Goal: Task Accomplishment & Management: Manage account settings

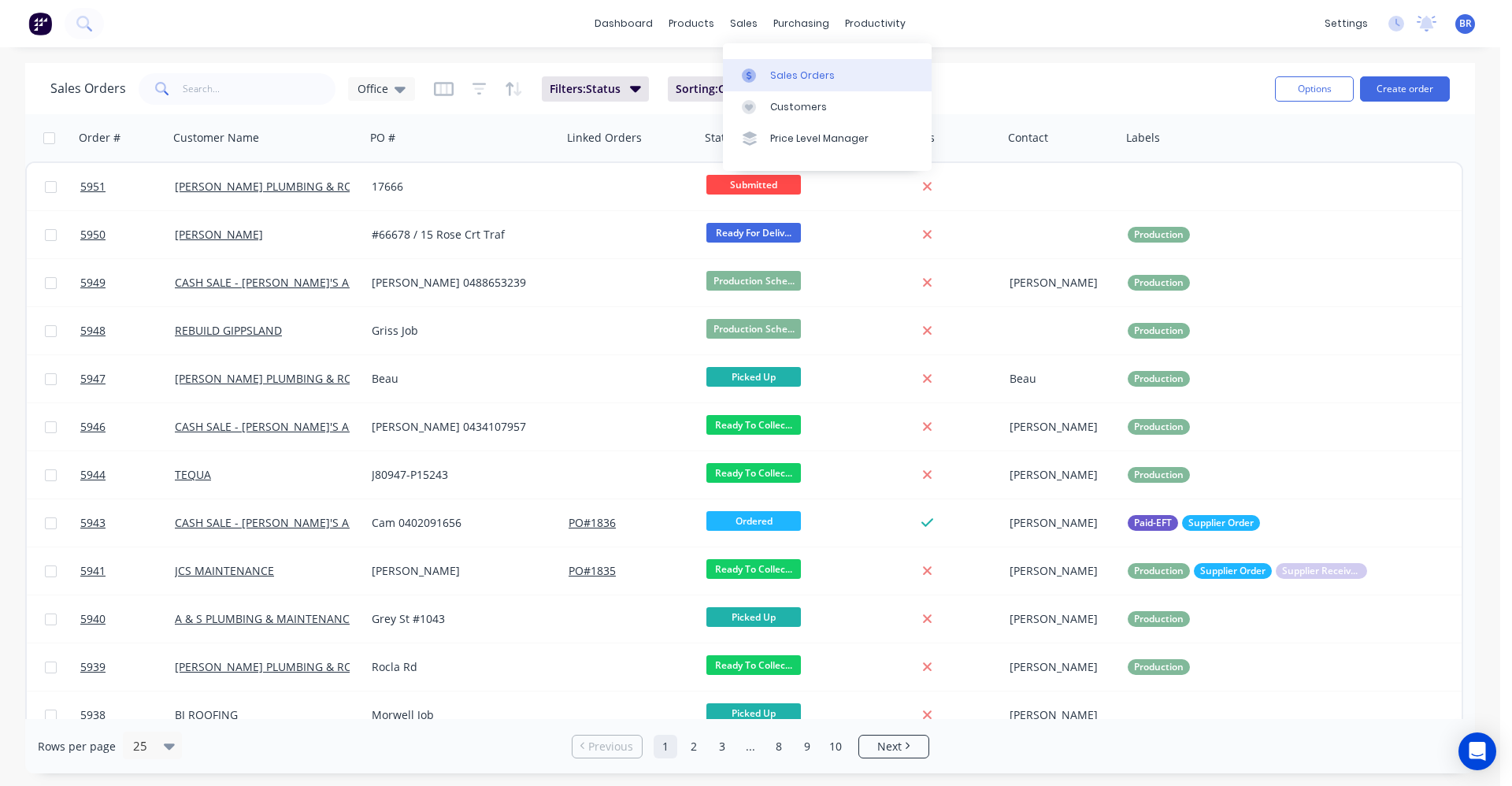
click at [785, 72] on div "Sales Orders" at bounding box center [802, 75] width 64 height 14
click at [1414, 91] on button "Create order" at bounding box center [1405, 89] width 90 height 25
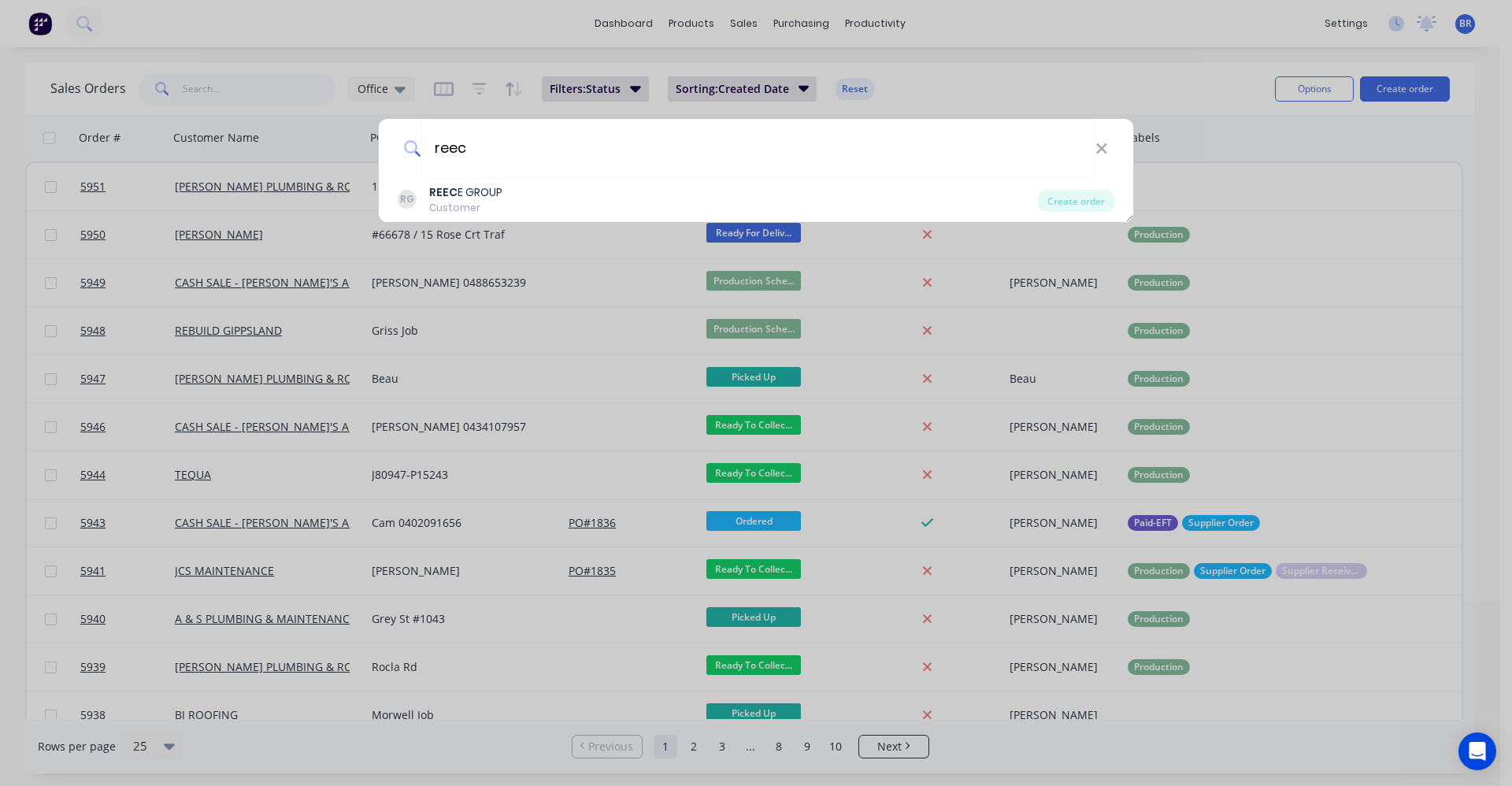
type input "reec"
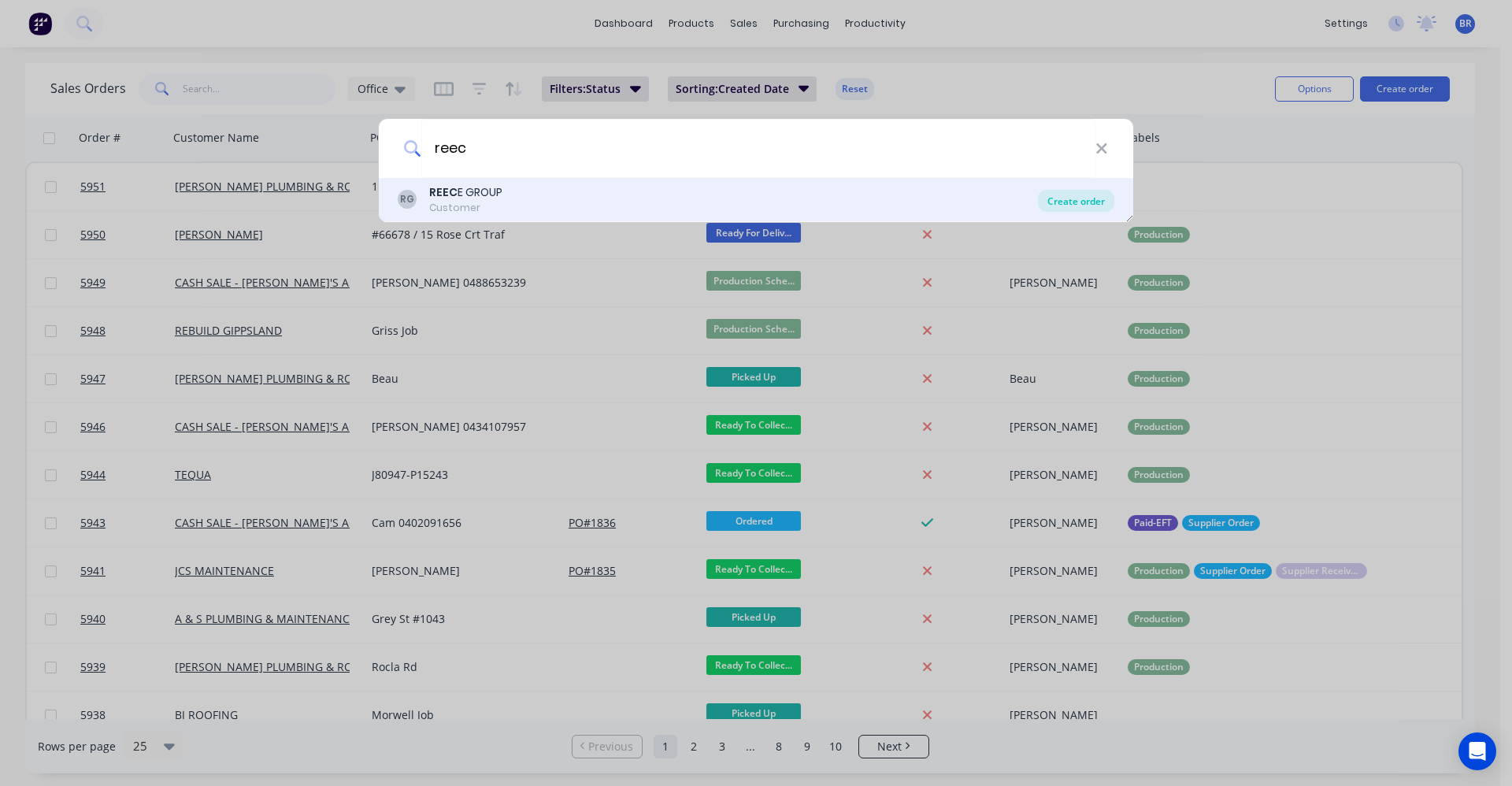
click at [1079, 200] on div "Create order" at bounding box center [1077, 200] width 77 height 22
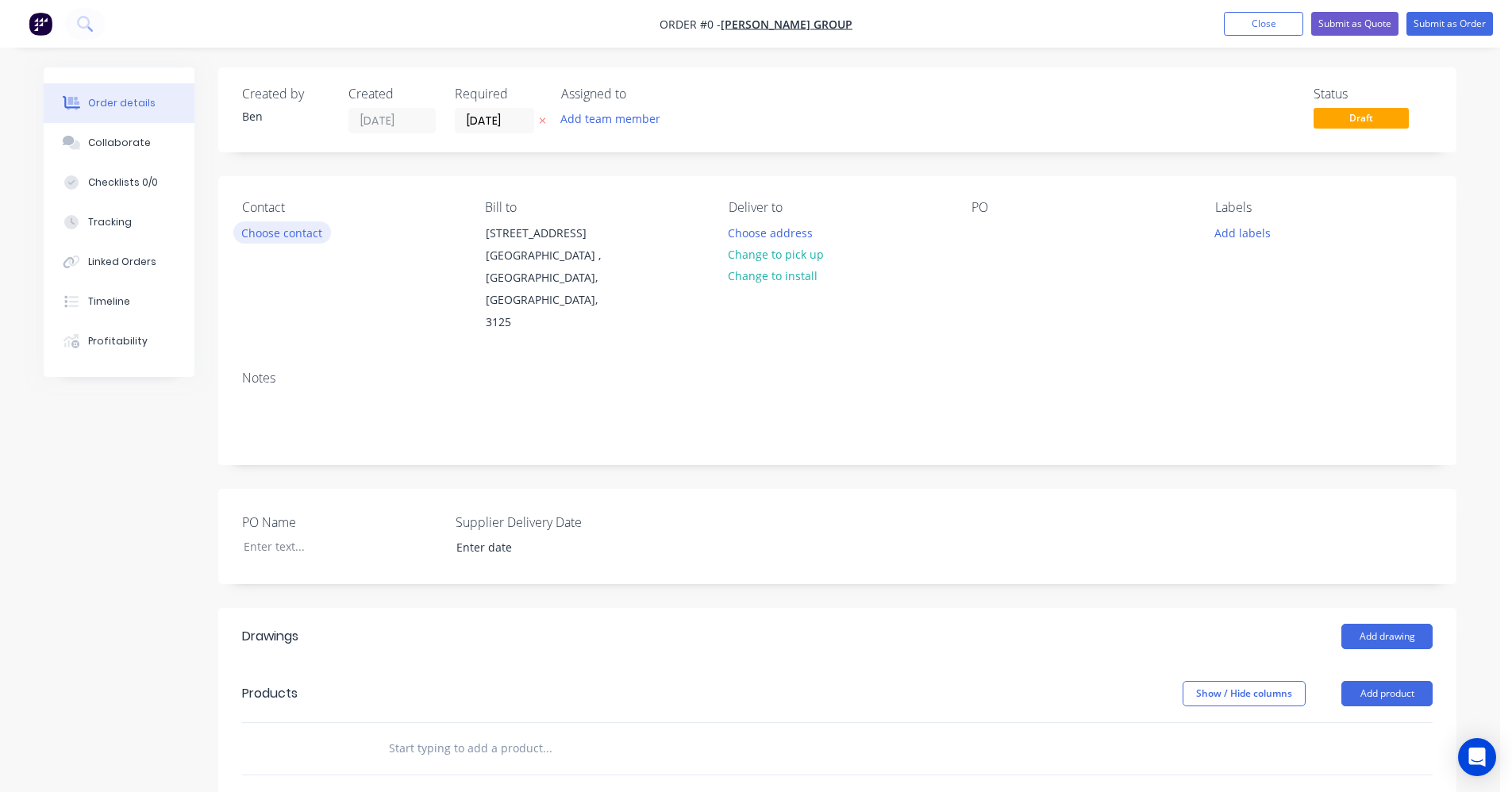
click at [290, 234] on button "Choose contact" at bounding box center [282, 232] width 98 height 21
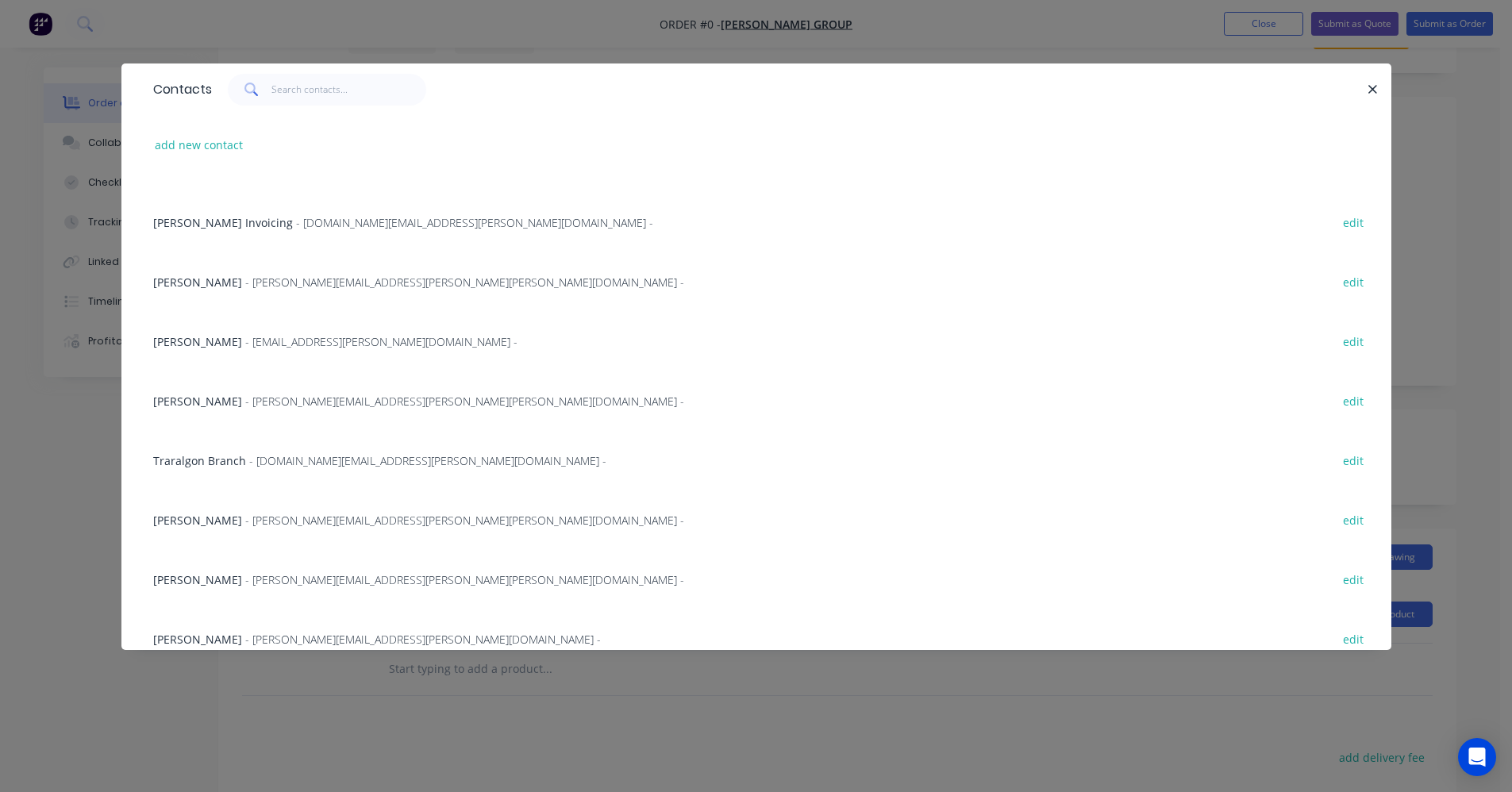
scroll to position [41, 0]
click at [253, 281] on span "- wayne.garvey@reece.com.au -" at bounding box center [464, 283] width 438 height 15
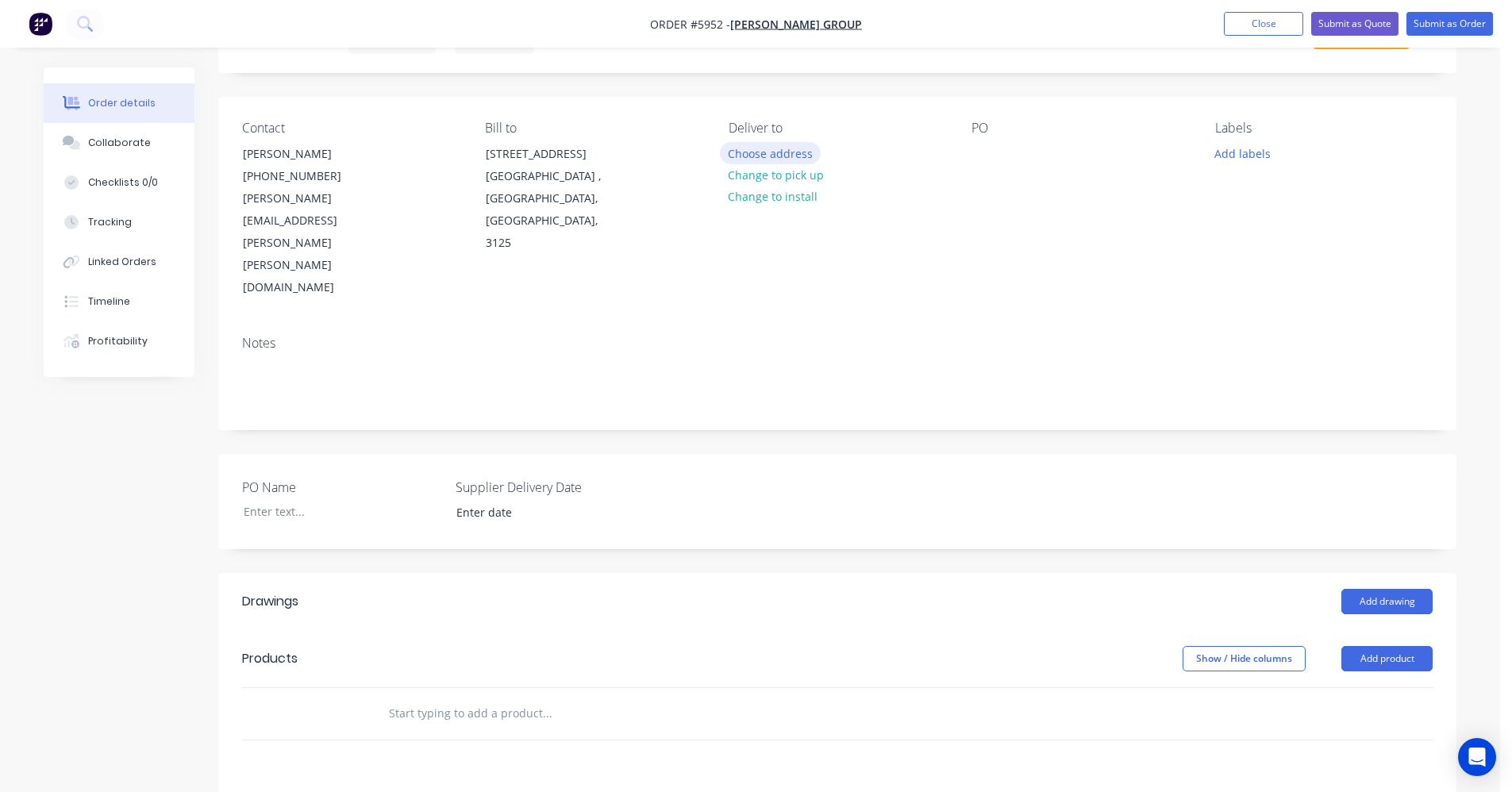
click at [771, 147] on button "Choose address" at bounding box center [770, 153] width 101 height 21
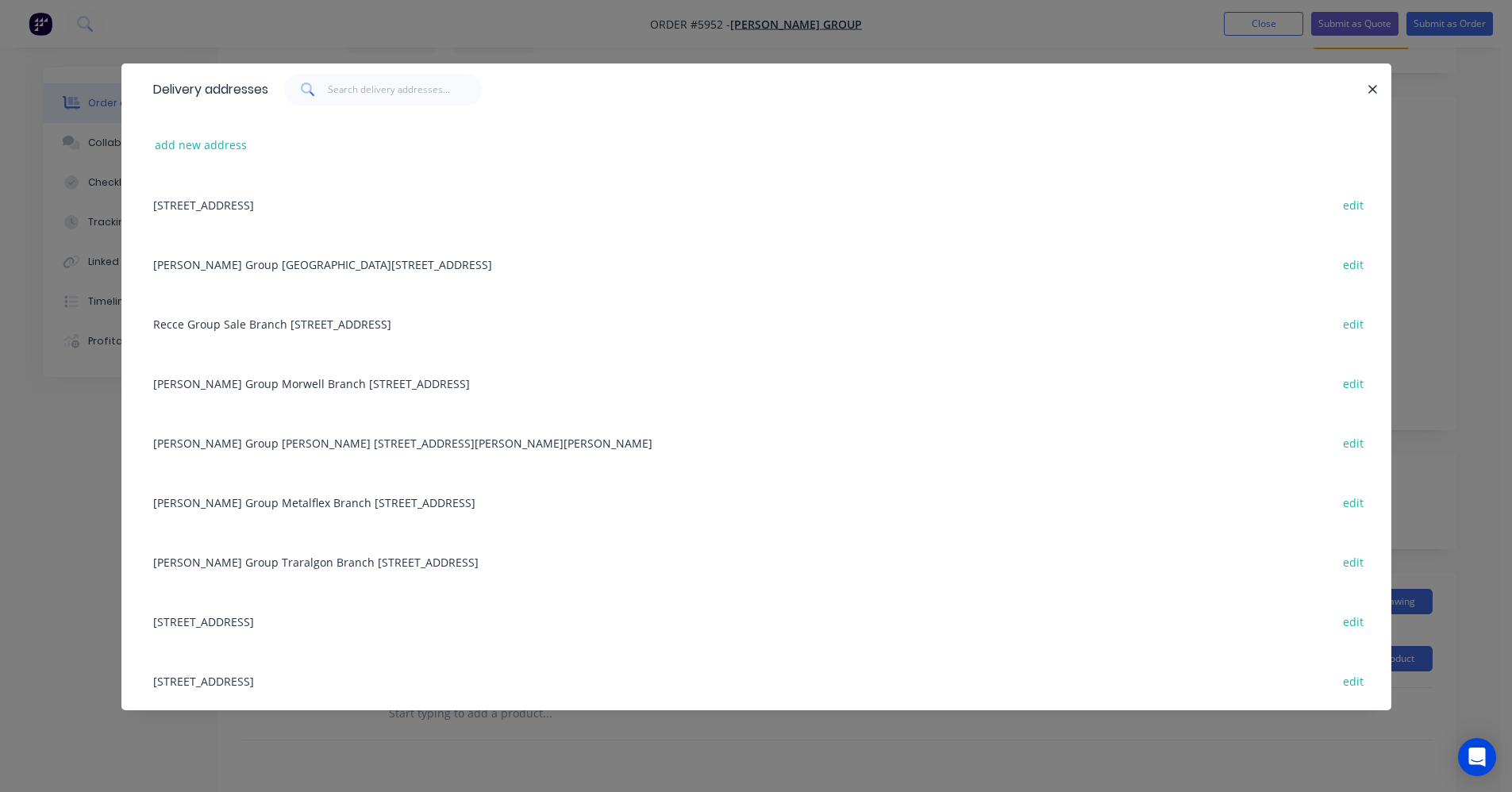
click at [290, 564] on div "Reece Group Traralgon Branch 3047, 132 Argyle Street, Traralgon, Victoria, Aust…" at bounding box center [757, 561] width 1222 height 59
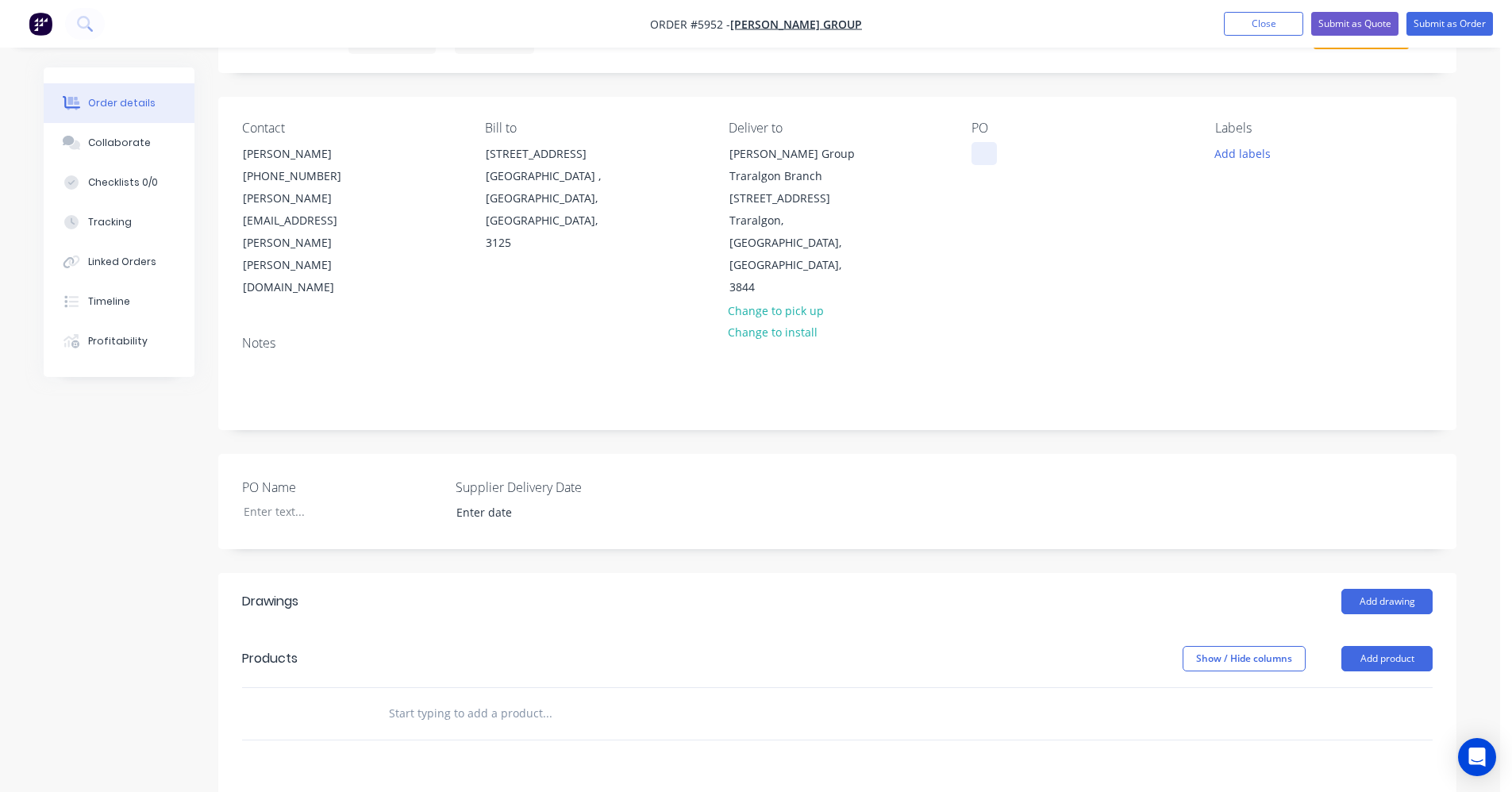
click at [984, 155] on div at bounding box center [984, 154] width 26 height 23
click at [1247, 153] on button "Add labels" at bounding box center [1241, 153] width 73 height 21
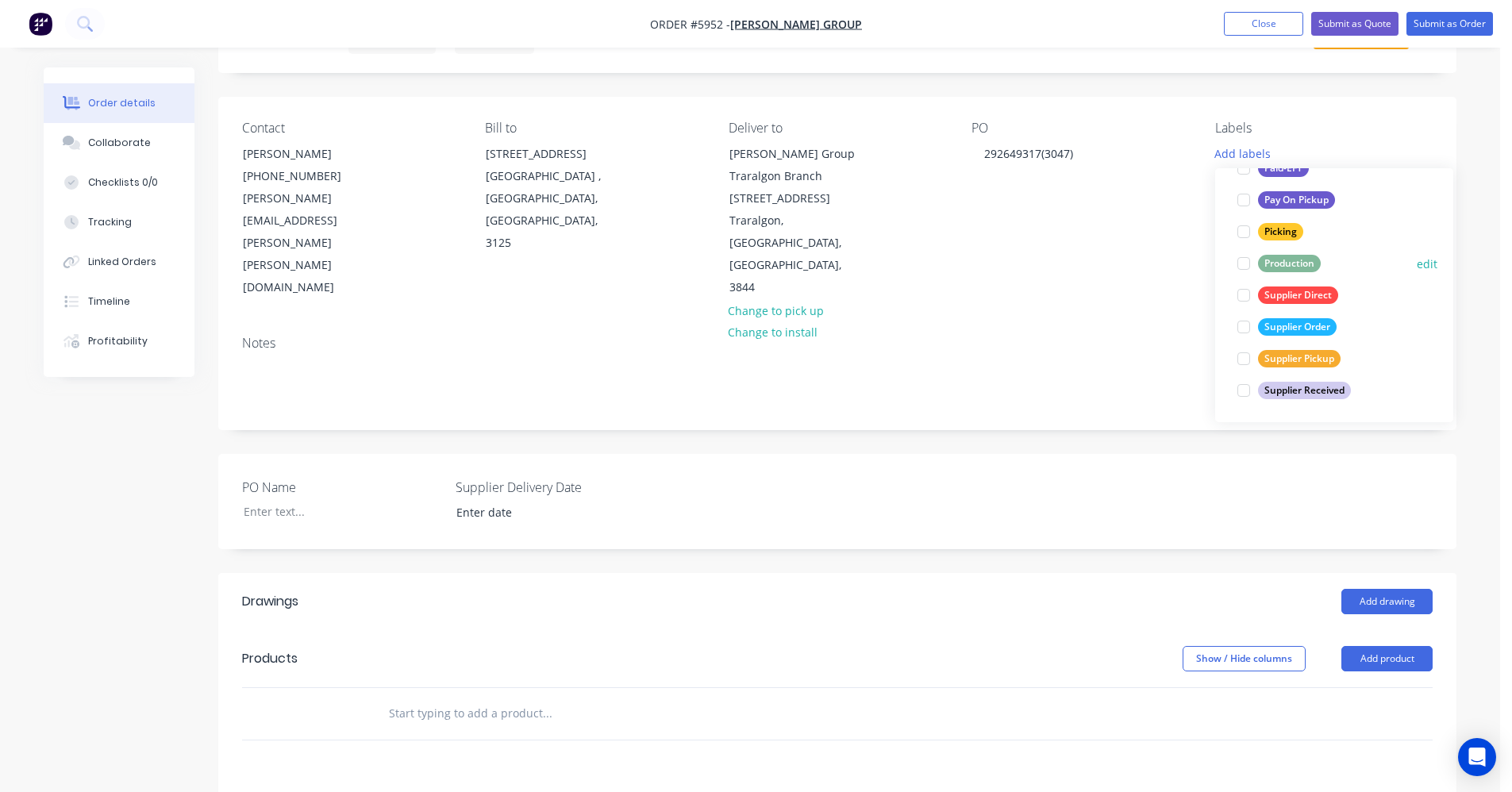
click at [1271, 256] on div "Production" at bounding box center [1289, 263] width 63 height 17
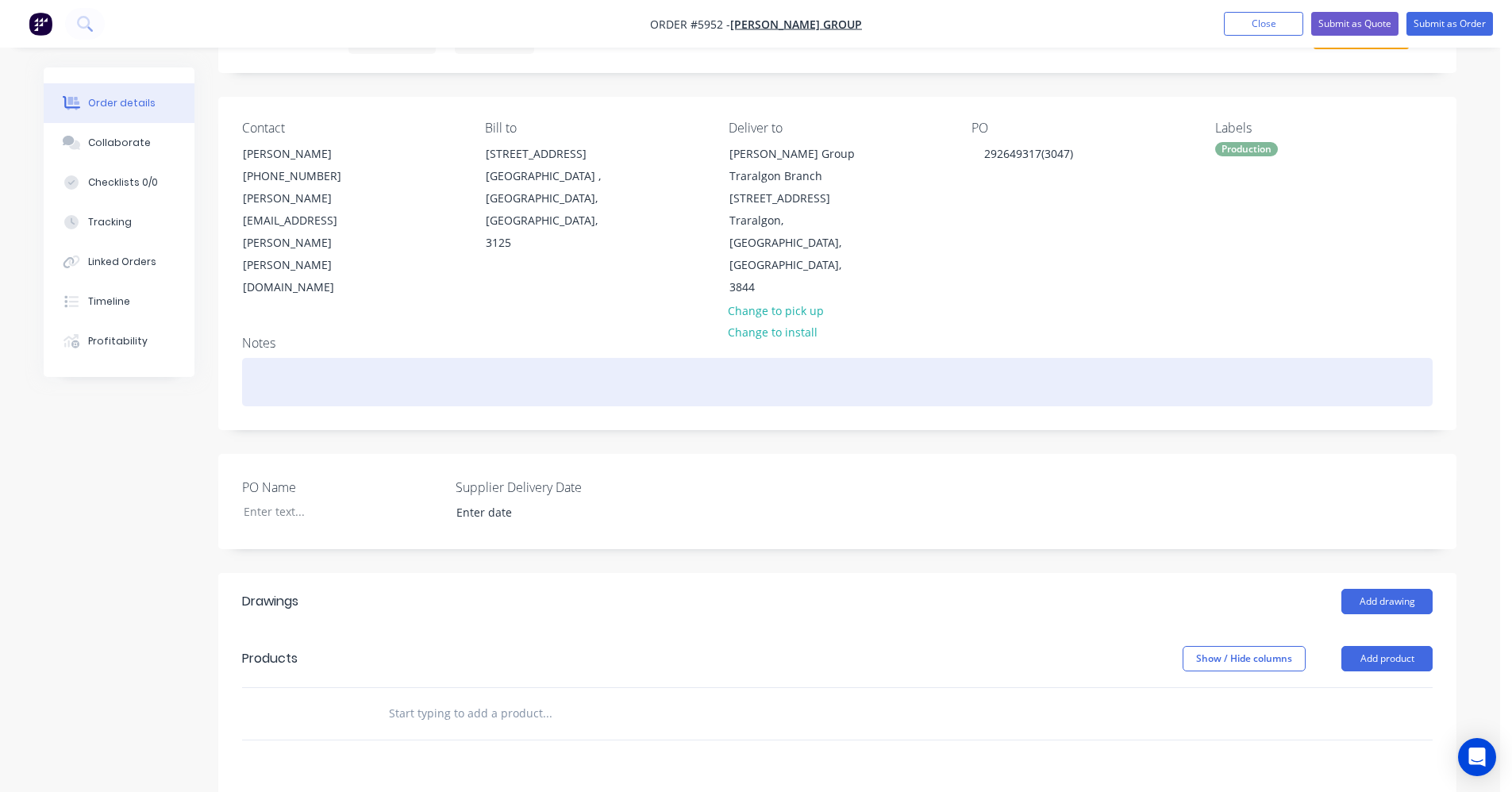
click at [1114, 358] on div at bounding box center [837, 382] width 1190 height 49
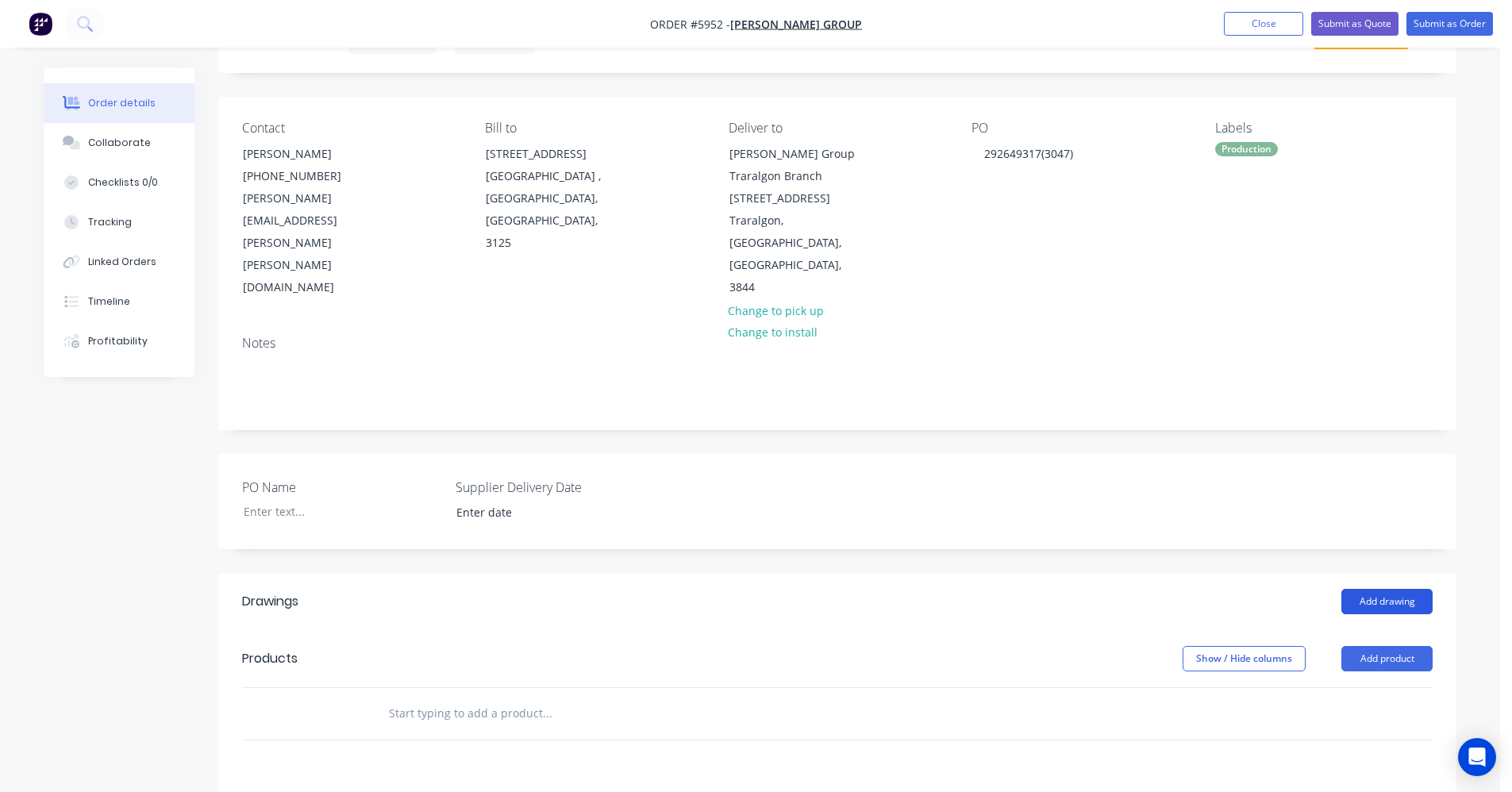
click at [1375, 589] on button "Add drawing" at bounding box center [1386, 601] width 91 height 25
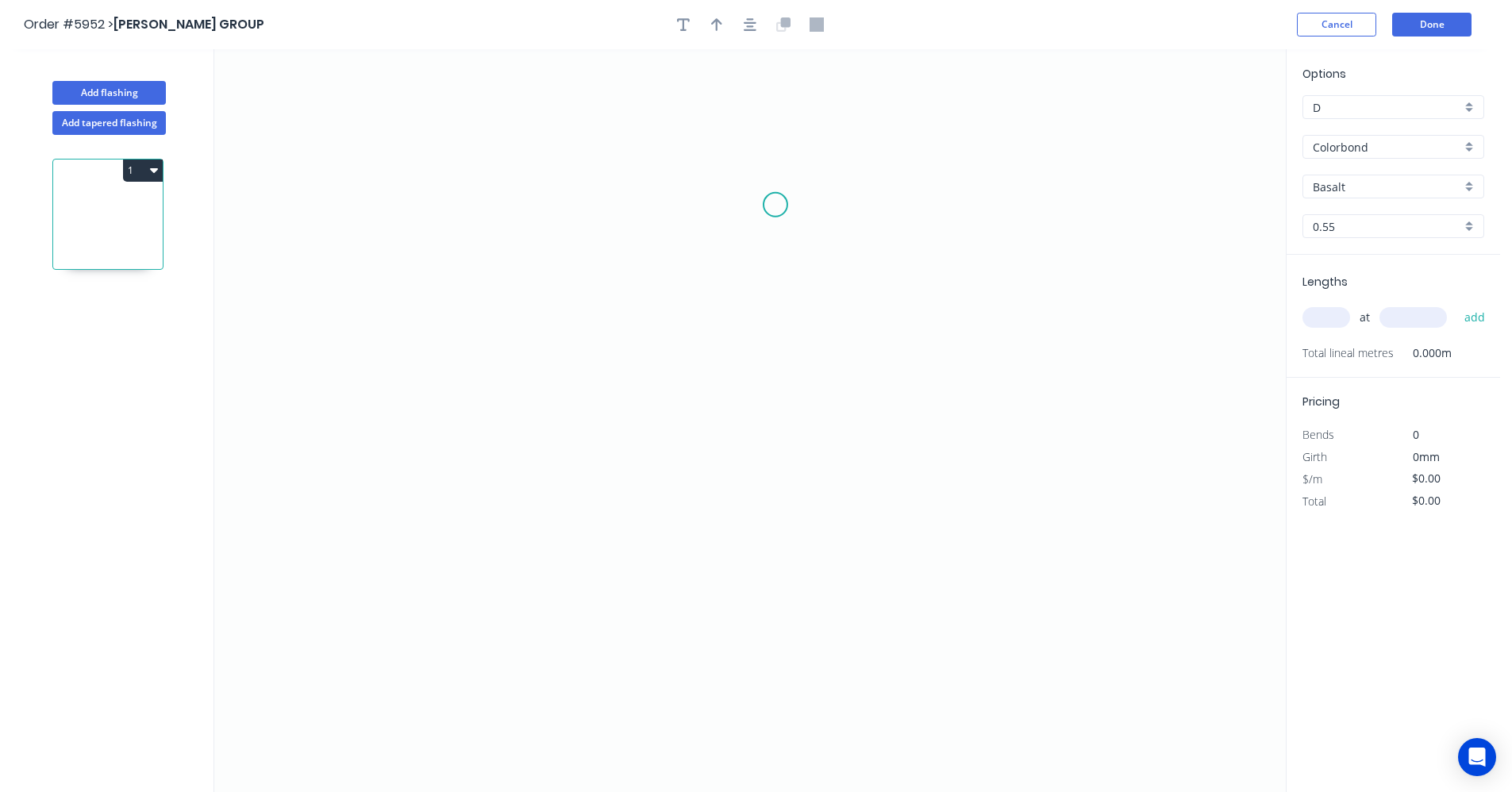
click at [776, 209] on icon "0" at bounding box center [749, 420] width 1071 height 743
click at [767, 505] on icon "0" at bounding box center [749, 420] width 1071 height 743
click at [814, 350] on rect at bounding box center [799, 348] width 32 height 22
type input "$31.82"
click at [1335, 313] on input "text" at bounding box center [1326, 317] width 48 height 21
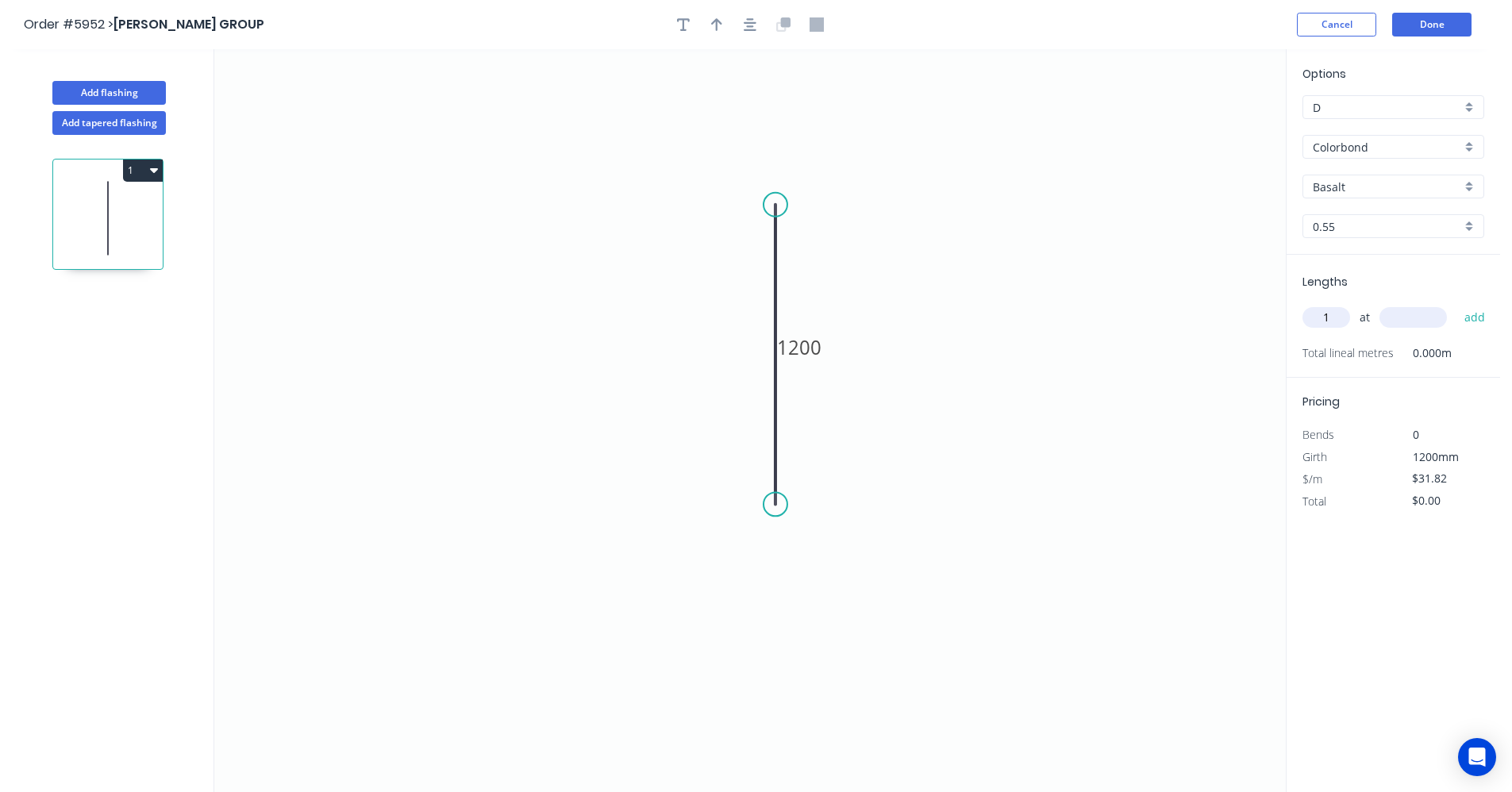
type input "1"
type input "2400"
click at [1456, 303] on button "add" at bounding box center [1474, 317] width 37 height 27
type input "$76.37"
click at [1472, 192] on div "Basalt" at bounding box center [1393, 186] width 182 height 24
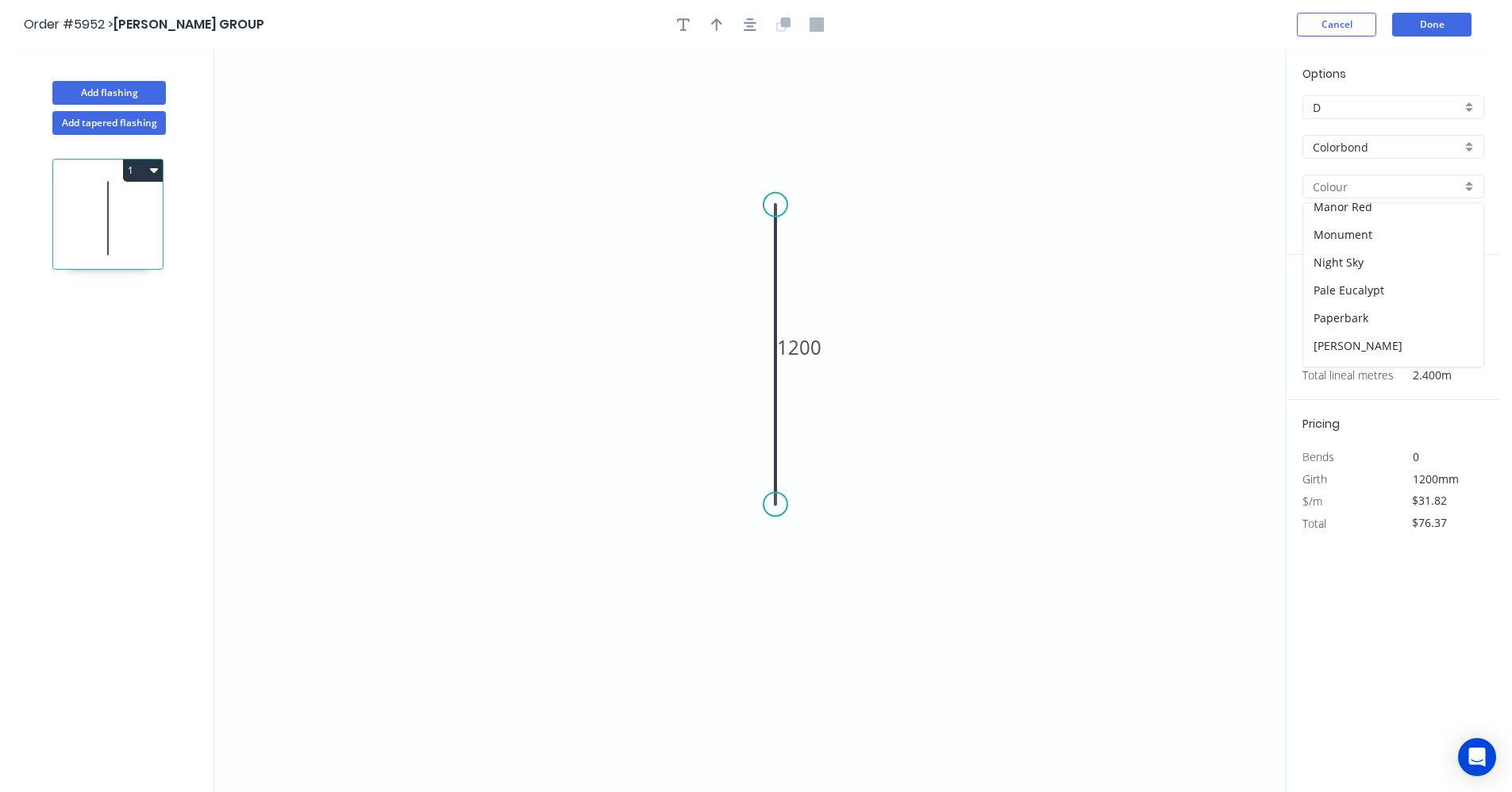
scroll to position [317, 0]
click at [1356, 238] on div "Monument" at bounding box center [1393, 233] width 180 height 28
type input "Monument"
click at [1122, 322] on icon "0 1200" at bounding box center [749, 420] width 1071 height 743
click at [1440, 29] on button "Done" at bounding box center [1431, 24] width 79 height 24
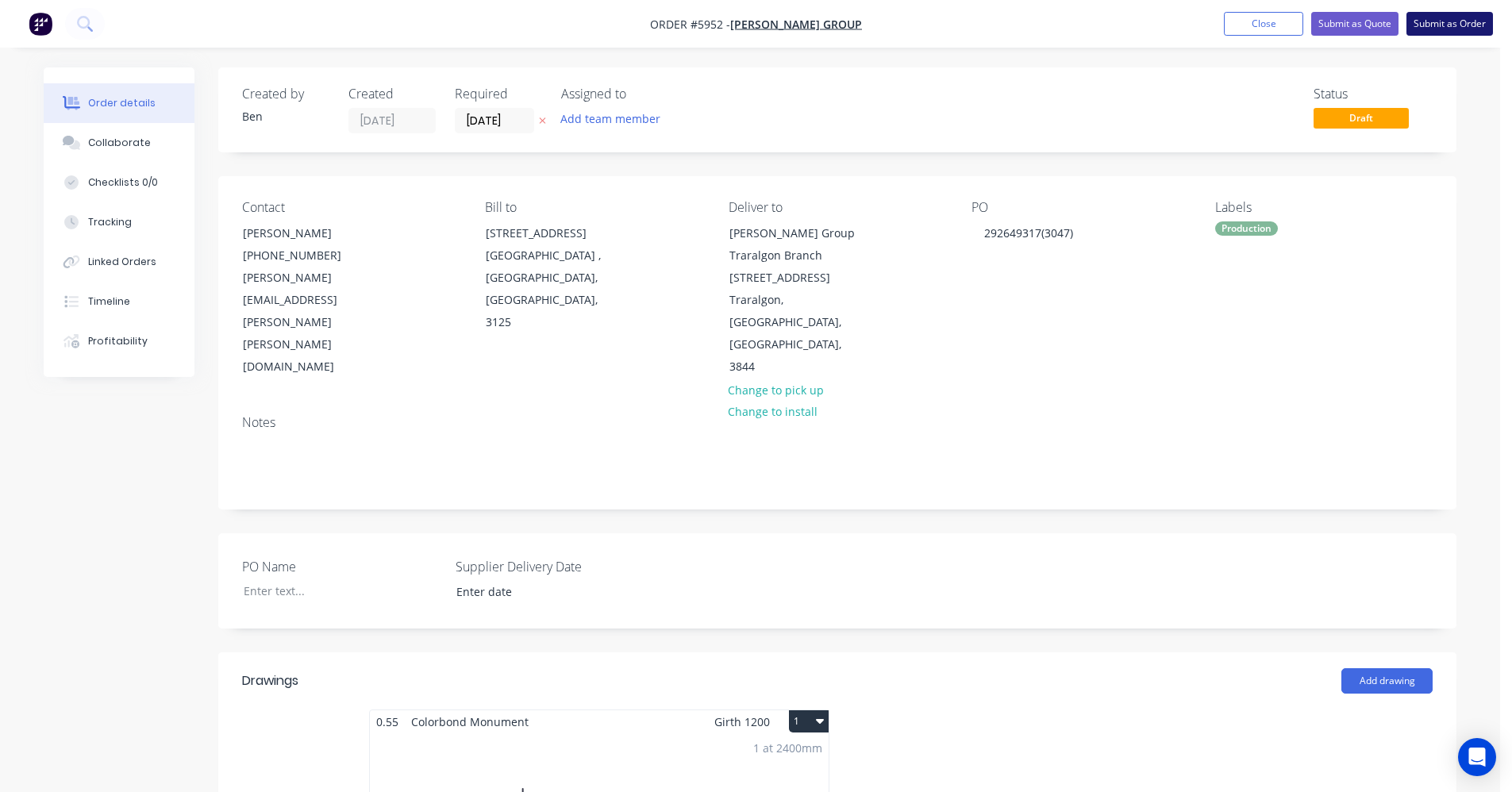
click at [1448, 21] on button "Submit as Order" at bounding box center [1449, 23] width 86 height 24
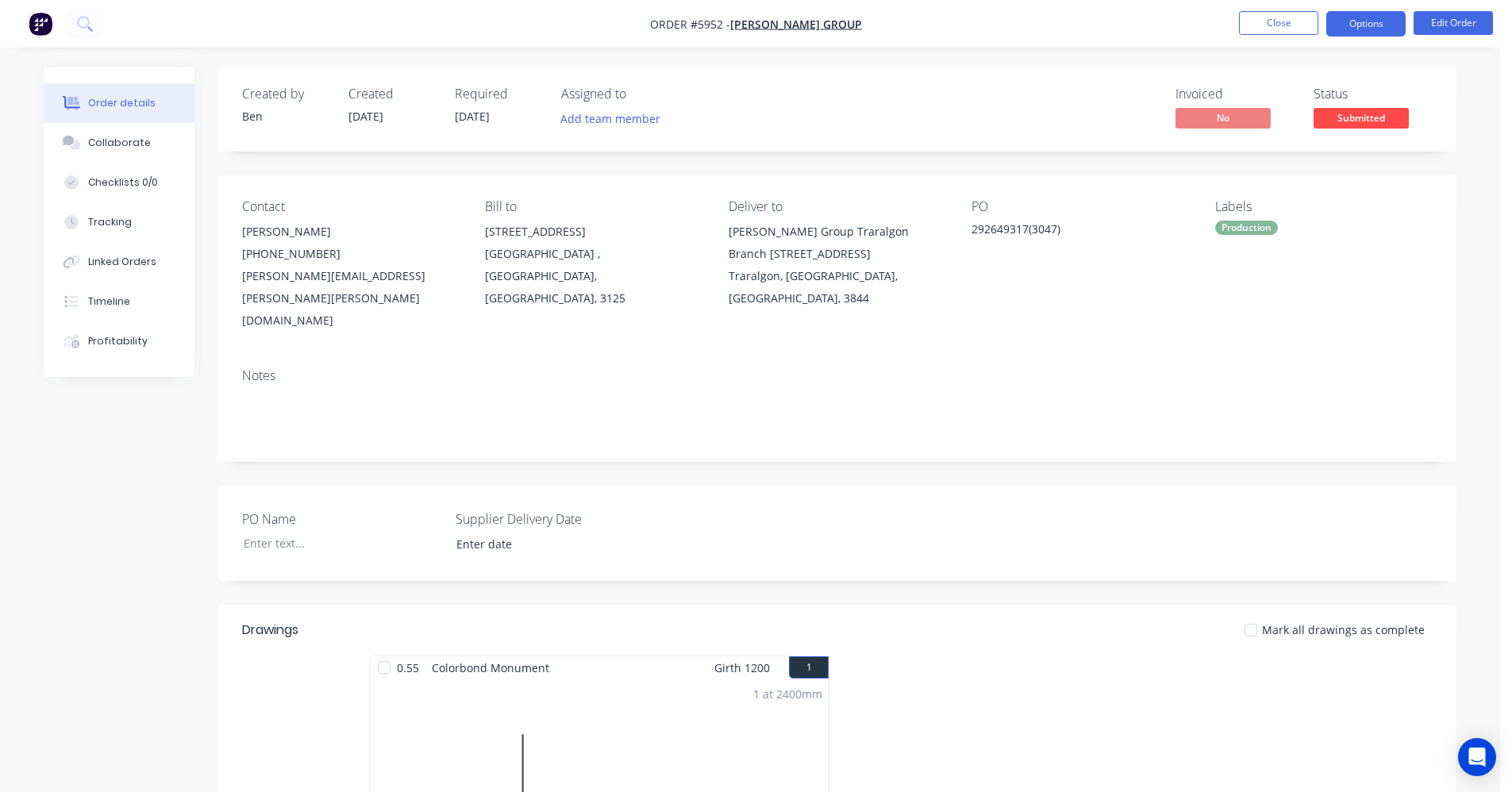
click at [1372, 27] on button "Options" at bounding box center [1366, 24] width 79 height 25
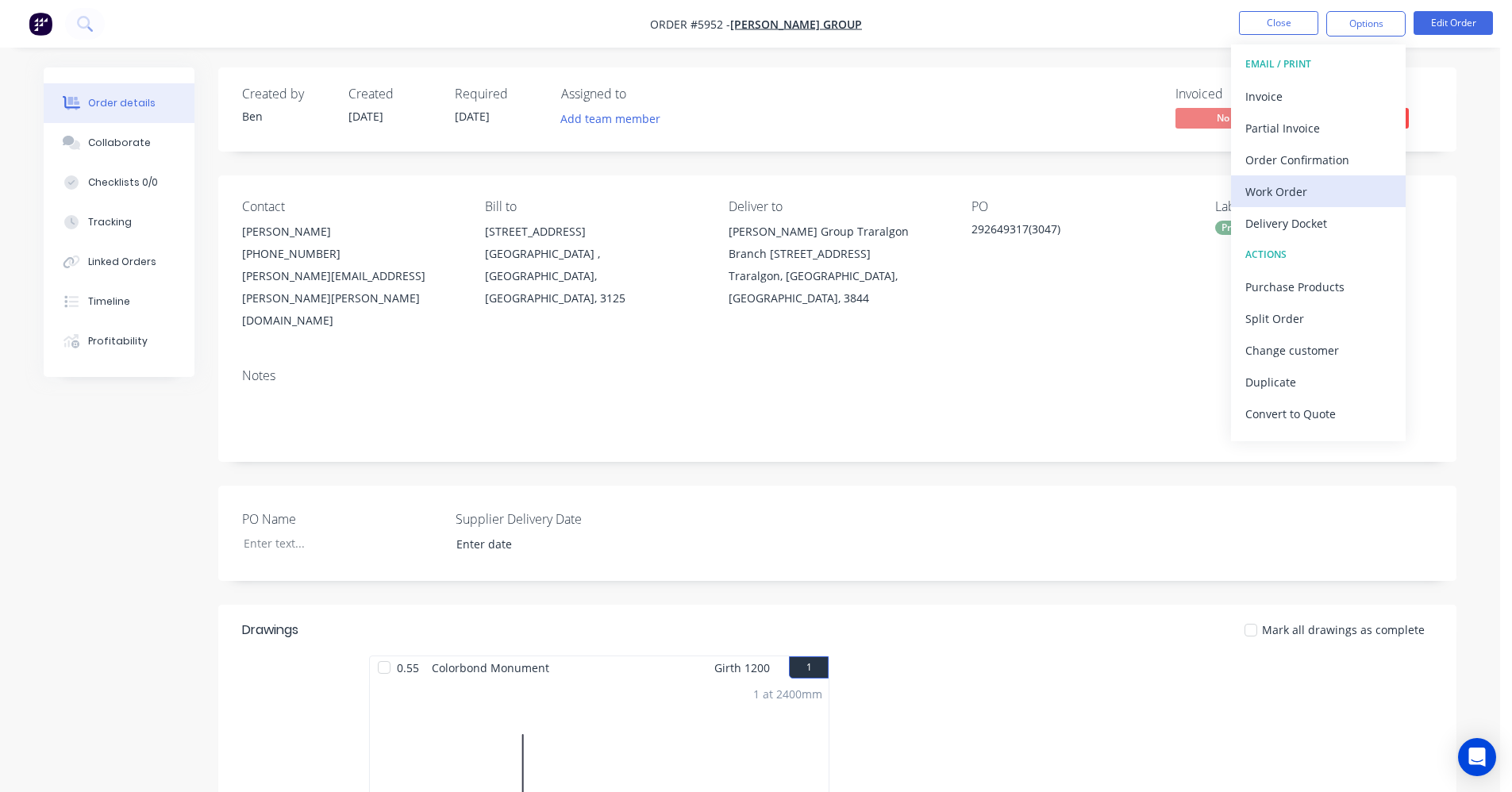
click at [1280, 194] on div "Work Order" at bounding box center [1319, 192] width 146 height 23
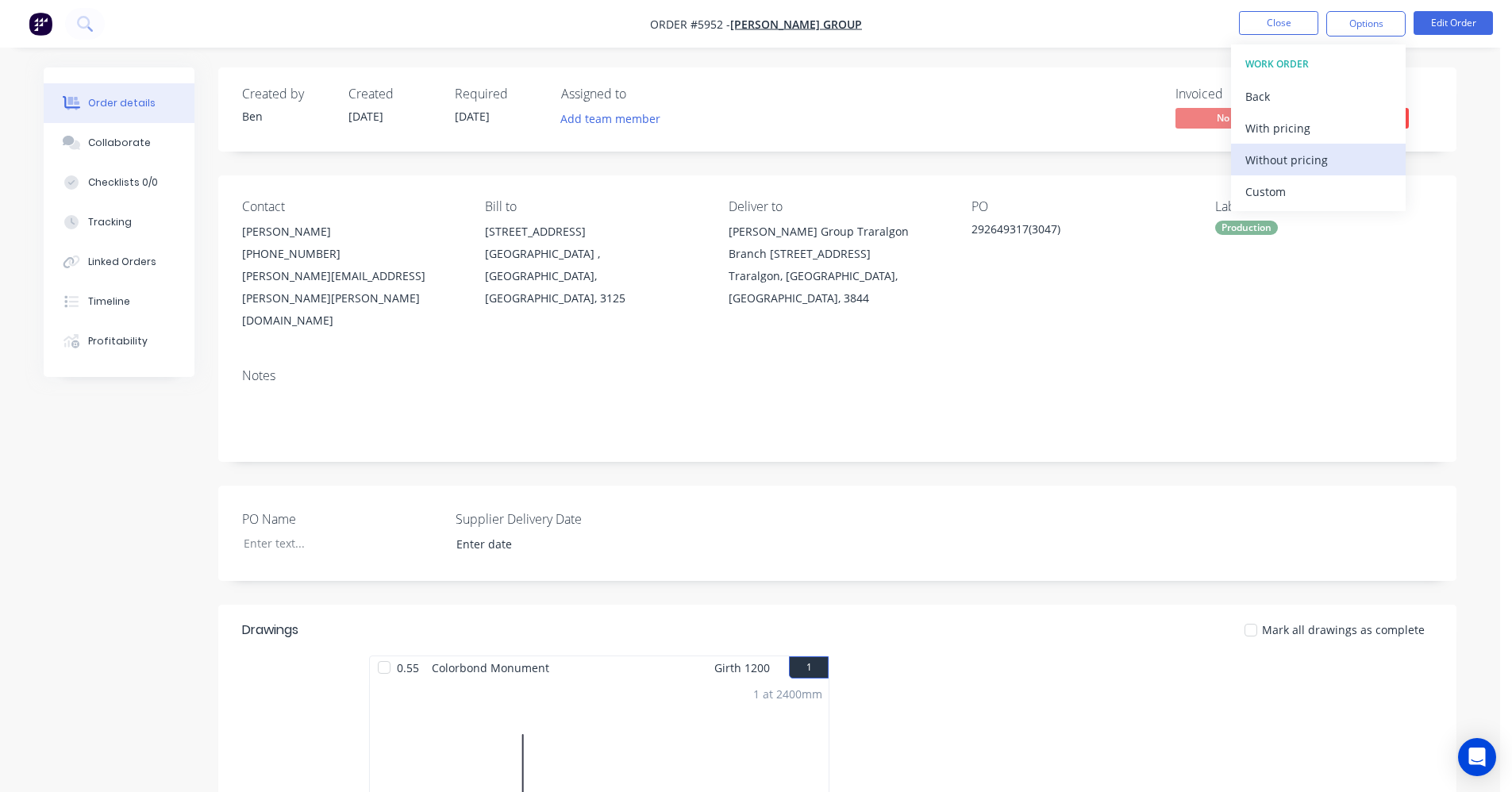
click at [1274, 163] on div "Without pricing" at bounding box center [1319, 160] width 146 height 23
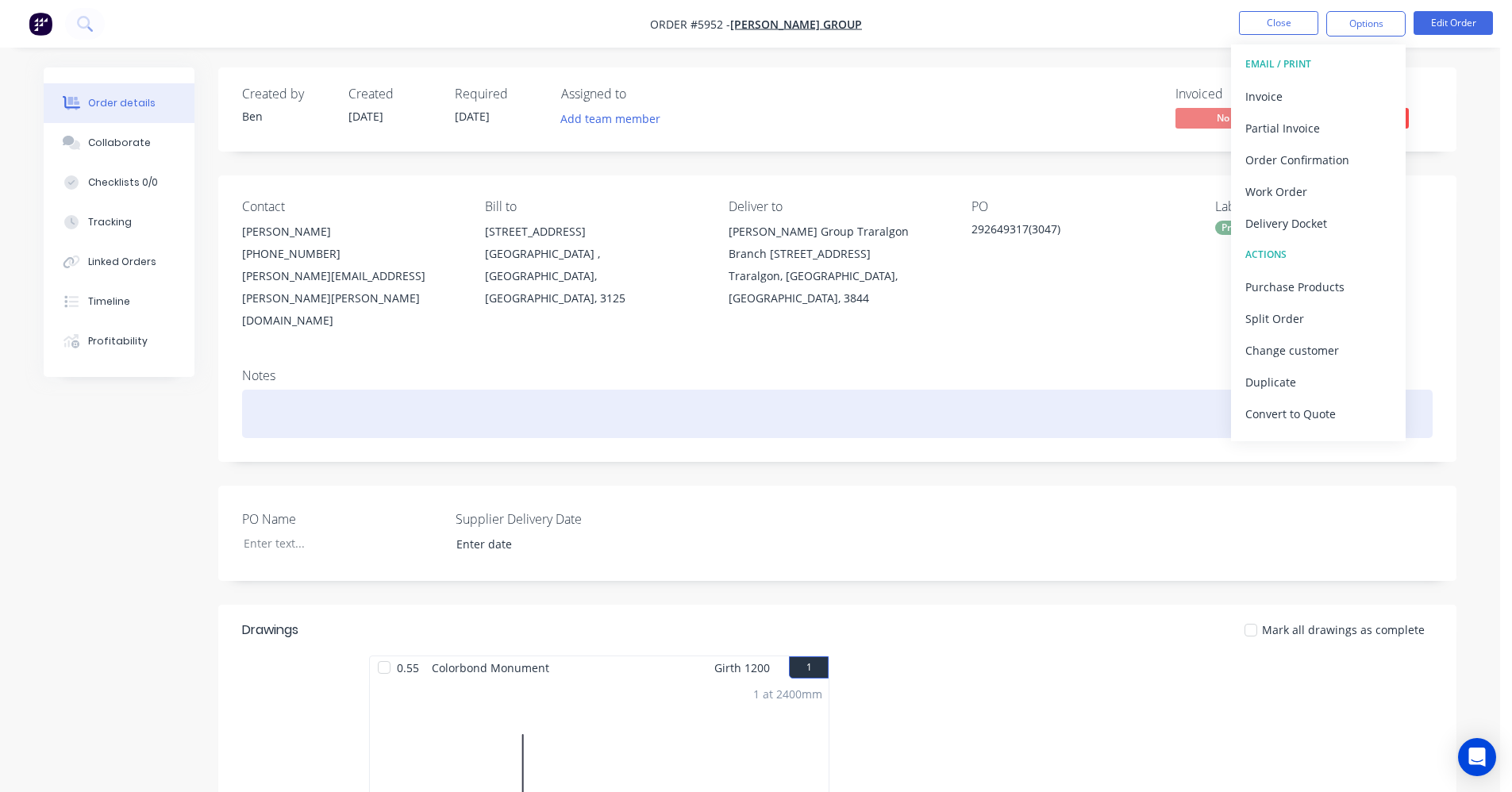
drag, startPoint x: 1051, startPoint y: 352, endPoint x: 1221, endPoint y: 275, distance: 186.6
click at [1055, 390] on div at bounding box center [837, 414] width 1190 height 49
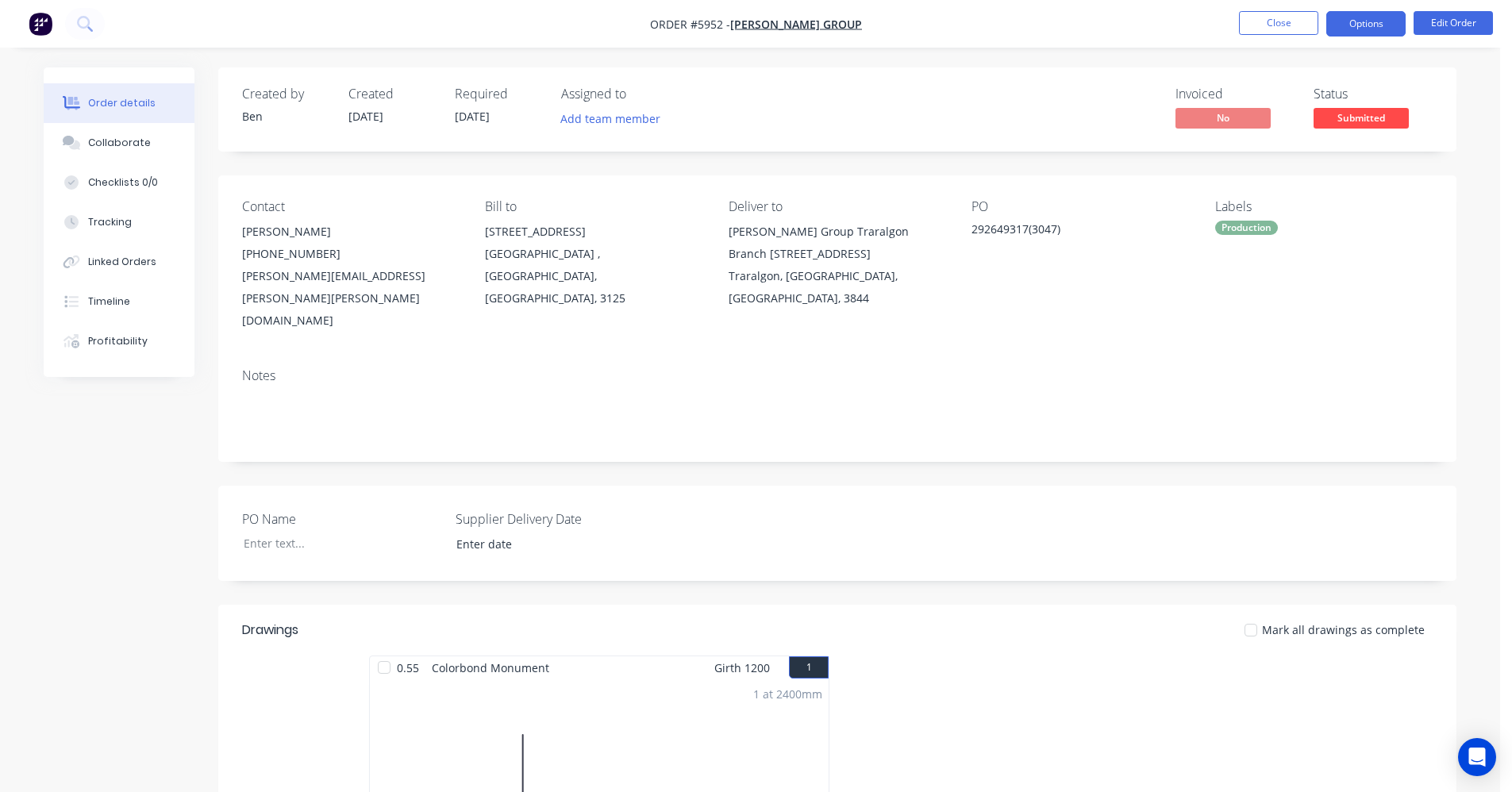
click at [1365, 26] on button "Options" at bounding box center [1366, 24] width 79 height 25
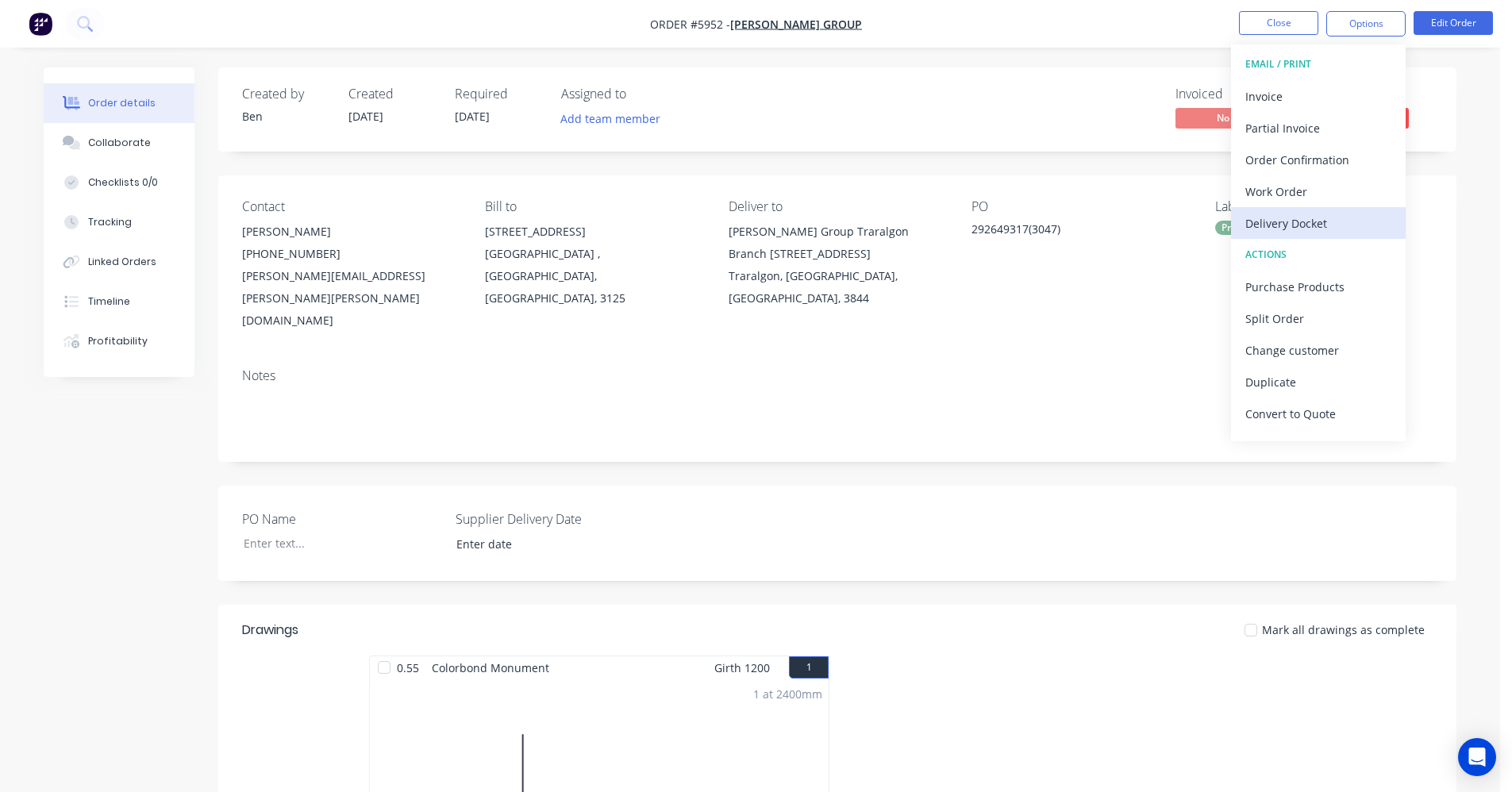
click at [1306, 228] on div "Delivery Docket" at bounding box center [1319, 224] width 146 height 23
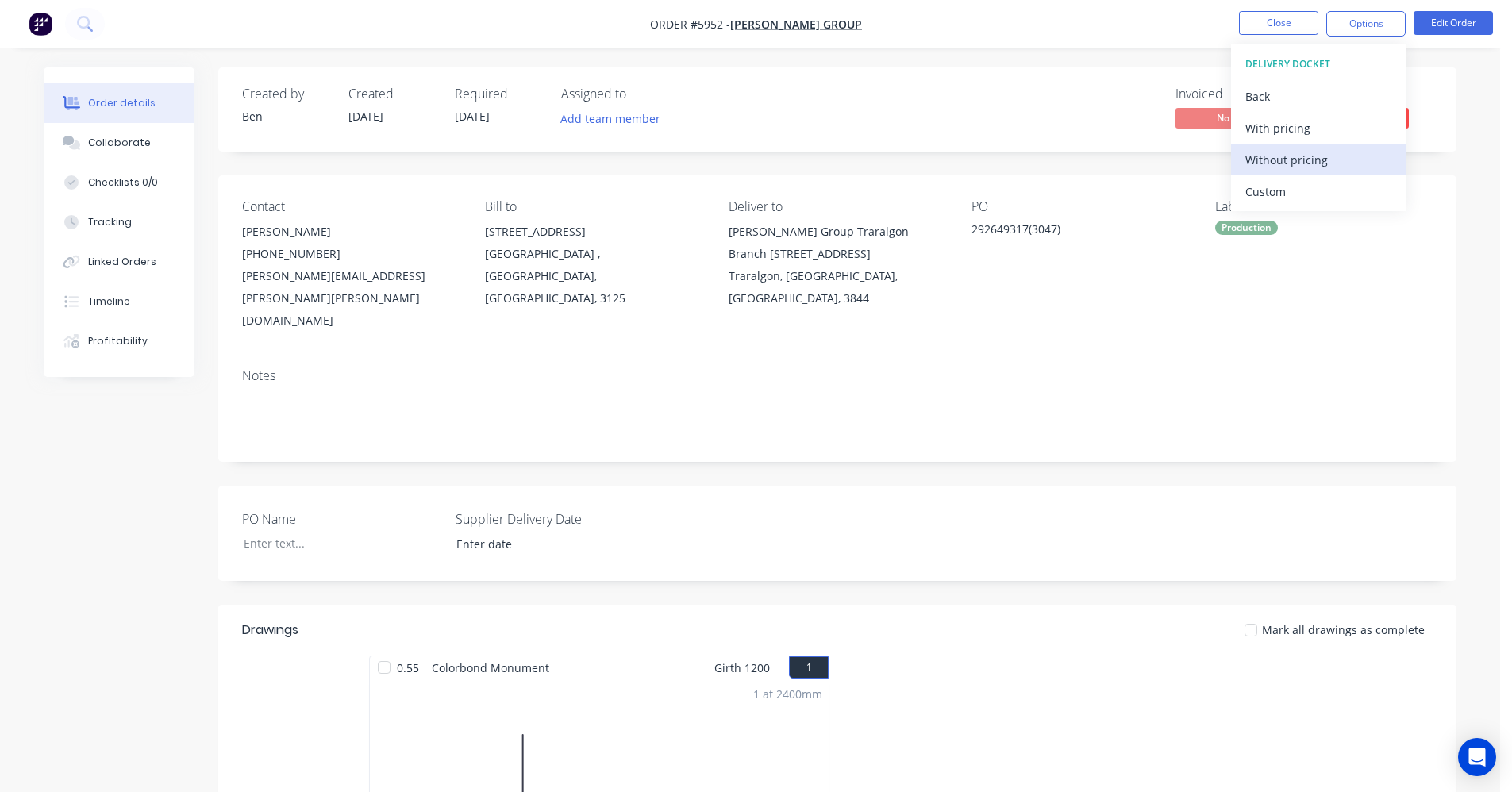
click at [1302, 160] on div "Without pricing" at bounding box center [1319, 160] width 146 height 23
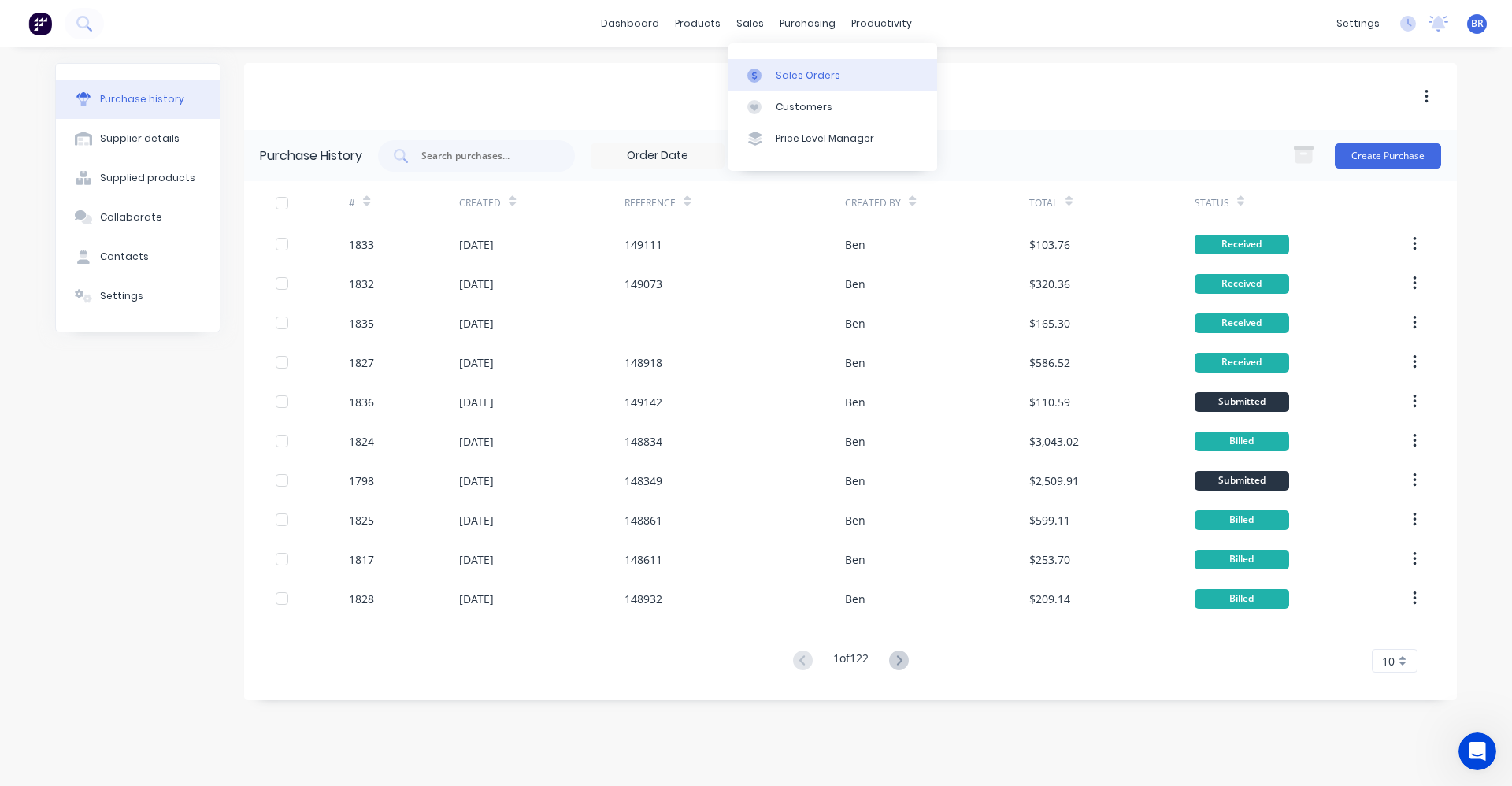
click at [783, 76] on div "Sales Orders" at bounding box center [807, 75] width 64 height 14
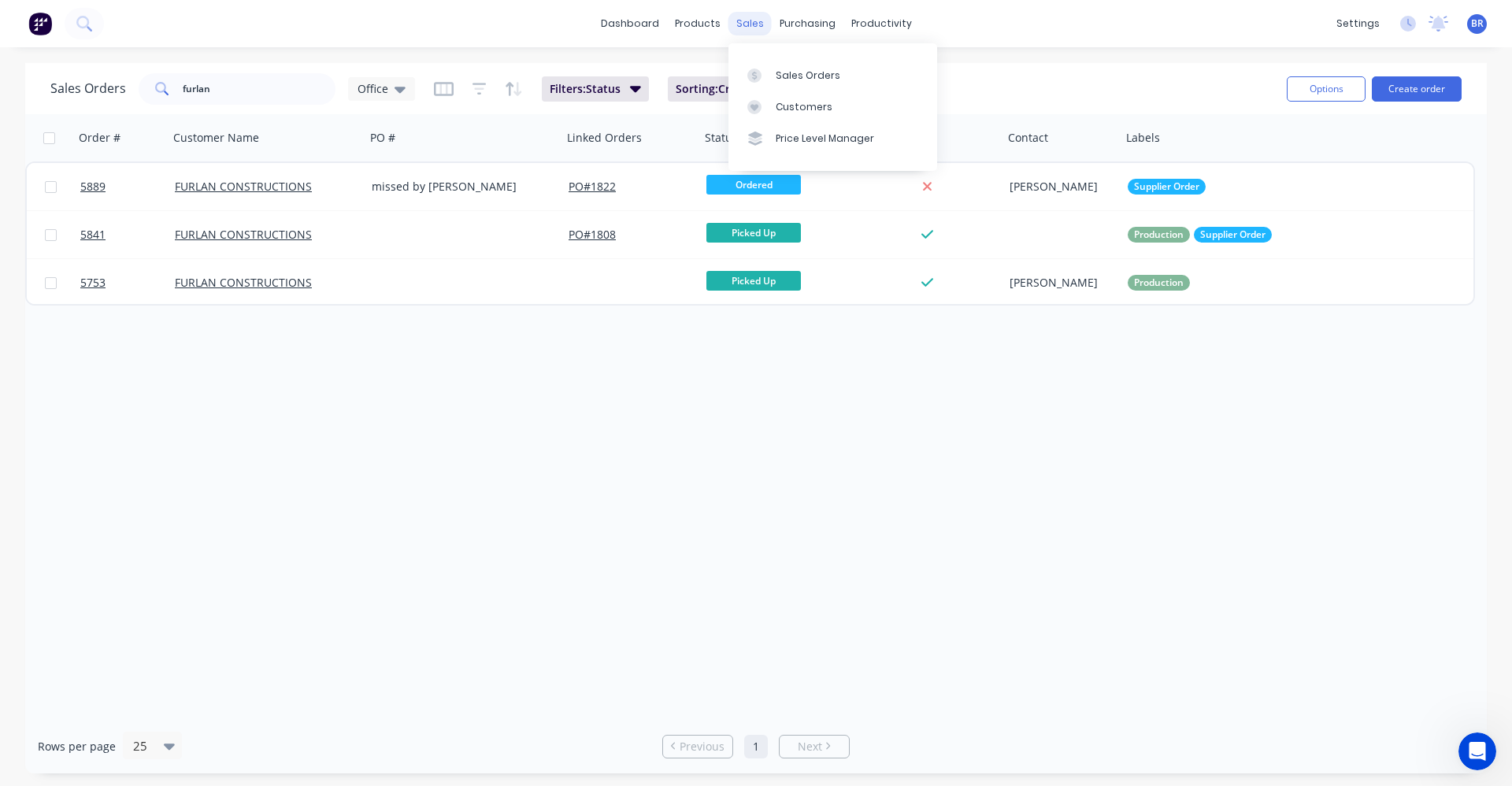
click at [764, 21] on div "sales" at bounding box center [749, 23] width 43 height 24
click at [782, 73] on div "Sales Orders" at bounding box center [807, 75] width 64 height 14
drag, startPoint x: 180, startPoint y: 92, endPoint x: -6, endPoint y: 92, distance: 186.0
click at [0, 92] on html "dashboard products sales purchasing productivity dashboard products Product Cat…" at bounding box center [756, 393] width 1512 height 786
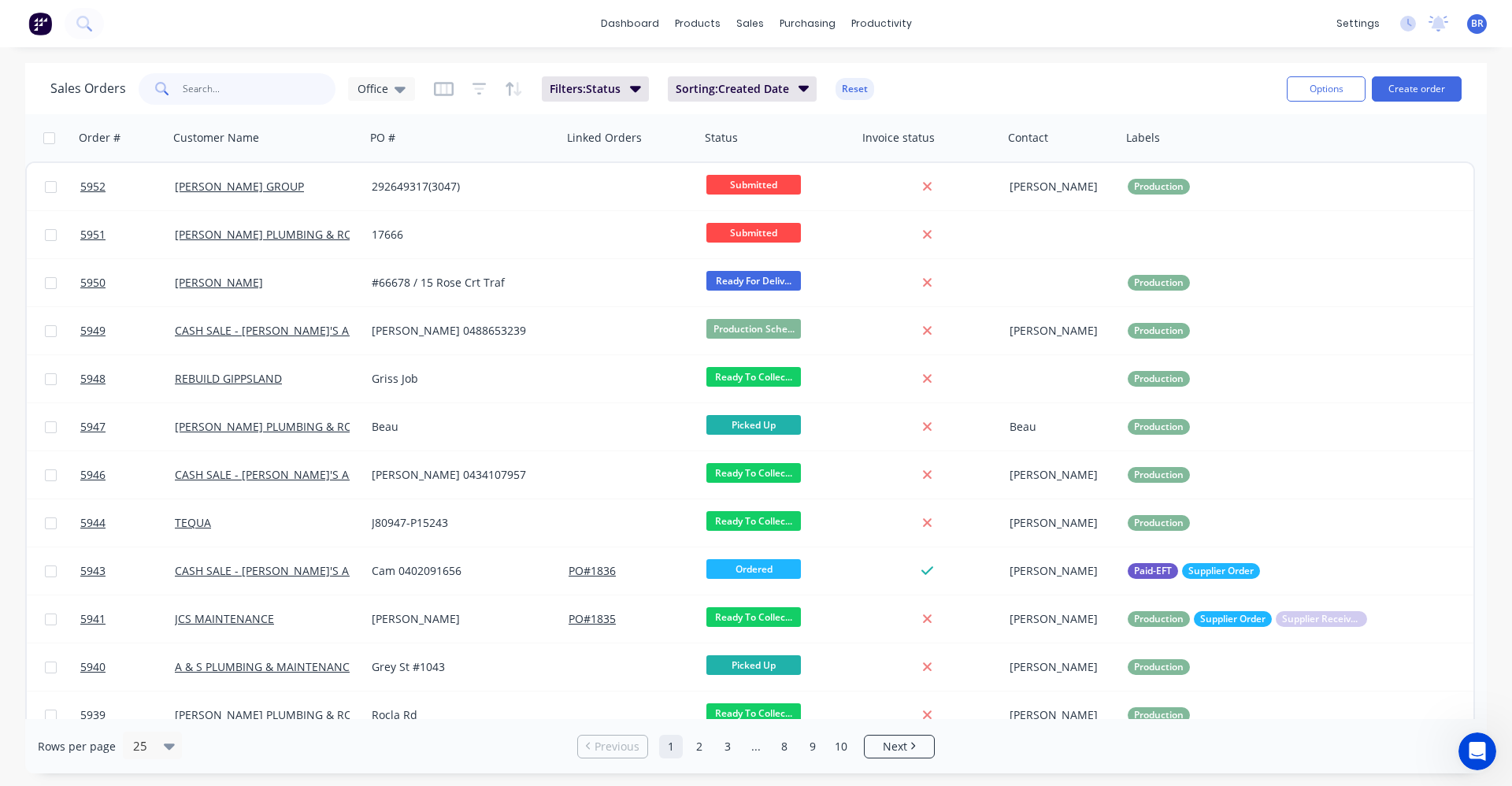
click at [238, 95] on input "text" at bounding box center [260, 89] width 153 height 32
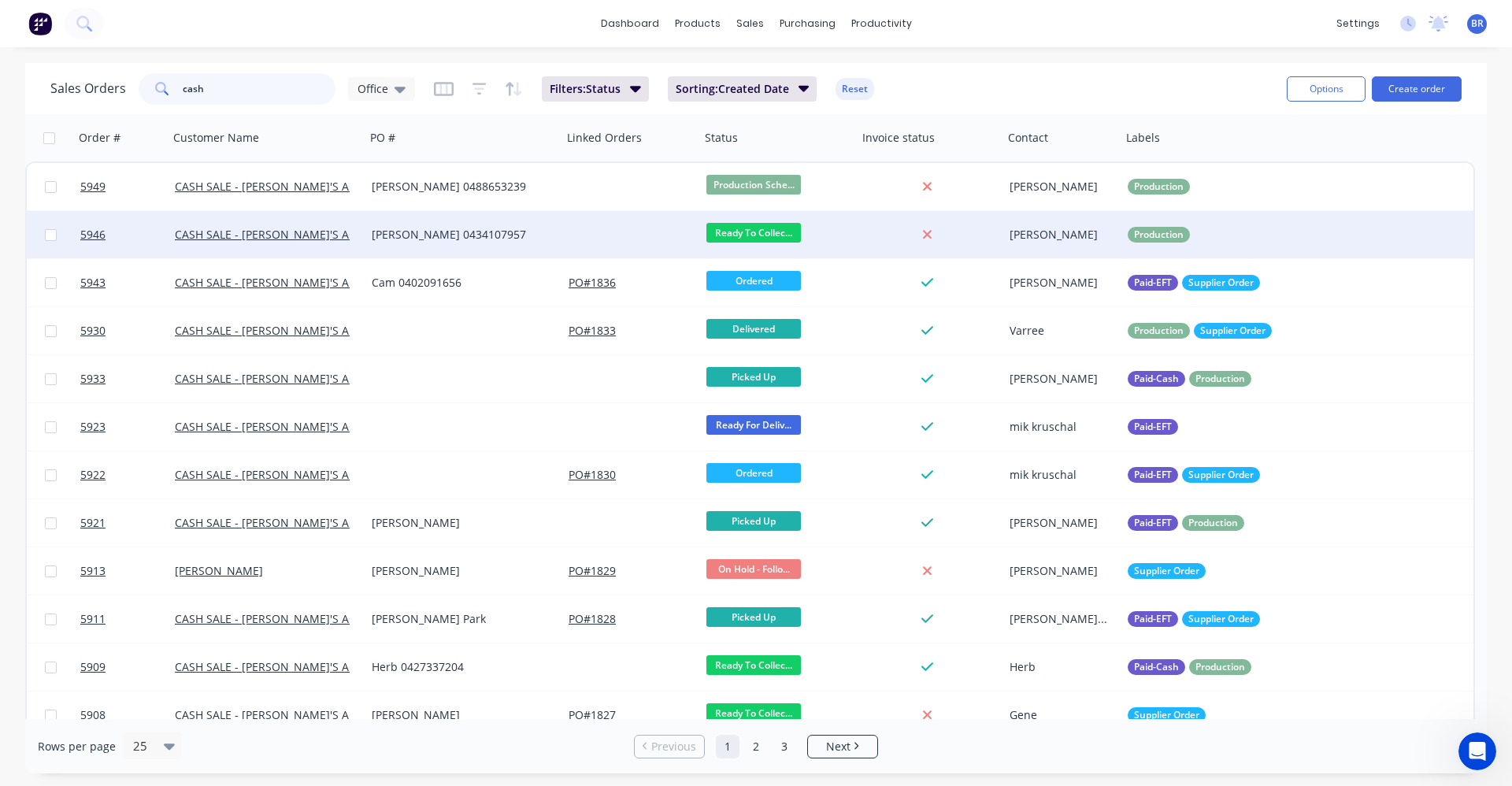
type input "cash"
click at [499, 220] on div "[PERSON_NAME] 0434107957" at bounding box center [464, 235] width 197 height 47
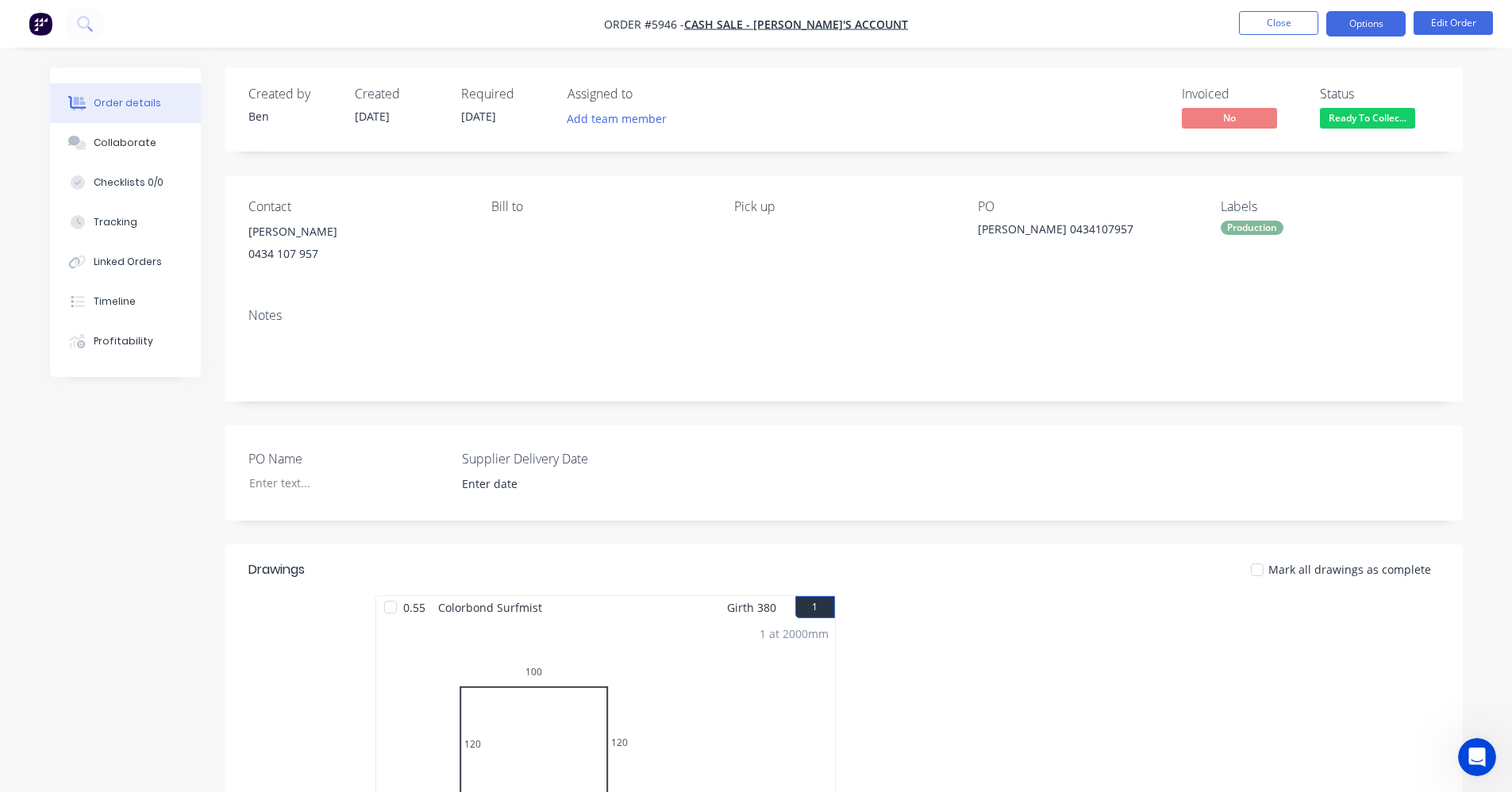
click at [1352, 30] on button "Options" at bounding box center [1366, 24] width 79 height 25
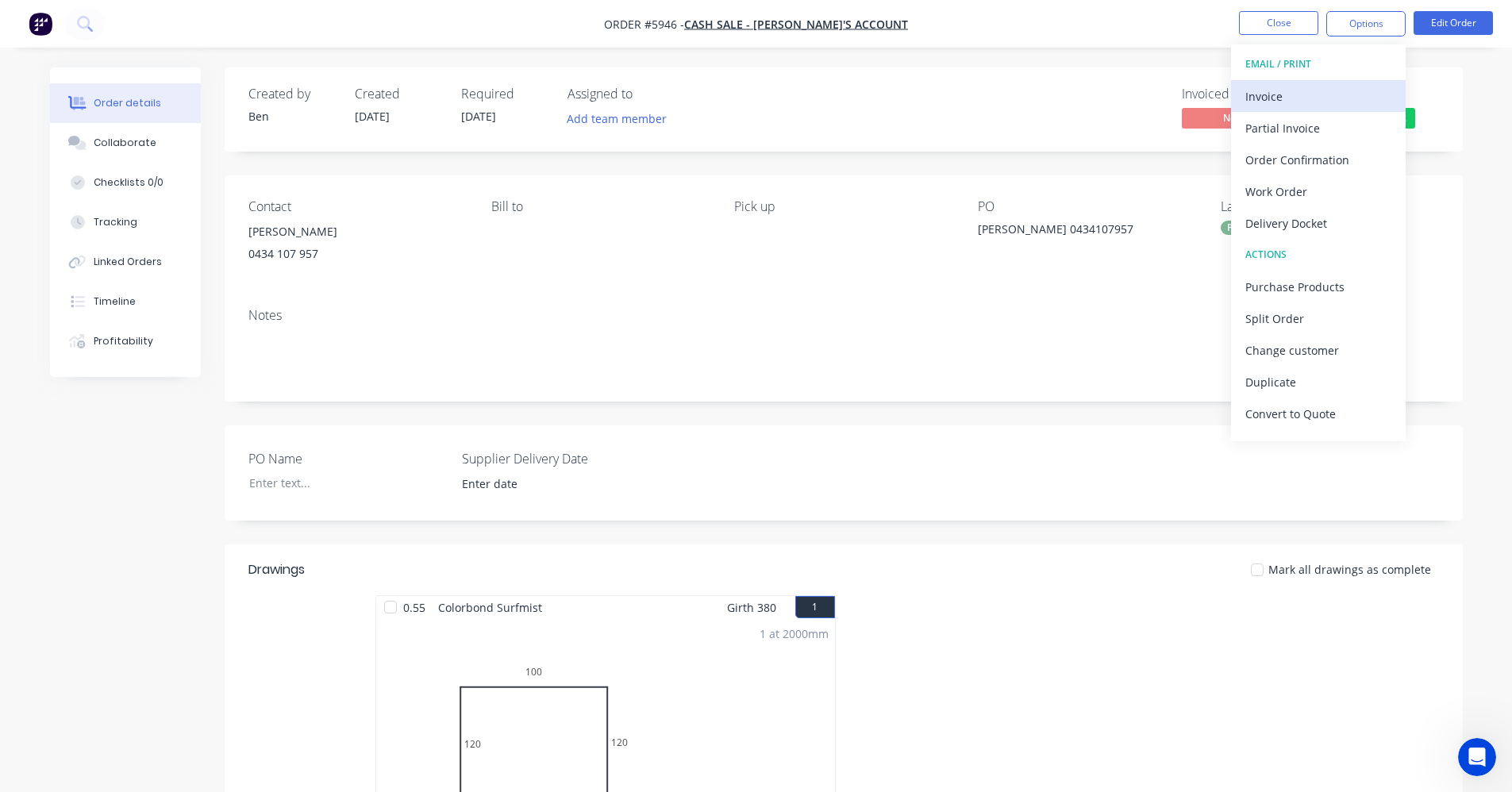
click at [1305, 90] on div "Invoice" at bounding box center [1319, 96] width 146 height 23
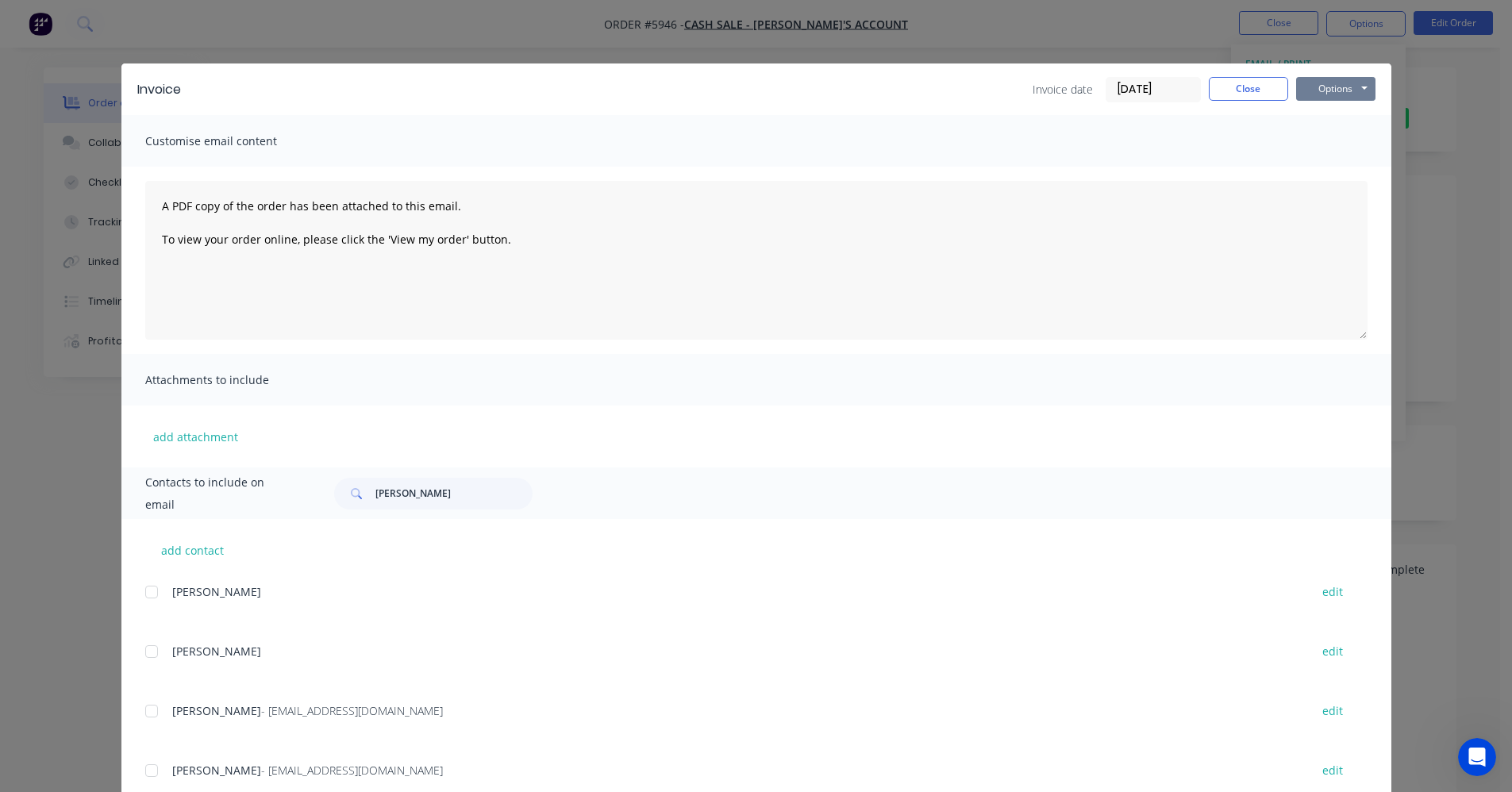
click at [1333, 93] on button "Options" at bounding box center [1335, 89] width 79 height 24
click at [1335, 148] on button "Print" at bounding box center [1346, 143] width 101 height 26
click at [1247, 93] on button "Close" at bounding box center [1248, 89] width 79 height 24
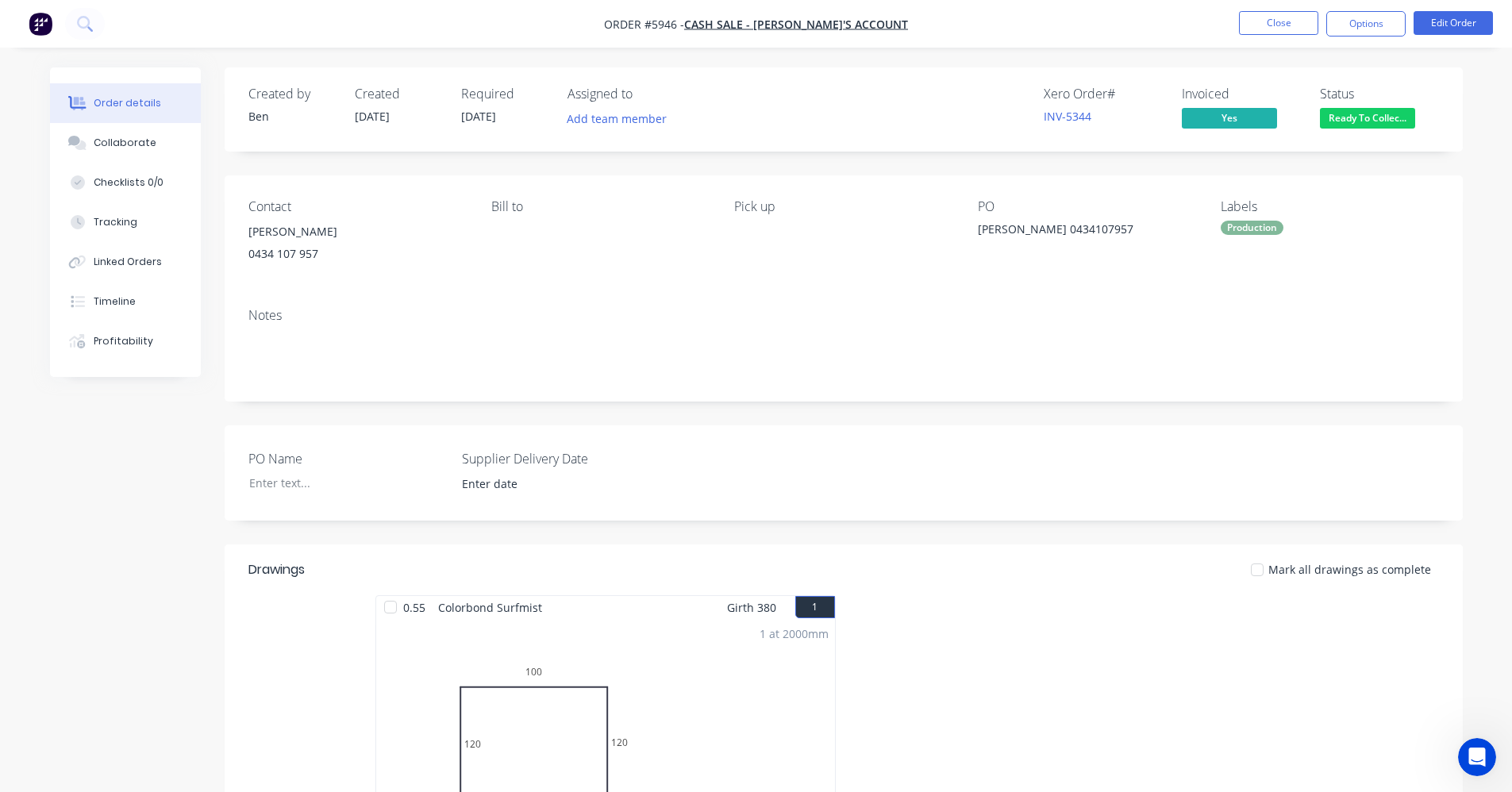
click at [1263, 225] on div "Production" at bounding box center [1252, 227] width 63 height 14
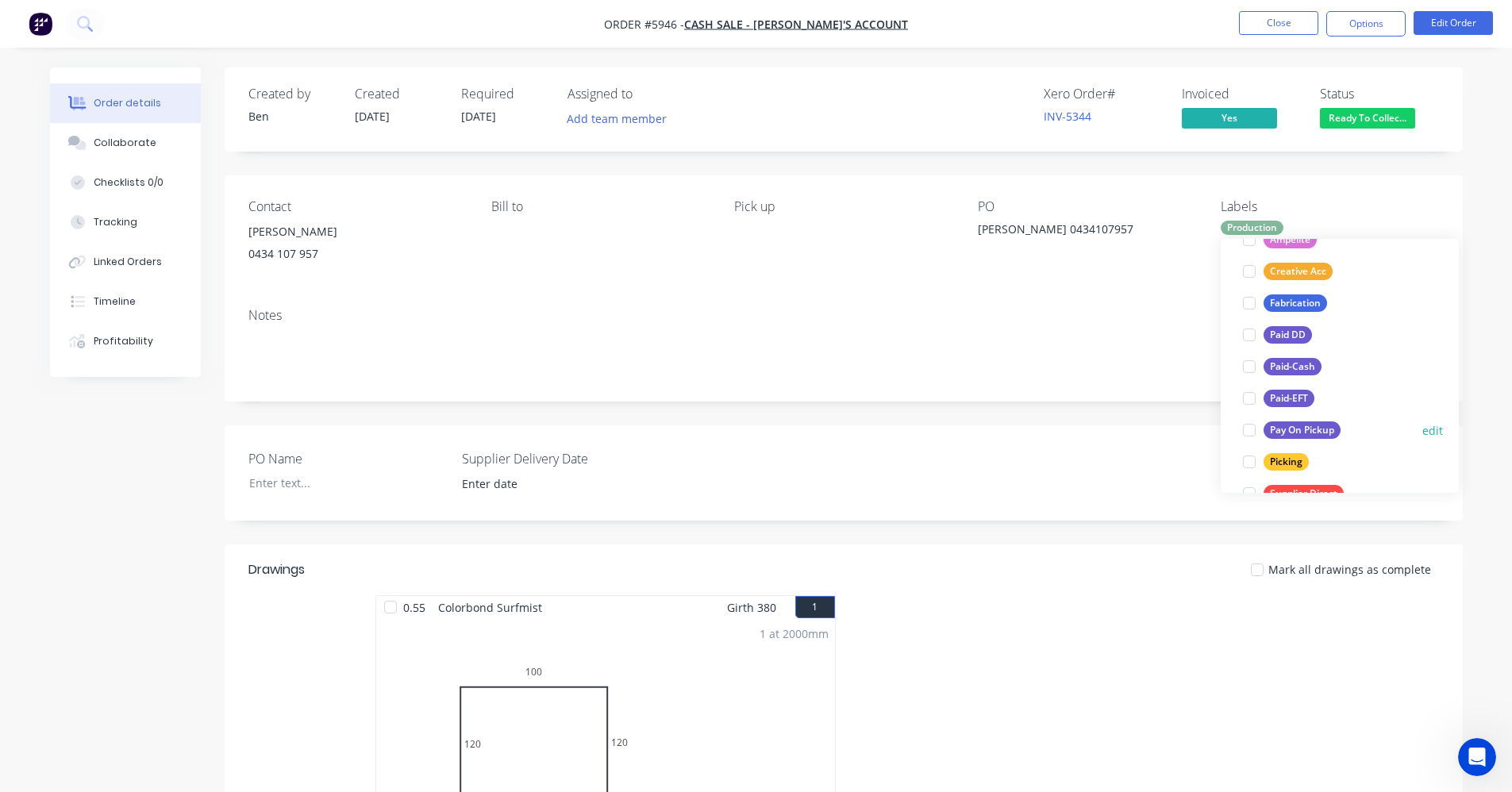
scroll to position [159, 0]
click at [1301, 396] on div "Paid-EFT" at bounding box center [1289, 397] width 51 height 17
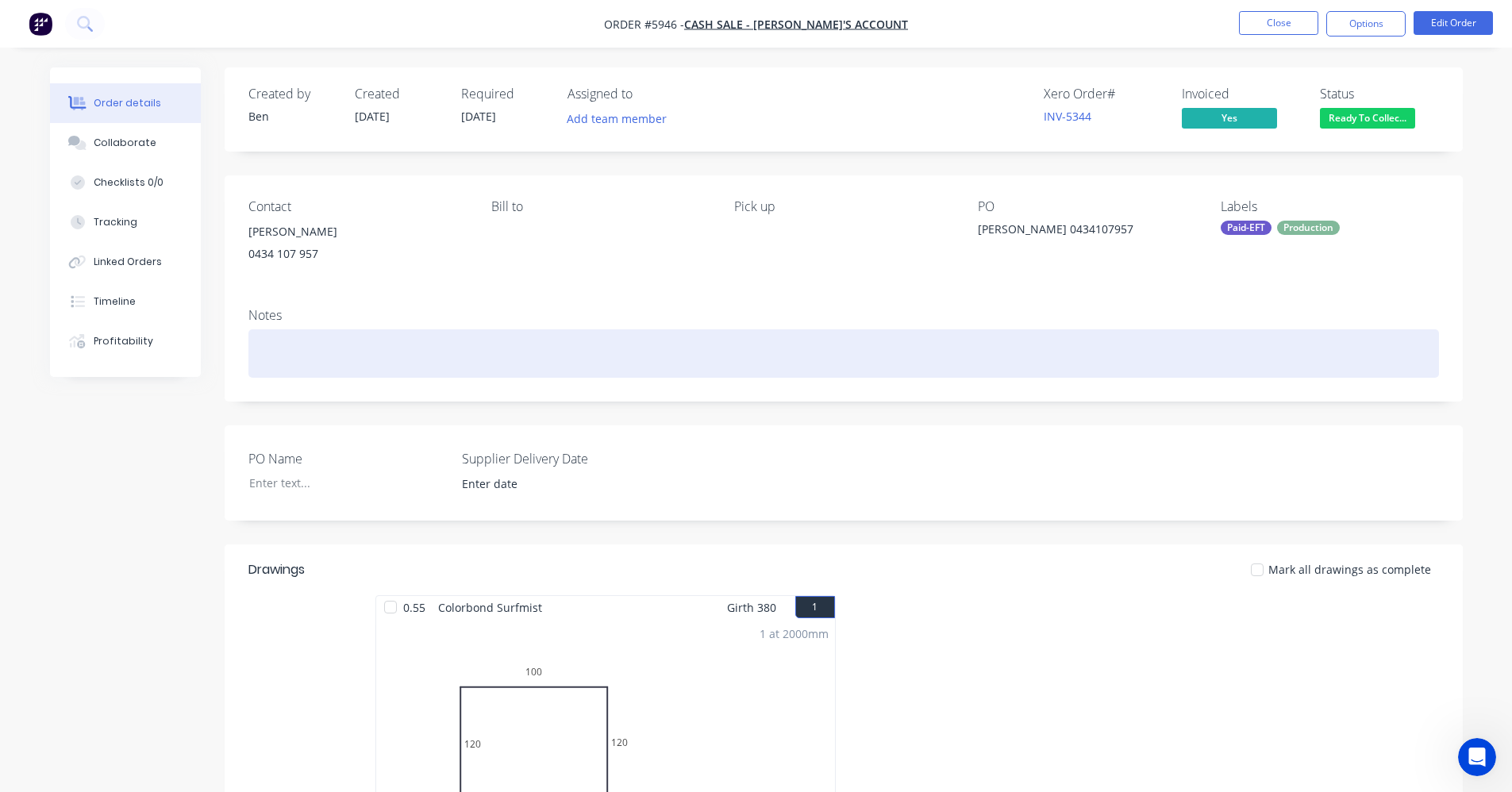
drag, startPoint x: 1156, startPoint y: 359, endPoint x: 1326, endPoint y: 232, distance: 212.2
click at [1166, 358] on div at bounding box center [843, 353] width 1190 height 49
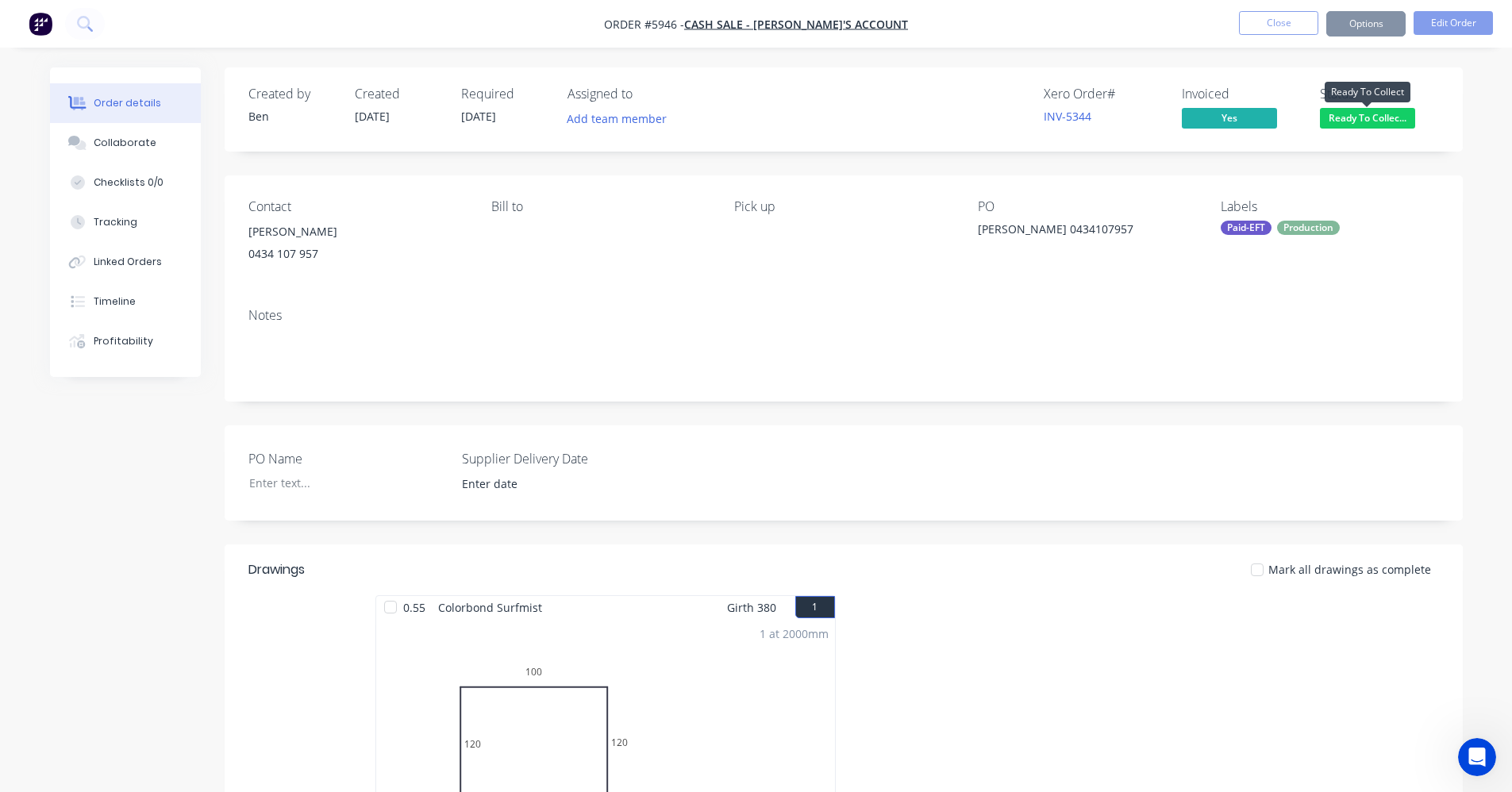
click at [1360, 116] on span "Ready To Collec..." at bounding box center [1367, 118] width 95 height 20
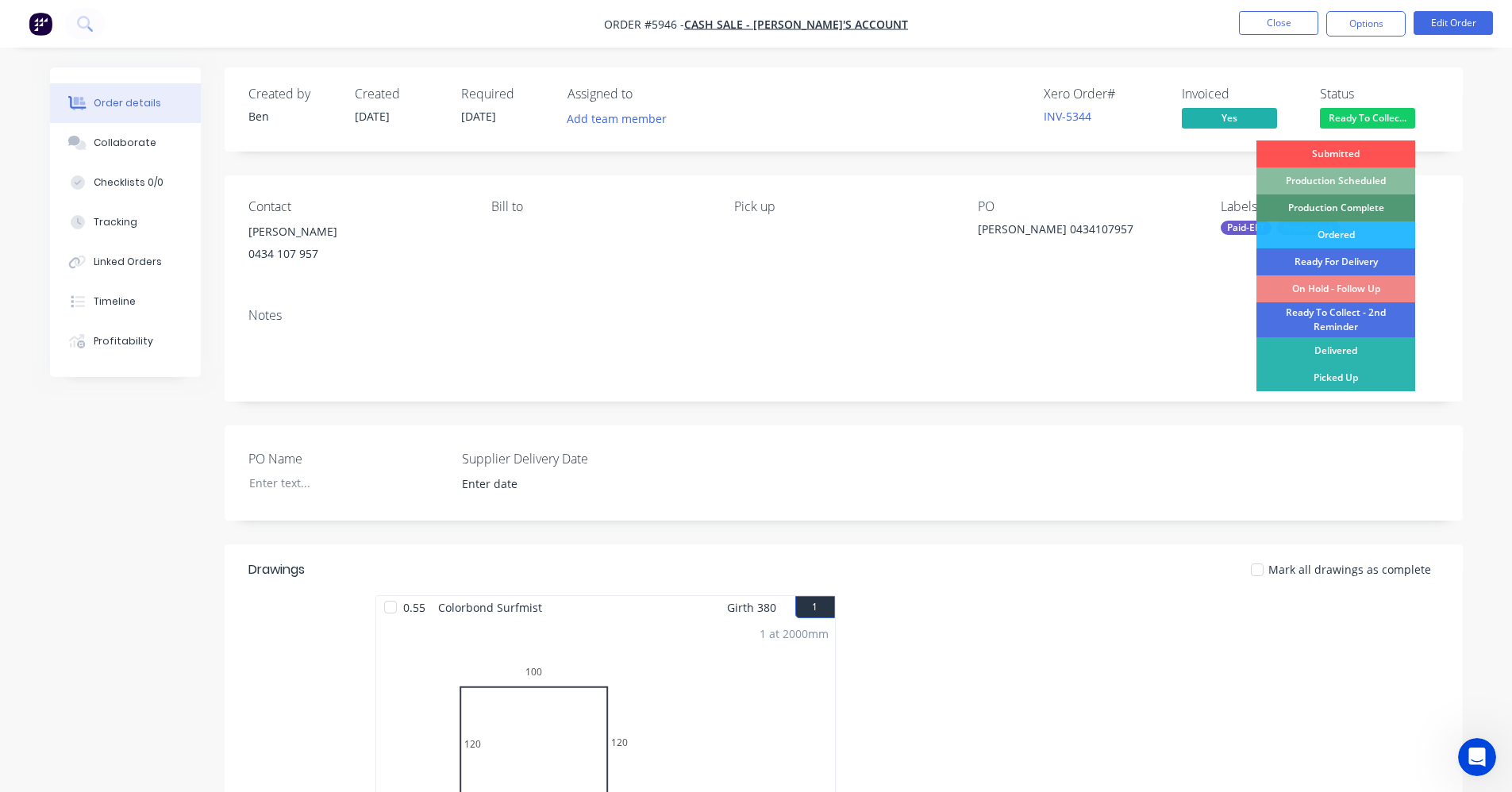
drag, startPoint x: 1352, startPoint y: 377, endPoint x: 1310, endPoint y: 235, distance: 148.1
click at [1353, 367] on div "Picked Up" at bounding box center [1335, 377] width 159 height 27
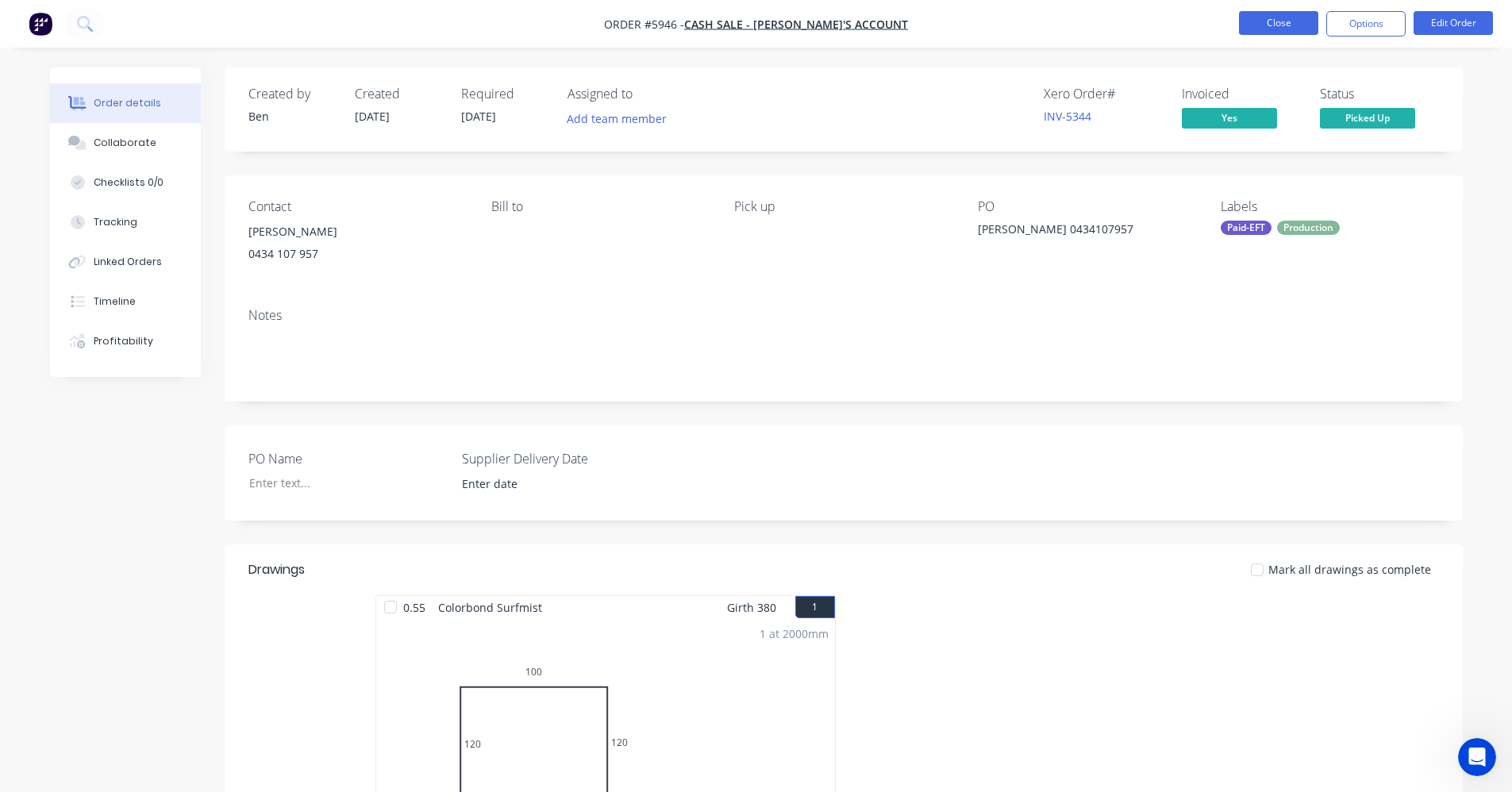
click at [1282, 18] on button "Close" at bounding box center [1278, 23] width 79 height 24
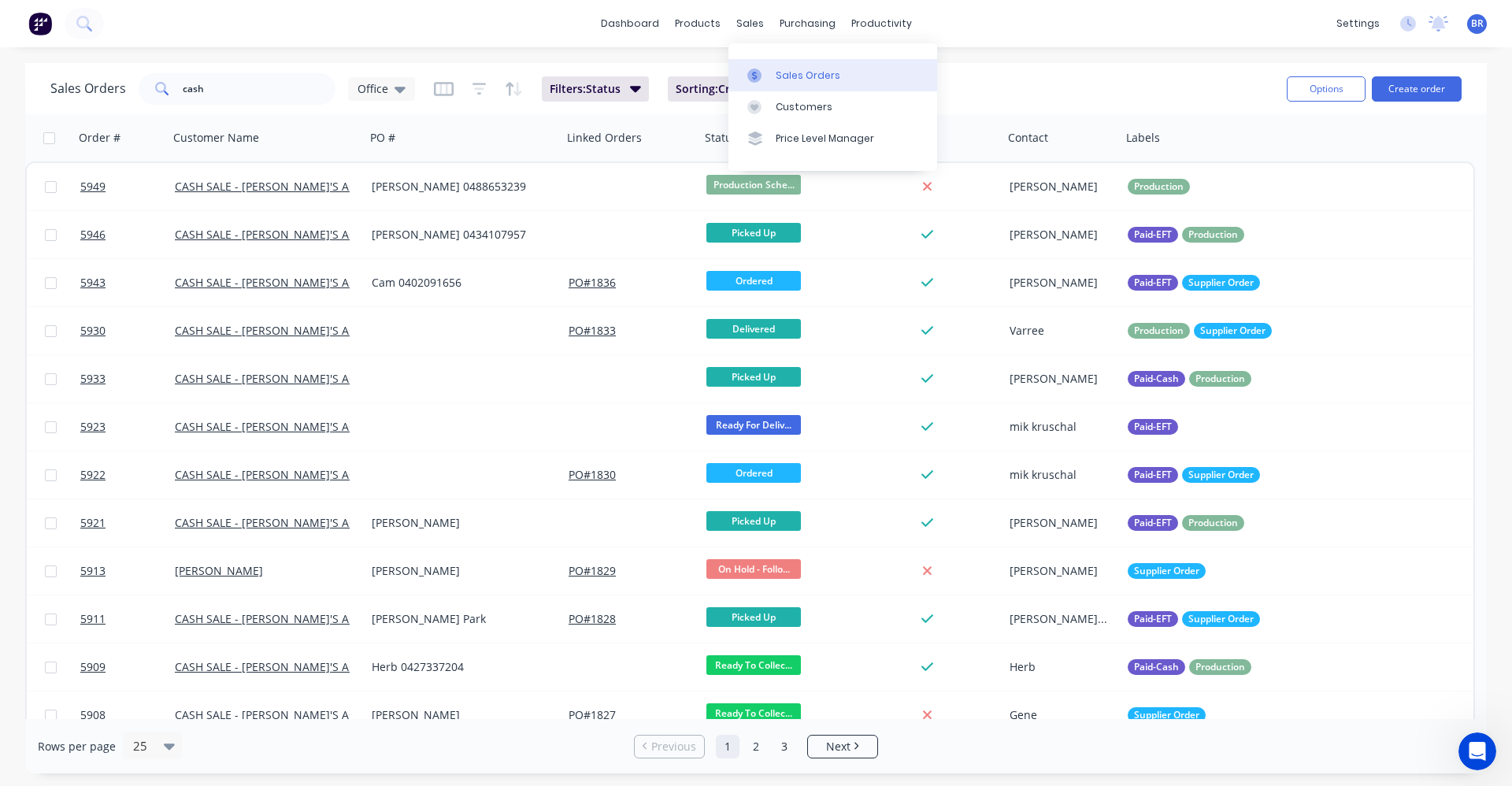
click at [785, 64] on link "Sales Orders" at bounding box center [833, 74] width 209 height 32
click at [795, 66] on link "Sales Orders" at bounding box center [833, 74] width 209 height 32
click at [1423, 91] on button "Create order" at bounding box center [1417, 89] width 90 height 25
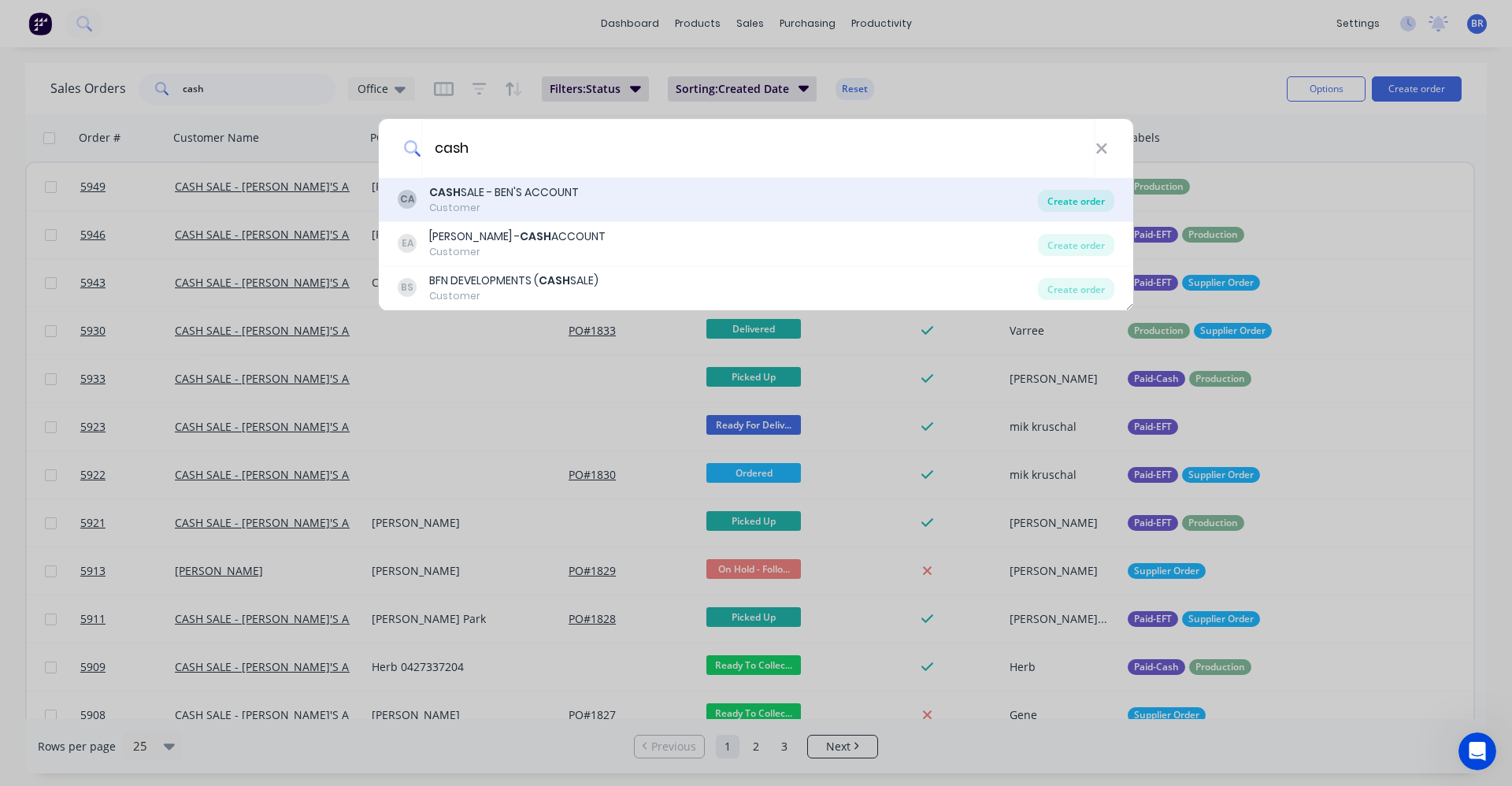
type input "cash"
click at [1079, 199] on div "Create order" at bounding box center [1077, 200] width 77 height 22
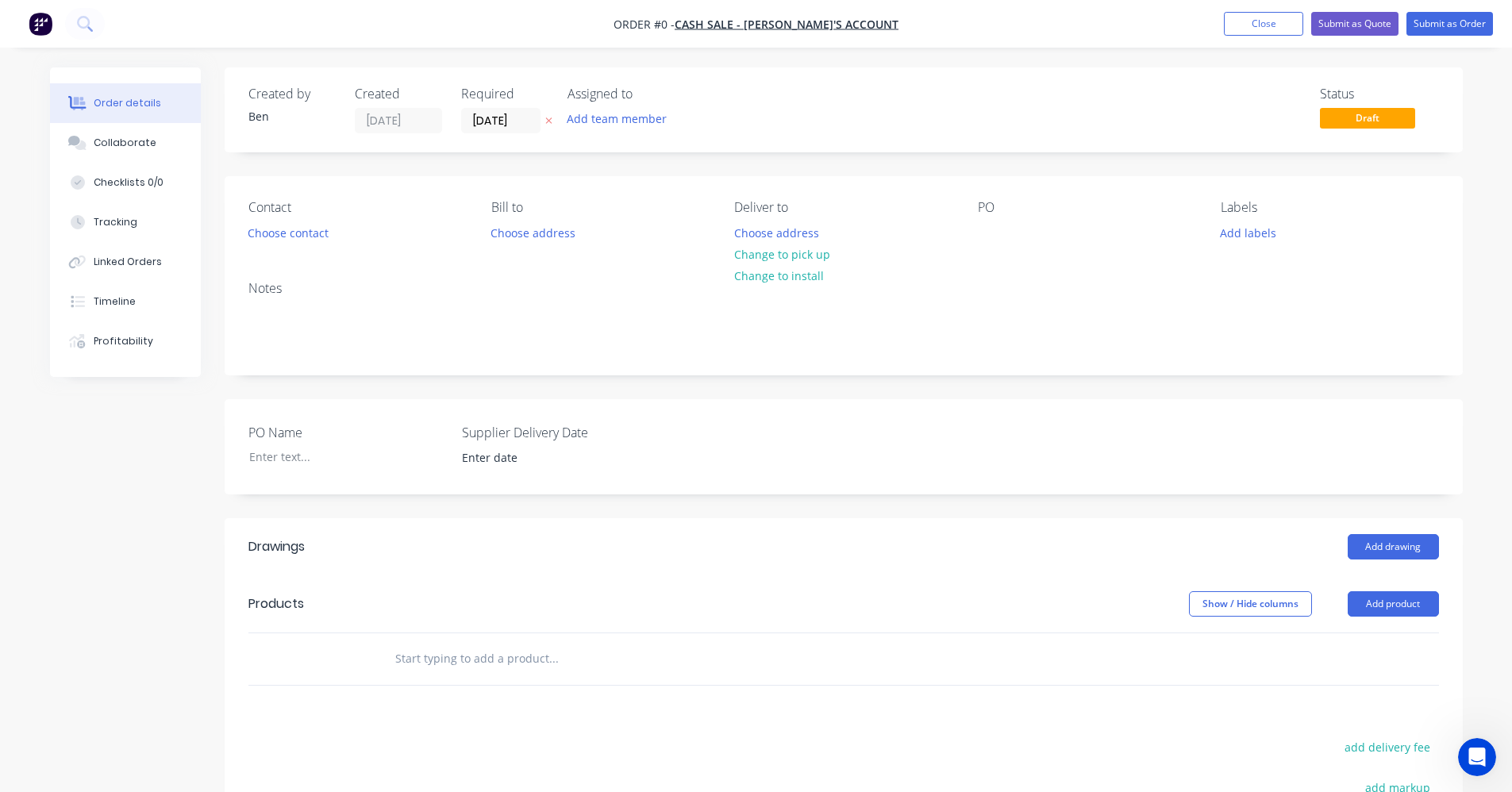
click at [443, 660] on input "text" at bounding box center [553, 658] width 318 height 32
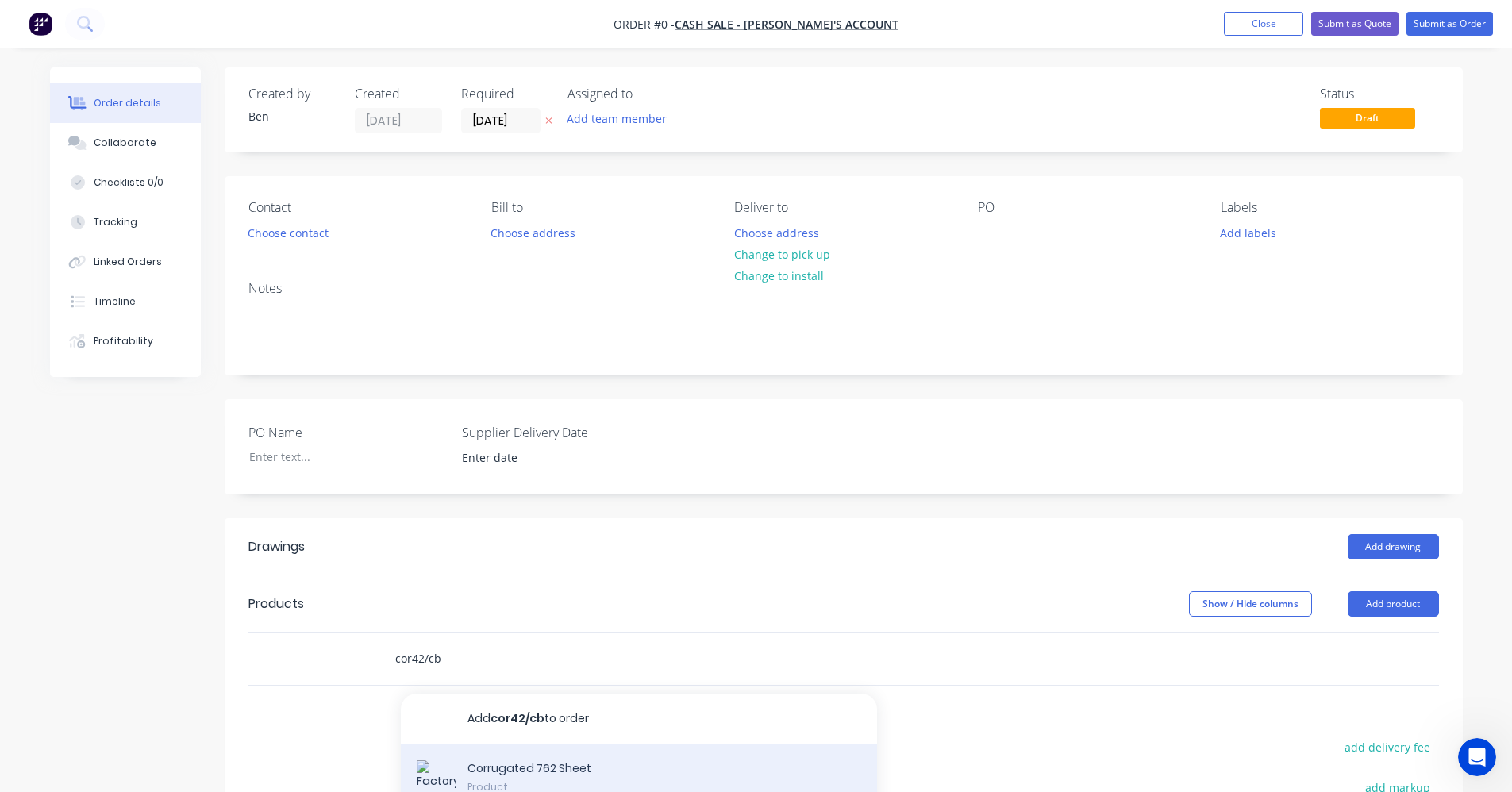
type input "cor42/cb"
click at [503, 767] on div "Corrugated 762 Sheet Product" at bounding box center [638, 780] width 476 height 72
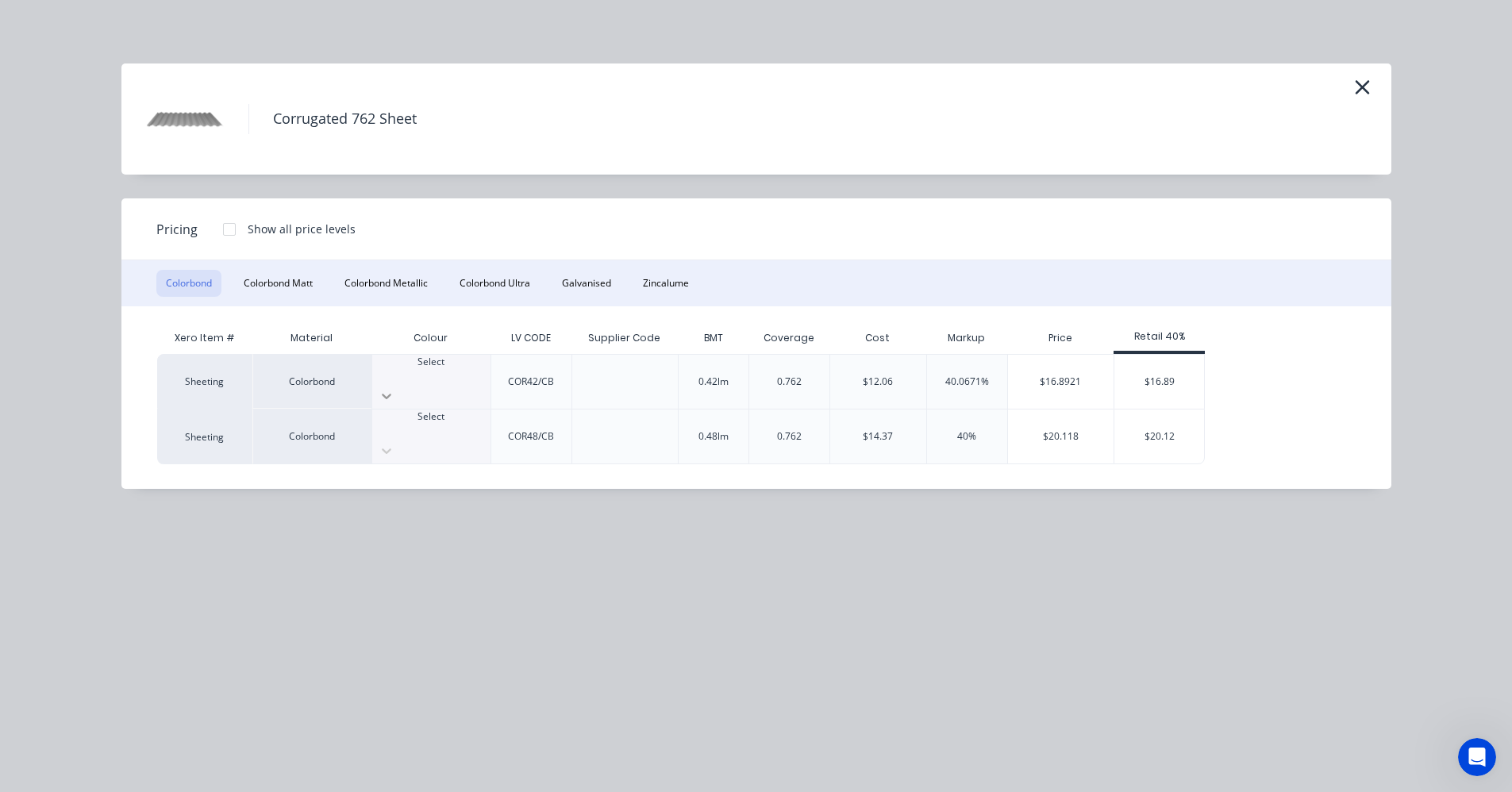
click at [394, 388] on icon at bounding box center [386, 396] width 16 height 16
click at [1166, 370] on div "$16.89" at bounding box center [1158, 382] width 90 height 54
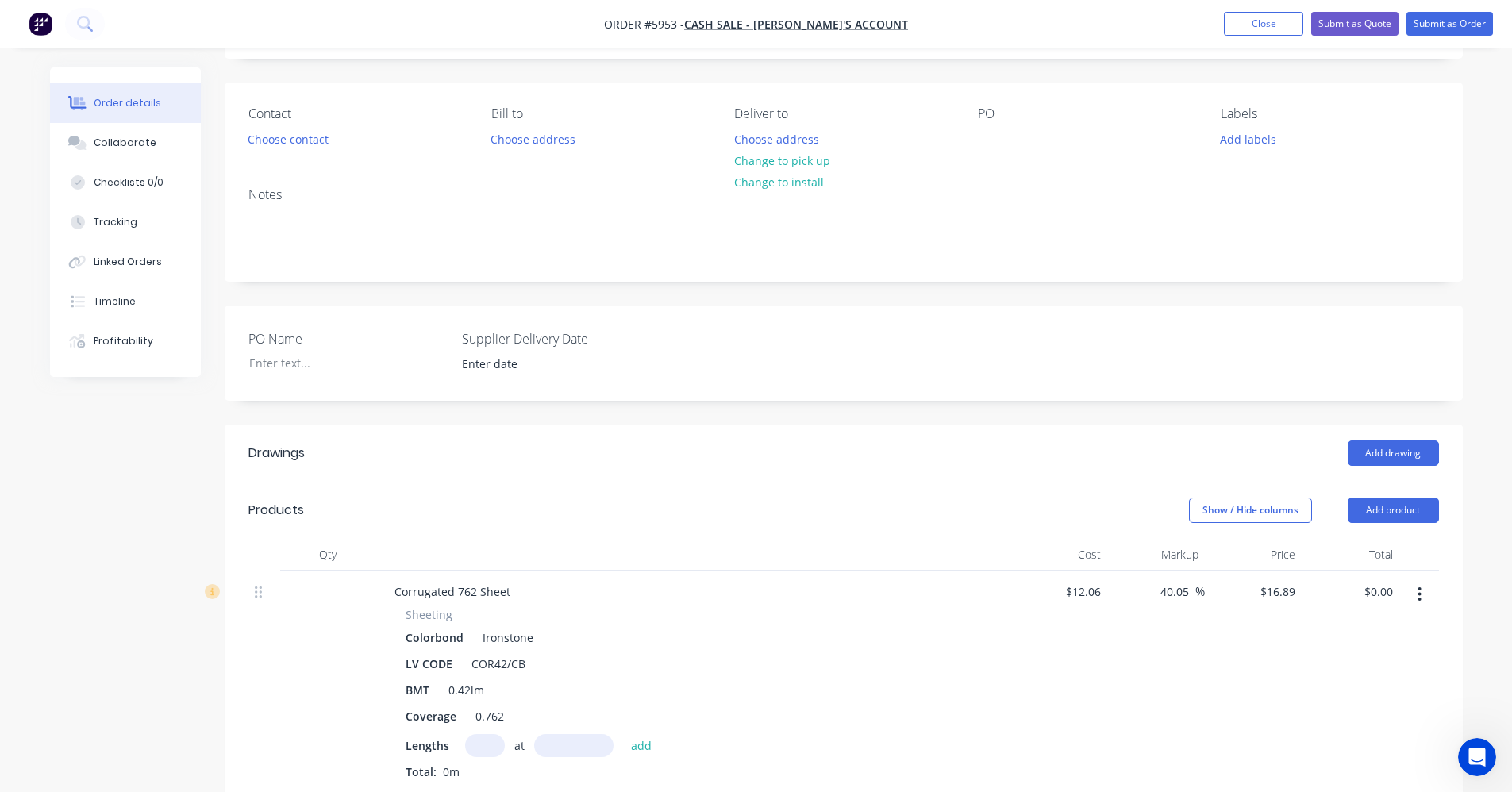
scroll to position [238, 0]
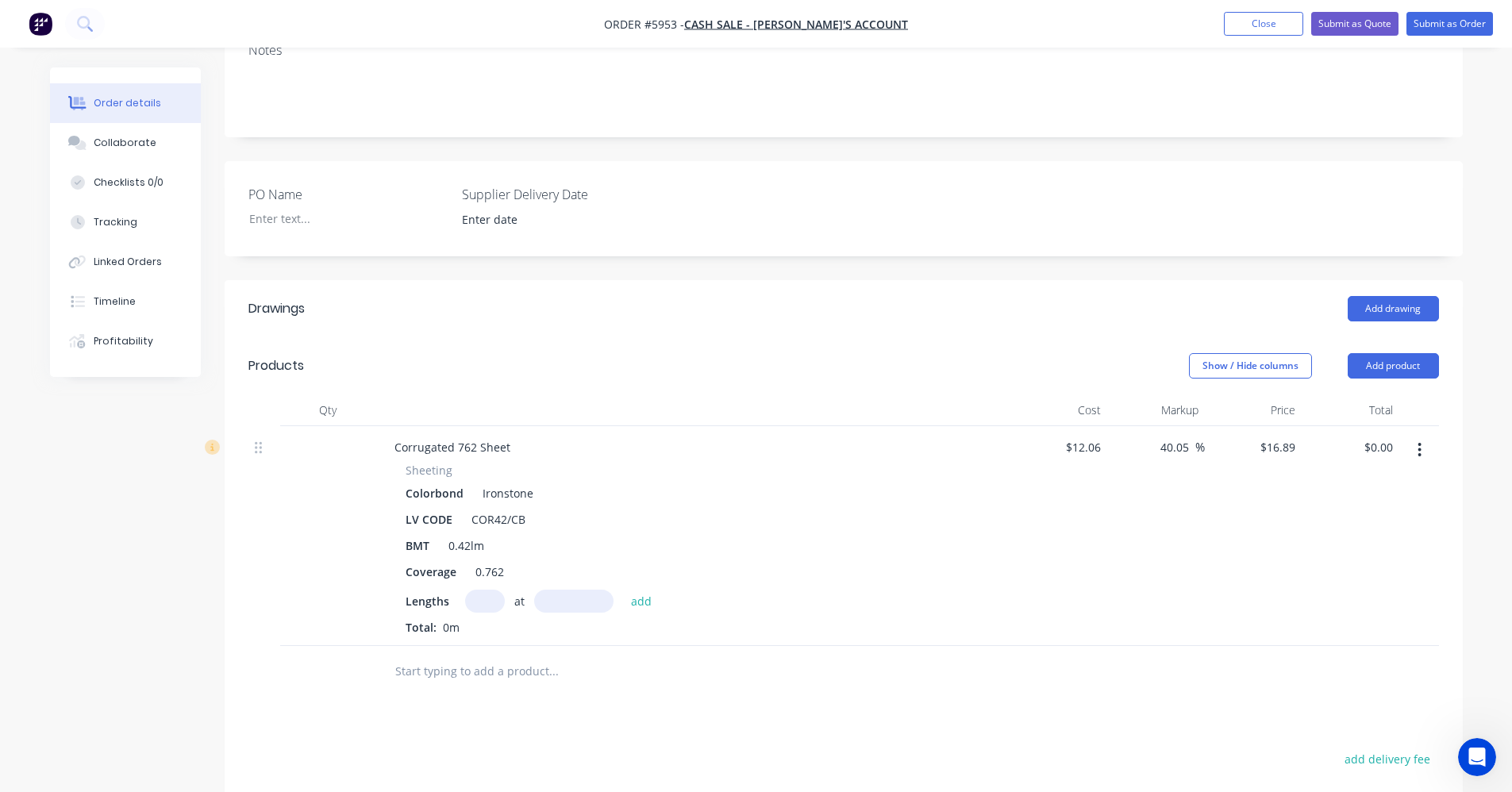
click at [488, 600] on input "text" at bounding box center [485, 601] width 39 height 23
type input "2"
type input "2500"
click at [623, 590] on button "add" at bounding box center [641, 600] width 37 height 21
type input "$84.45"
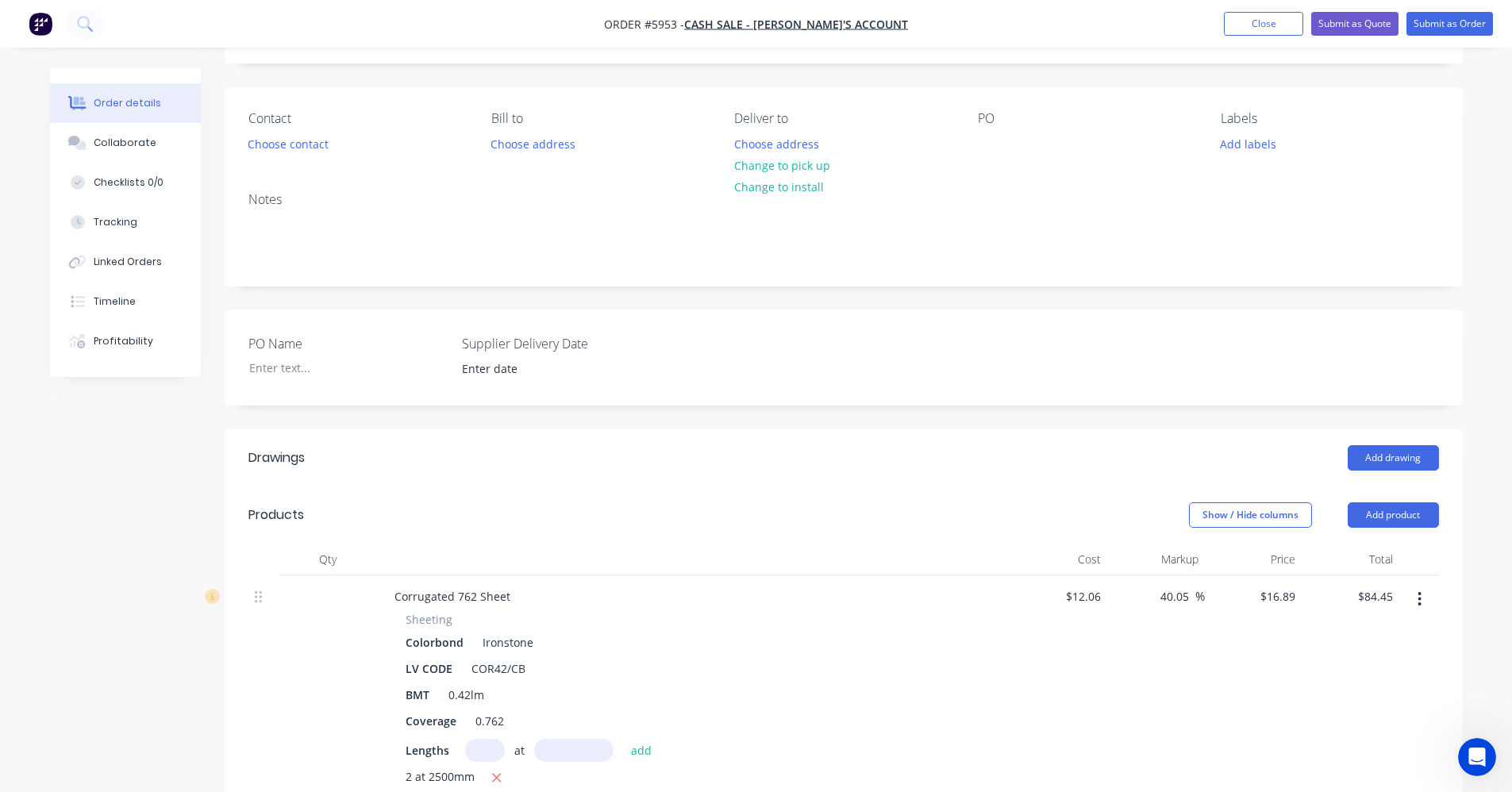
scroll to position [0, 0]
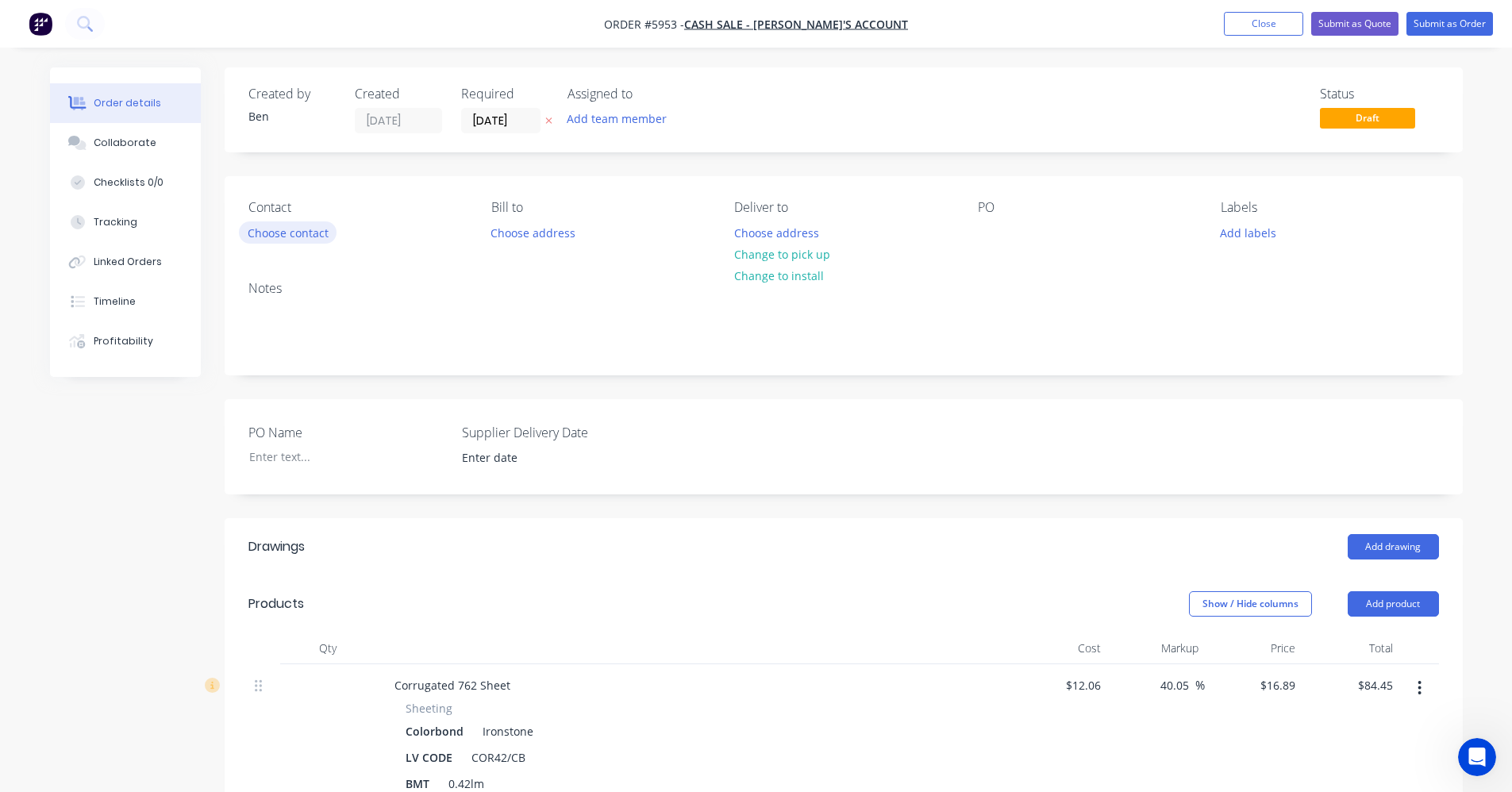
click at [267, 229] on button "Choose contact" at bounding box center [287, 232] width 98 height 21
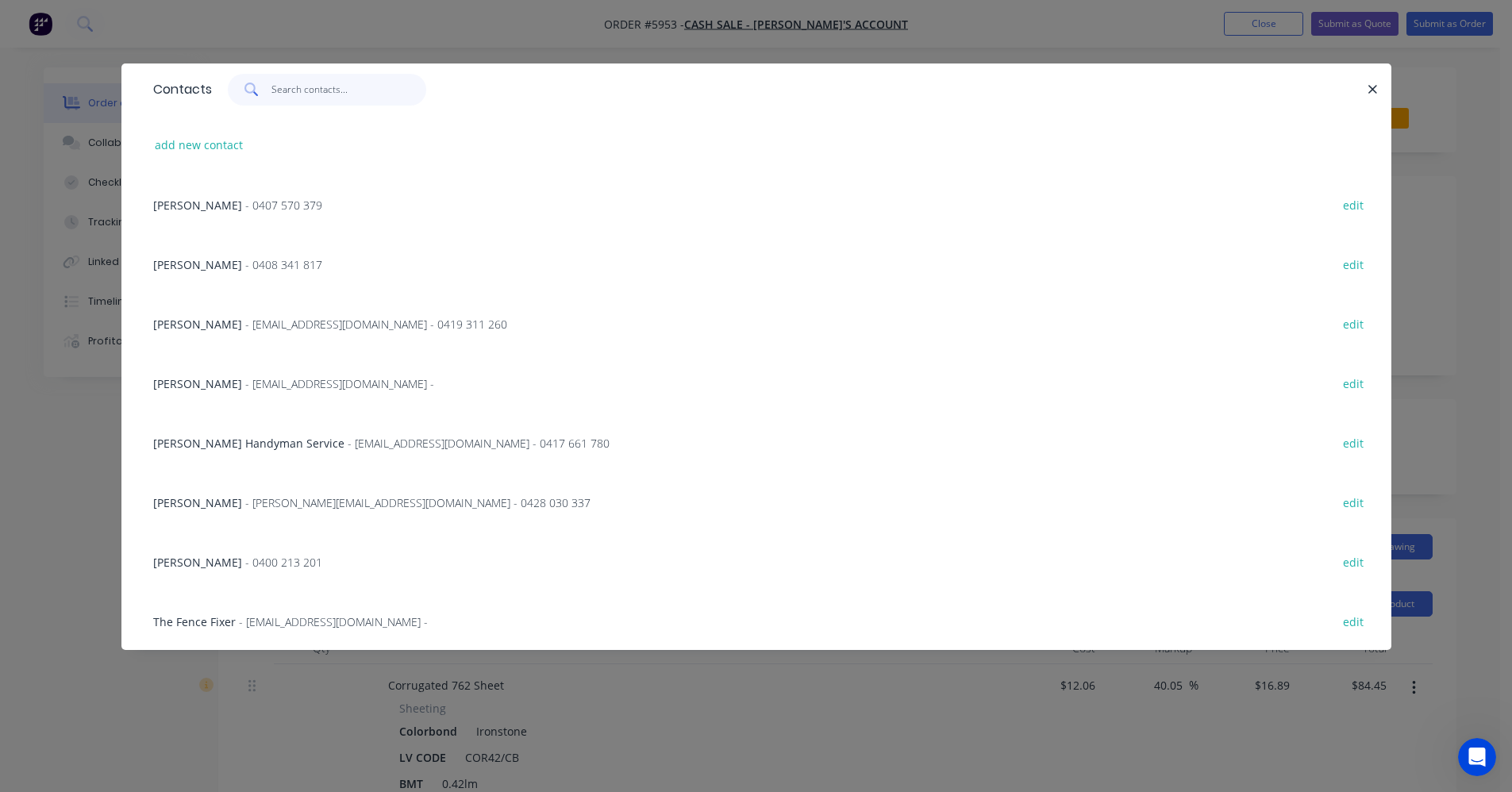
click at [295, 93] on input "text" at bounding box center [349, 90] width 155 height 32
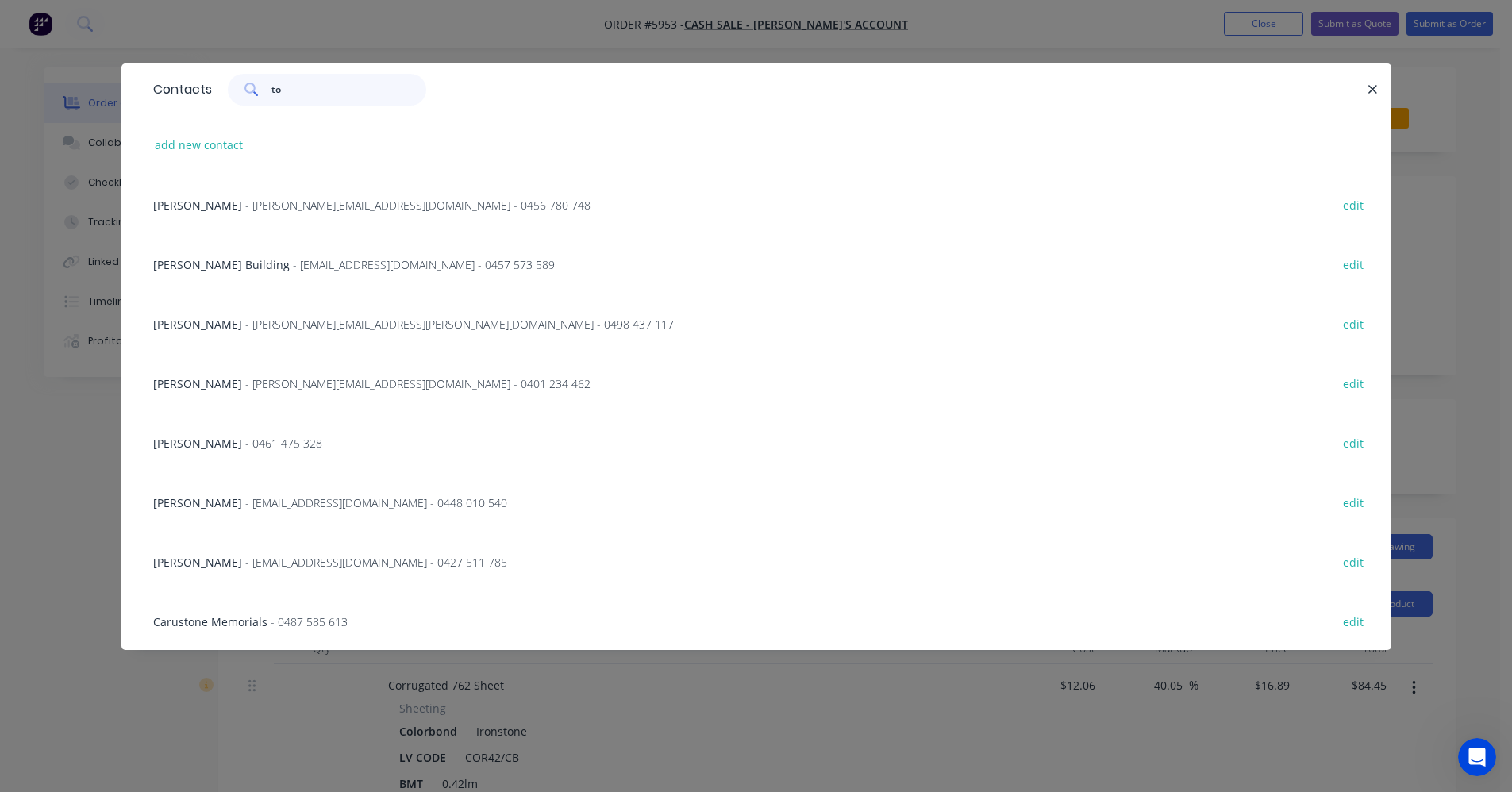
type input "t"
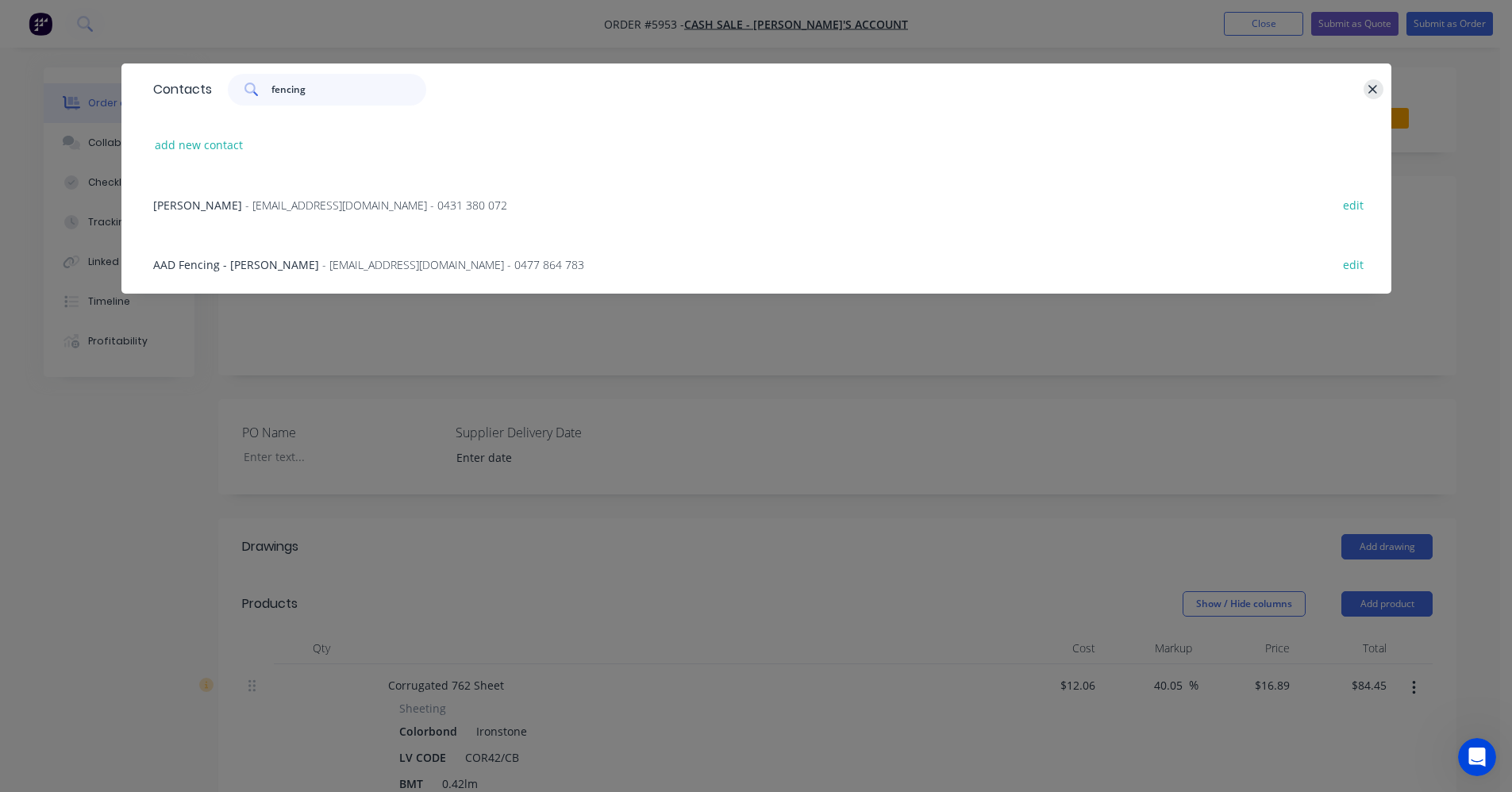
type input "fencing"
click at [1373, 87] on icon "button" at bounding box center [1372, 89] width 11 height 14
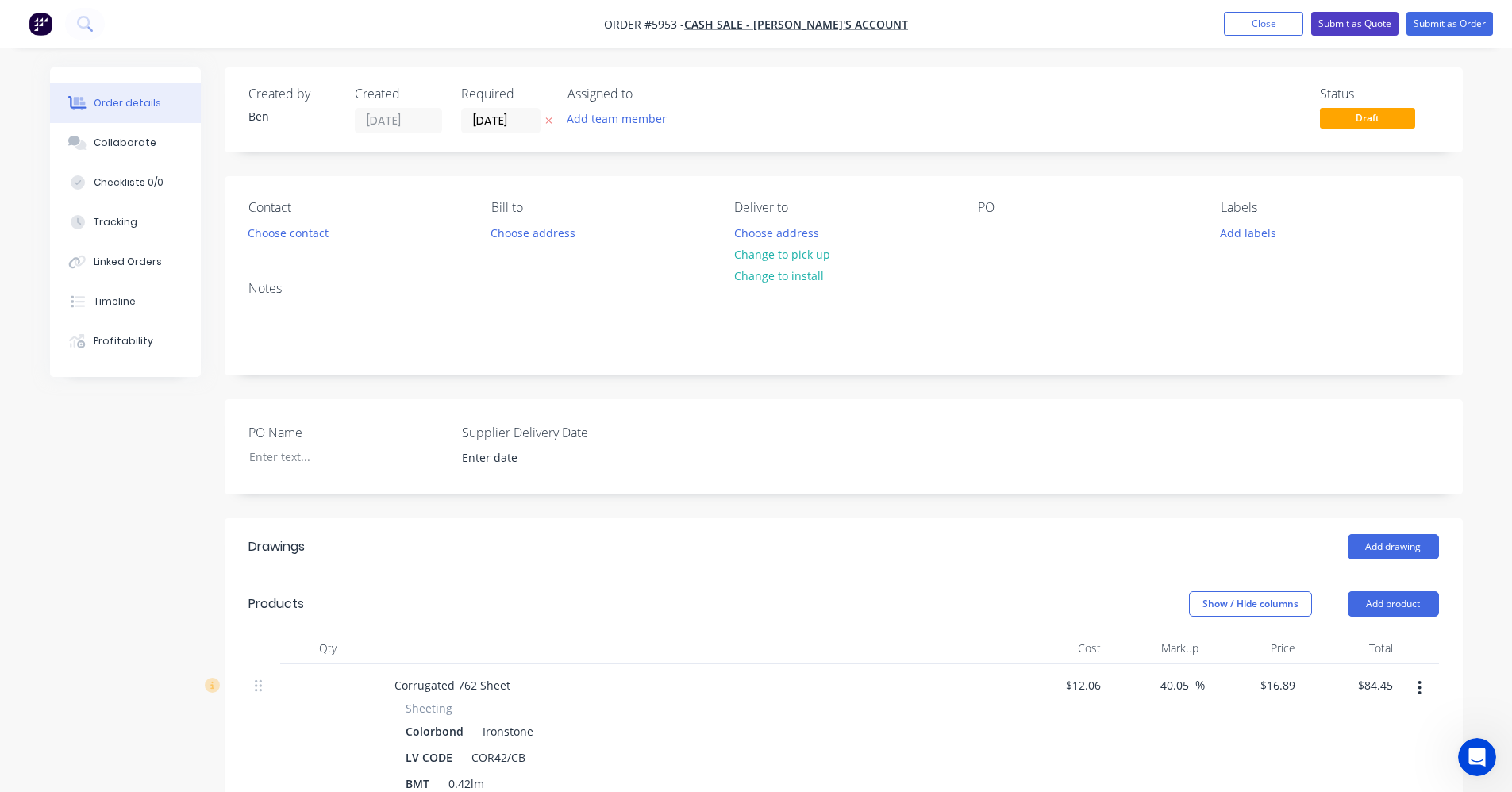
click at [1339, 21] on button "Submit as Quote" at bounding box center [1355, 23] width 87 height 24
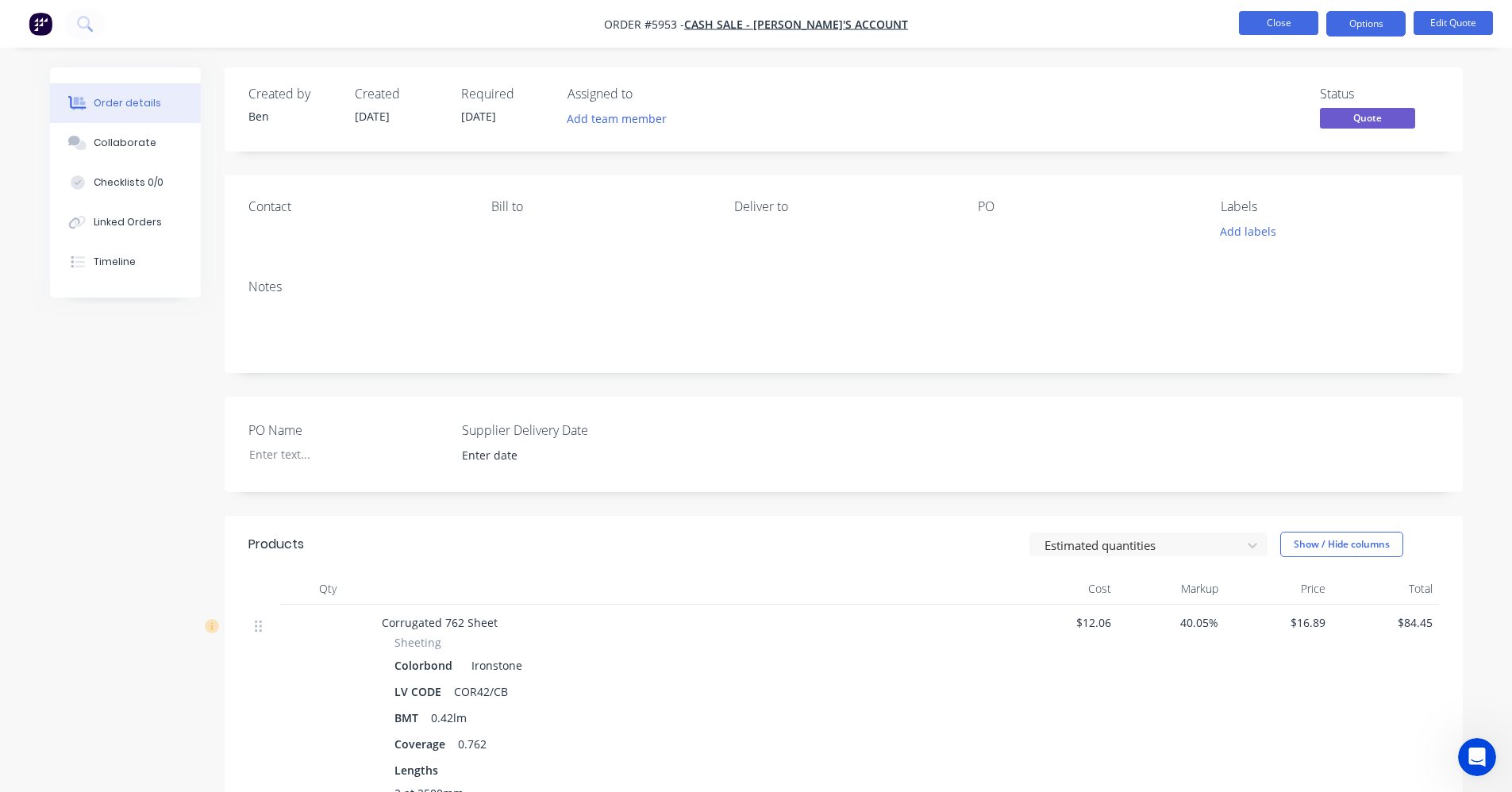
click at [1280, 19] on button "Close" at bounding box center [1278, 23] width 79 height 24
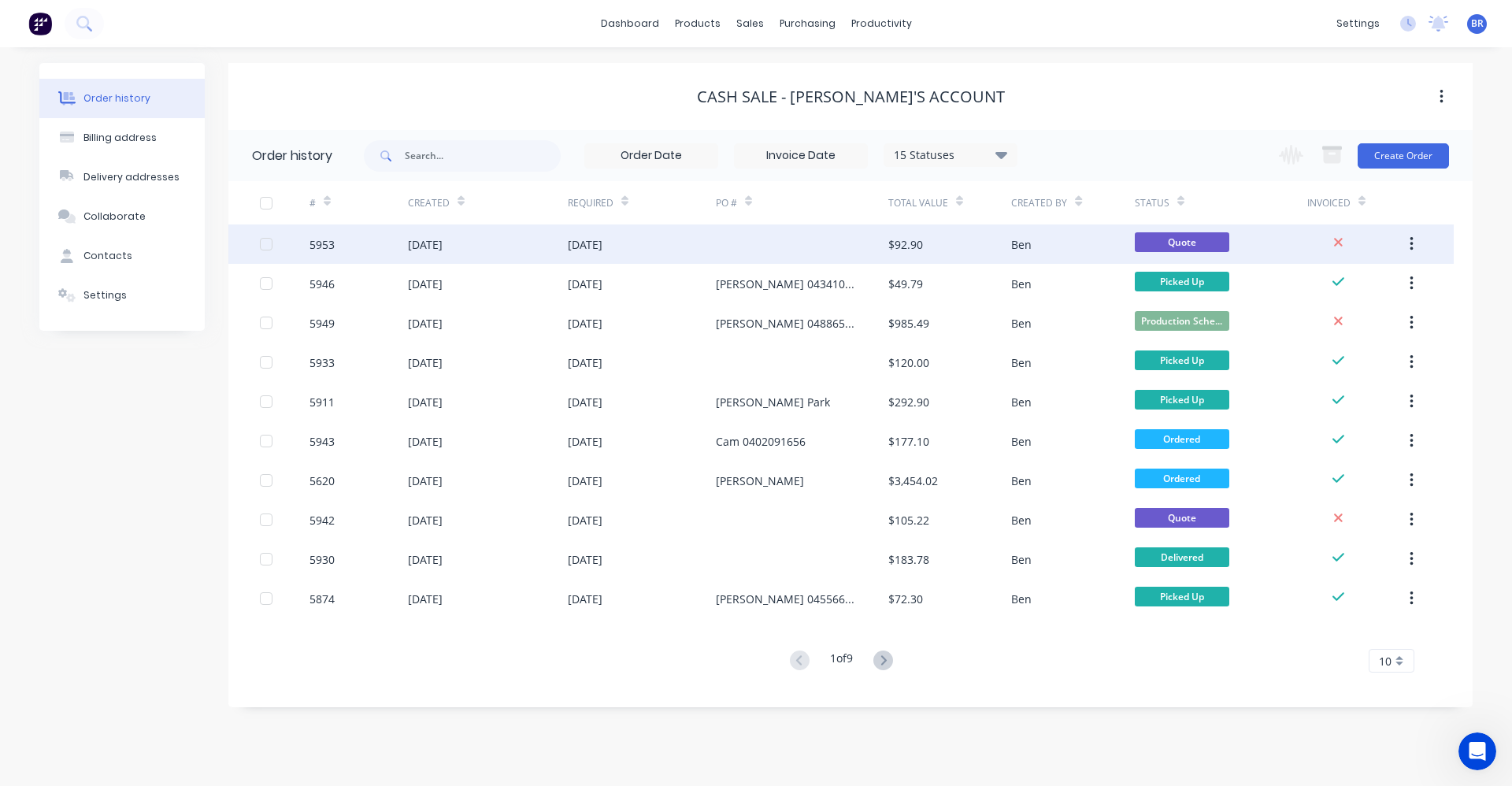
click at [762, 242] on div at bounding box center [802, 244] width 172 height 39
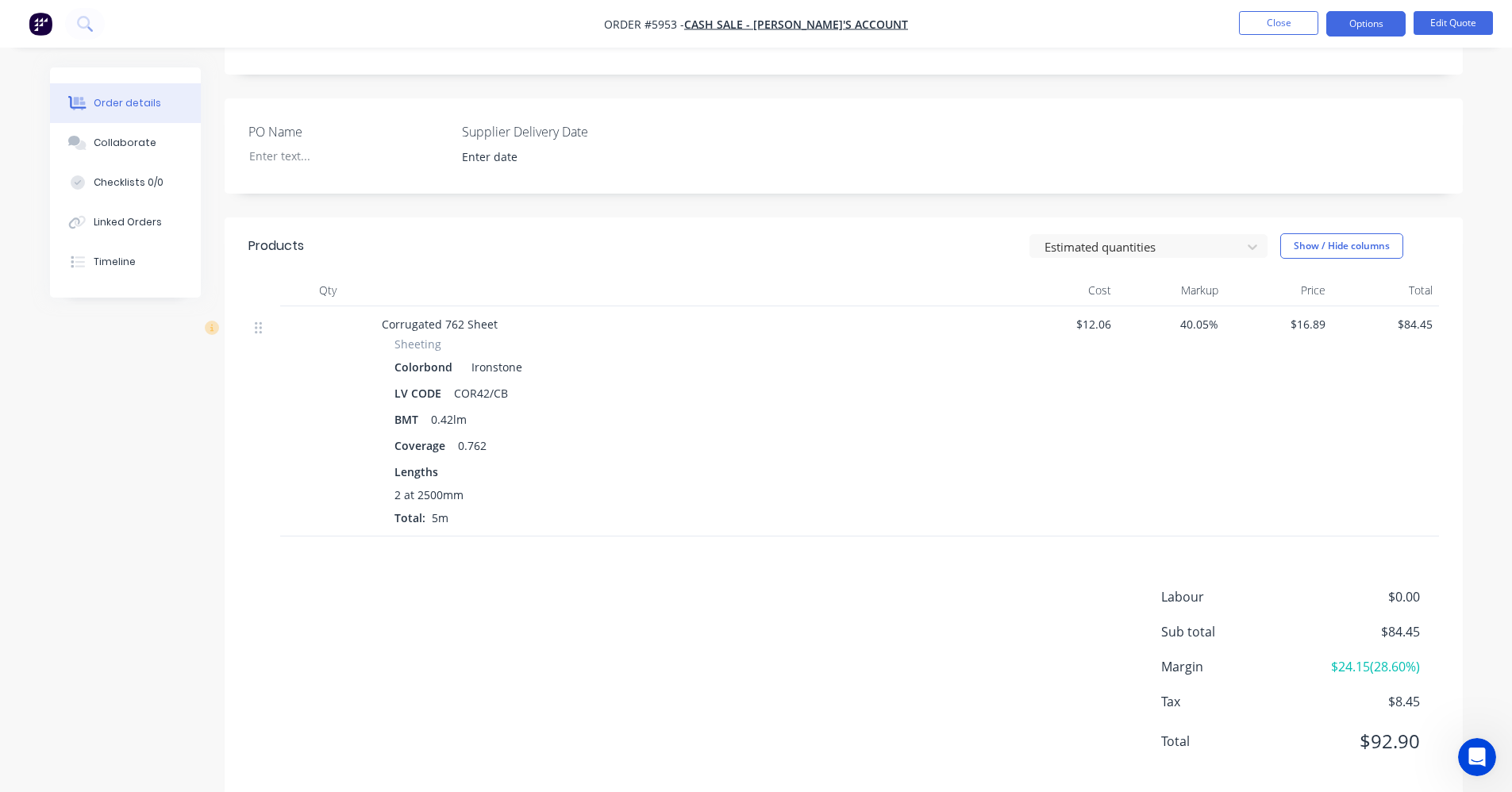
scroll to position [317, 0]
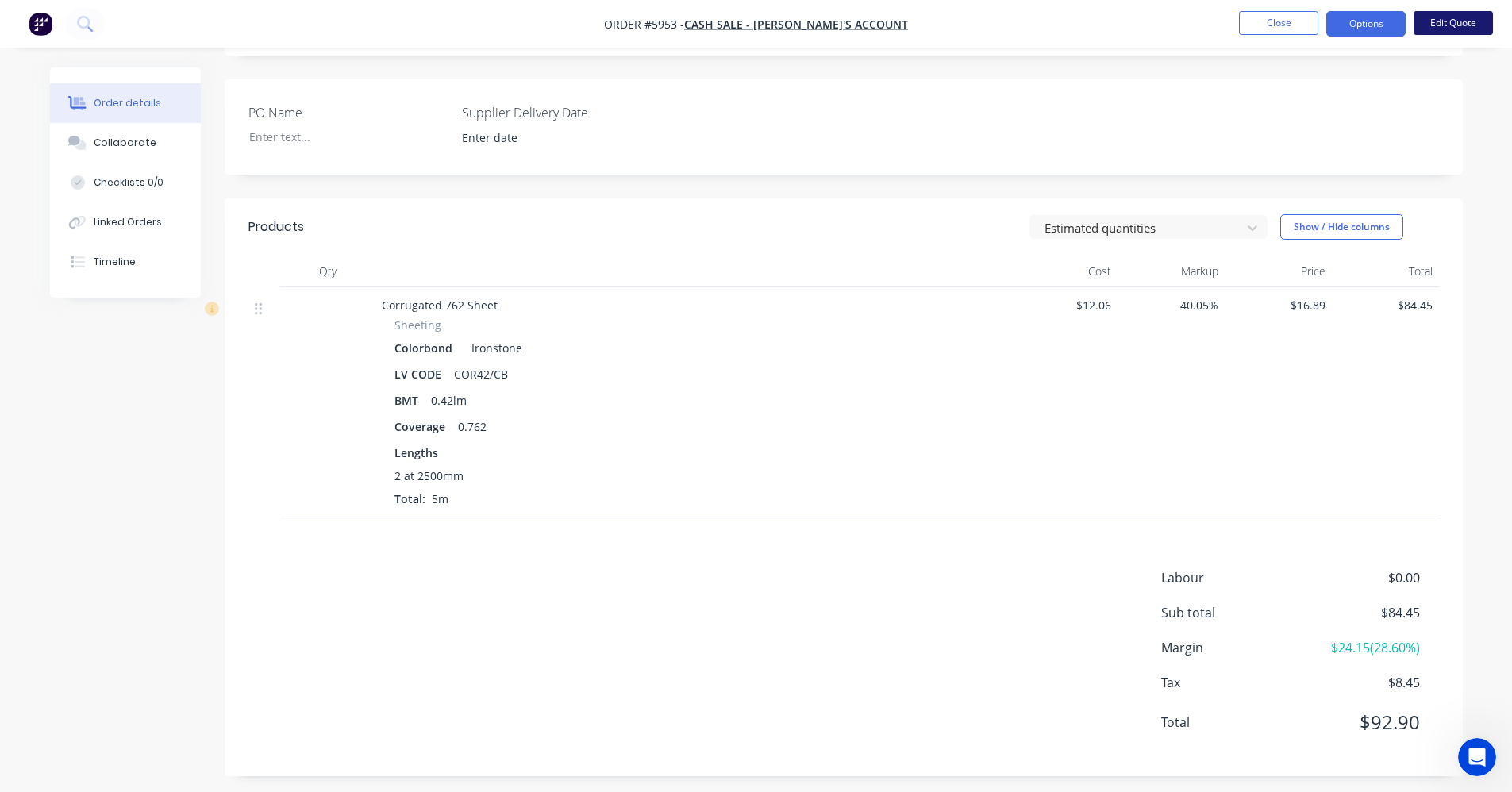
click at [1444, 21] on button "Edit Quote" at bounding box center [1453, 23] width 79 height 24
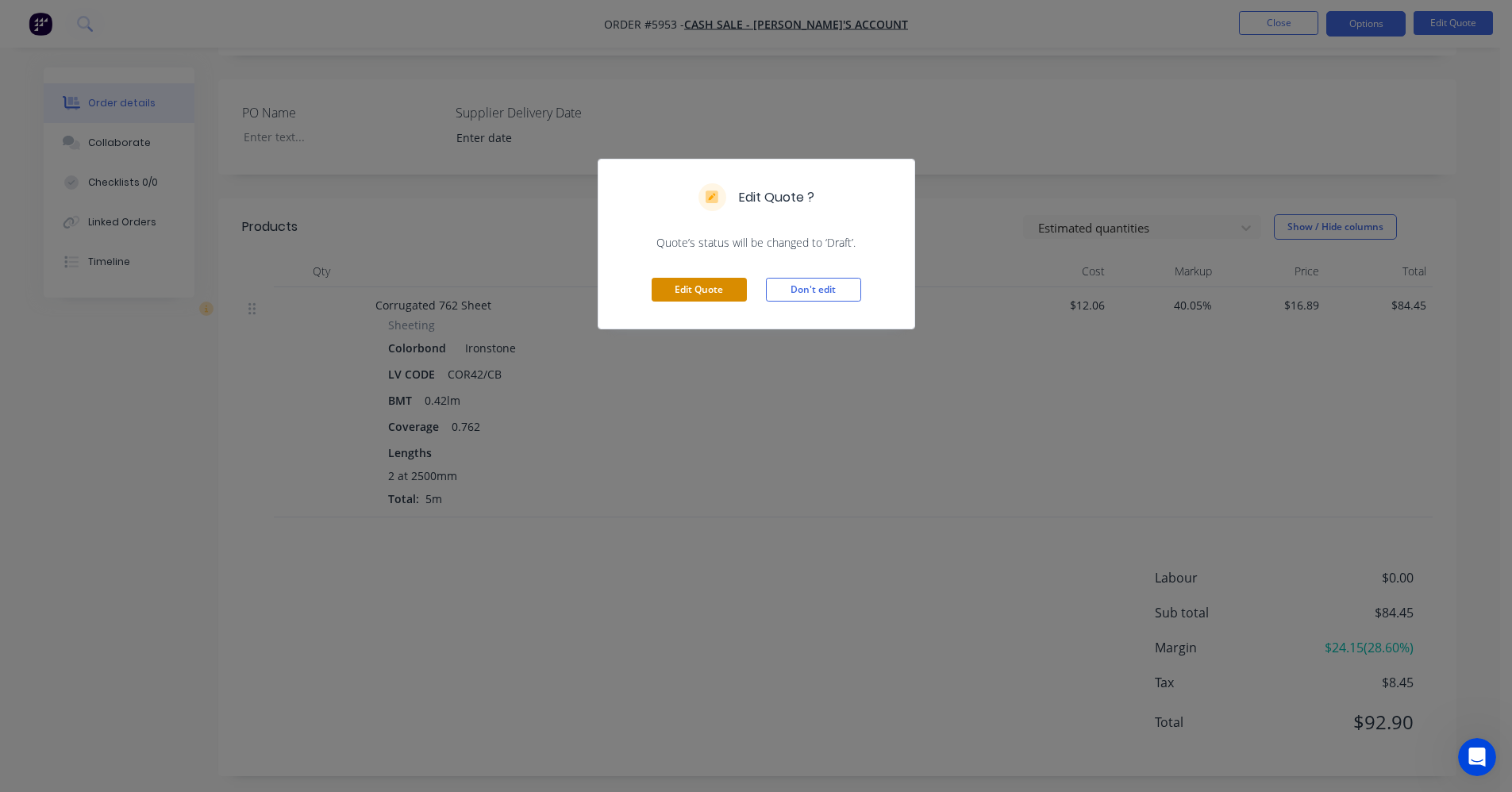
click at [705, 289] on button "Edit Quote" at bounding box center [699, 289] width 95 height 24
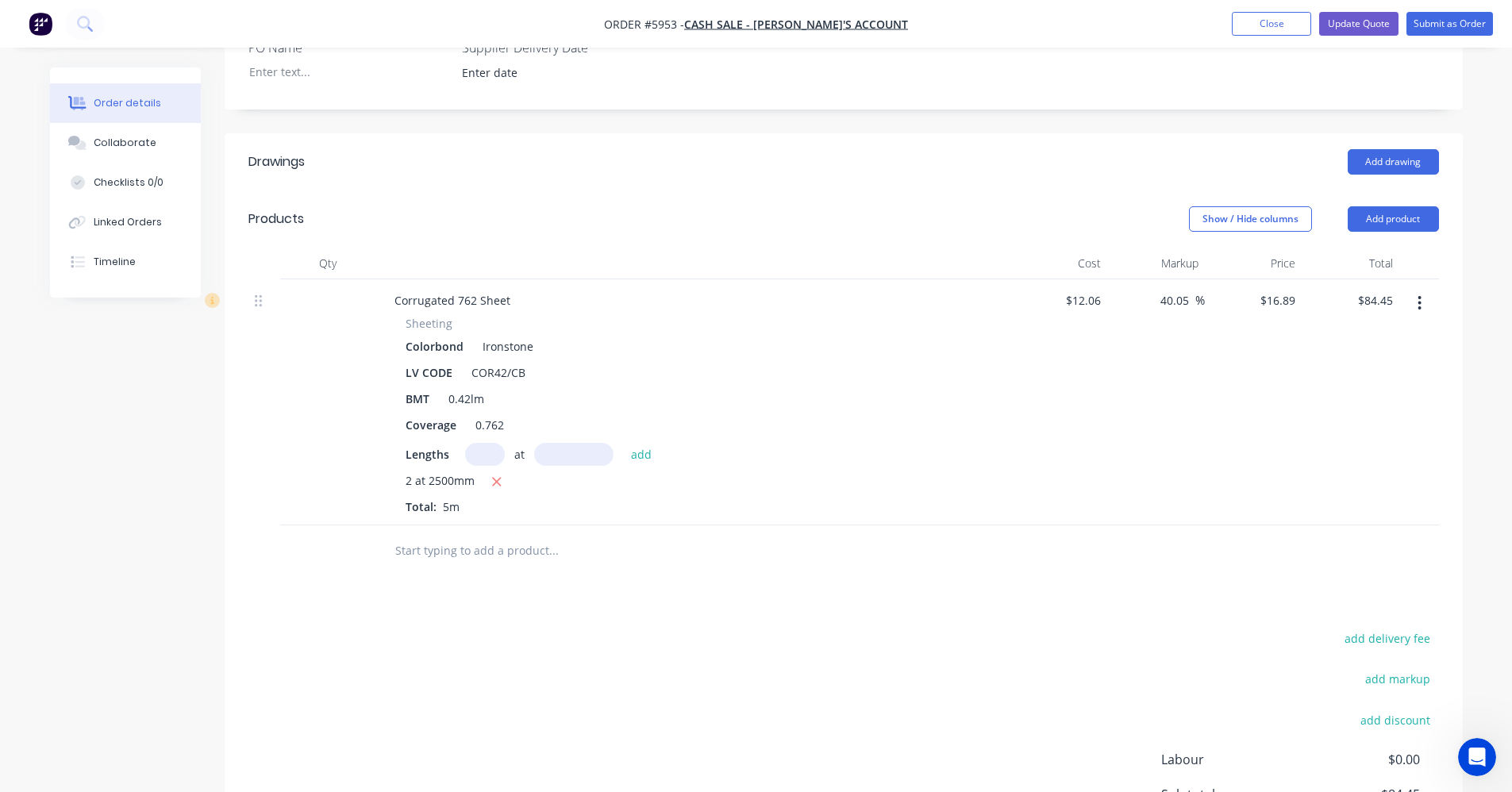
scroll to position [396, 0]
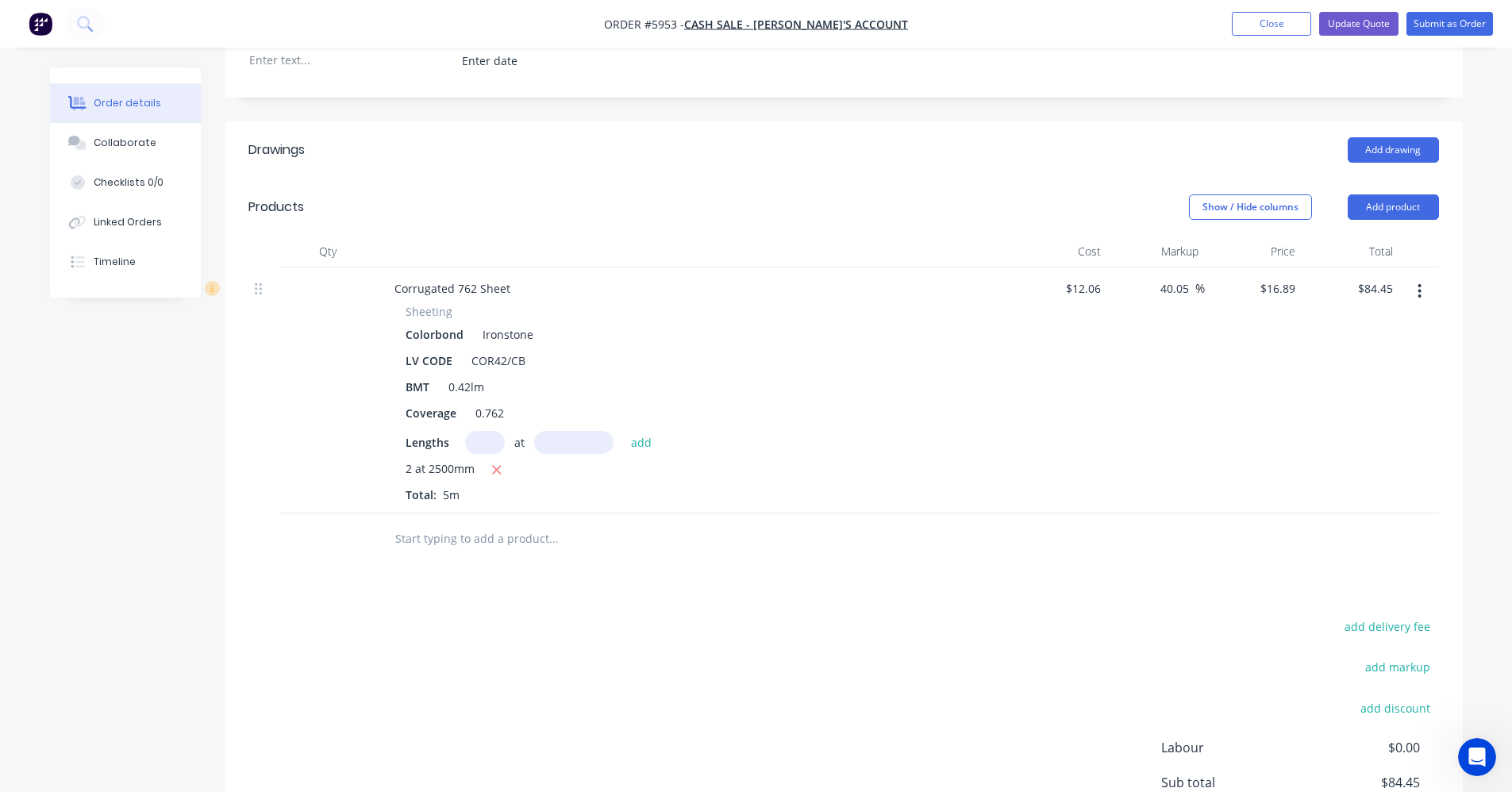
click at [487, 445] on input "text" at bounding box center [485, 442] width 39 height 23
type input "1"
type input "2600"
click at [623, 431] on button "add" at bounding box center [641, 442] width 37 height 21
type input "$128.36"
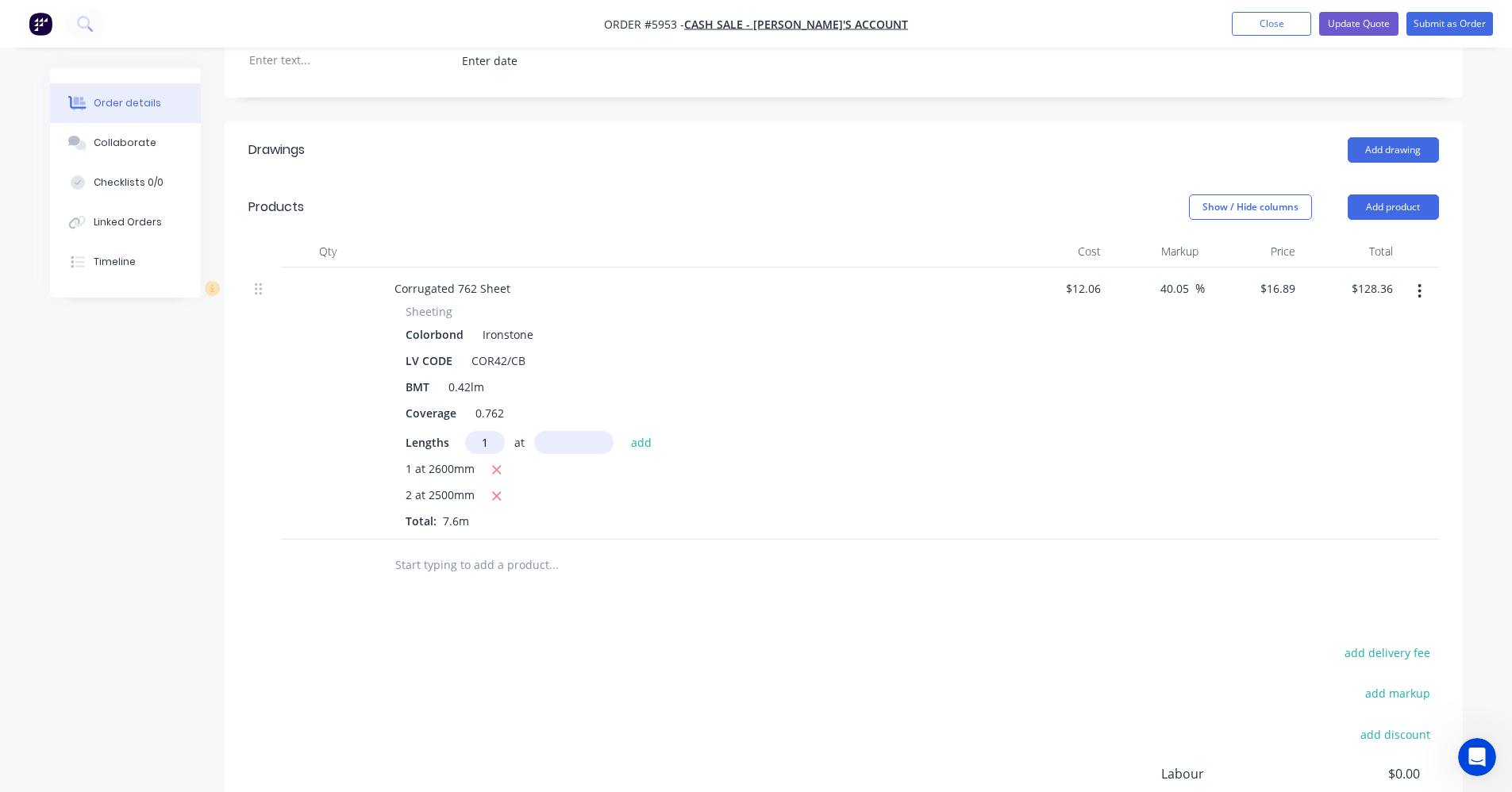
type input "1"
type input "2100"
click at [623, 431] on button "add" at bounding box center [641, 442] width 37 height 21
click at [495, 493] on icon "button" at bounding box center [496, 495] width 11 height 14
type input "$79.38"
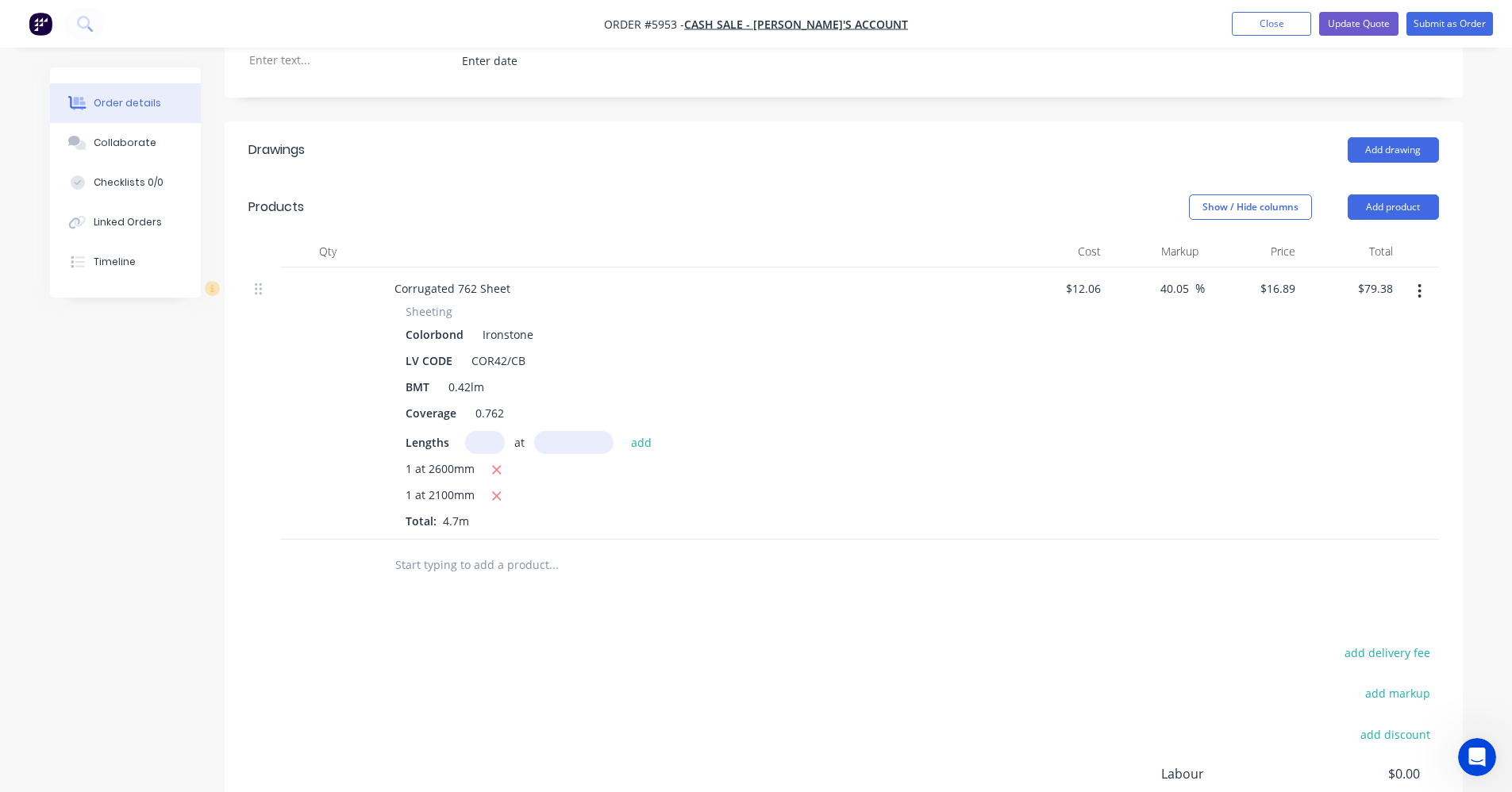
click at [484, 444] on input "text" at bounding box center [485, 442] width 39 height 23
type input "6"
drag, startPoint x: 494, startPoint y: 444, endPoint x: 469, endPoint y: 443, distance: 25.0
click at [471, 444] on input "6" at bounding box center [485, 442] width 39 height 23
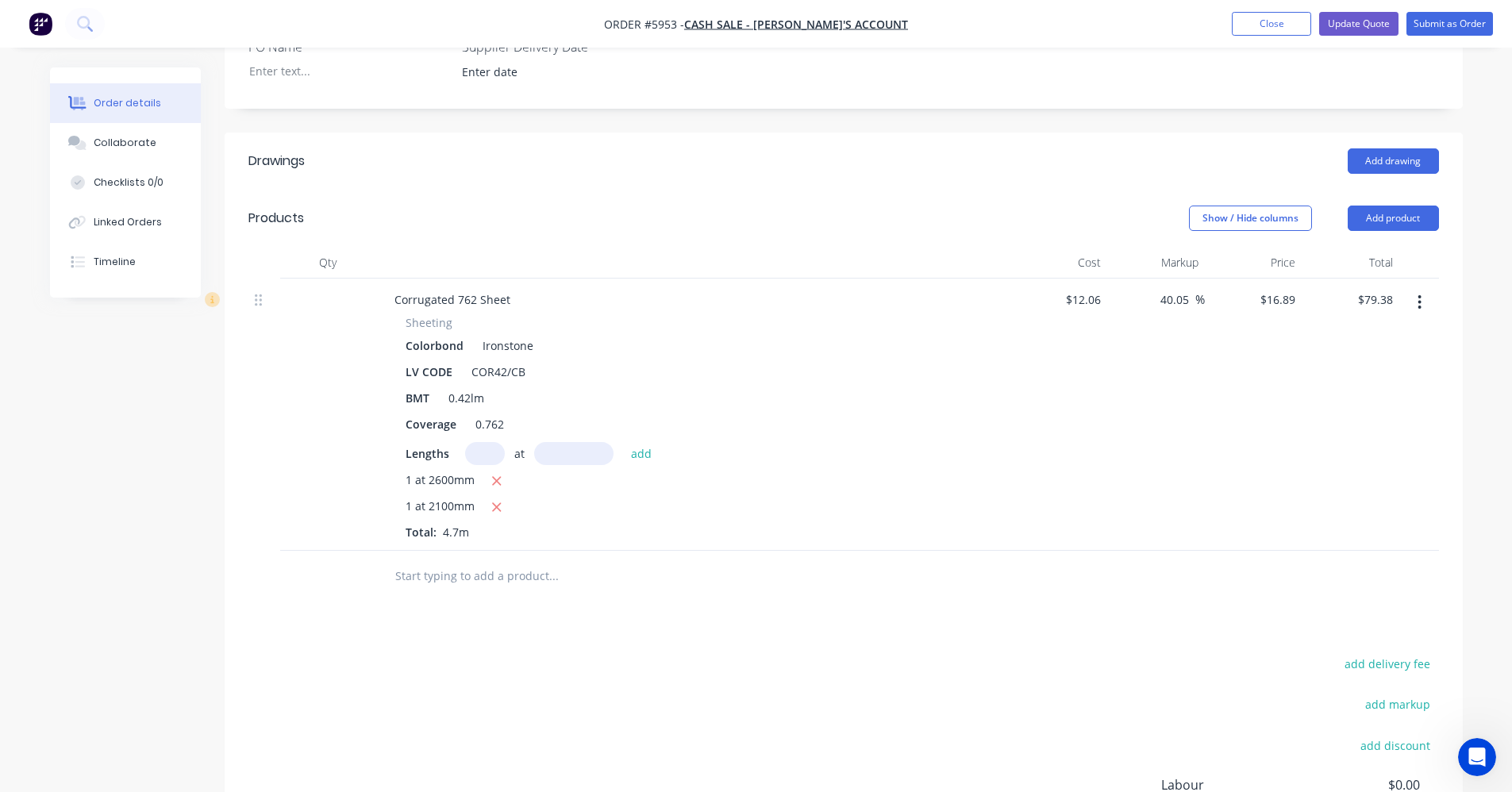
scroll to position [363, 0]
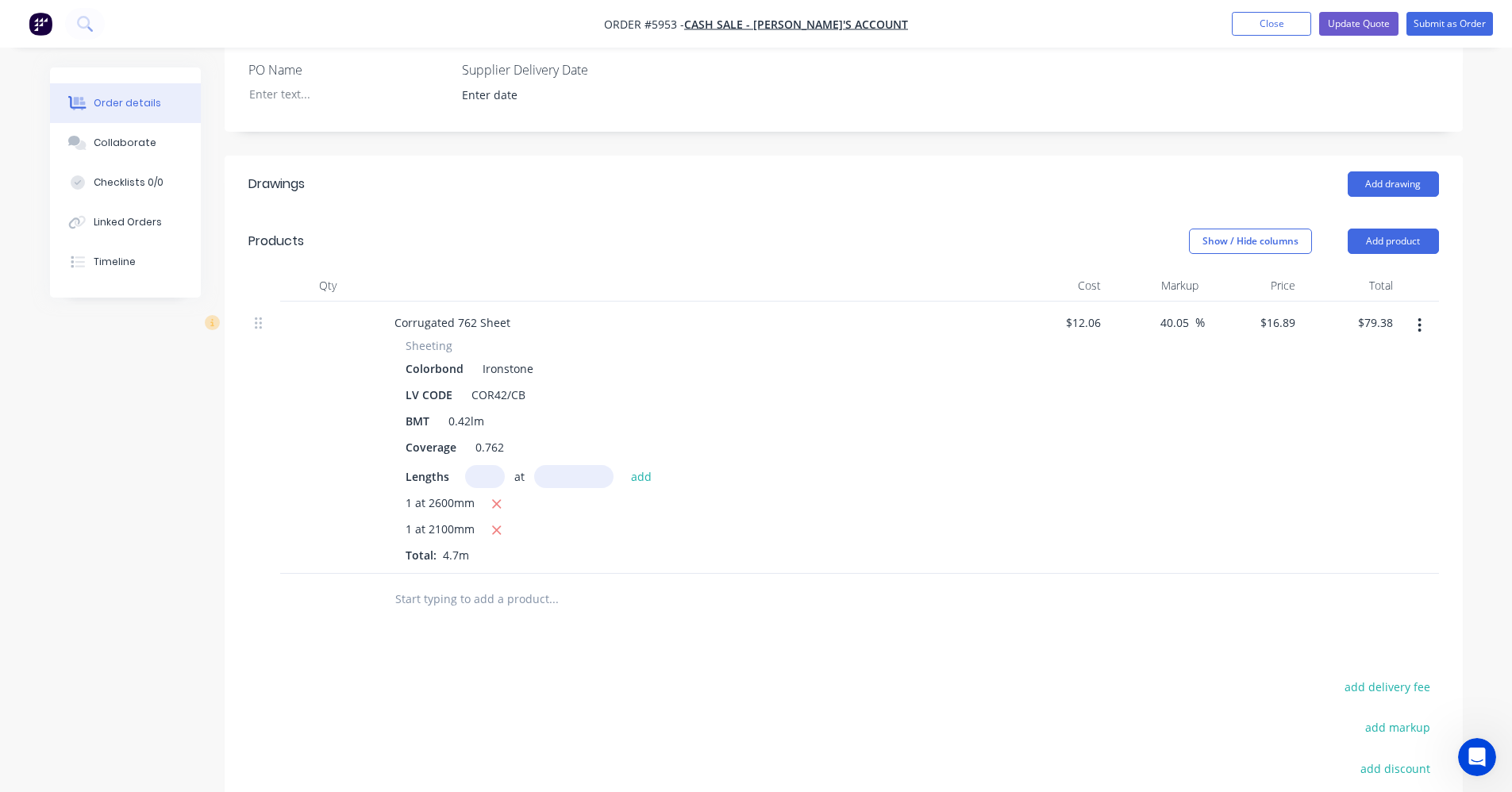
click at [487, 476] on input "text" at bounding box center [485, 476] width 39 height 23
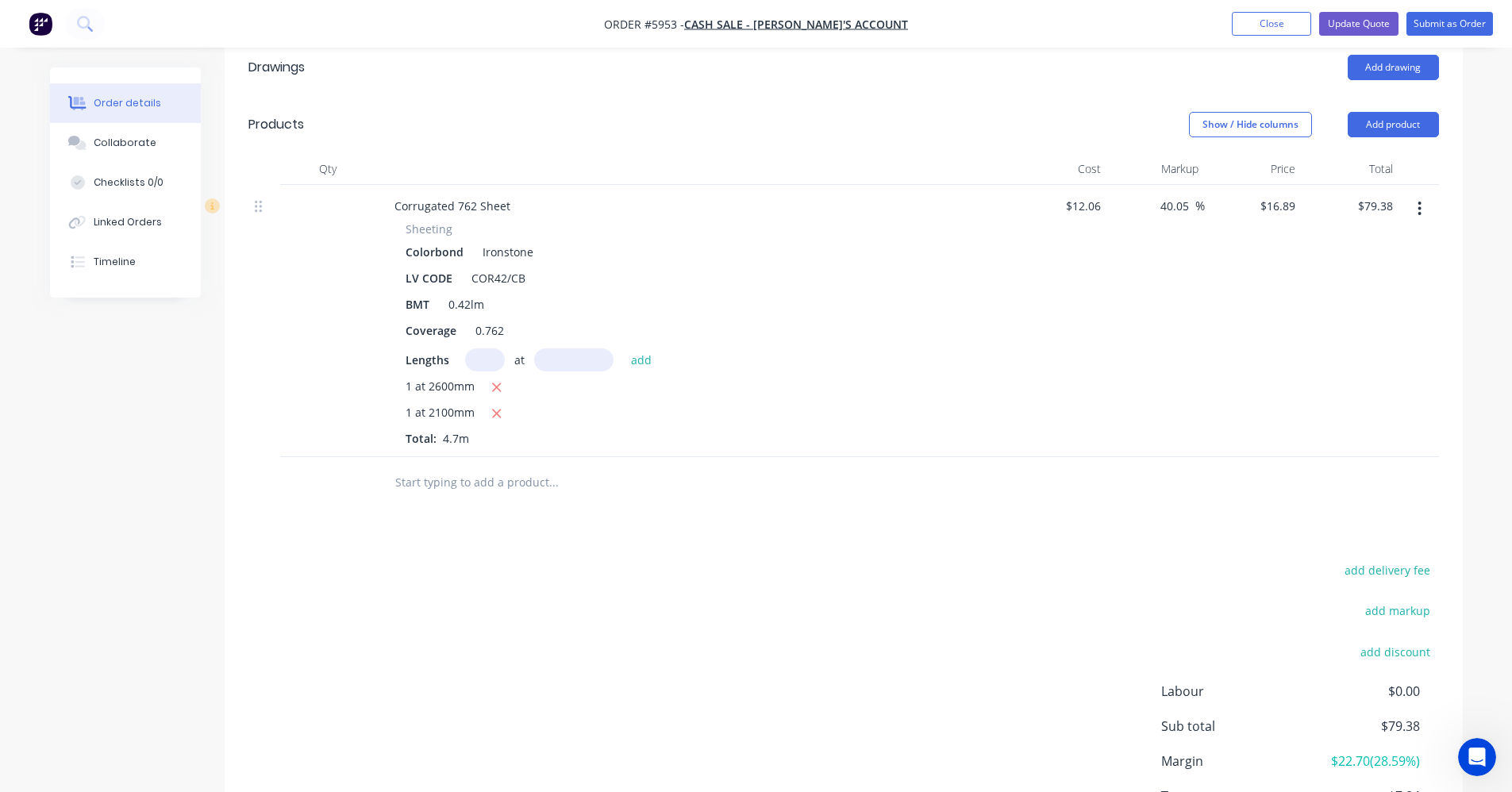
scroll to position [442, 0]
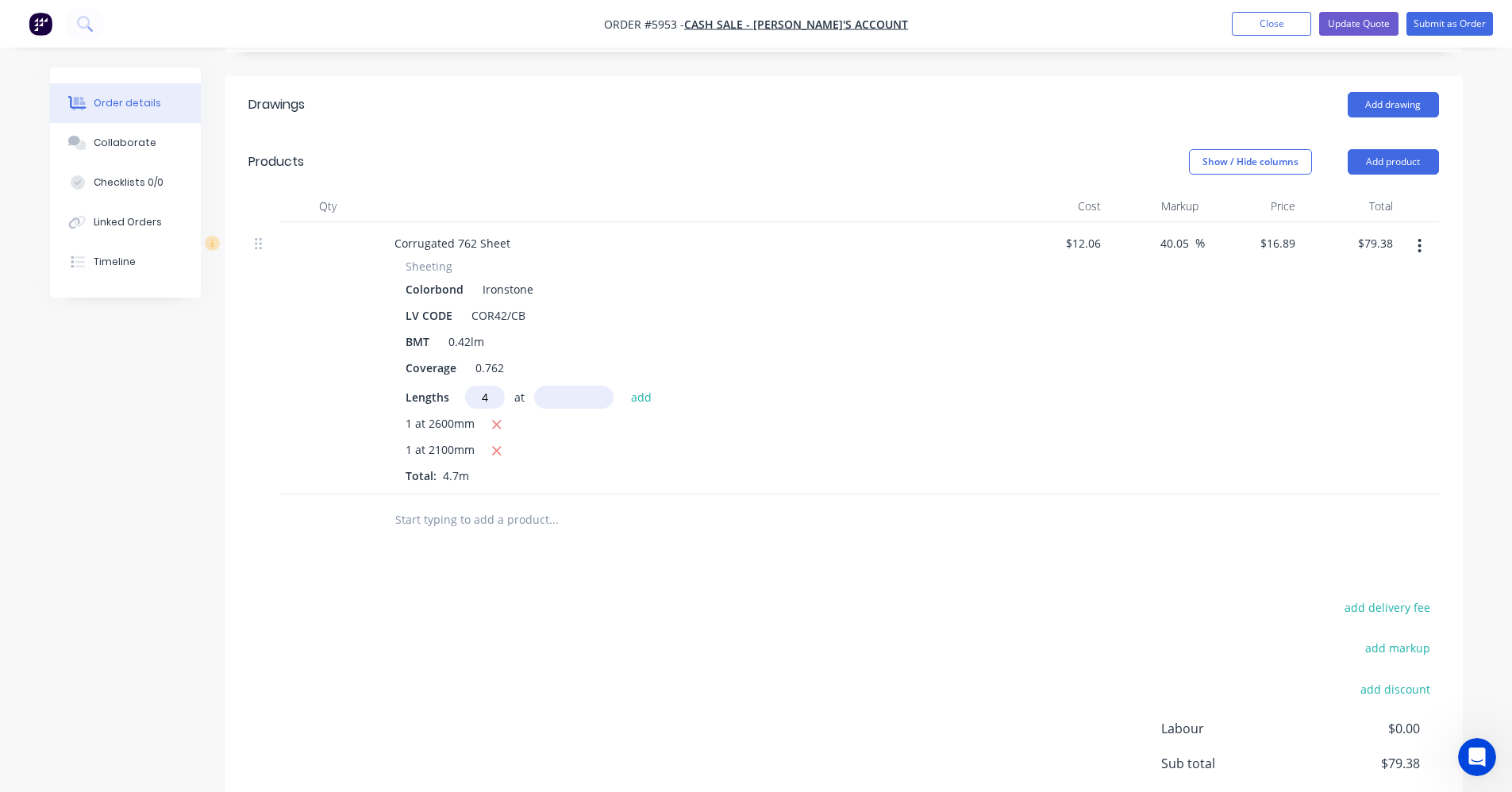
type input "4"
type input "600"
click at [623, 386] on button "add" at bounding box center [641, 396] width 37 height 21
type input "$119.92"
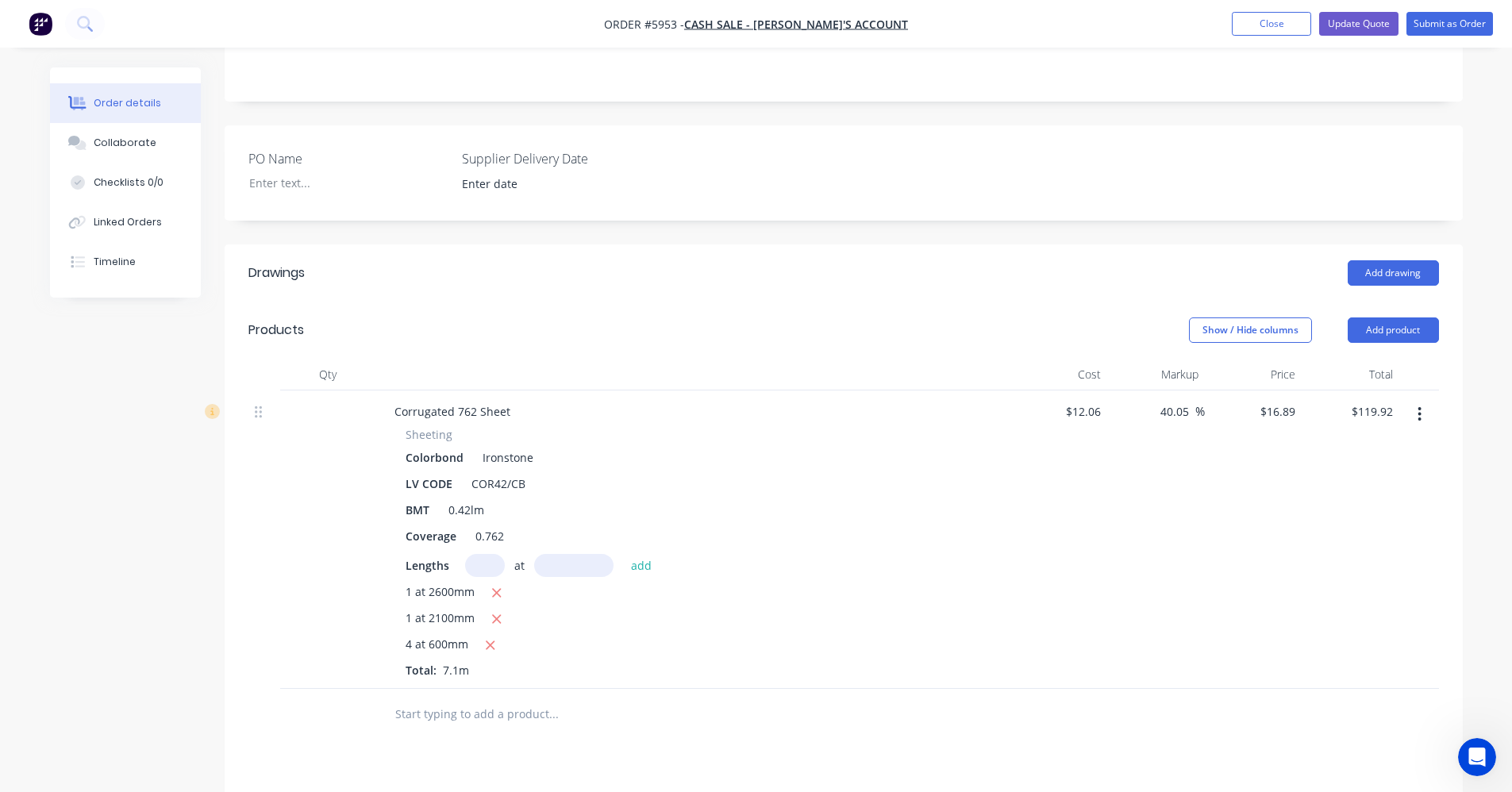
scroll to position [151, 0]
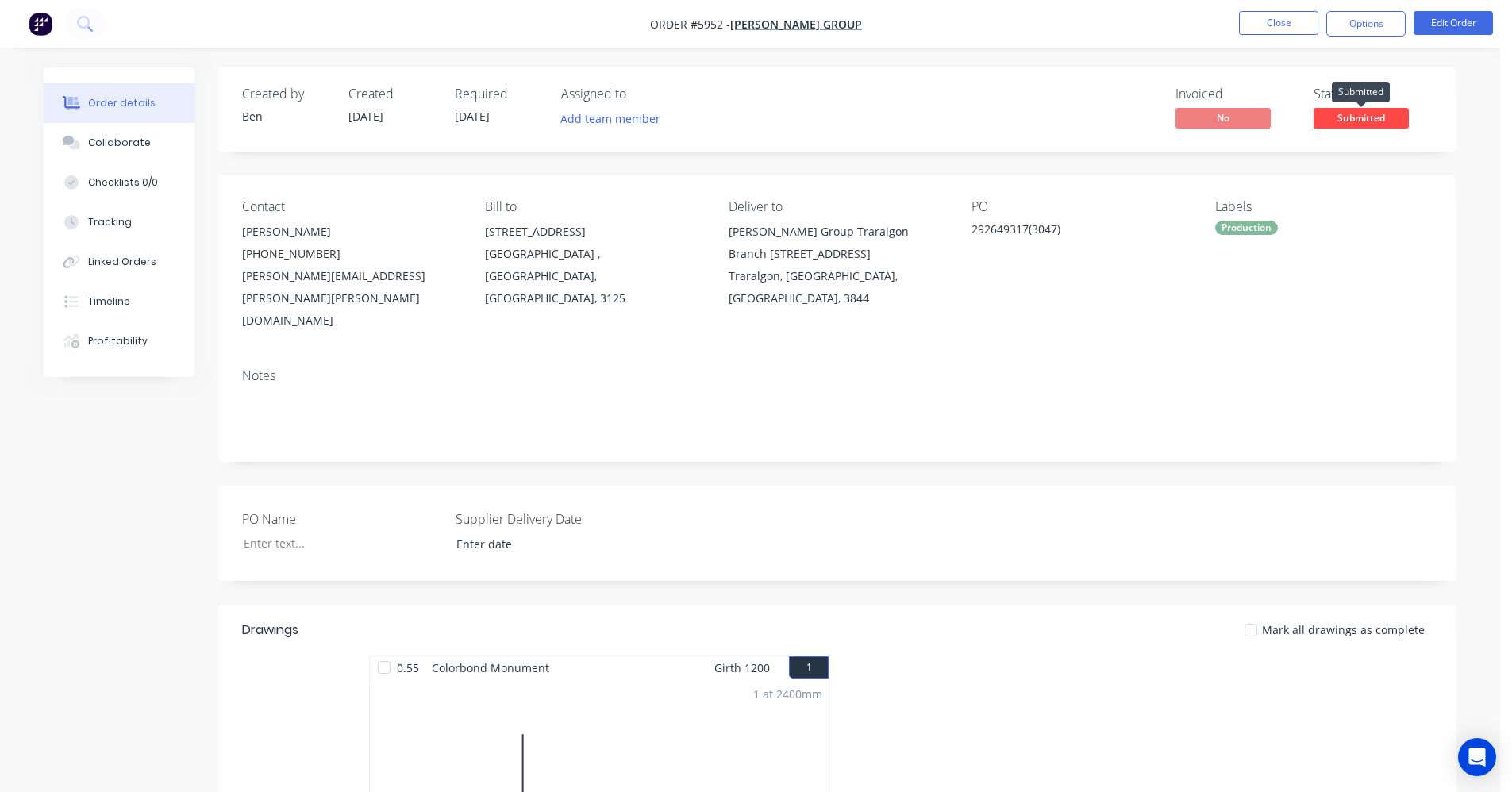
drag, startPoint x: 1369, startPoint y: 117, endPoint x: 1361, endPoint y: 128, distance: 13.6
click at [1369, 118] on span "Submitted" at bounding box center [1361, 118] width 95 height 20
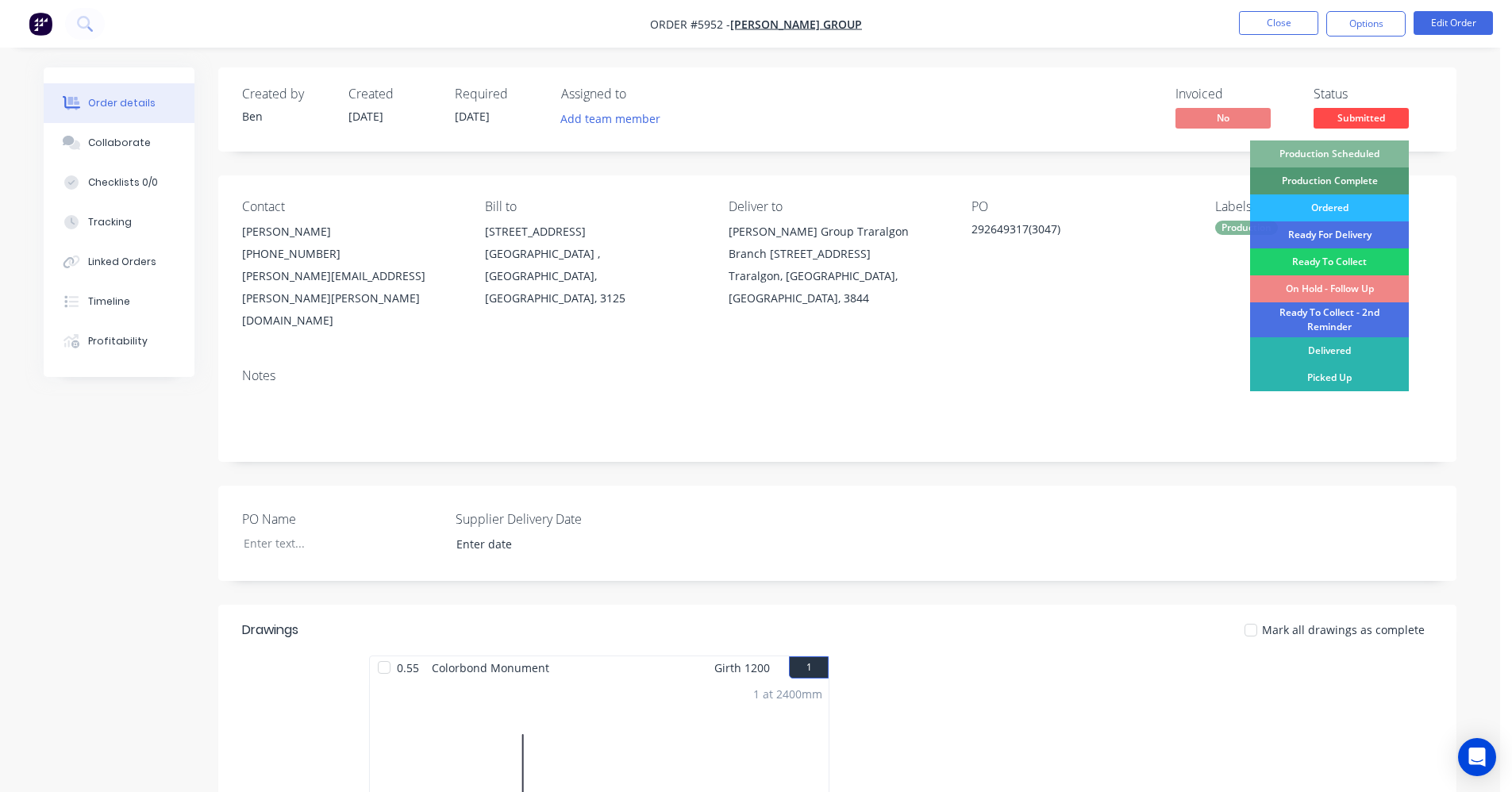
click at [1356, 152] on div "Production Scheduled" at bounding box center [1329, 154] width 159 height 27
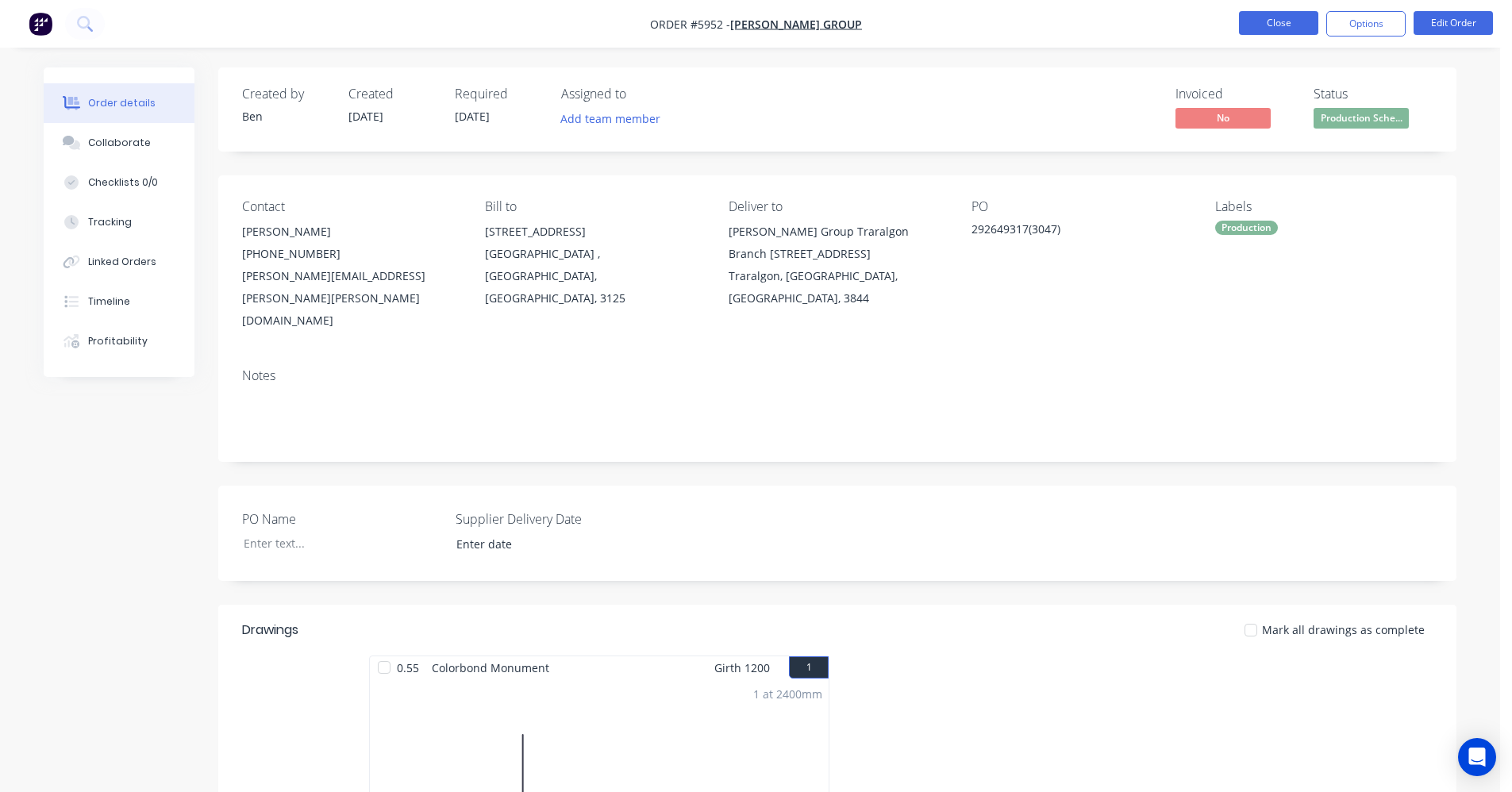
click at [1278, 23] on button "Close" at bounding box center [1278, 23] width 79 height 24
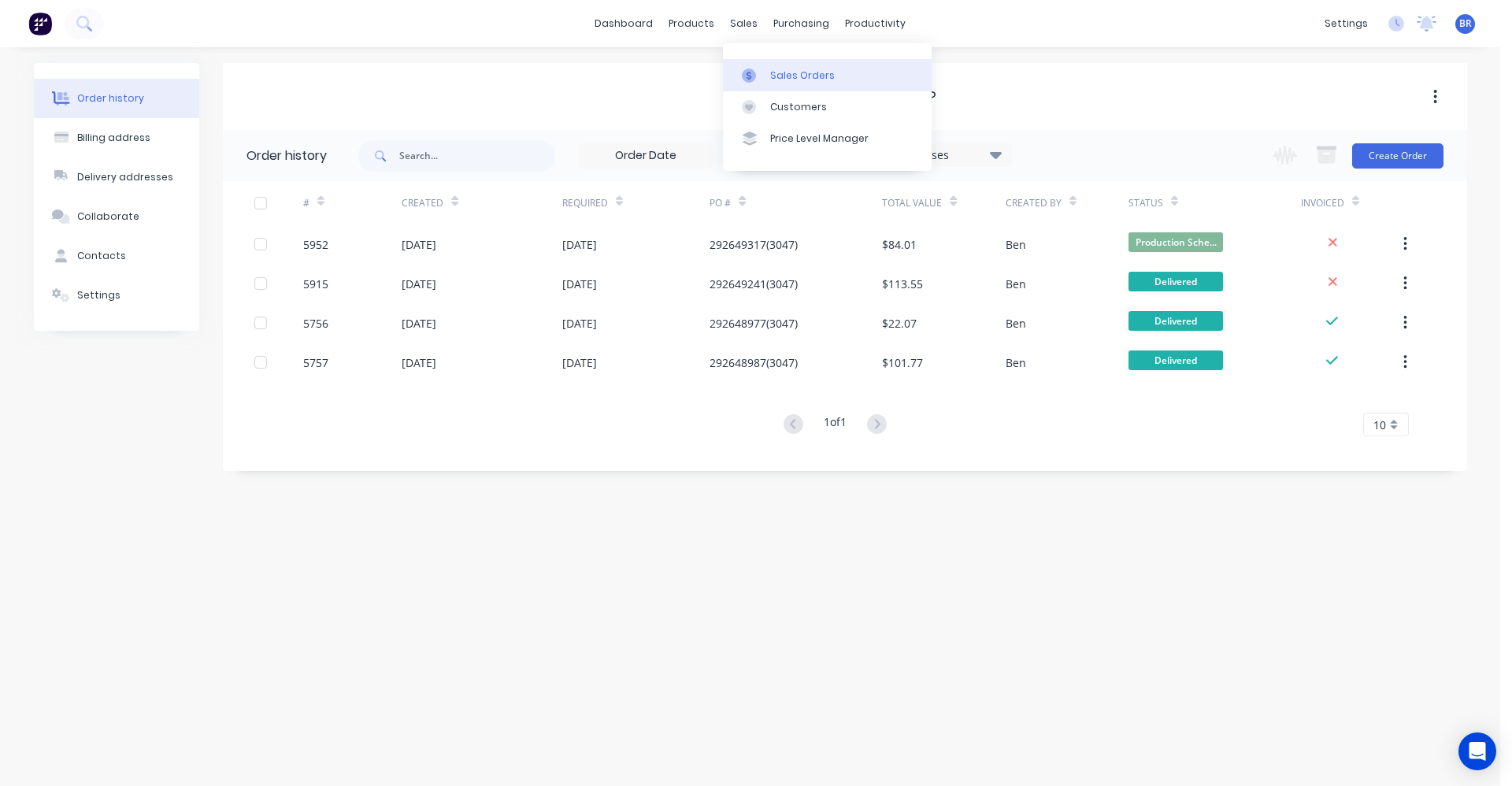
click at [776, 69] on div "Sales Orders" at bounding box center [802, 75] width 64 height 14
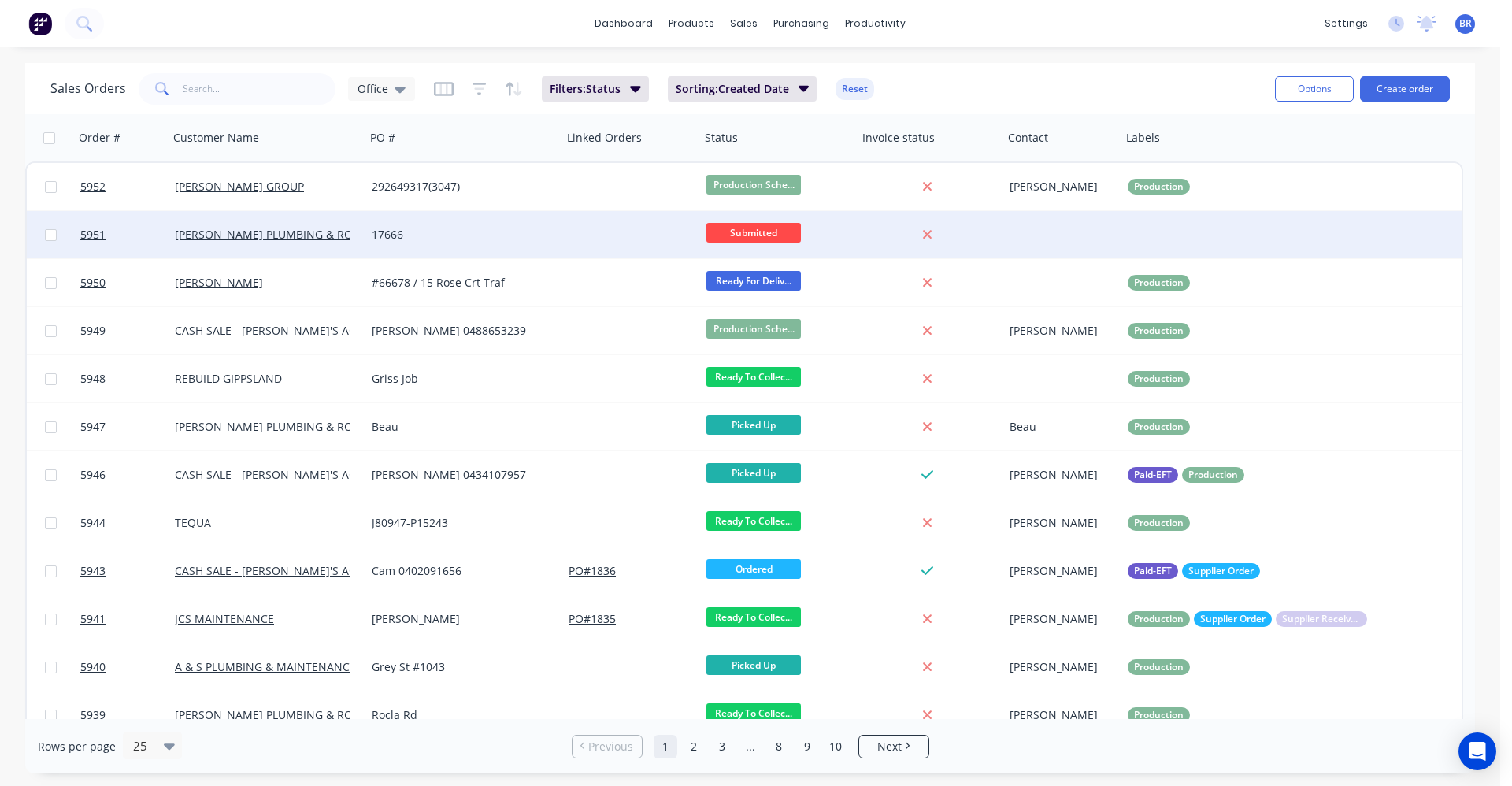
click at [483, 239] on div "17666" at bounding box center [459, 234] width 175 height 16
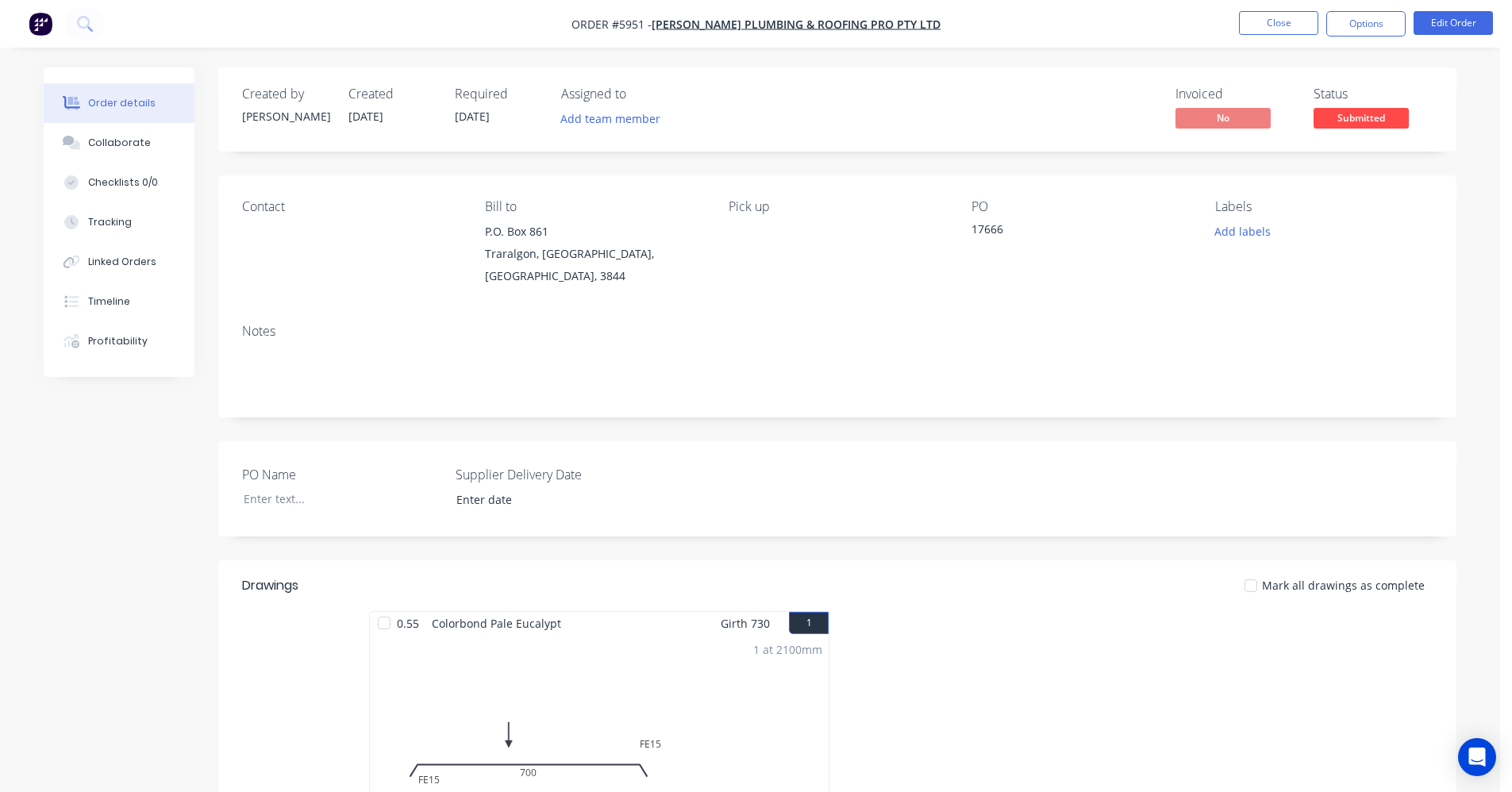
click at [1381, 116] on span "Submitted" at bounding box center [1361, 118] width 95 height 20
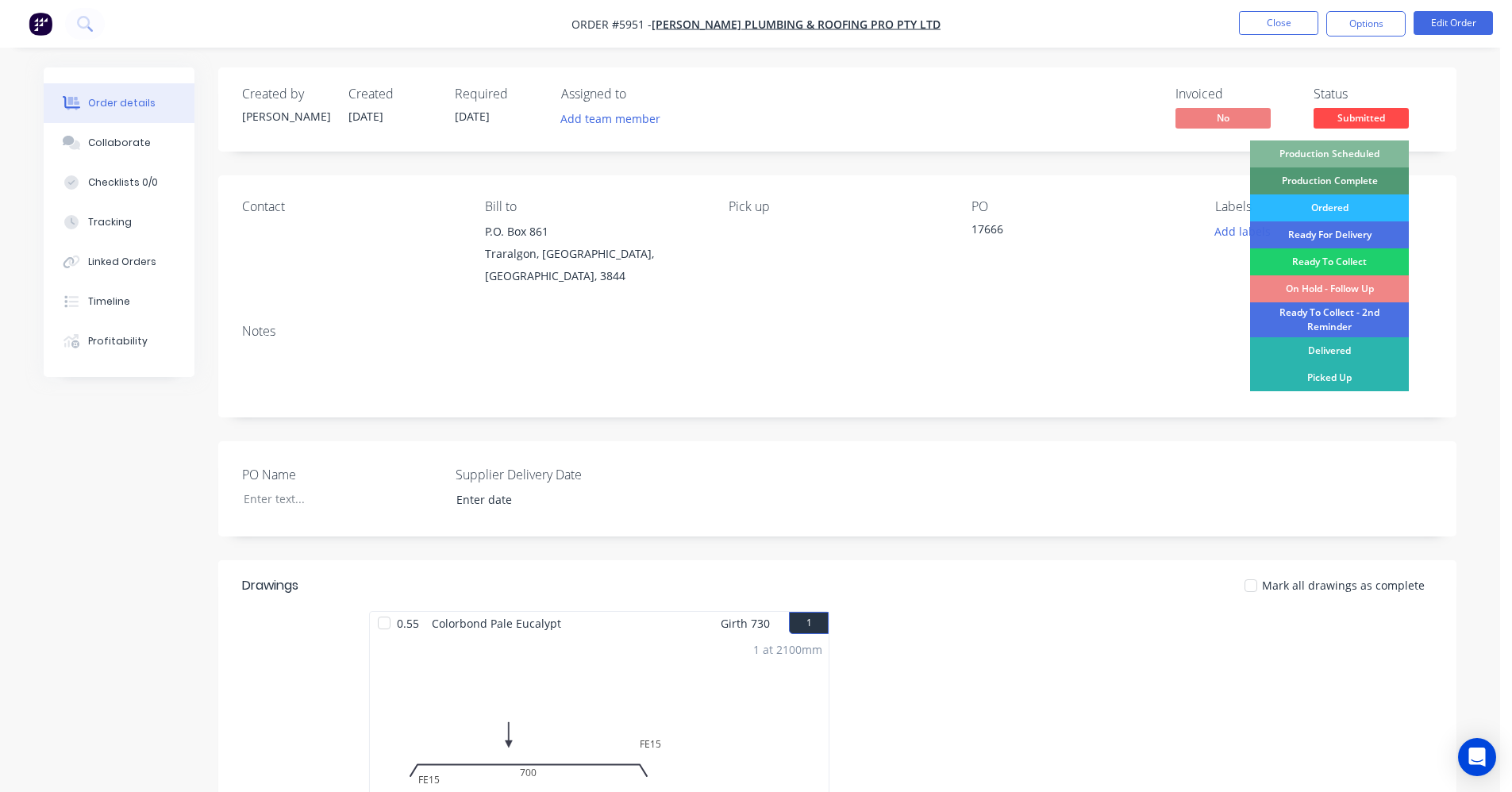
click at [1365, 142] on div "Production Scheduled" at bounding box center [1329, 154] width 159 height 27
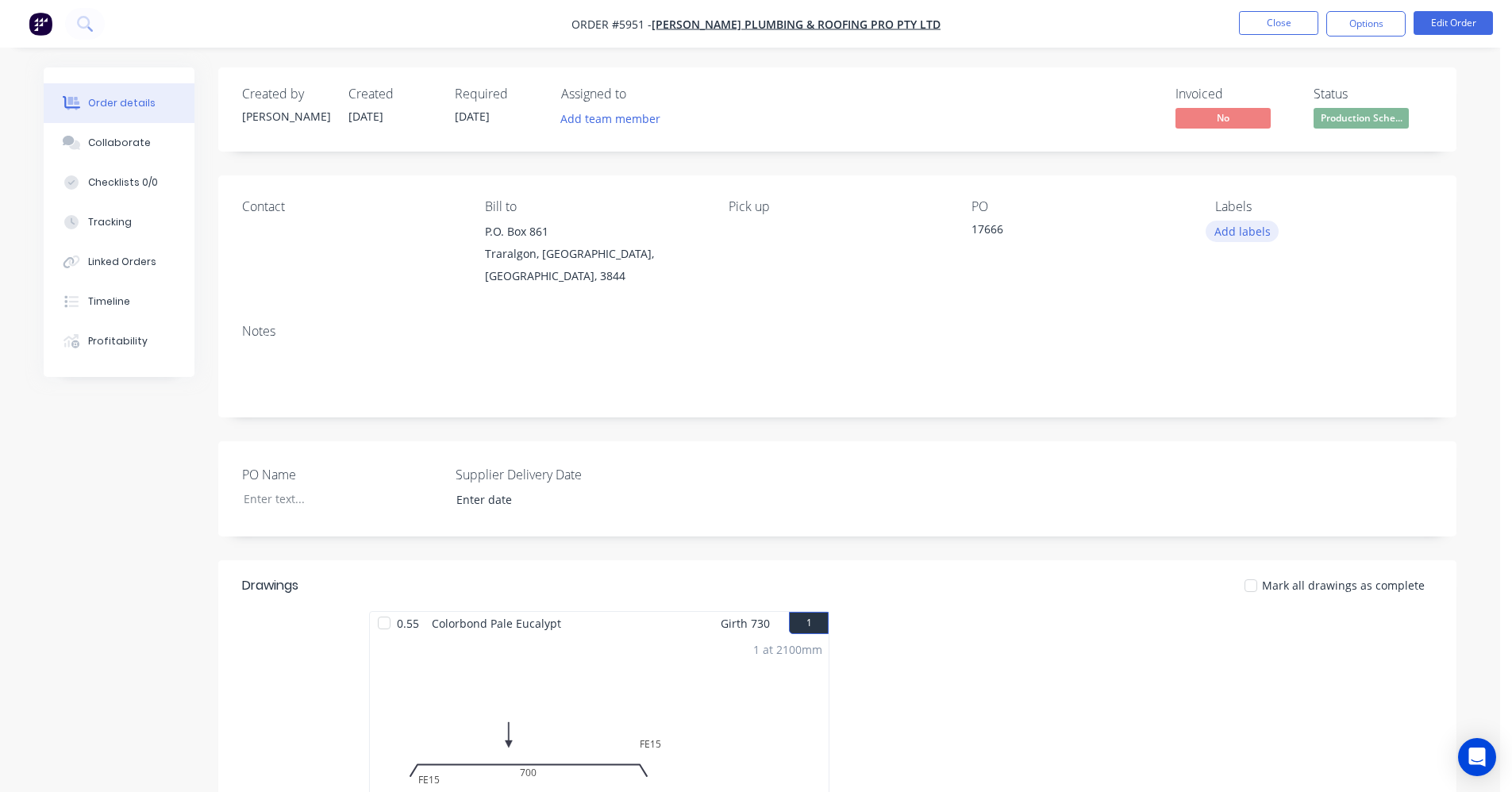
click at [1239, 229] on button "Add labels" at bounding box center [1241, 231] width 73 height 21
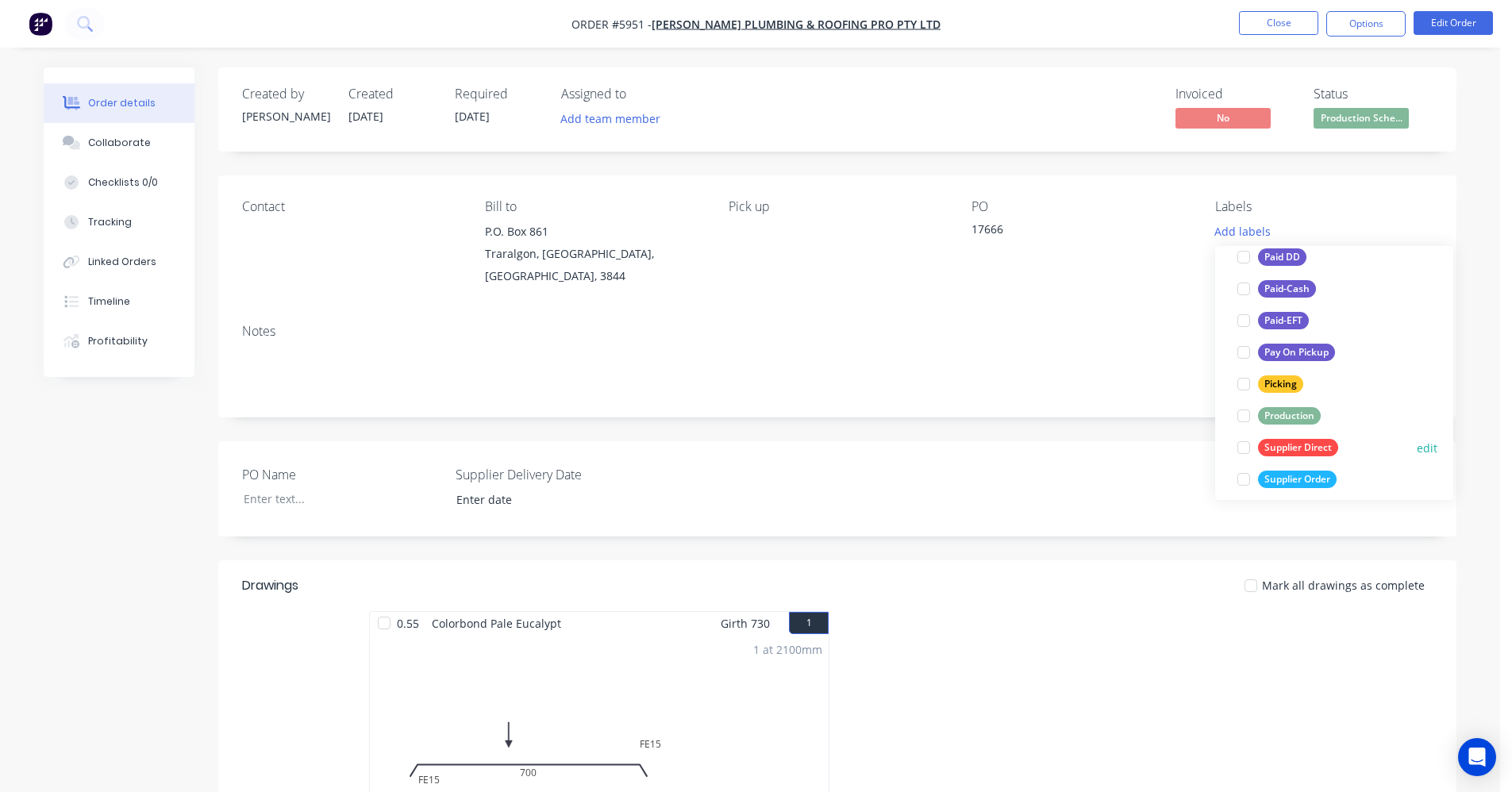
scroll to position [238, 0]
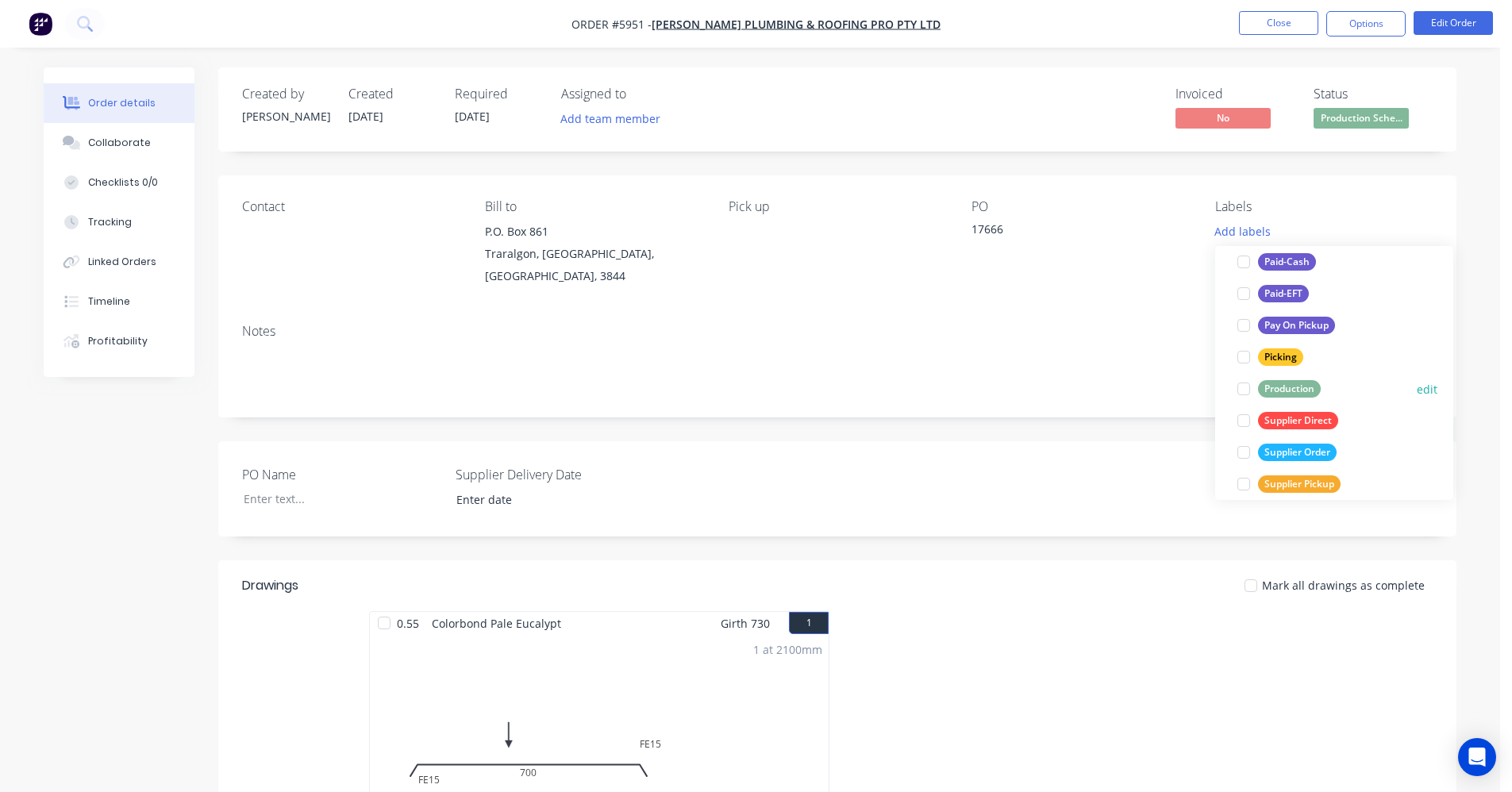
click at [1283, 392] on div "Production" at bounding box center [1289, 388] width 63 height 17
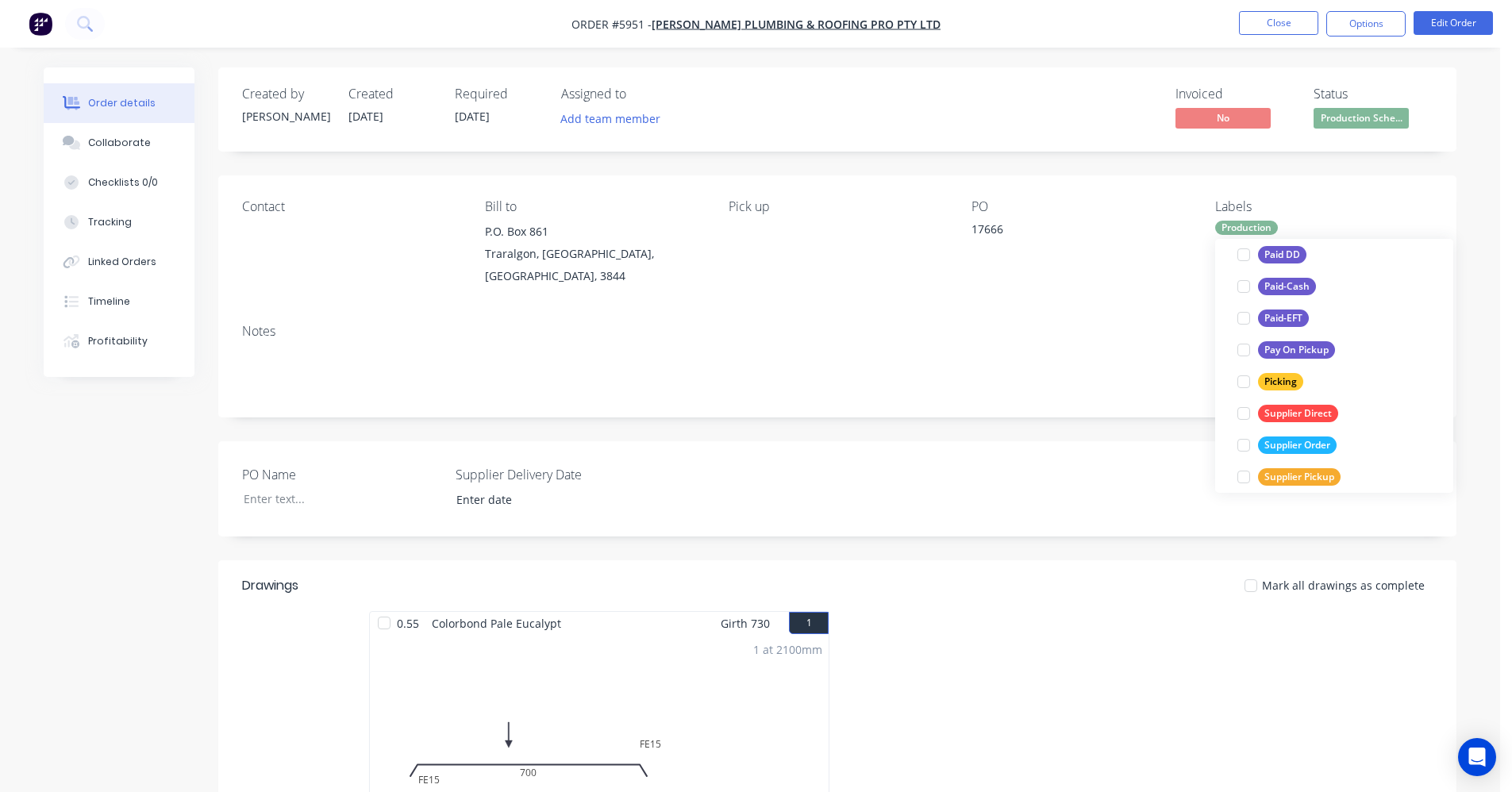
scroll to position [0, 0]
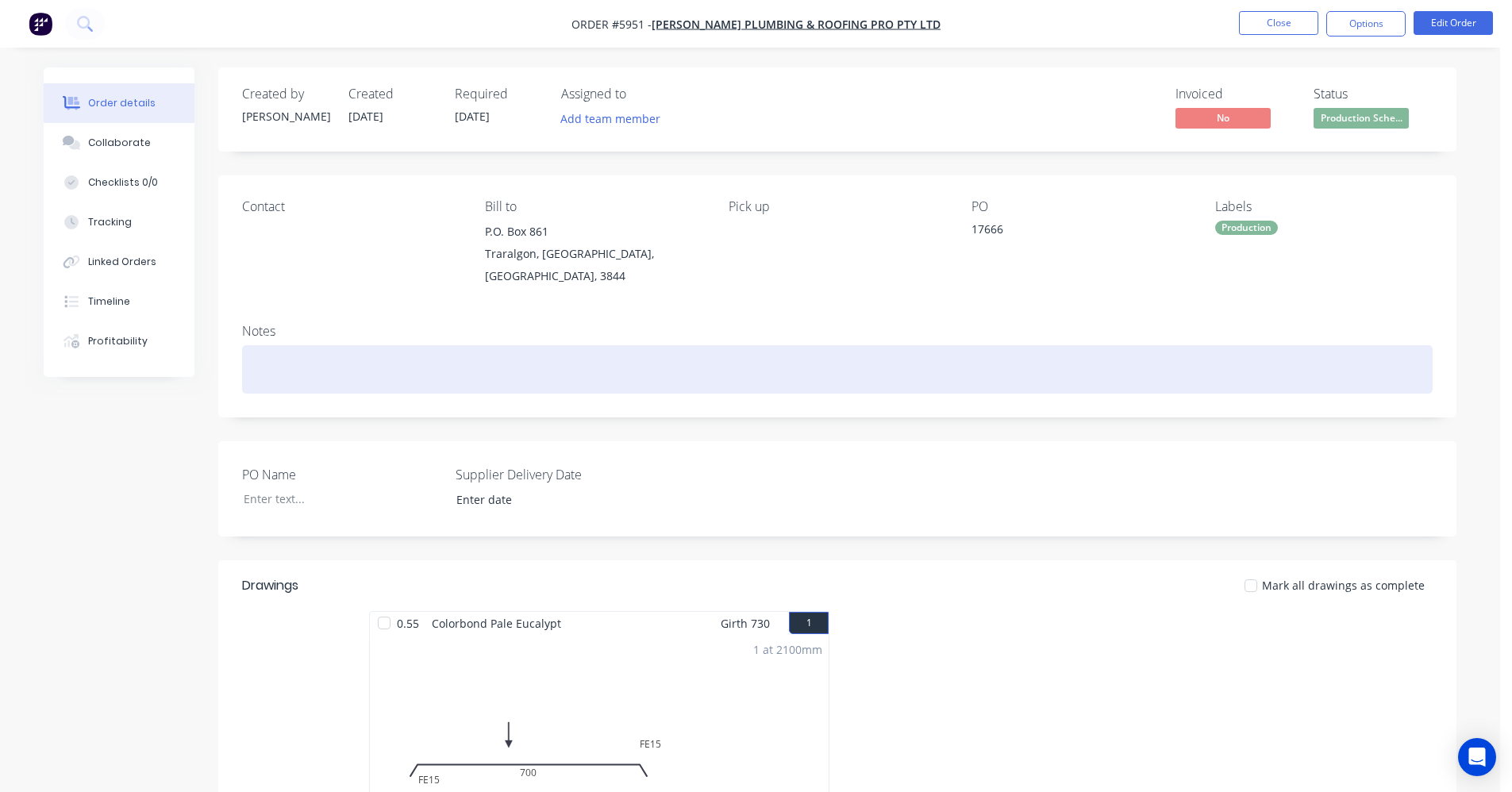
click at [1063, 347] on div at bounding box center [837, 369] width 1190 height 49
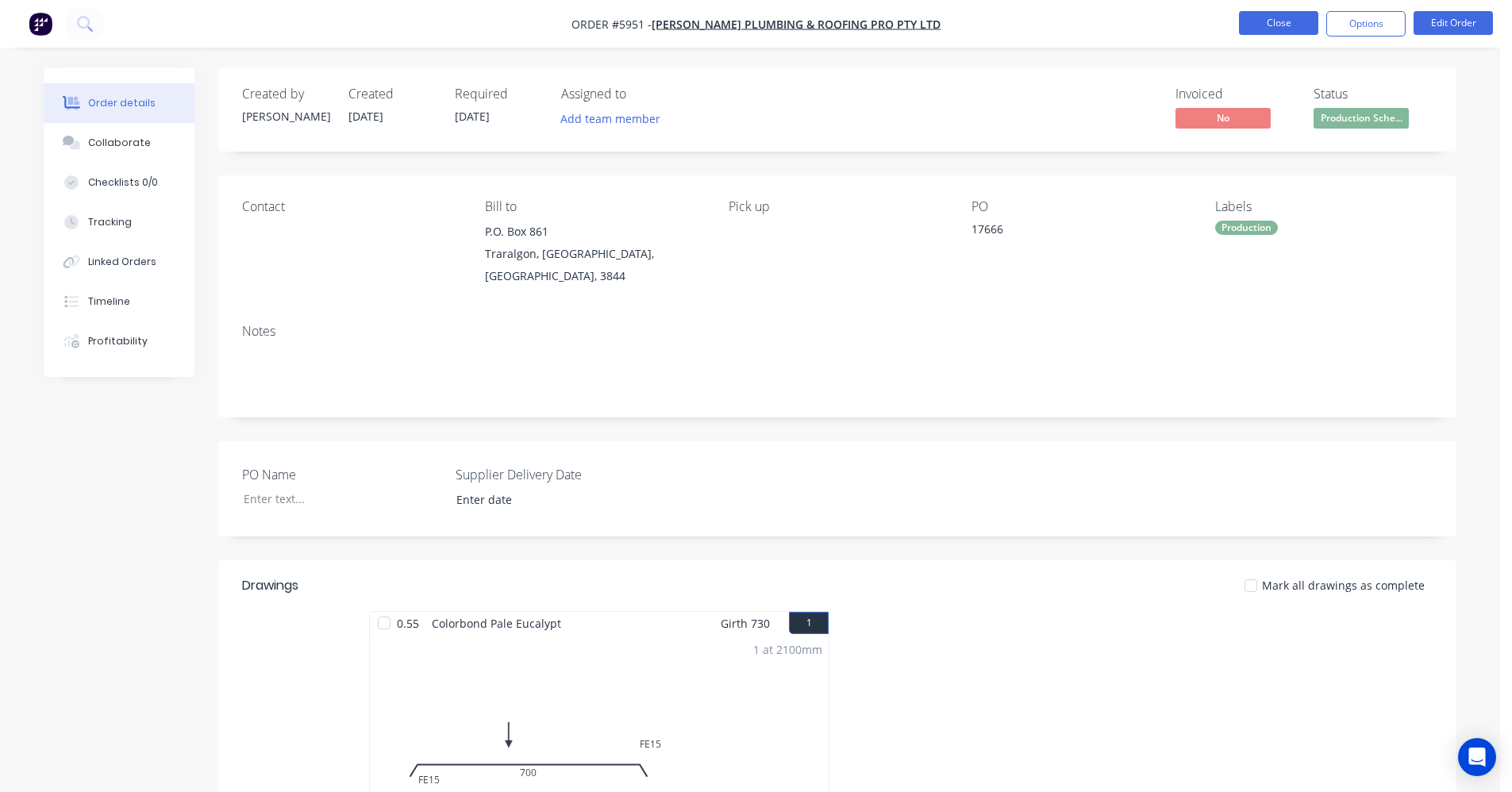
click at [1284, 26] on button "Close" at bounding box center [1278, 23] width 79 height 24
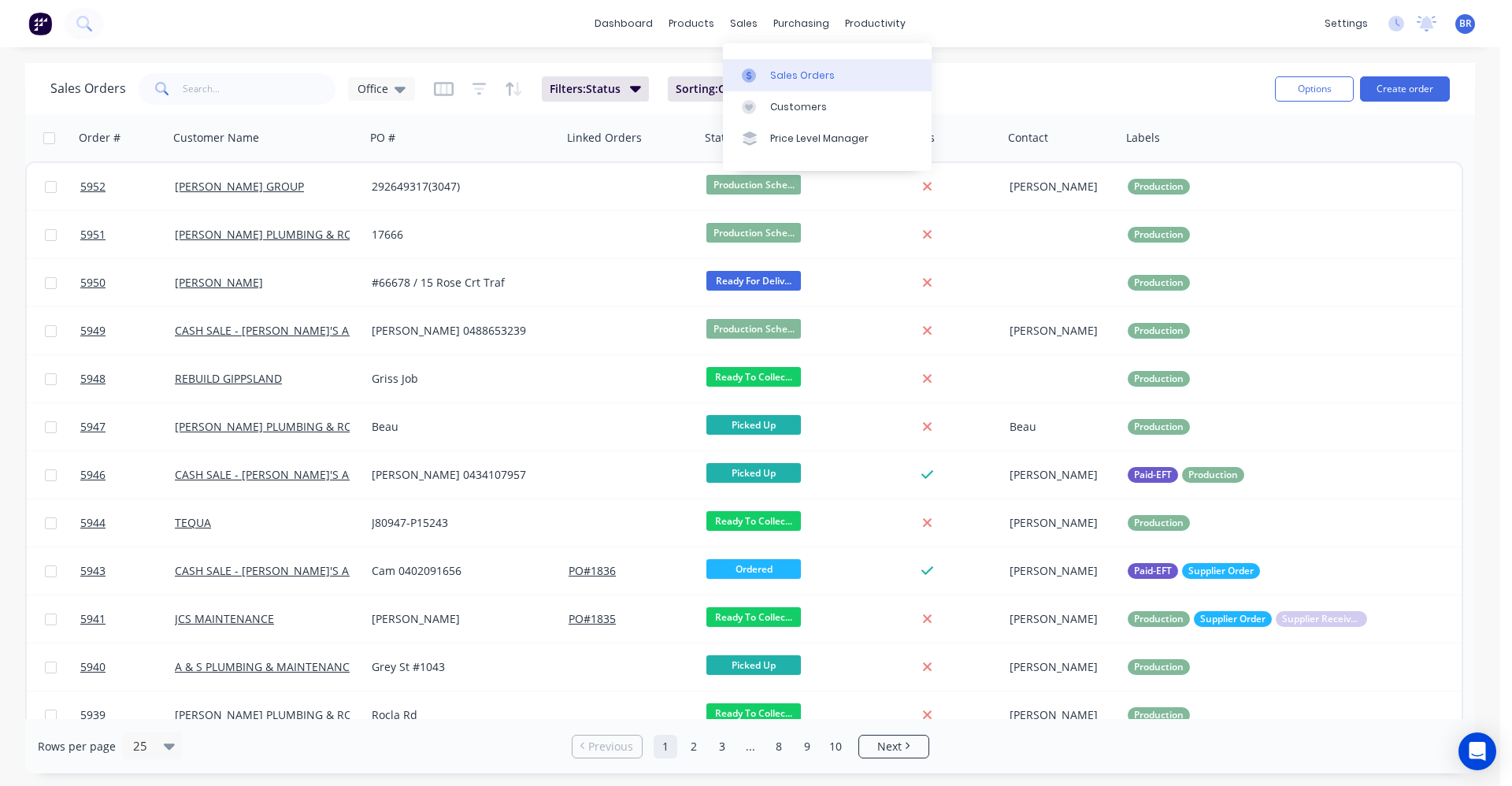
click at [791, 72] on div "Sales Orders" at bounding box center [802, 75] width 64 height 14
click at [782, 76] on div "Sales Orders" at bounding box center [802, 75] width 64 height 14
click at [783, 72] on div "Sales Orders" at bounding box center [802, 75] width 64 height 14
click at [1410, 91] on button "Create order" at bounding box center [1405, 89] width 90 height 25
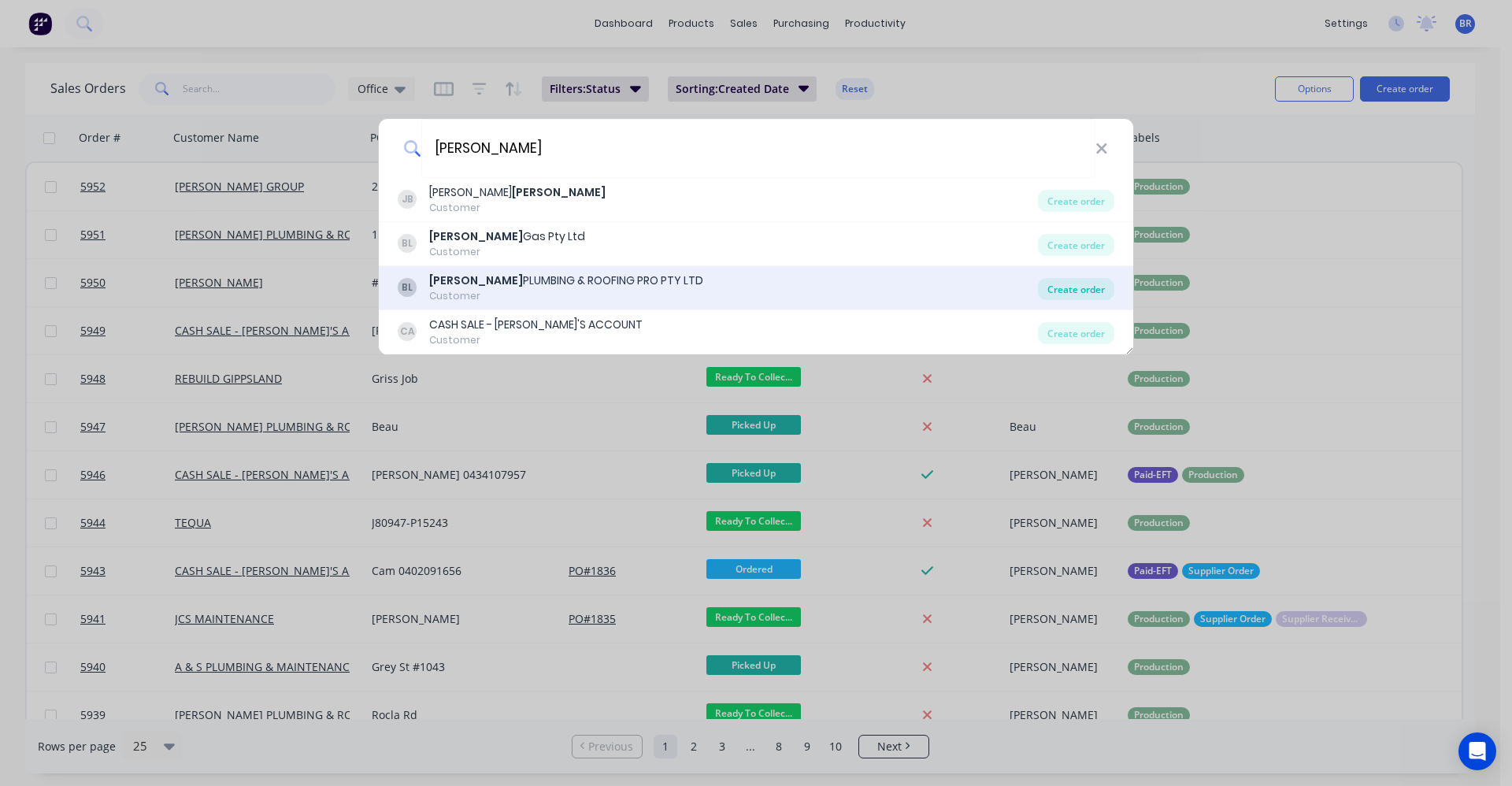
type input "bosse"
click at [1081, 291] on div "Create order" at bounding box center [1077, 289] width 77 height 22
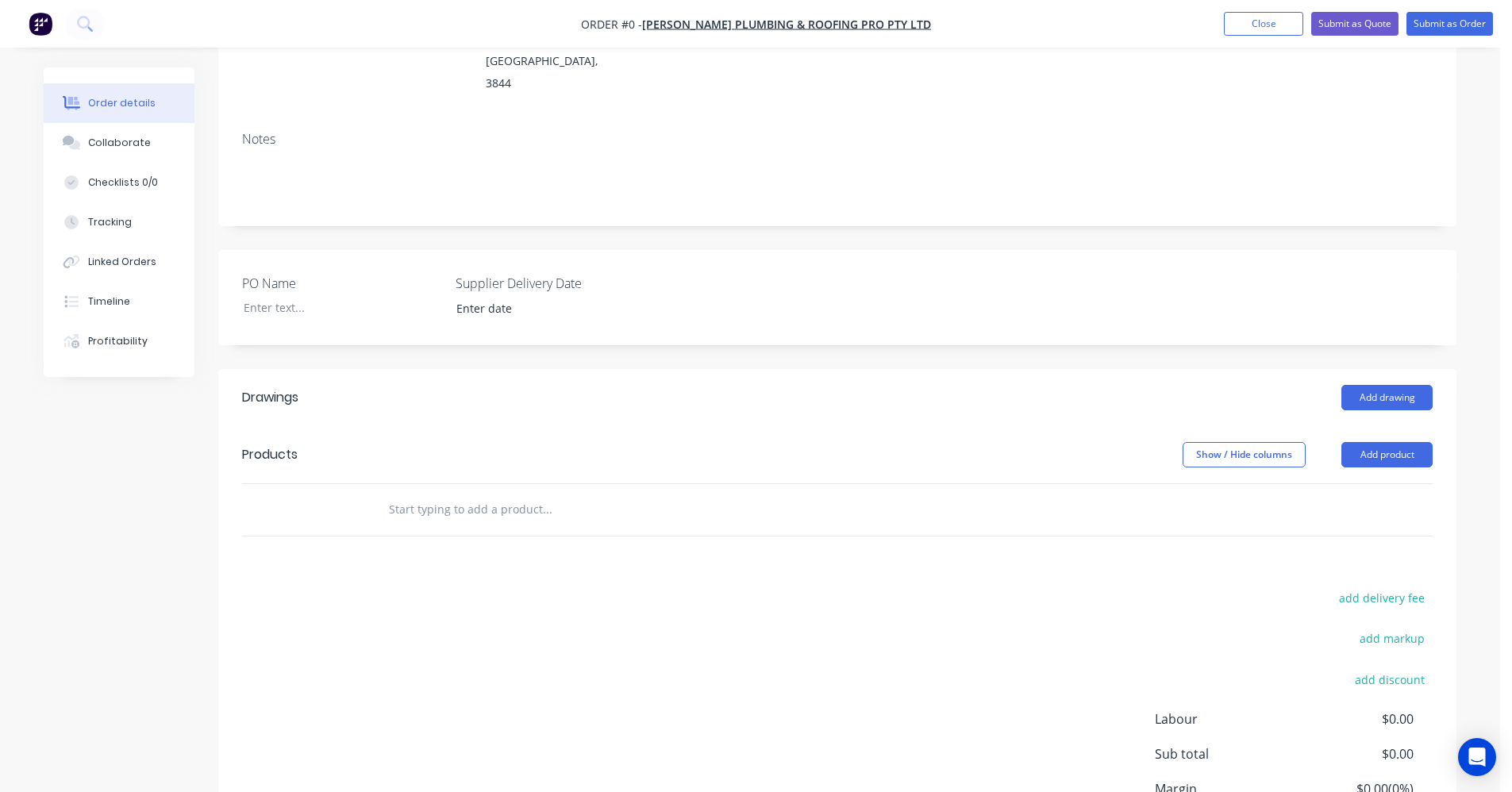
scroll to position [238, 0]
click at [1371, 386] on button "Add drawing" at bounding box center [1386, 398] width 91 height 25
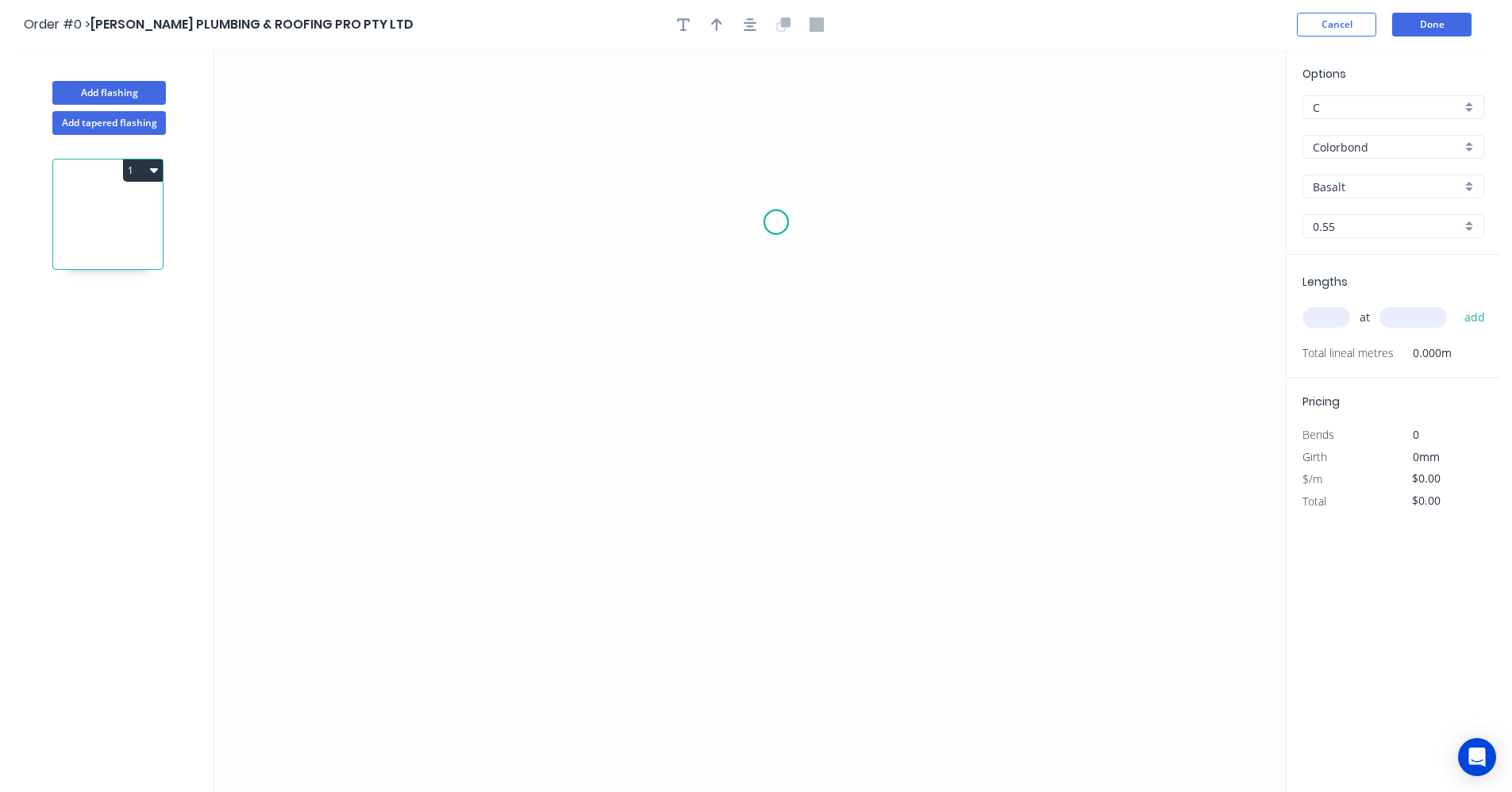
click at [776, 222] on icon "0" at bounding box center [749, 420] width 1071 height 743
click at [752, 529] on icon "0" at bounding box center [749, 420] width 1071 height 743
click at [801, 364] on tspan "?" at bounding box center [800, 368] width 8 height 26
click at [1324, 320] on input "text" at bounding box center [1326, 317] width 48 height 21
type input "$32.07"
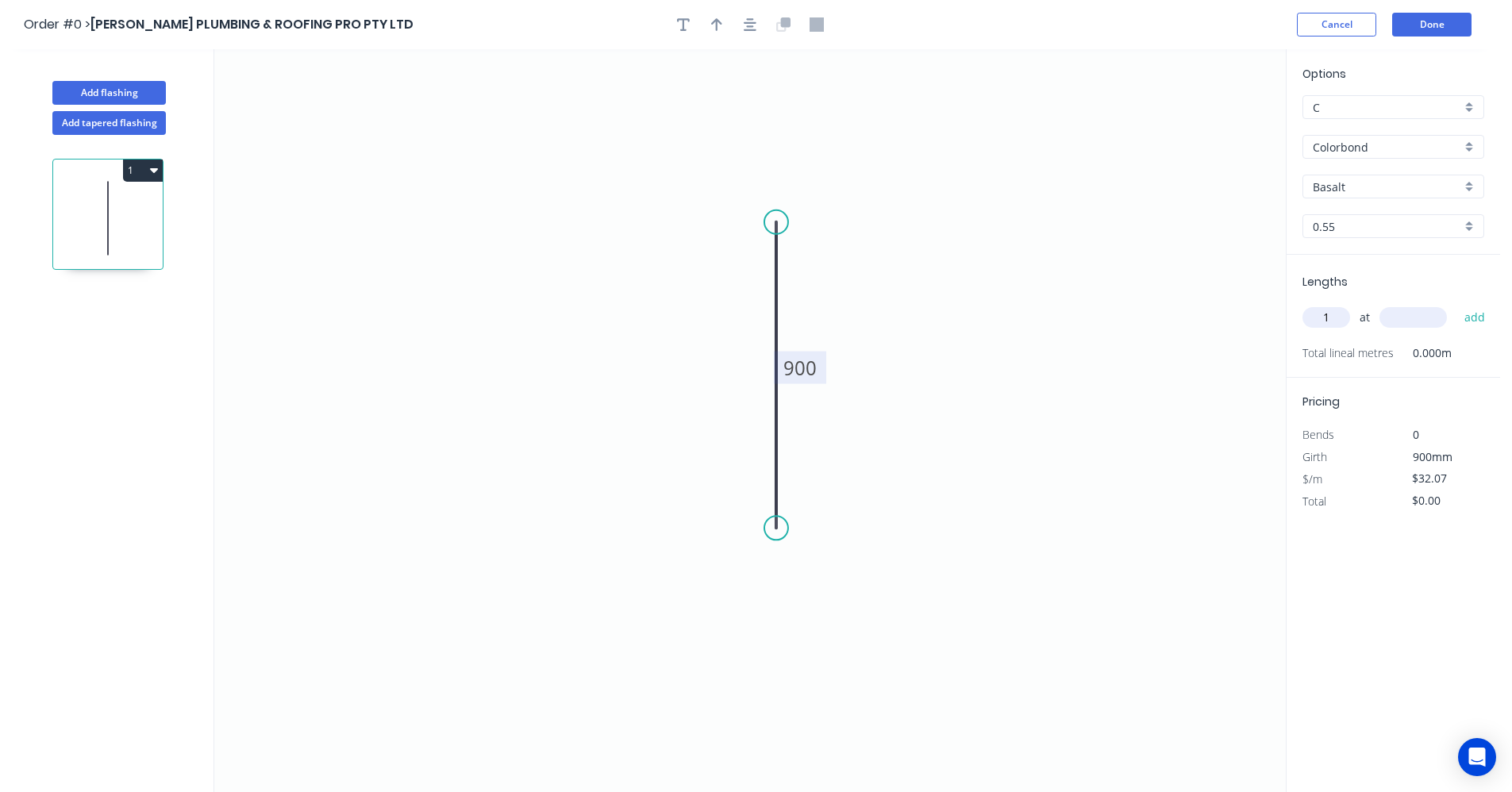
type input "1"
type input "1200"
click at [1456, 303] on button "add" at bounding box center [1474, 317] width 37 height 27
type input "$38.48"
click at [1468, 186] on div "Basalt" at bounding box center [1393, 186] width 182 height 24
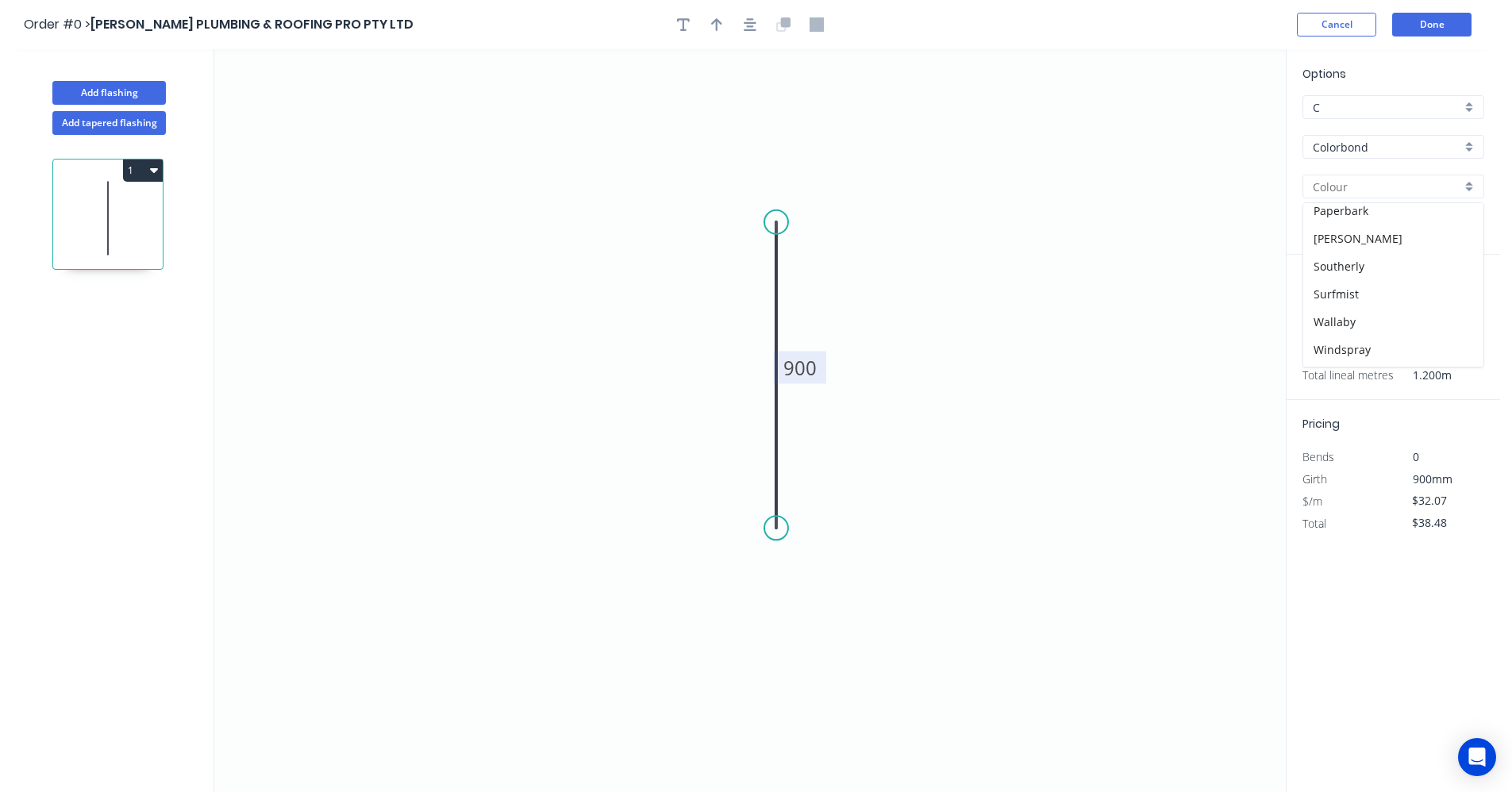
scroll to position [447, 0]
click at [1364, 248] on div "Southerly" at bounding box center [1393, 242] width 180 height 28
type input "Southerly"
click at [1332, 318] on input "text" at bounding box center [1326, 317] width 48 height 21
type input "1"
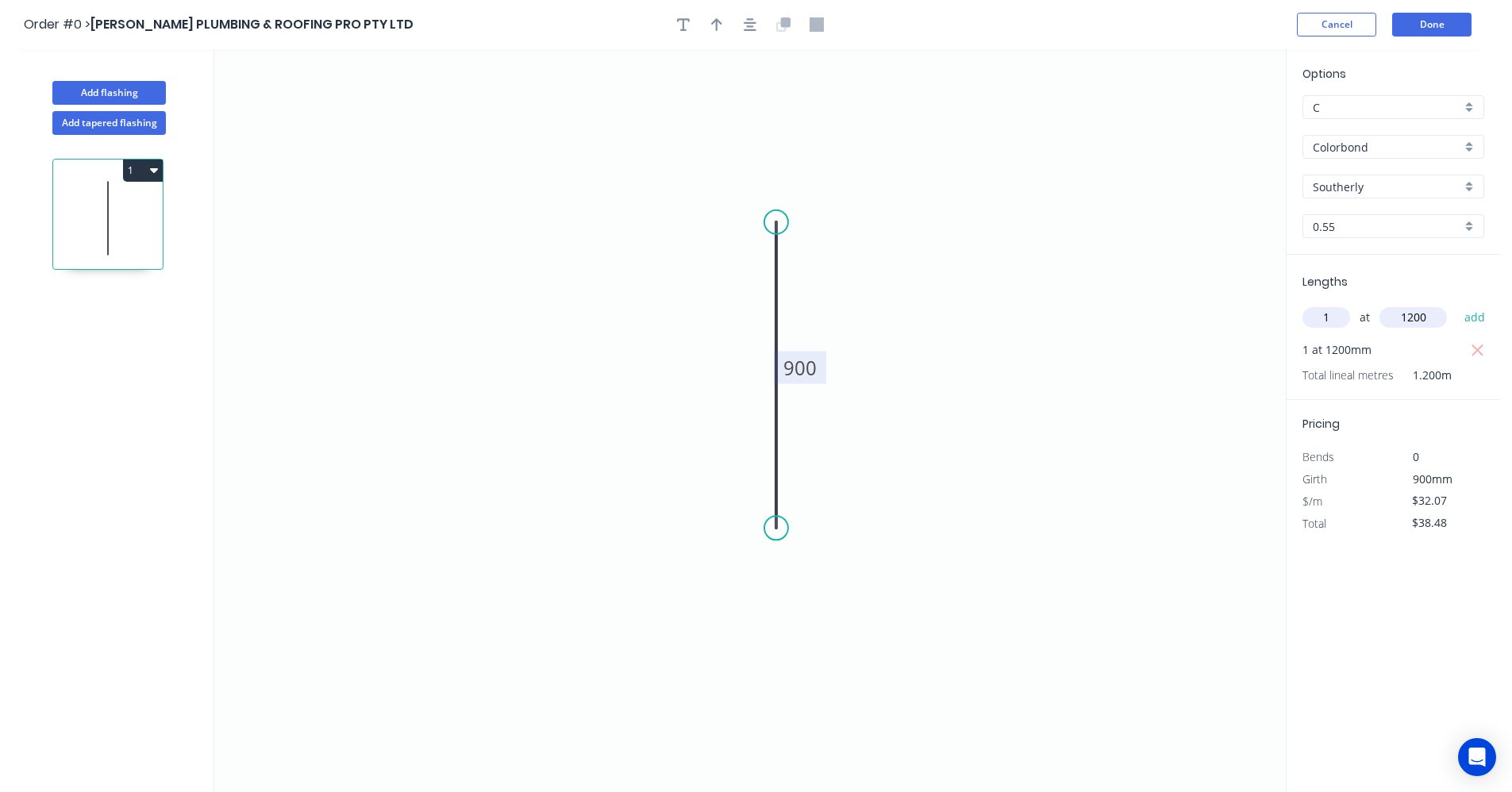
type input "1200"
click at [1456, 303] on button "add" at bounding box center [1474, 317] width 37 height 27
click at [1479, 373] on icon "button" at bounding box center [1477, 373] width 14 height 19
type input "$38.48"
click at [1426, 28] on button "Done" at bounding box center [1431, 24] width 79 height 24
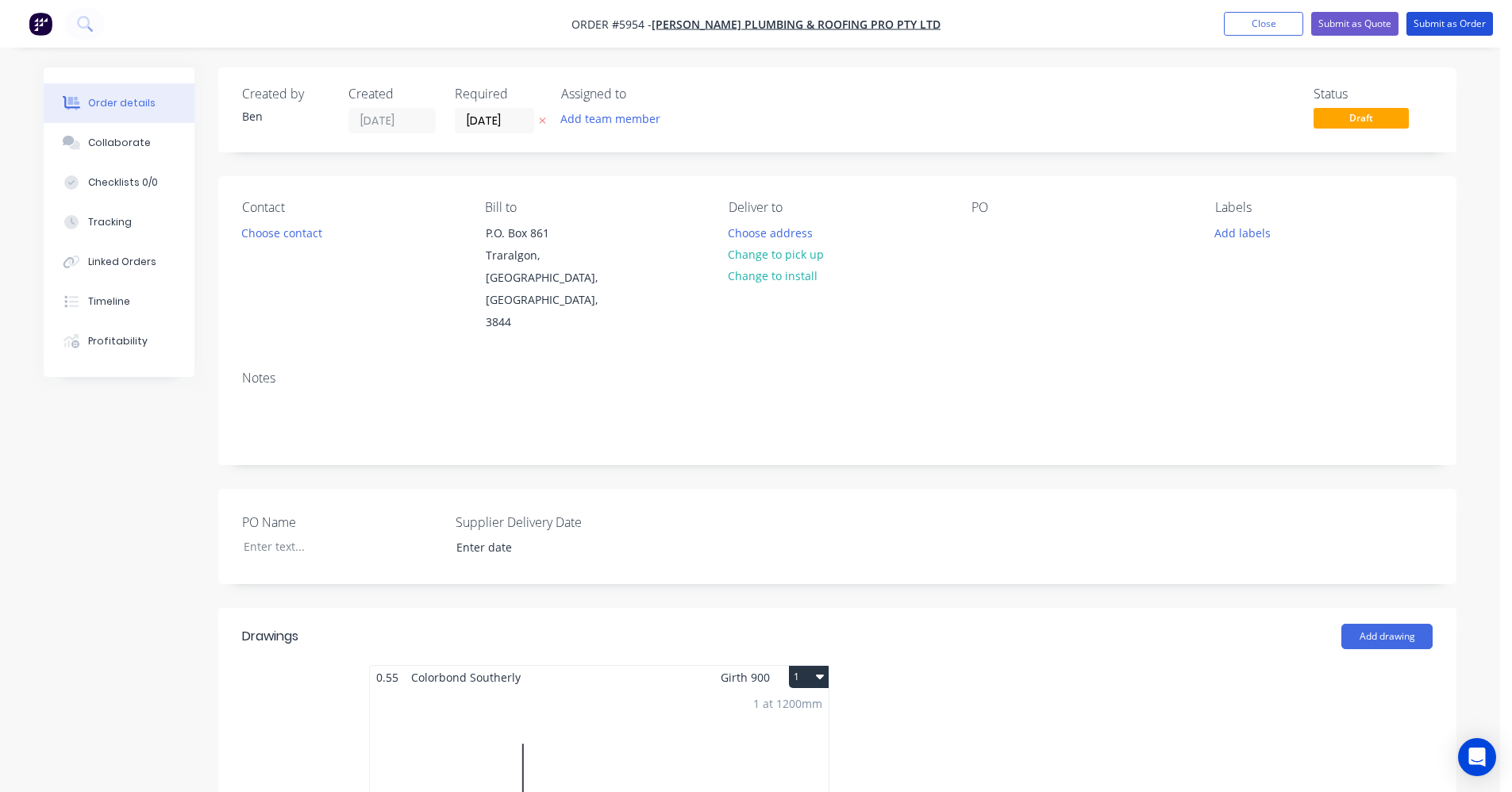
drag, startPoint x: 1449, startPoint y: 21, endPoint x: 1445, endPoint y: 56, distance: 35.2
click at [1448, 21] on button "Submit as Order" at bounding box center [1449, 23] width 86 height 24
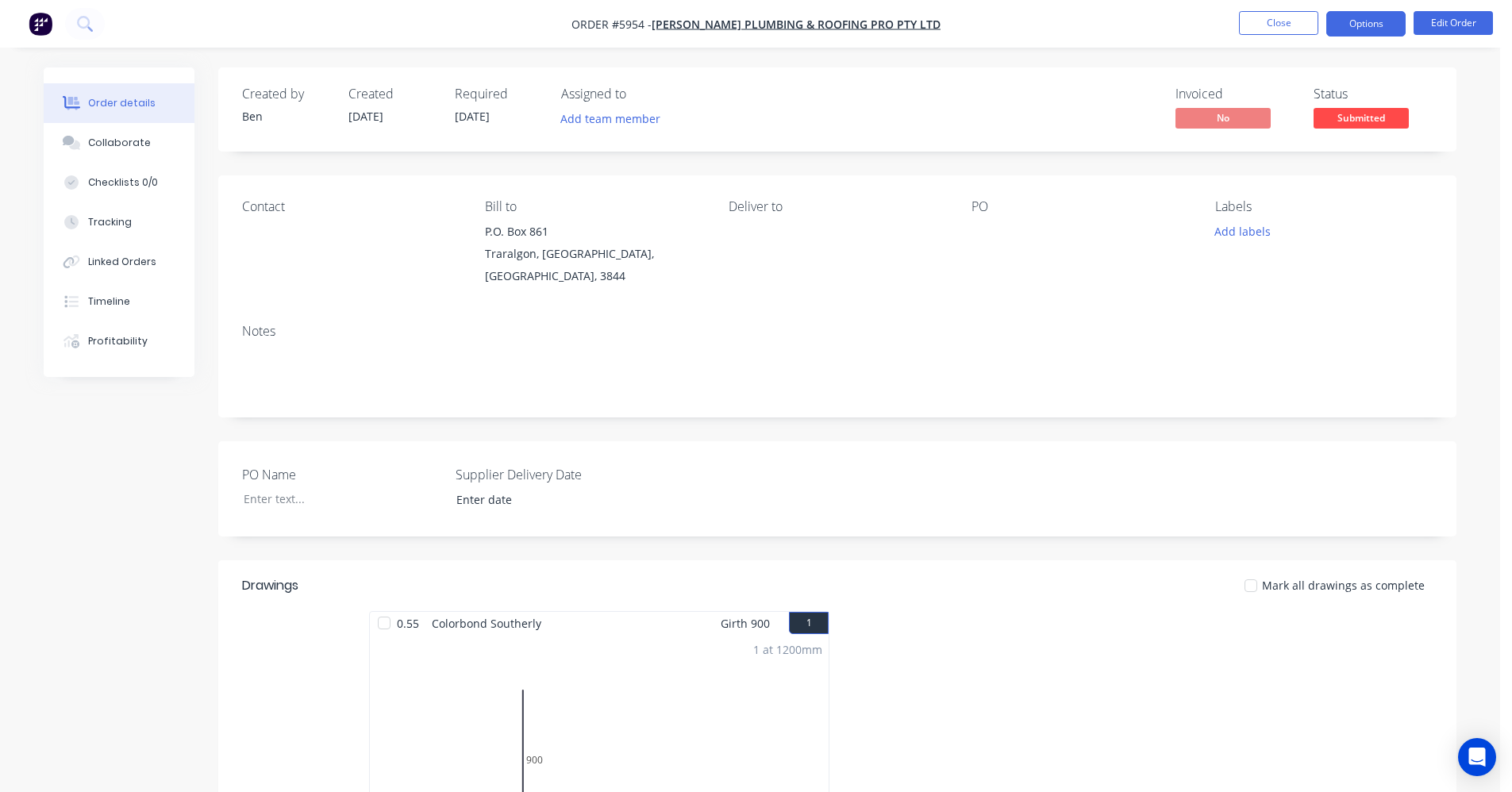
click at [1356, 21] on button "Options" at bounding box center [1366, 24] width 79 height 25
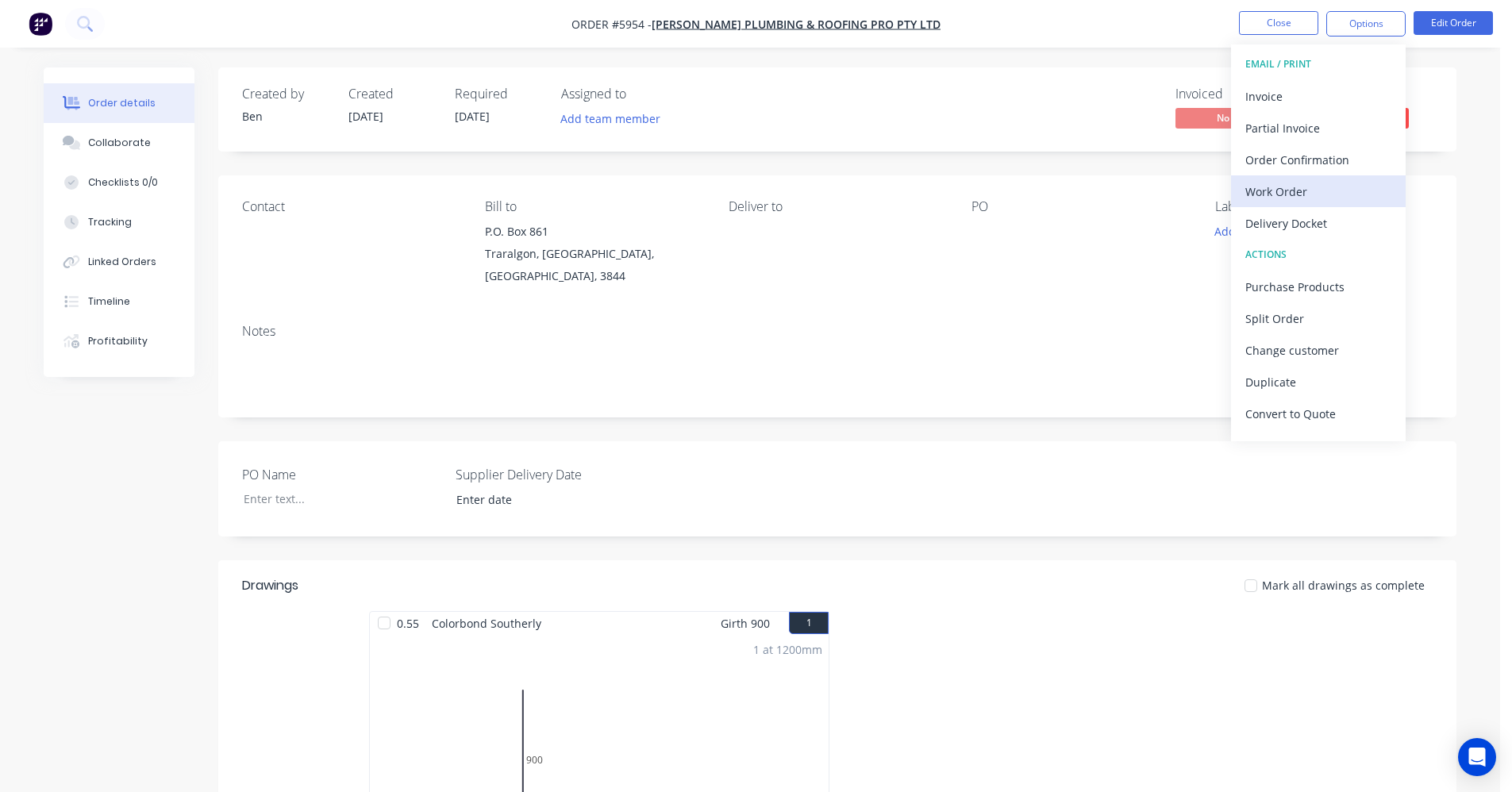
click at [1309, 197] on div "Work Order" at bounding box center [1319, 192] width 146 height 23
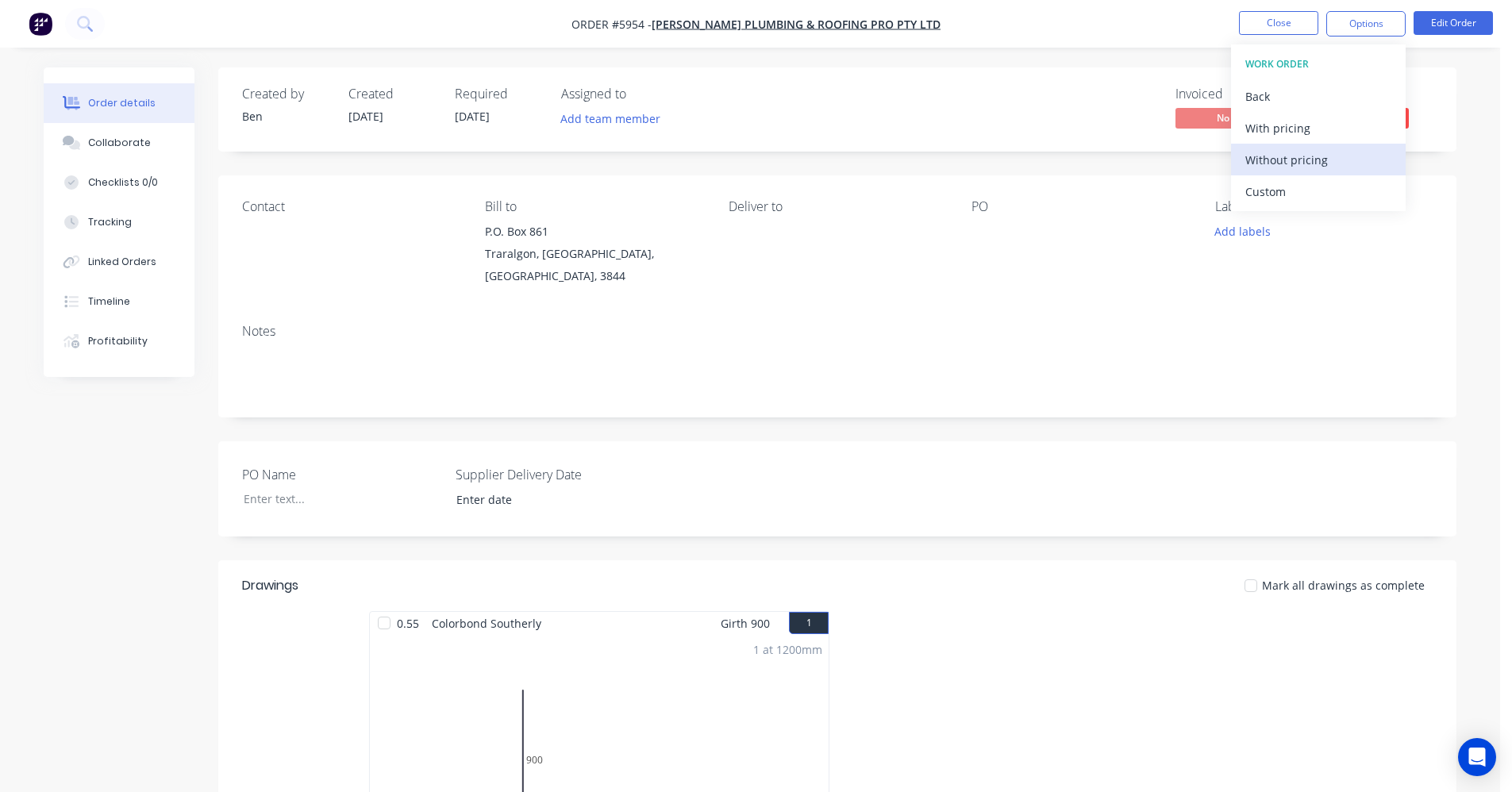
click at [1296, 164] on div "Without pricing" at bounding box center [1319, 160] width 146 height 23
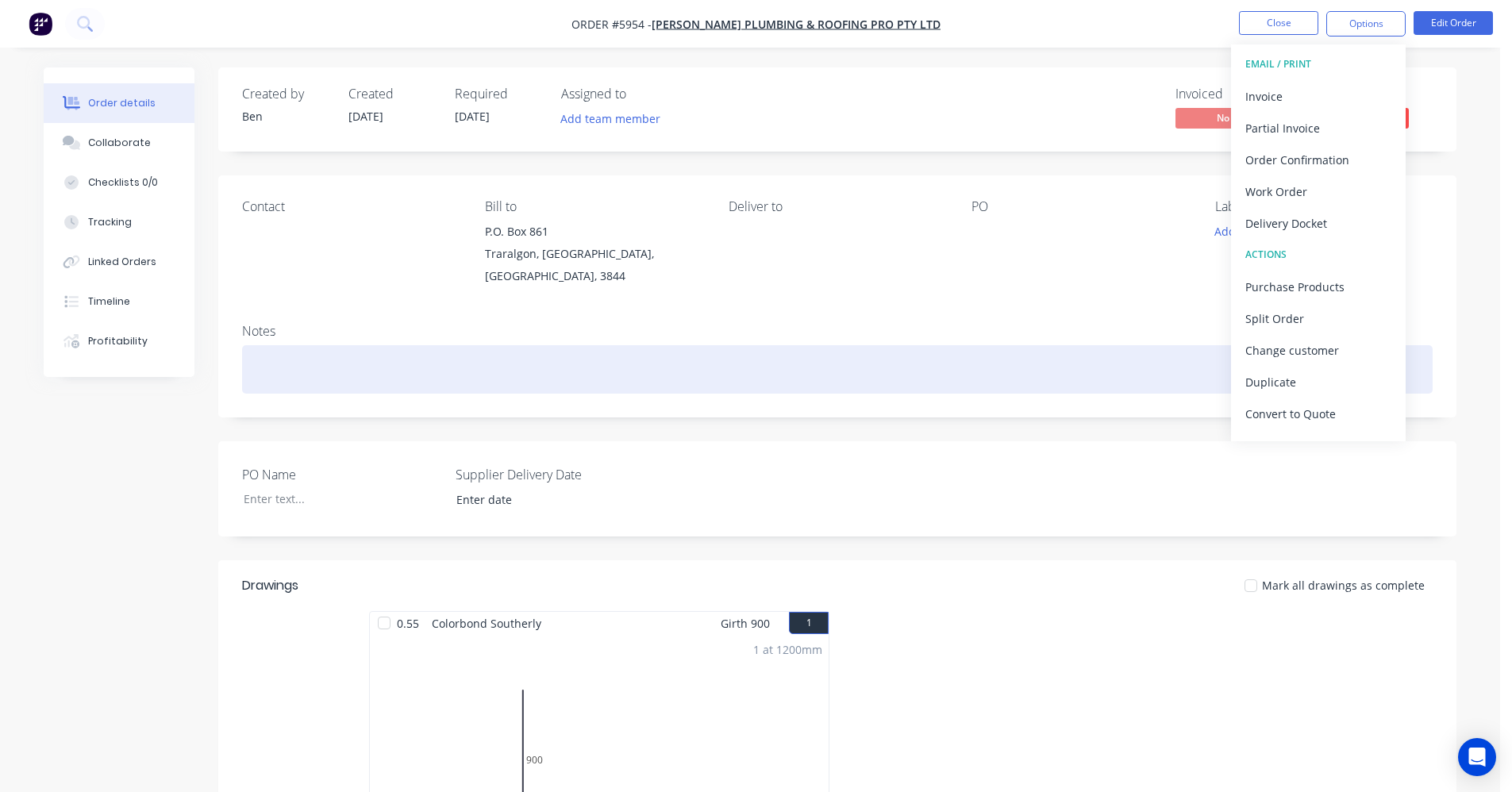
drag, startPoint x: 1030, startPoint y: 346, endPoint x: 1041, endPoint y: 342, distance: 11.7
click at [1030, 346] on div at bounding box center [837, 369] width 1190 height 49
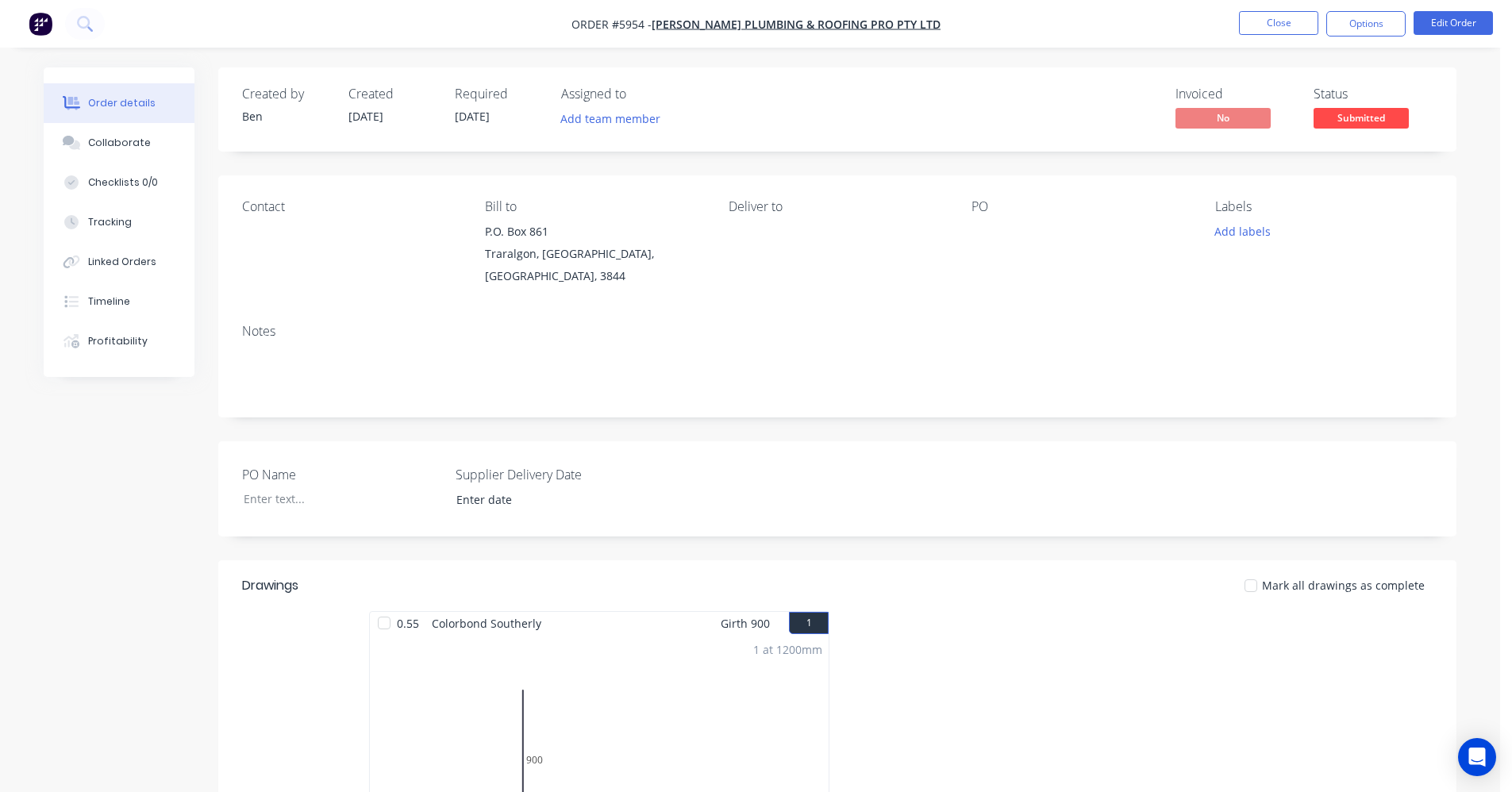
click at [1384, 115] on span "Submitted" at bounding box center [1361, 118] width 95 height 20
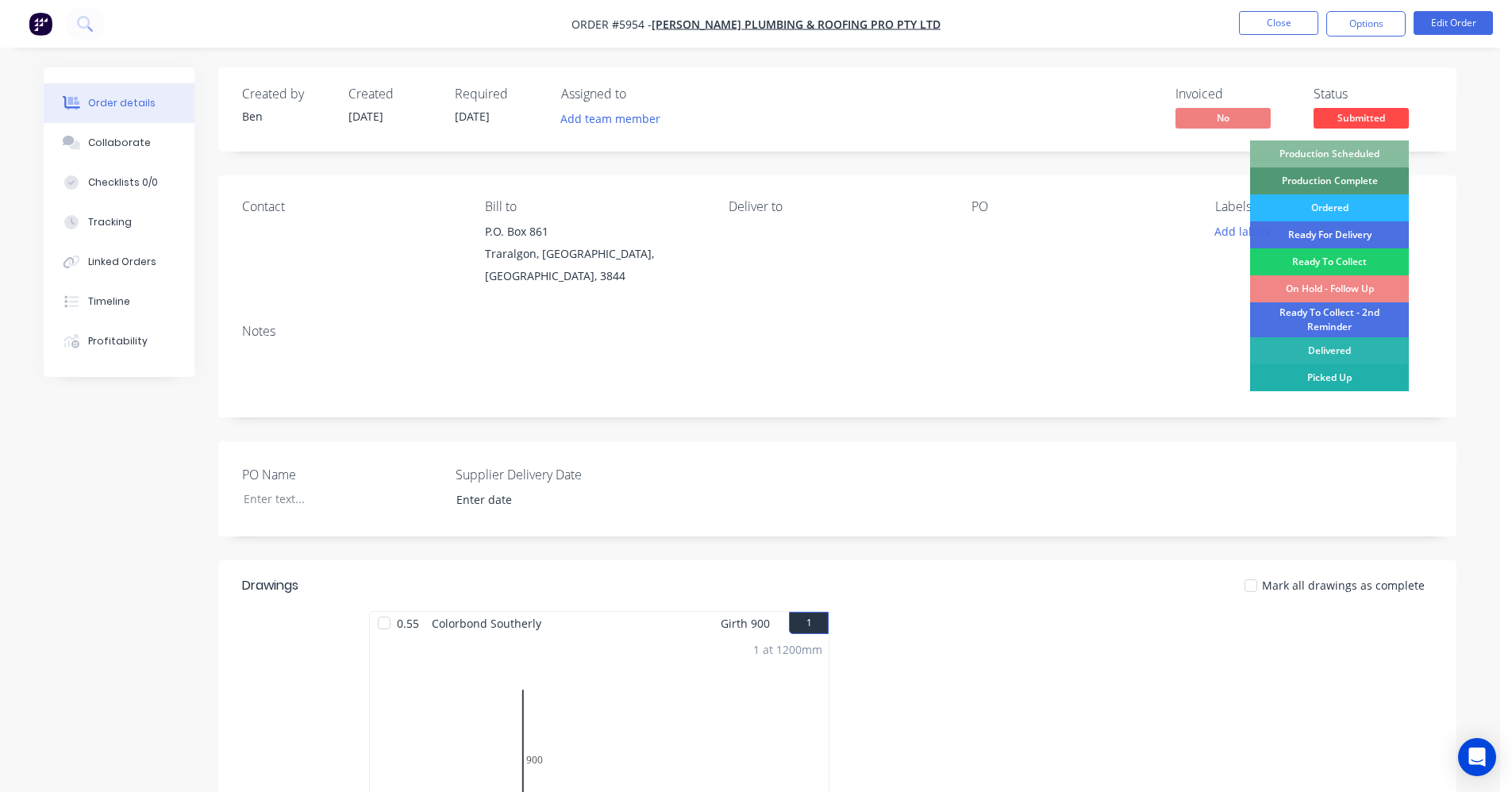
click at [1334, 379] on div "Picked Up" at bounding box center [1329, 377] width 159 height 27
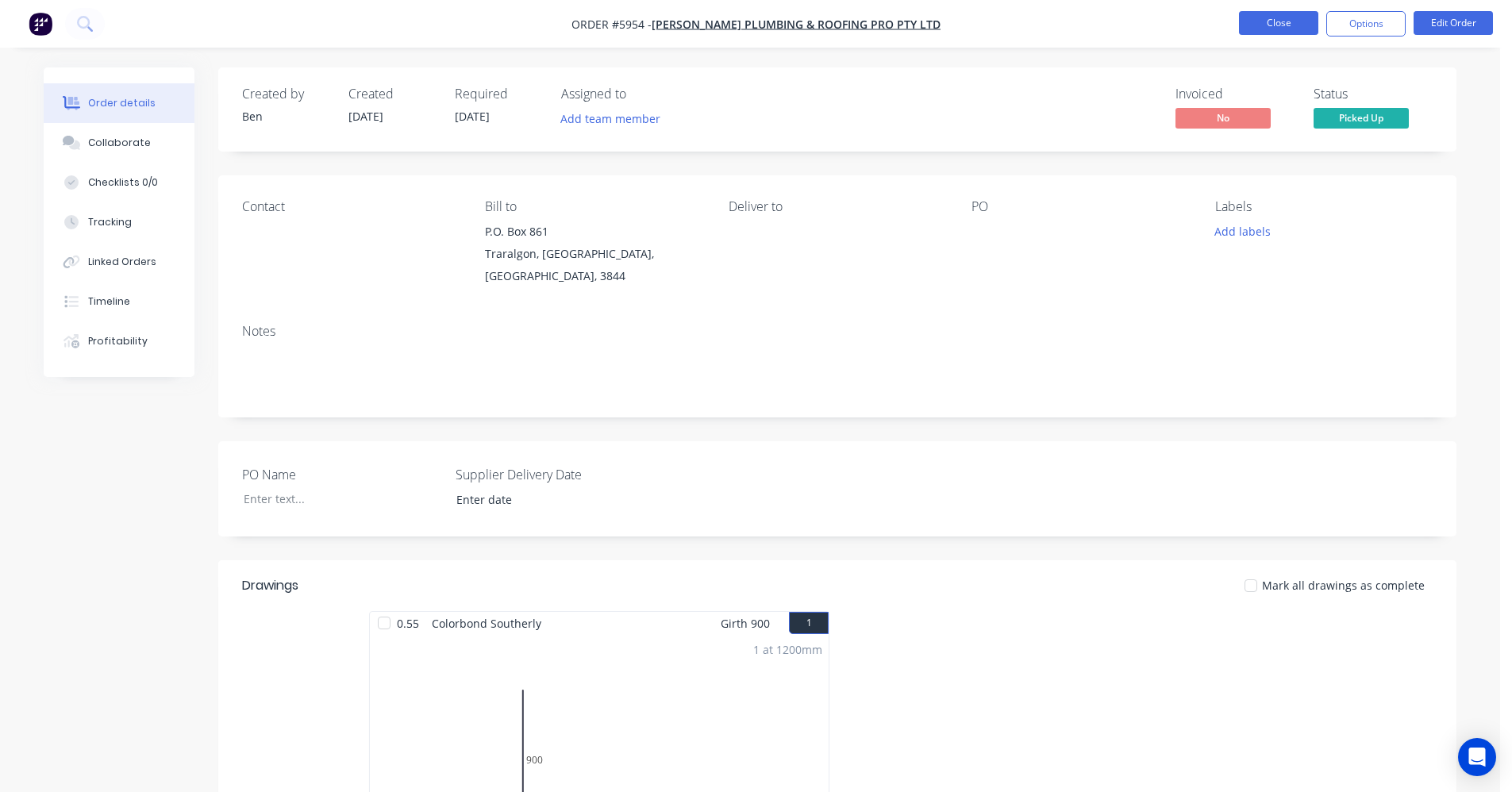
click at [1269, 29] on button "Close" at bounding box center [1278, 23] width 79 height 24
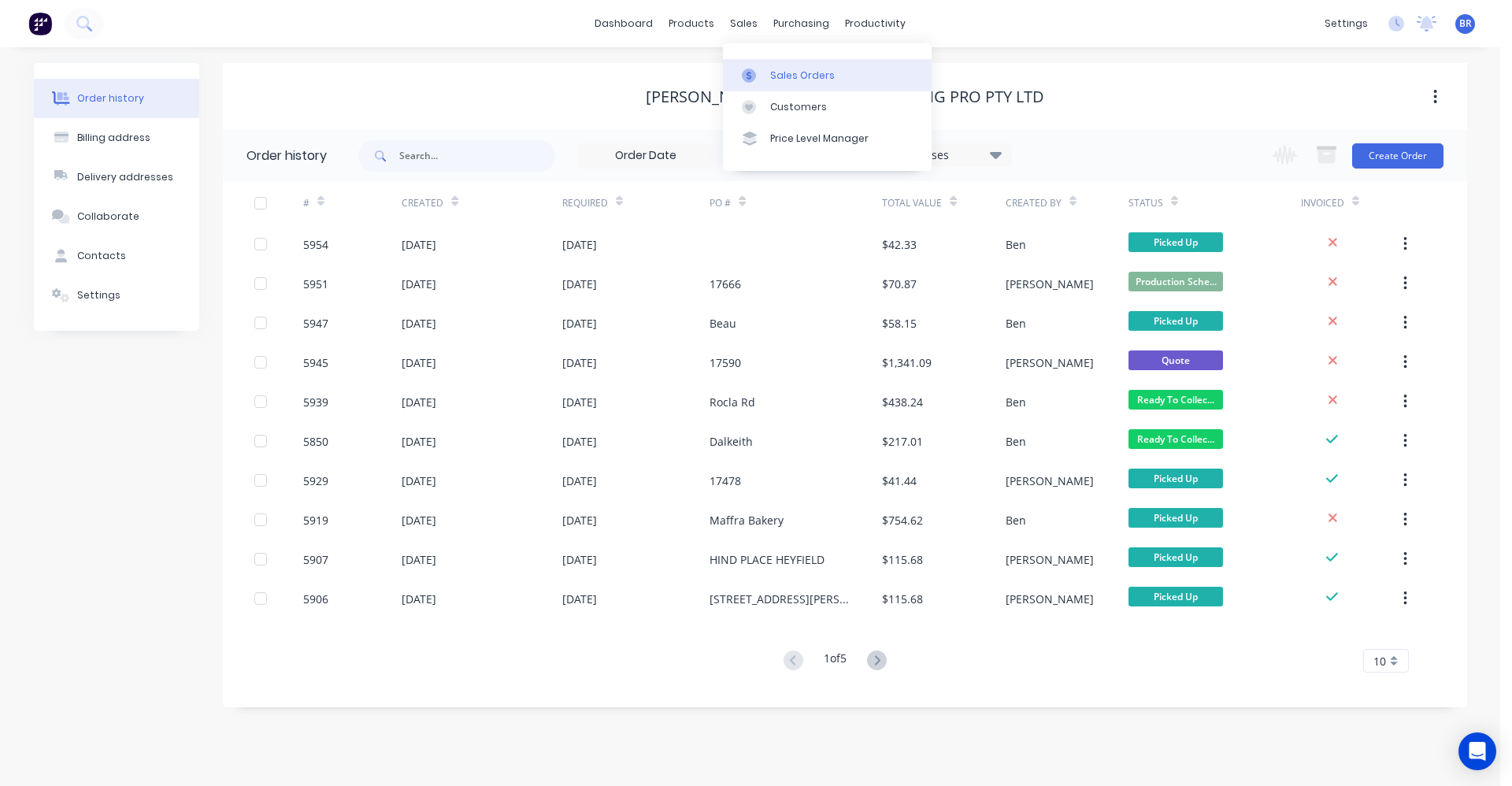
click at [787, 80] on div "Sales Orders" at bounding box center [802, 75] width 64 height 14
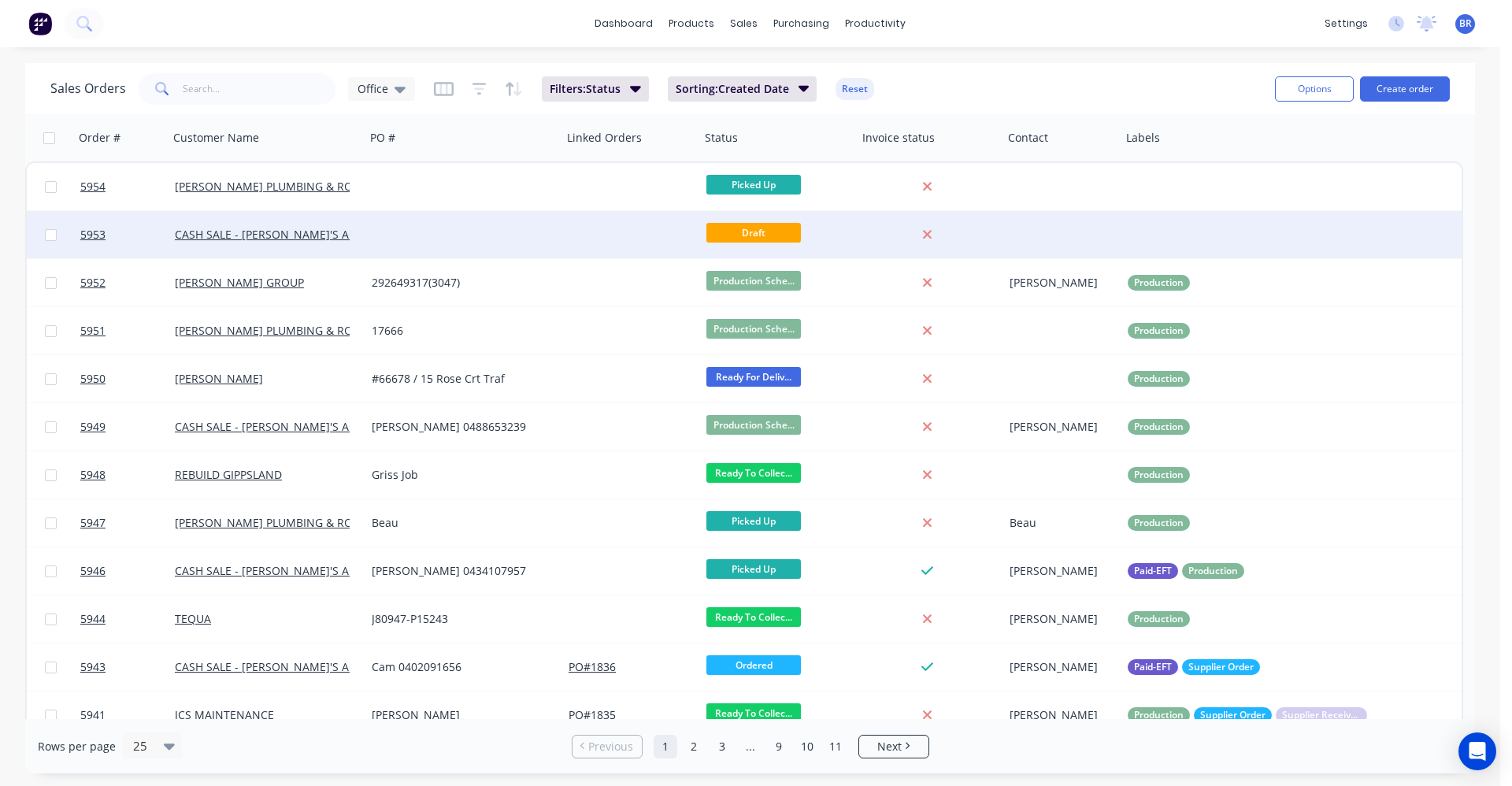
click at [419, 236] on div at bounding box center [464, 235] width 197 height 47
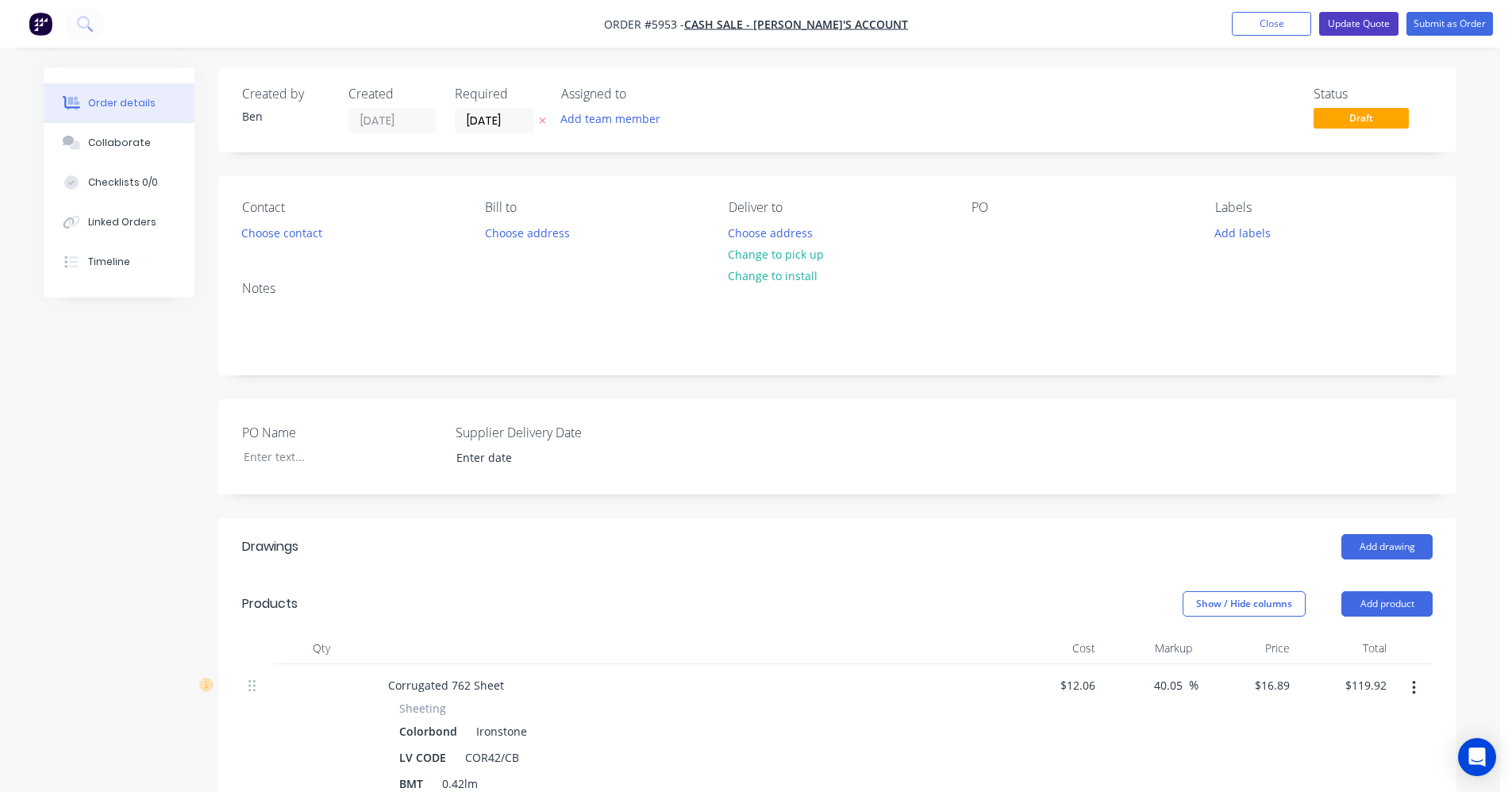
click at [1339, 26] on button "Update Quote" at bounding box center [1358, 23] width 79 height 24
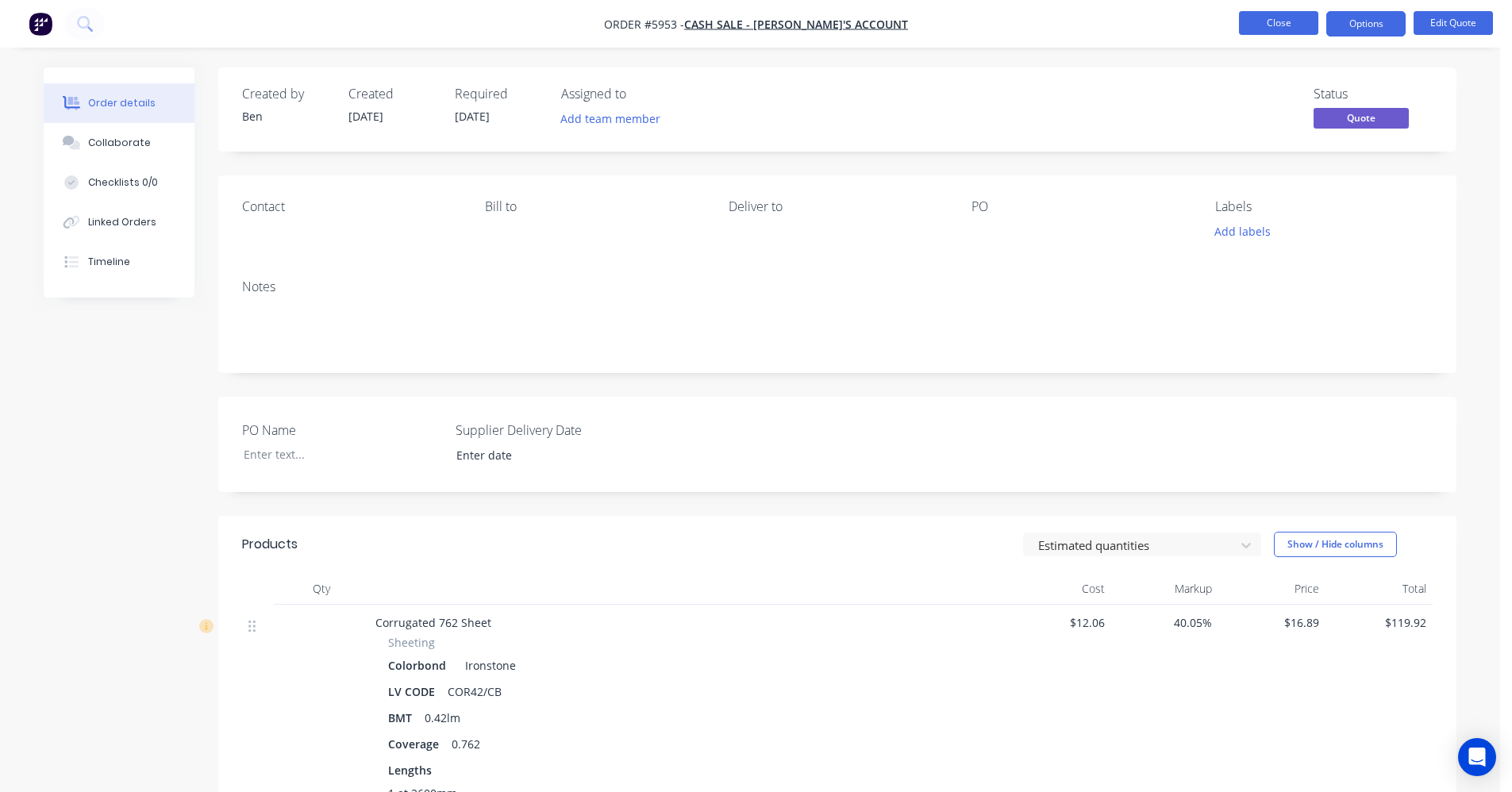
click at [1266, 26] on button "Close" at bounding box center [1278, 23] width 79 height 24
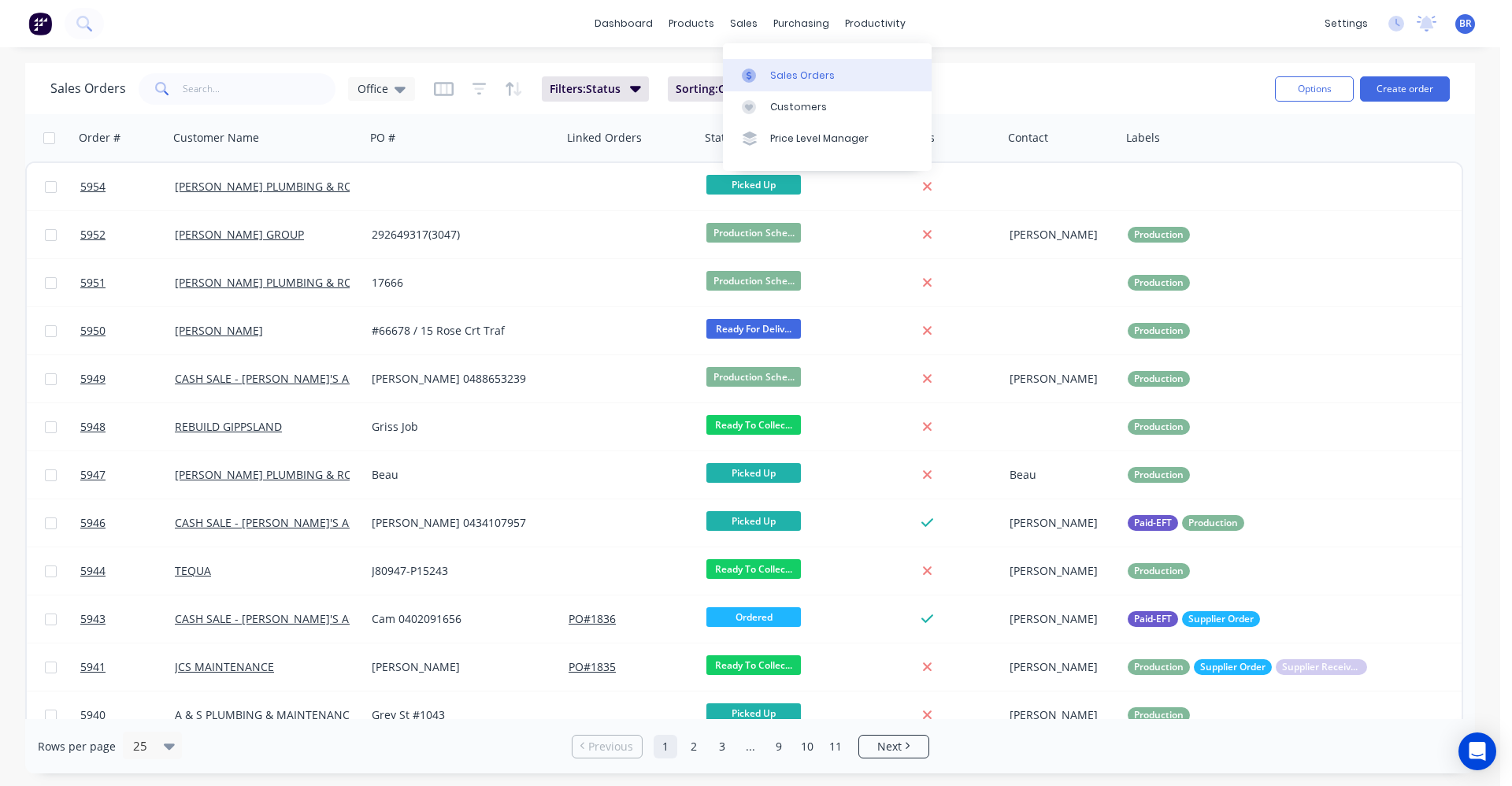
click at [785, 76] on div "Sales Orders" at bounding box center [802, 75] width 64 height 14
click at [1415, 87] on button "Create order" at bounding box center [1405, 89] width 90 height 25
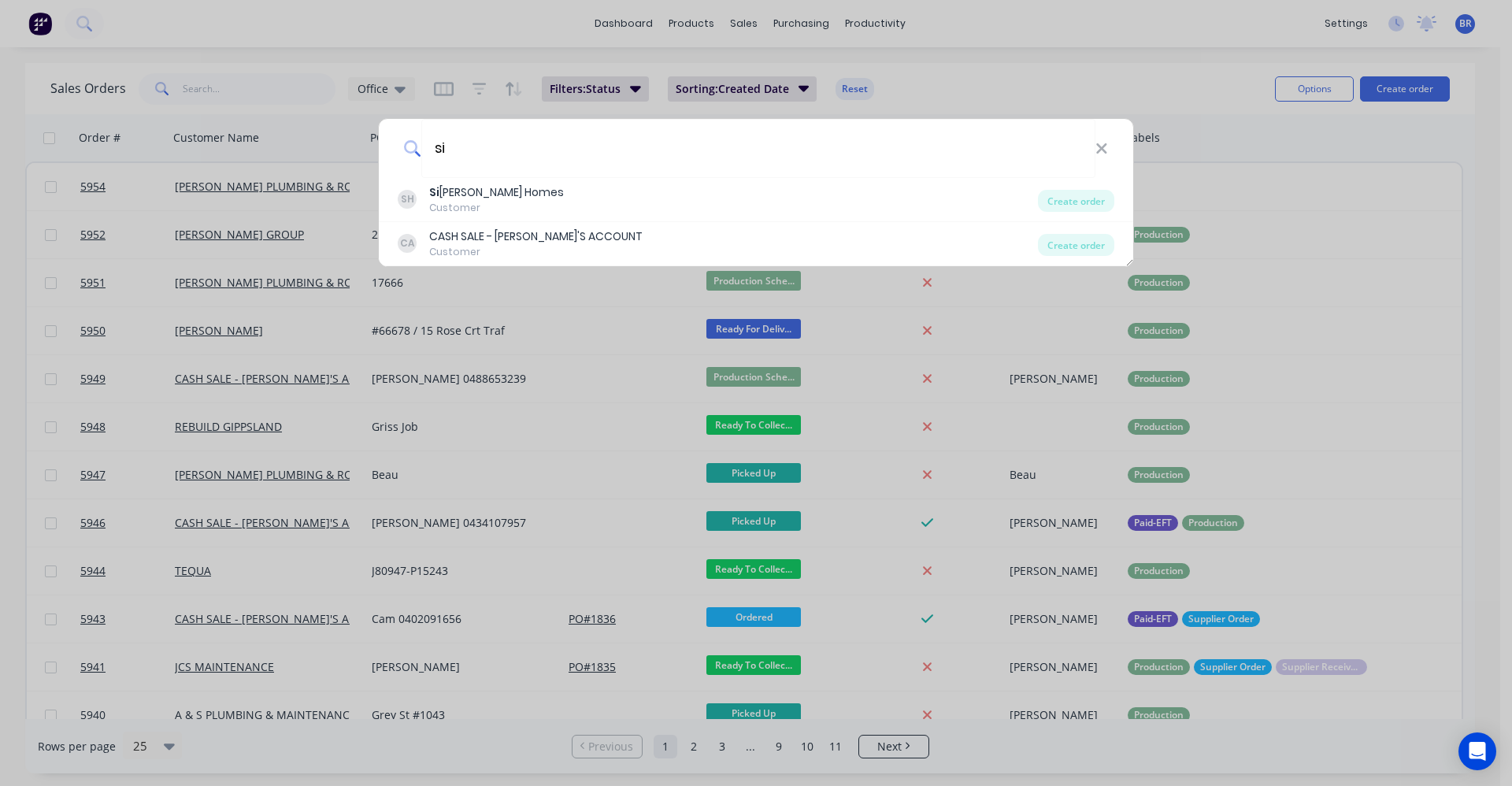
type input "s"
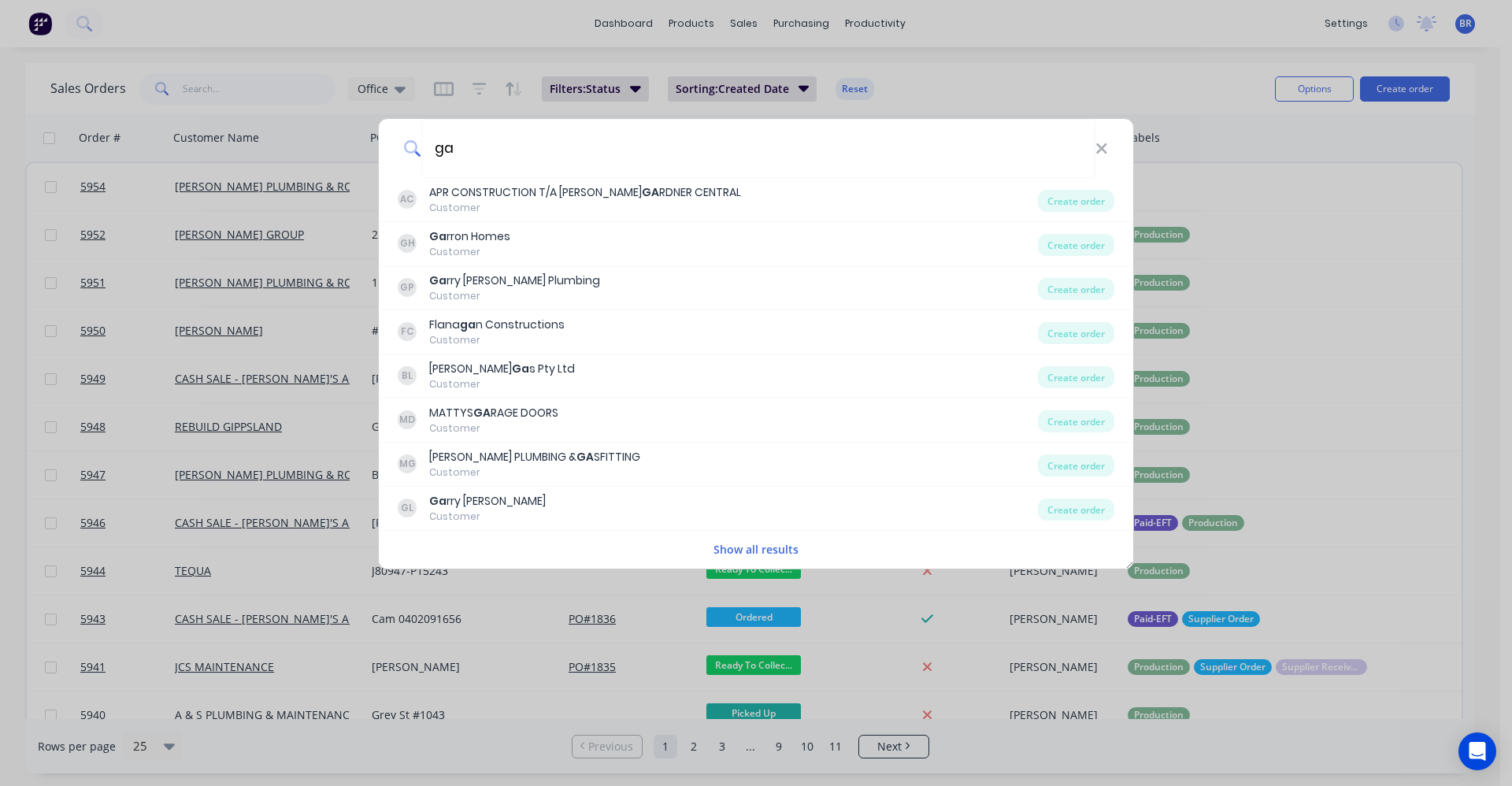
type input "g"
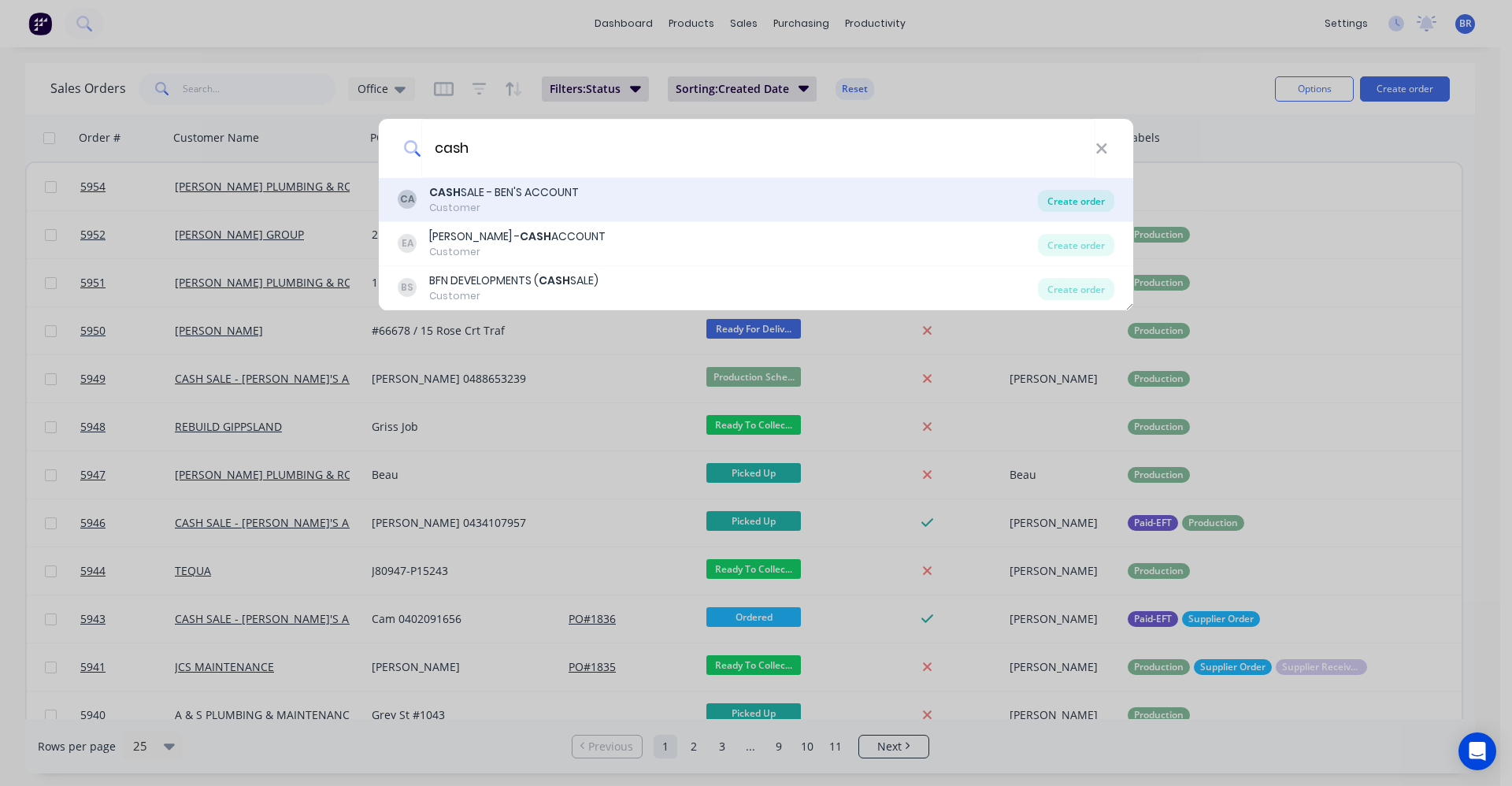
type input "cash"
click at [1076, 200] on div "Create order" at bounding box center [1077, 200] width 77 height 22
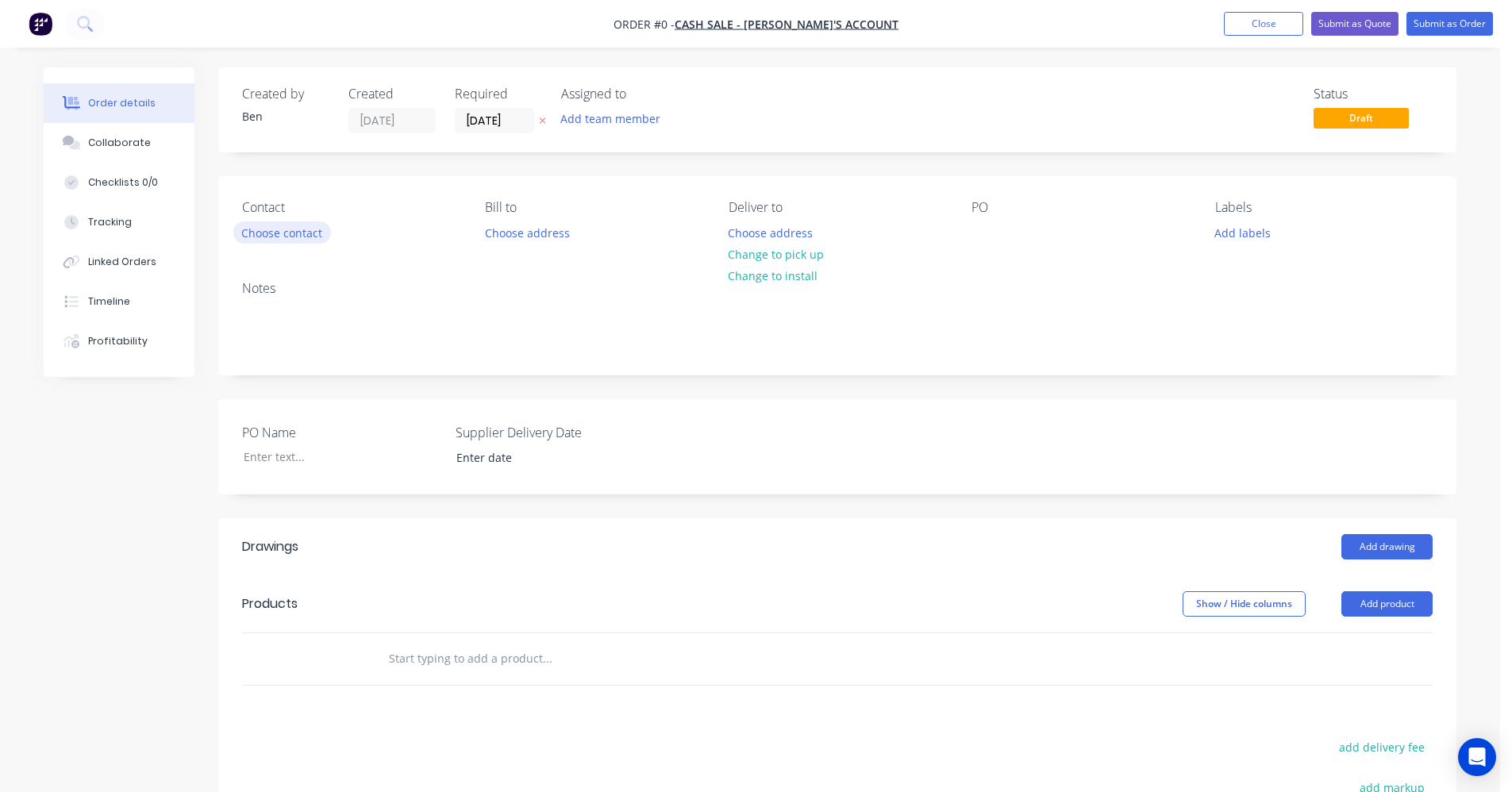
click at [284, 235] on button "Choose contact" at bounding box center [282, 232] width 98 height 21
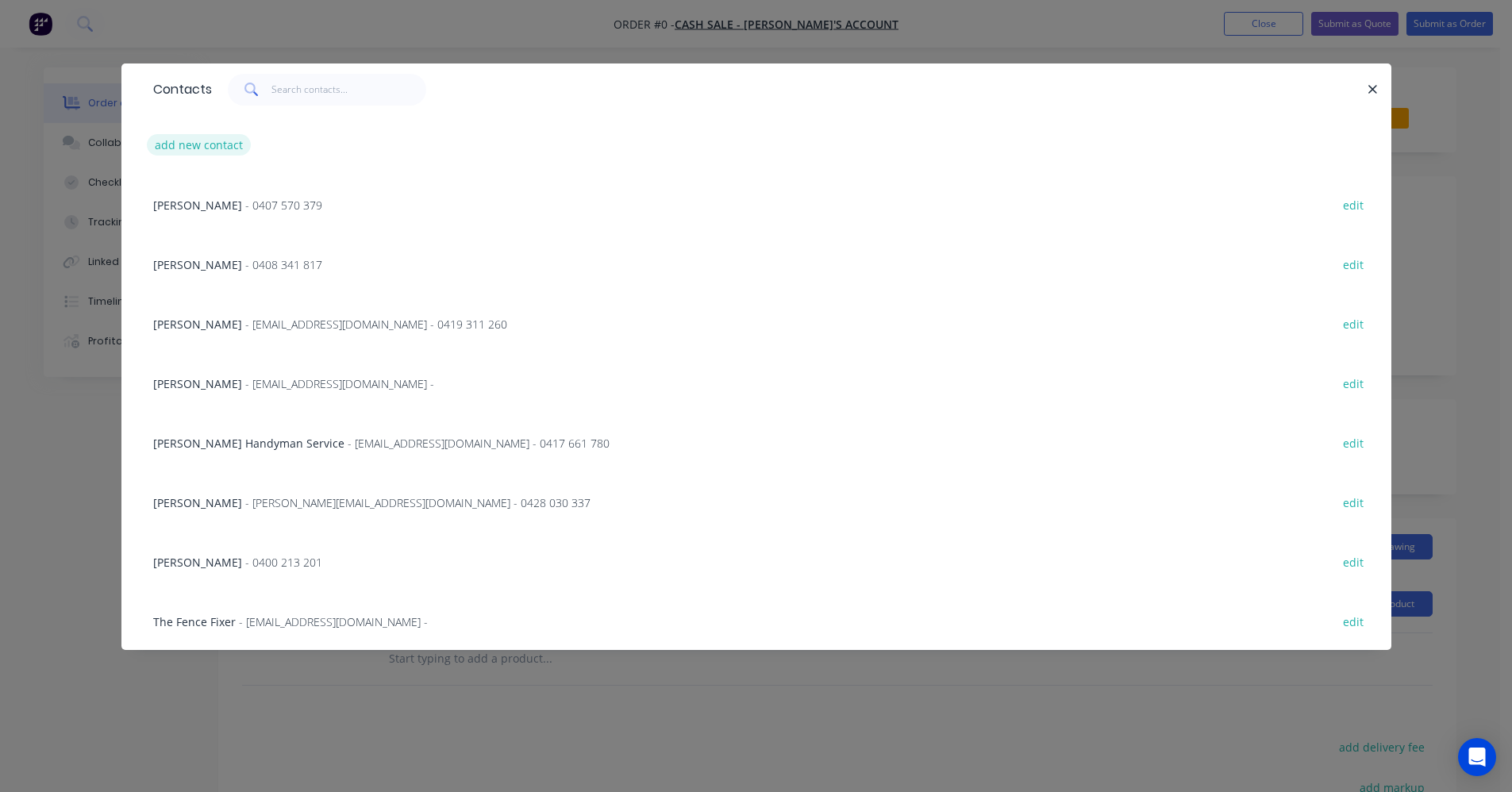
click at [211, 146] on button "add new contact" at bounding box center [198, 145] width 104 height 21
select select "AU"
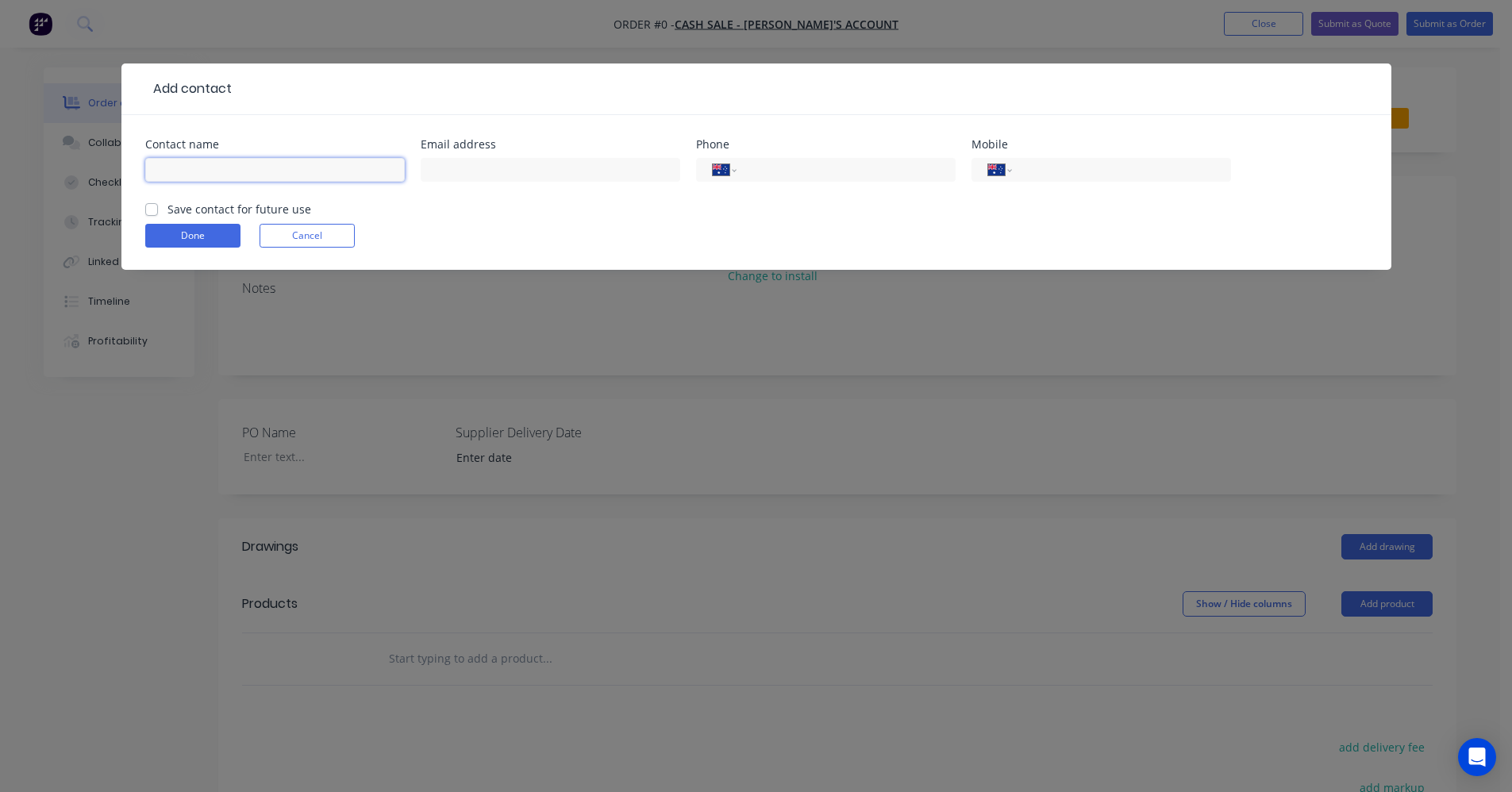
click at [183, 168] on input "text" at bounding box center [275, 169] width 259 height 24
type input "Simon Gathercole"
click at [1040, 170] on input "tel" at bounding box center [1119, 170] width 191 height 18
type input "0429 967 794"
click at [476, 176] on input "text" at bounding box center [550, 169] width 259 height 24
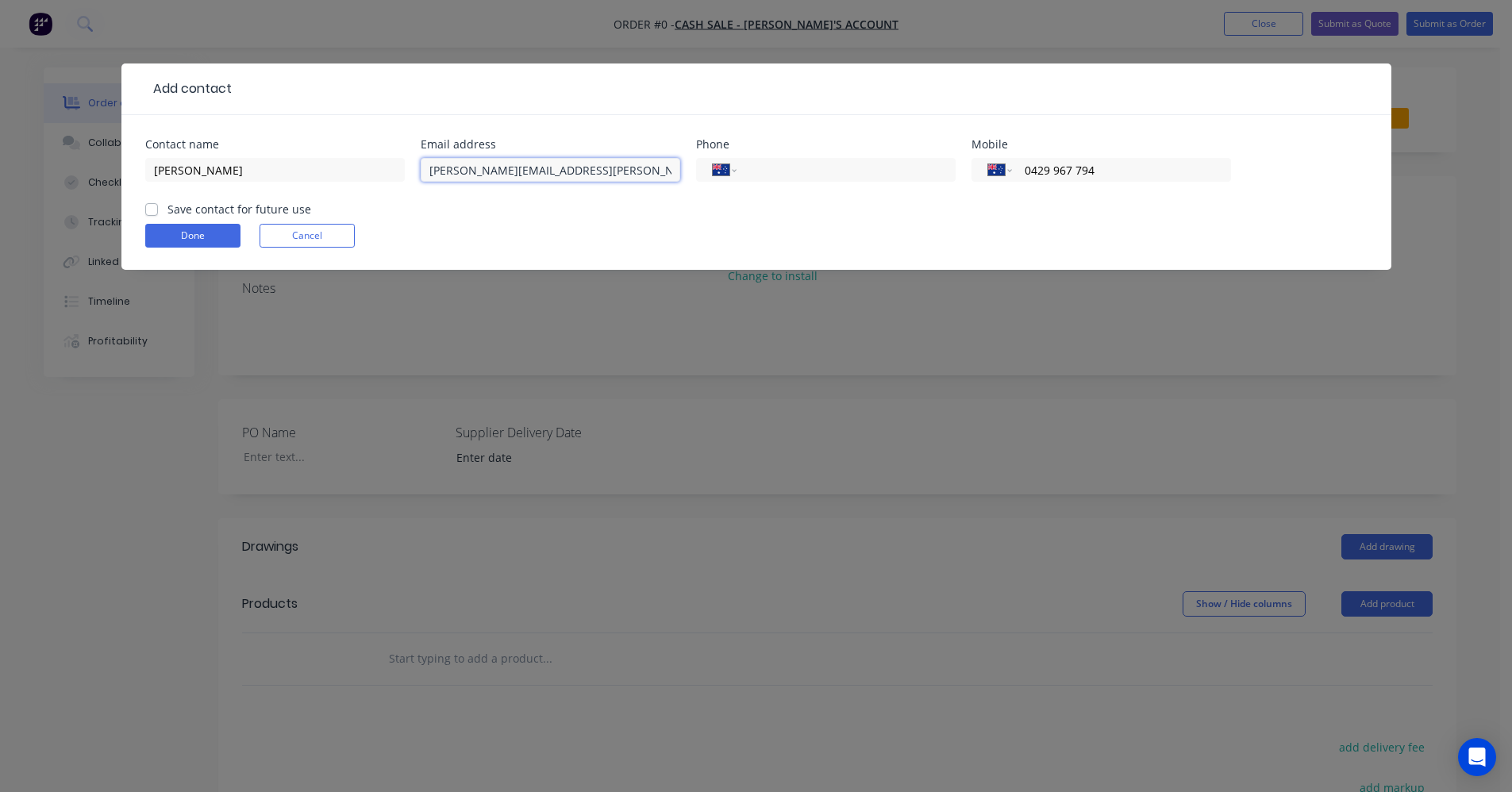
type input "simon.gathercole@yahoo.com"
click at [168, 211] on label "Save contact for future use" at bounding box center [239, 209] width 144 height 16
click at [155, 211] on input "Save contact for future use" at bounding box center [151, 208] width 12 height 15
checkbox input "true"
click at [174, 232] on button "Done" at bounding box center [193, 235] width 95 height 24
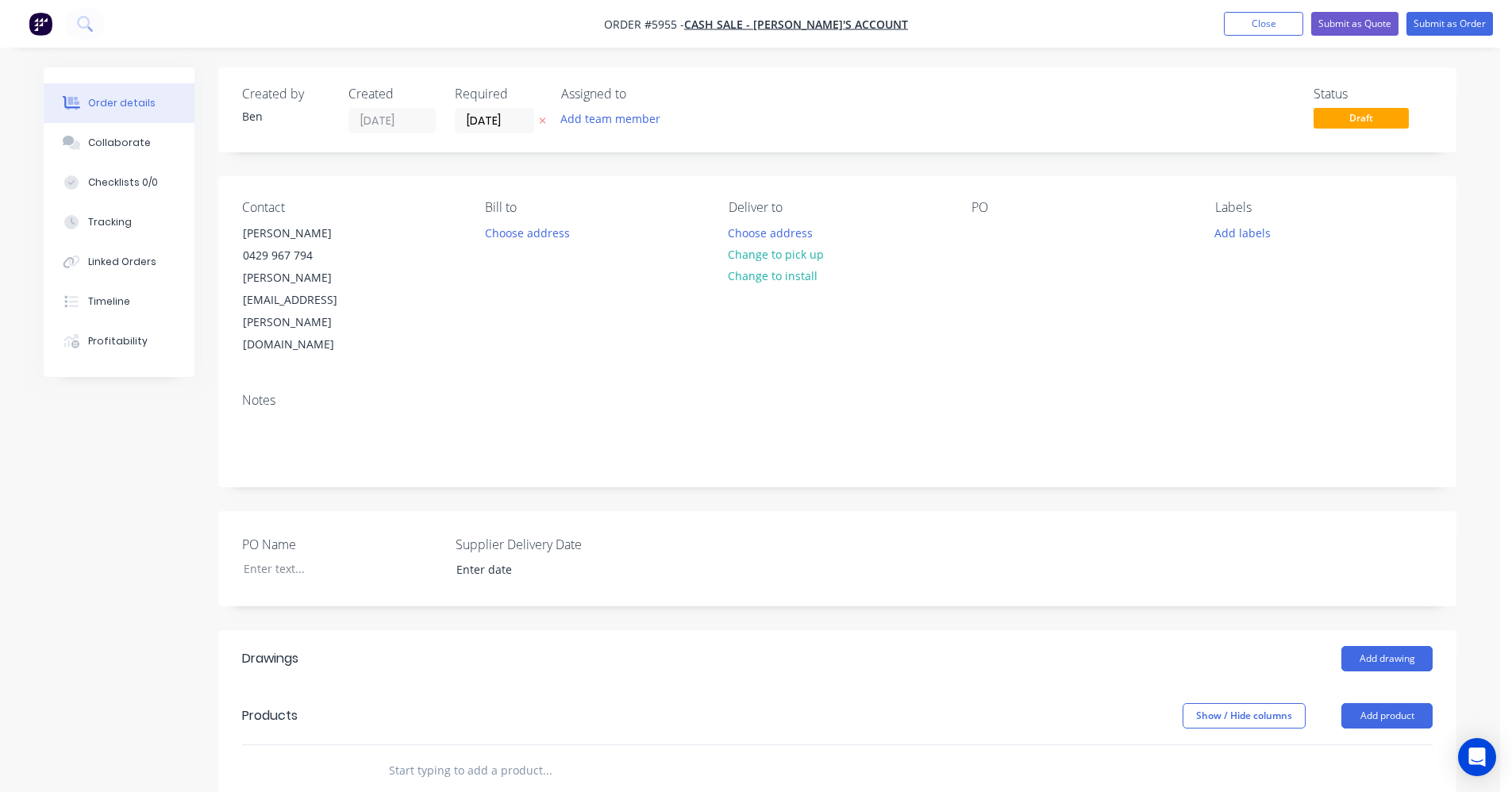
click at [448, 754] on input "text" at bounding box center [547, 770] width 318 height 32
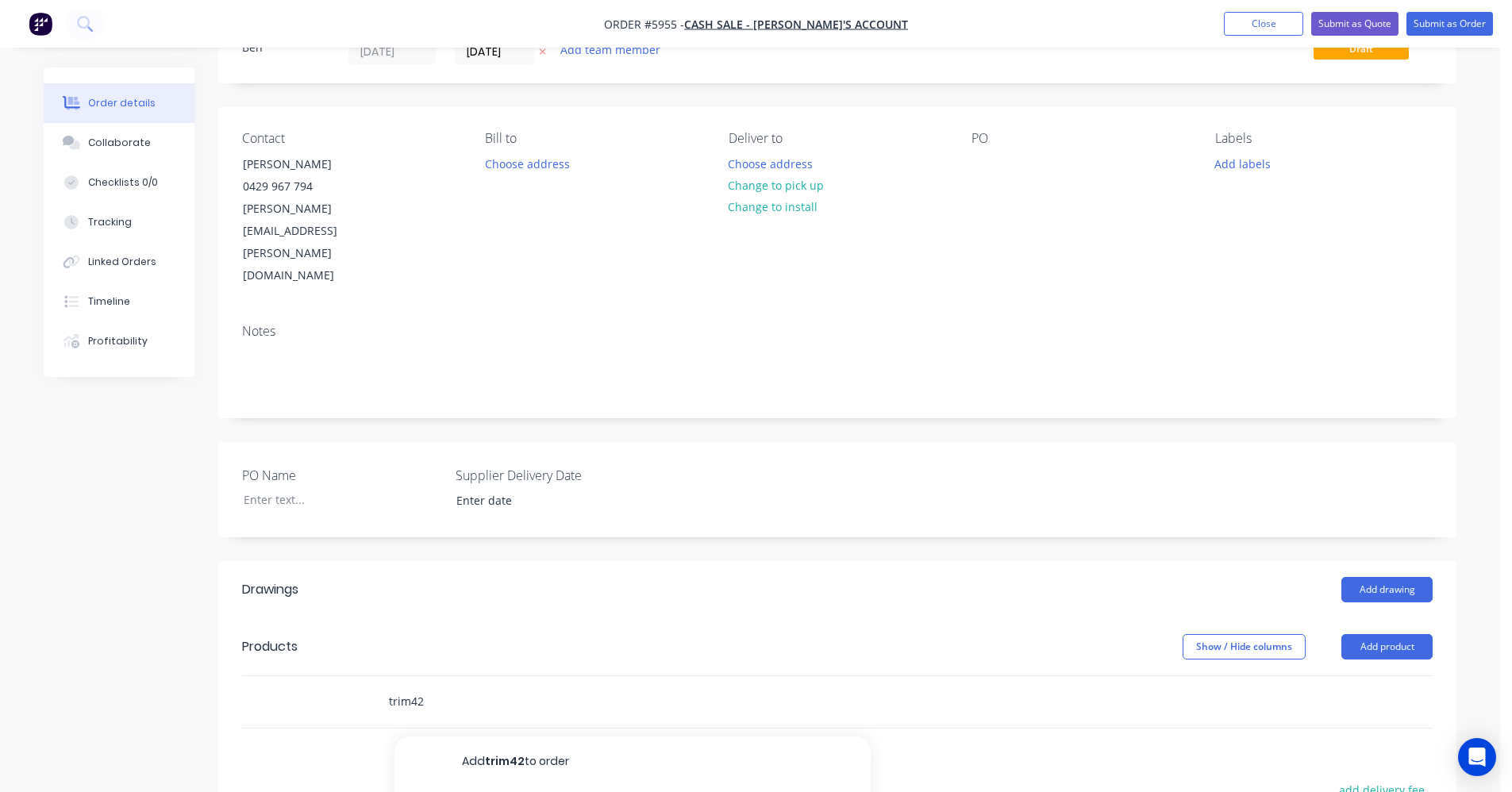
scroll to position [238, 0]
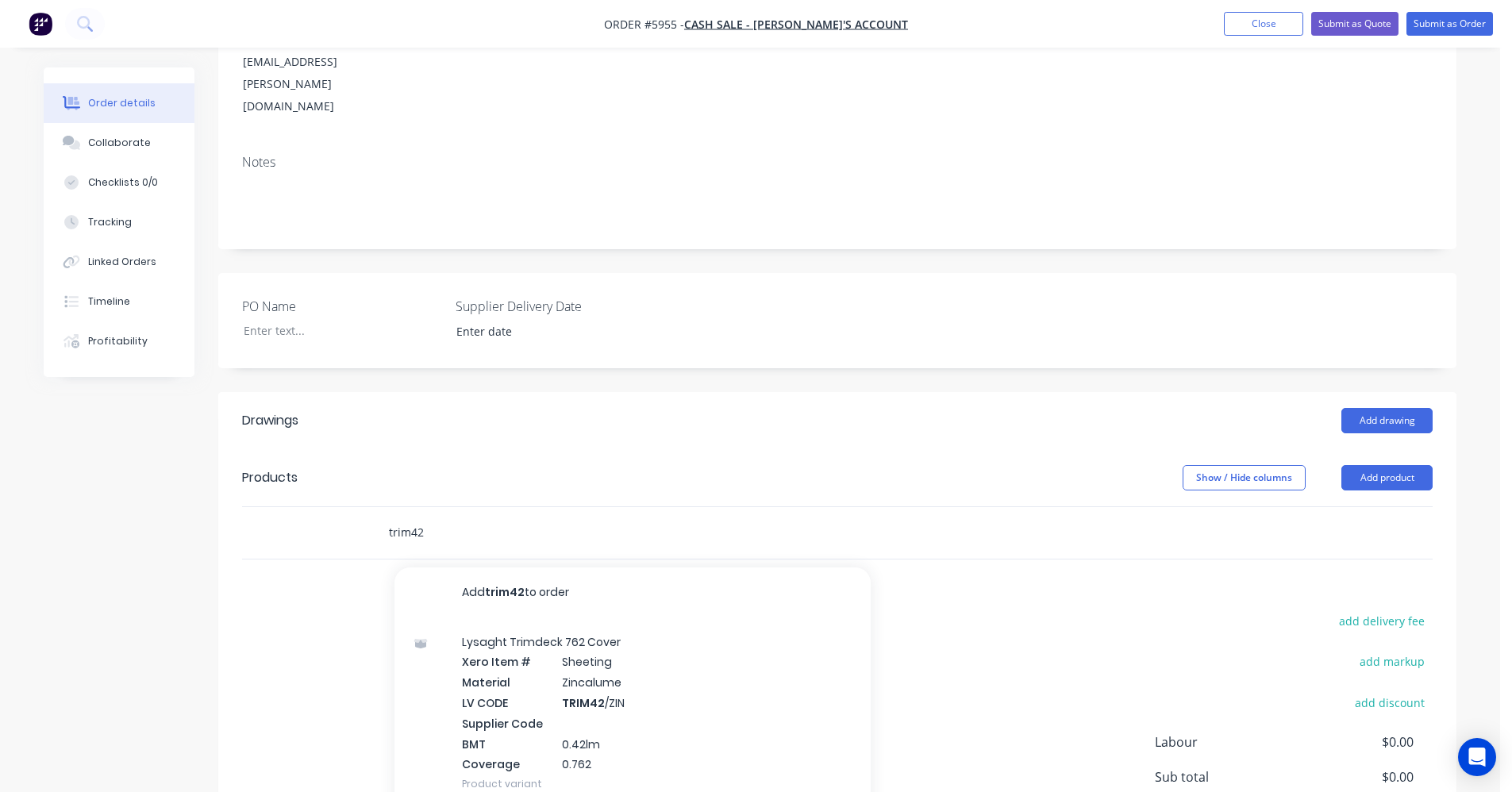
click at [440, 516] on input "trim42" at bounding box center [547, 532] width 318 height 32
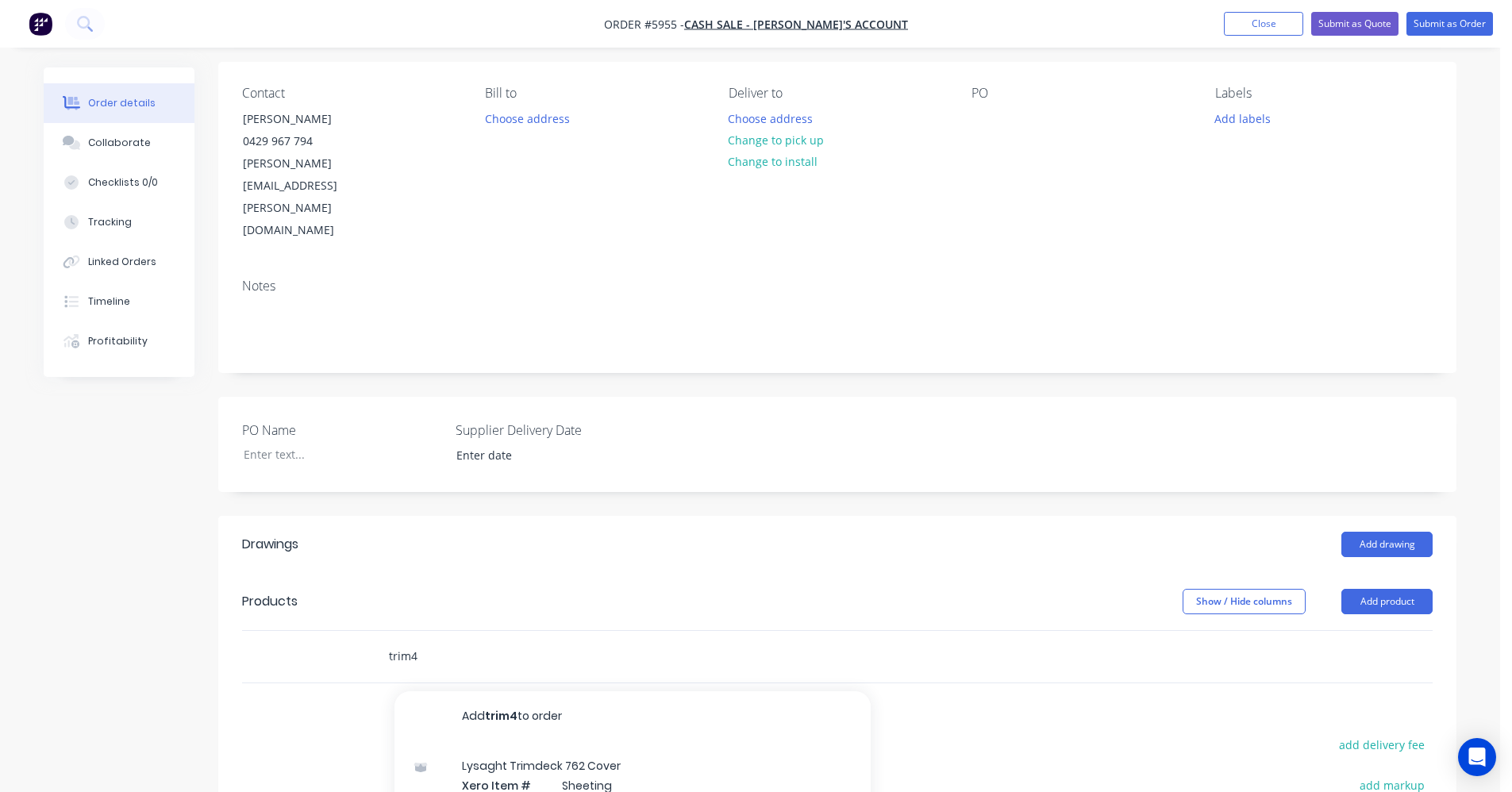
scroll to position [79, 0]
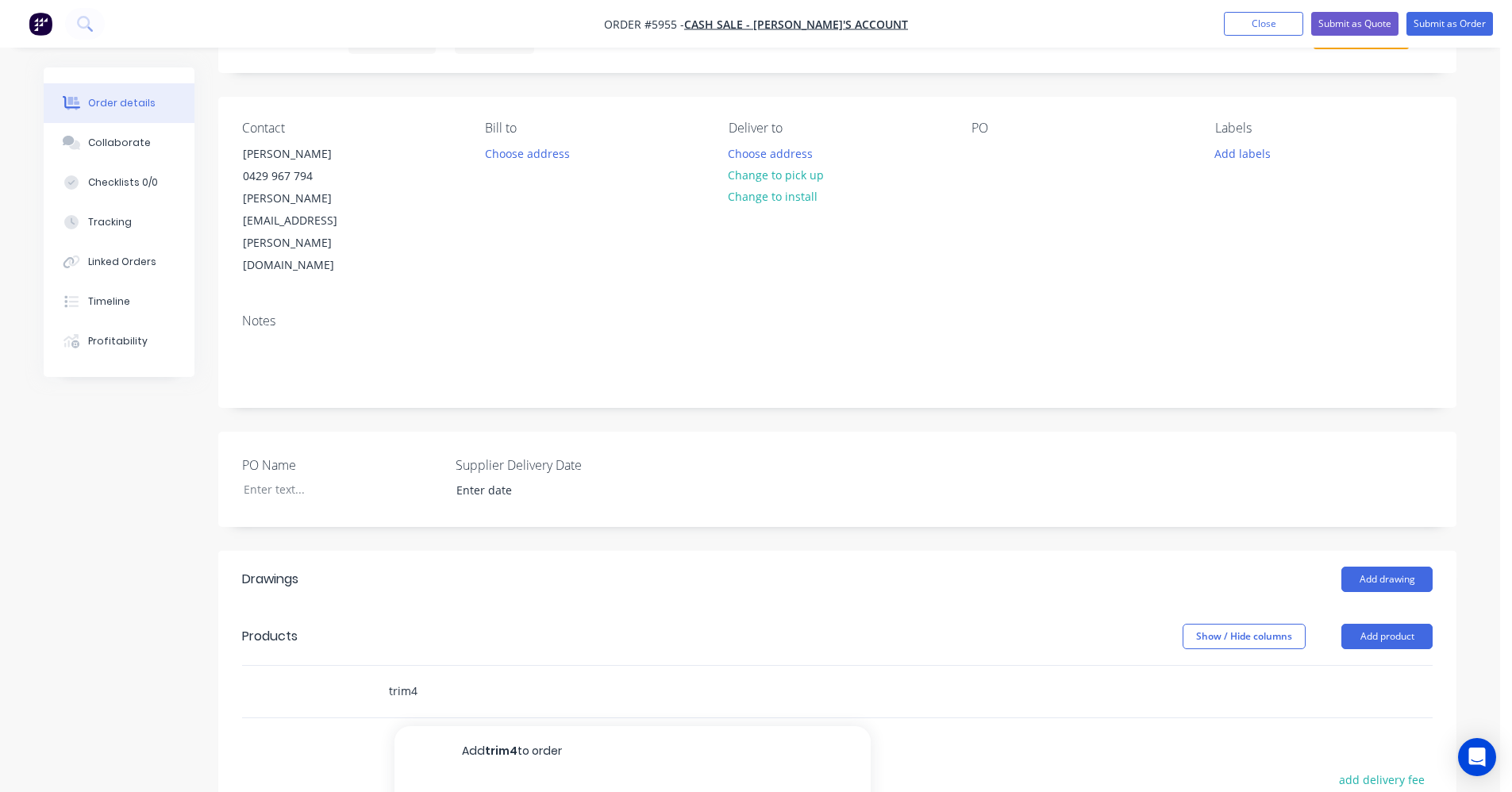
click at [441, 675] on input "trim4" at bounding box center [547, 691] width 318 height 32
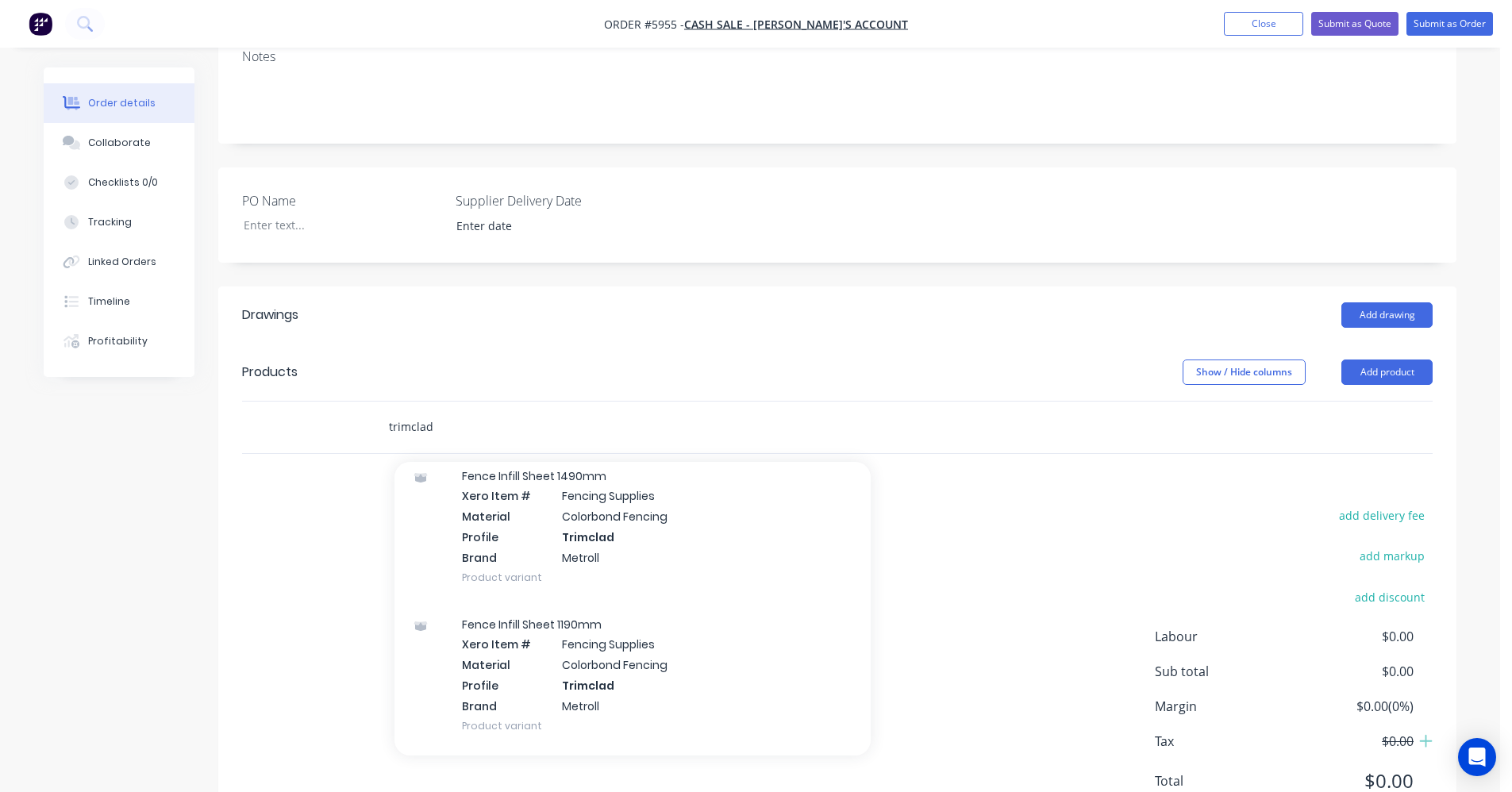
scroll to position [0, 0]
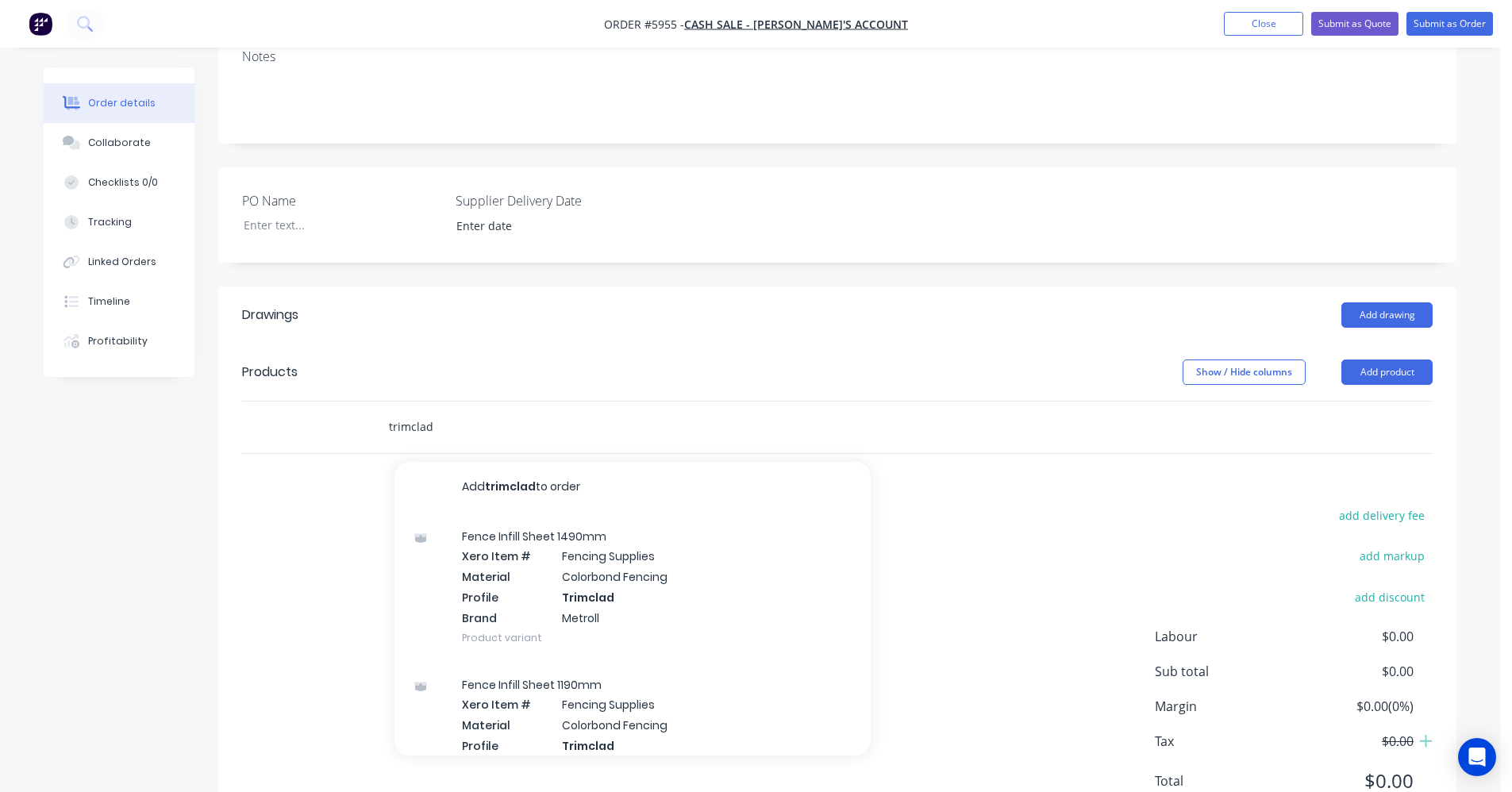
type input "trimclad"
drag, startPoint x: 709, startPoint y: 349, endPoint x: 1037, endPoint y: 379, distance: 329.4
click at [712, 411] on div "trimclad Add trimclad to order Fence Infill Sheet 1490mm Xero Item # Fencing Su…" at bounding box center [613, 427] width 476 height 32
drag, startPoint x: 860, startPoint y: 294, endPoint x: 883, endPoint y: 292, distance: 23.1
click at [866, 359] on div "Show / Hide columns Add product" at bounding box center [963, 372] width 937 height 25
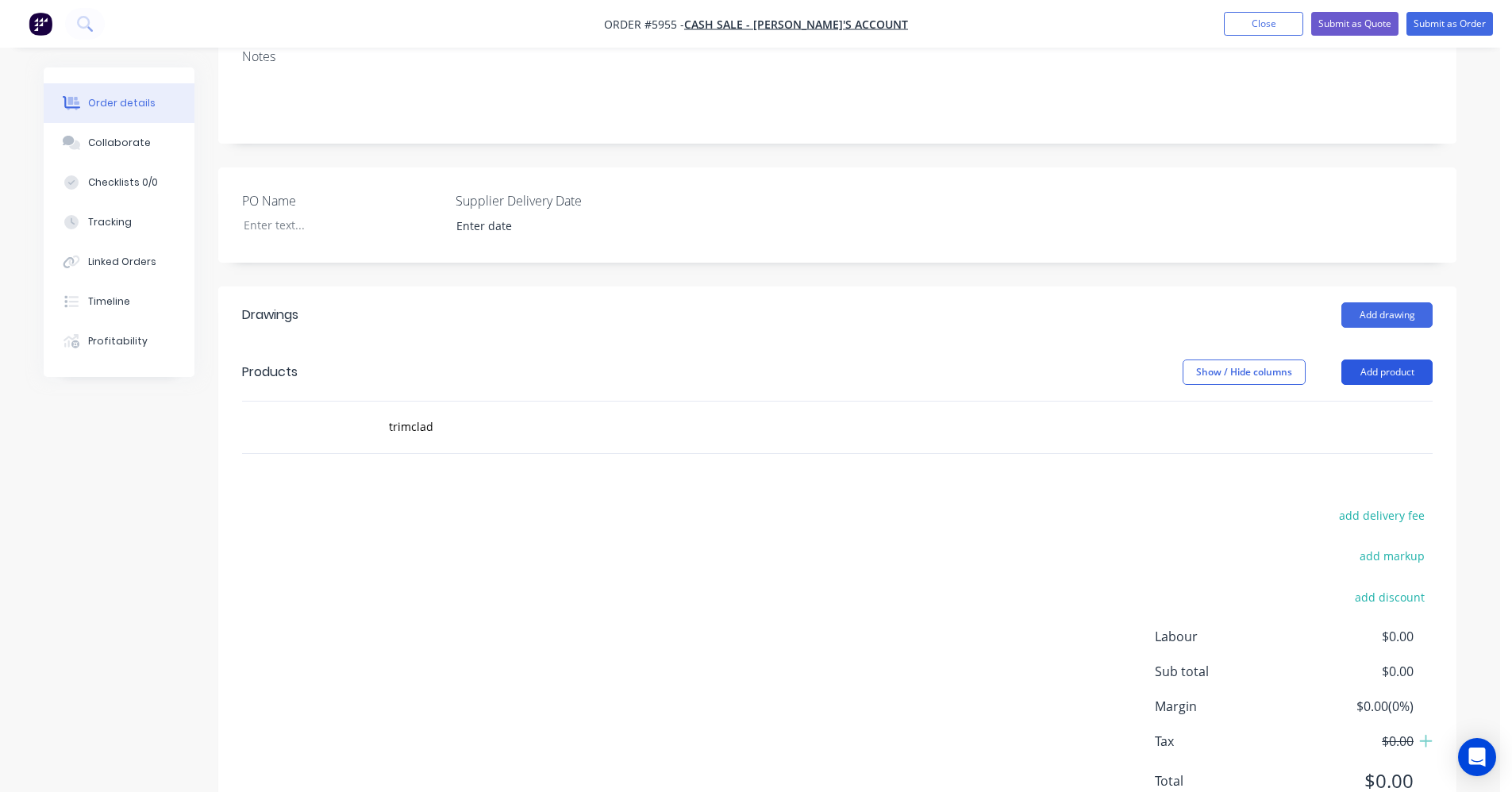
click at [1398, 359] on button "Add product" at bounding box center [1386, 372] width 91 height 25
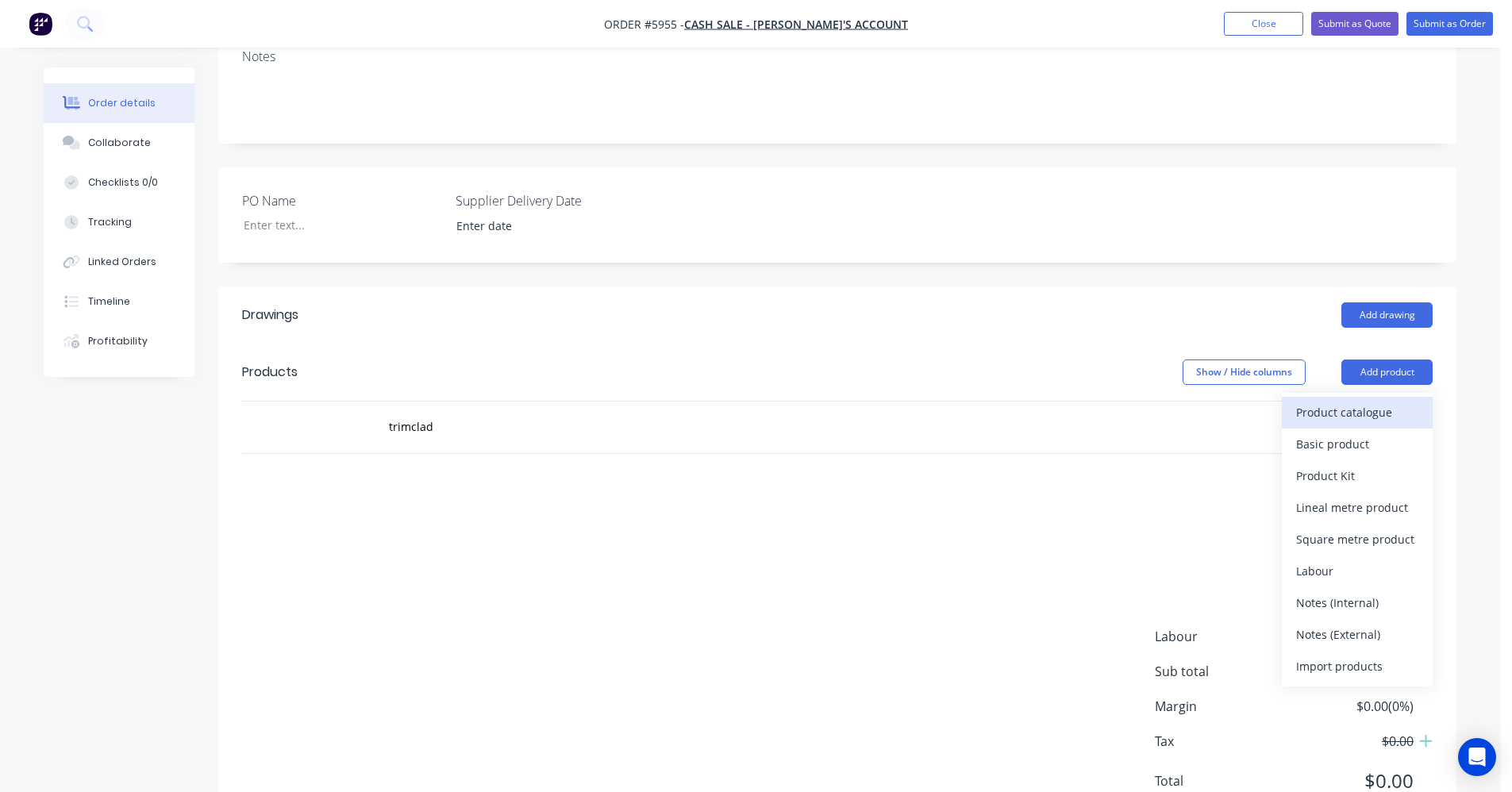
click at [1352, 401] on div "Product catalogue" at bounding box center [1357, 412] width 123 height 23
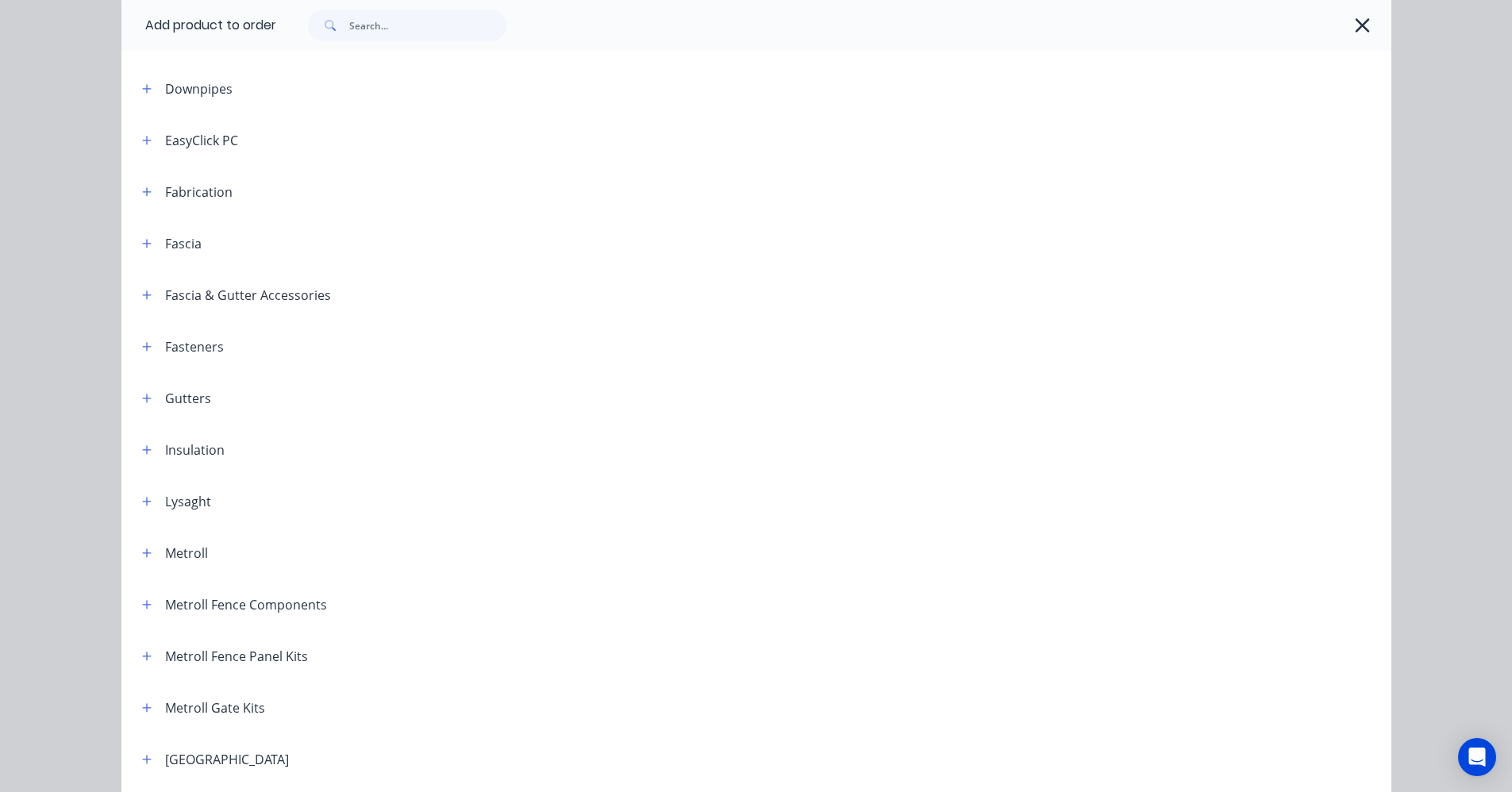
scroll to position [635, 0]
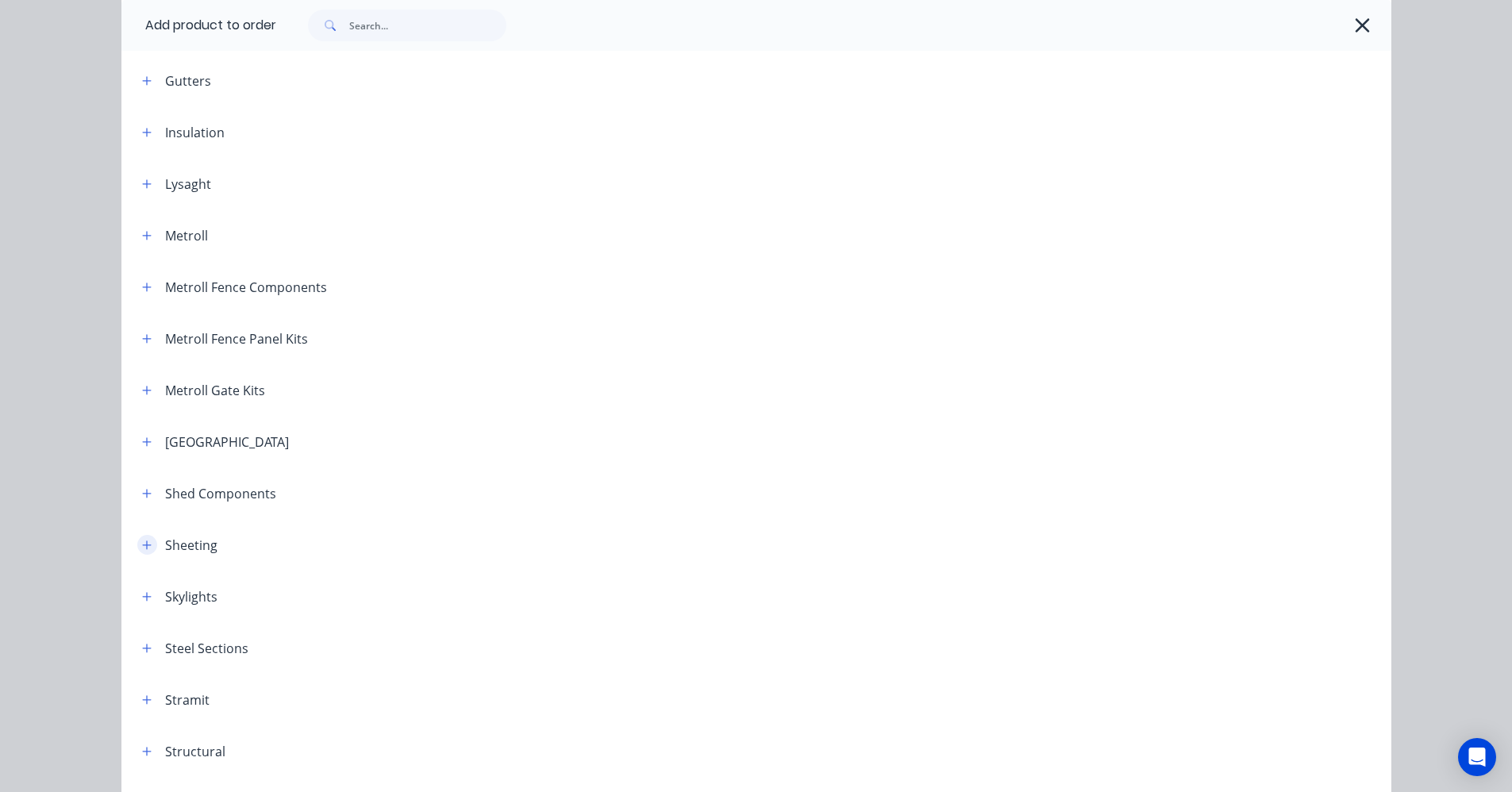
click at [144, 549] on icon "button" at bounding box center [147, 545] width 10 height 12
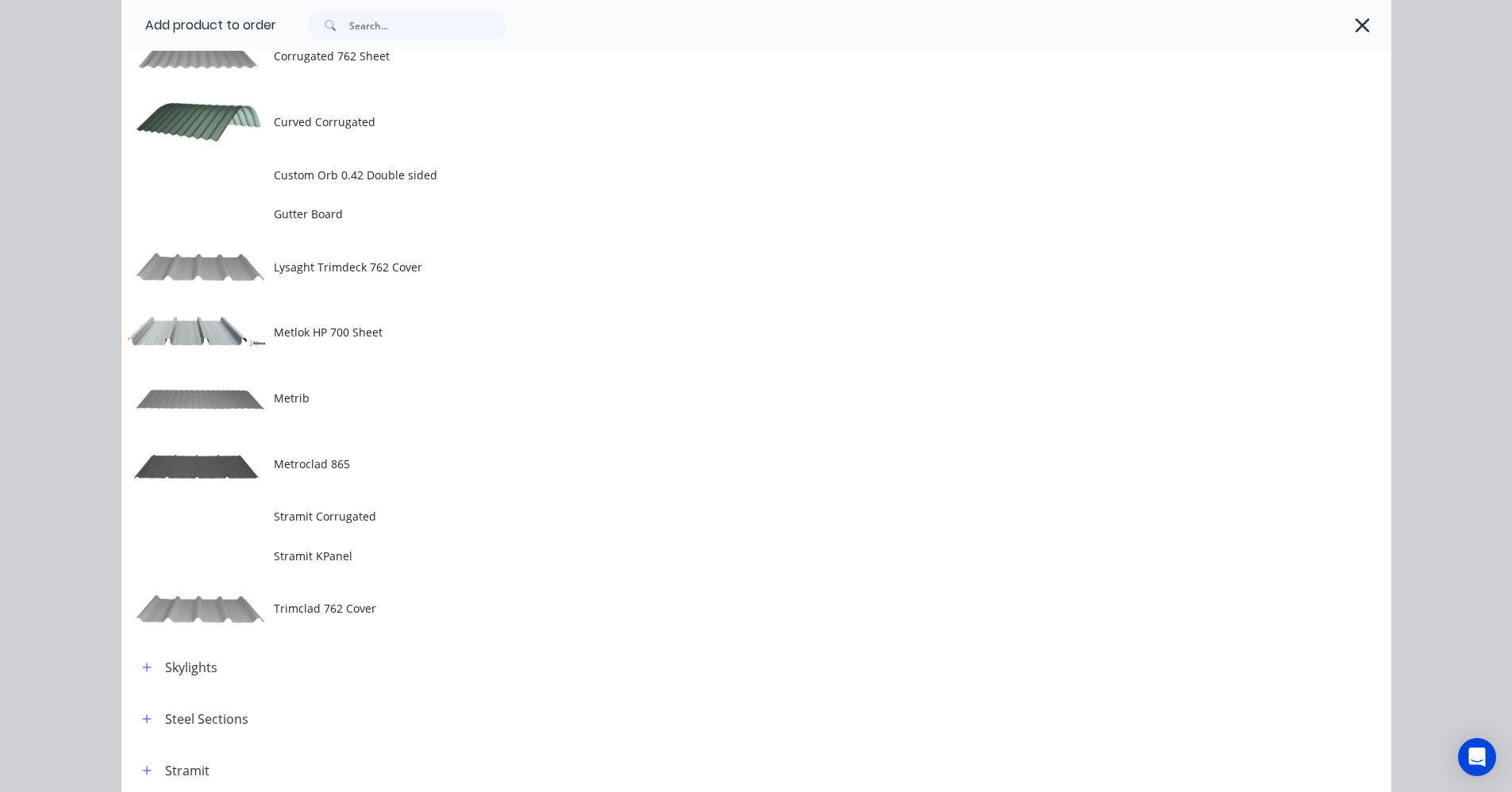
scroll to position [1270, 0]
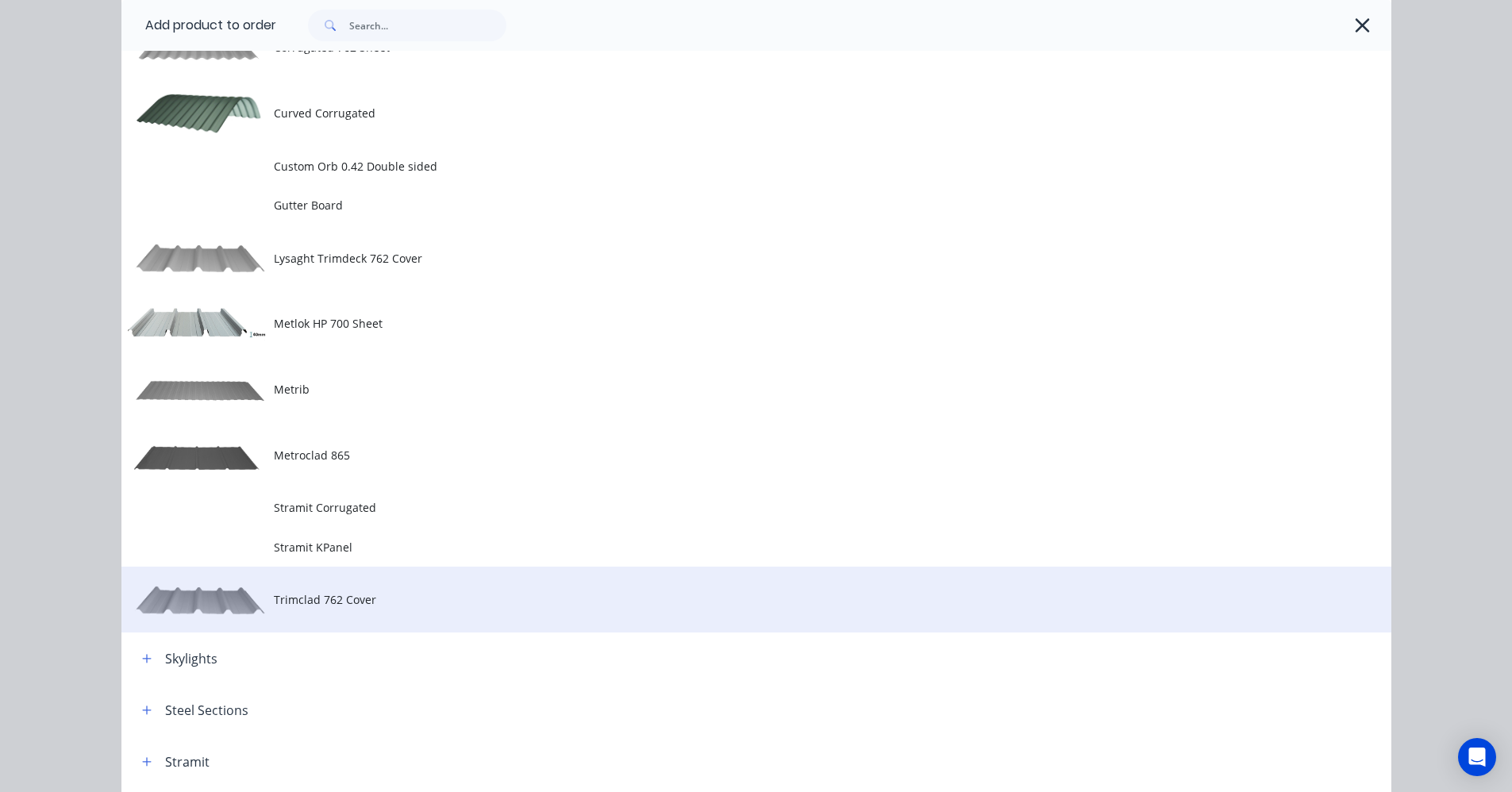
click at [315, 609] on td "Trimclad 762 Cover" at bounding box center [833, 600] width 1117 height 66
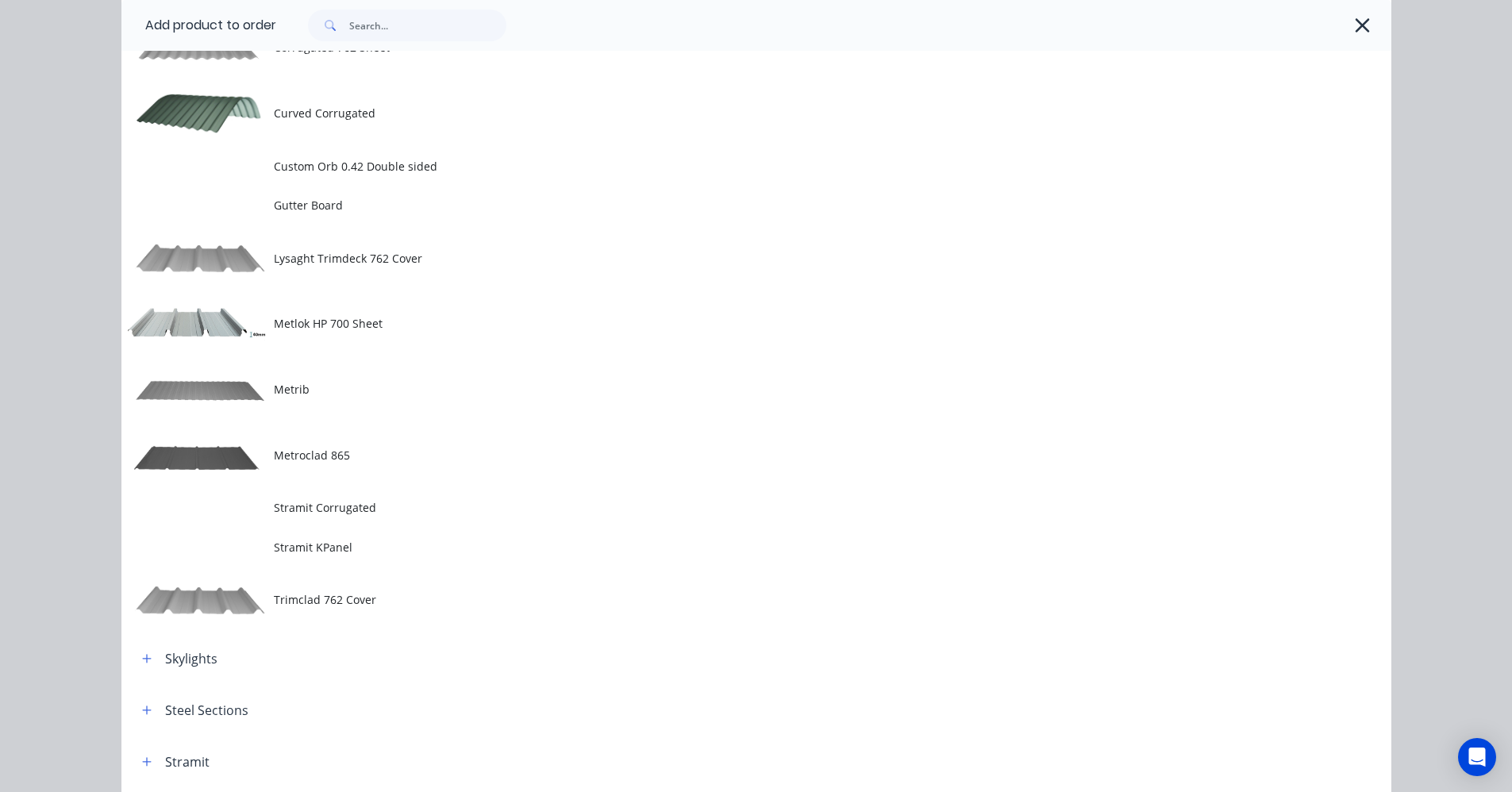
scroll to position [0, 0]
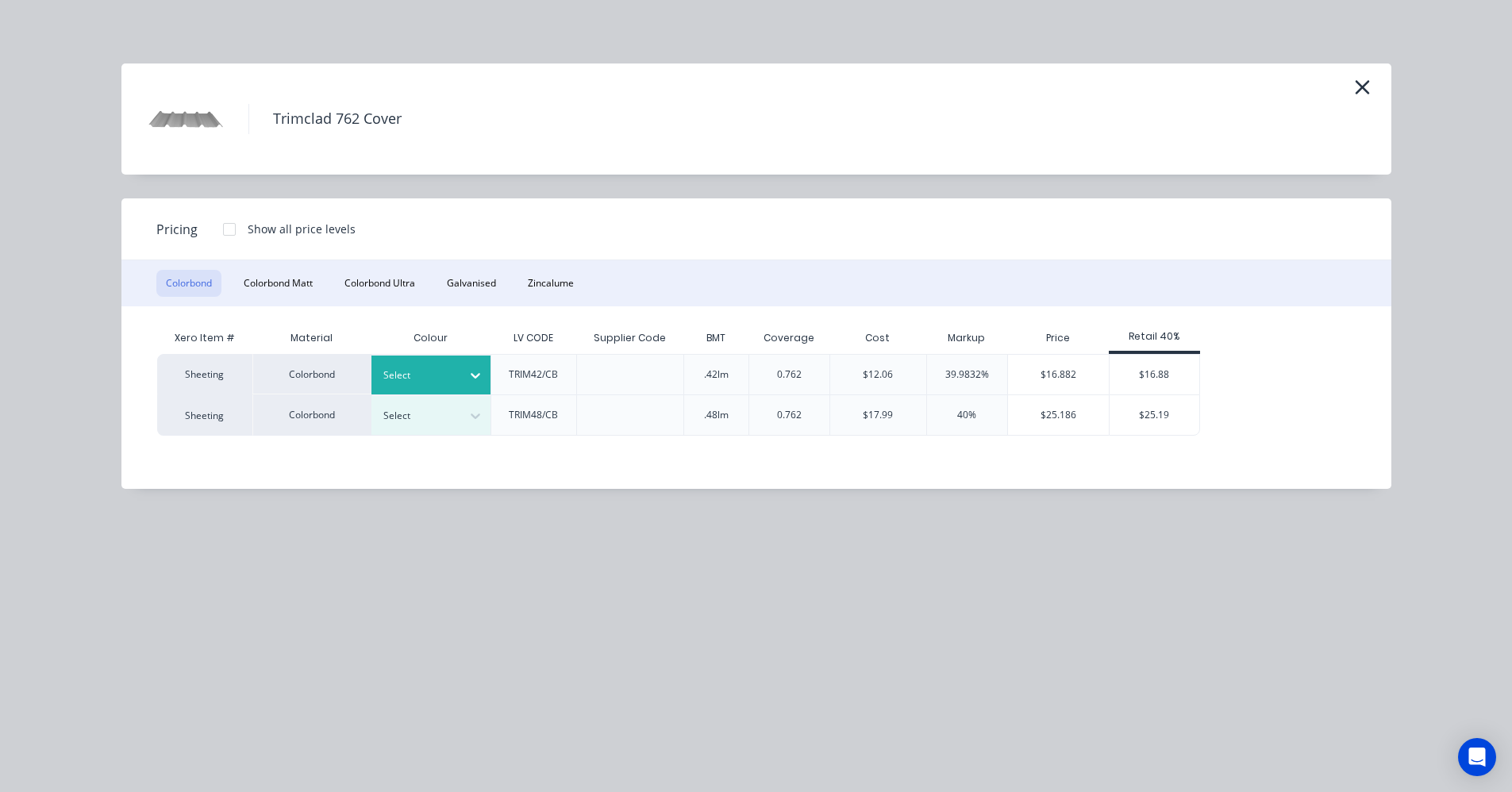
click at [416, 380] on div at bounding box center [419, 375] width 72 height 17
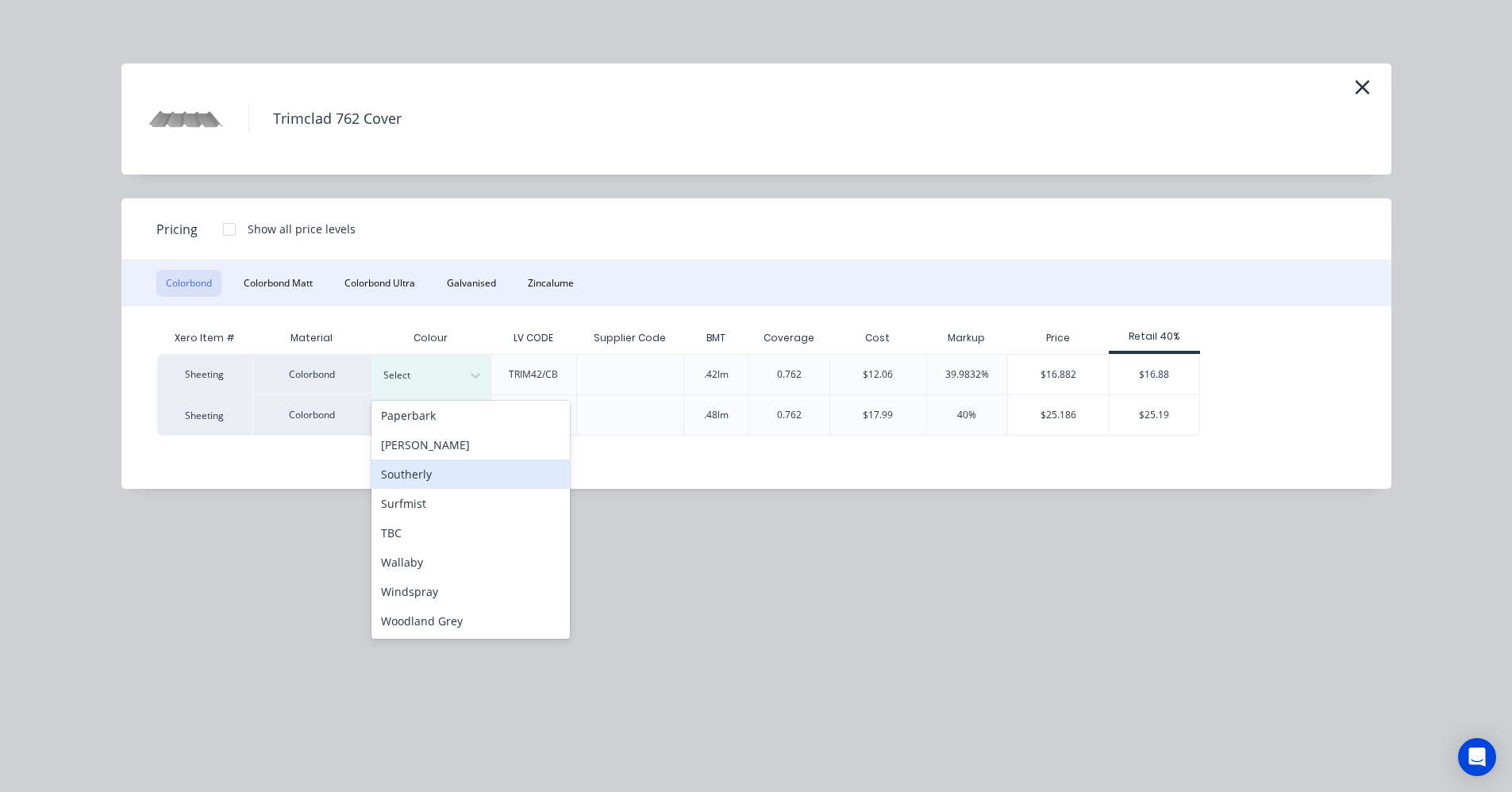
scroll to position [364, 0]
click at [417, 463] on div "Pale Eucalypt" at bounding box center [470, 465] width 198 height 30
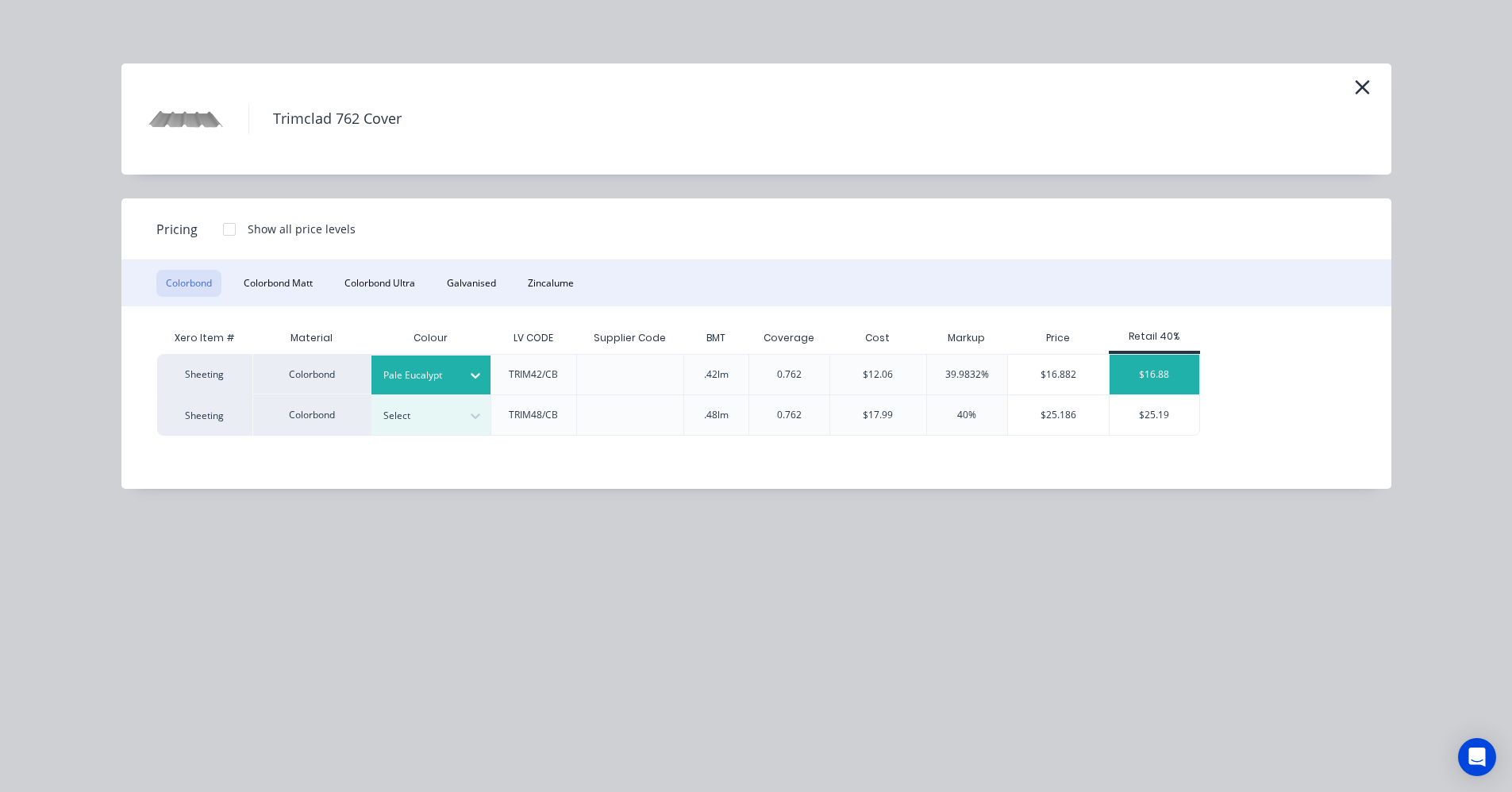
click at [1175, 375] on div "$16.88" at bounding box center [1154, 374] width 90 height 39
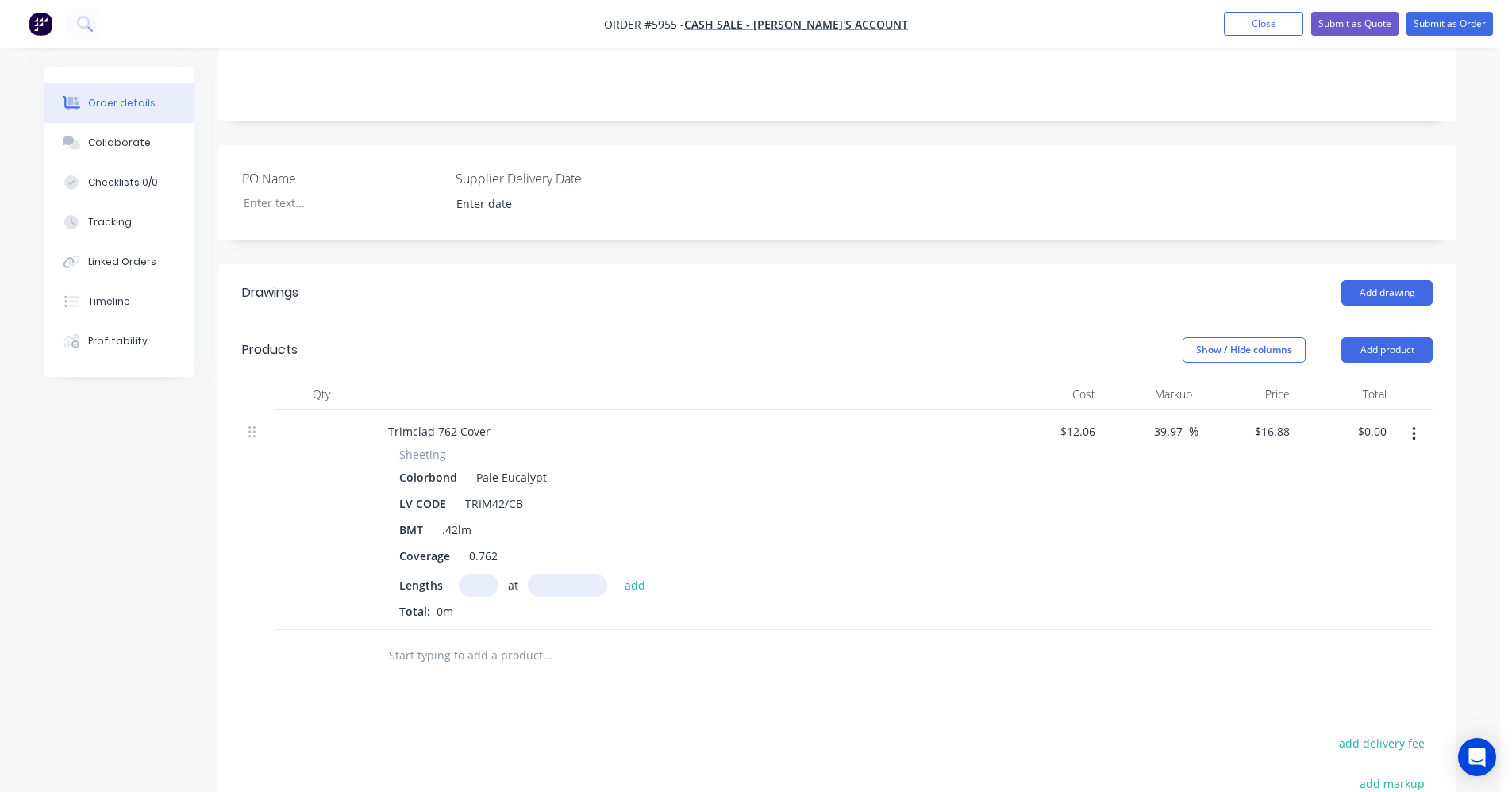
click at [474, 573] on input "text" at bounding box center [479, 585] width 39 height 23
type input "5"
type input "2000"
click at [617, 573] on button "add" at bounding box center [635, 584] width 37 height 21
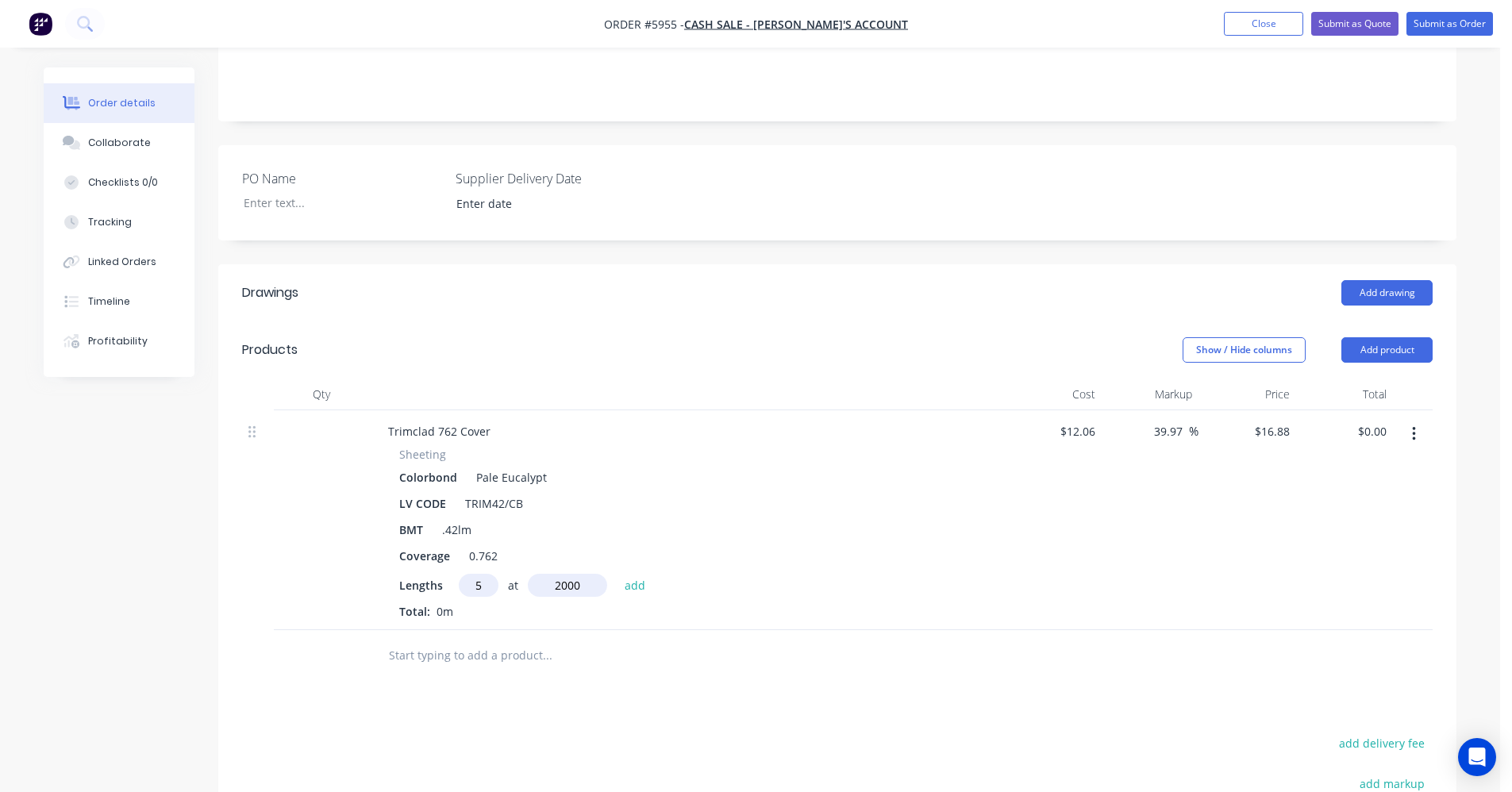
type input "$168.80"
type input "2"
type input "2130"
click at [617, 573] on button "add" at bounding box center [635, 584] width 37 height 21
type input "$240.71"
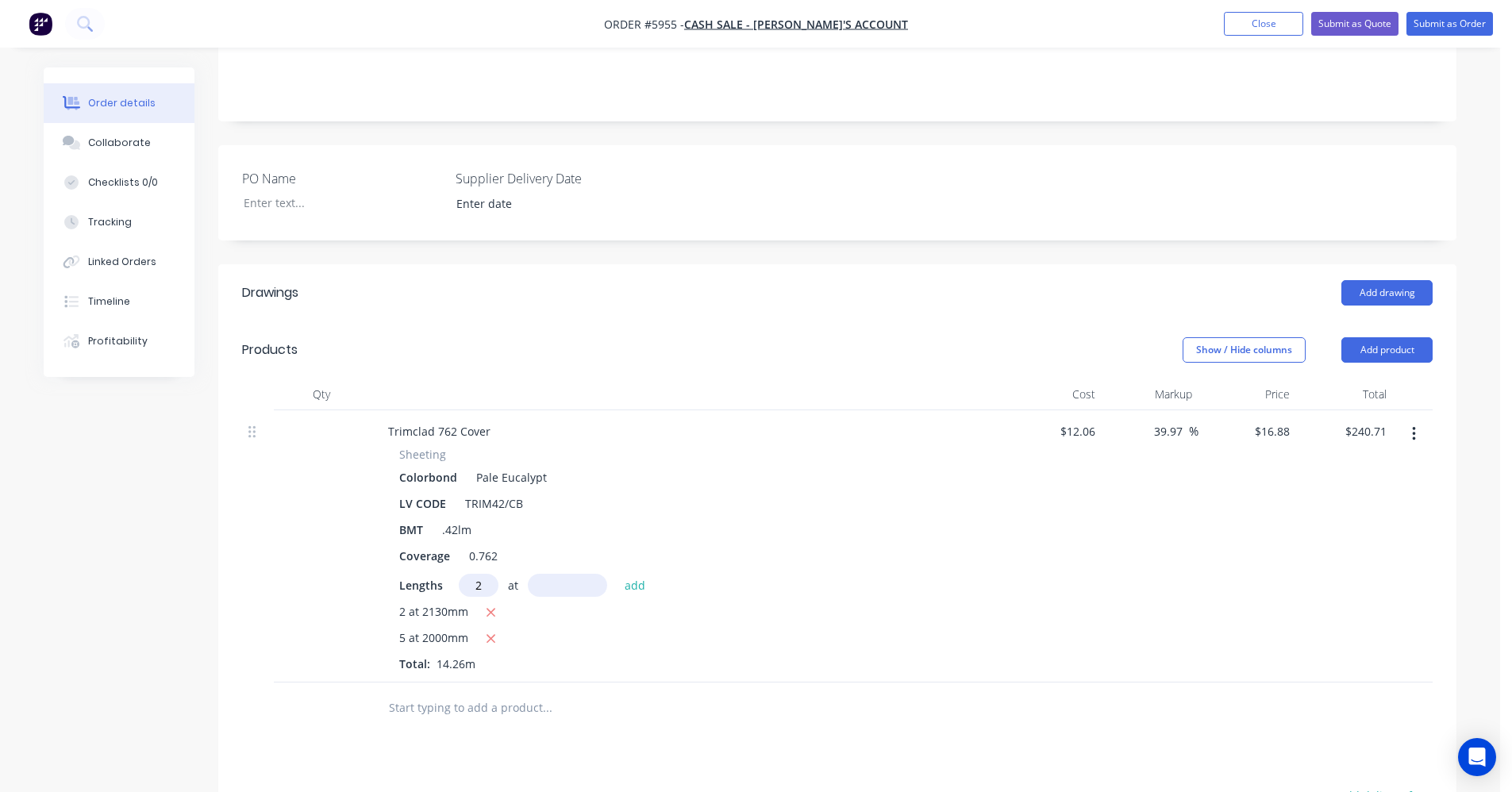
type input "2"
type input "2210"
click at [617, 573] on button "add" at bounding box center [635, 584] width 37 height 21
type input "$315.32"
type input "2"
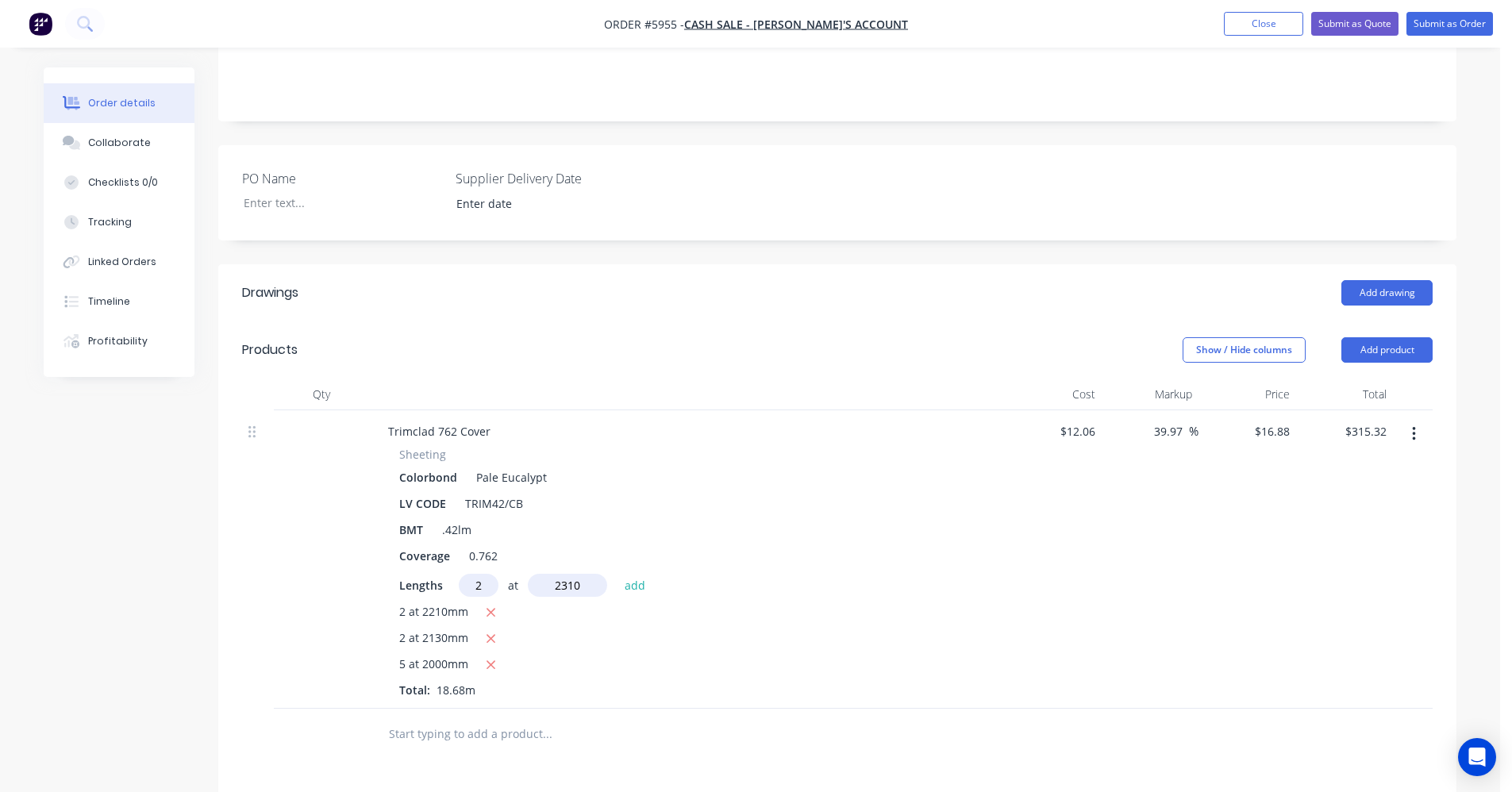
type input "2310"
click at [617, 573] on button "add" at bounding box center [635, 584] width 37 height 21
type input "$393.30"
type input "2"
type input "2430"
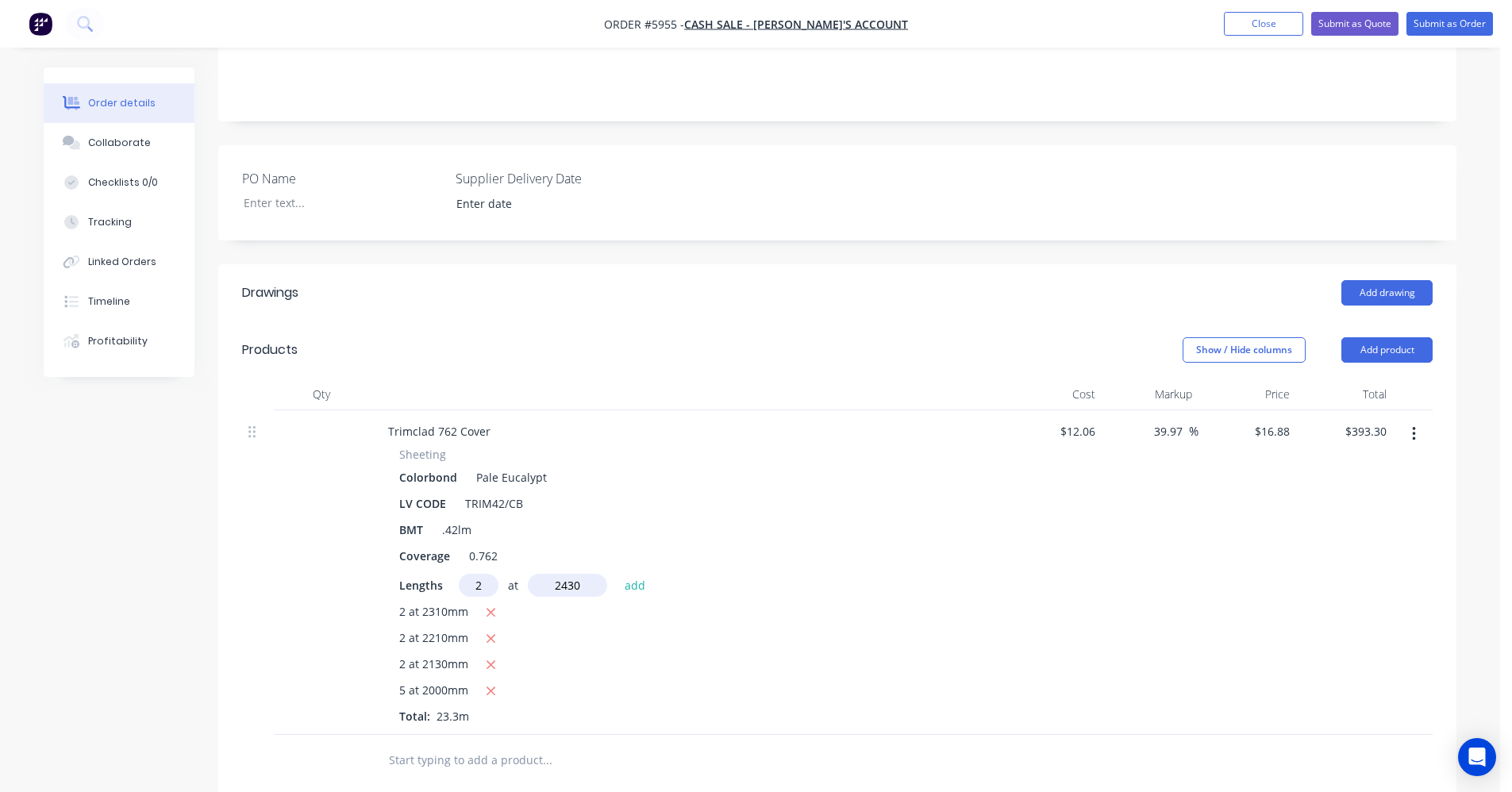
click at [617, 573] on button "add" at bounding box center [635, 584] width 37 height 21
type input "$475.34"
click at [1415, 425] on icon "button" at bounding box center [1413, 433] width 4 height 17
click at [1333, 464] on div "Edit" at bounding box center [1357, 475] width 123 height 23
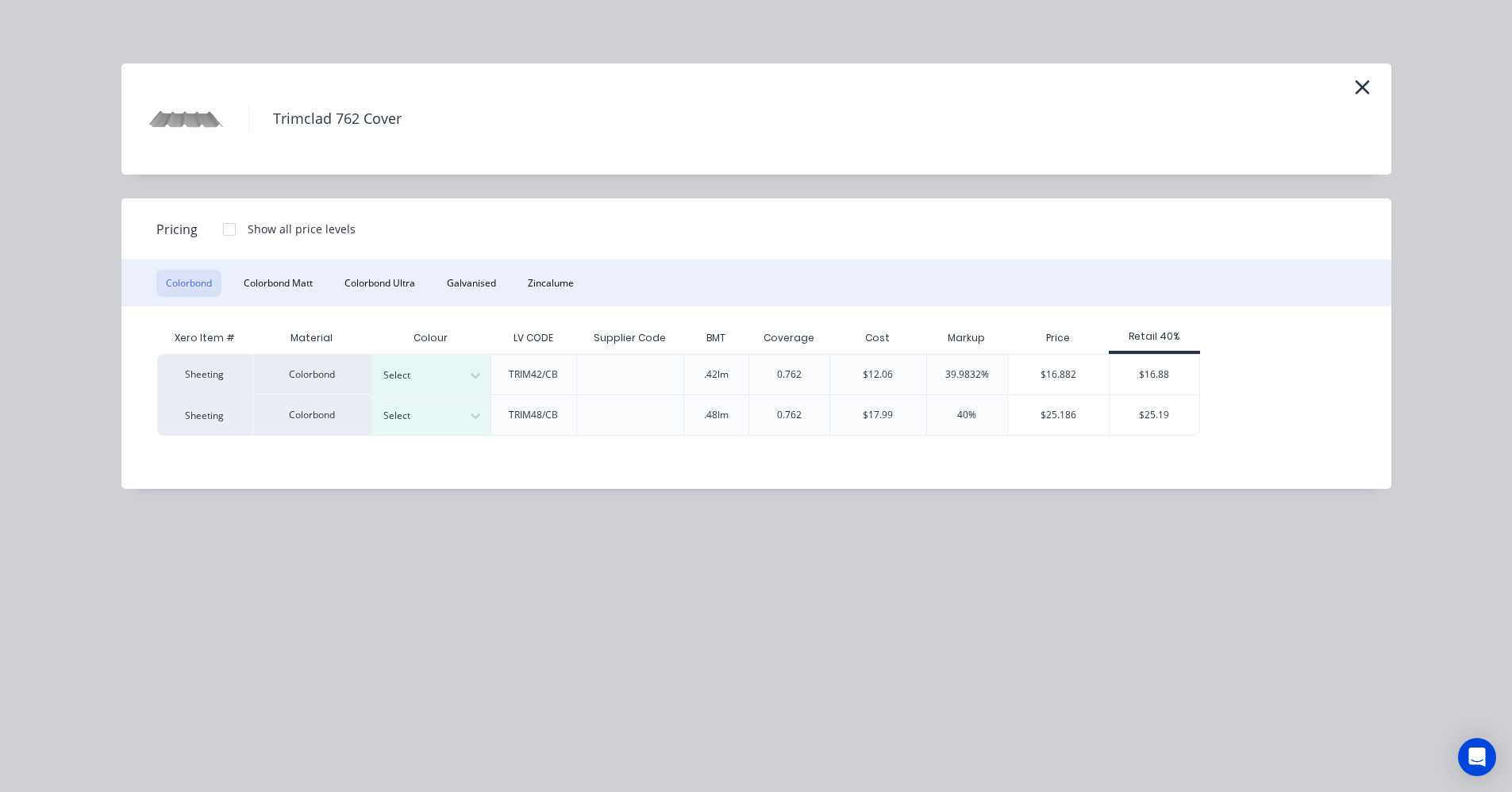
click at [231, 225] on div at bounding box center [230, 229] width 32 height 32
drag, startPoint x: 460, startPoint y: 369, endPoint x: 449, endPoint y: 392, distance: 25.5
click at [461, 369] on div "Select" at bounding box center [416, 375] width 89 height 21
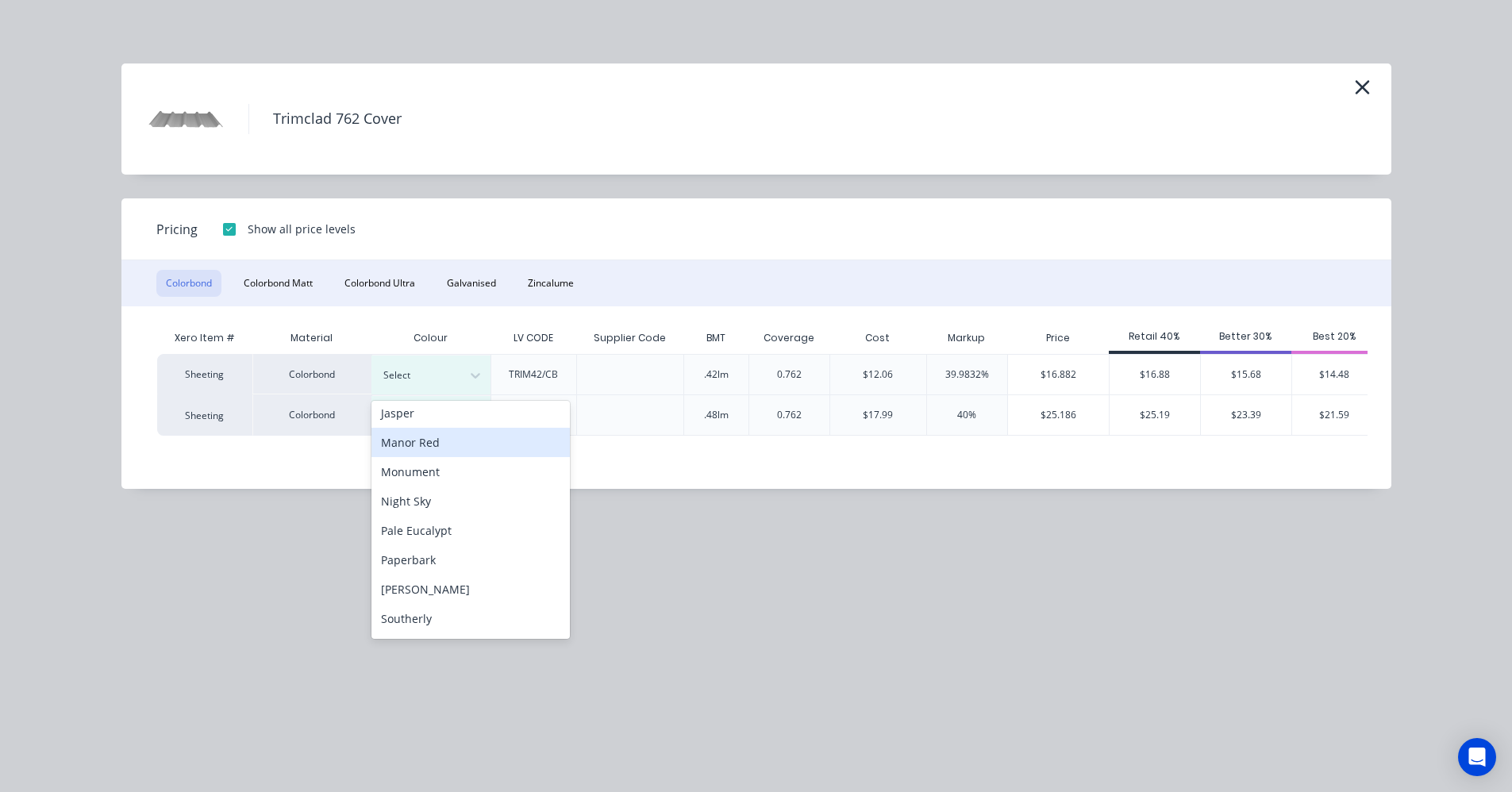
scroll to position [317, 0]
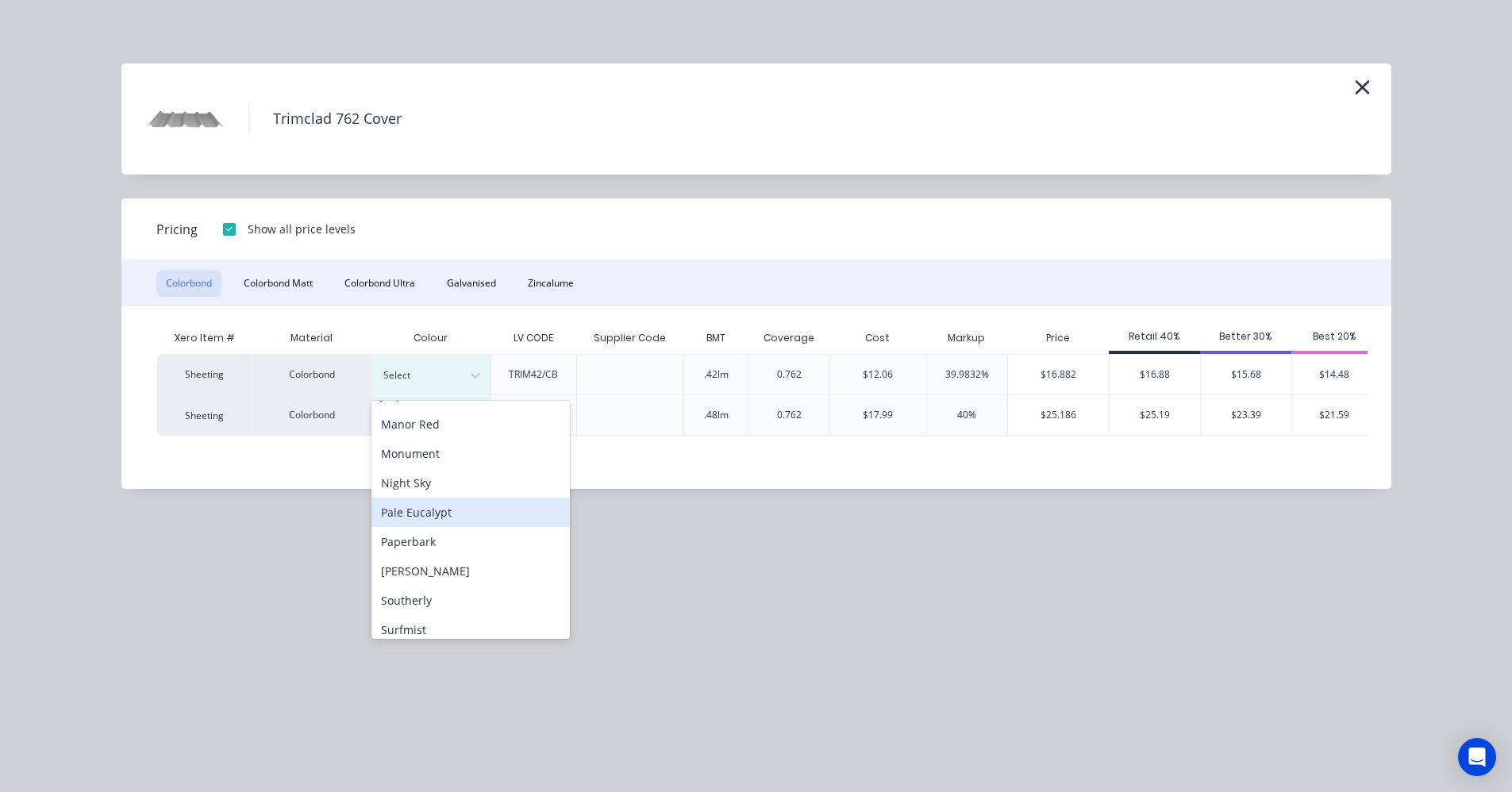
click at [427, 513] on div "Pale Eucalypt" at bounding box center [470, 512] width 198 height 30
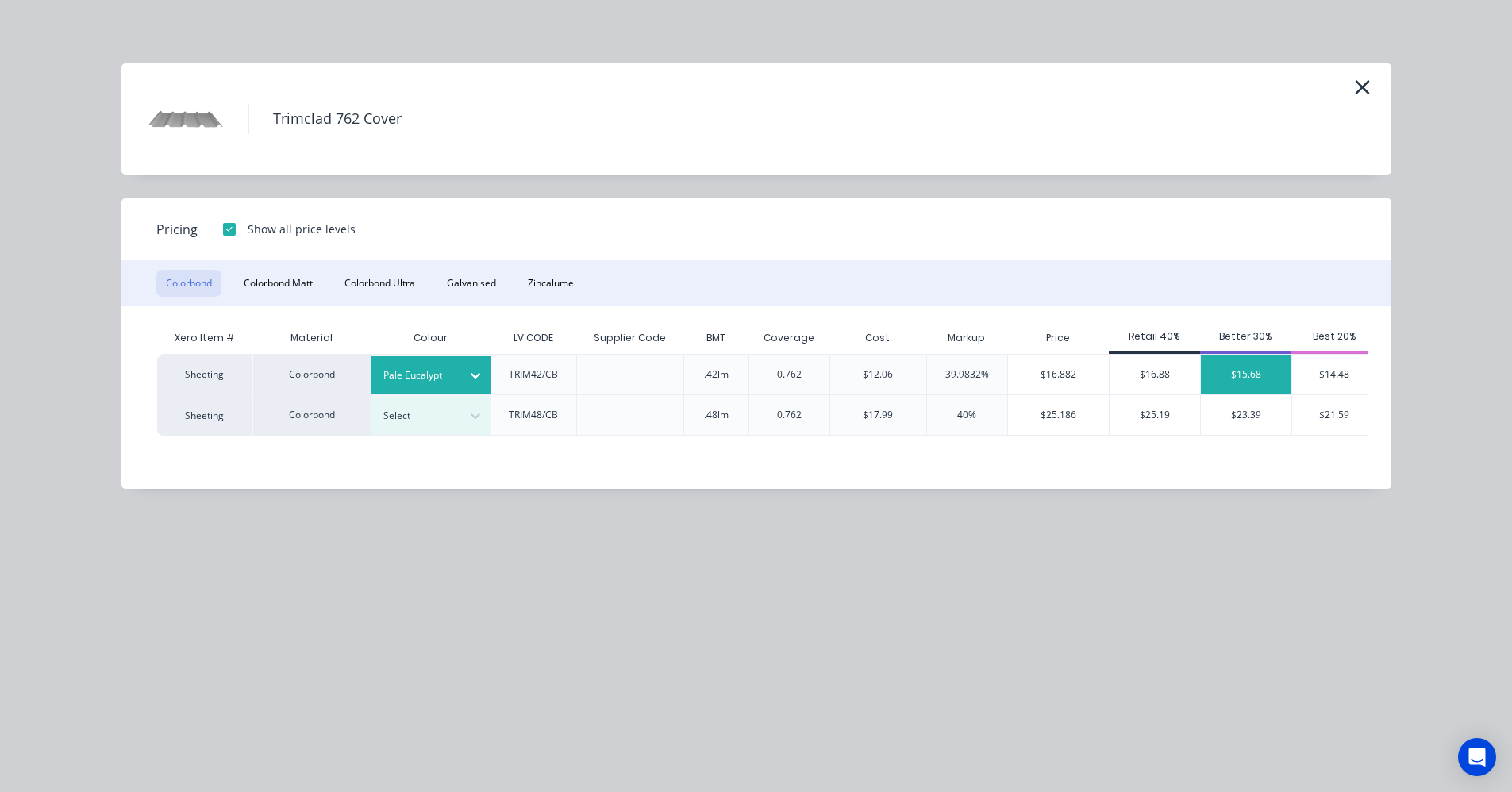
click at [1272, 371] on div "$15.68" at bounding box center [1246, 374] width 90 height 39
type input "30.02"
type input "$15.68"
type input "$441.55"
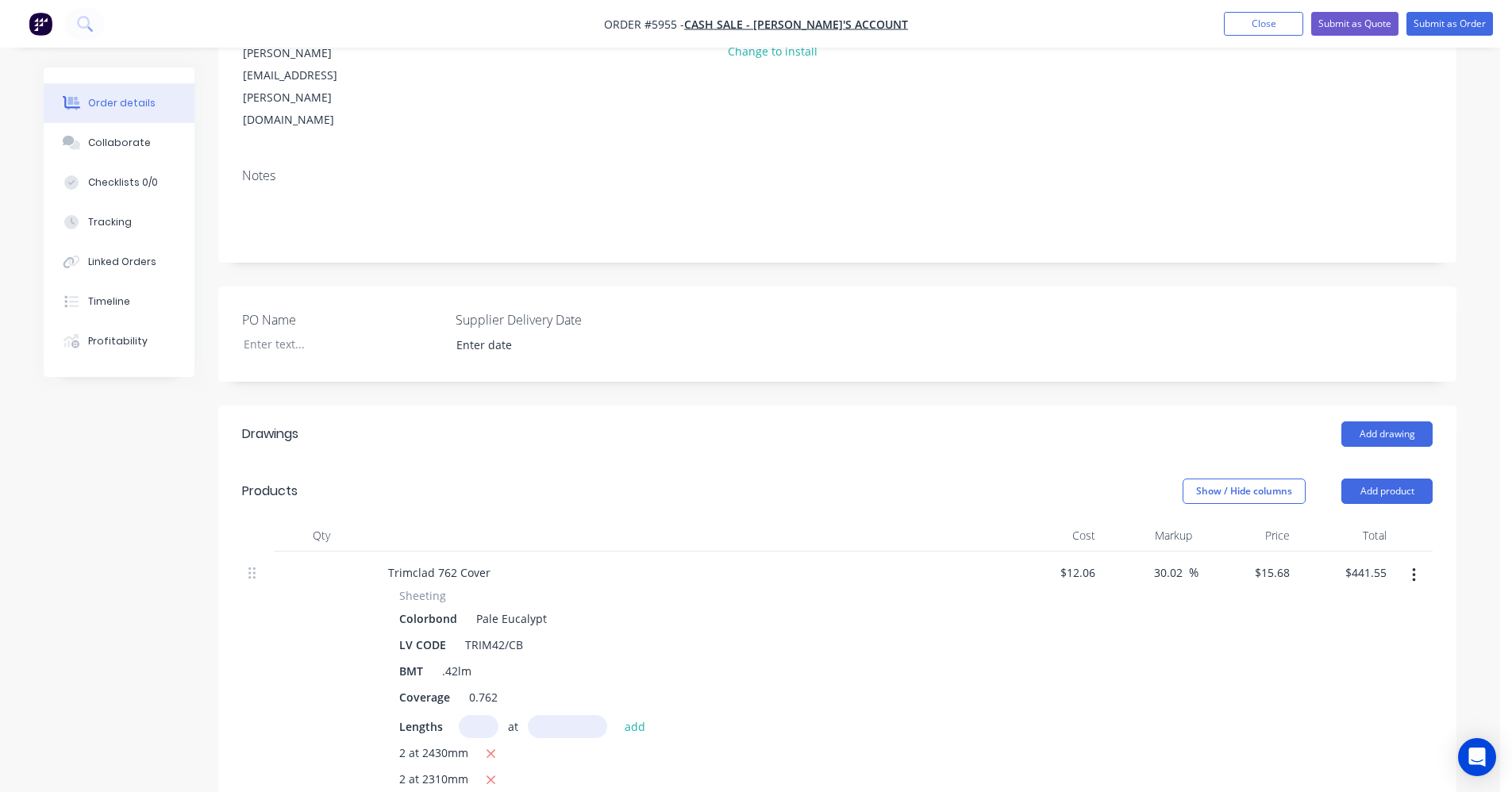
scroll to position [169, 0]
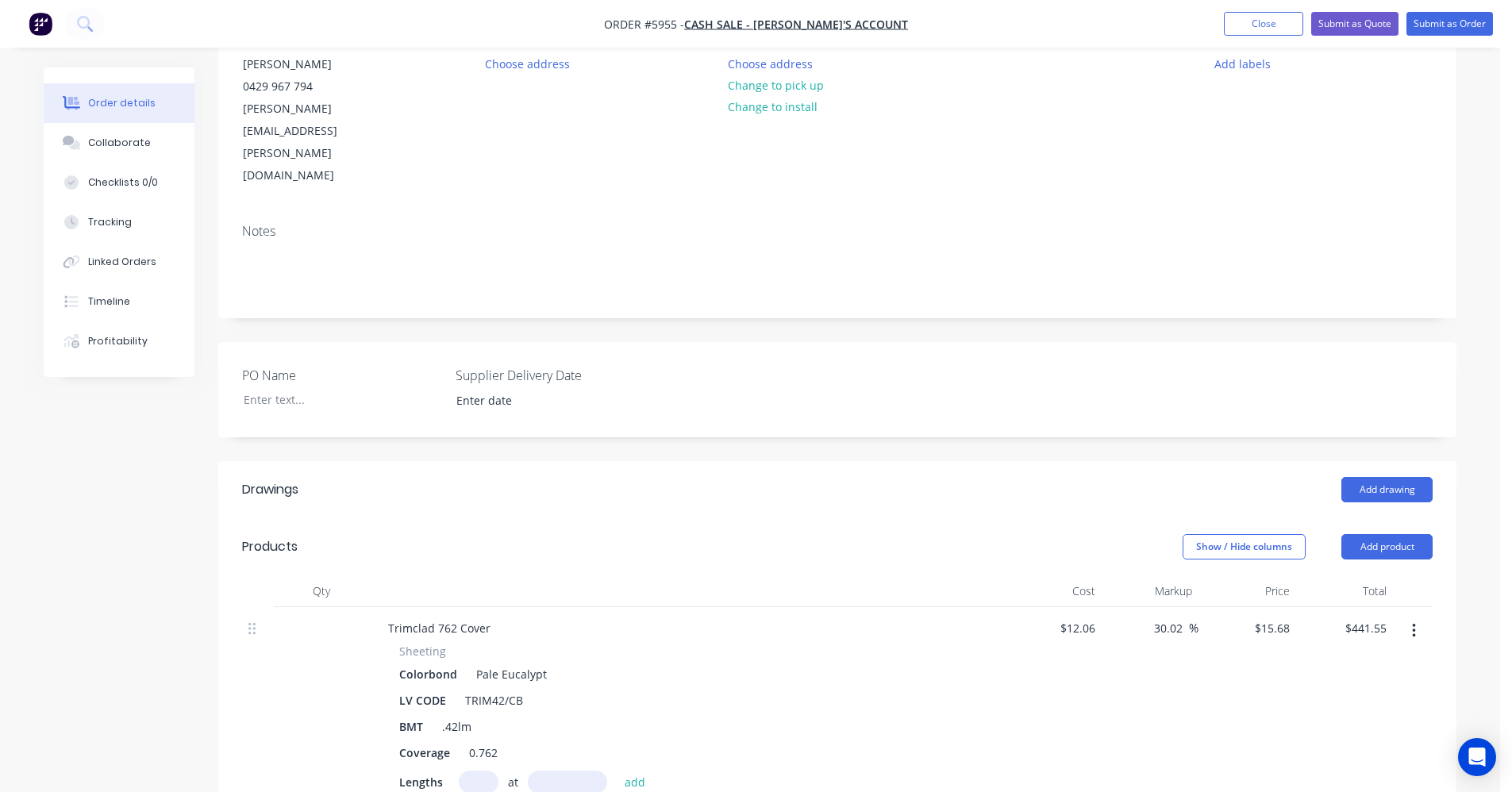
click at [775, 518] on header "Products Show / Hide columns Add product" at bounding box center [837, 546] width 1238 height 57
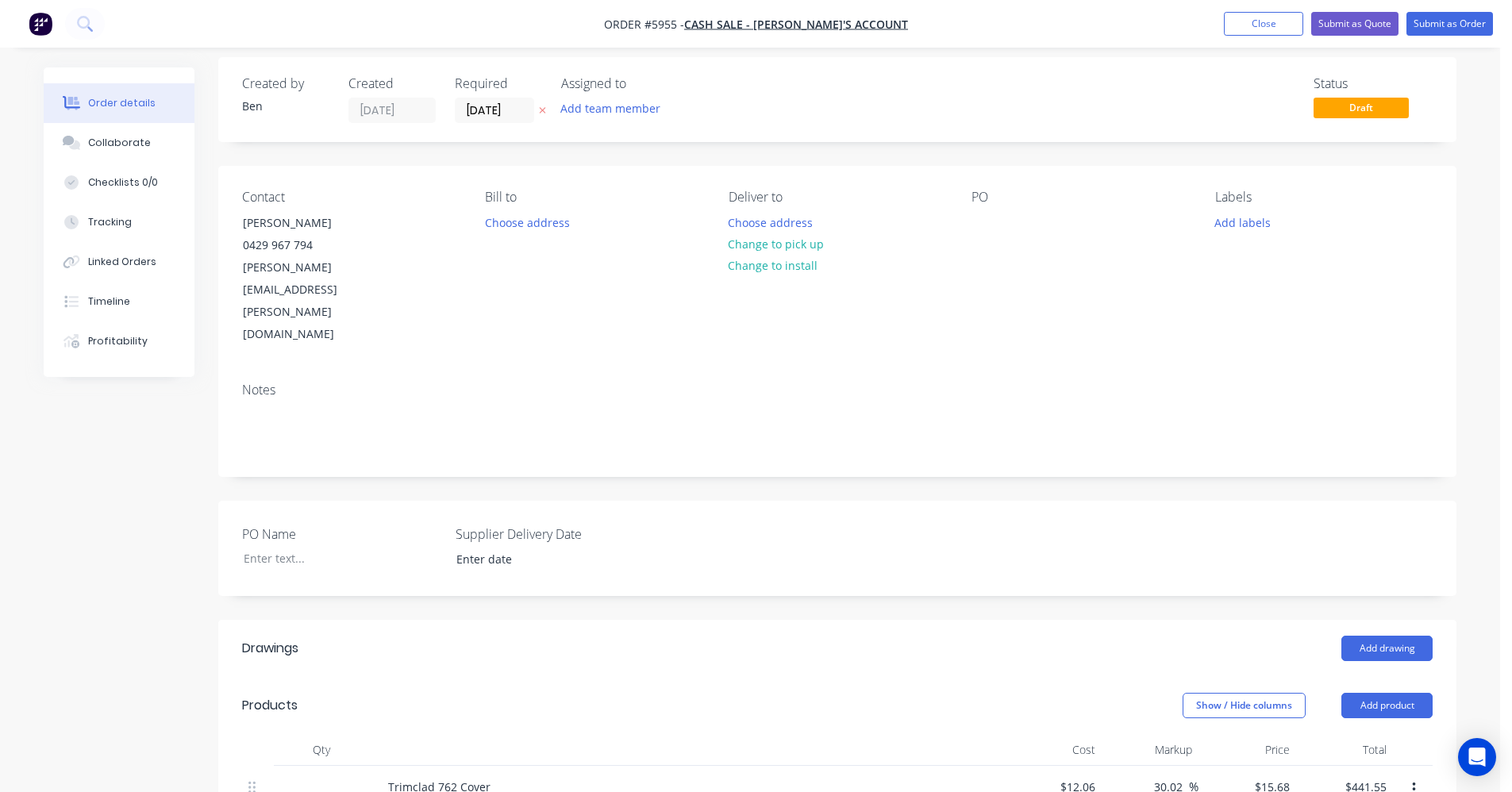
scroll to position [0, 0]
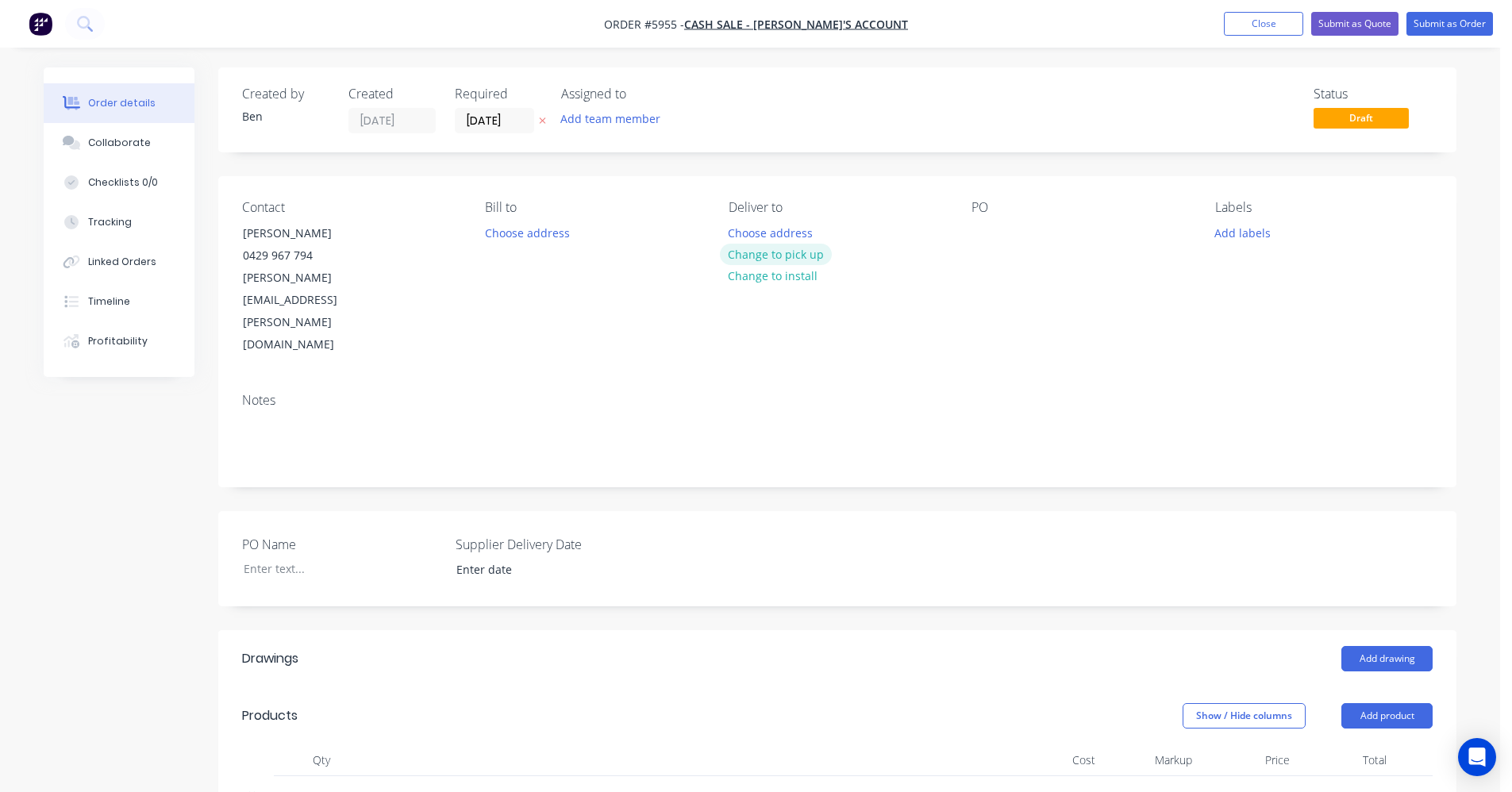
click at [795, 257] on button "Change to pick up" at bounding box center [776, 254] width 113 height 21
click at [987, 234] on div at bounding box center [984, 233] width 26 height 23
click at [1264, 303] on div "Contact Simon Gathercole 0429 967 794 simon.gathercole@yahoo.com Bill to Choose…" at bounding box center [837, 278] width 1238 height 204
click at [1352, 25] on button "Submit as Quote" at bounding box center [1355, 23] width 87 height 24
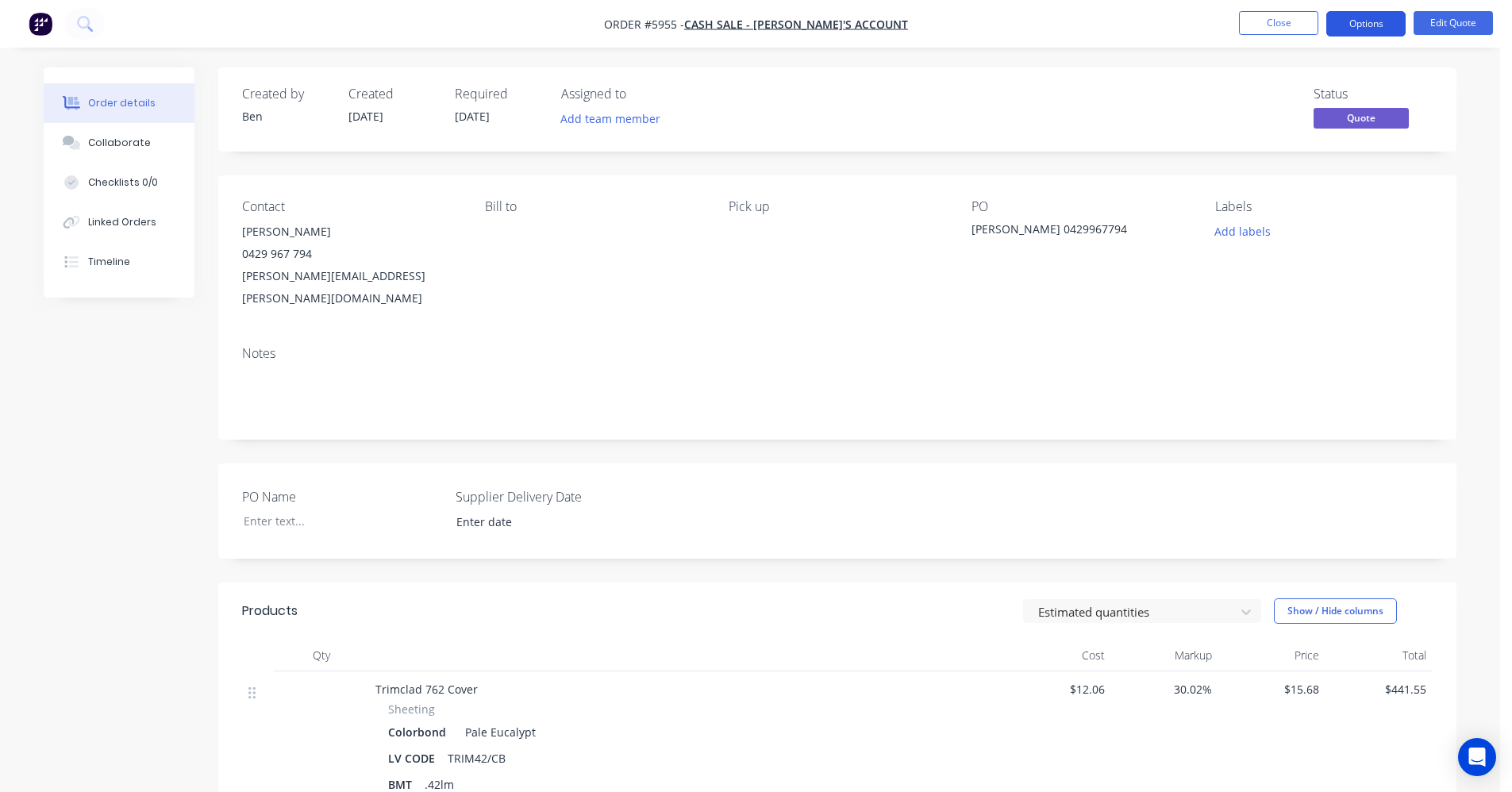
click at [1361, 16] on button "Options" at bounding box center [1366, 24] width 79 height 25
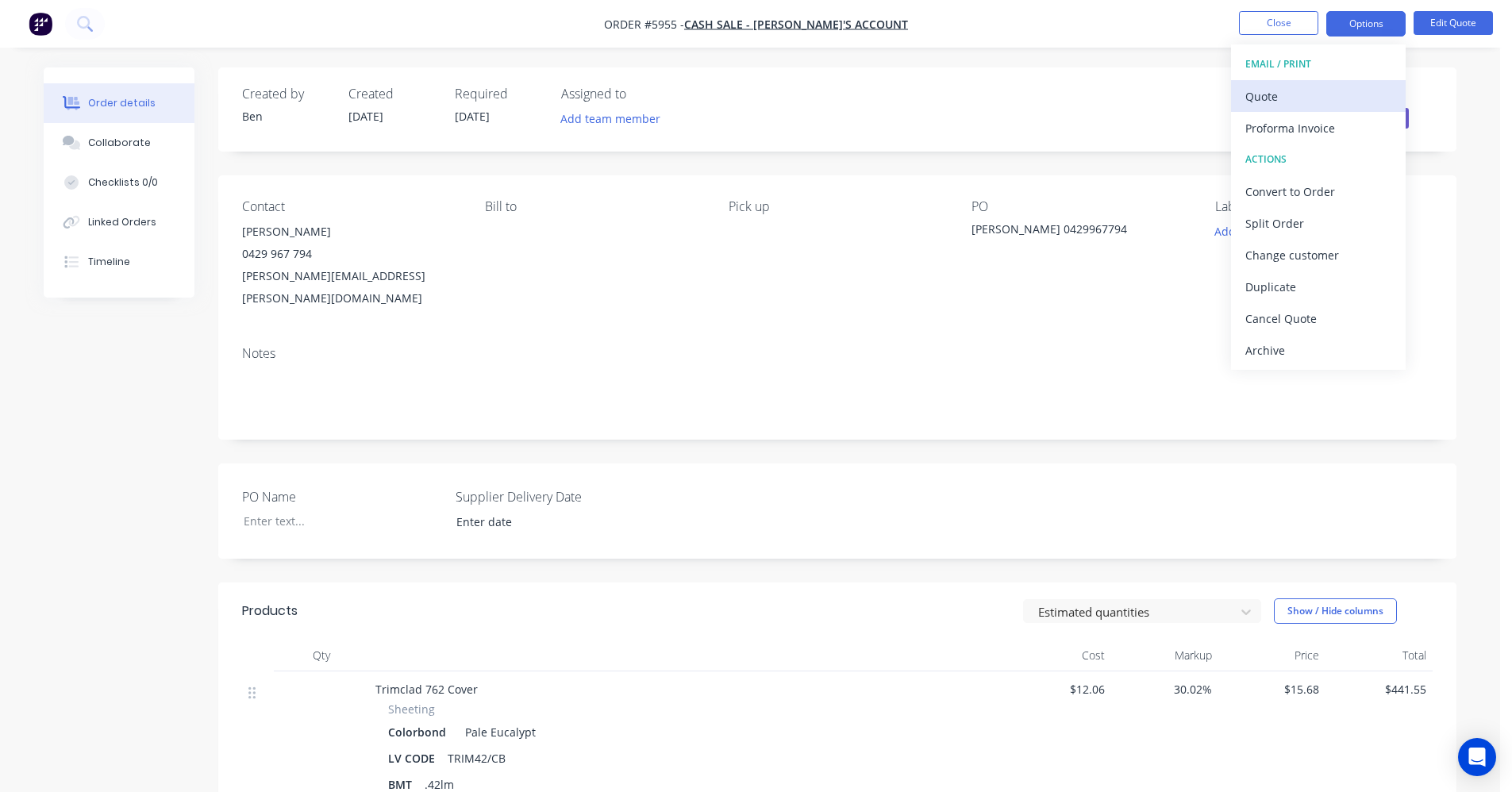
click at [1285, 87] on div "Quote" at bounding box center [1319, 96] width 146 height 23
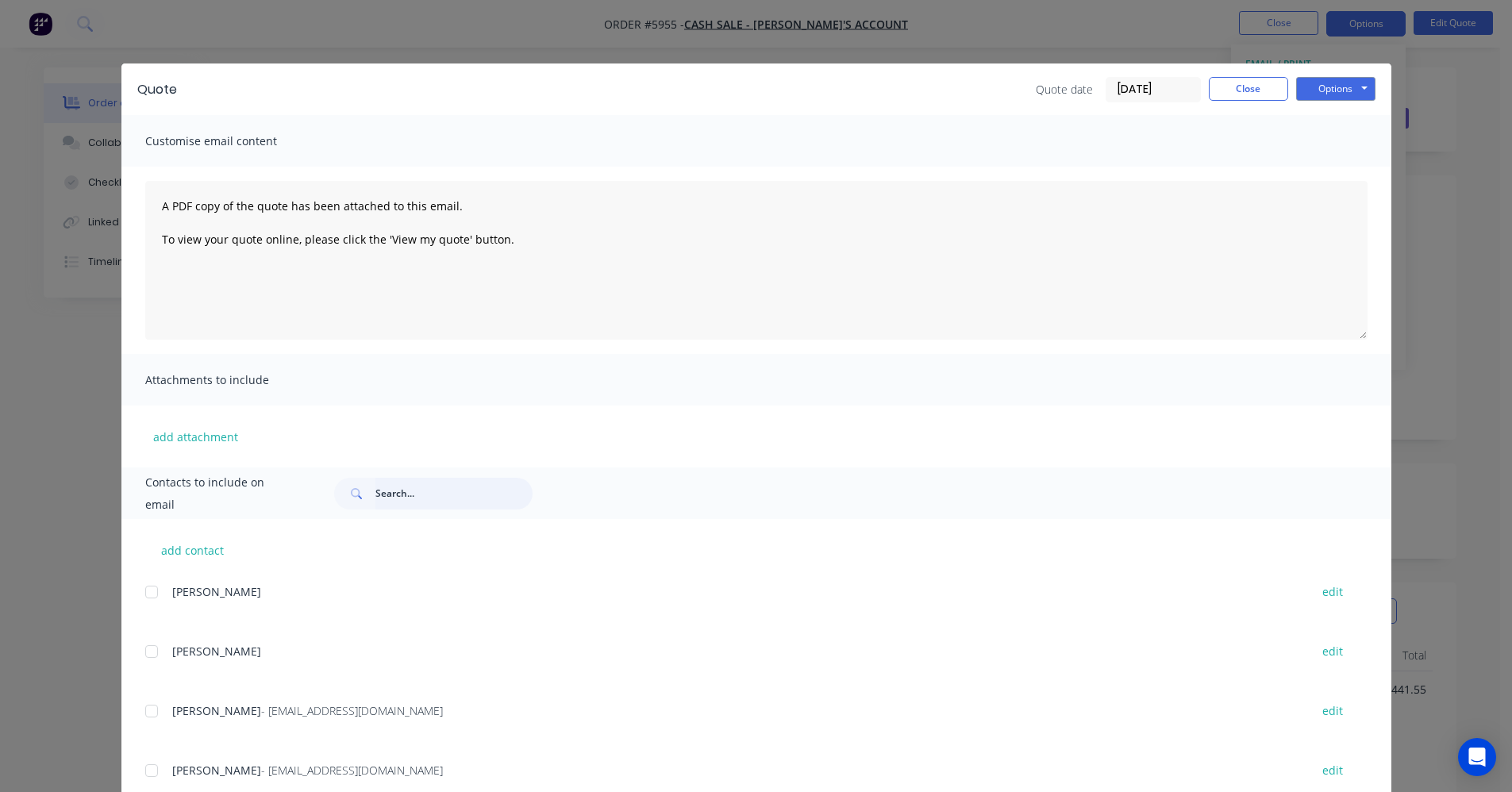
click at [404, 488] on input "text" at bounding box center [453, 493] width 157 height 32
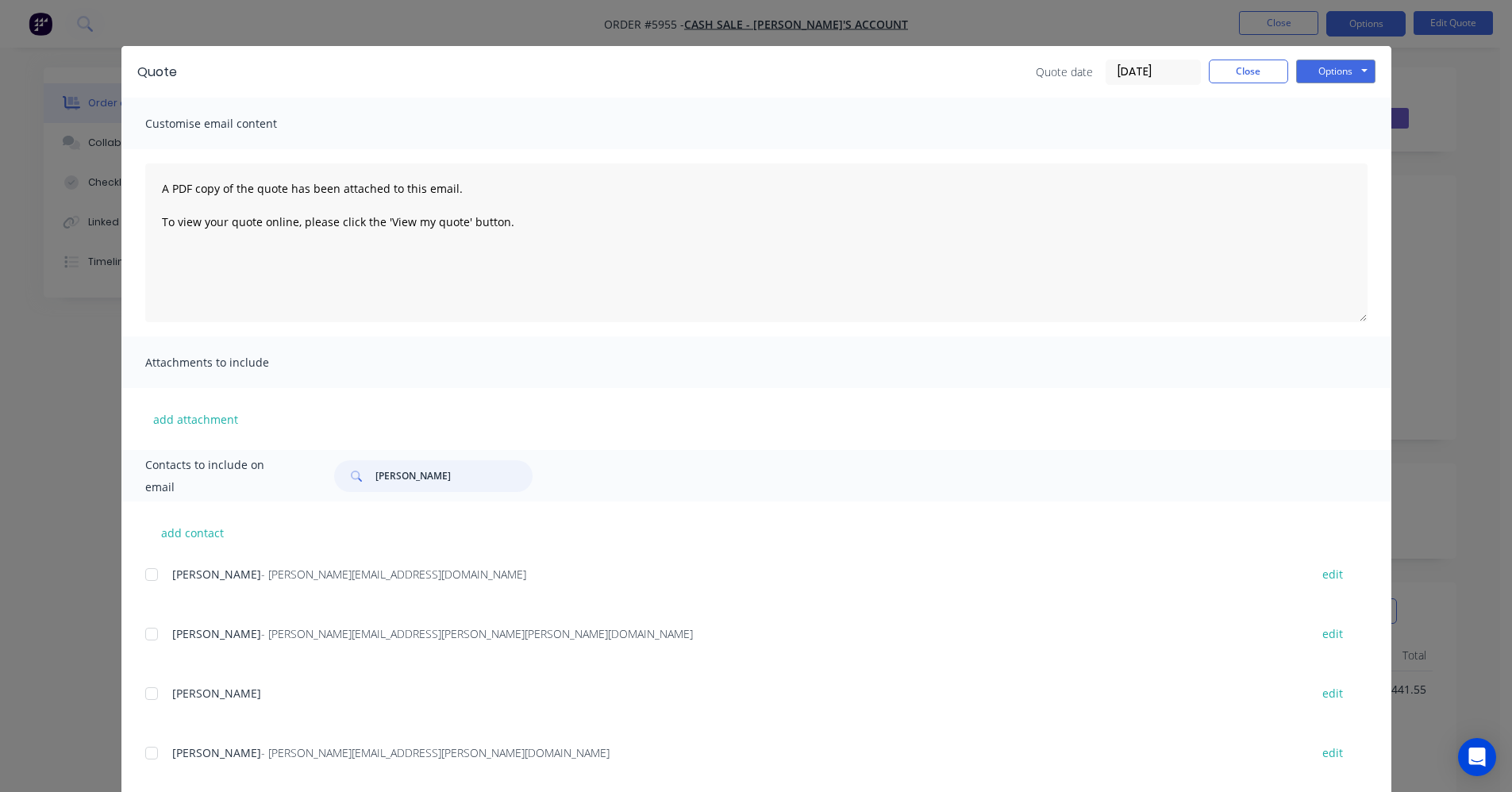
scroll to position [49, 0]
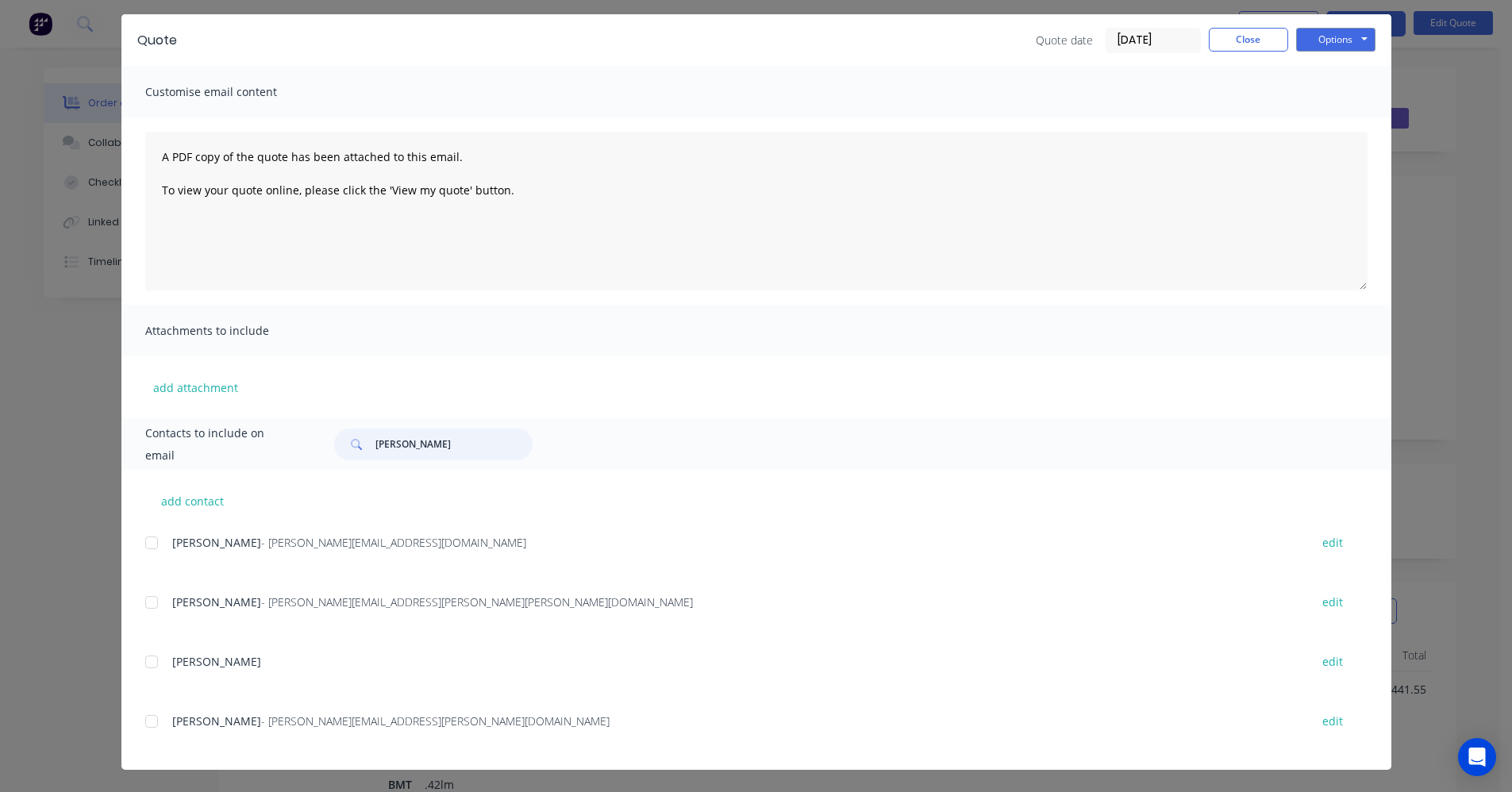
click at [145, 721] on div at bounding box center [151, 721] width 32 height 32
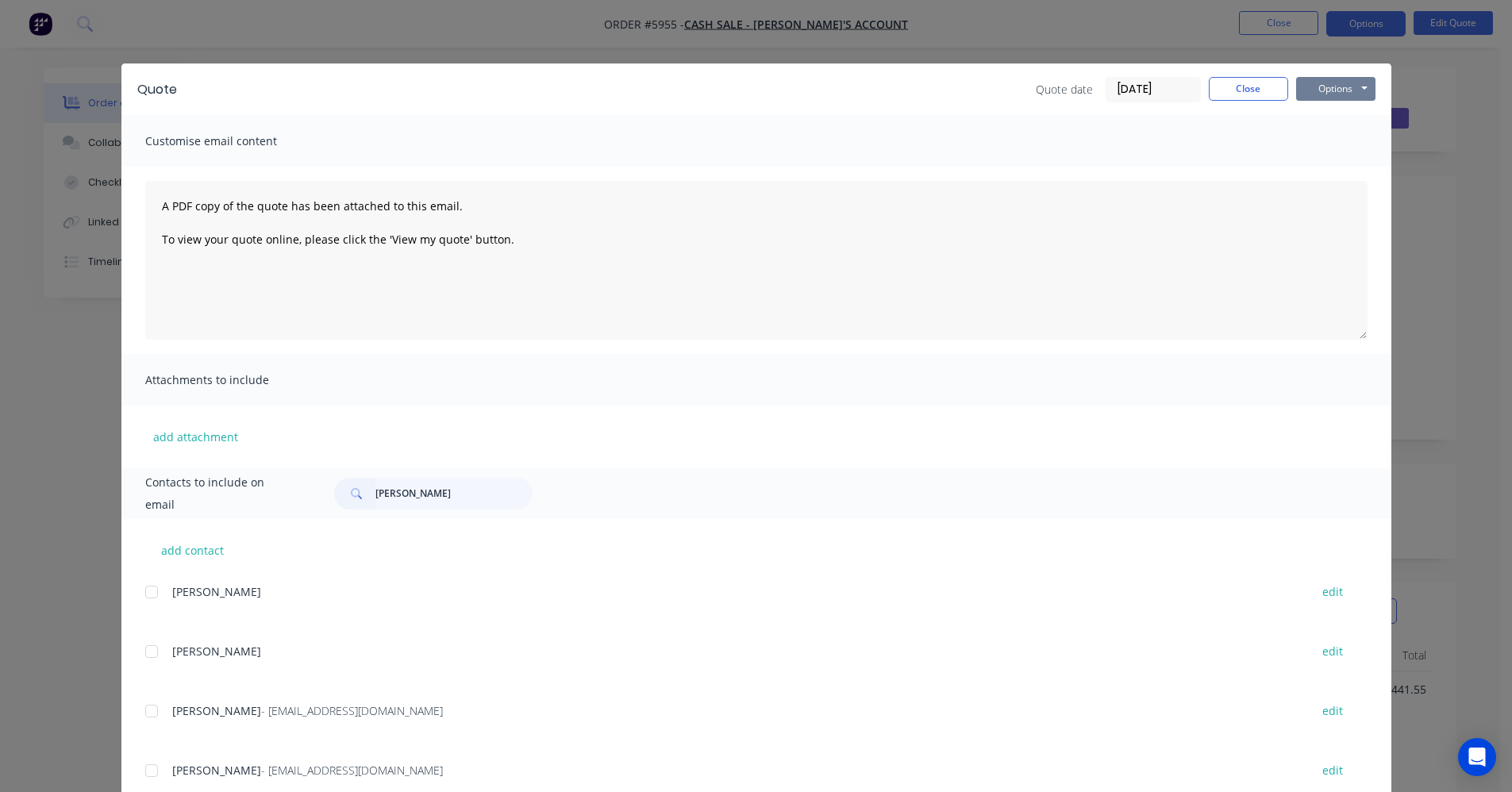
click at [1339, 81] on button "Options" at bounding box center [1335, 89] width 79 height 24
click at [405, 495] on input "simon" at bounding box center [453, 493] width 157 height 32
type input "simon"
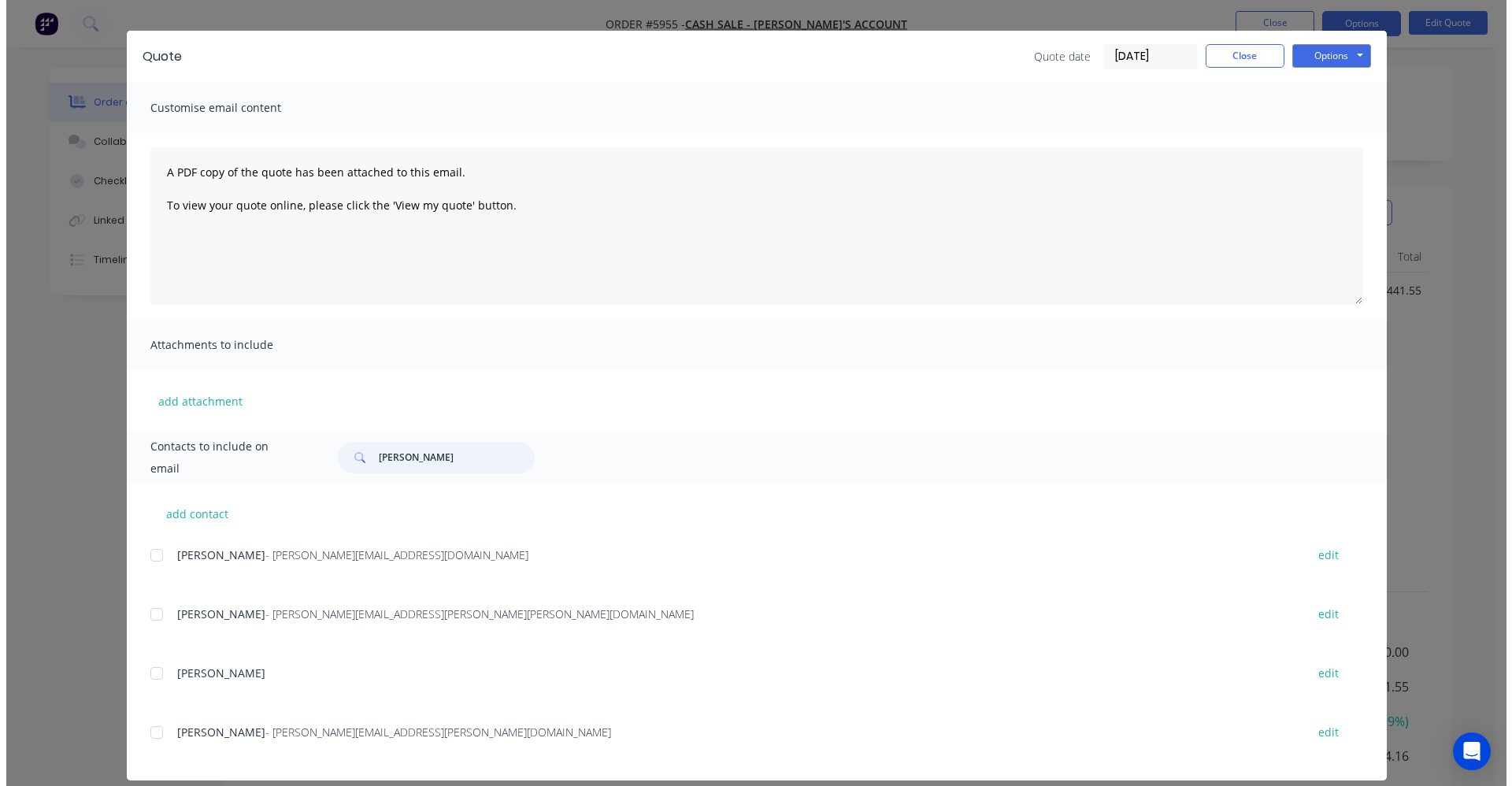
scroll to position [49, 0]
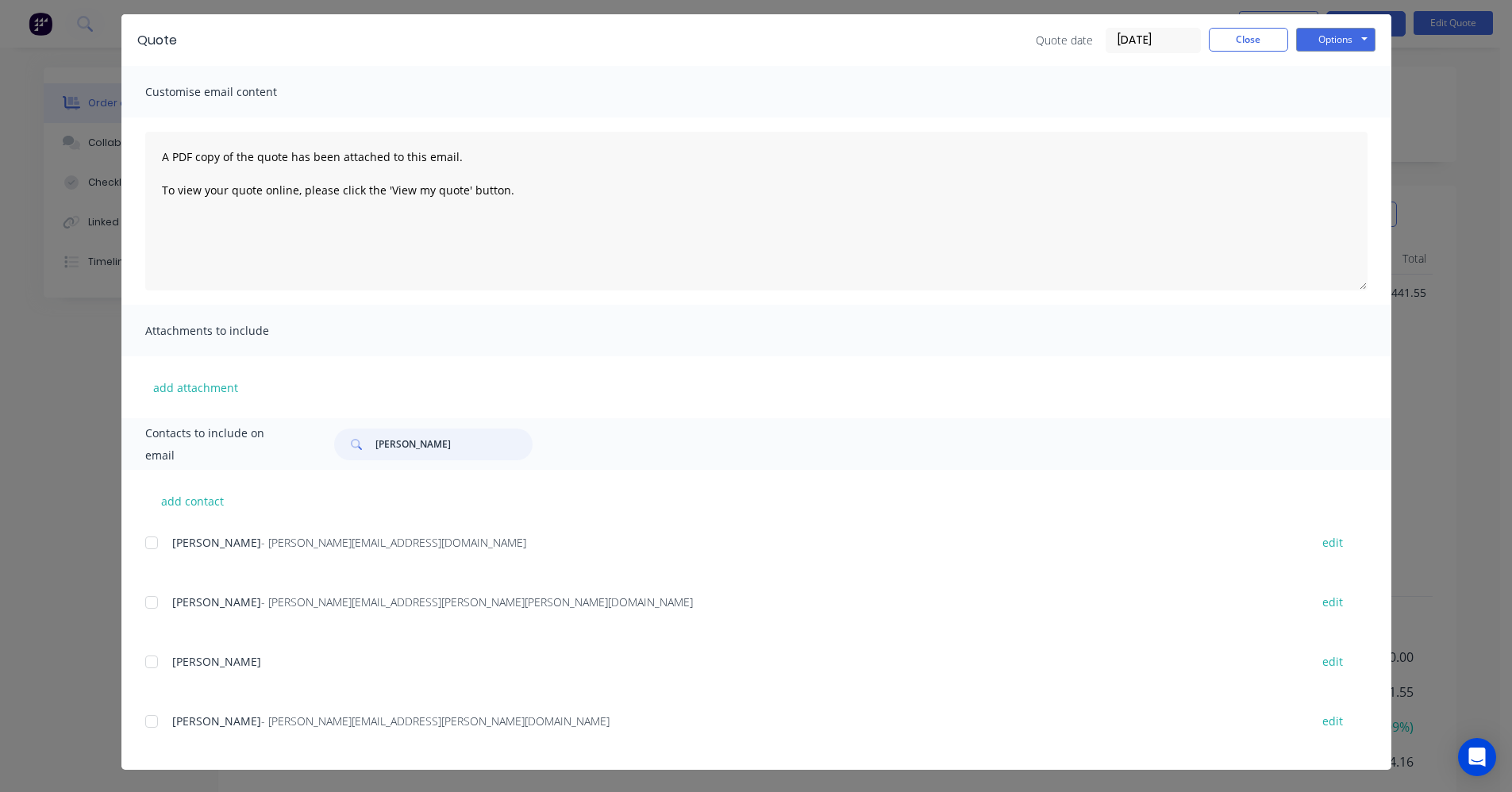
click at [146, 725] on div at bounding box center [151, 721] width 32 height 32
click at [1335, 46] on button "Options" at bounding box center [1335, 39] width 79 height 24
click at [1333, 122] on button "Email" at bounding box center [1346, 120] width 101 height 26
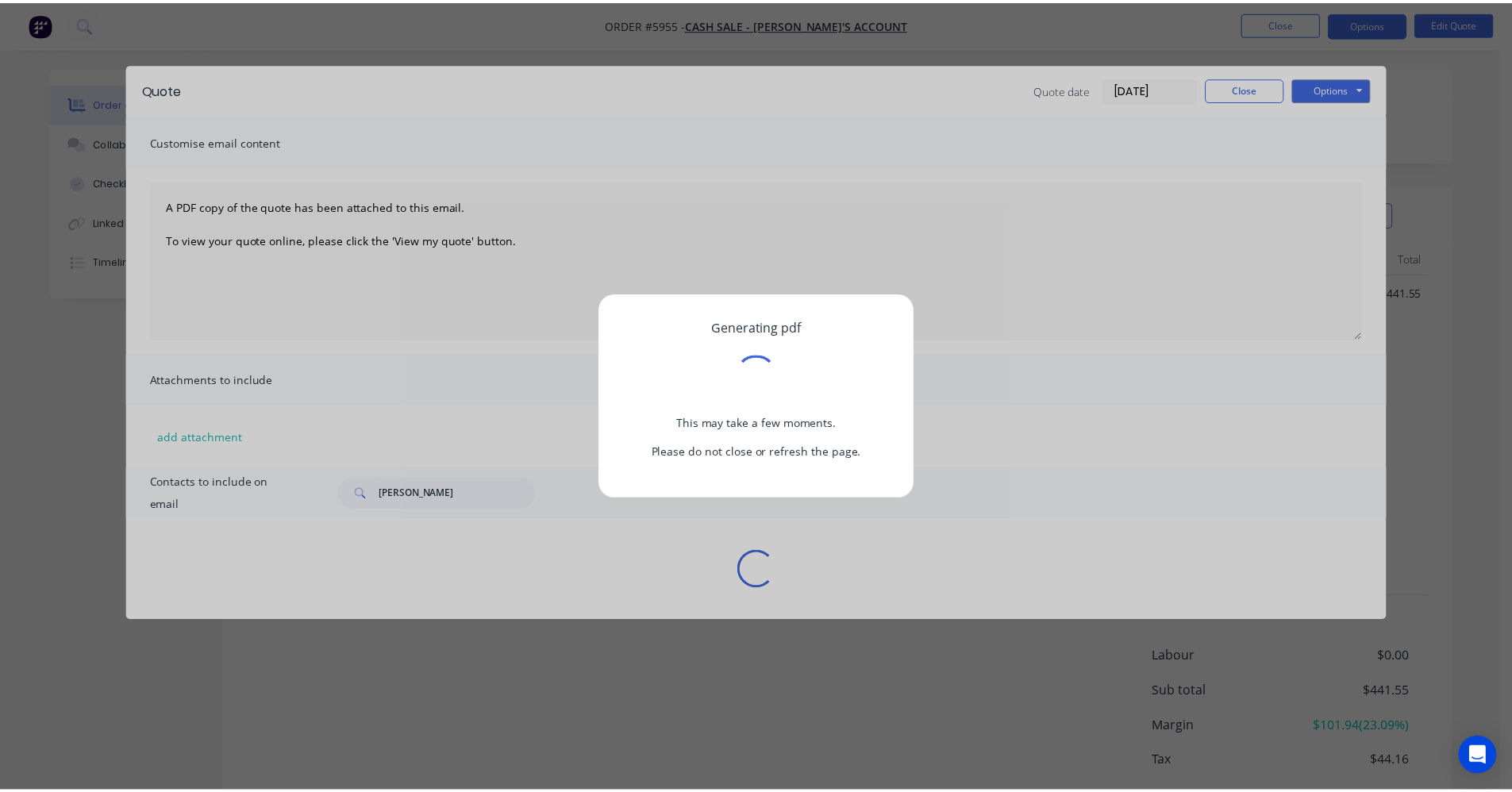
scroll to position [0, 0]
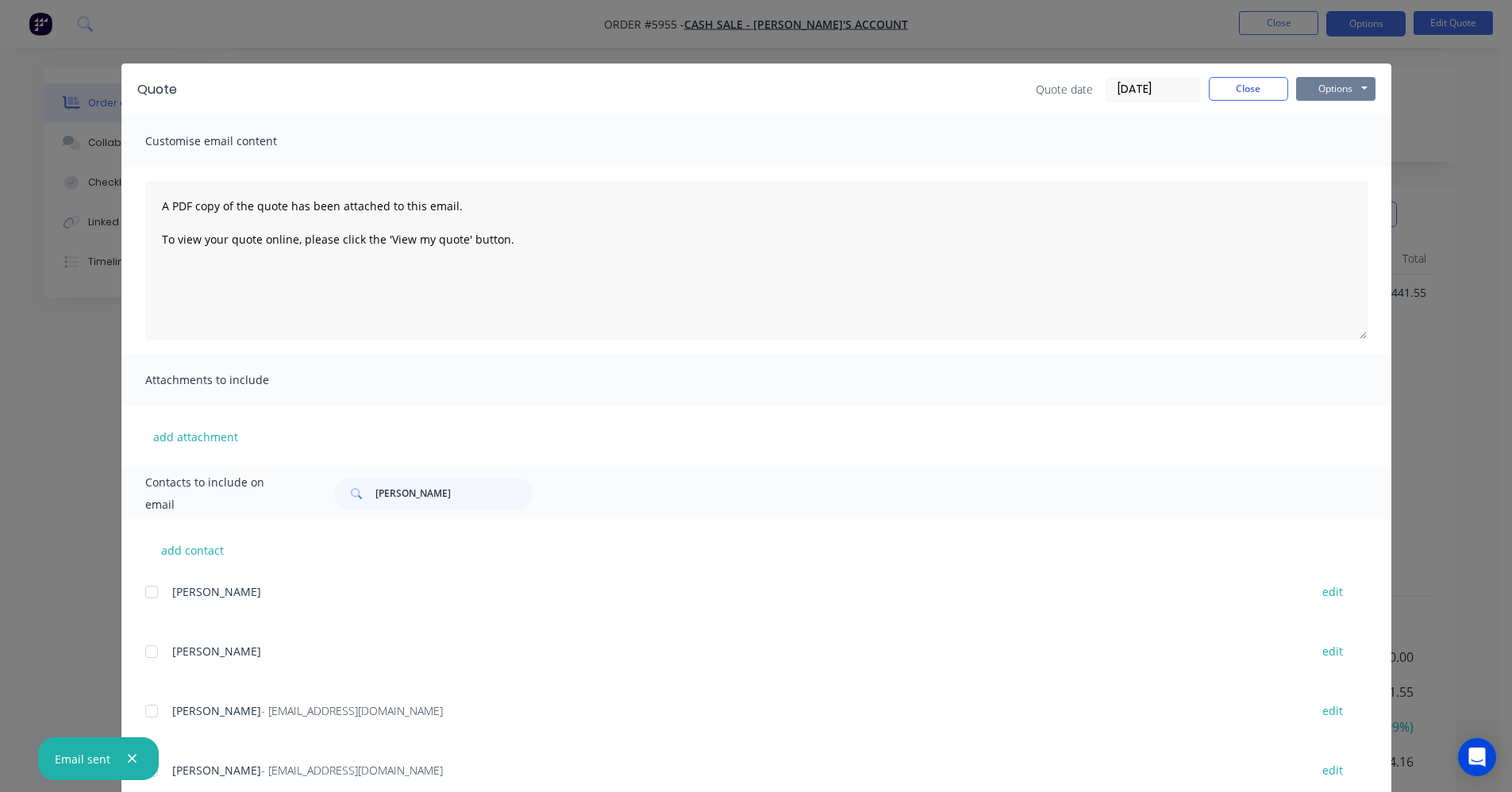
click at [1337, 88] on button "Options" at bounding box center [1335, 89] width 79 height 24
click at [1334, 141] on button "Print" at bounding box center [1346, 143] width 101 height 26
click at [1233, 92] on button "Close" at bounding box center [1248, 89] width 79 height 24
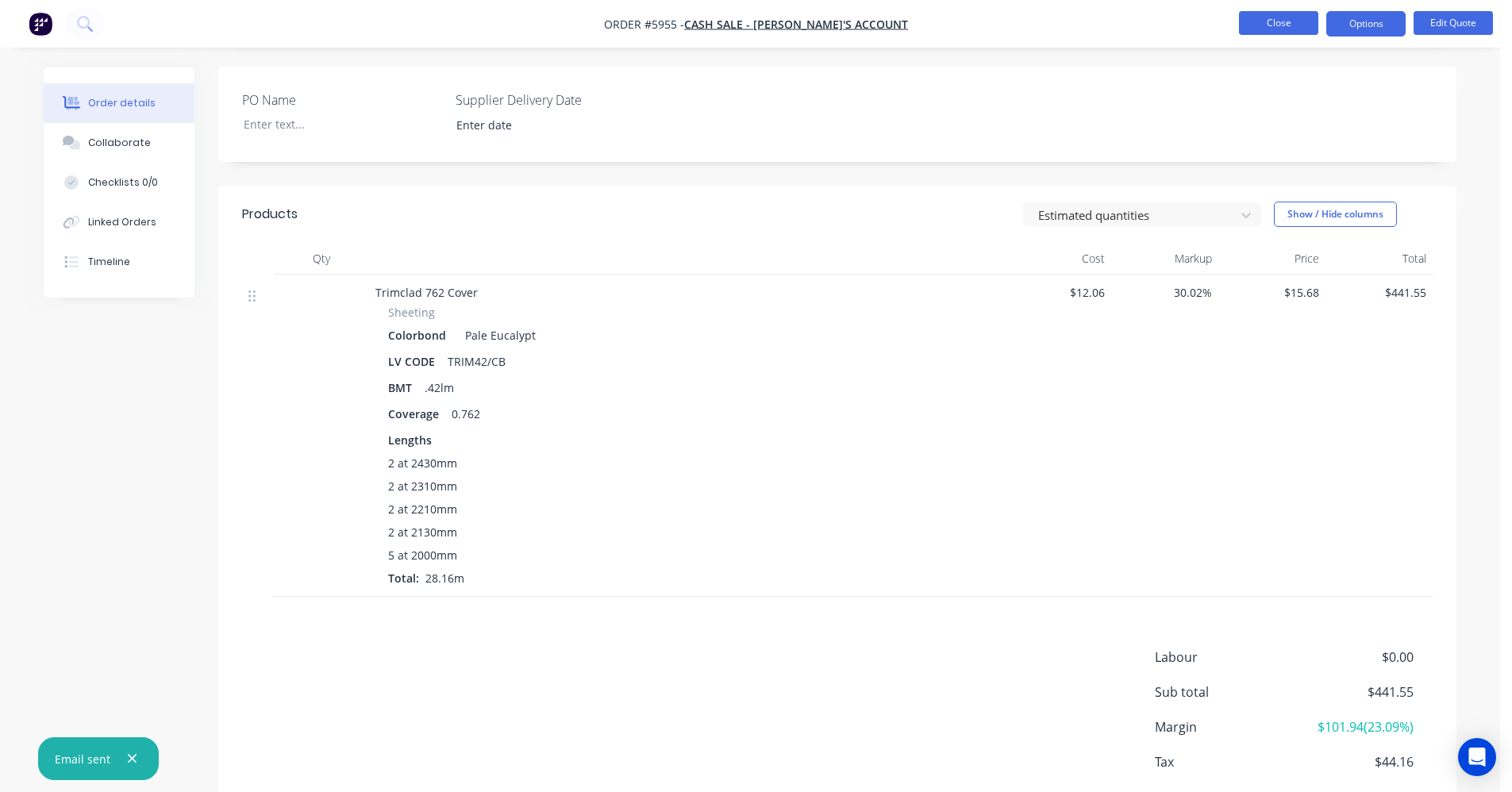
click at [1271, 22] on button "Close" at bounding box center [1278, 23] width 79 height 24
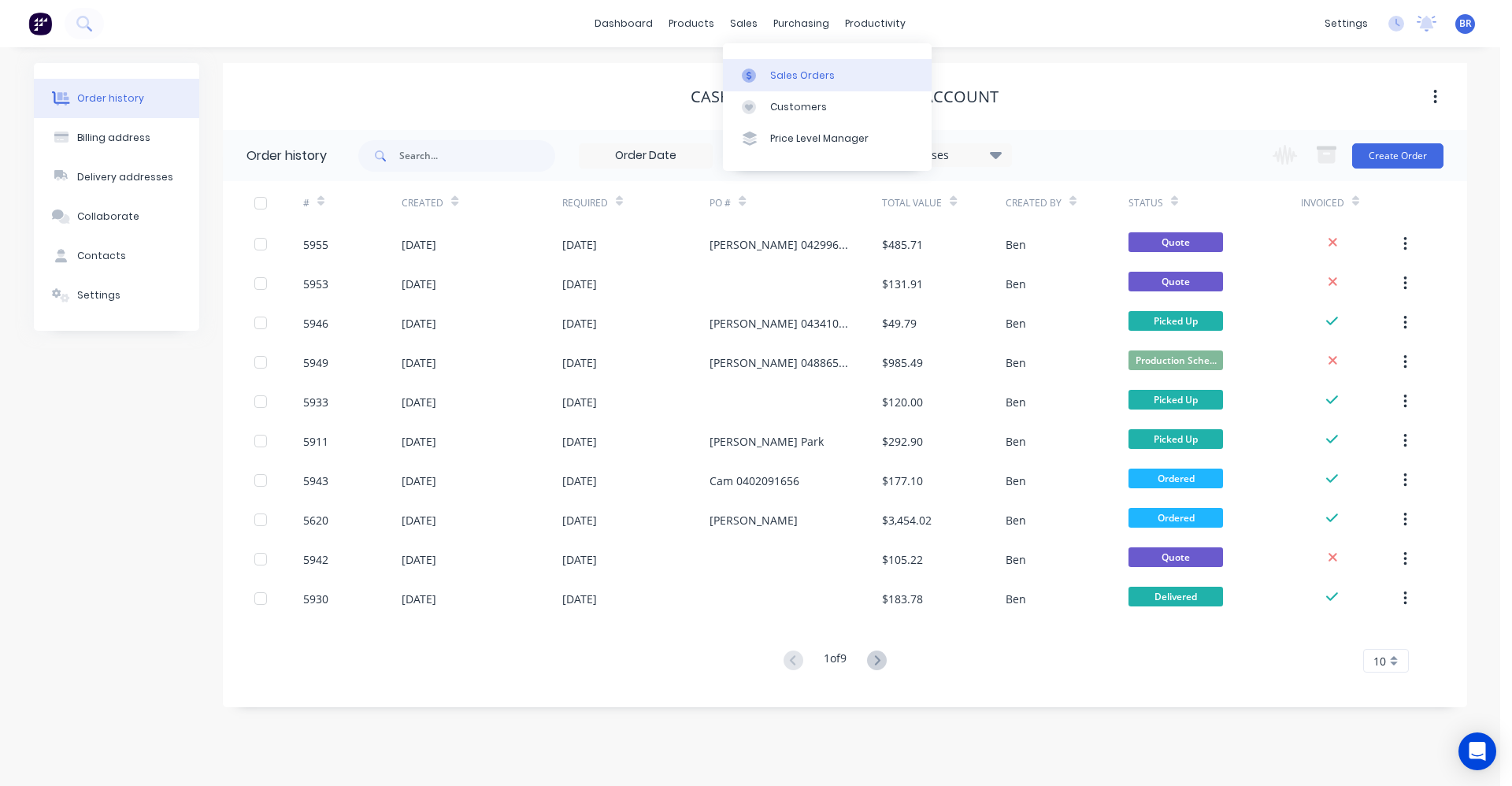
click at [796, 72] on div "Sales Orders" at bounding box center [802, 75] width 64 height 14
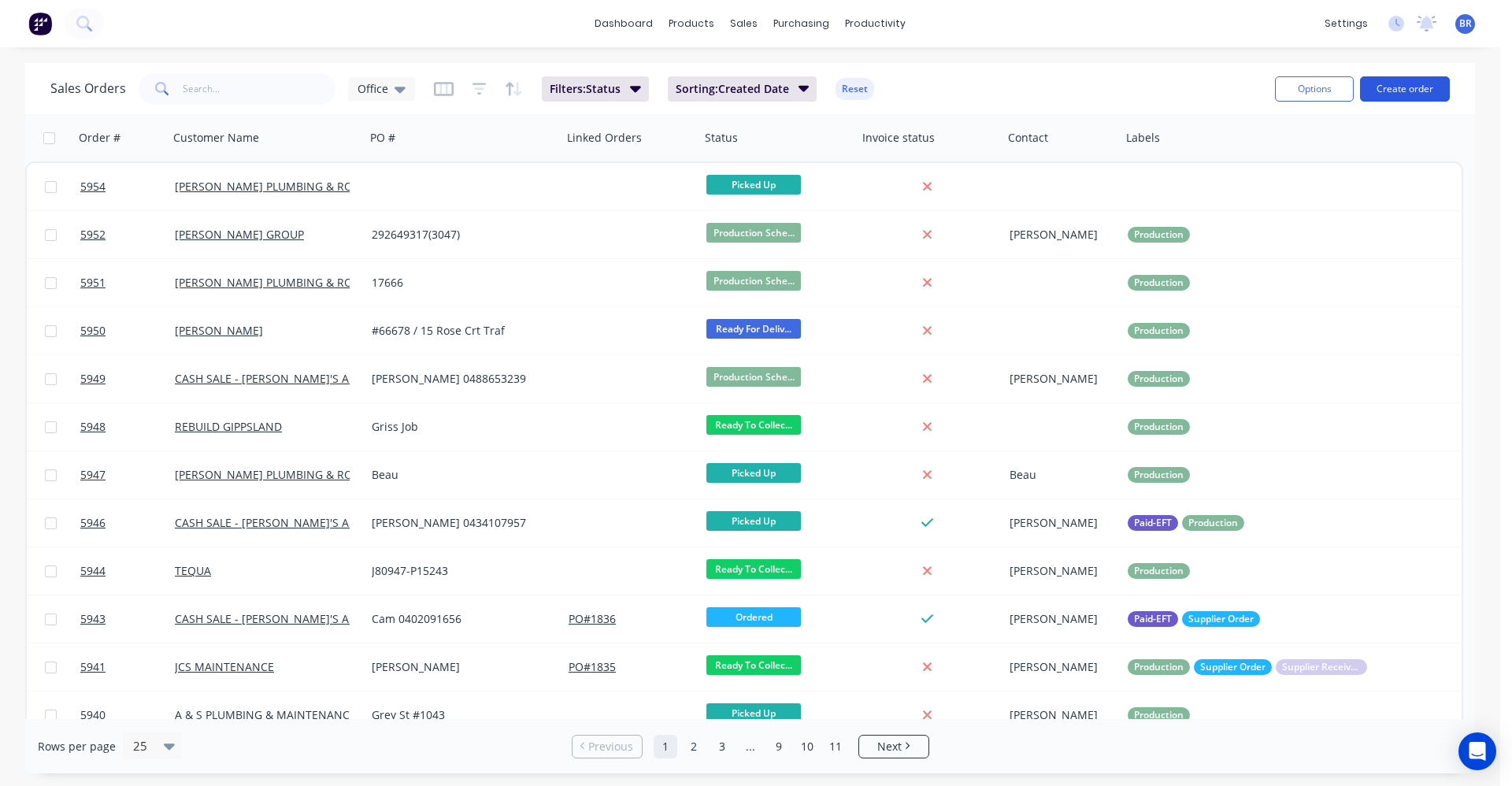
click at [1391, 91] on button "Create order" at bounding box center [1405, 89] width 90 height 25
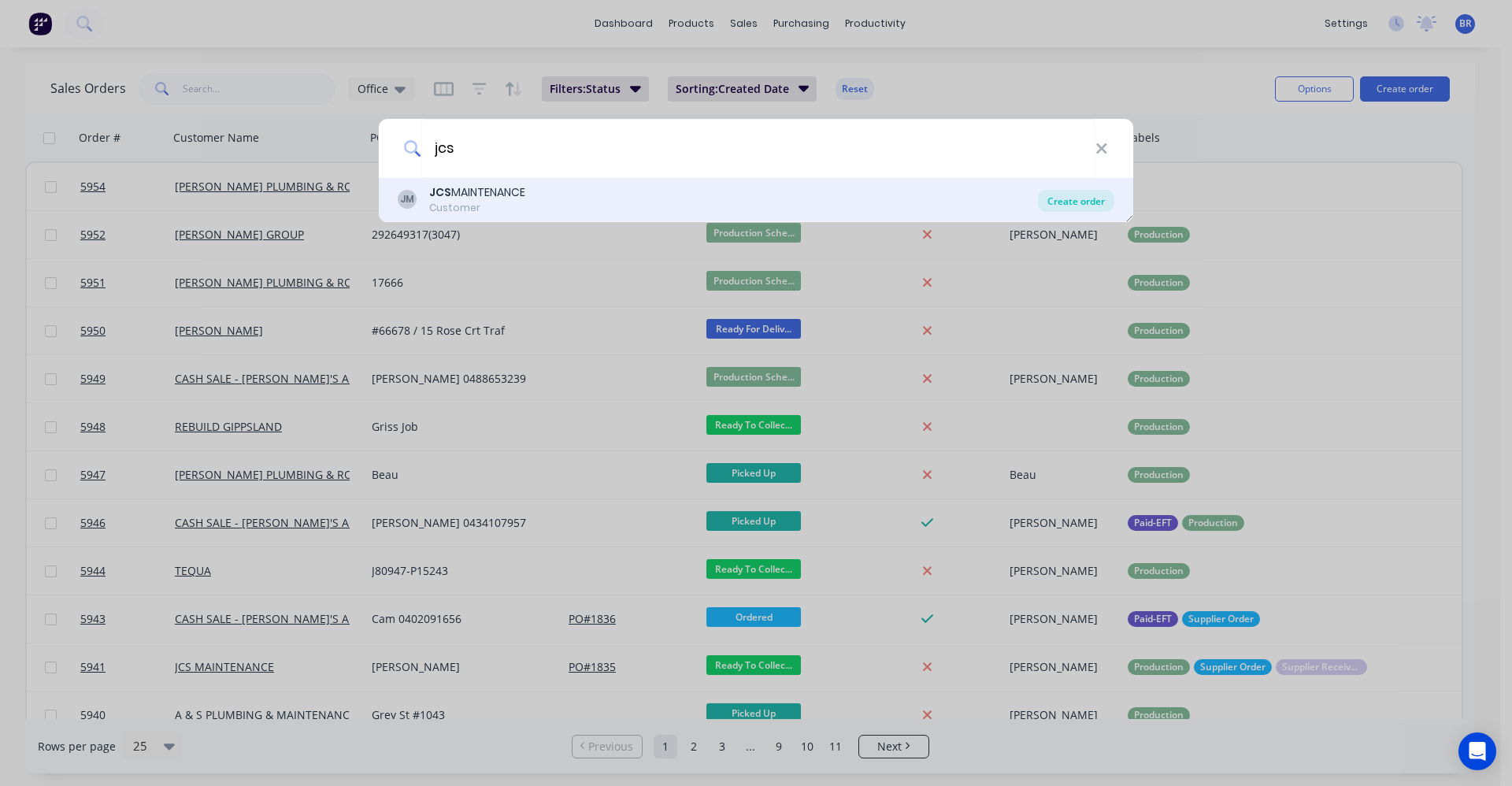
type input "jcs"
click at [1074, 199] on div "Create order" at bounding box center [1077, 200] width 77 height 22
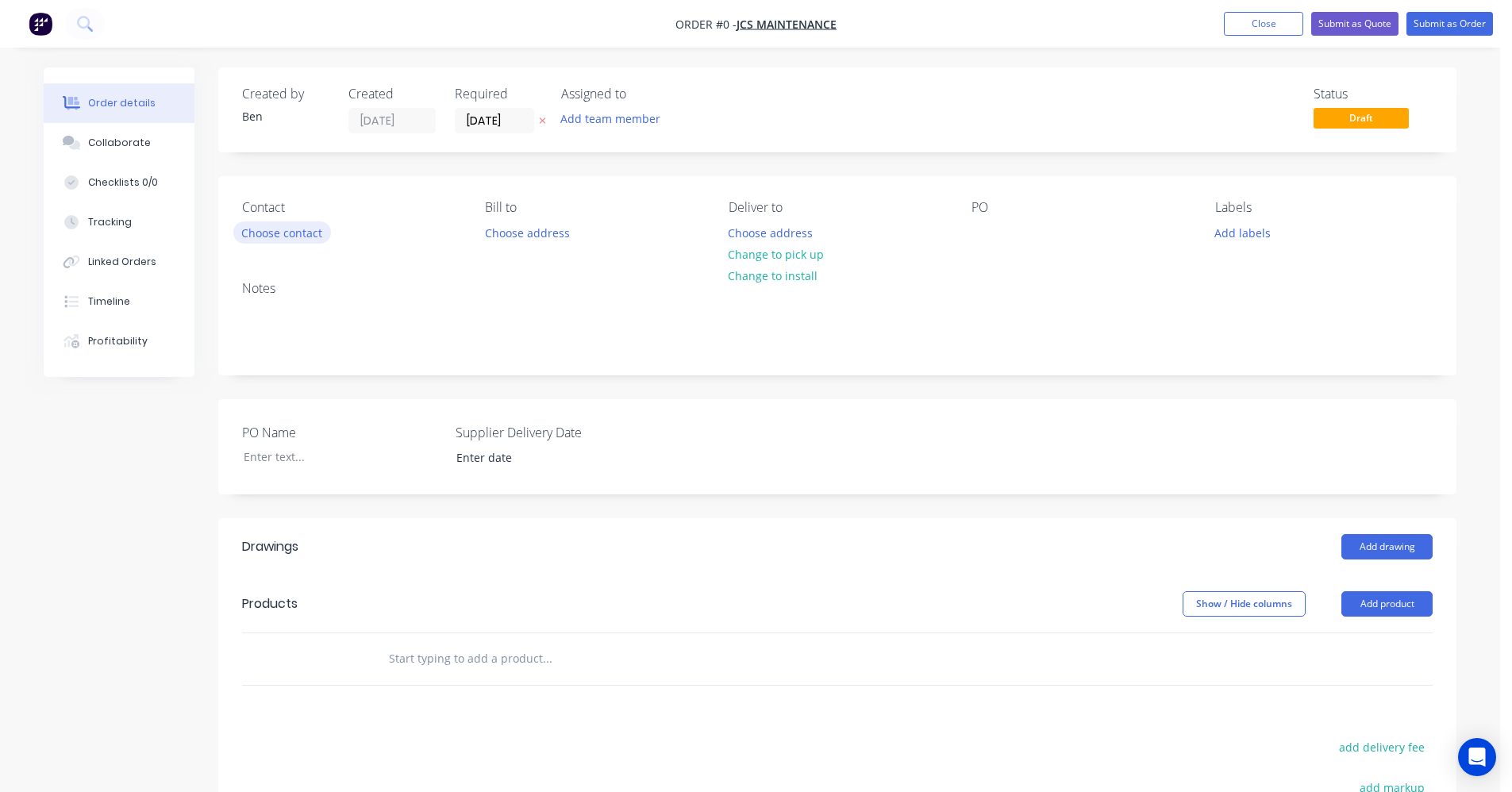
click at [292, 233] on button "Choose contact" at bounding box center [282, 232] width 98 height 21
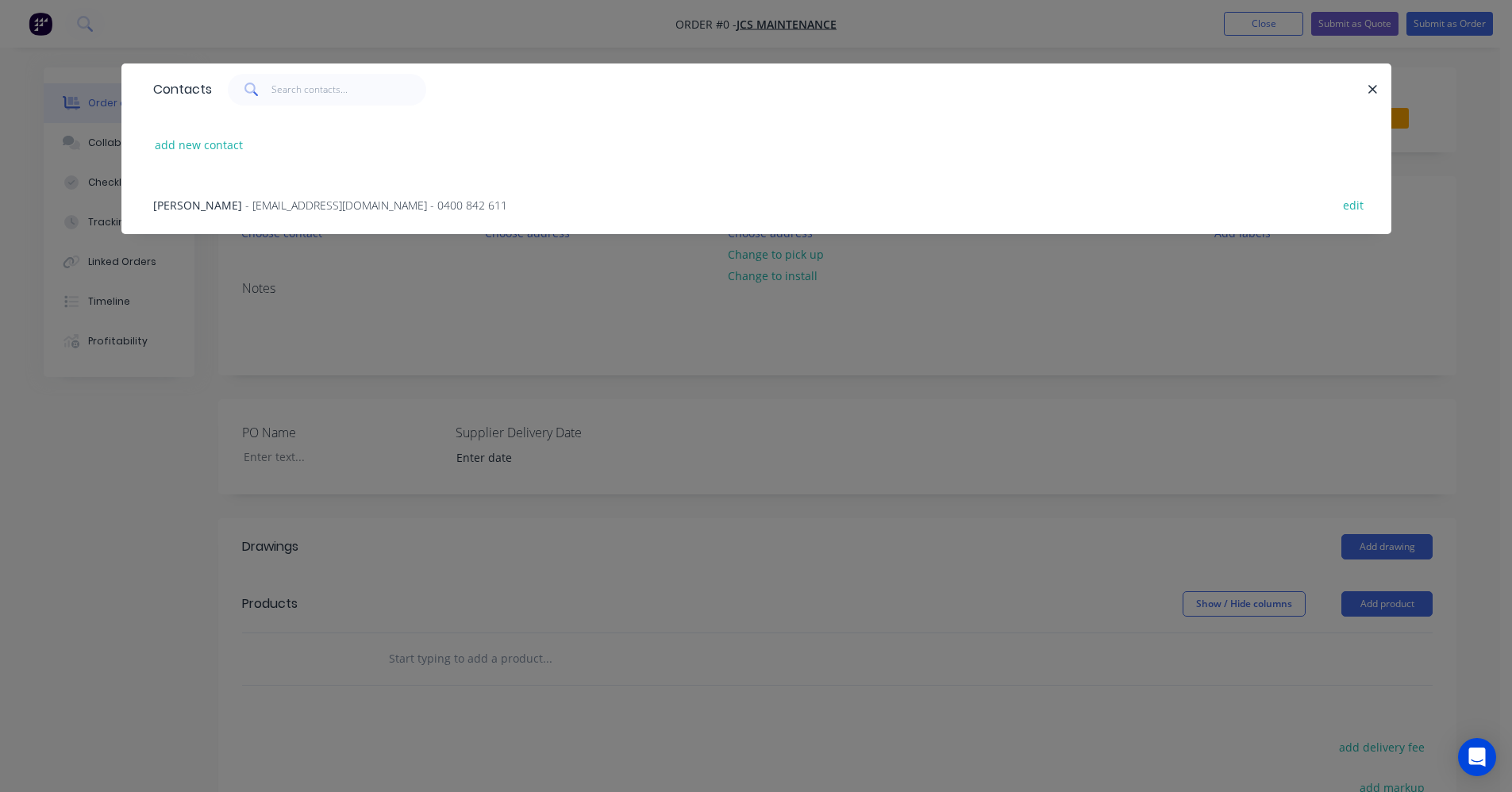
click at [294, 205] on span "- jasonwellsmore.jcs@gmail.com - 0400 842 611" at bounding box center [376, 205] width 262 height 15
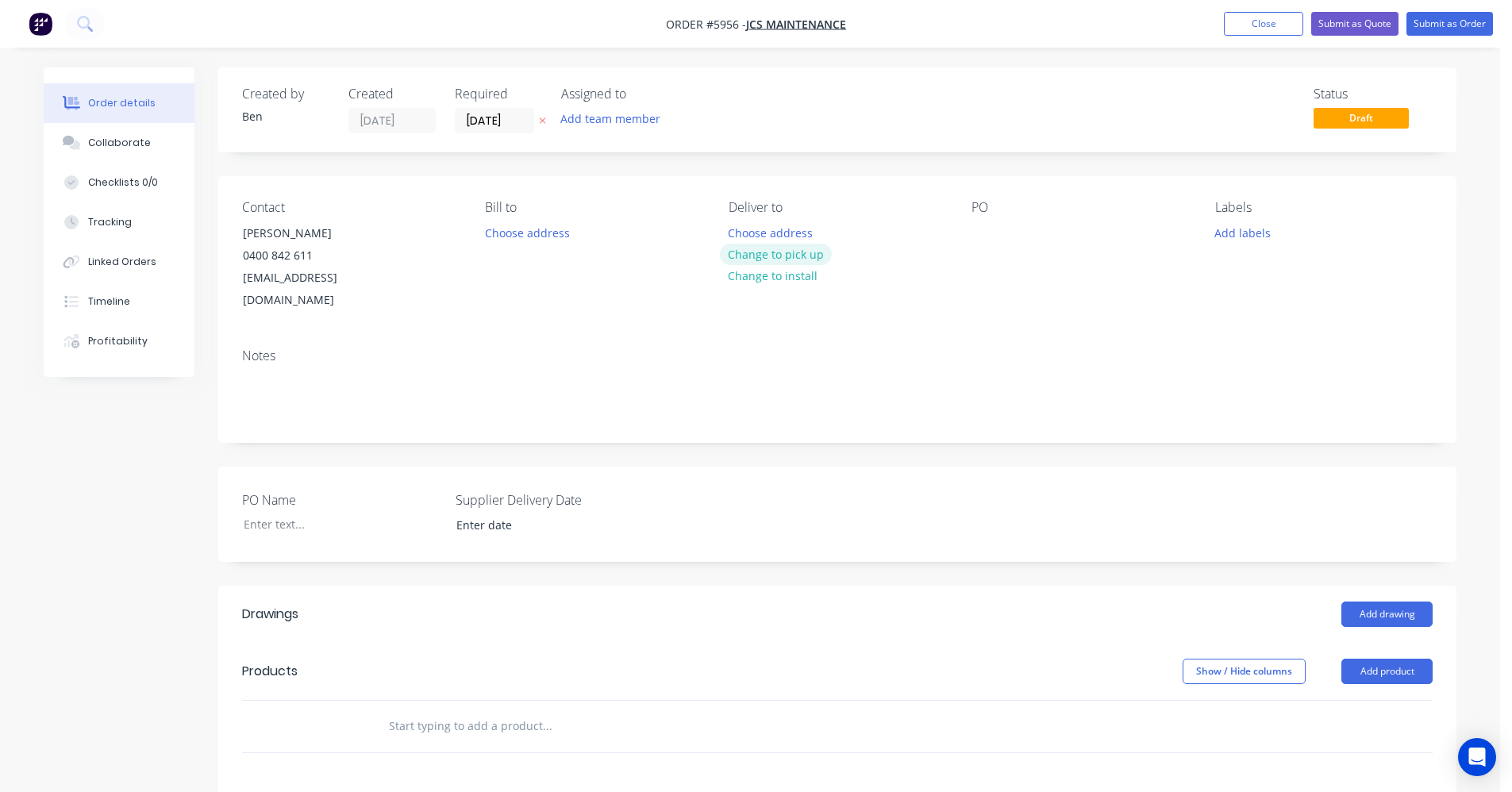
click at [793, 254] on button "Change to pick up" at bounding box center [776, 254] width 113 height 21
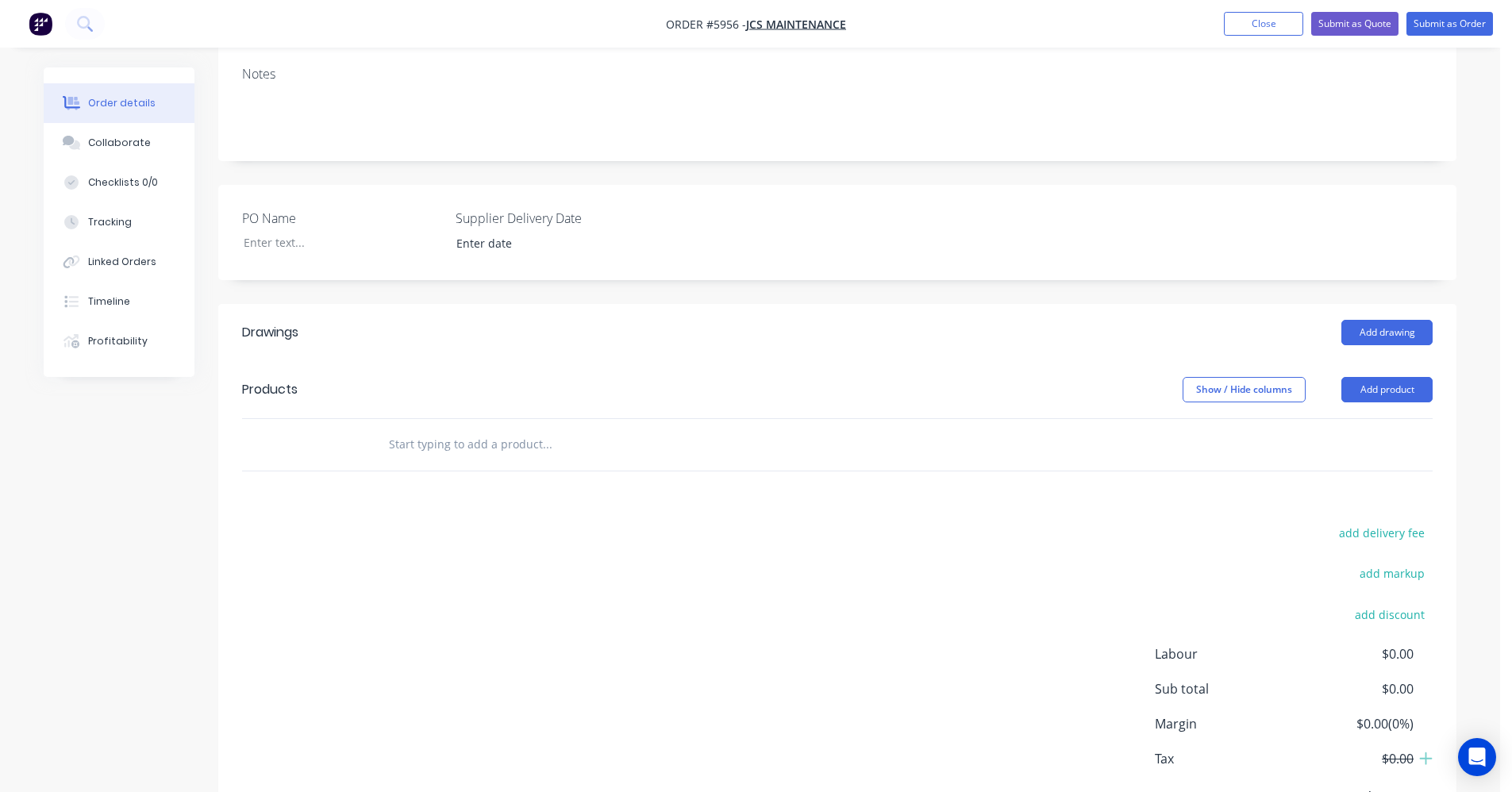
scroll to position [317, 0]
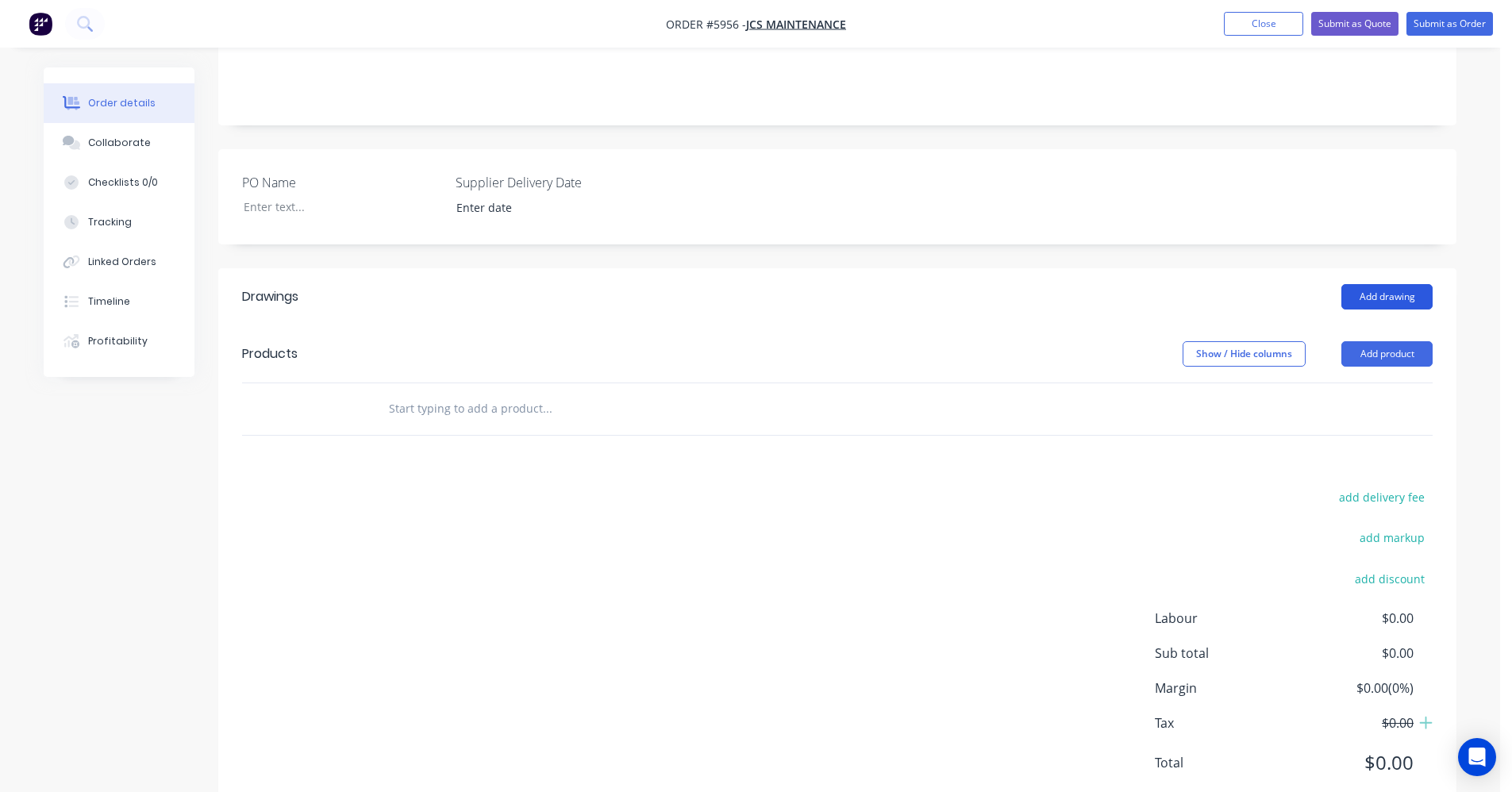
click at [1372, 284] on button "Add drawing" at bounding box center [1386, 296] width 91 height 25
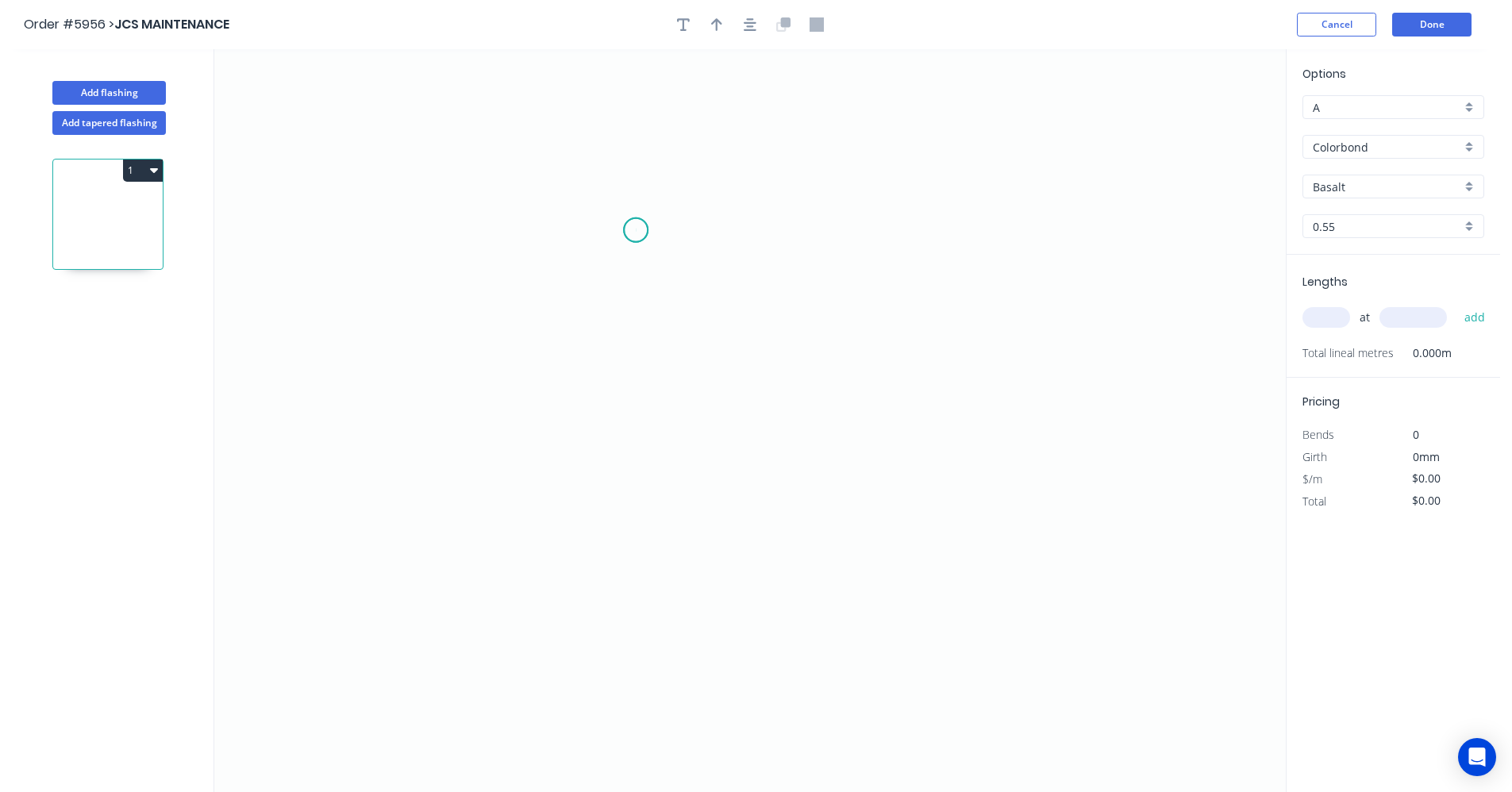
click at [636, 230] on icon "0" at bounding box center [749, 420] width 1071 height 743
click at [921, 225] on icon "0" at bounding box center [749, 420] width 1071 height 743
click at [920, 338] on icon "0 ?" at bounding box center [749, 420] width 1071 height 743
click at [833, 340] on icon "0 ? ?" at bounding box center [749, 420] width 1071 height 743
click at [795, 203] on rect at bounding box center [778, 199] width 52 height 33
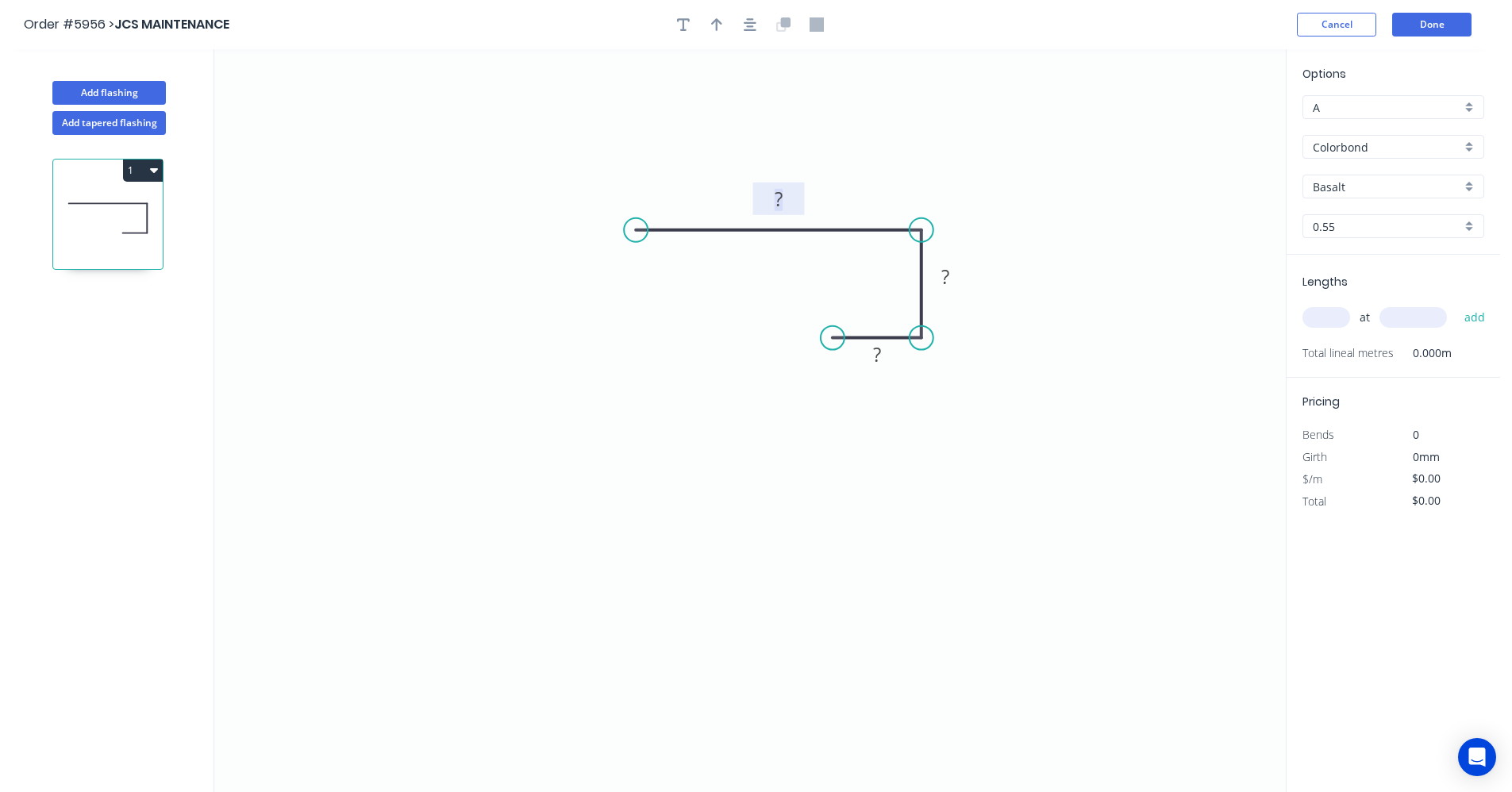
click at [781, 196] on tspan "?" at bounding box center [779, 199] width 8 height 26
type input "$11.31"
click at [754, 25] on icon "button" at bounding box center [749, 24] width 12 height 14
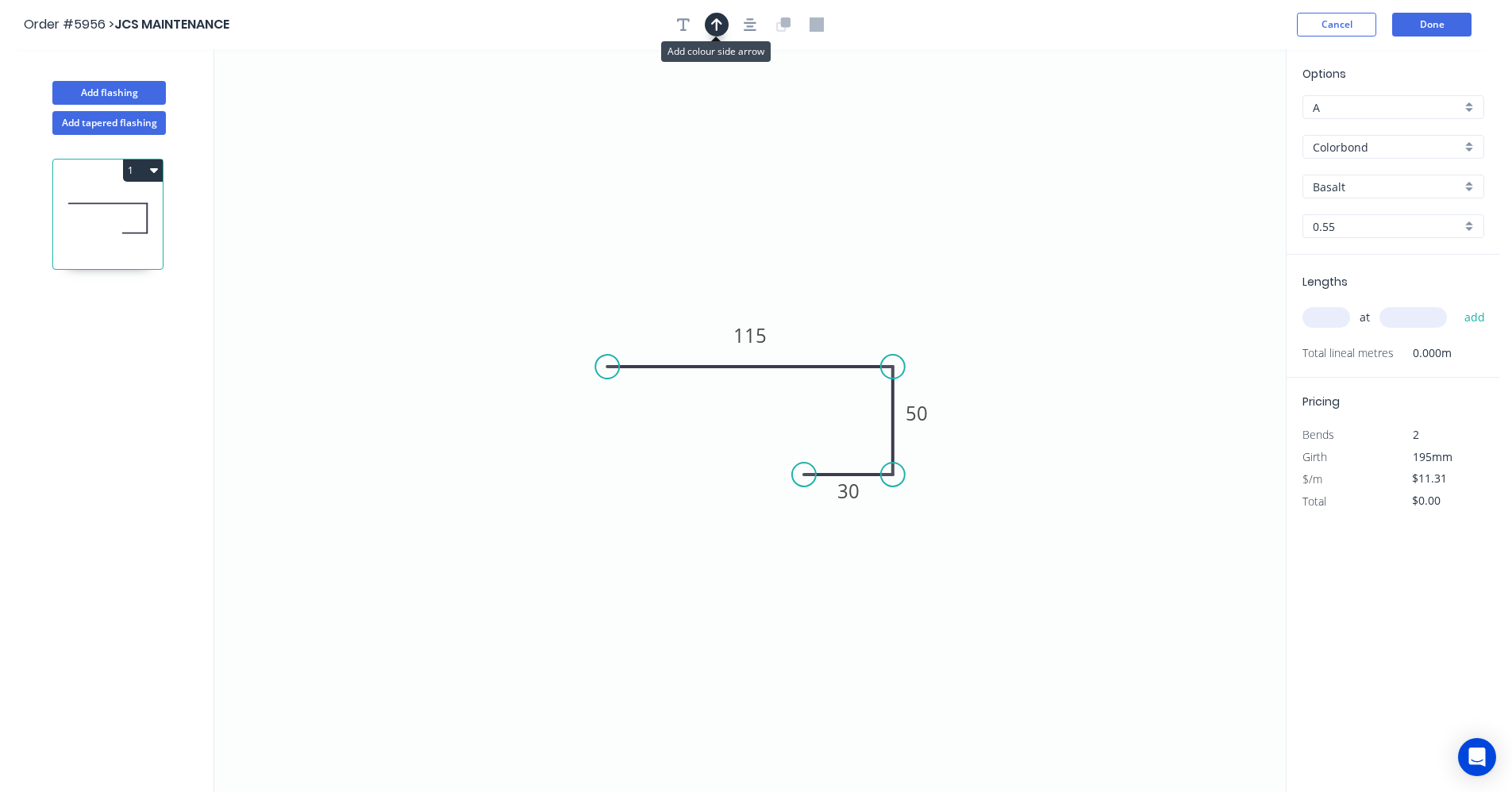
click at [715, 25] on icon "button" at bounding box center [717, 24] width 12 height 14
drag, startPoint x: 1199, startPoint y: 124, endPoint x: 828, endPoint y: 346, distance: 432.3
click at [828, 346] on icon at bounding box center [826, 328] width 14 height 51
click at [1467, 185] on div "Basalt" at bounding box center [1393, 186] width 182 height 24
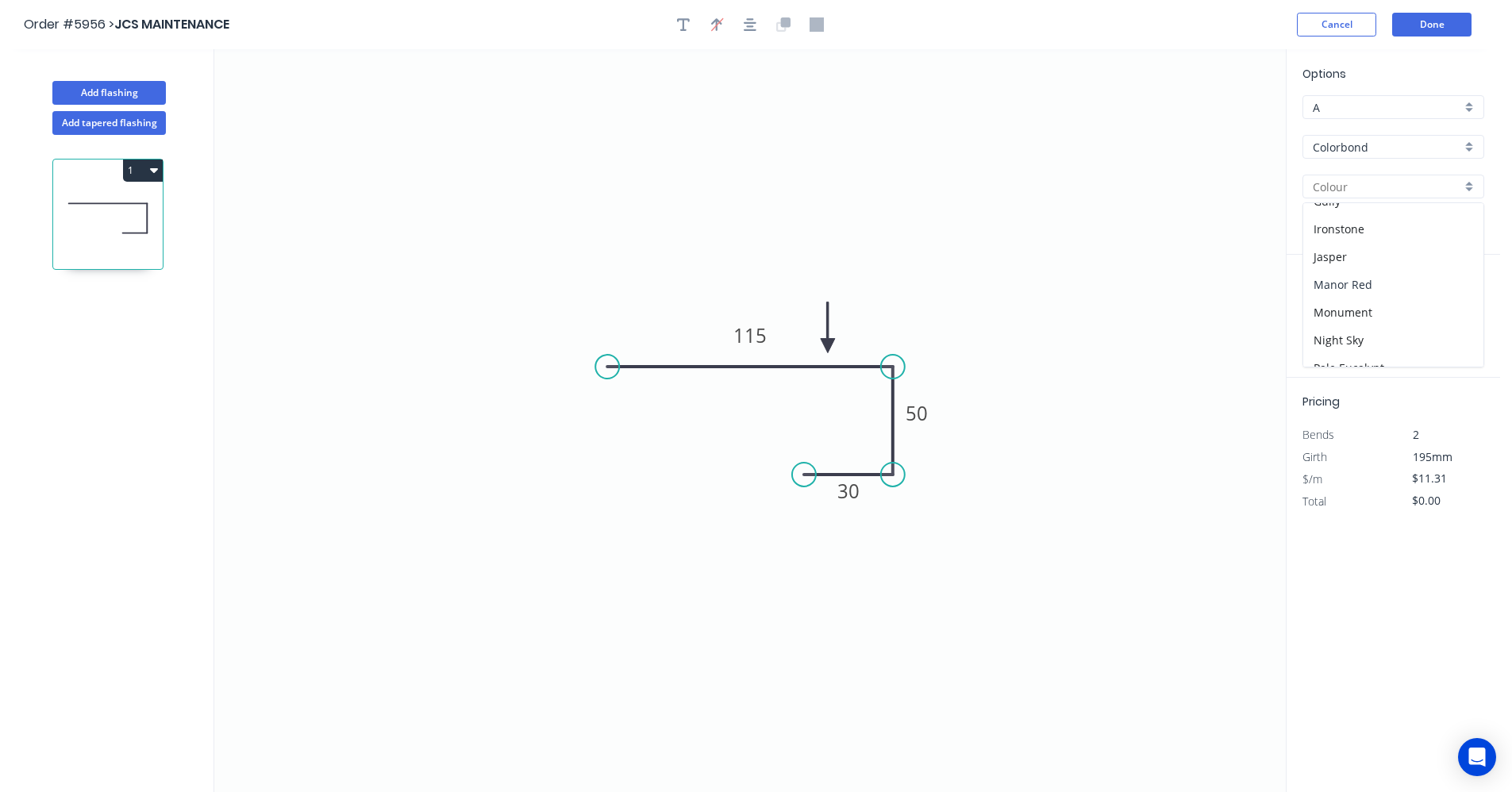
click at [1352, 289] on div "Manor Red" at bounding box center [1393, 285] width 180 height 28
type input "Manor Red"
click at [755, 25] on icon "button" at bounding box center [749, 24] width 12 height 14
click at [691, 24] on button "button" at bounding box center [683, 24] width 24 height 24
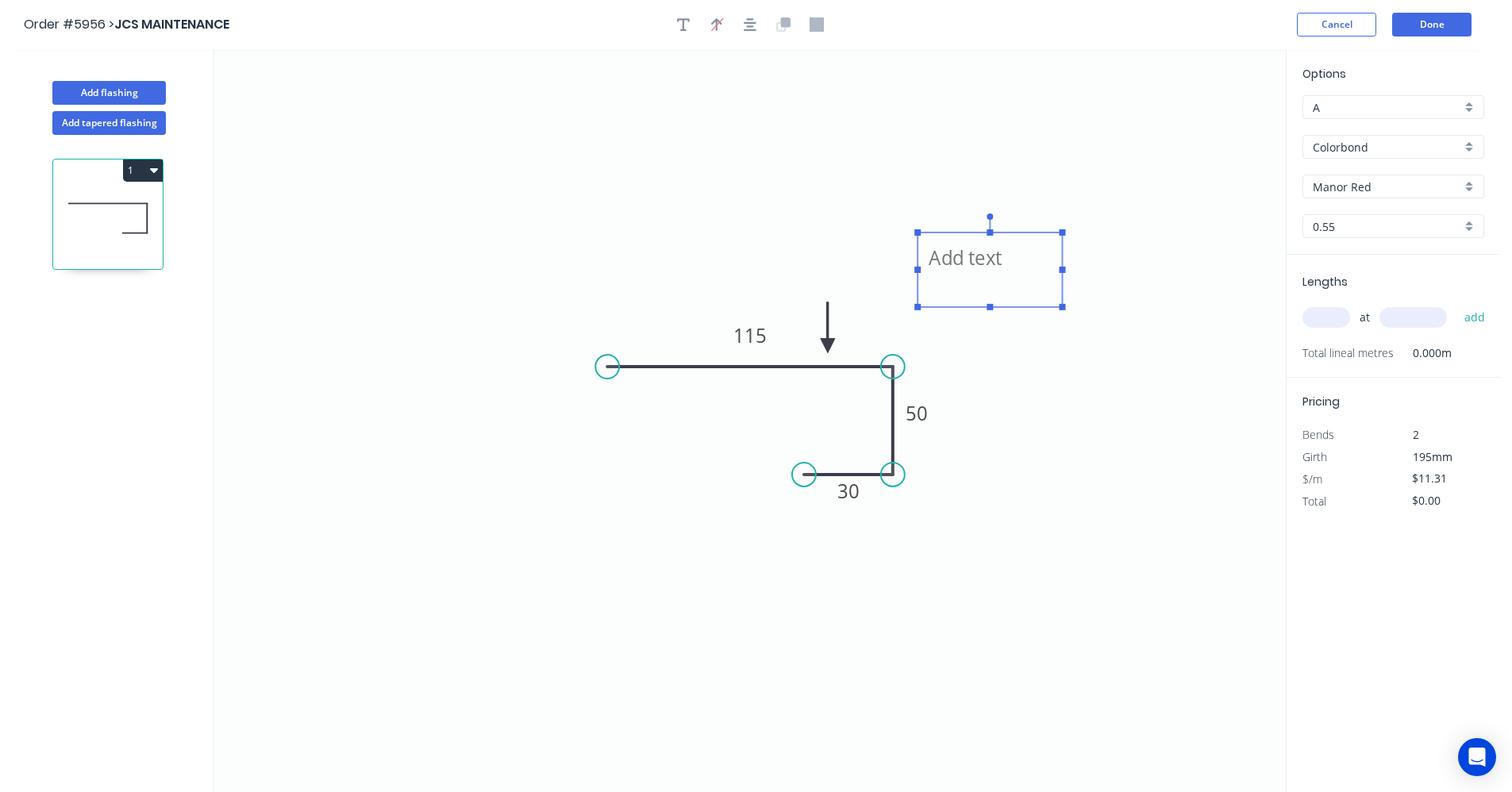
drag, startPoint x: 322, startPoint y: 120, endPoint x: 995, endPoint y: 278, distance: 691.3
click at [995, 278] on textarea at bounding box center [990, 269] width 128 height 58
drag, startPoint x: 991, startPoint y: 306, endPoint x: 990, endPoint y: 335, distance: 29.0
click at [990, 335] on rect at bounding box center [990, 333] width 7 height 7
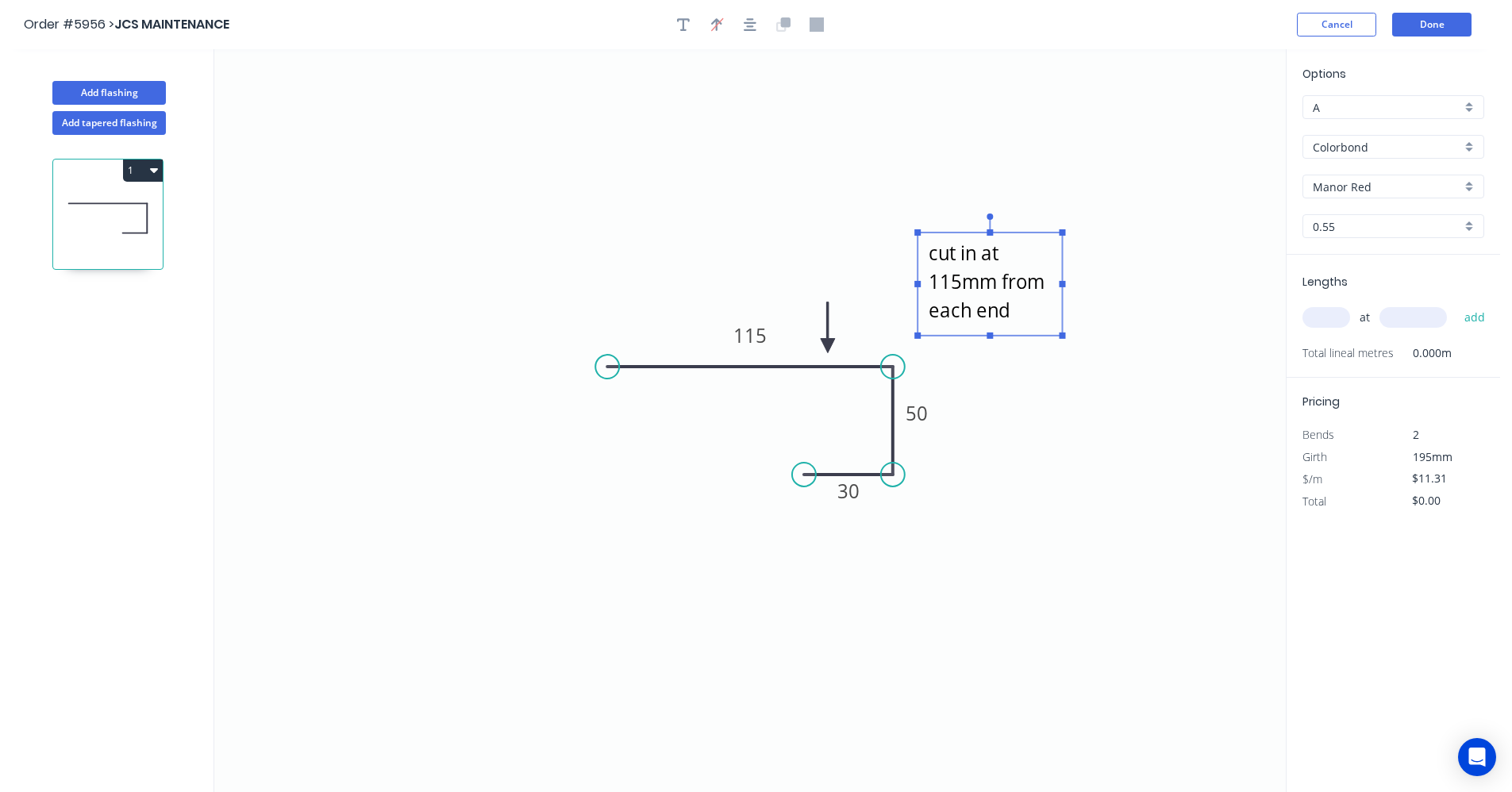
scroll to position [2, 0]
click at [1102, 504] on icon "cut in at 115mm from each end 115 50 30" at bounding box center [749, 420] width 1071 height 743
type textarea "cut in at 115mm from each end"
click at [1324, 322] on input "text" at bounding box center [1326, 317] width 48 height 21
type input "1"
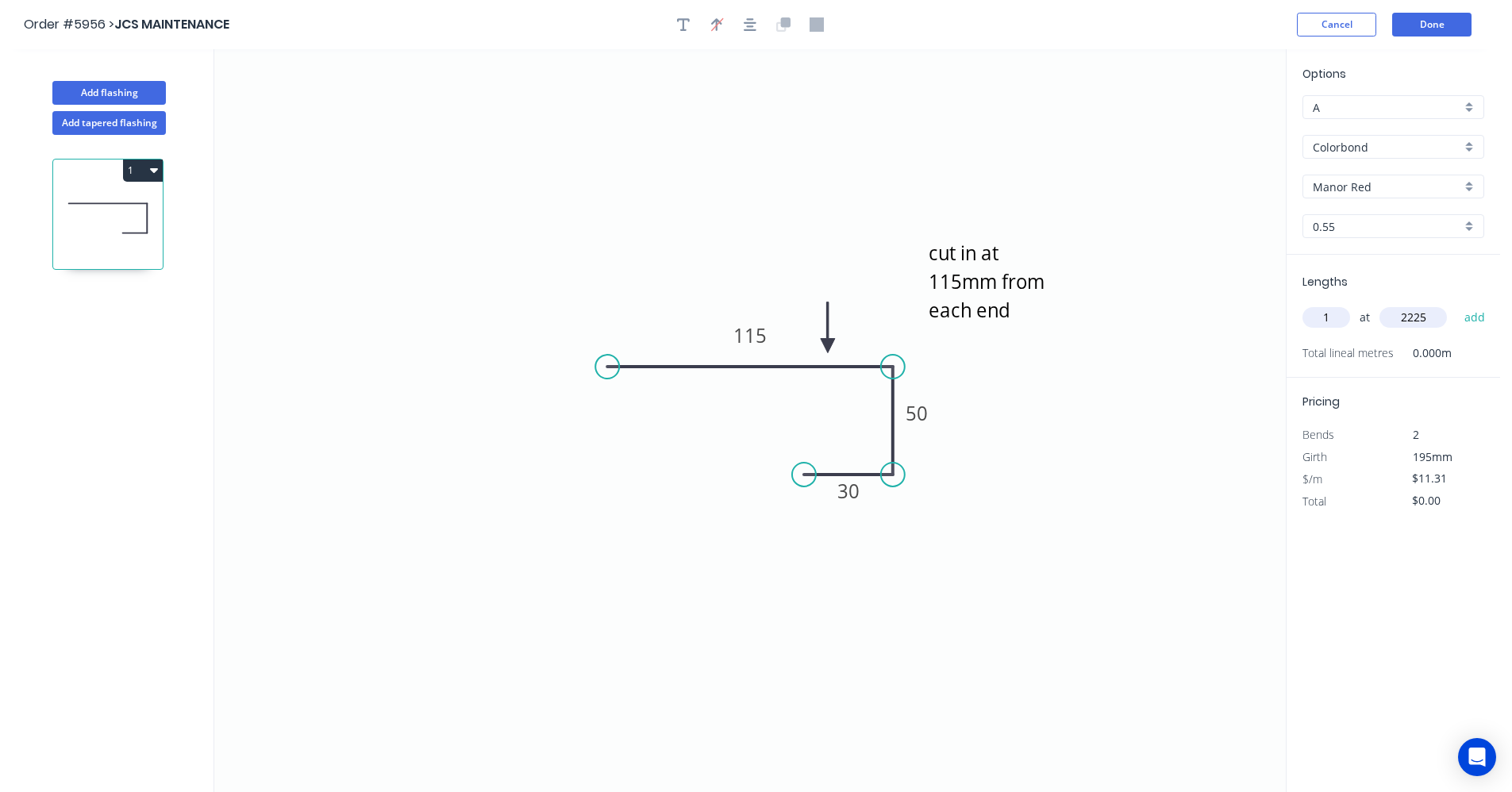
type input "2225"
click at [1456, 303] on button "add" at bounding box center [1474, 317] width 37 height 27
click at [150, 170] on icon "button" at bounding box center [154, 169] width 8 height 12
click at [63, 215] on div "Duplicate" at bounding box center [87, 210] width 123 height 23
type input "$0.00"
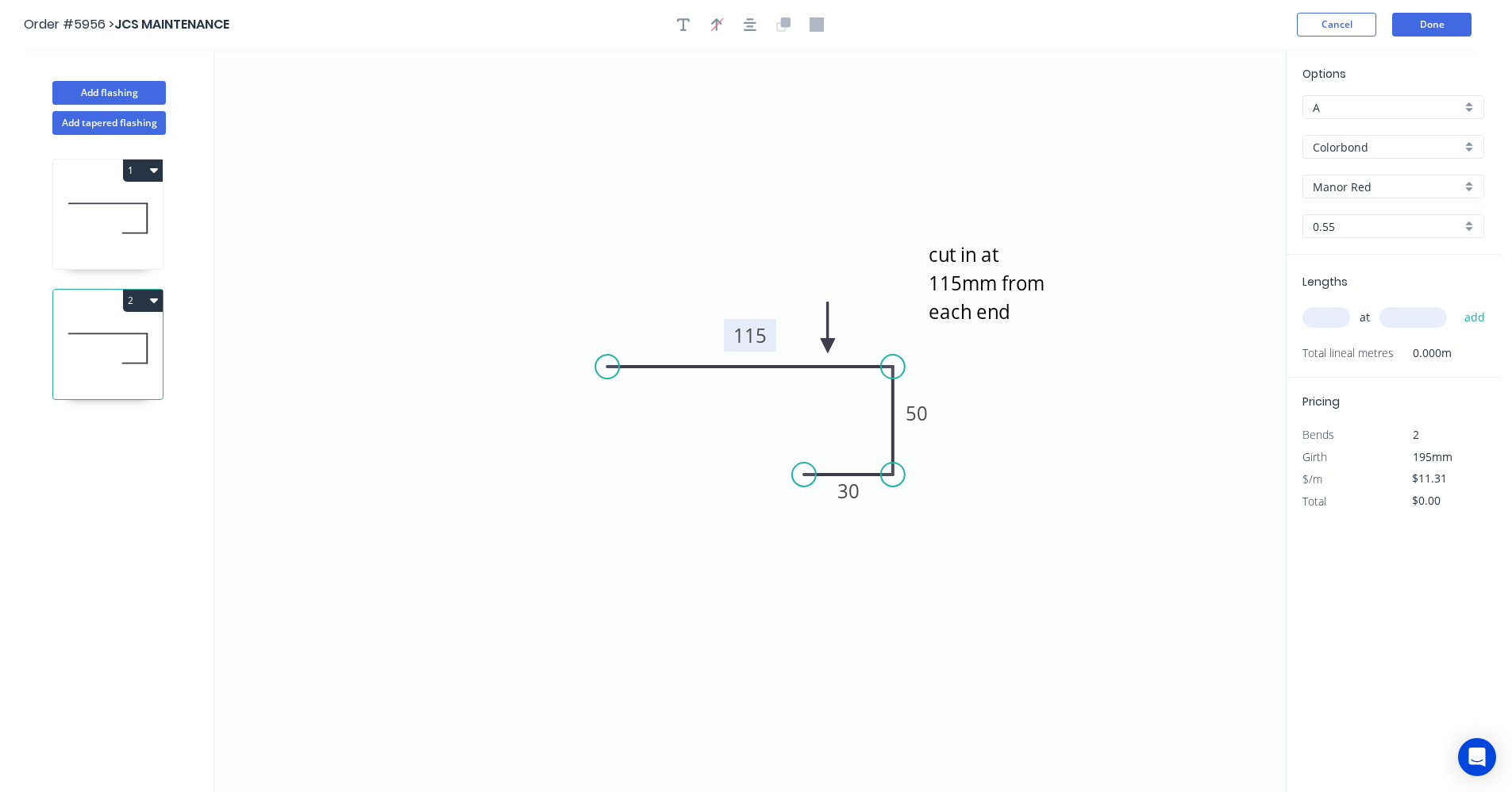
click at [757, 341] on tspan "115" at bounding box center [749, 336] width 34 height 26
drag, startPoint x: 610, startPoint y: 369, endPoint x: 668, endPoint y: 374, distance: 58.2
click at [668, 374] on circle at bounding box center [668, 366] width 24 height 24
type input "$9.53"
click at [1001, 443] on icon "cut in at 115mm from each end 70 50 30" at bounding box center [749, 420] width 1071 height 743
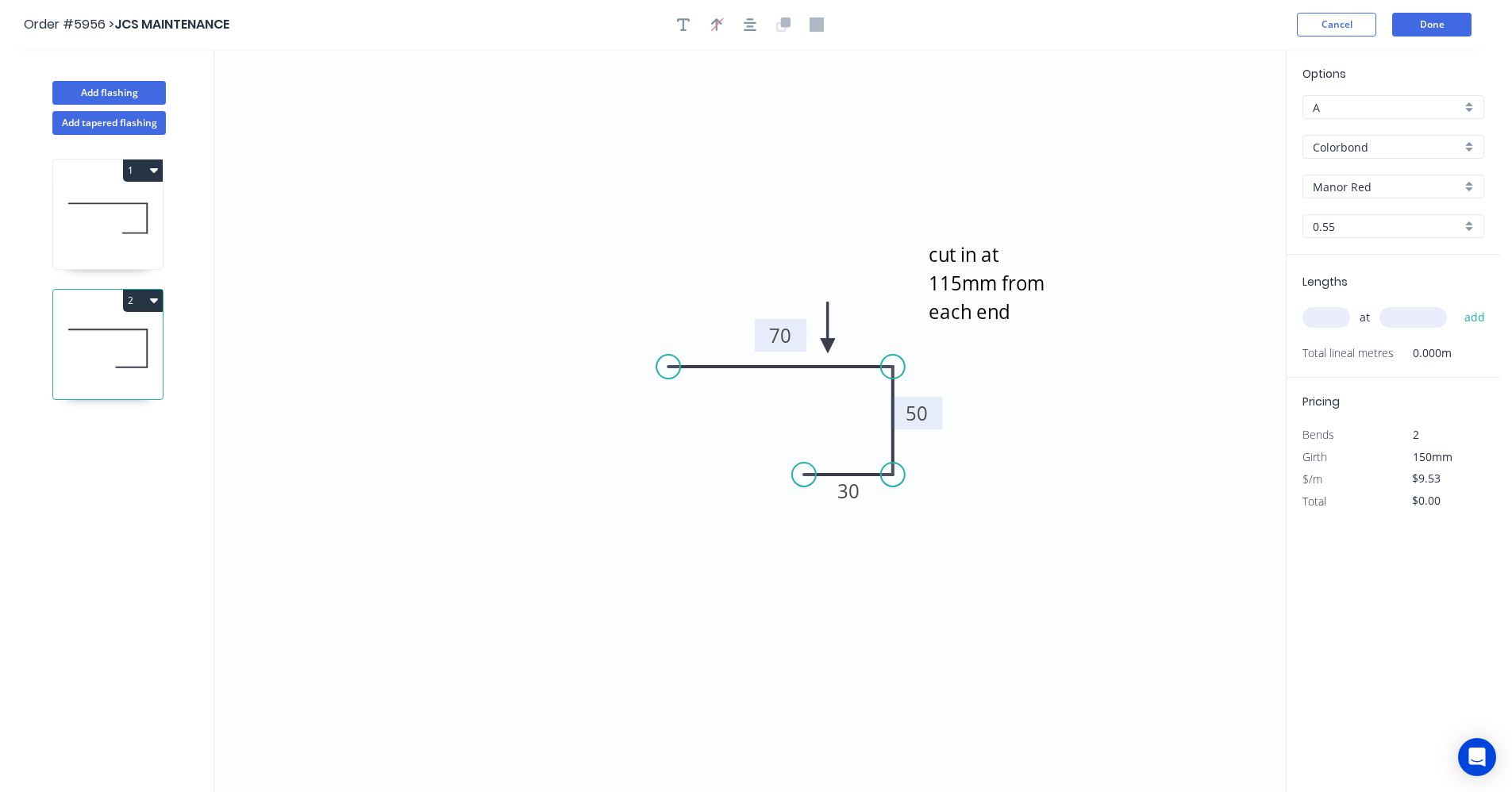
click at [928, 418] on rect at bounding box center [916, 414] width 32 height 22
click at [1338, 322] on input "text" at bounding box center [1326, 317] width 48 height 21
type input "2"
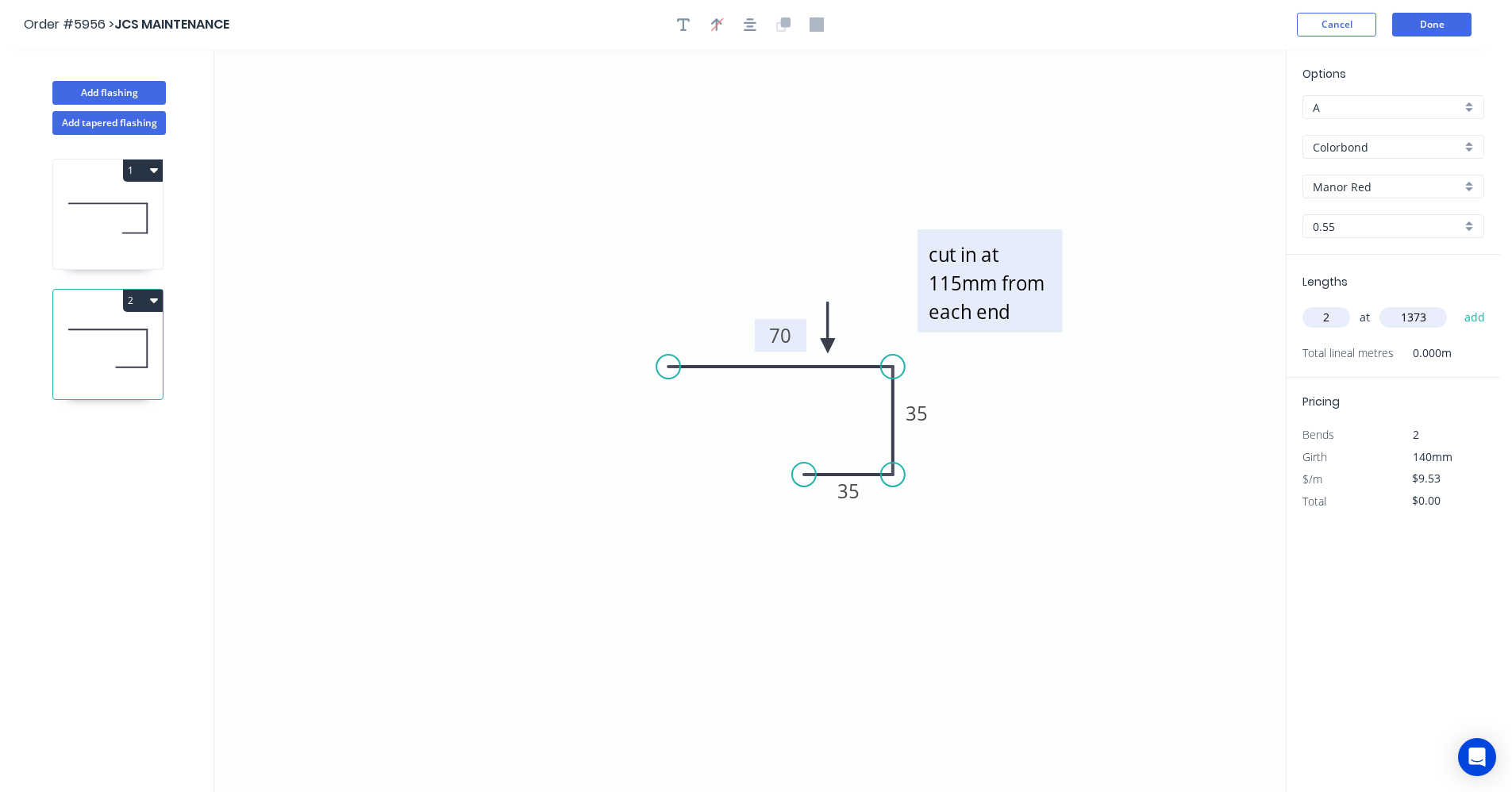
type input "1373"
click at [958, 284] on textarea "cut in at 115mm from each end" at bounding box center [990, 280] width 128 height 87
click at [959, 284] on textarea "cut in at 115mm from each end" at bounding box center [990, 280] width 128 height 87
click at [753, 178] on icon "cut in at 70mm from each end 70 35 35" at bounding box center [749, 420] width 1071 height 743
type textarea "cut in at 70mm from each end"
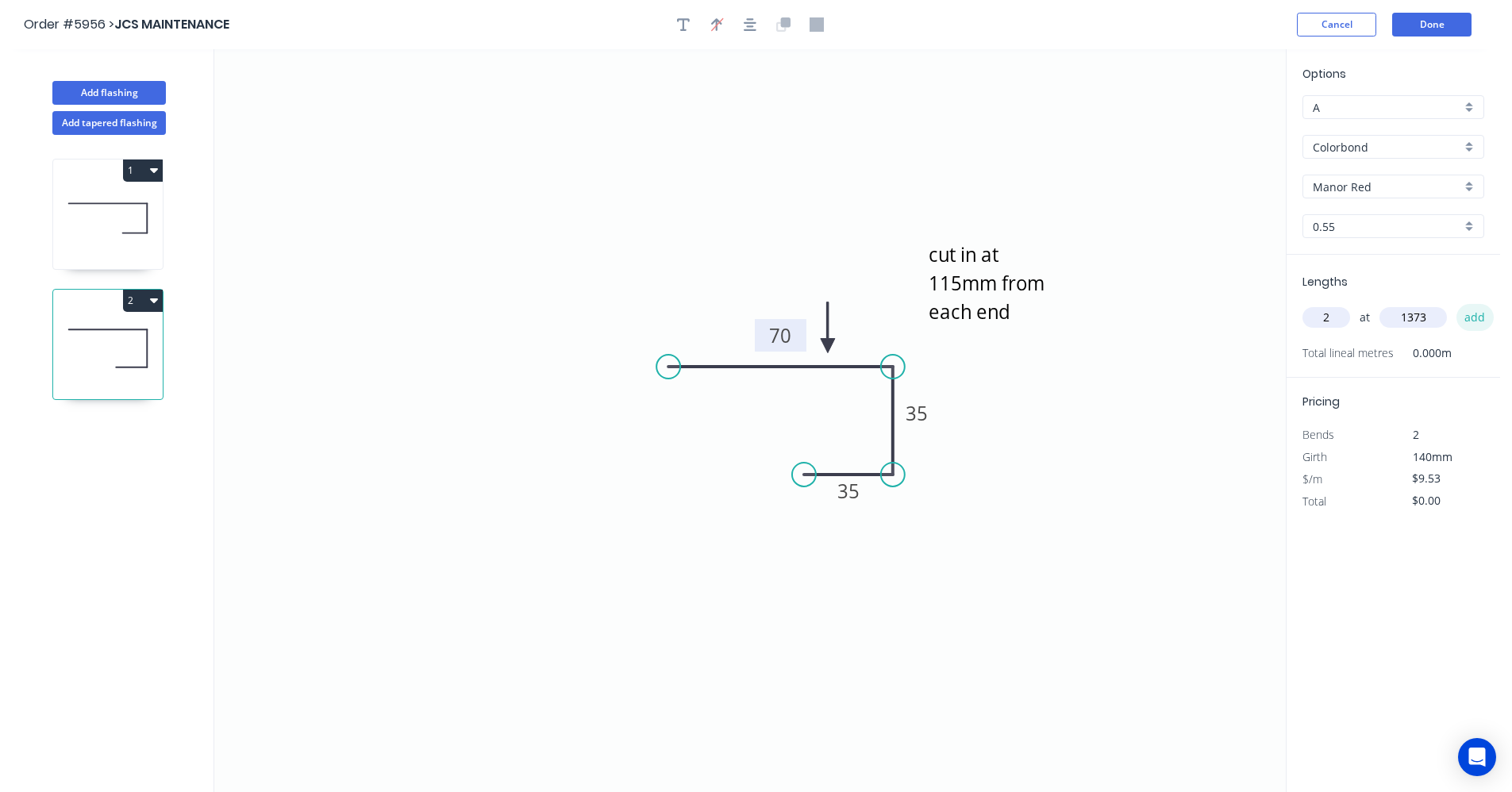
click at [1470, 313] on button "add" at bounding box center [1474, 317] width 37 height 27
type input "$26.17"
click at [1435, 30] on button "Done" at bounding box center [1431, 24] width 79 height 24
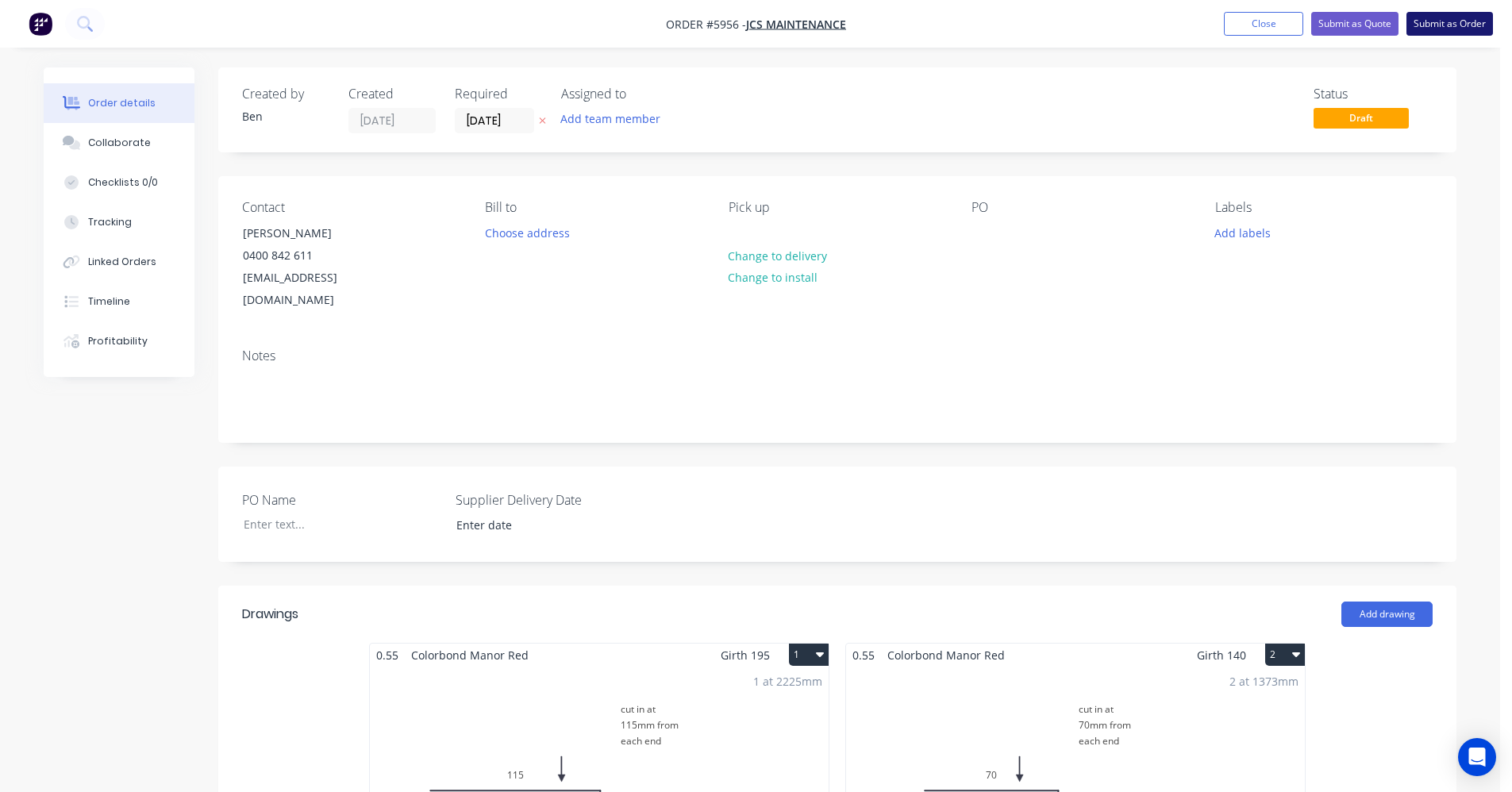
click at [1445, 21] on button "Submit as Order" at bounding box center [1449, 23] width 86 height 24
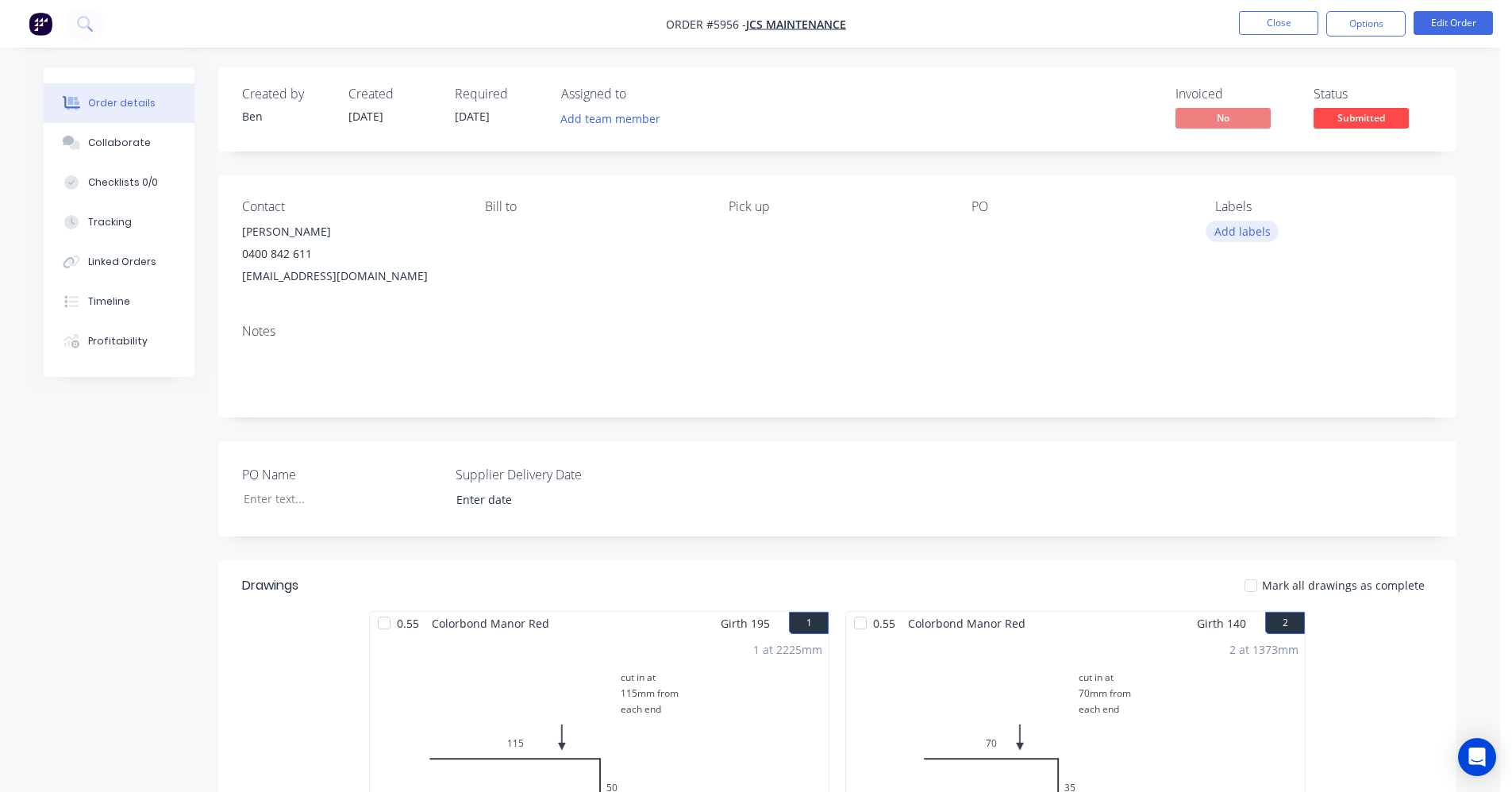
click at [1251, 224] on button "Add labels" at bounding box center [1241, 231] width 73 height 21
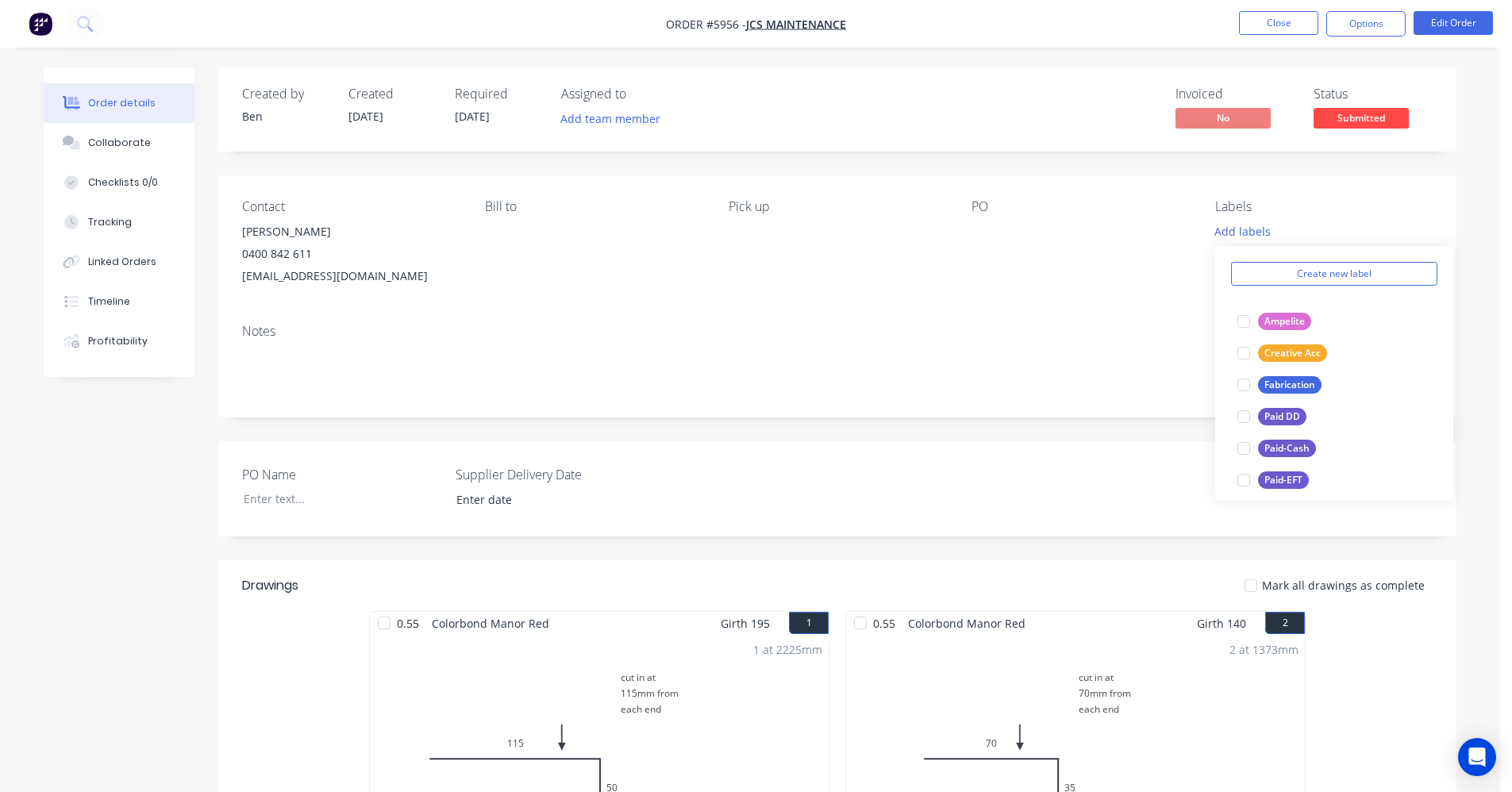
scroll to position [238, 0]
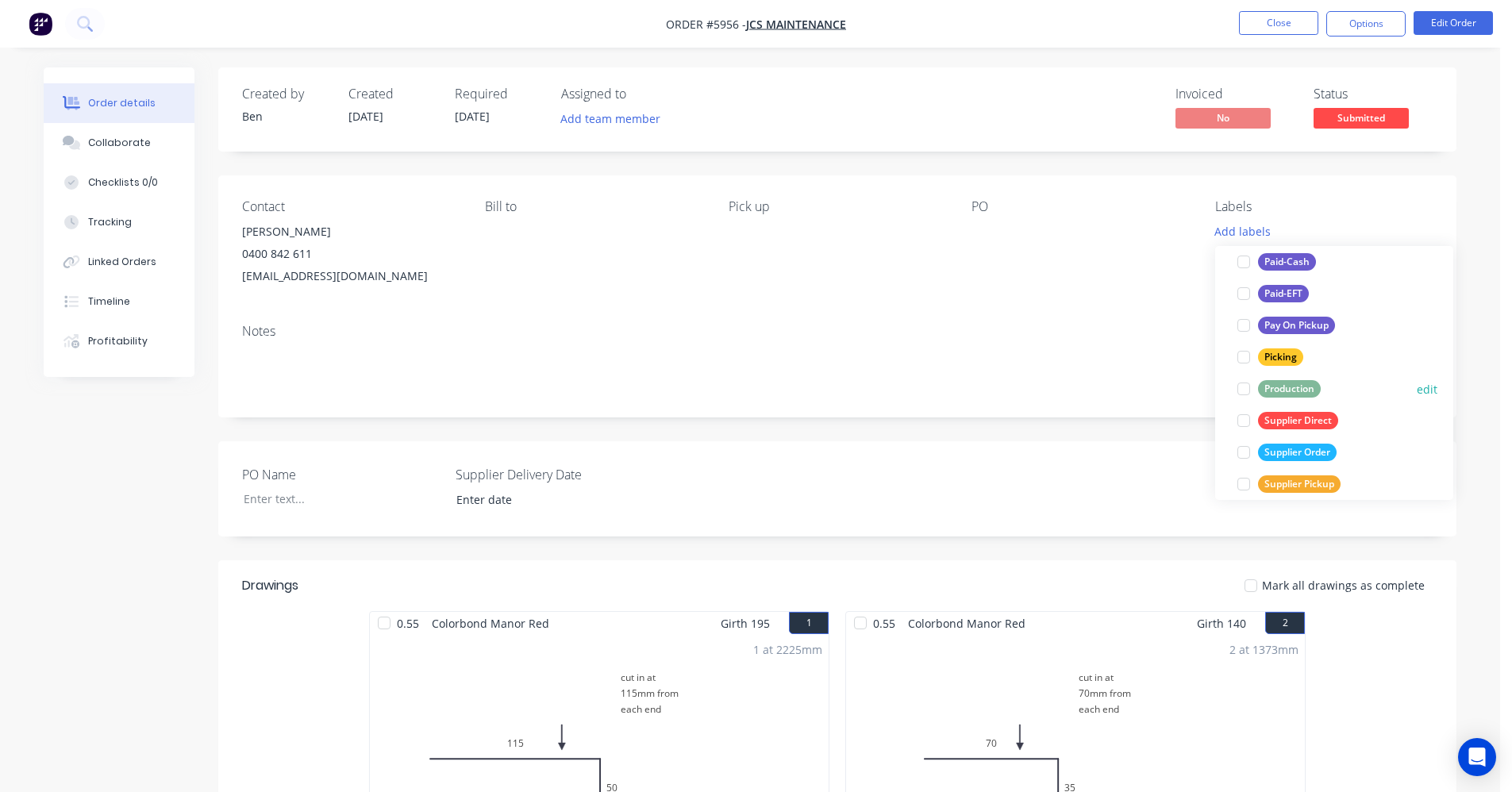
click at [1289, 389] on div "Production" at bounding box center [1289, 388] width 63 height 17
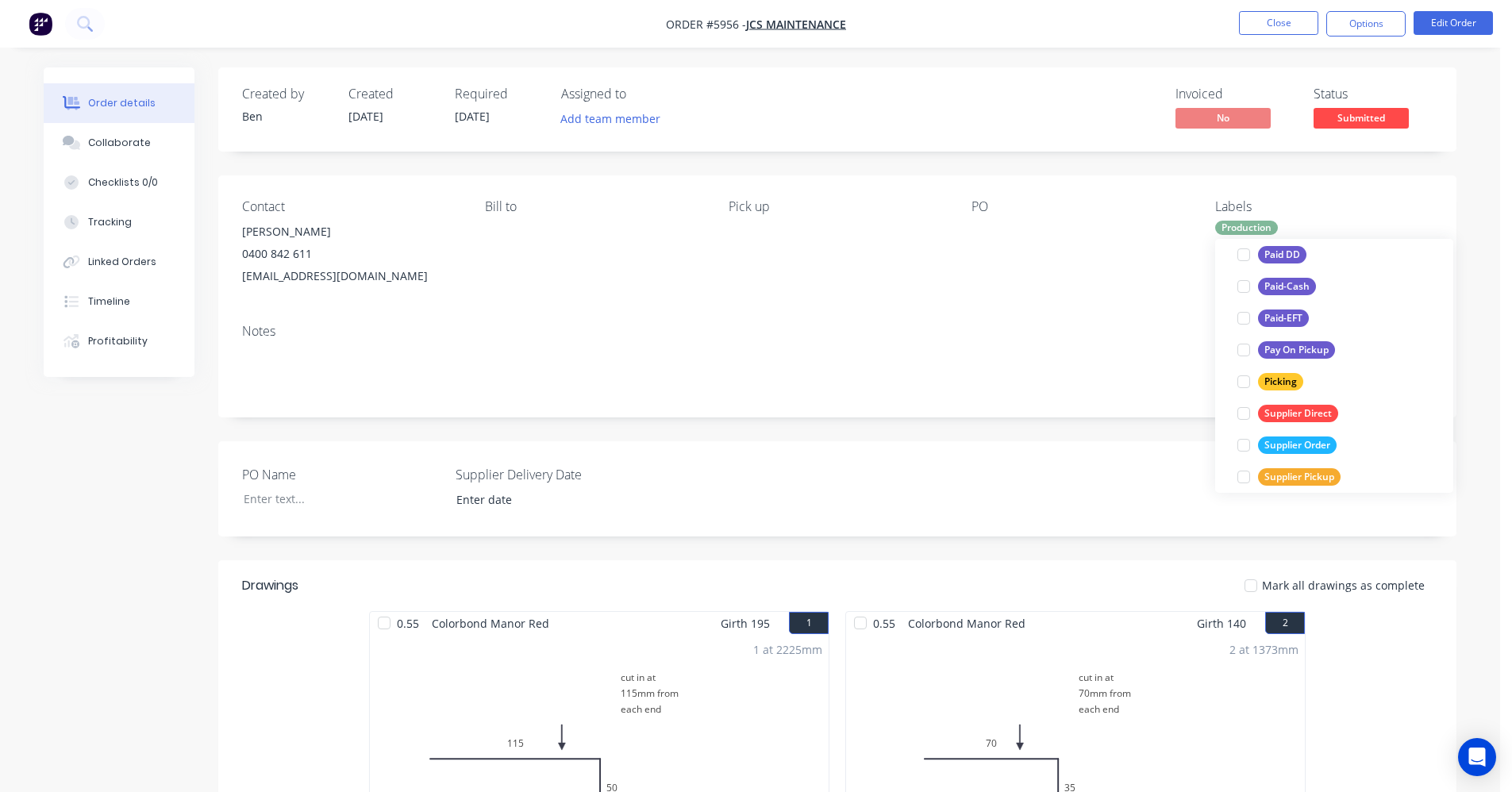
scroll to position [0, 0]
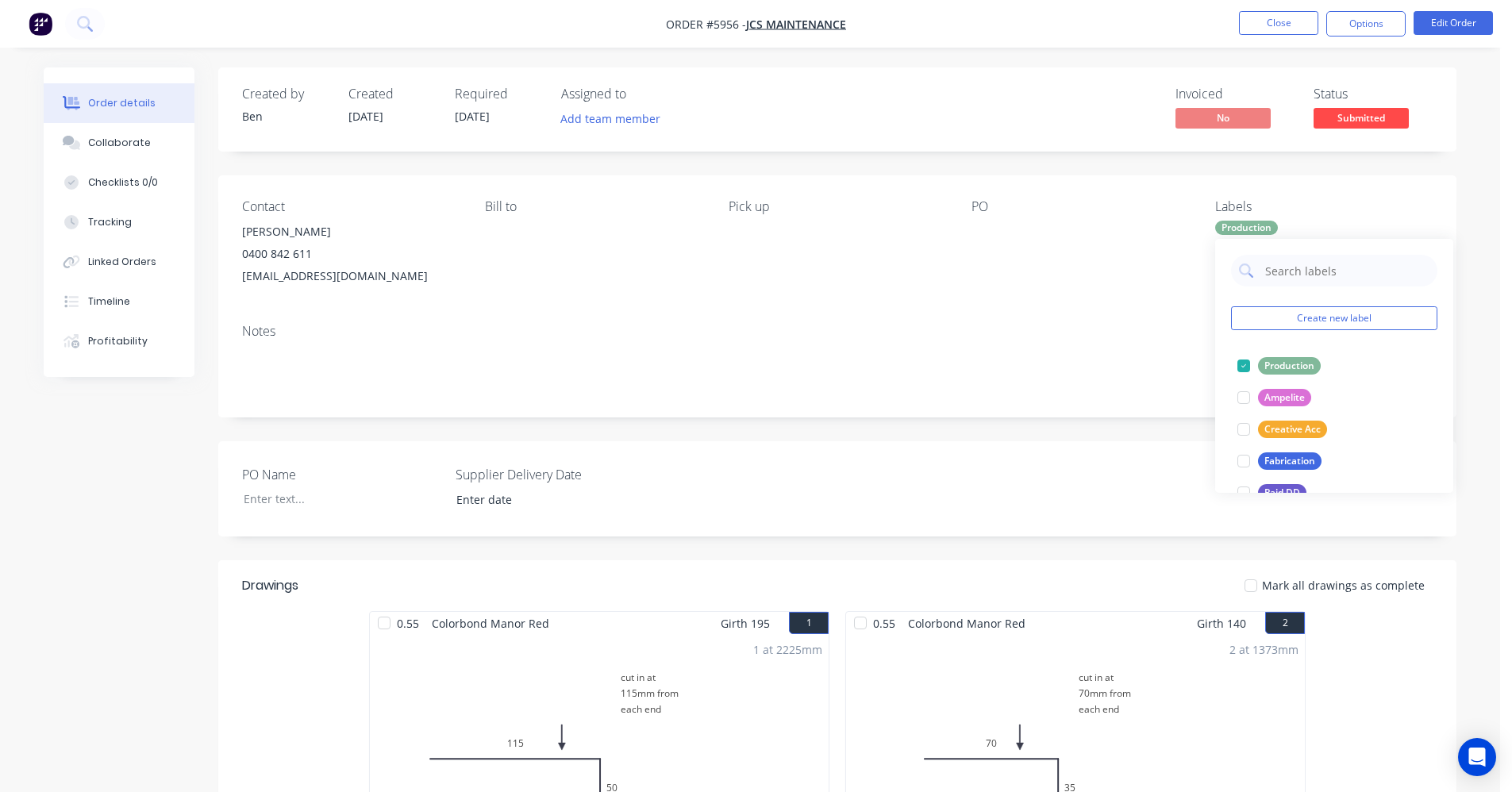
click at [1029, 341] on div "Notes" at bounding box center [837, 364] width 1238 height 106
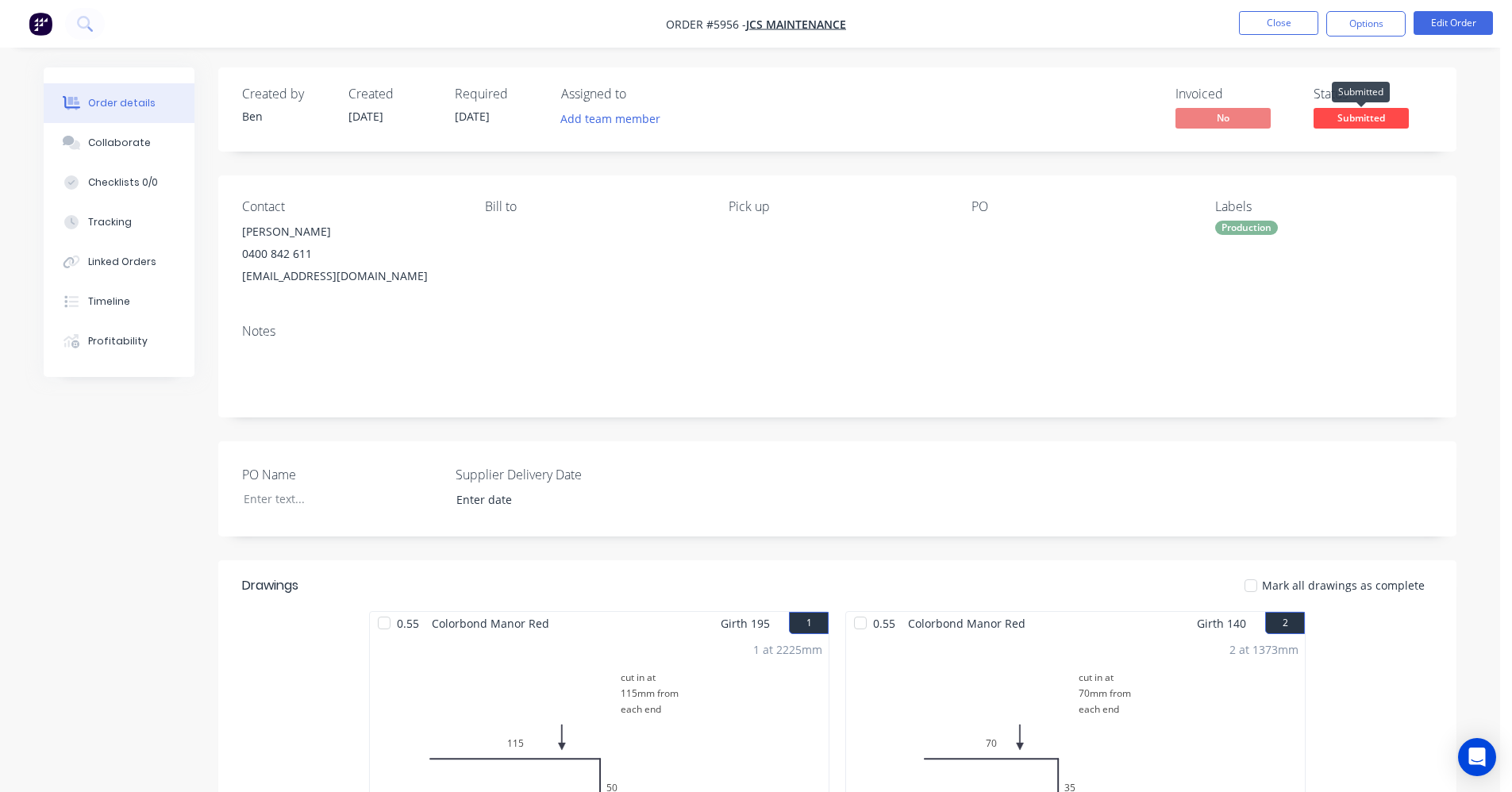
click at [1365, 116] on span "Submitted" at bounding box center [1361, 118] width 95 height 20
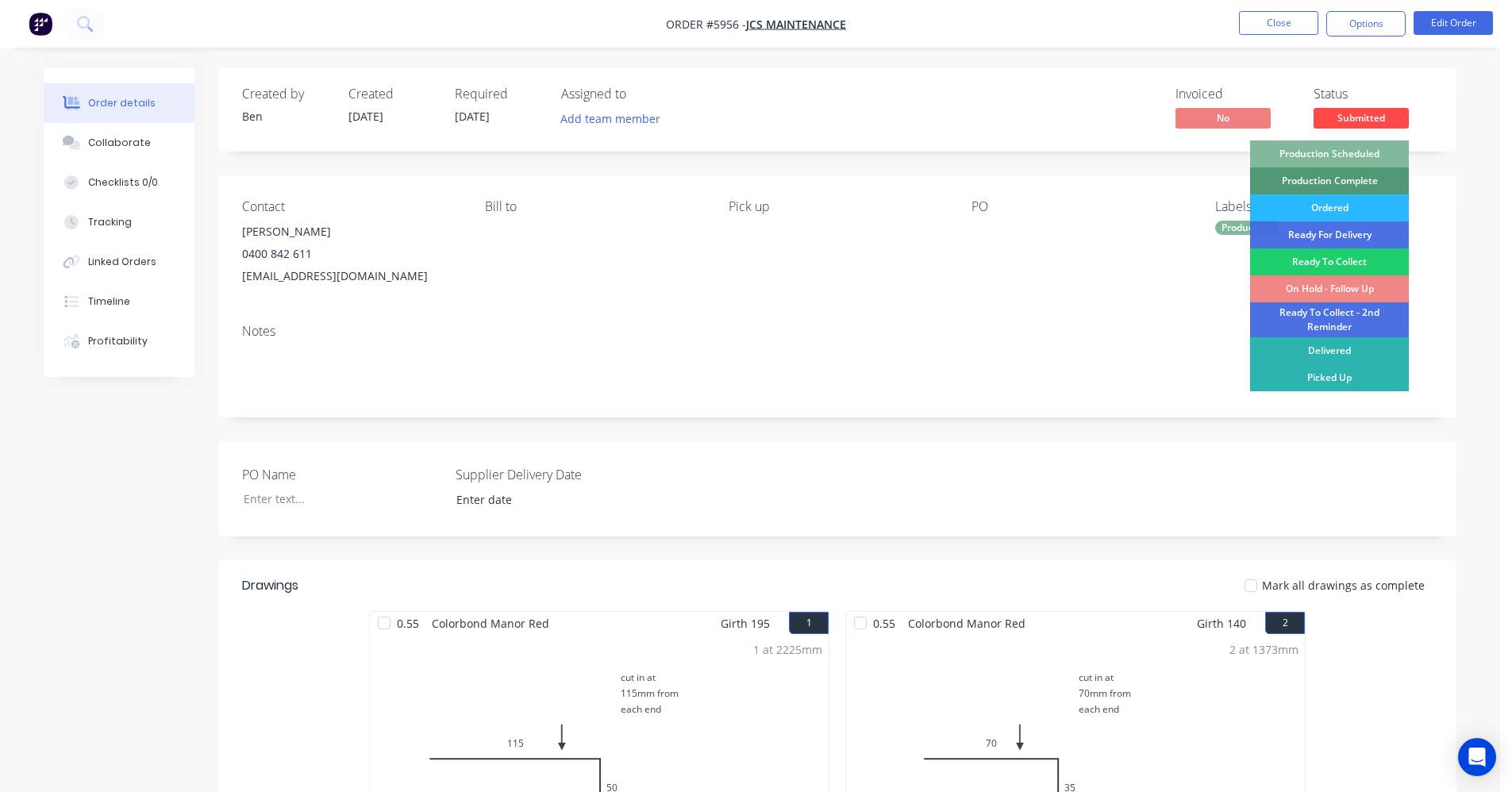
click at [1338, 155] on div "Production Scheduled" at bounding box center [1329, 154] width 159 height 27
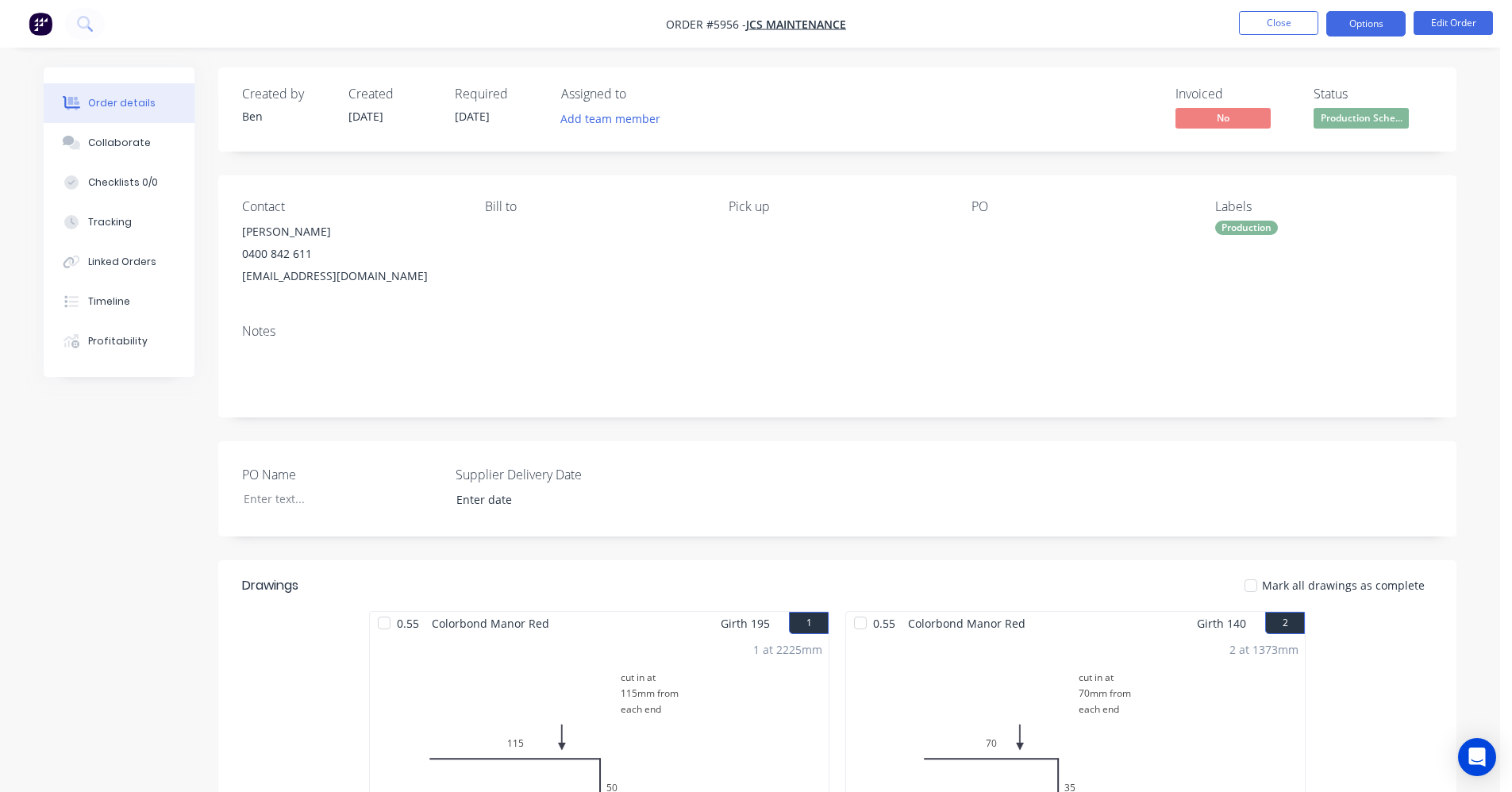
click at [1365, 21] on button "Options" at bounding box center [1366, 24] width 79 height 25
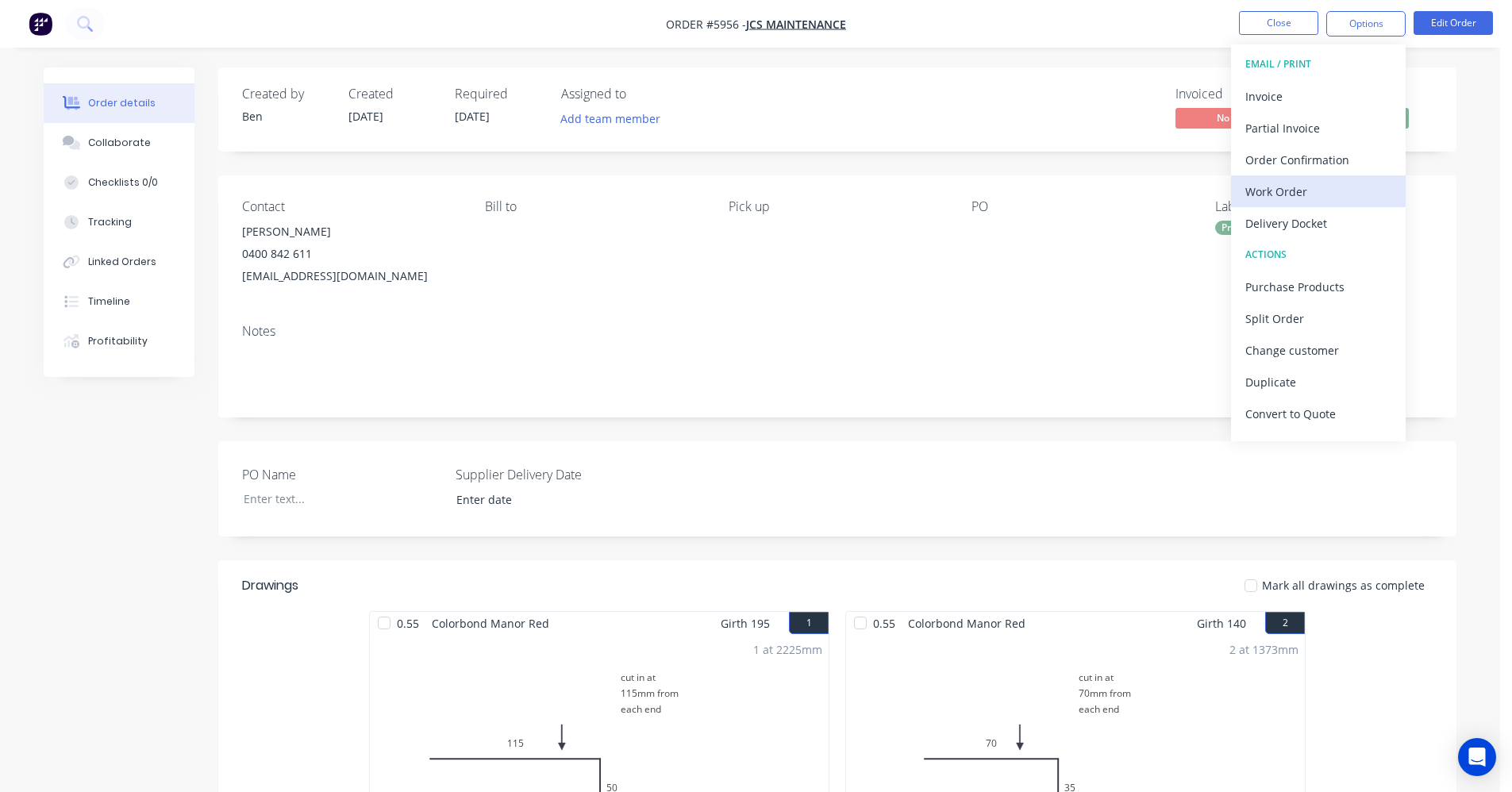
click at [1289, 186] on div "Work Order" at bounding box center [1319, 192] width 146 height 23
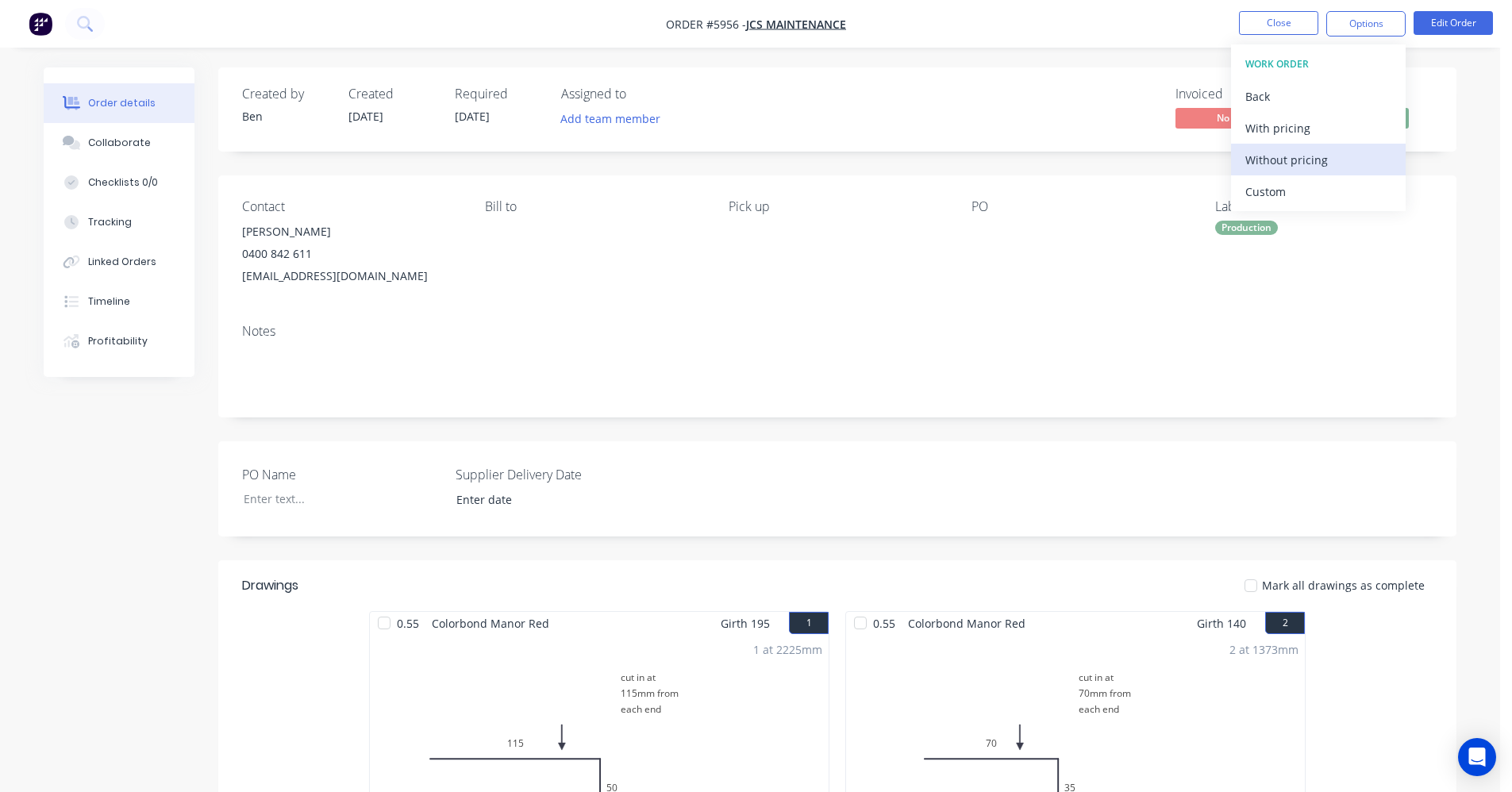
click at [1303, 163] on div "Without pricing" at bounding box center [1319, 160] width 146 height 23
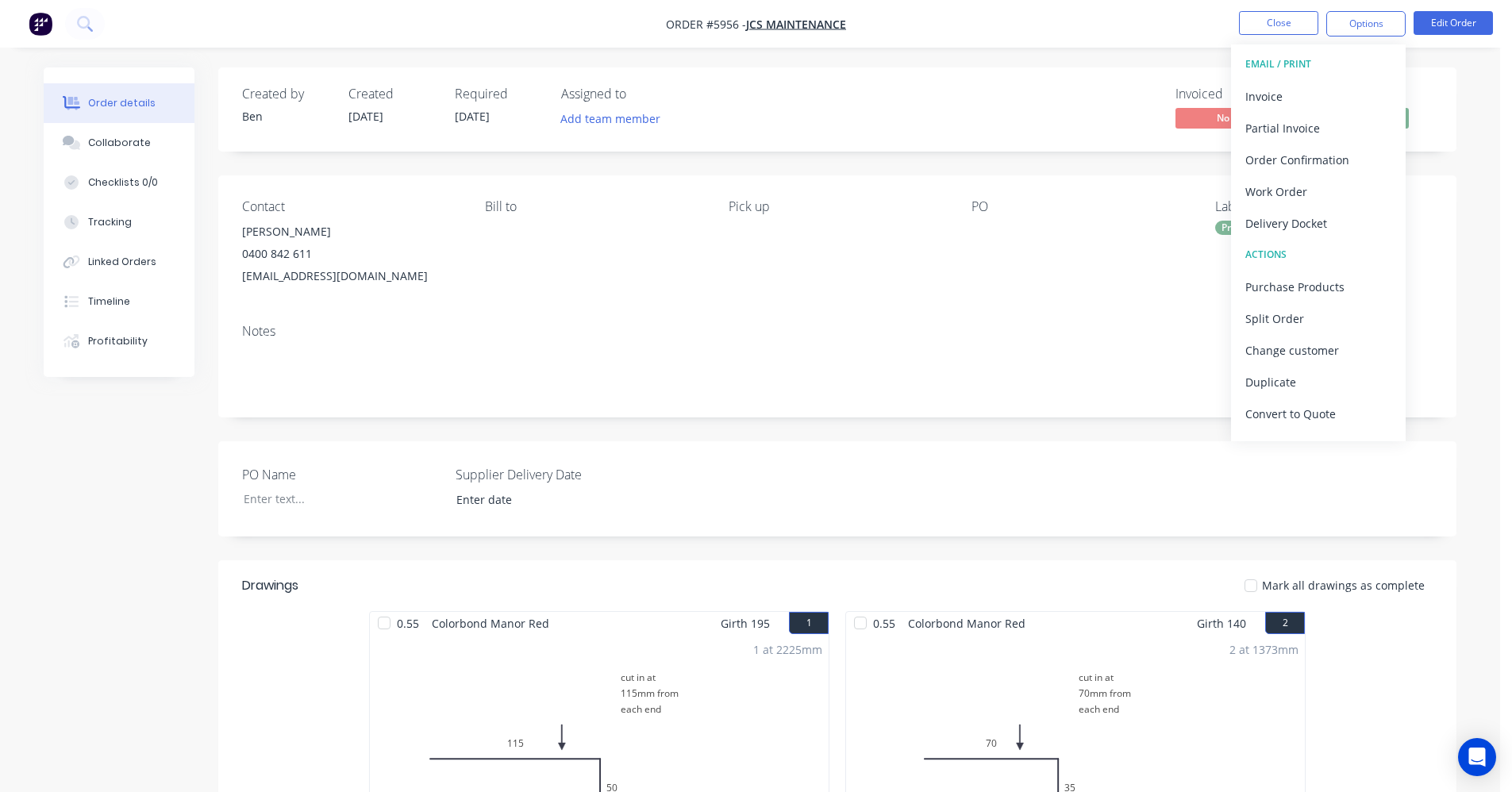
drag, startPoint x: 828, startPoint y: 330, endPoint x: 1171, endPoint y: 301, distance: 344.2
click at [828, 330] on div "Notes" at bounding box center [837, 331] width 1190 height 15
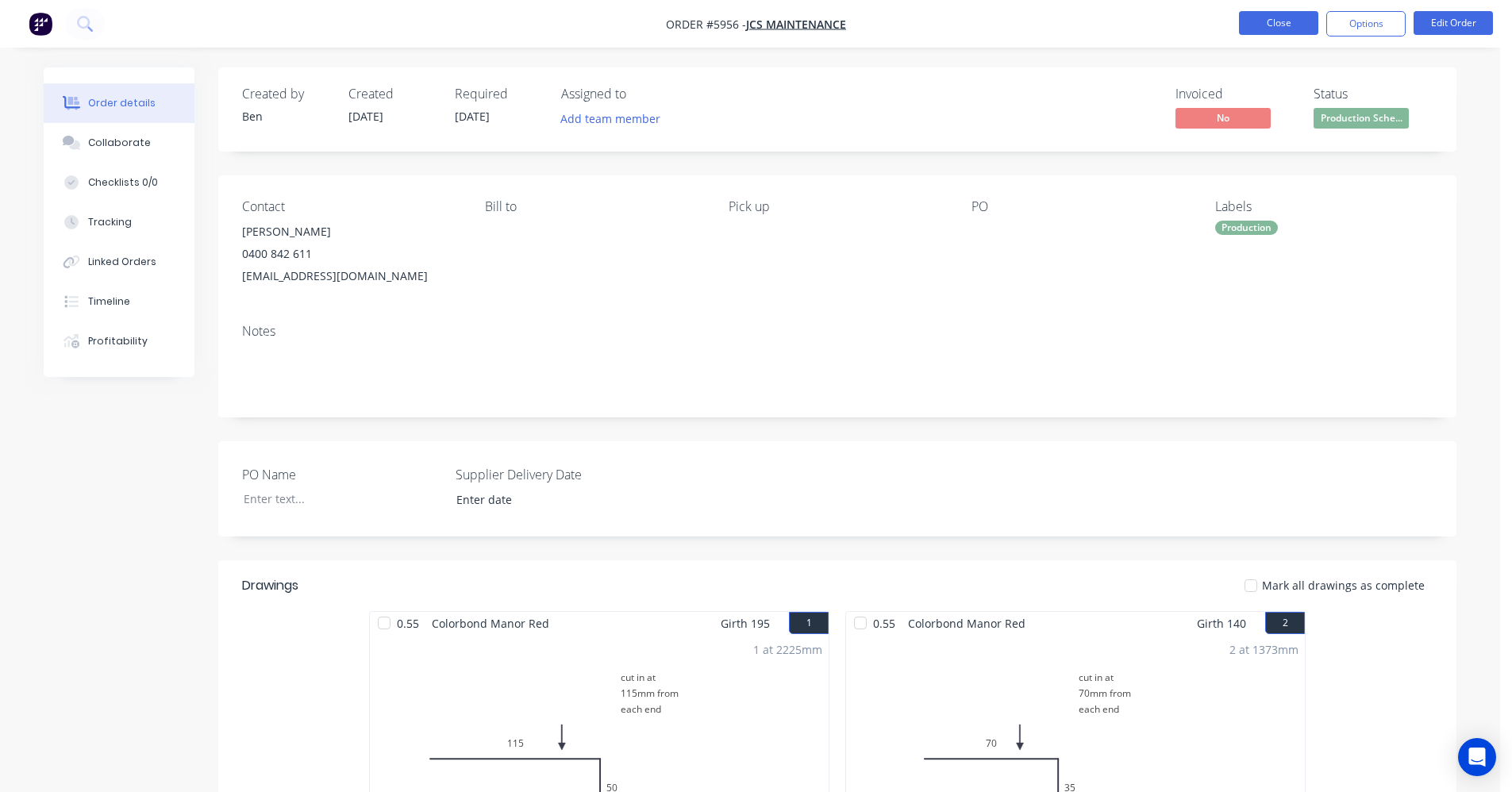
click at [1275, 26] on button "Close" at bounding box center [1278, 23] width 79 height 24
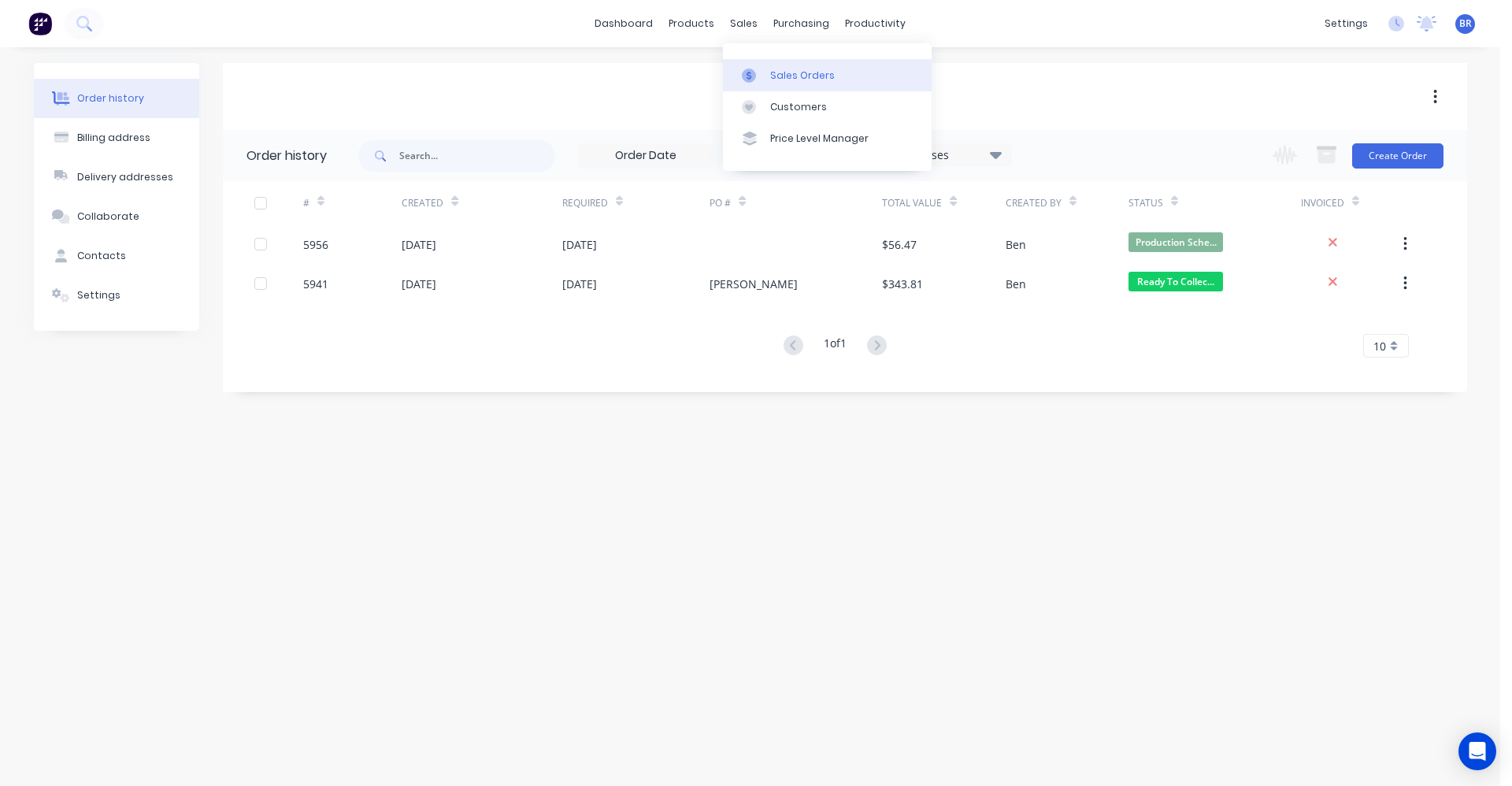
click at [779, 73] on div "Sales Orders" at bounding box center [802, 75] width 64 height 14
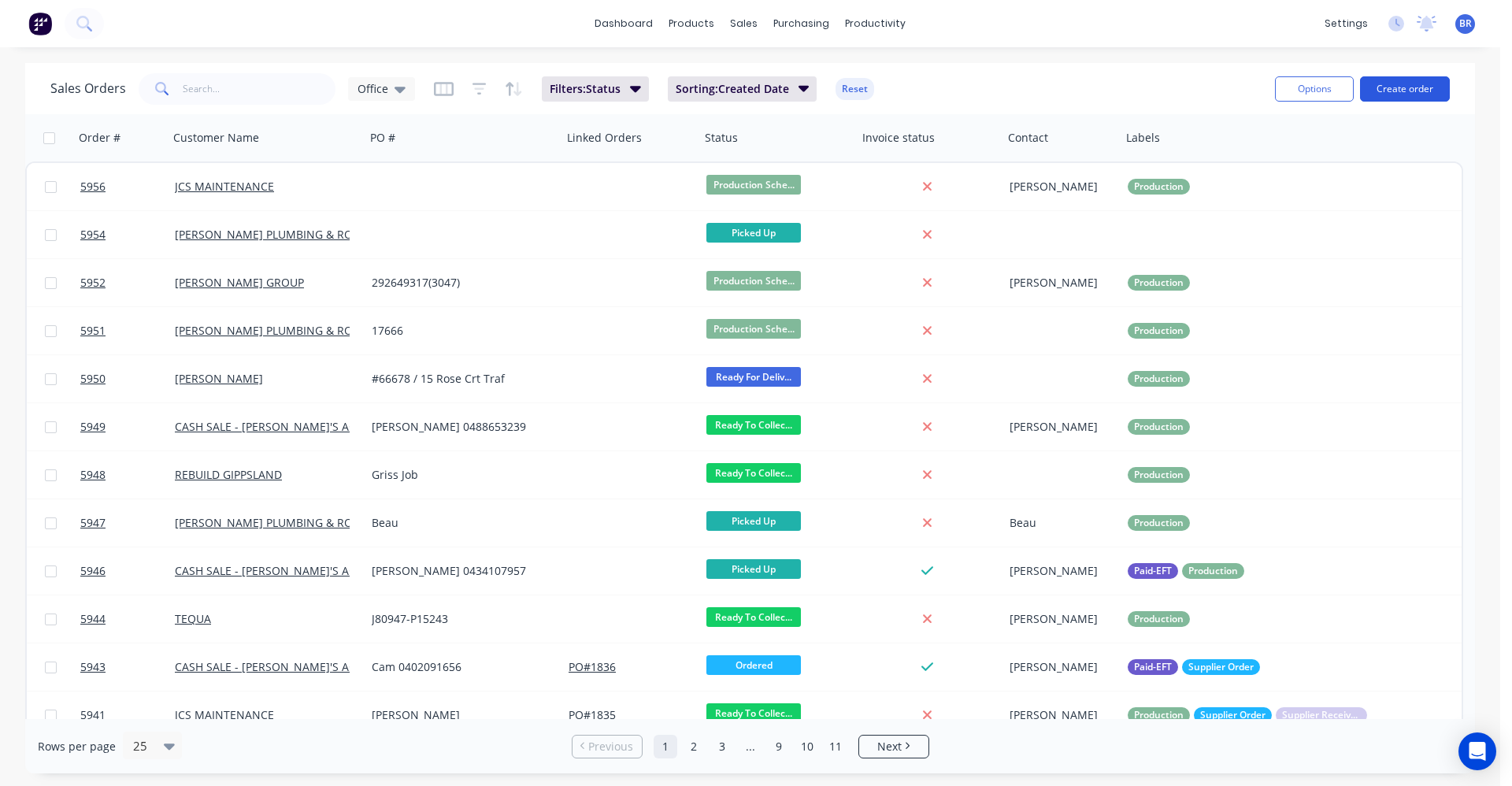
click at [1389, 88] on button "Create order" at bounding box center [1405, 89] width 90 height 25
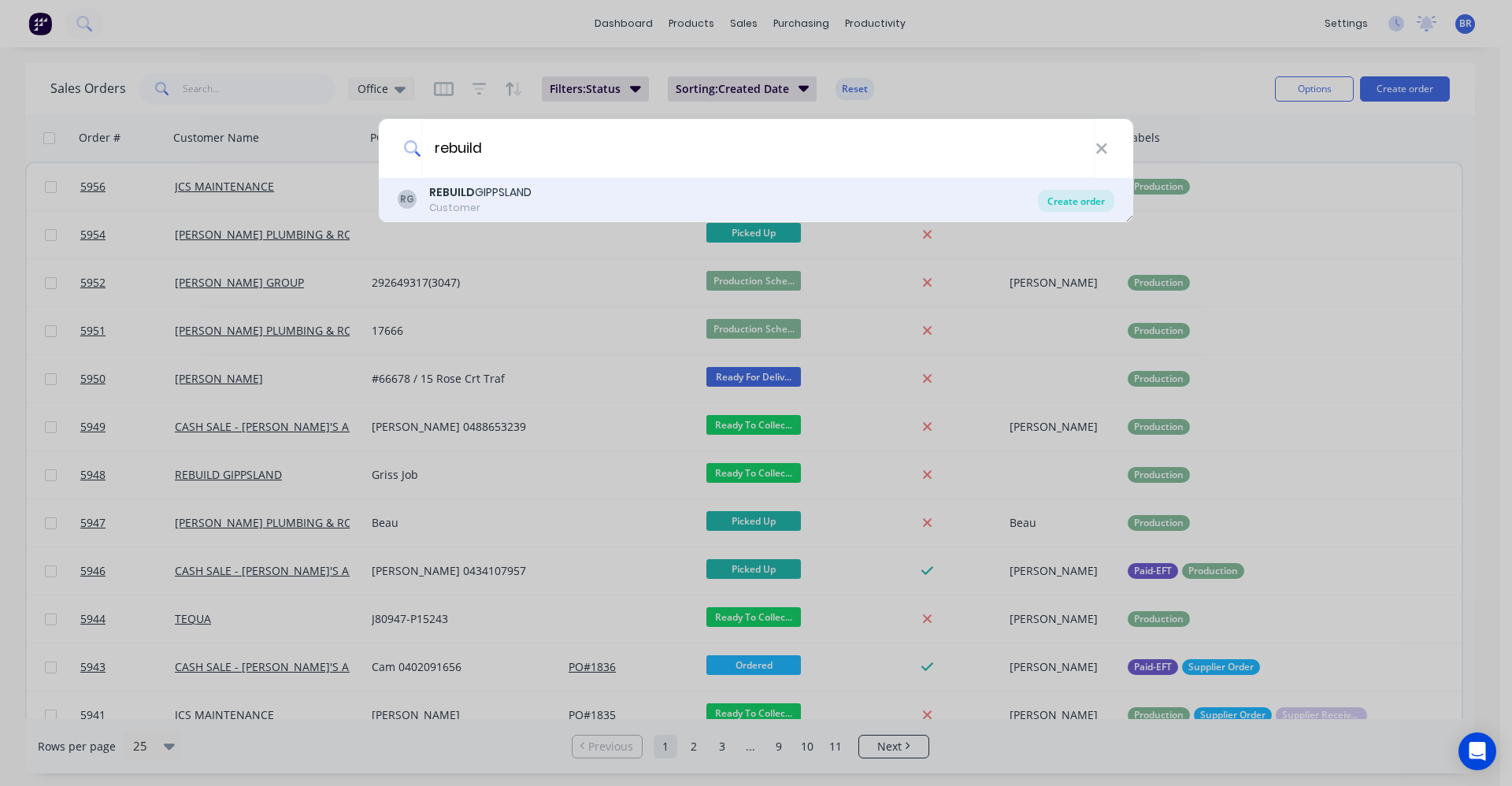
type input "rebuild"
click at [1081, 202] on div "Create order" at bounding box center [1077, 200] width 77 height 22
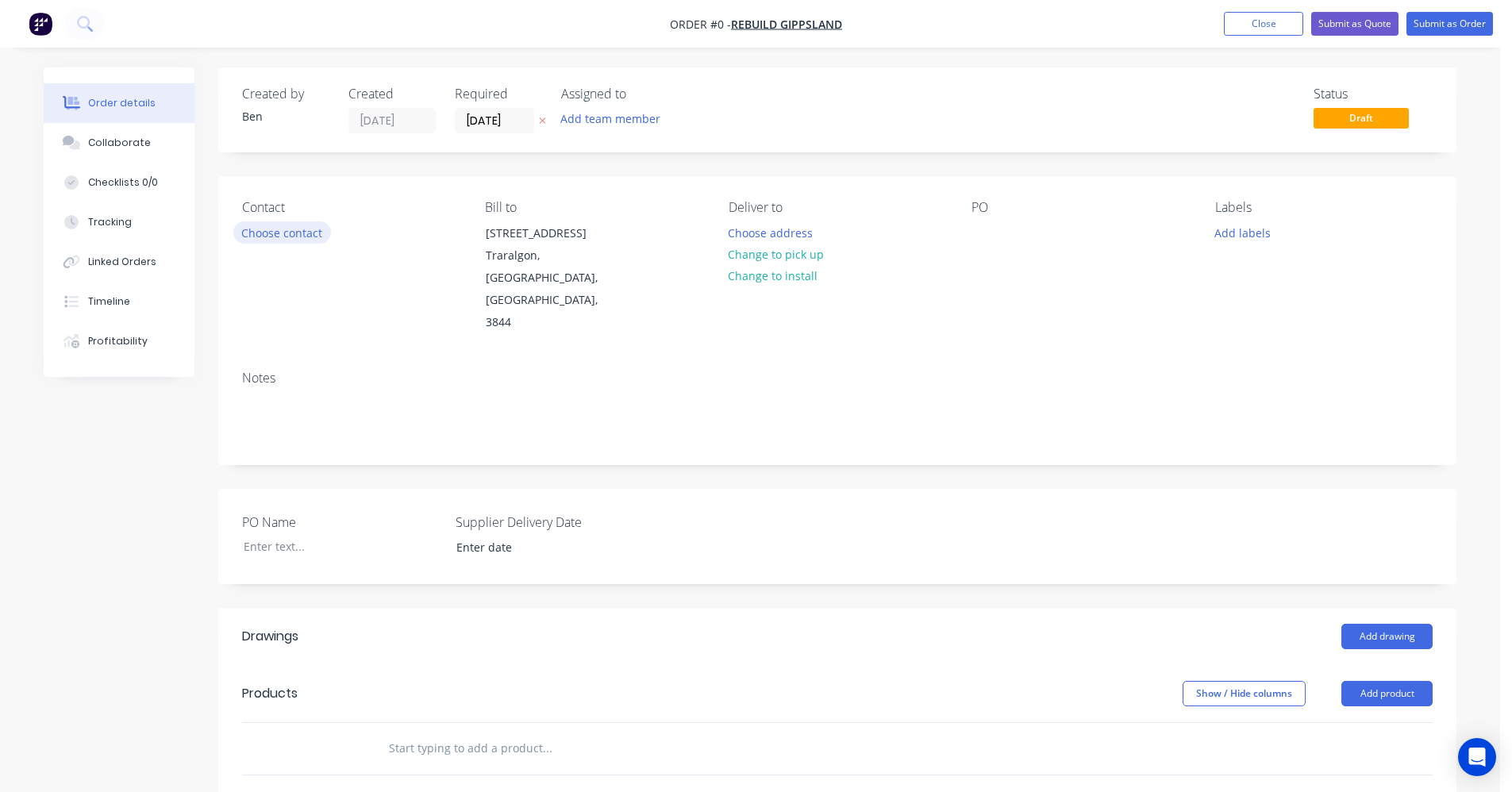
click at [275, 228] on button "Choose contact" at bounding box center [282, 232] width 98 height 21
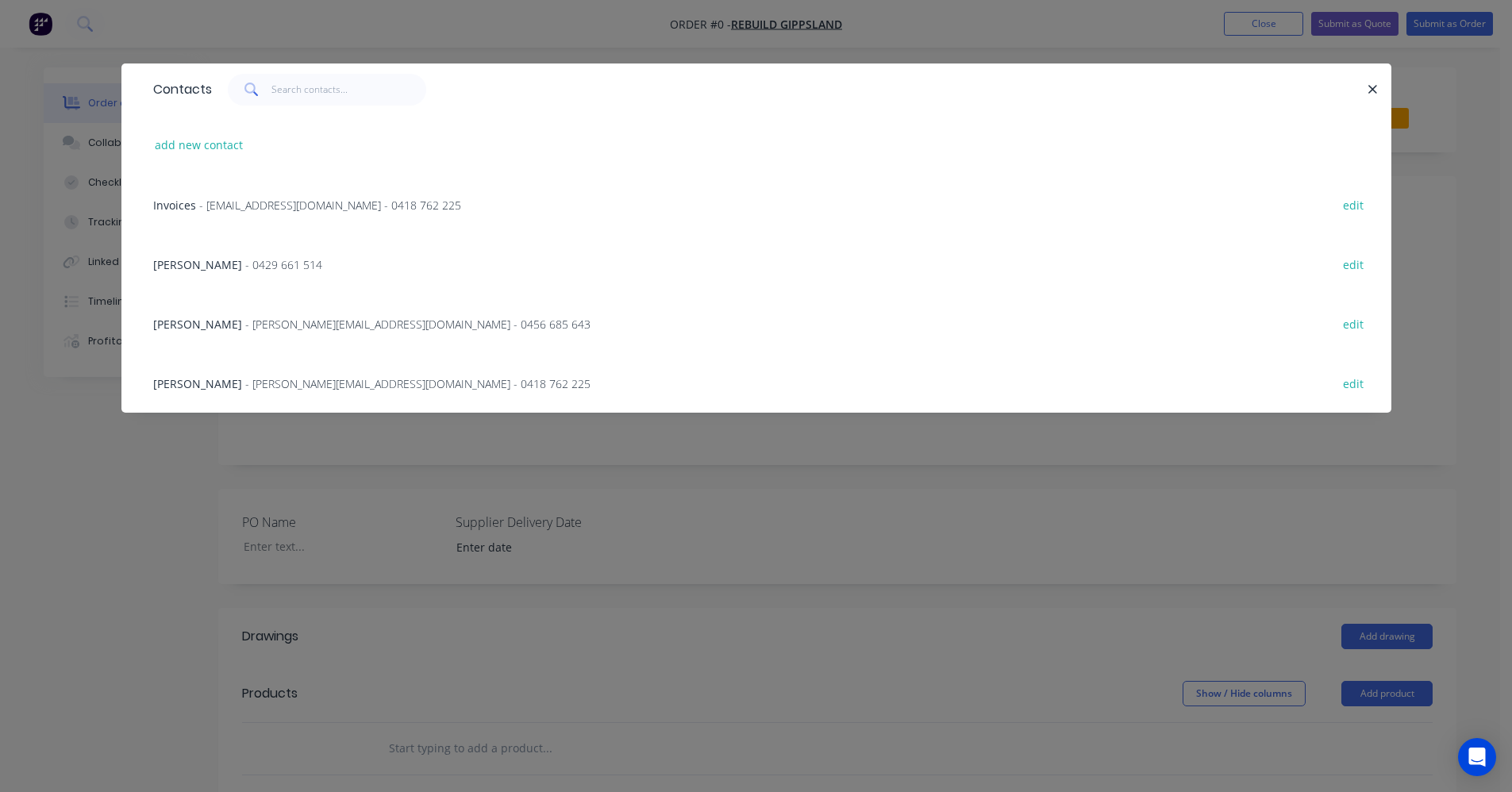
click at [245, 323] on span "- paul@rebuildgippsland.com.au - 0456 685 643" at bounding box center [418, 324] width 346 height 15
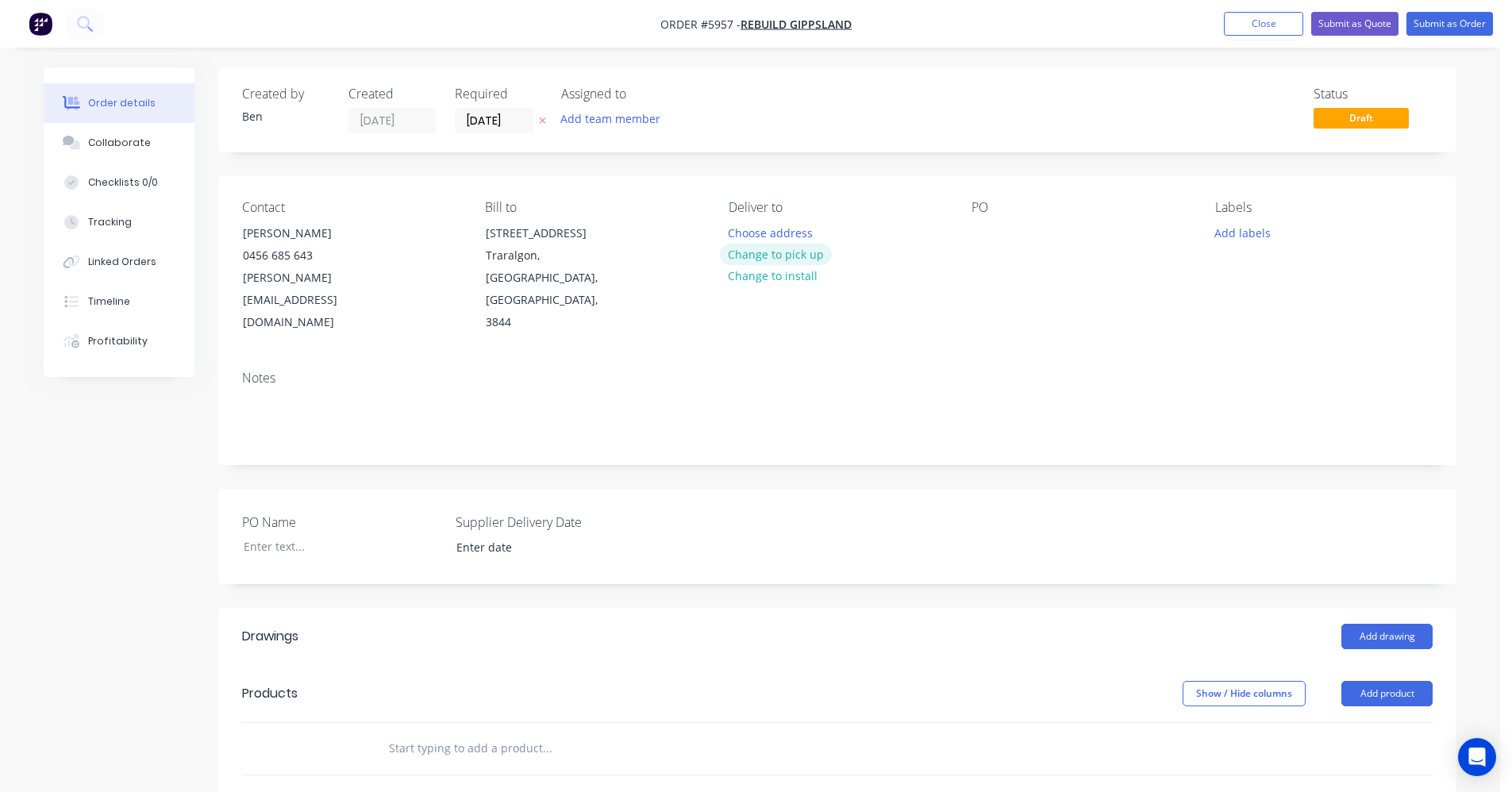
click at [794, 258] on button "Change to pick up" at bounding box center [776, 254] width 113 height 21
click at [442, 732] on input "text" at bounding box center [547, 748] width 318 height 32
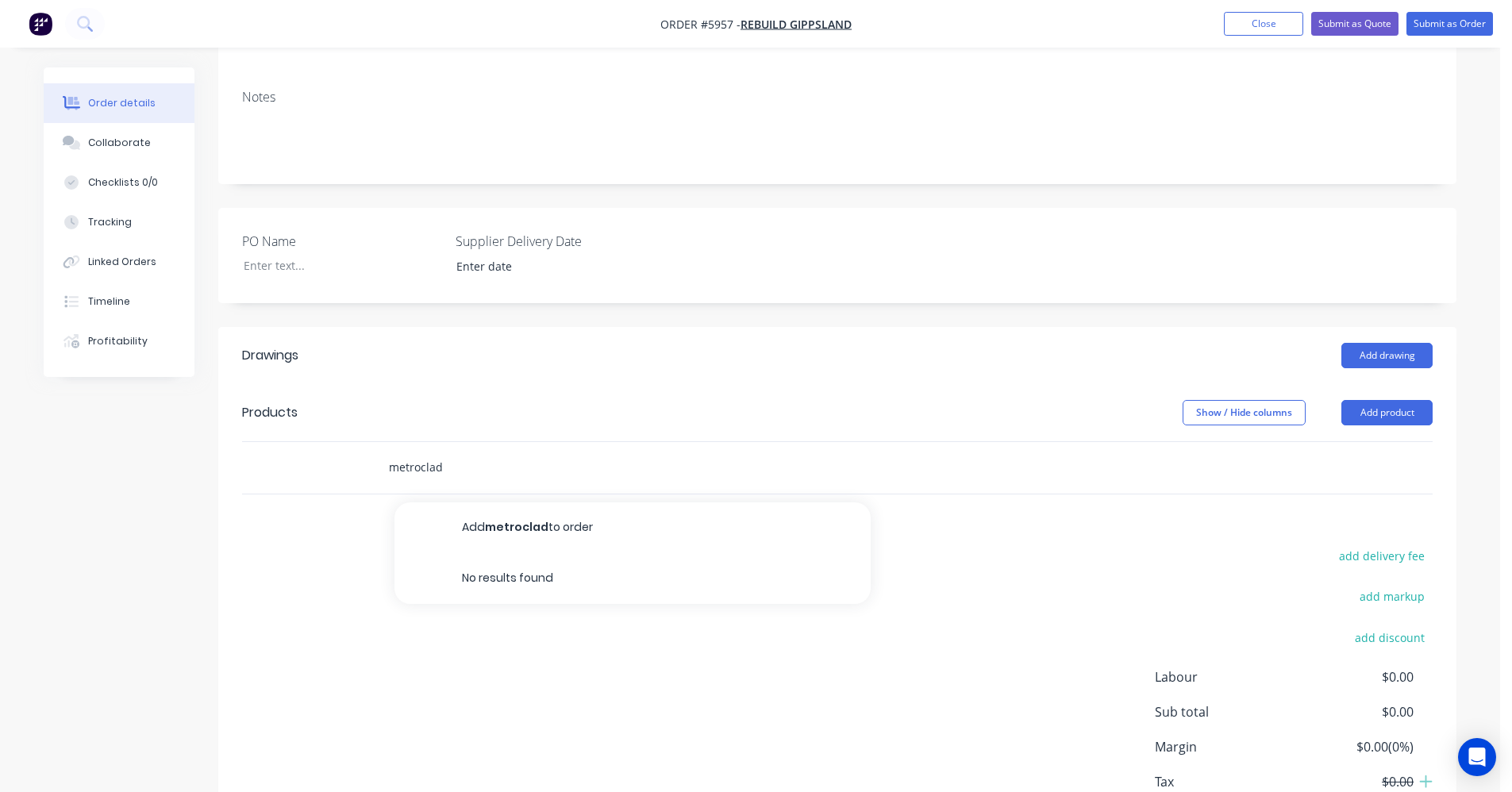
scroll to position [344, 0]
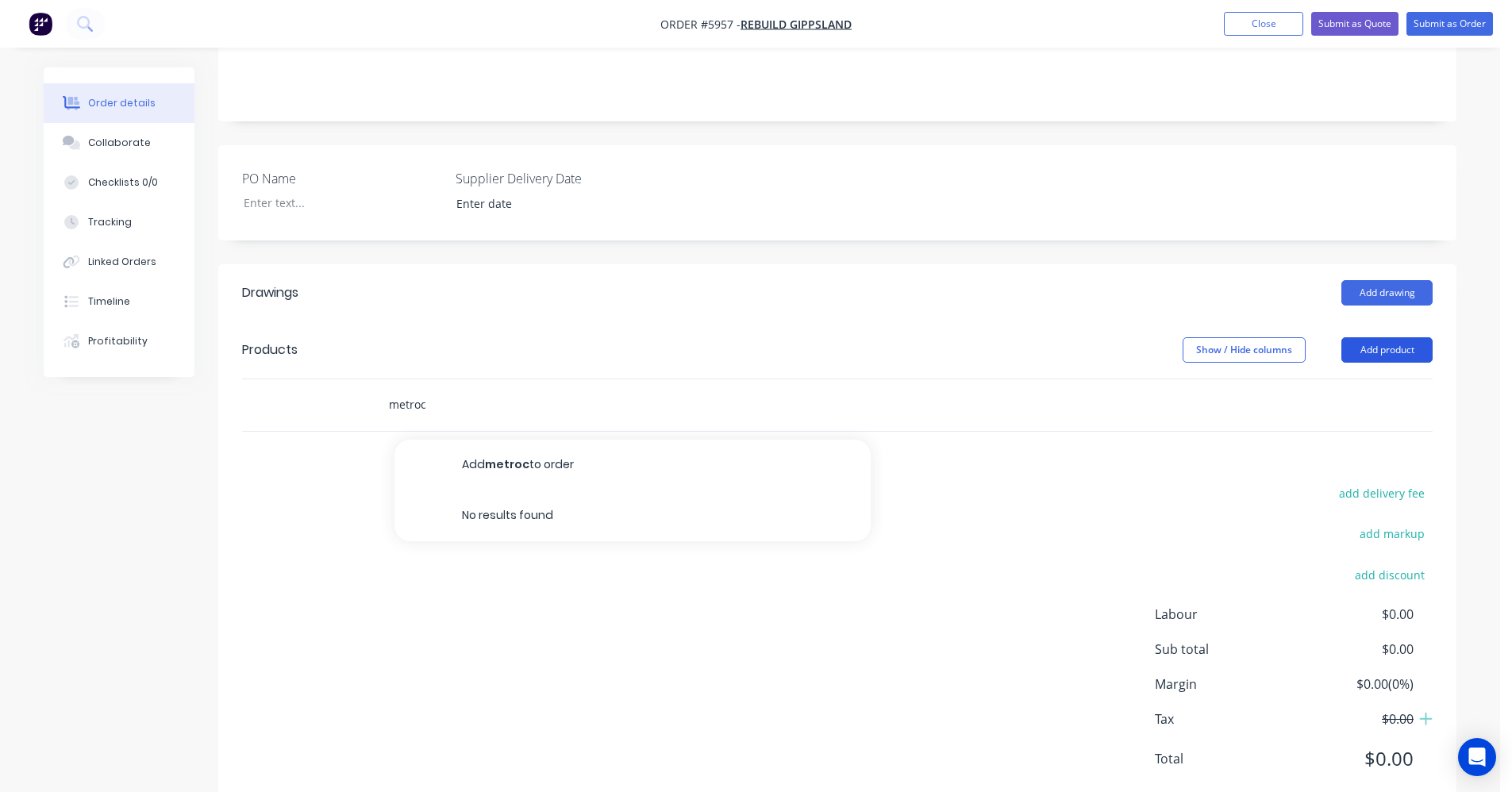
type input "metroc"
click at [1397, 337] on button "Add product" at bounding box center [1386, 350] width 91 height 25
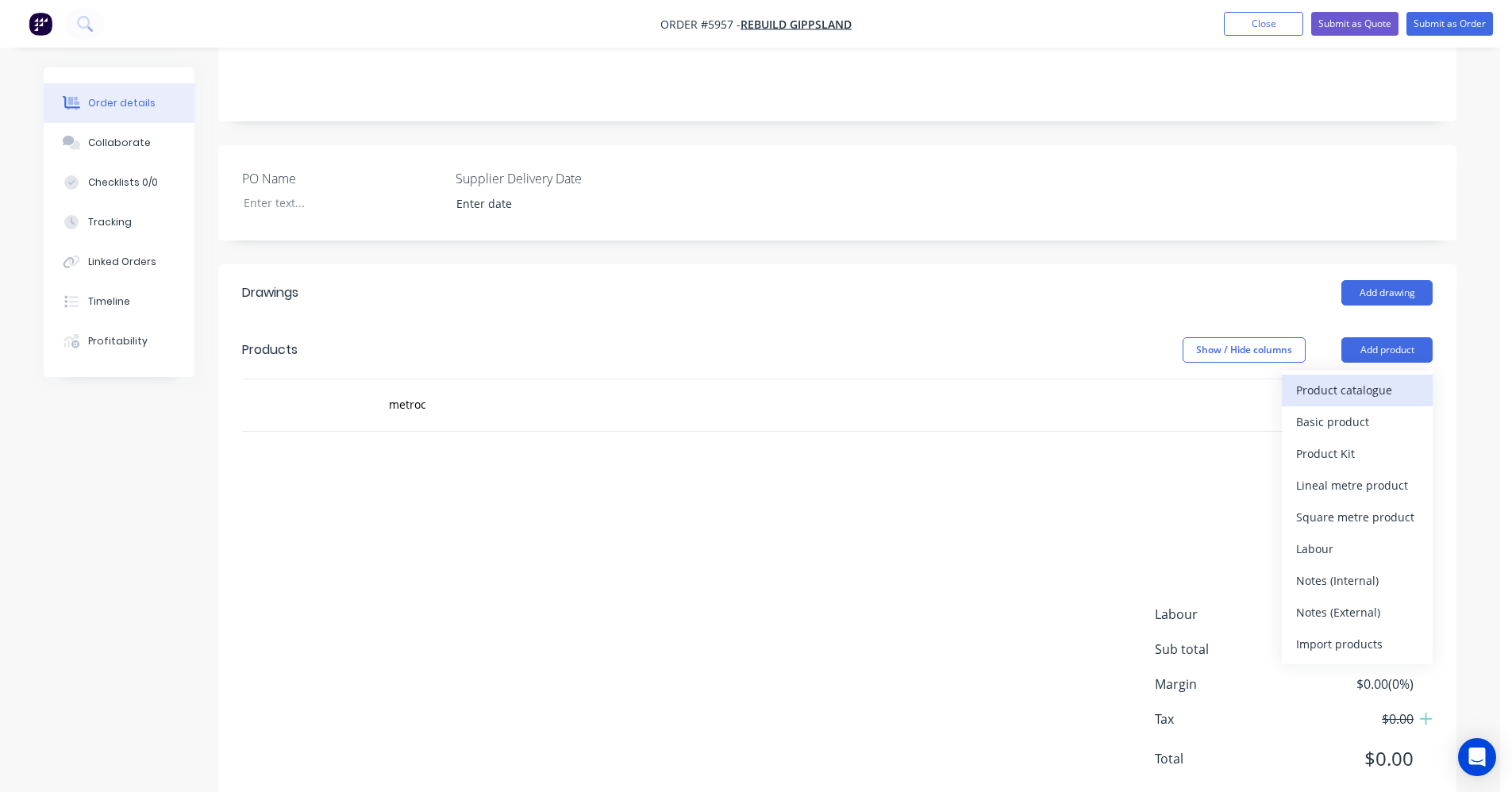
click at [1363, 378] on div "Product catalogue" at bounding box center [1357, 390] width 123 height 23
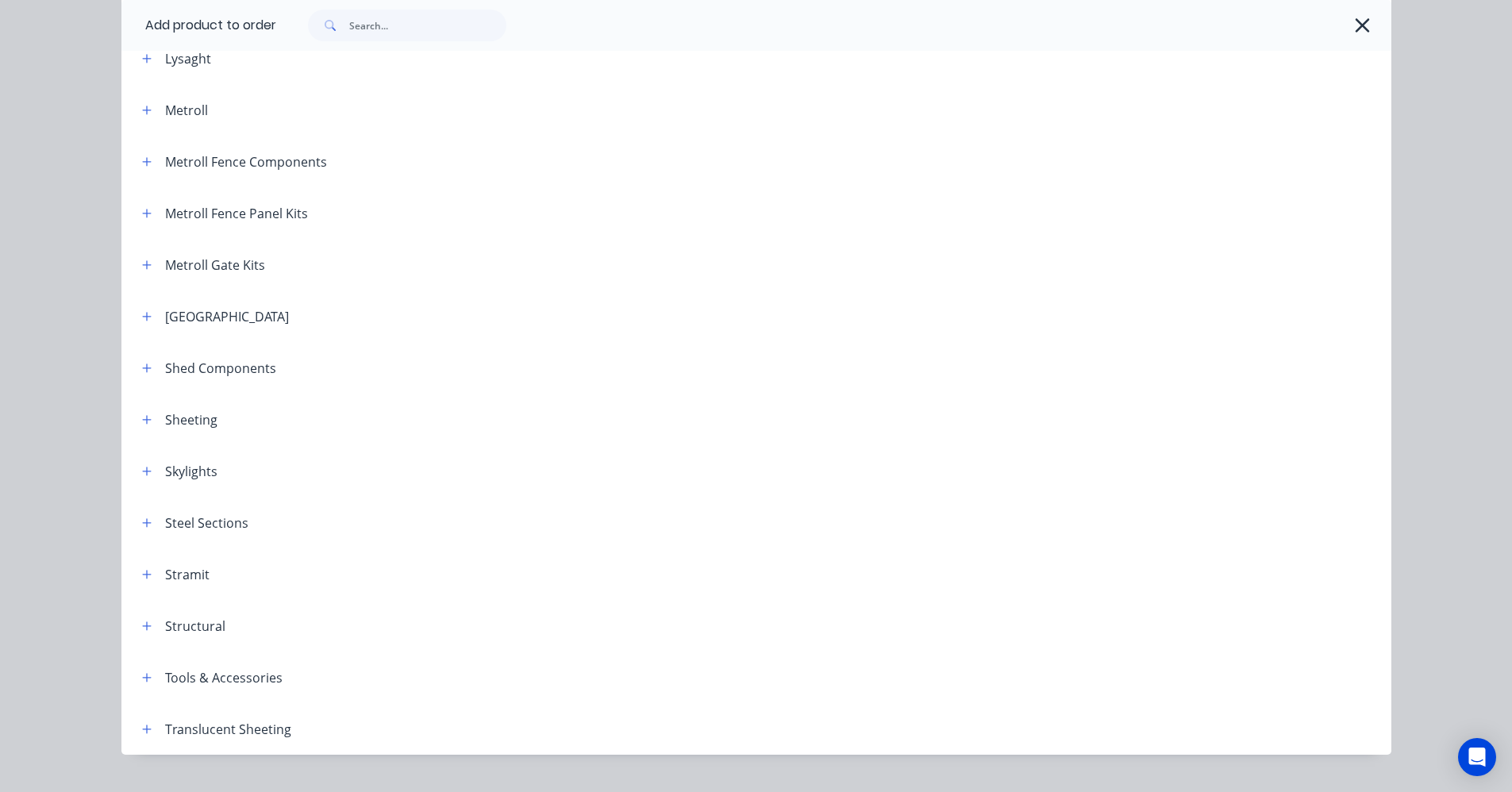
scroll to position [793, 0]
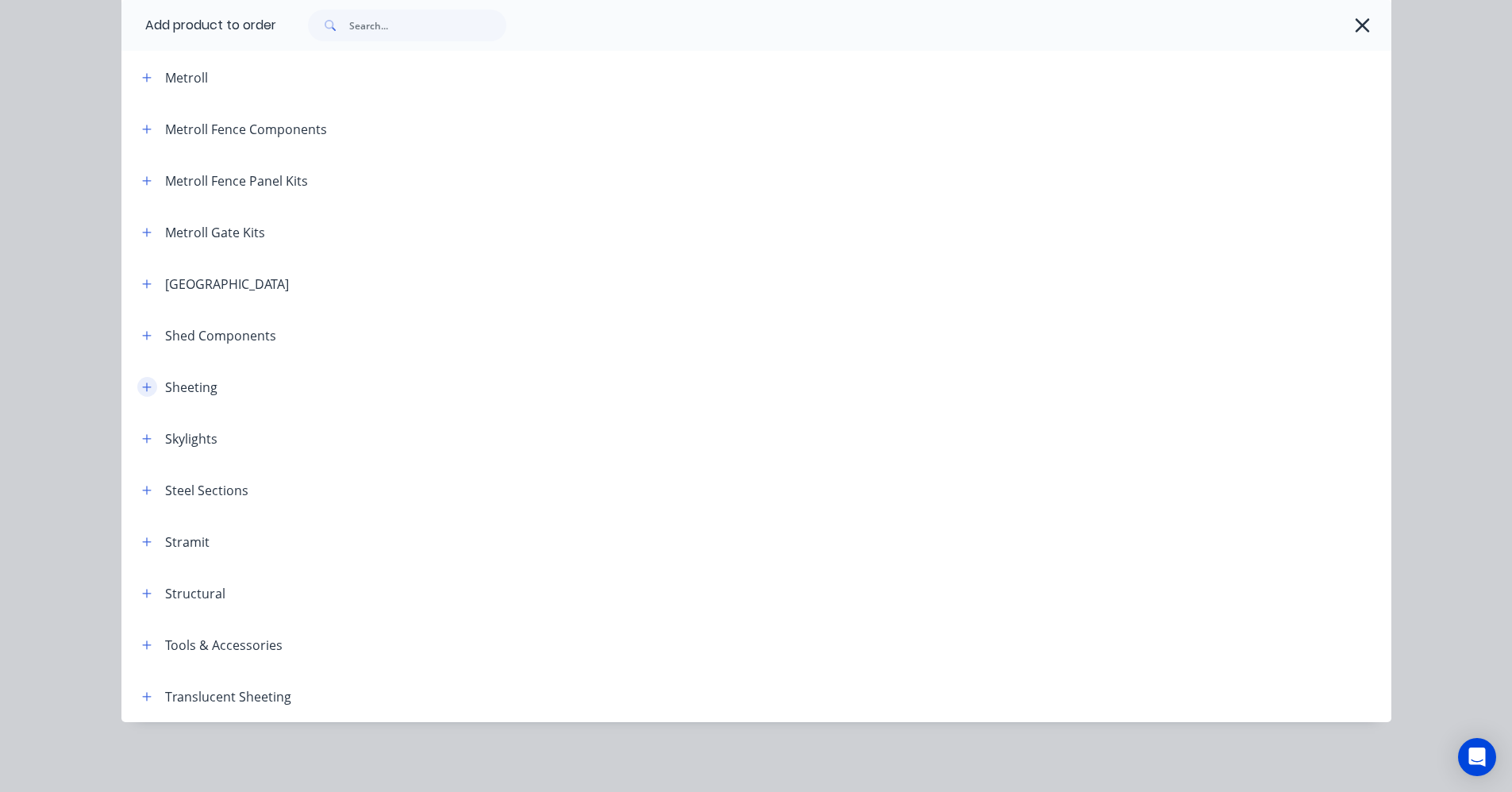
click at [146, 387] on button "button" at bounding box center [147, 387] width 20 height 20
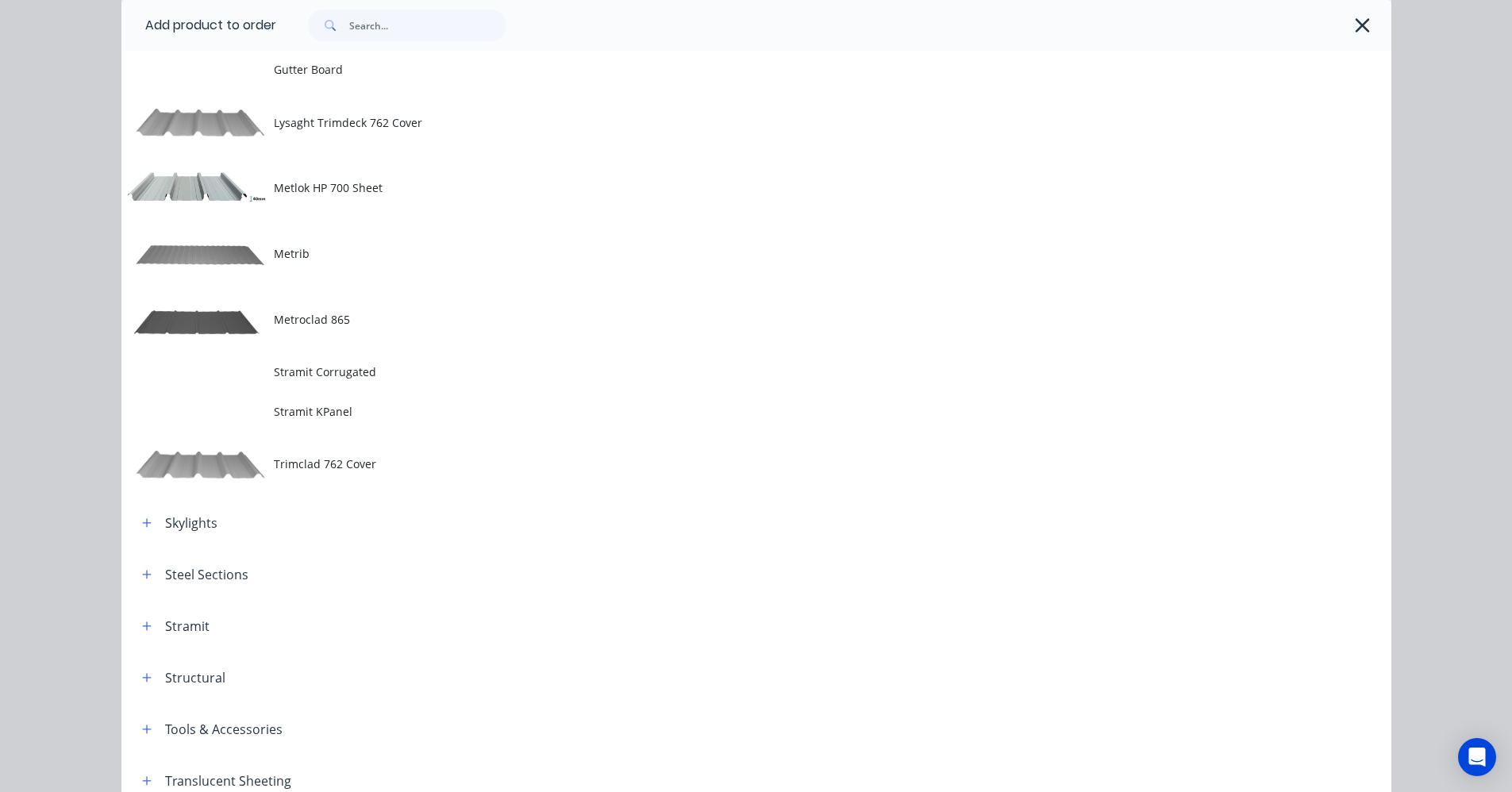
scroll to position [1428, 0]
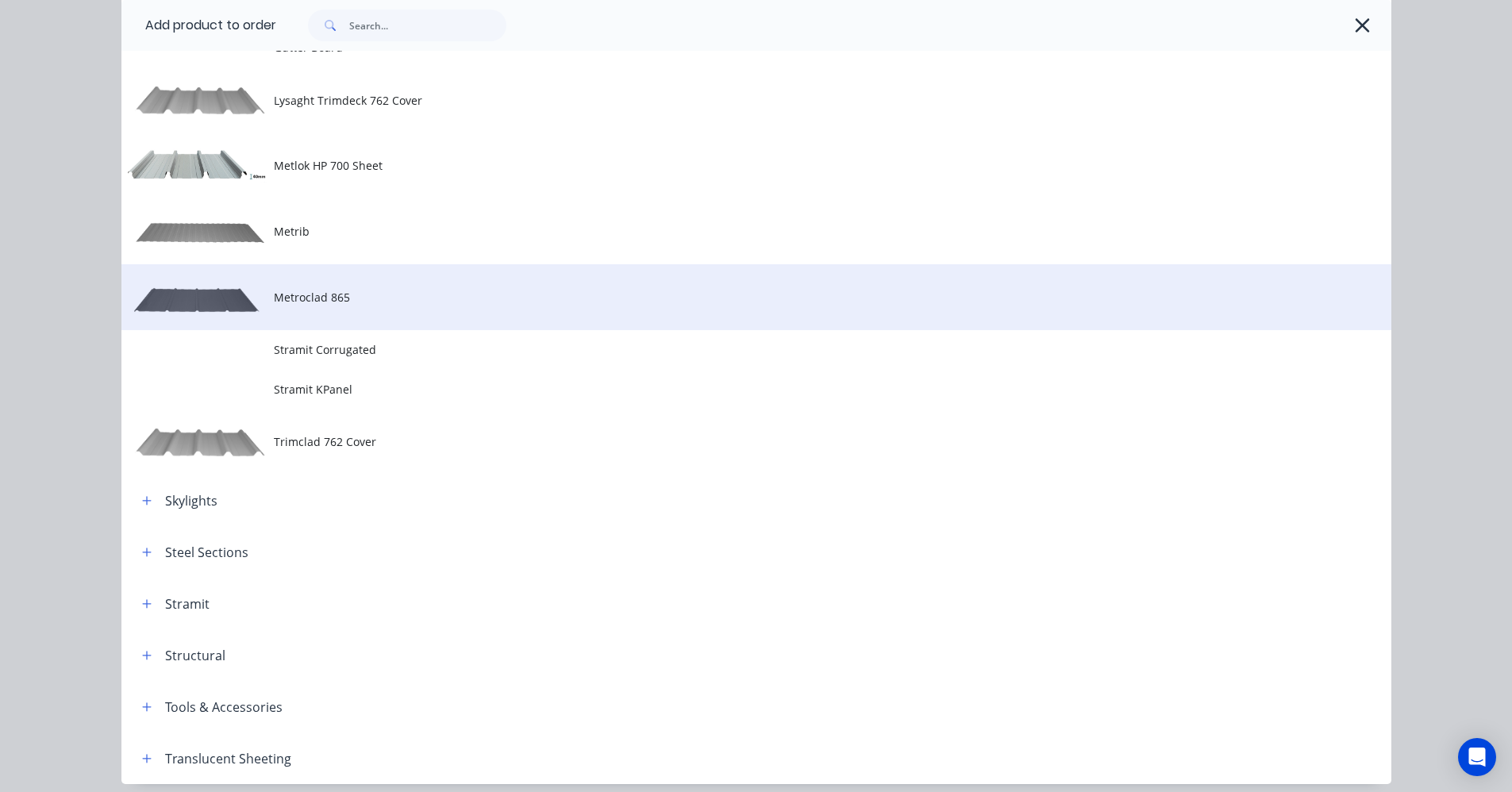
click at [304, 297] on span "Metroclad 865" at bounding box center [721, 297] width 893 height 16
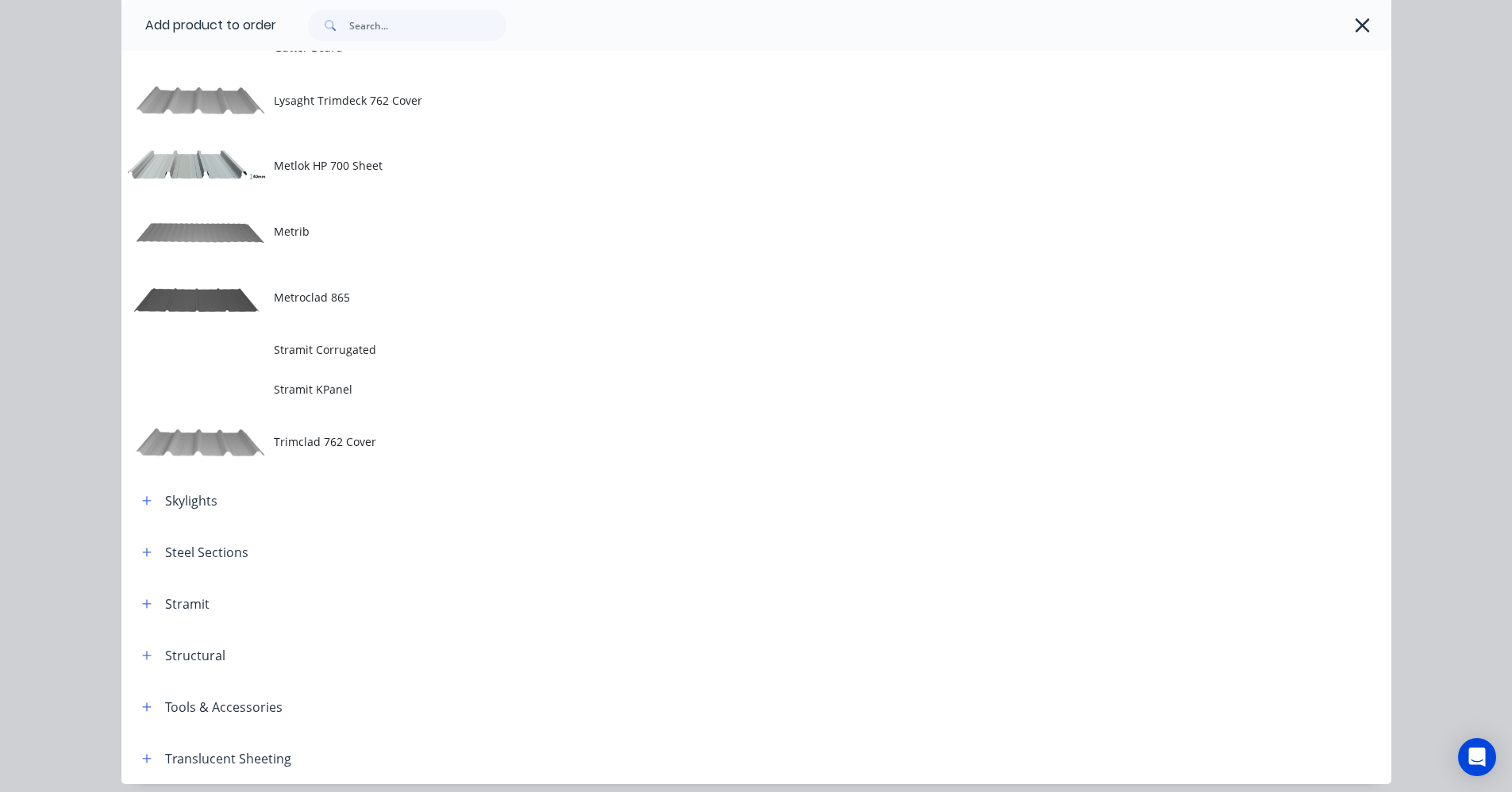
scroll to position [0, 0]
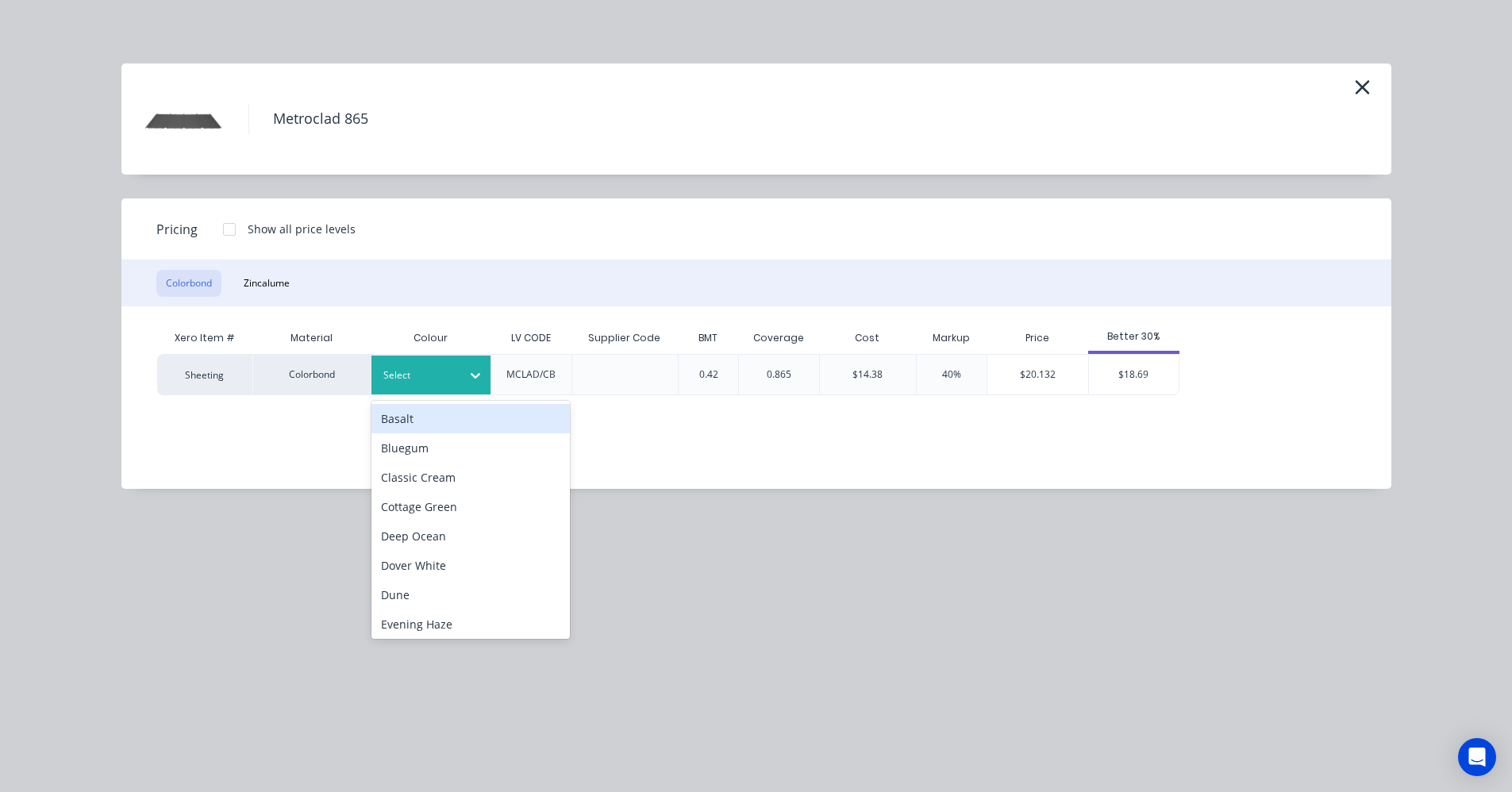
click at [438, 380] on div at bounding box center [419, 375] width 72 height 17
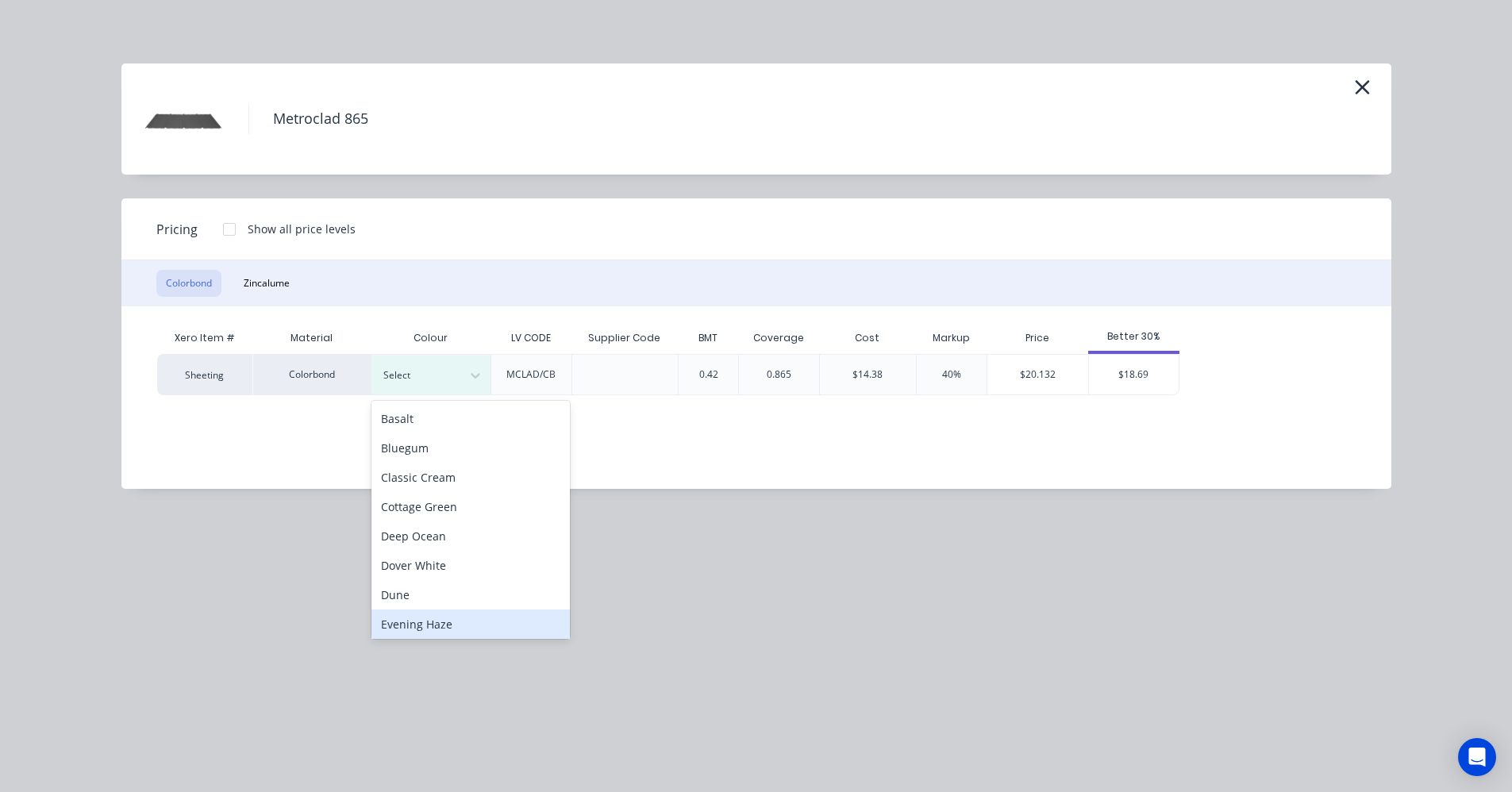
scroll to position [10, 0]
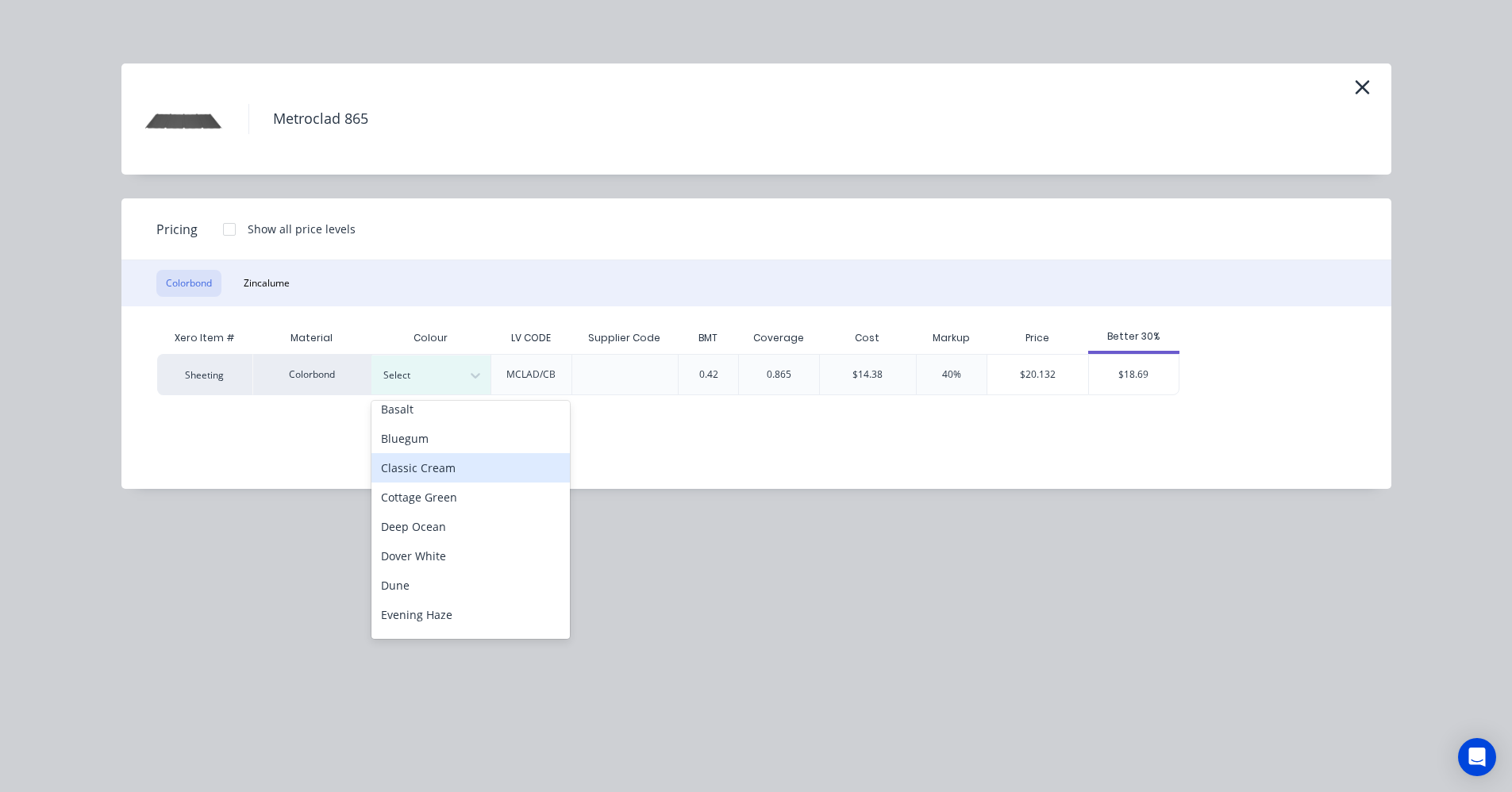
click at [429, 469] on div "Classic Cream" at bounding box center [470, 468] width 198 height 30
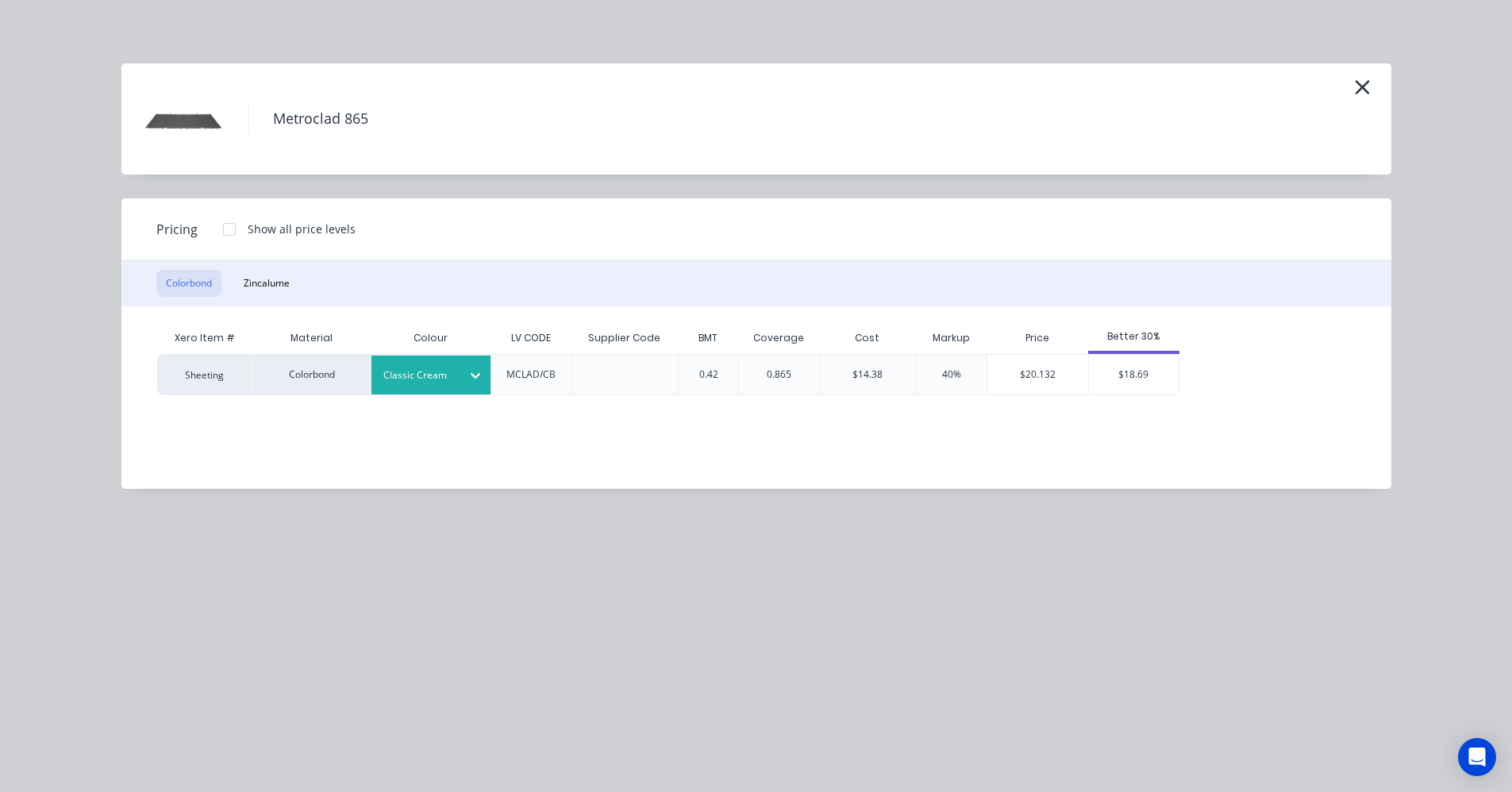
click at [1122, 377] on div "$18.69" at bounding box center [1134, 374] width 90 height 39
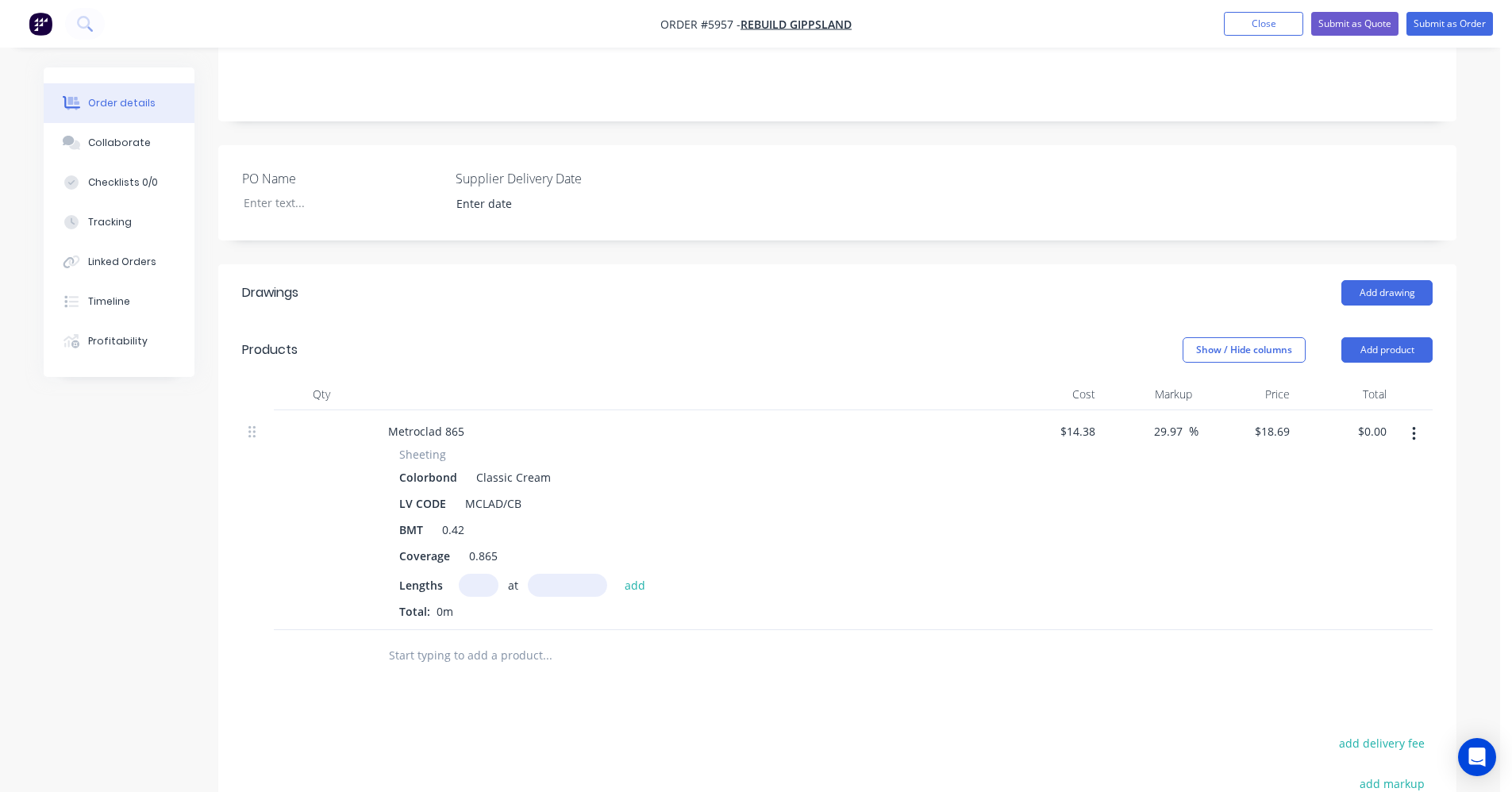
click at [468, 573] on input "text" at bounding box center [479, 585] width 39 height 23
type input "2"
type input "2300"
click at [617, 573] on button "add" at bounding box center [635, 584] width 37 height 21
type input "$85.97"
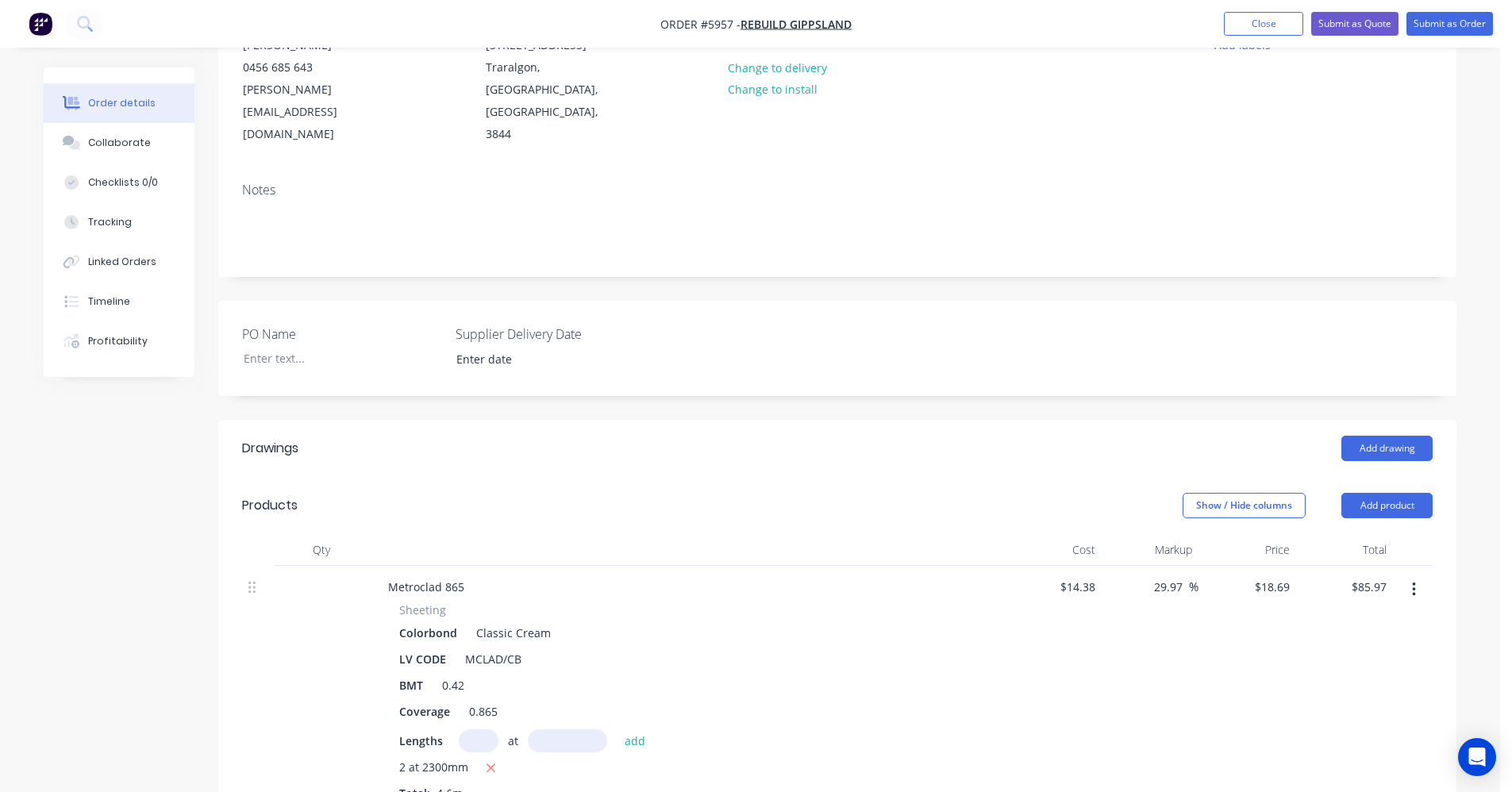
scroll to position [0, 0]
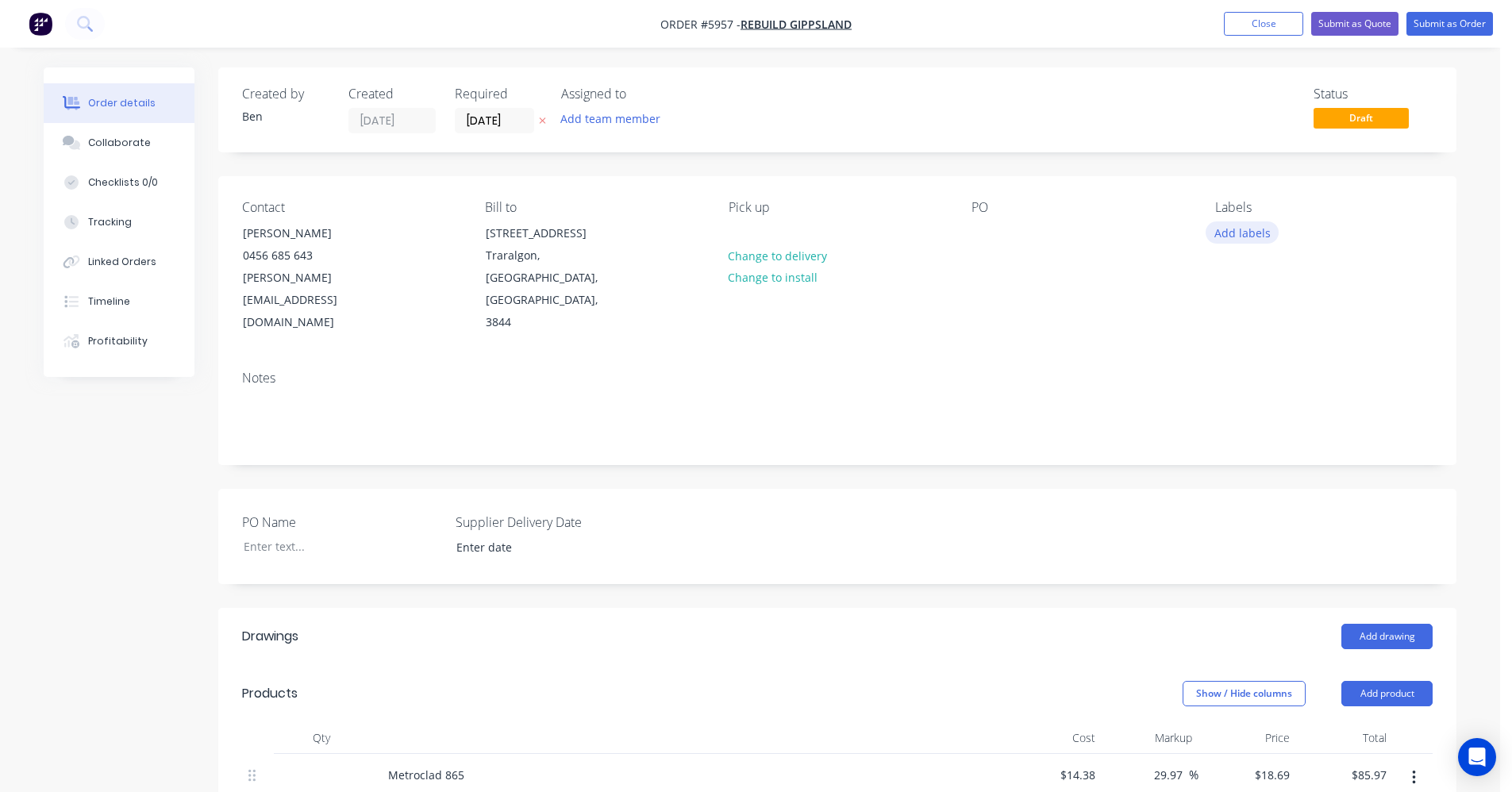
click at [1249, 228] on button "Add labels" at bounding box center [1241, 232] width 73 height 21
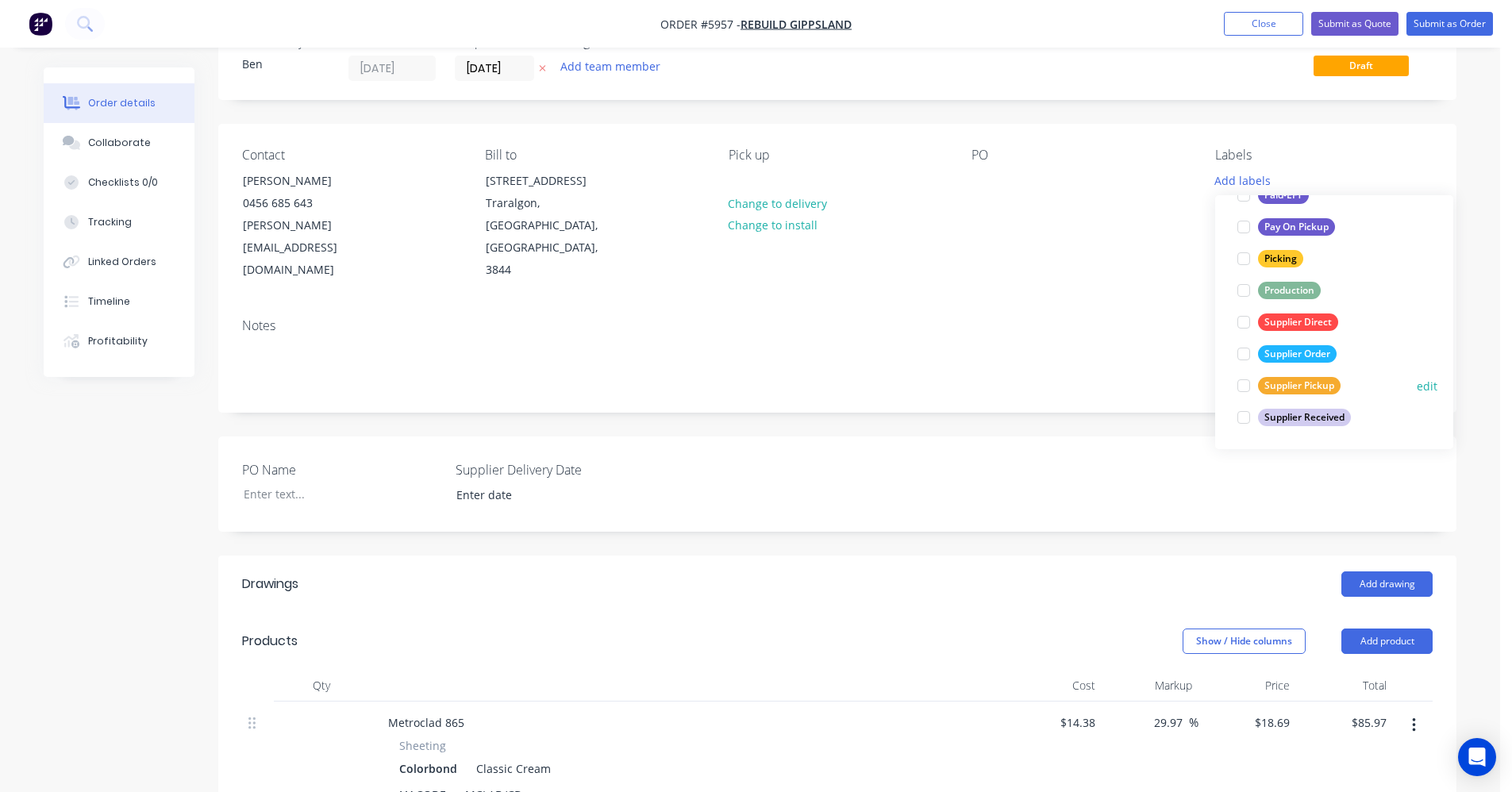
scroll to position [79, 0]
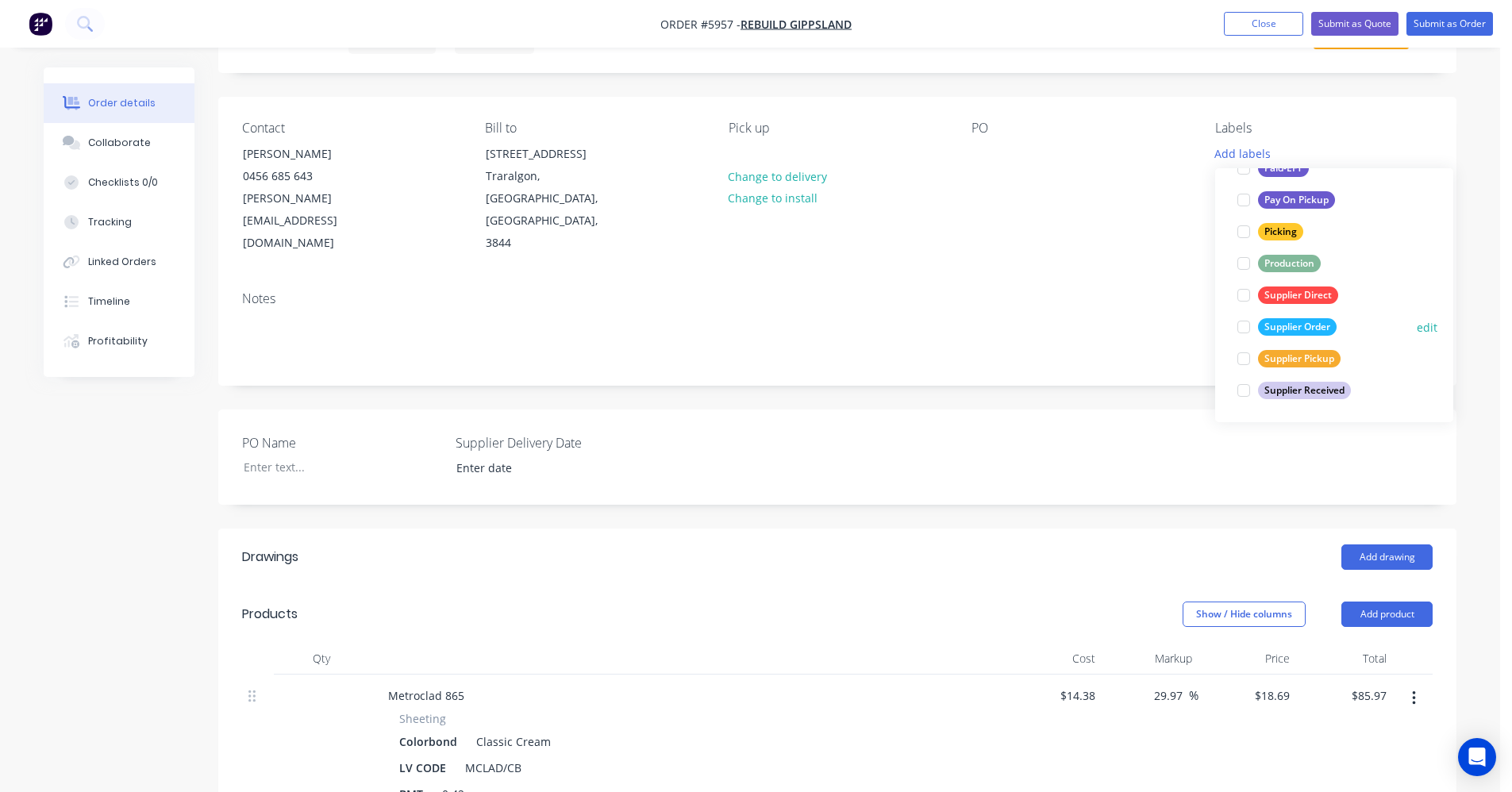
click at [1306, 325] on div "Supplier Order" at bounding box center [1297, 327] width 79 height 17
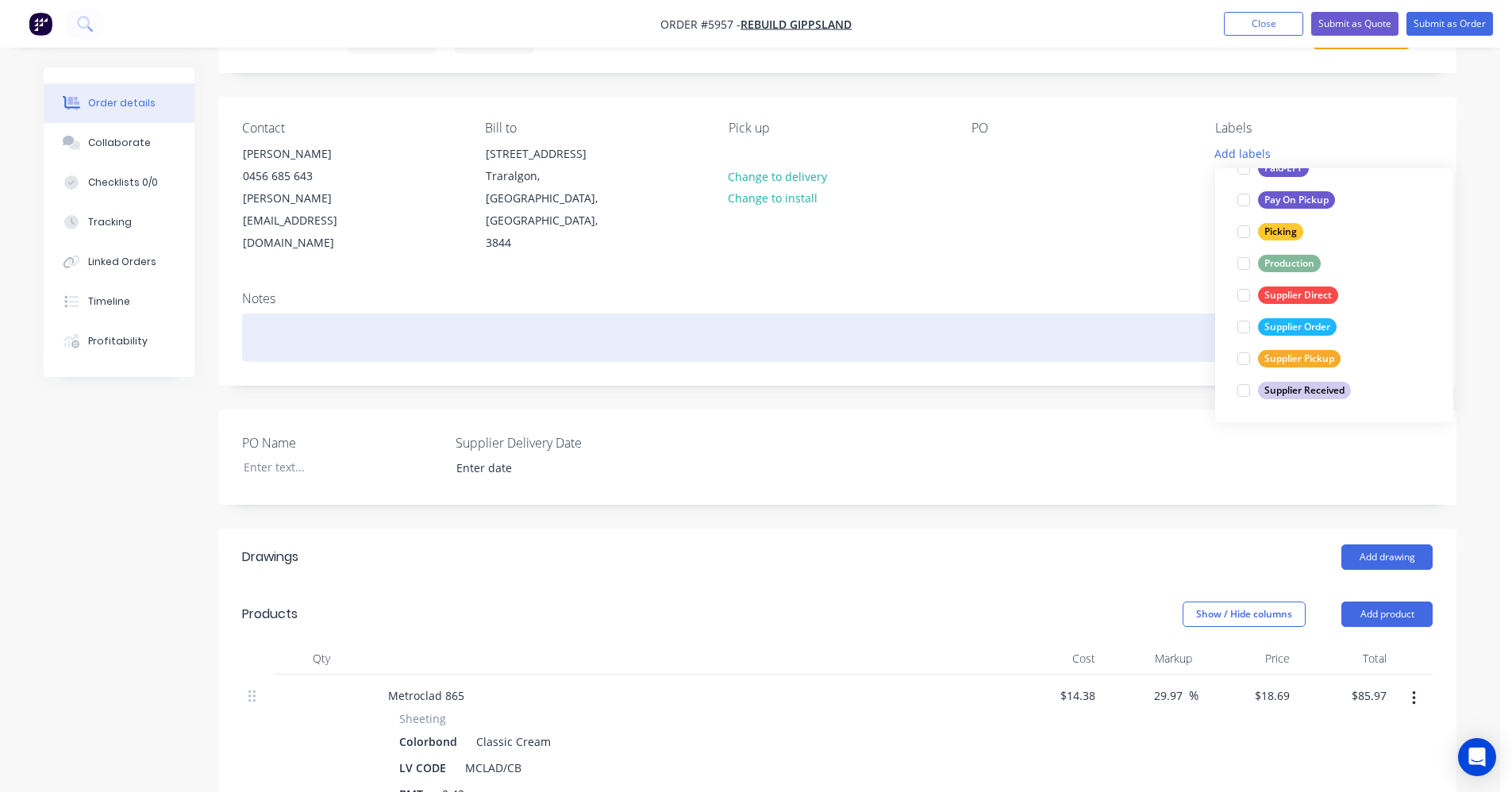
scroll to position [0, 0]
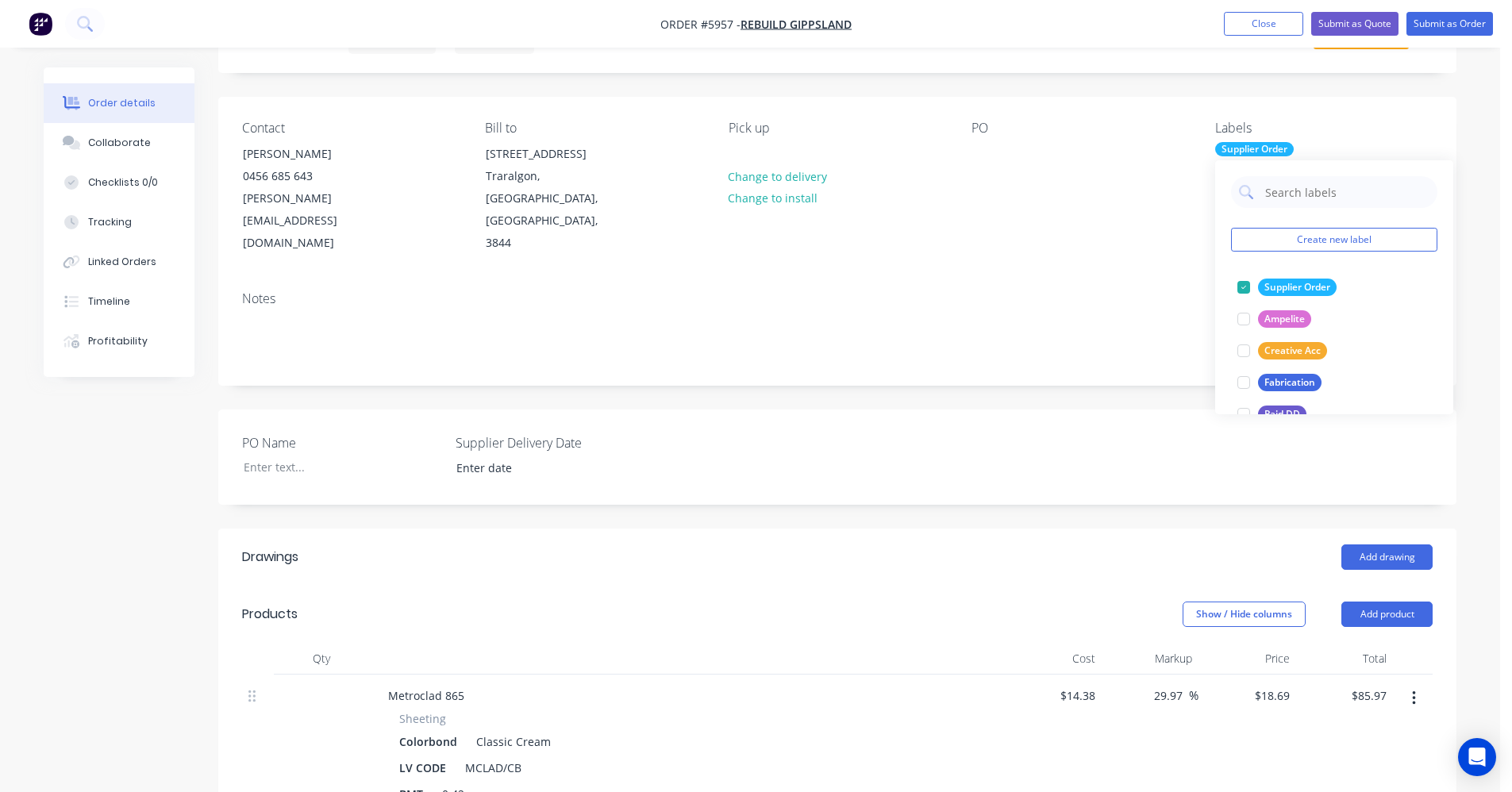
click at [1132, 279] on div "Notes" at bounding box center [837, 331] width 1238 height 106
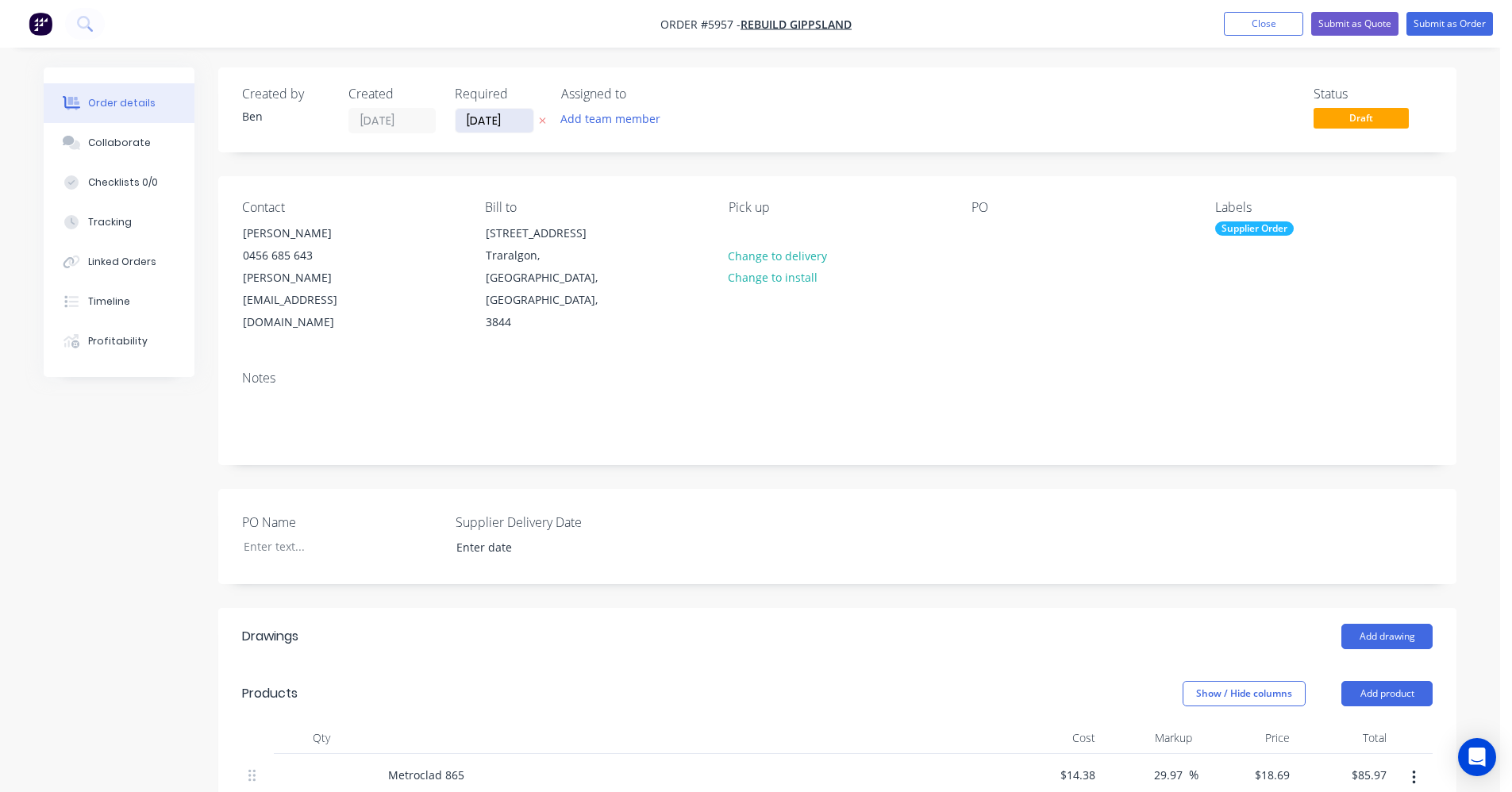
click at [481, 127] on input "[DATE]" at bounding box center [494, 120] width 78 height 24
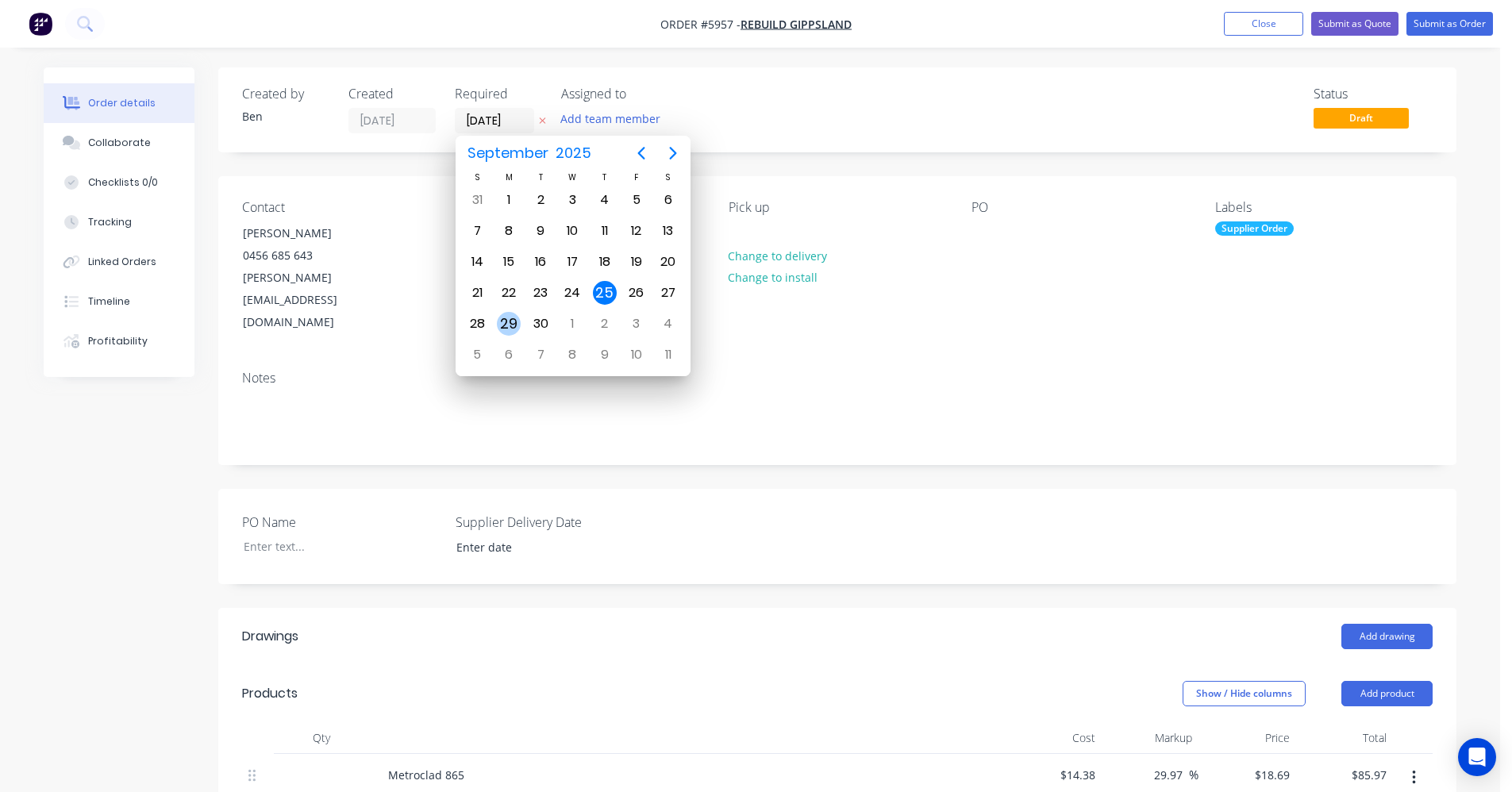
click at [510, 323] on div "29" at bounding box center [508, 323] width 24 height 24
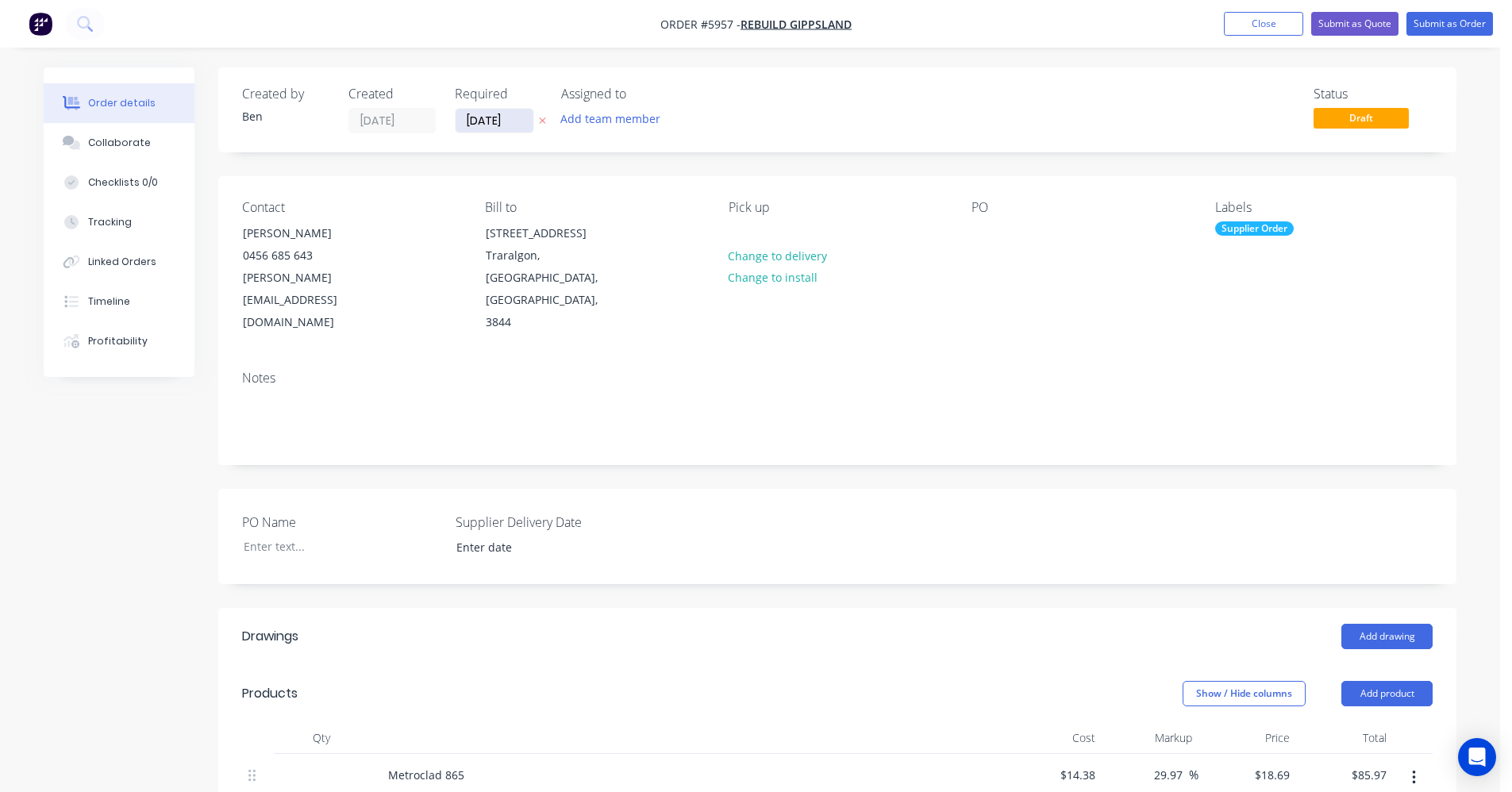
click at [494, 121] on input "[DATE]" at bounding box center [494, 120] width 78 height 24
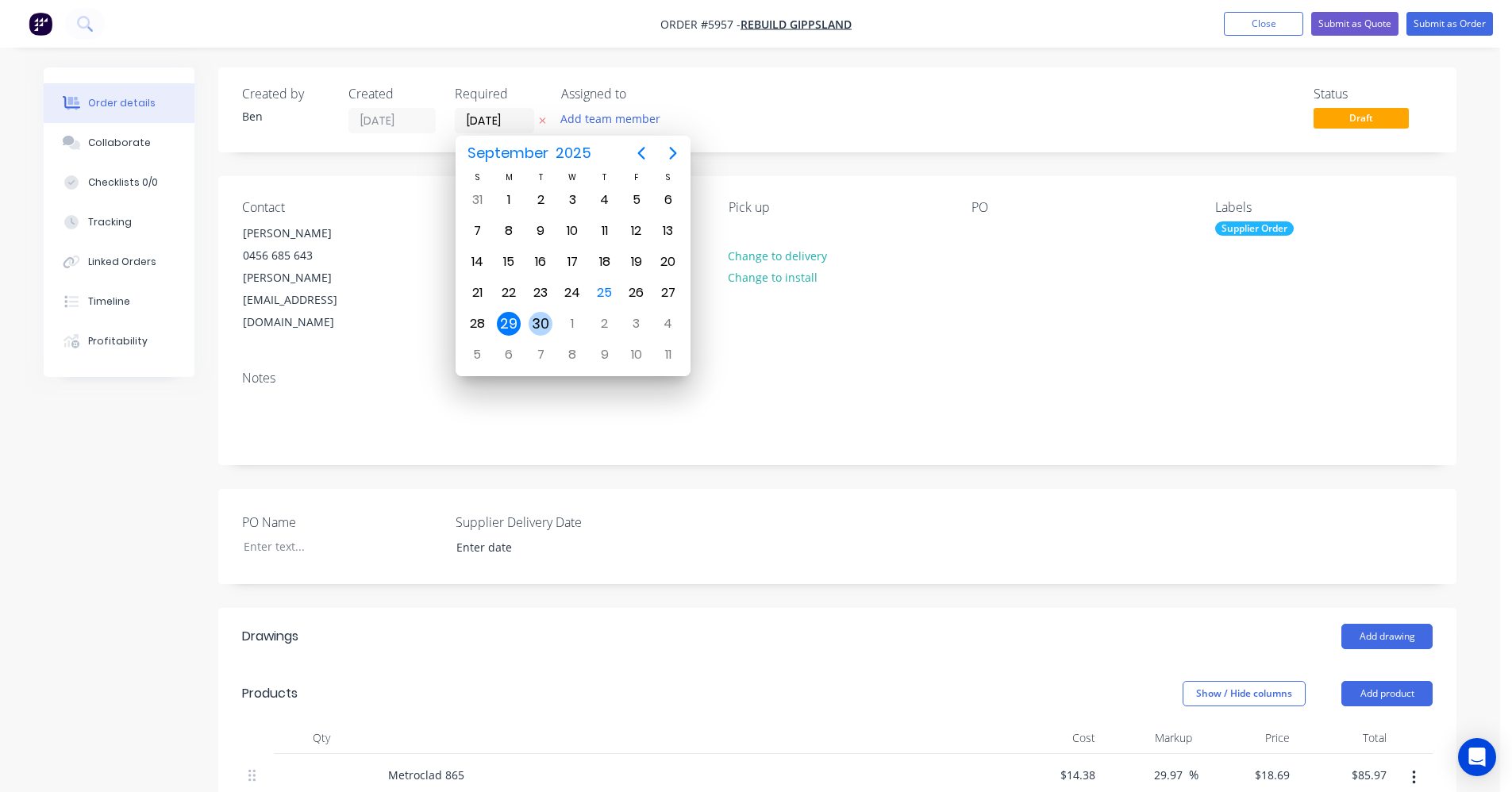
click at [532, 323] on div "30" at bounding box center [540, 323] width 24 height 24
type input "30/09/25"
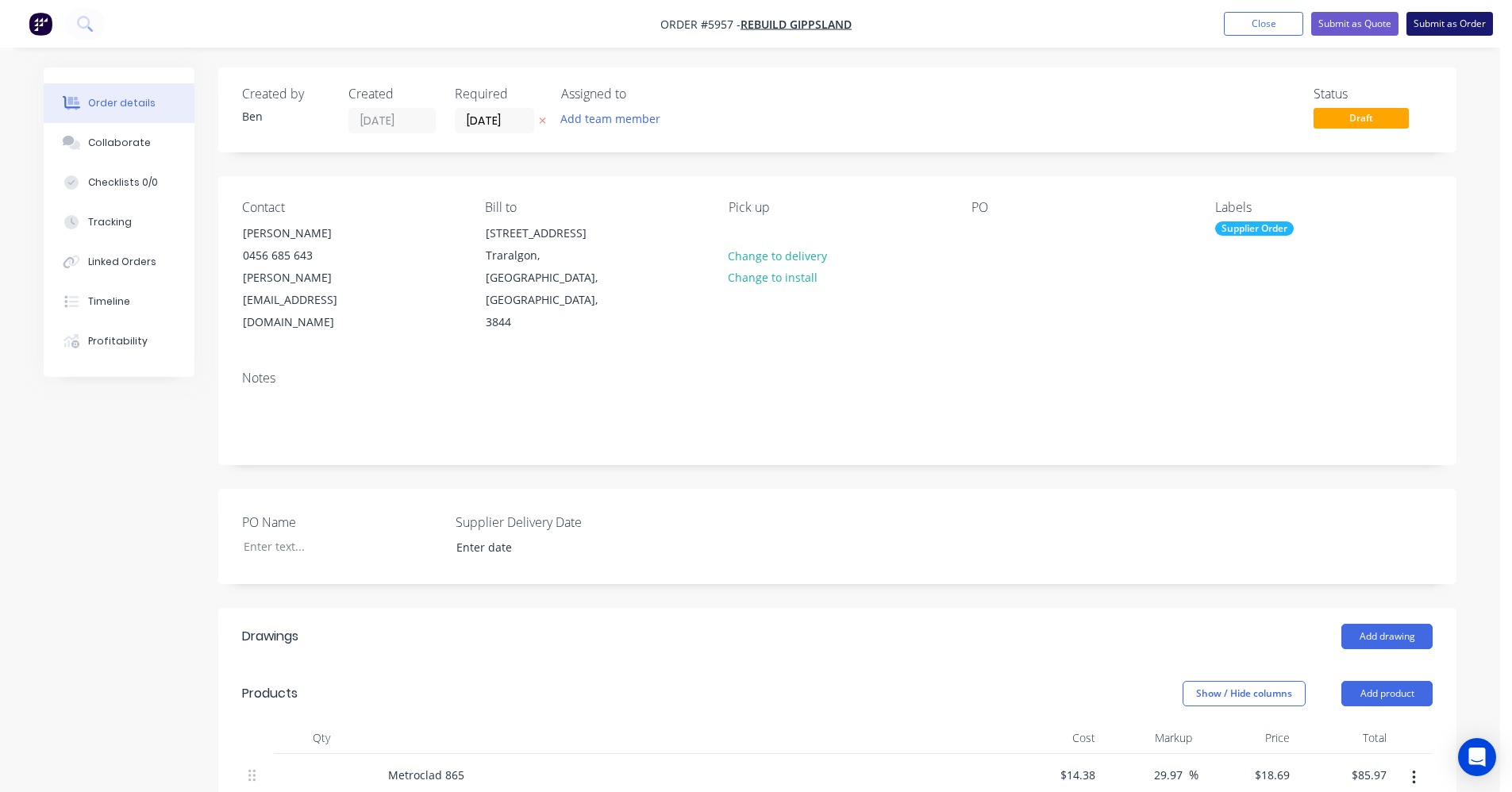
click at [1434, 30] on button "Submit as Order" at bounding box center [1449, 23] width 86 height 24
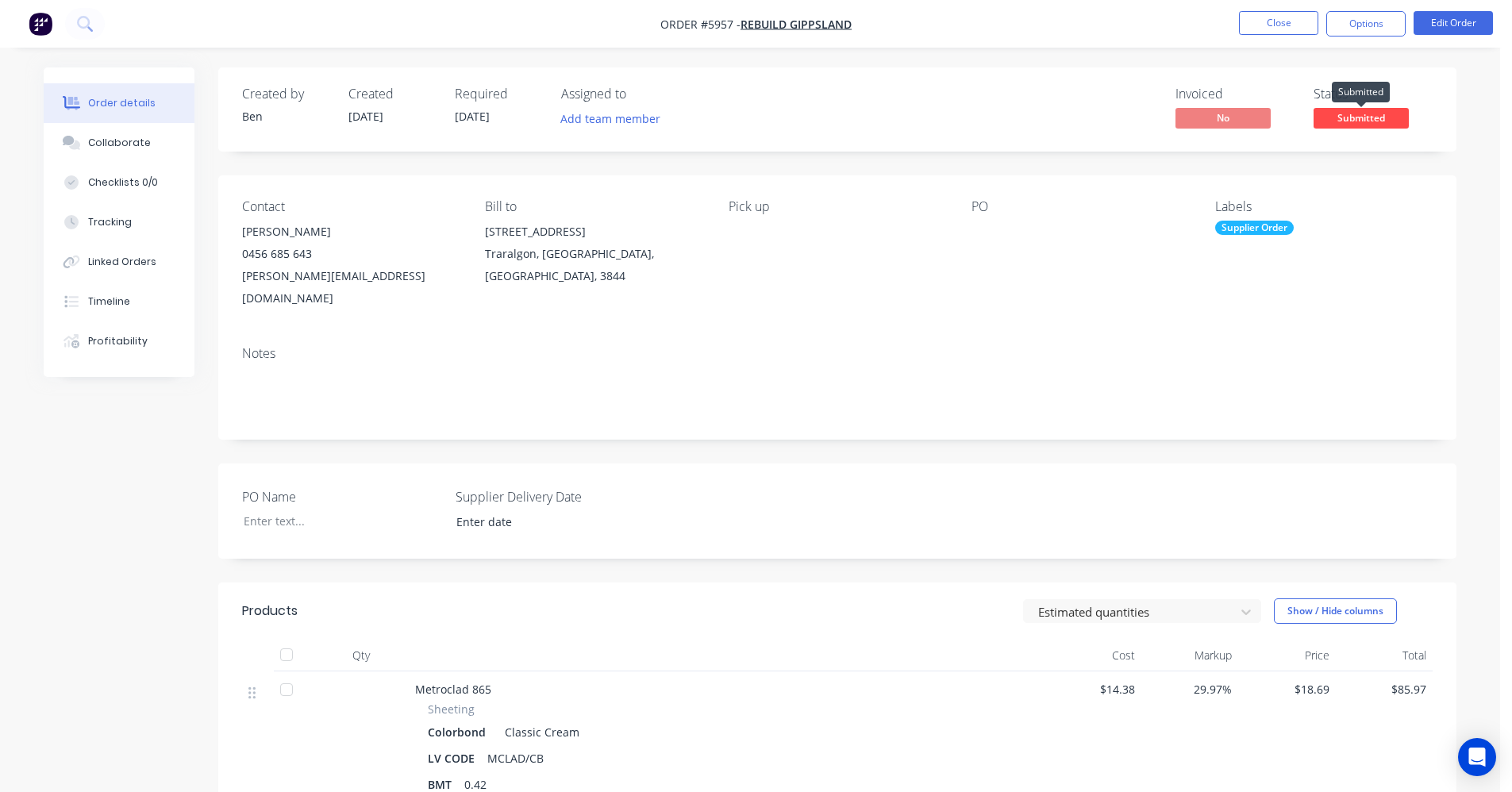
click at [1355, 118] on span "Submitted" at bounding box center [1361, 118] width 95 height 20
drag, startPoint x: 1013, startPoint y: 106, endPoint x: 1062, endPoint y: 104, distance: 49.0
click at [1013, 105] on div "Invoiced No Status Submitted" at bounding box center [1076, 109] width 712 height 46
click at [1371, 30] on button "Options" at bounding box center [1366, 24] width 79 height 25
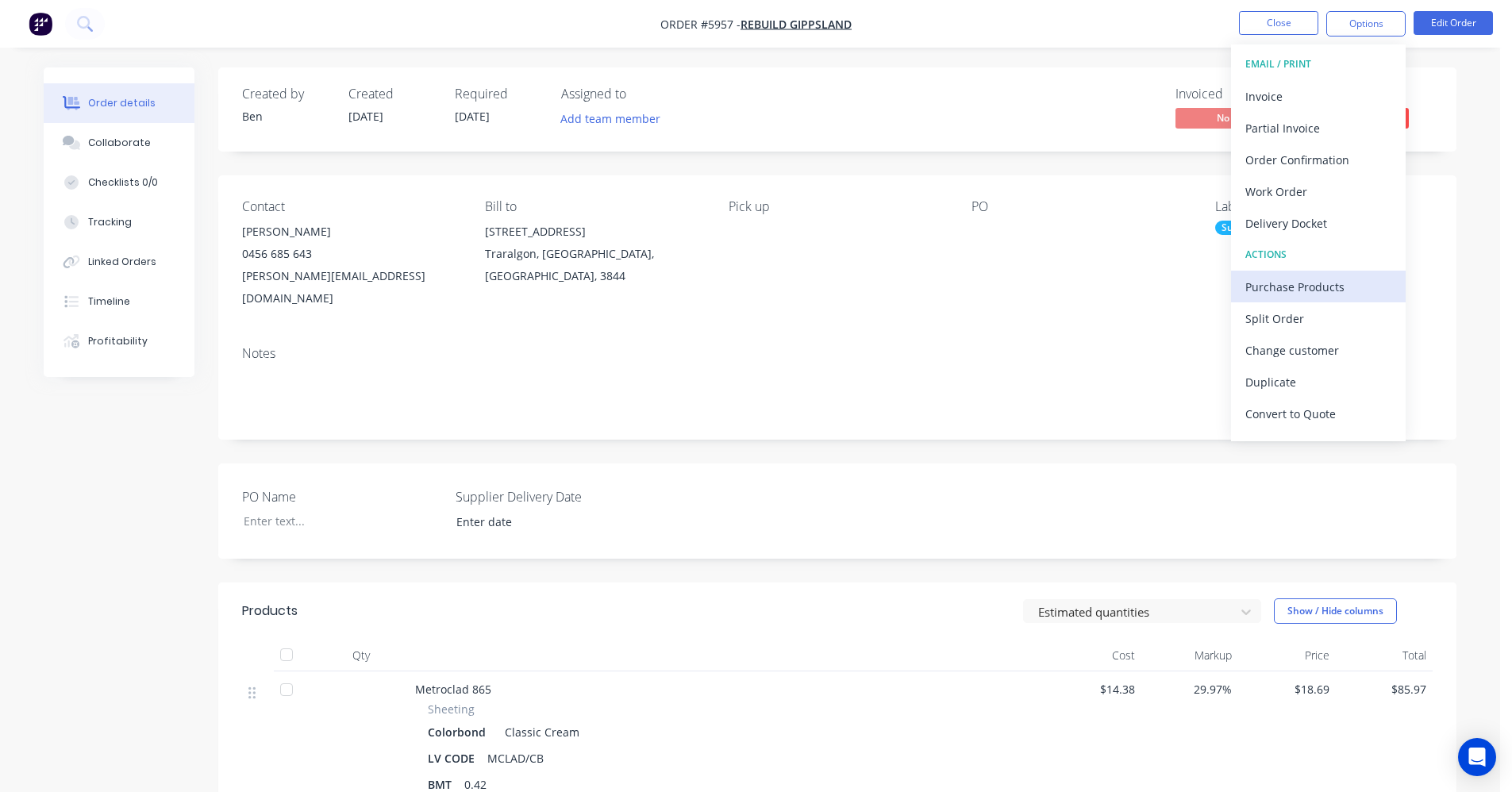
click at [1282, 281] on div "Purchase Products" at bounding box center [1319, 287] width 146 height 23
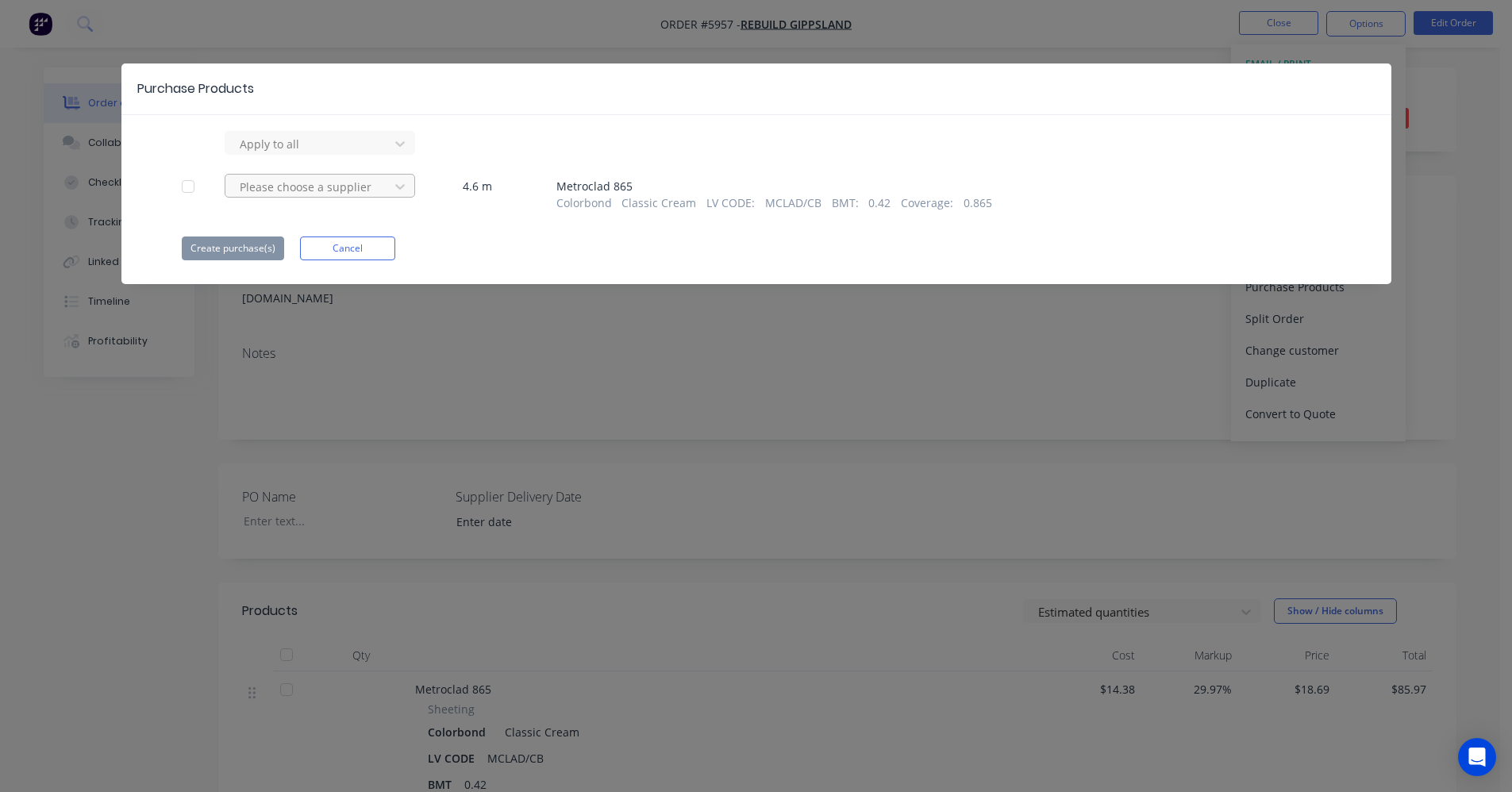
click at [338, 191] on div at bounding box center [309, 187] width 143 height 20
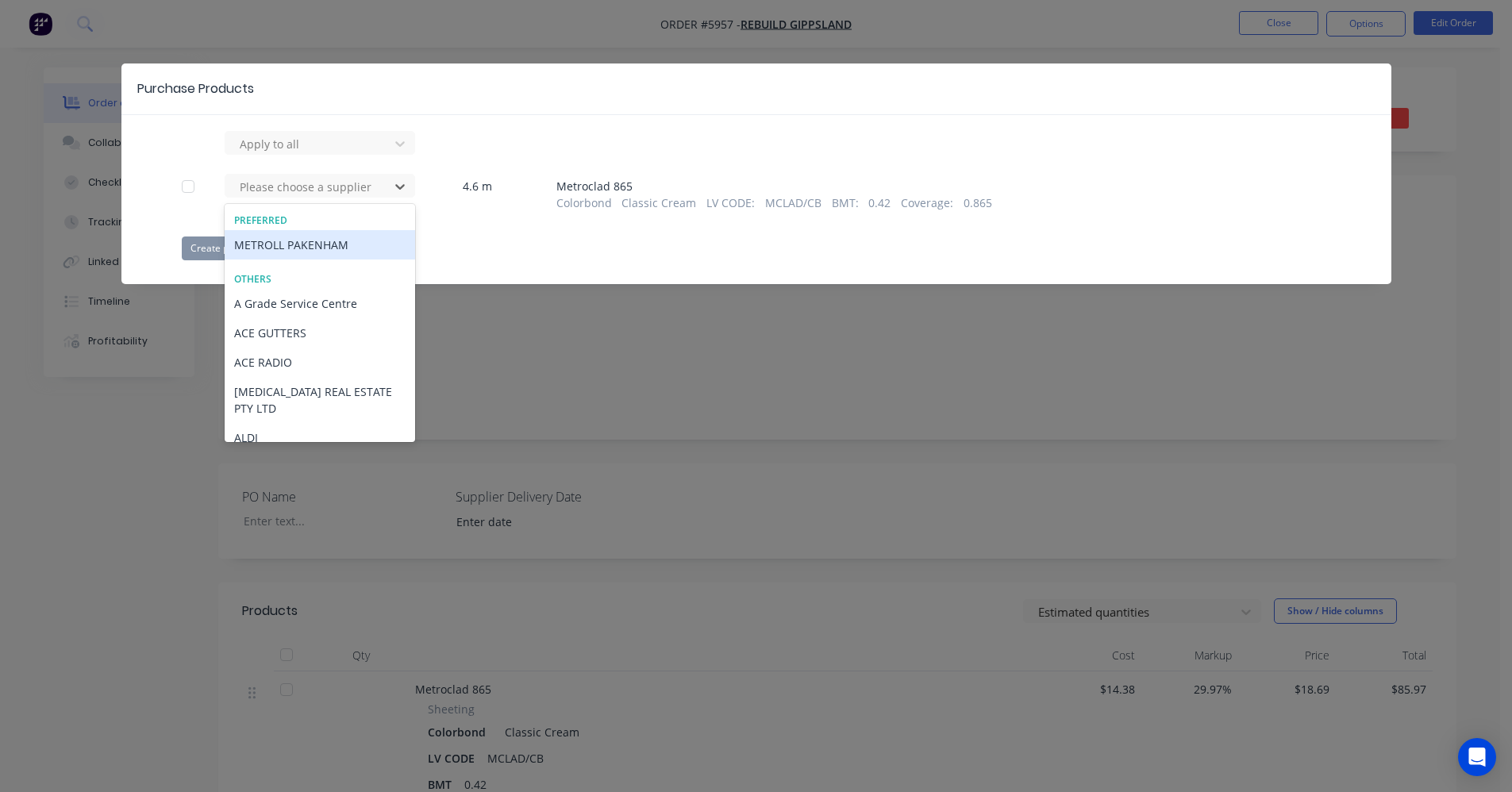
click at [327, 250] on div "METROLL PAKENHAM" at bounding box center [320, 245] width 191 height 30
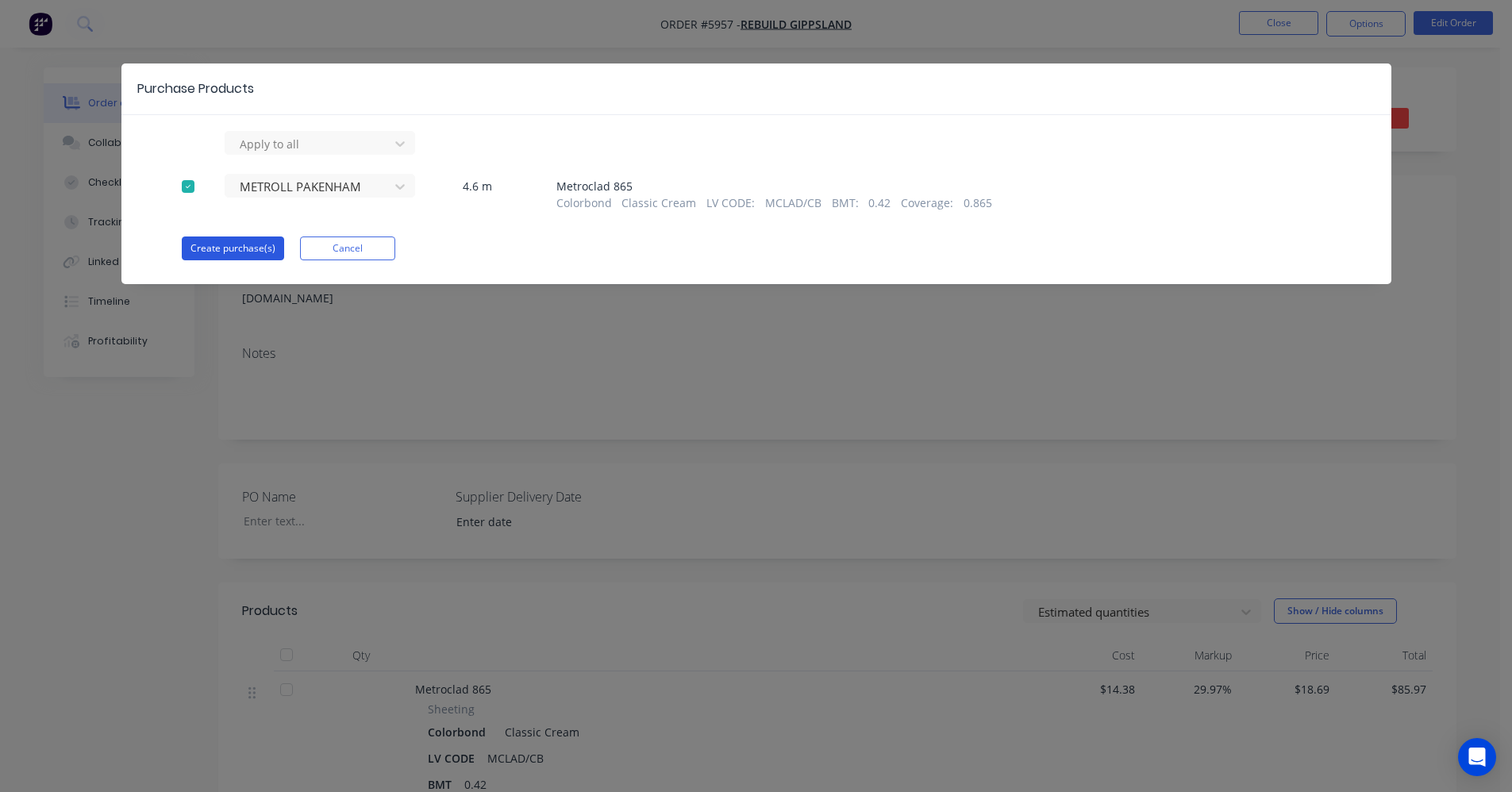
click at [264, 249] on button "Create purchase(s)" at bounding box center [233, 248] width 102 height 24
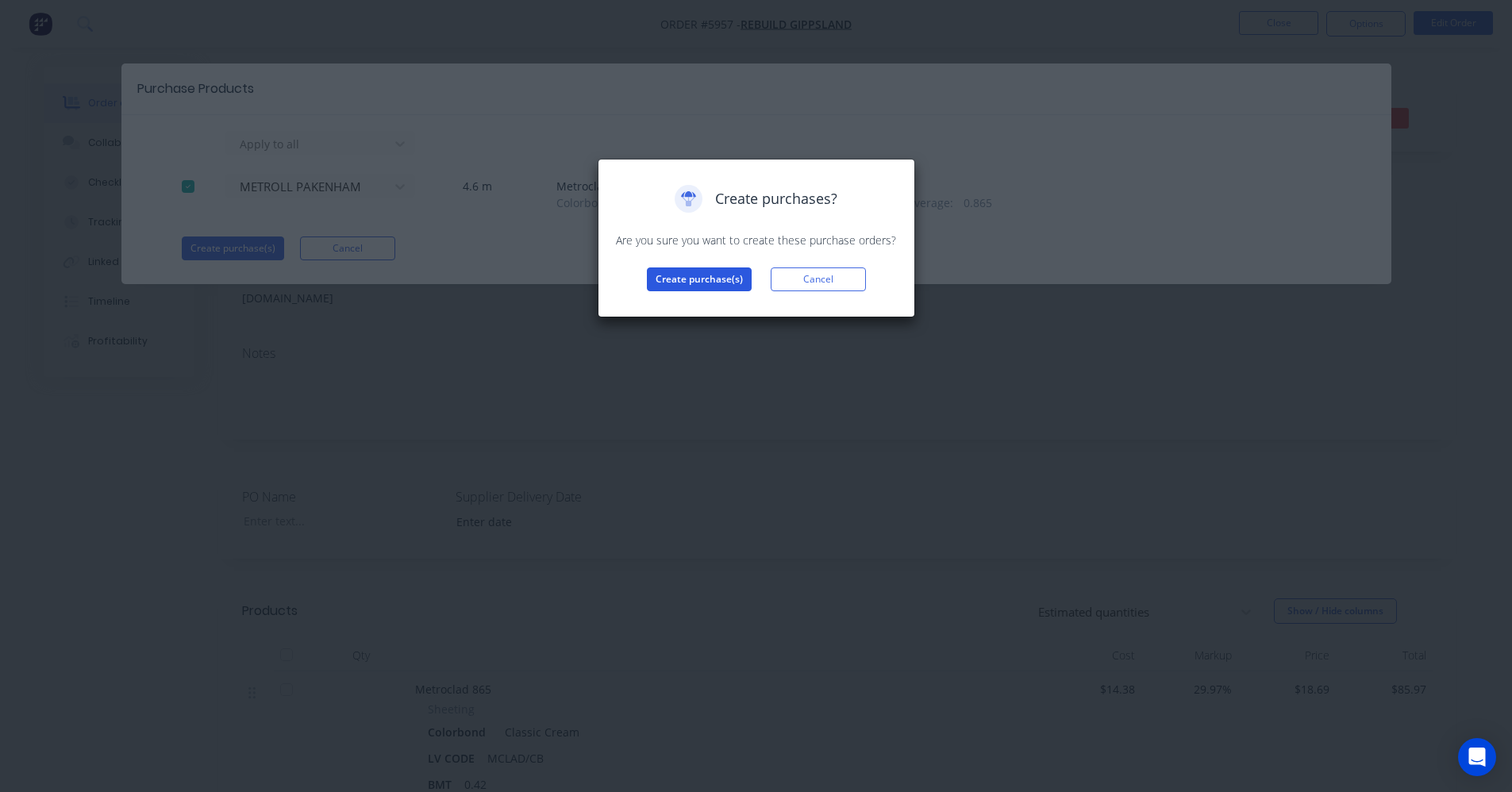
click at [723, 278] on button "Create purchase(s)" at bounding box center [698, 279] width 104 height 24
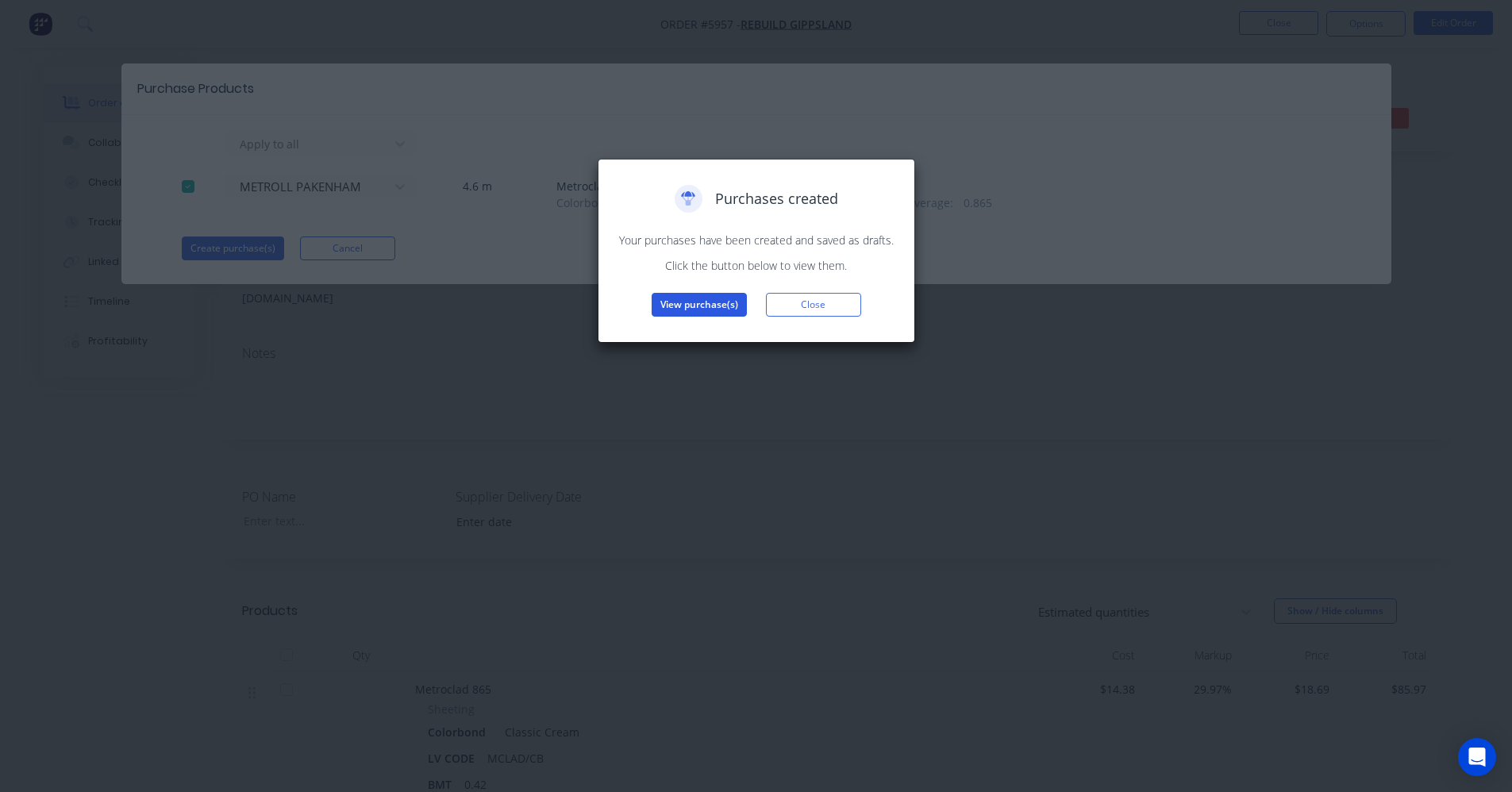
click at [686, 300] on button "View purchase(s)" at bounding box center [699, 304] width 95 height 24
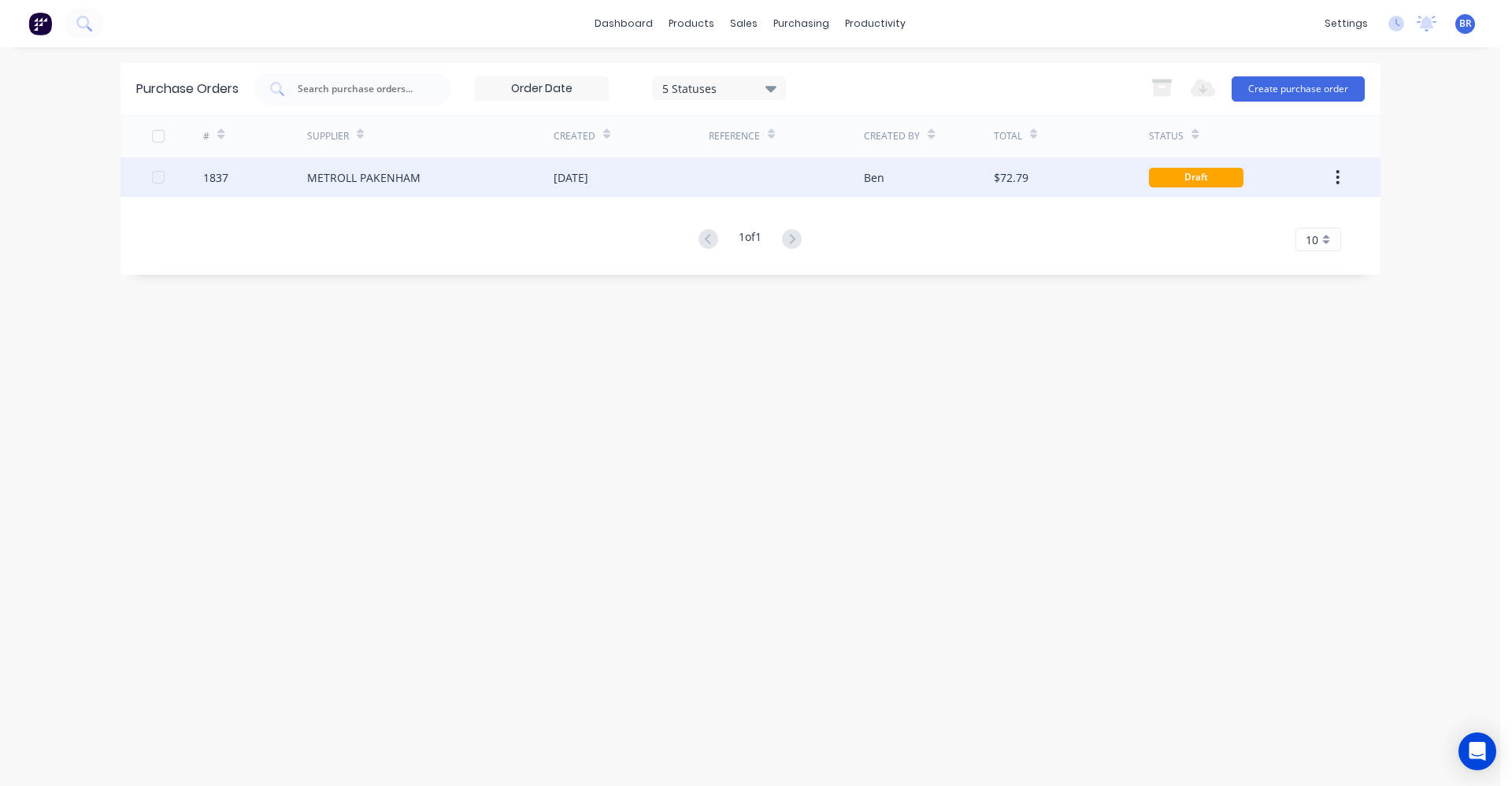
click at [415, 183] on div "METROLL PAKENHAM" at bounding box center [363, 177] width 113 height 16
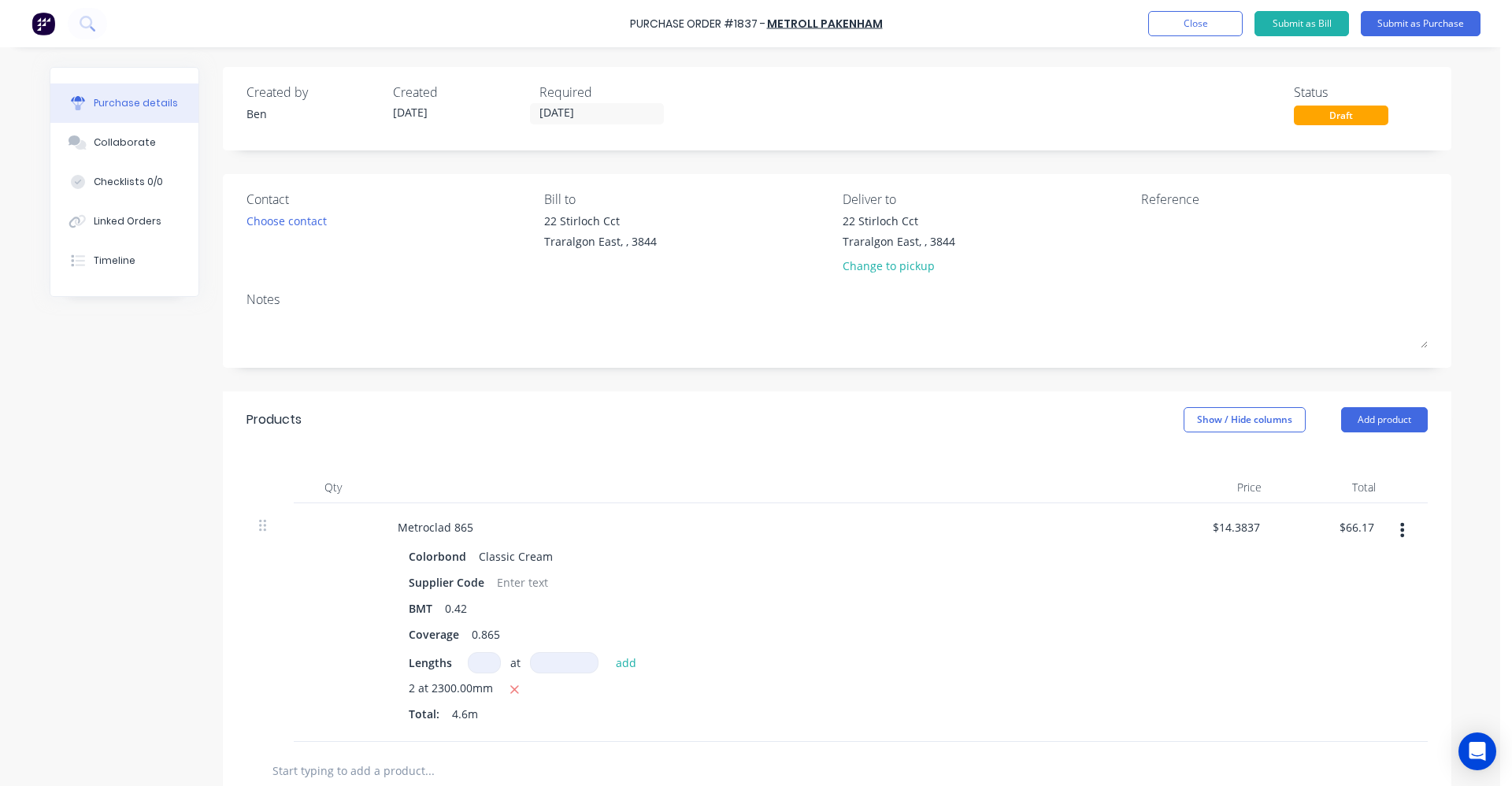
drag, startPoint x: 1425, startPoint y: 22, endPoint x: 702, endPoint y: 135, distance: 731.8
click at [707, 141] on div "Purchase Order #1837 - METROLL PAKENHAM Add product Close Submit as Bill Submit…" at bounding box center [750, 393] width 1501 height 786
click at [567, 117] on input "[DATE]" at bounding box center [597, 113] width 132 height 20
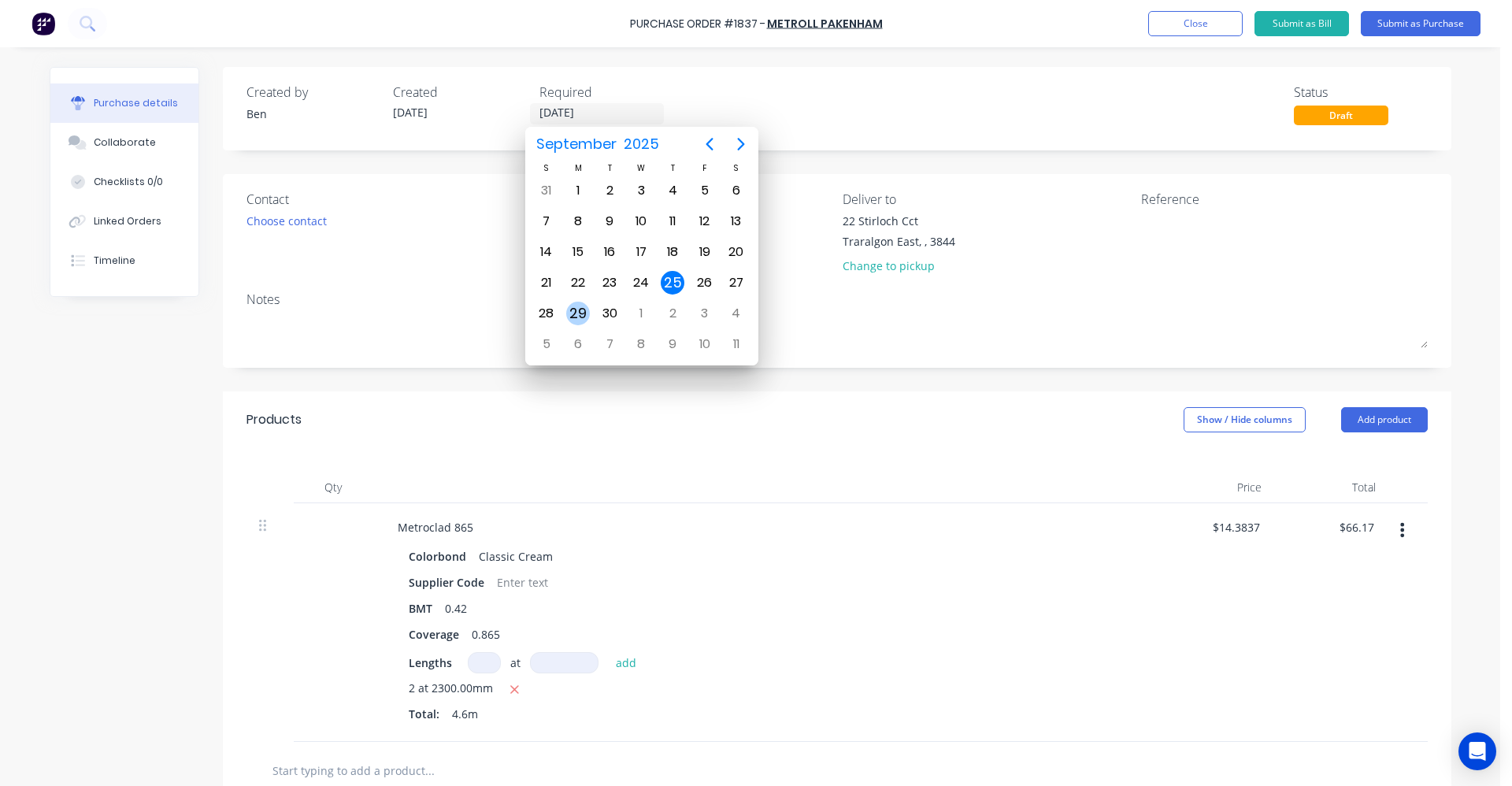
click at [580, 312] on div "29" at bounding box center [578, 313] width 24 height 24
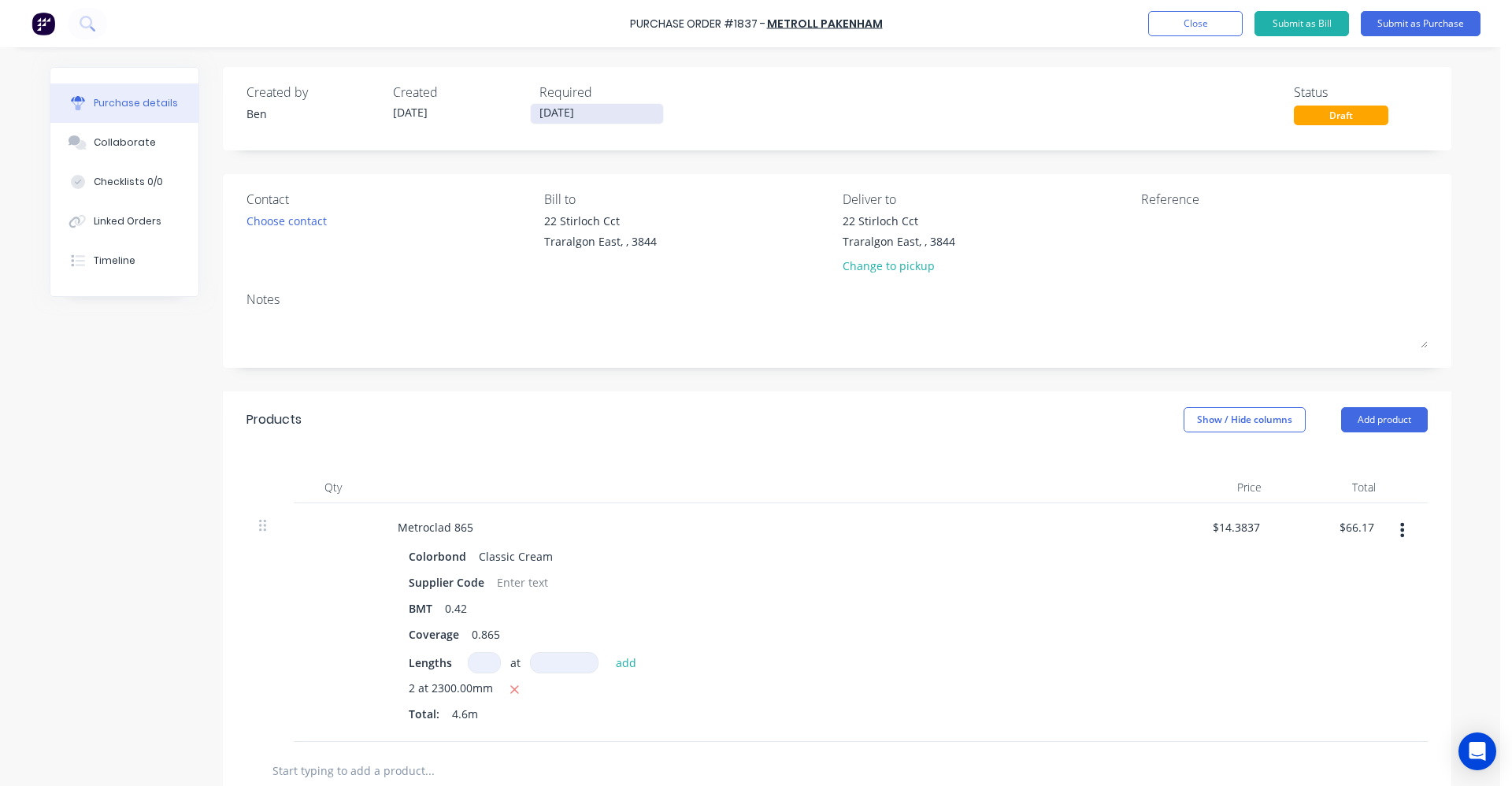
click at [562, 115] on input "[DATE]" at bounding box center [597, 113] width 132 height 20
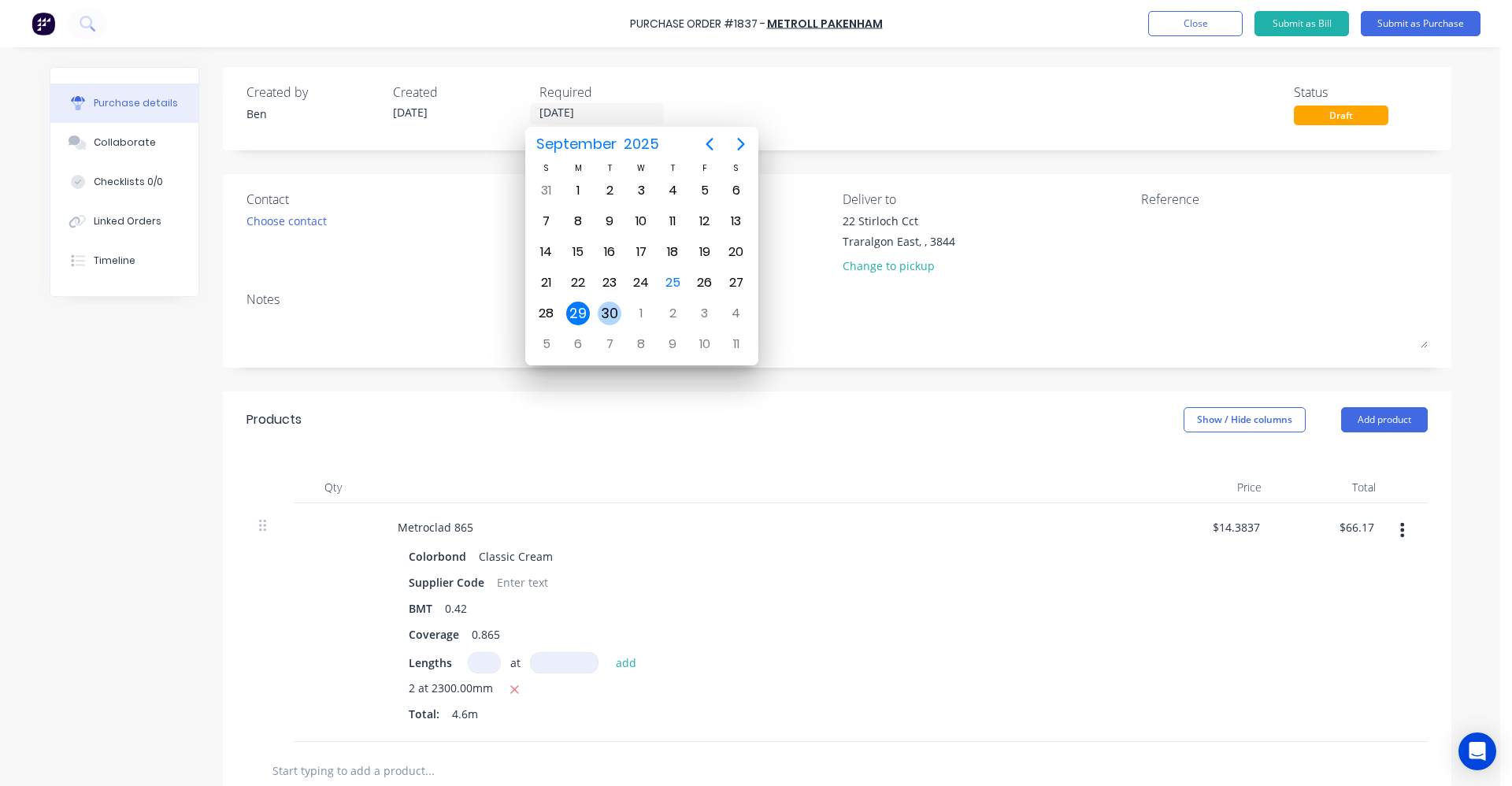
click at [600, 317] on div "30" at bounding box center [609, 313] width 24 height 24
type input "30/09/25"
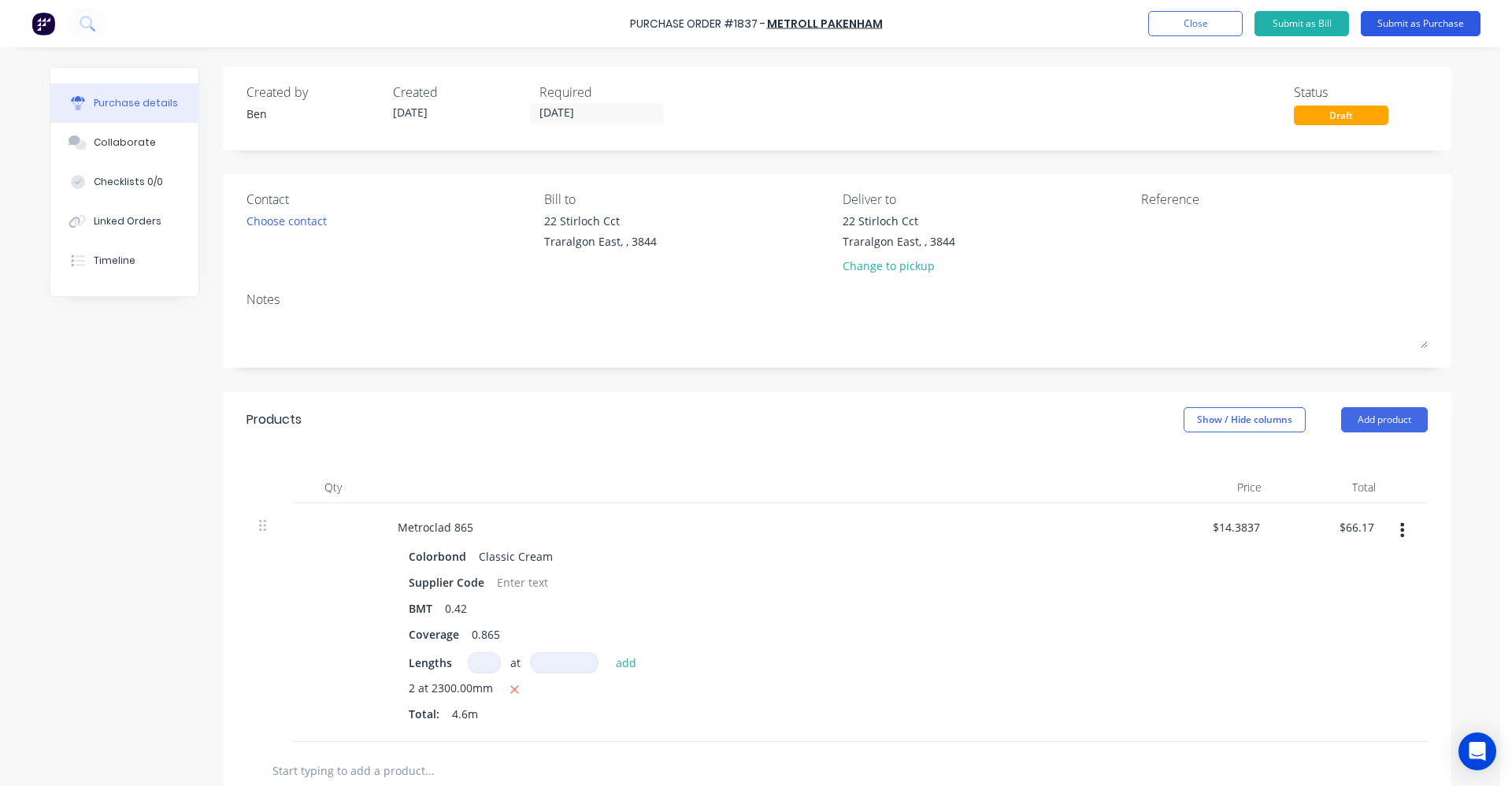
click at [1410, 24] on button "Submit as Purchase" at bounding box center [1421, 24] width 120 height 25
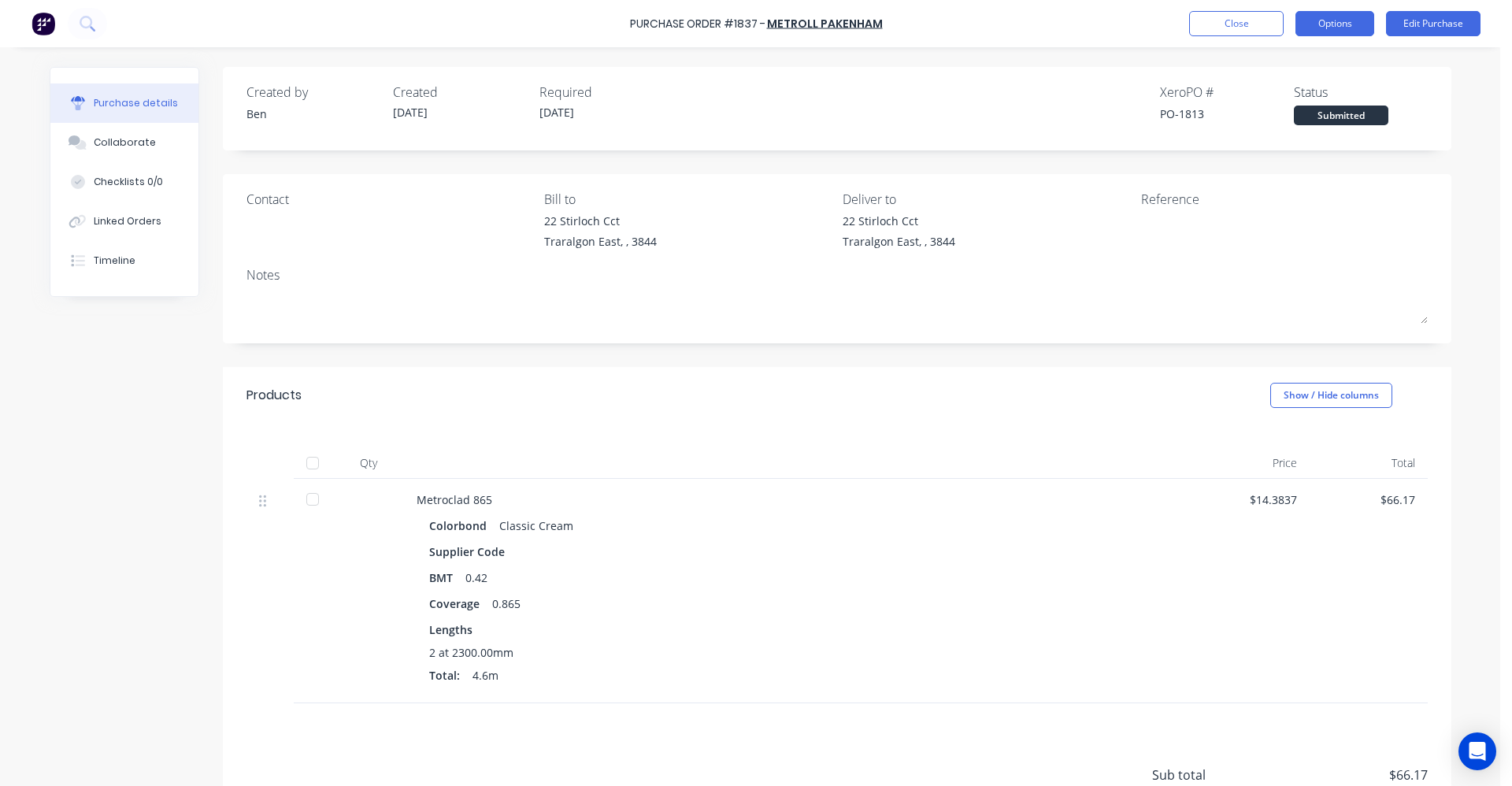
click at [1328, 22] on button "Options" at bounding box center [1335, 24] width 78 height 25
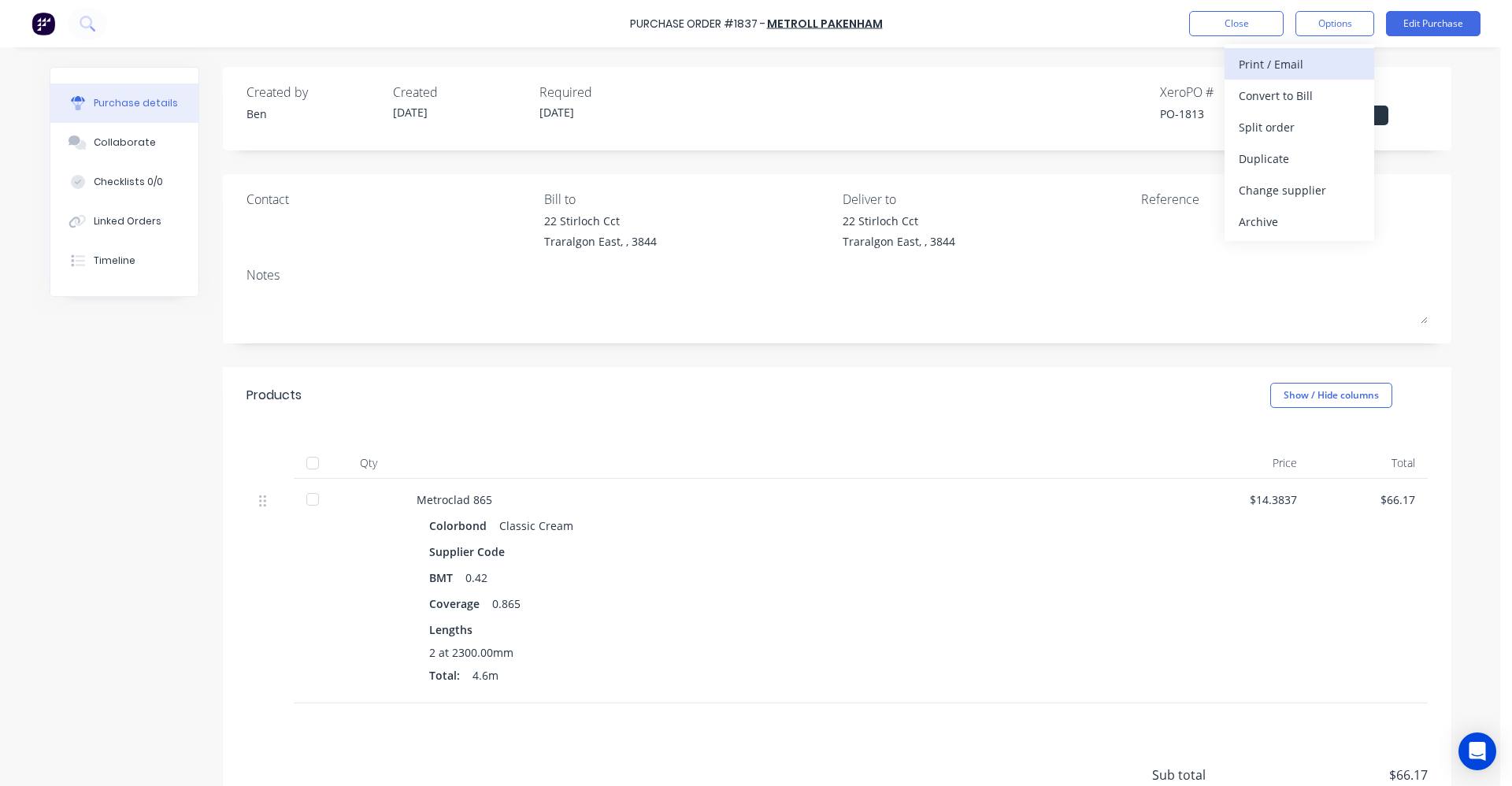
click at [1279, 72] on div "Print / Email" at bounding box center [1300, 64] width 122 height 23
click at [1275, 104] on div "With pricing" at bounding box center [1300, 95] width 122 height 23
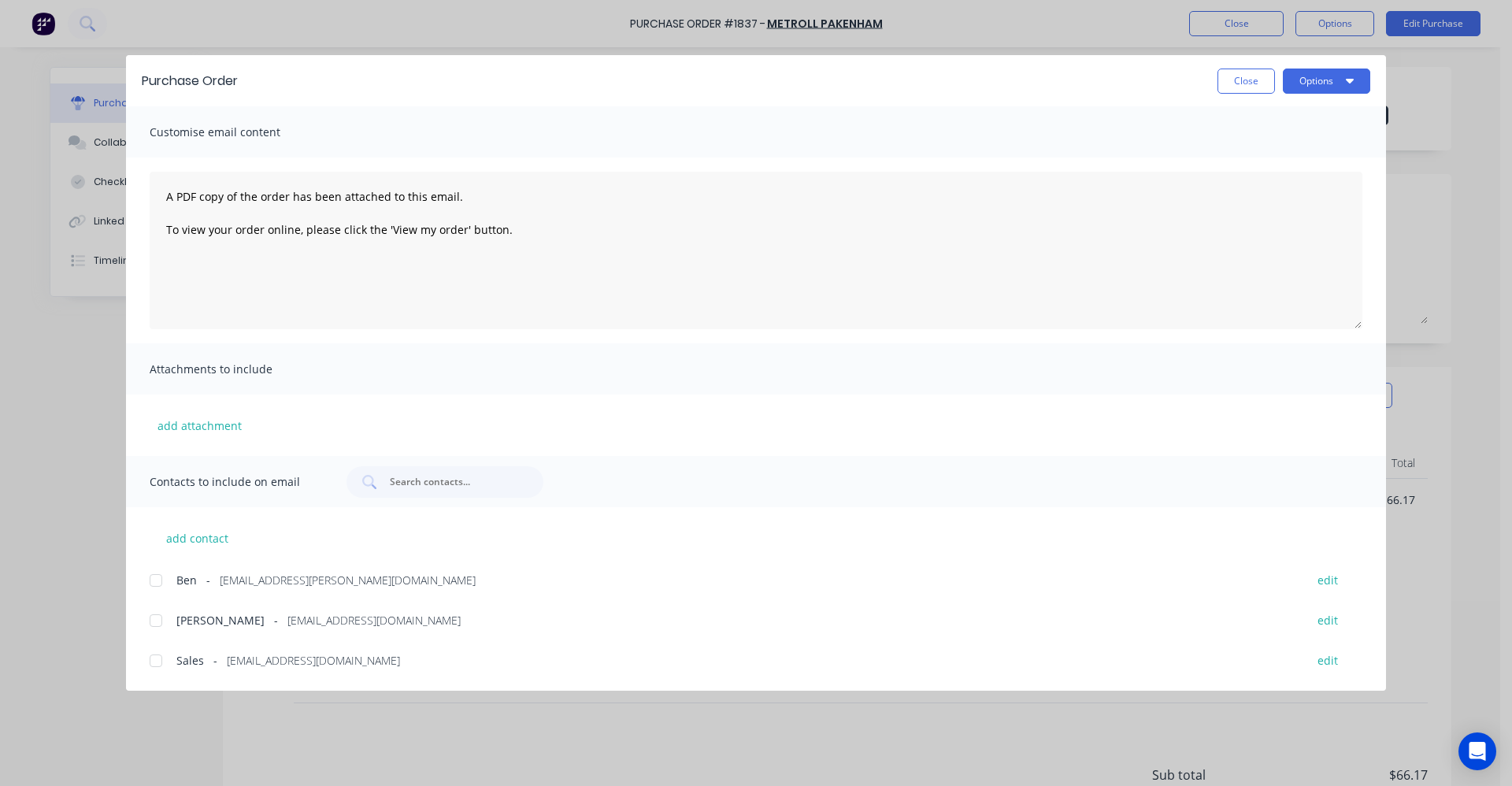
click at [151, 663] on div at bounding box center [156, 660] width 32 height 32
click at [1354, 79] on button "Options" at bounding box center [1327, 81] width 87 height 25
click at [1260, 183] on div "Email" at bounding box center [1296, 184] width 122 height 23
click at [1244, 82] on button "Close" at bounding box center [1246, 81] width 57 height 25
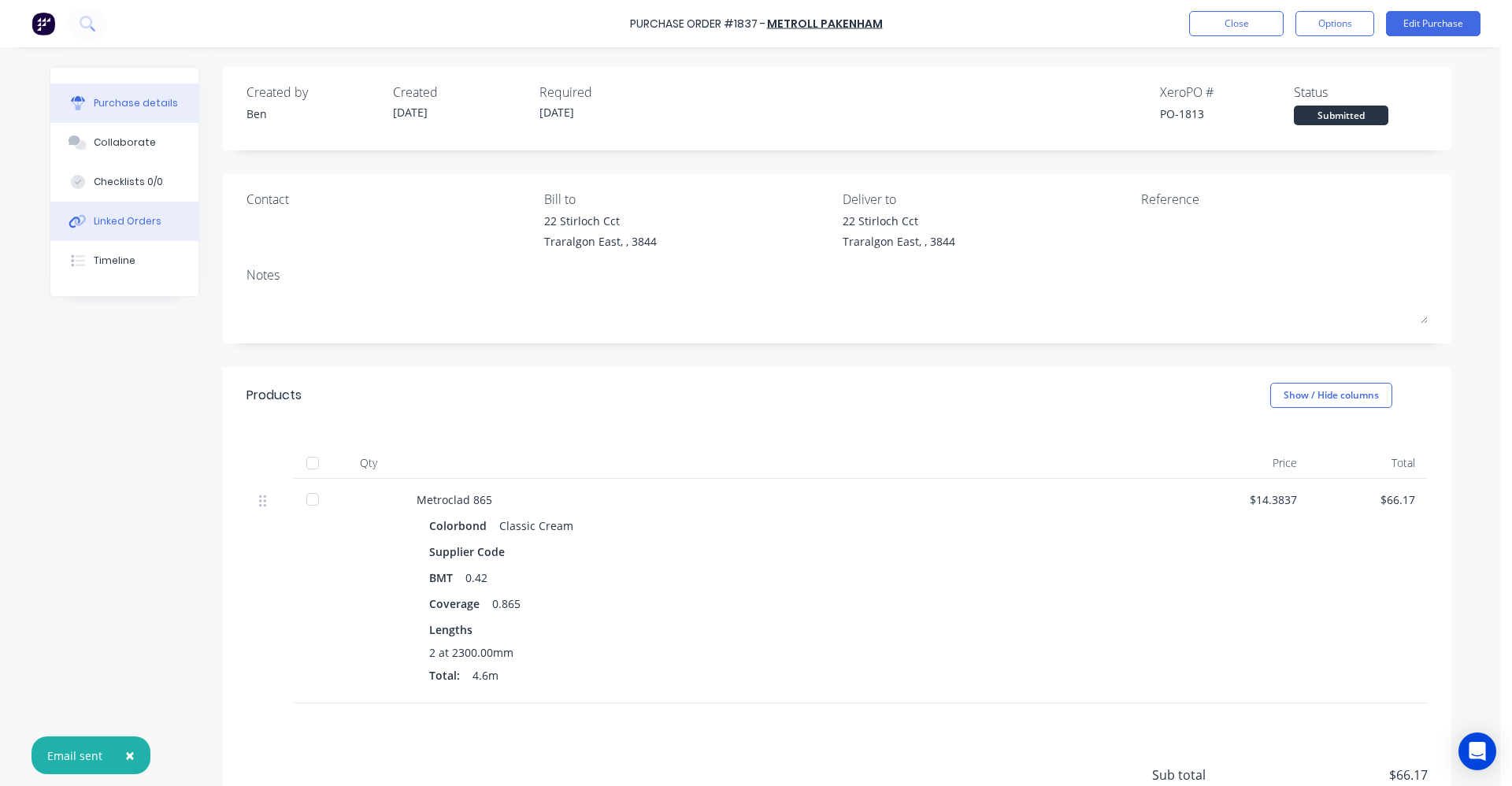
click at [128, 213] on button "Linked Orders" at bounding box center [124, 221] width 148 height 39
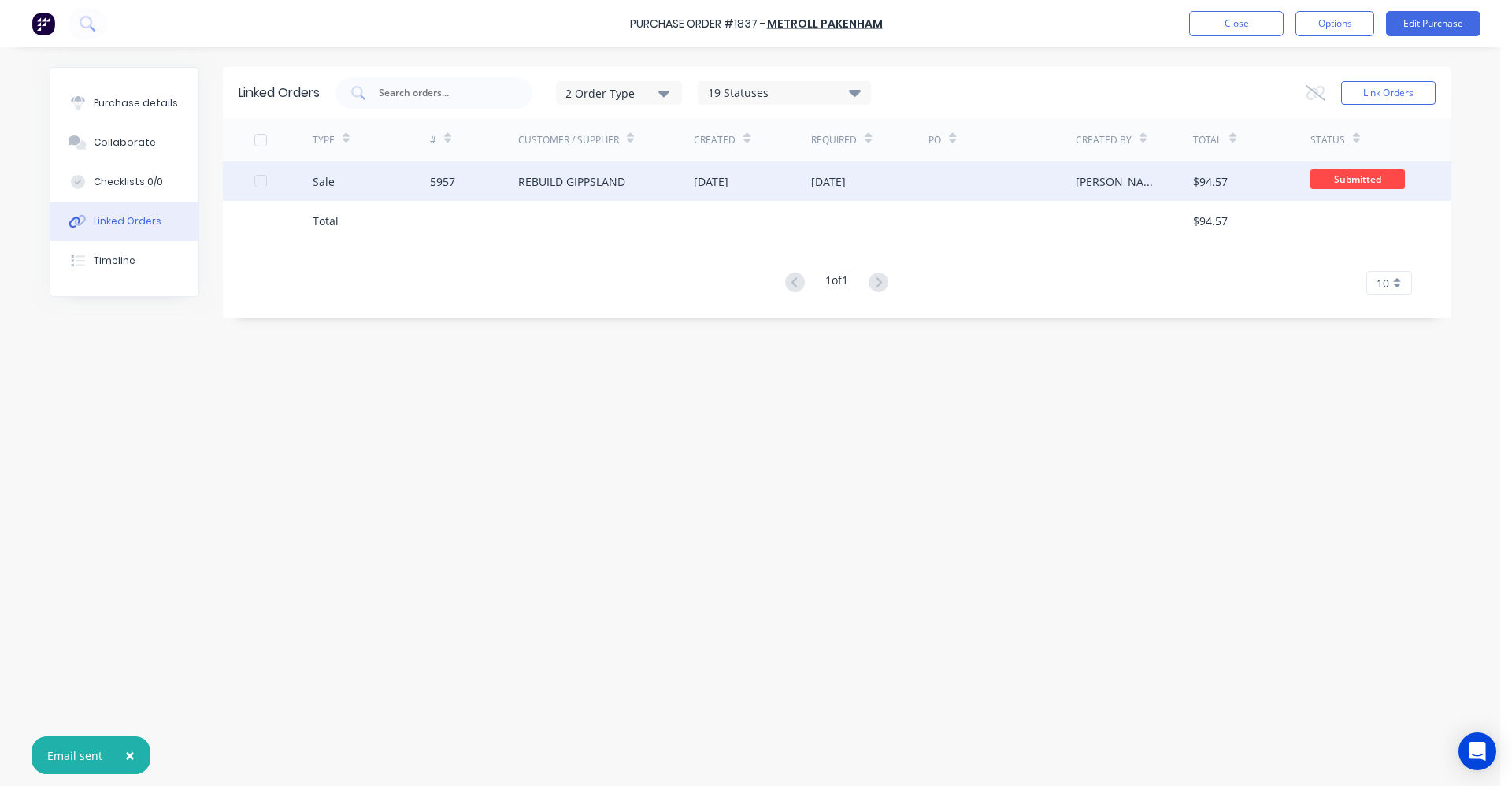
click at [610, 187] on div "REBUILD GIPPSLAND" at bounding box center [571, 181] width 107 height 16
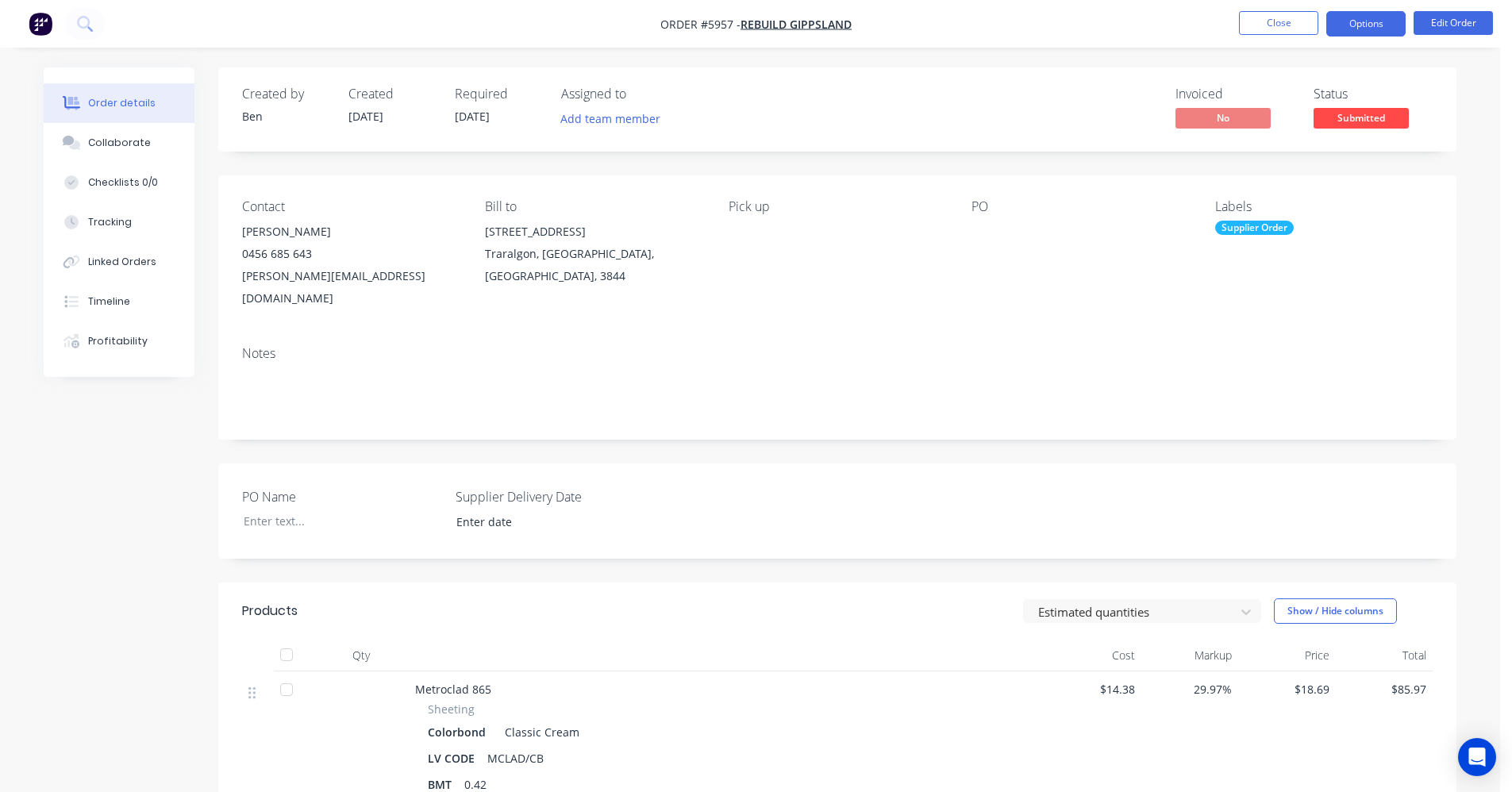
click at [1361, 22] on button "Options" at bounding box center [1366, 24] width 79 height 25
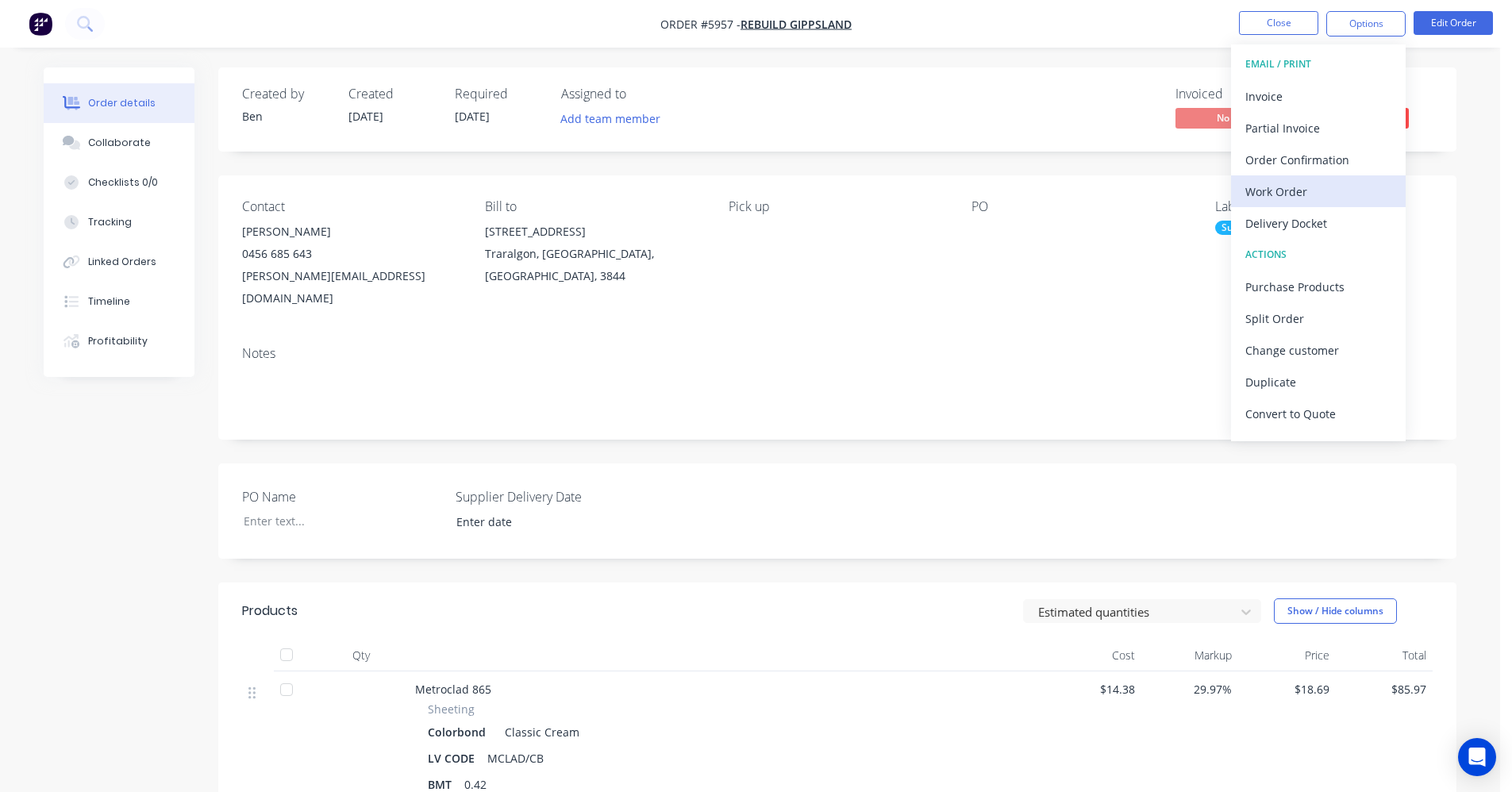
click at [1285, 191] on div "Work Order" at bounding box center [1319, 192] width 146 height 23
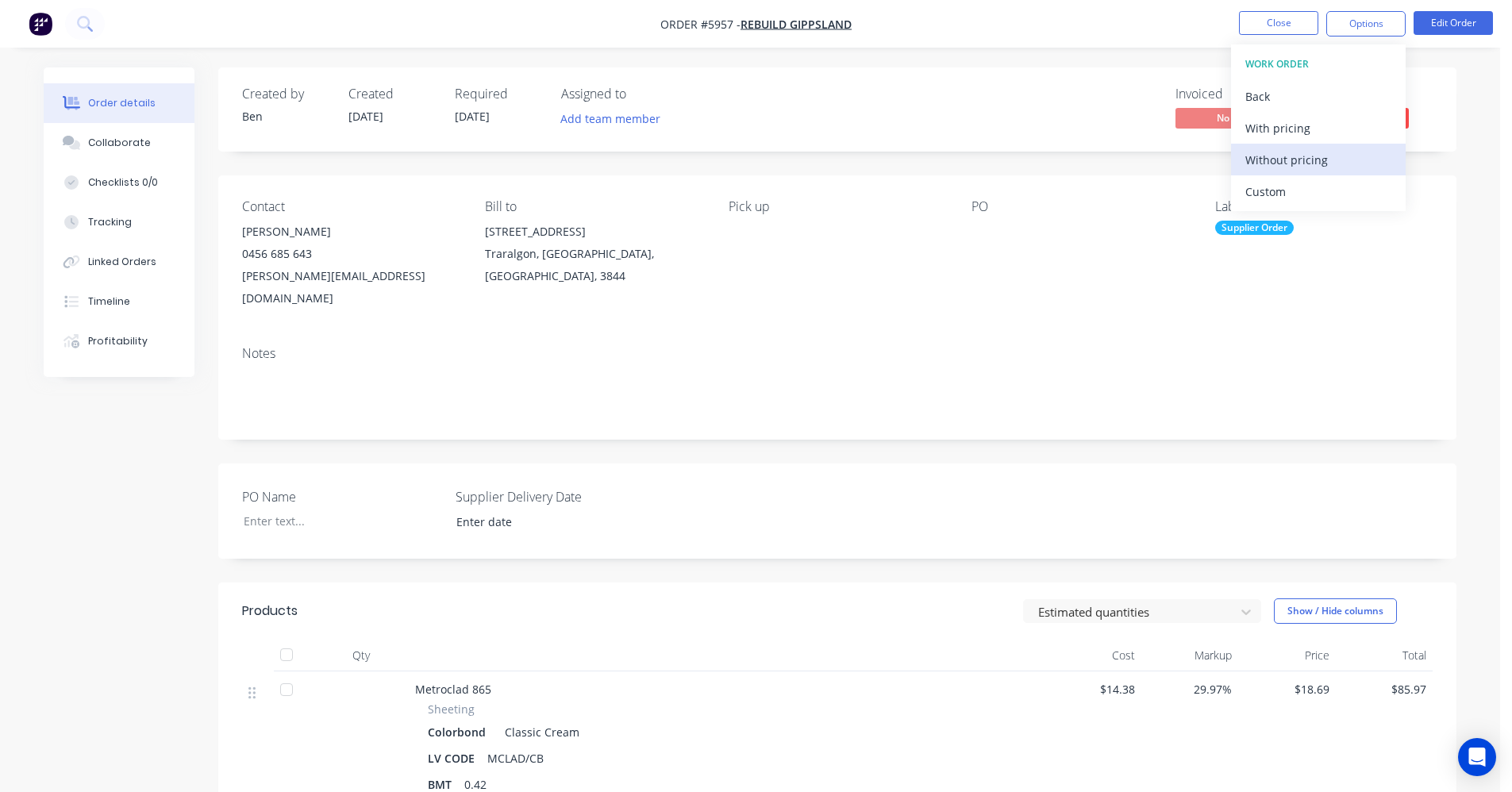
click at [1289, 155] on div "Without pricing" at bounding box center [1319, 160] width 146 height 23
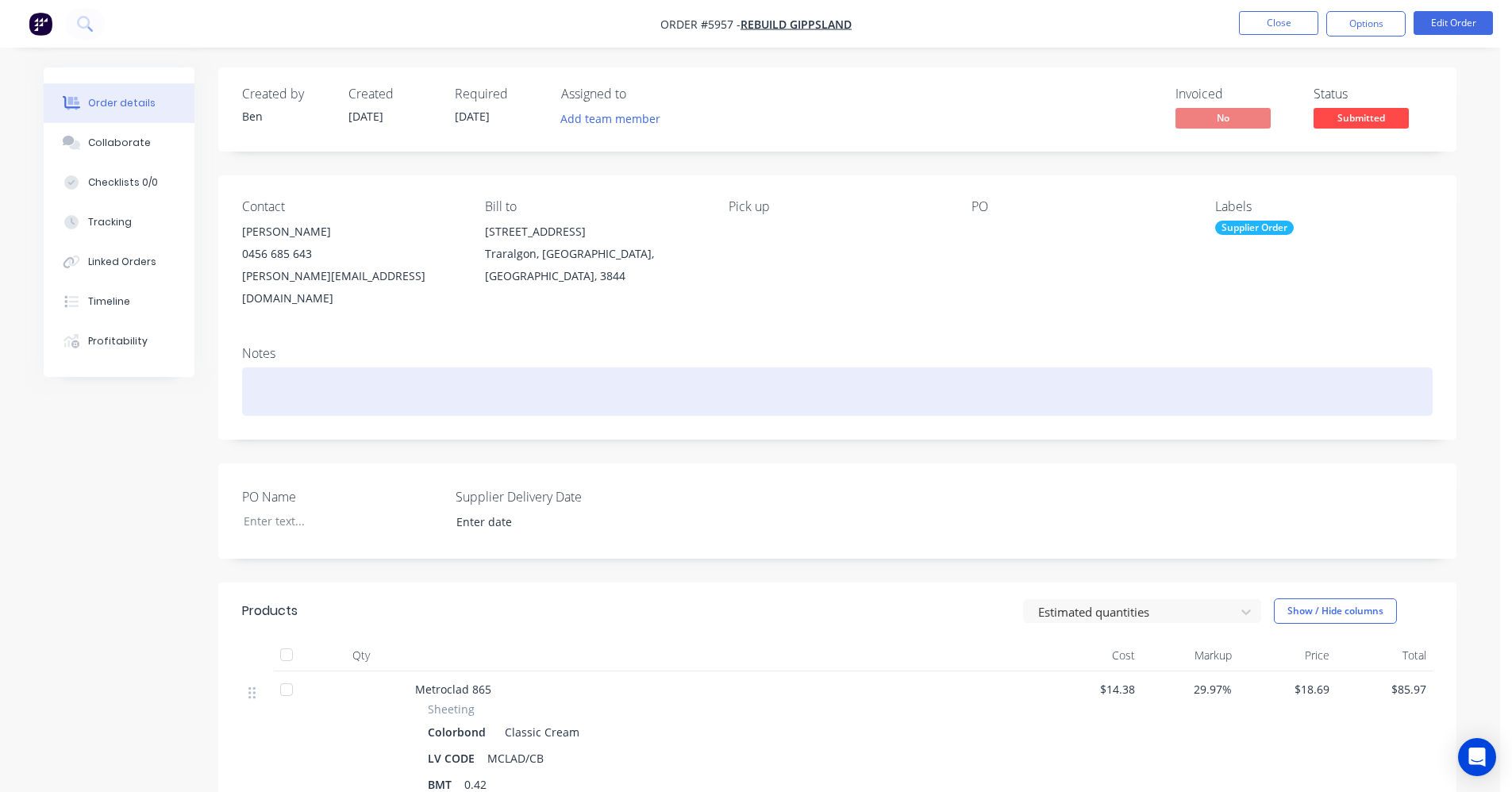
click at [708, 368] on div at bounding box center [837, 391] width 1190 height 49
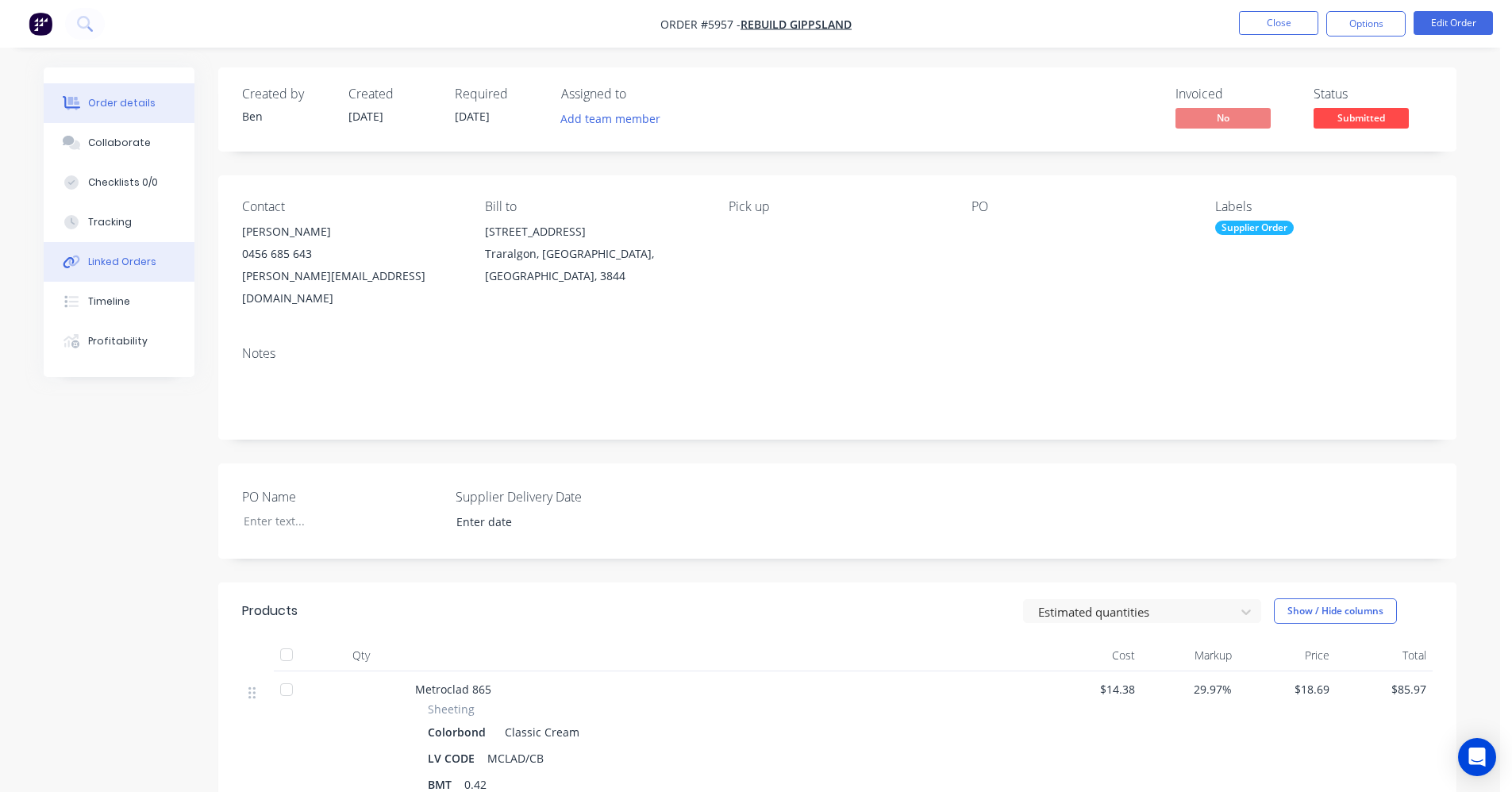
click at [109, 266] on div "Linked Orders" at bounding box center [122, 262] width 68 height 14
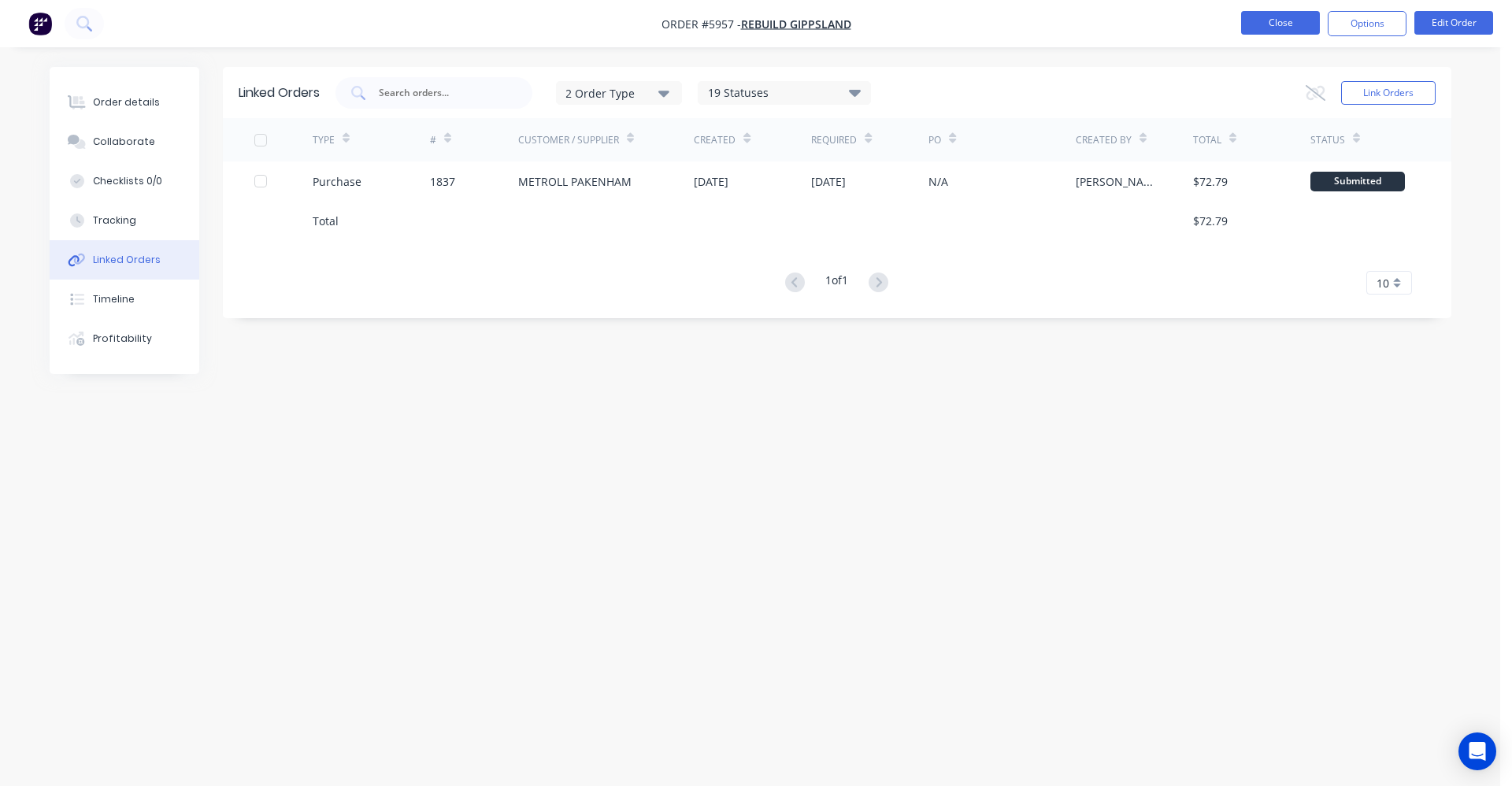
click at [1261, 23] on button "Close" at bounding box center [1280, 23] width 78 height 24
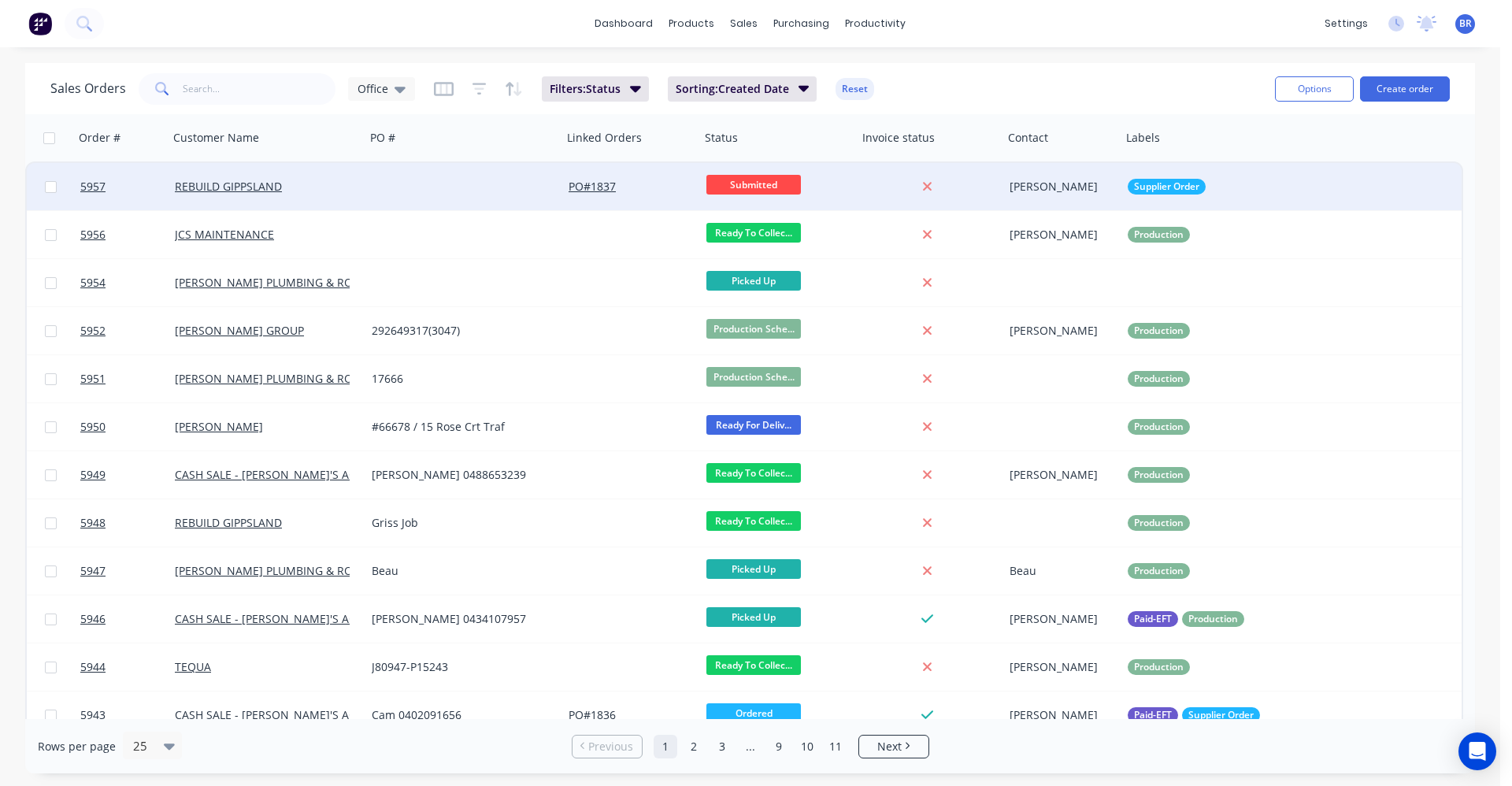
click at [402, 189] on div at bounding box center [464, 187] width 197 height 47
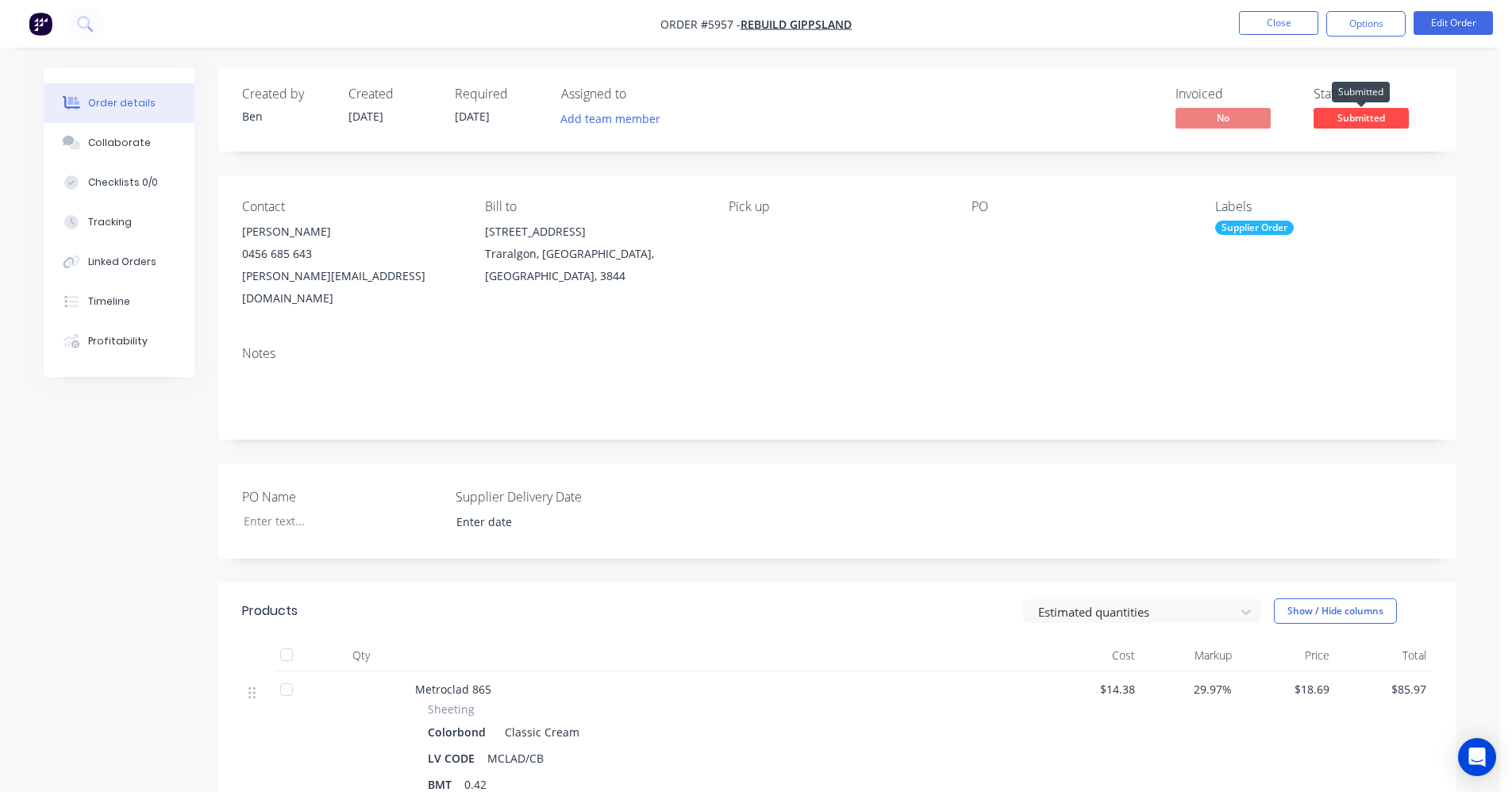
click at [1392, 121] on span "Submitted" at bounding box center [1361, 118] width 95 height 20
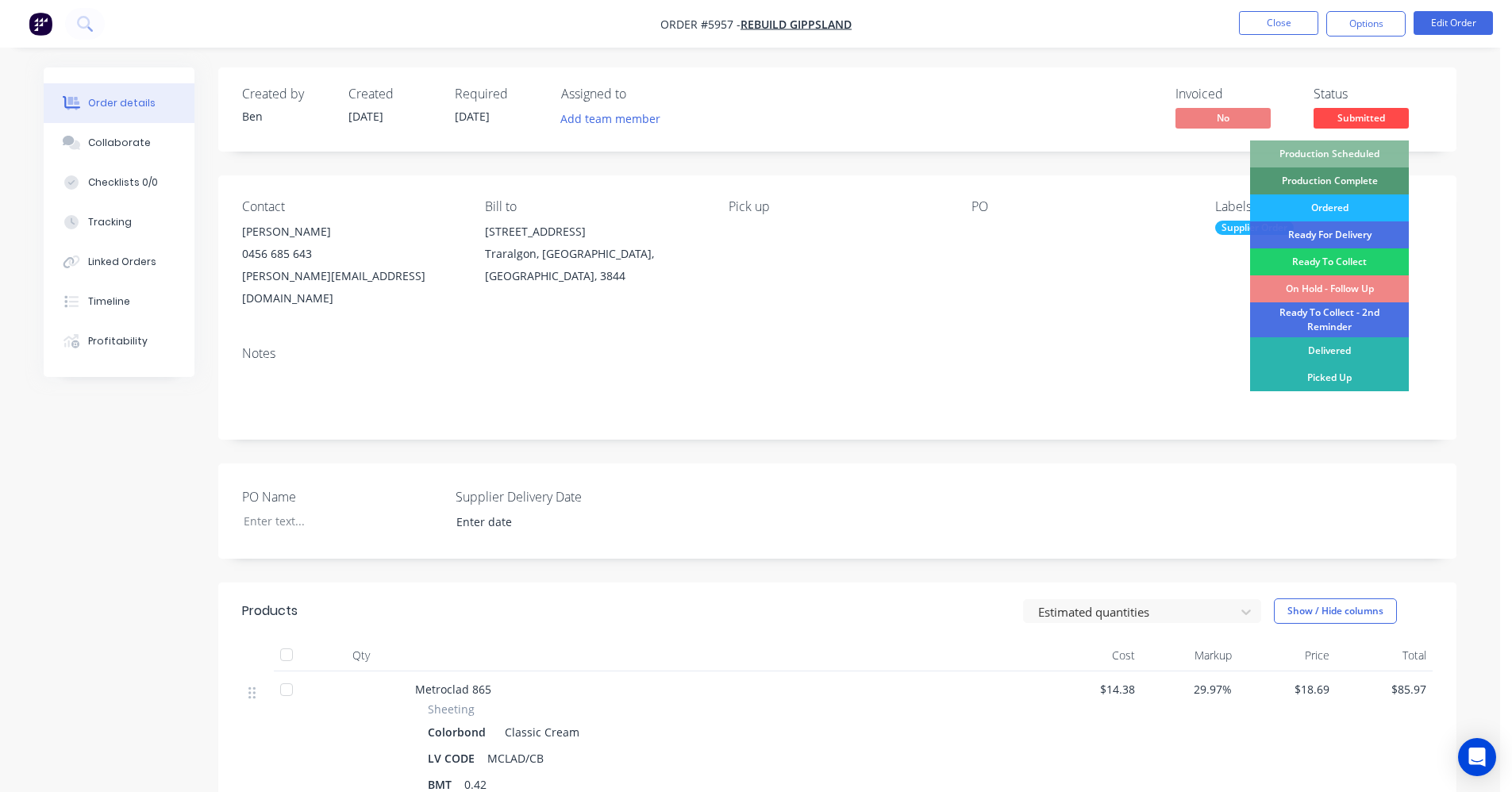
click at [1338, 208] on div "Ordered" at bounding box center [1329, 207] width 159 height 27
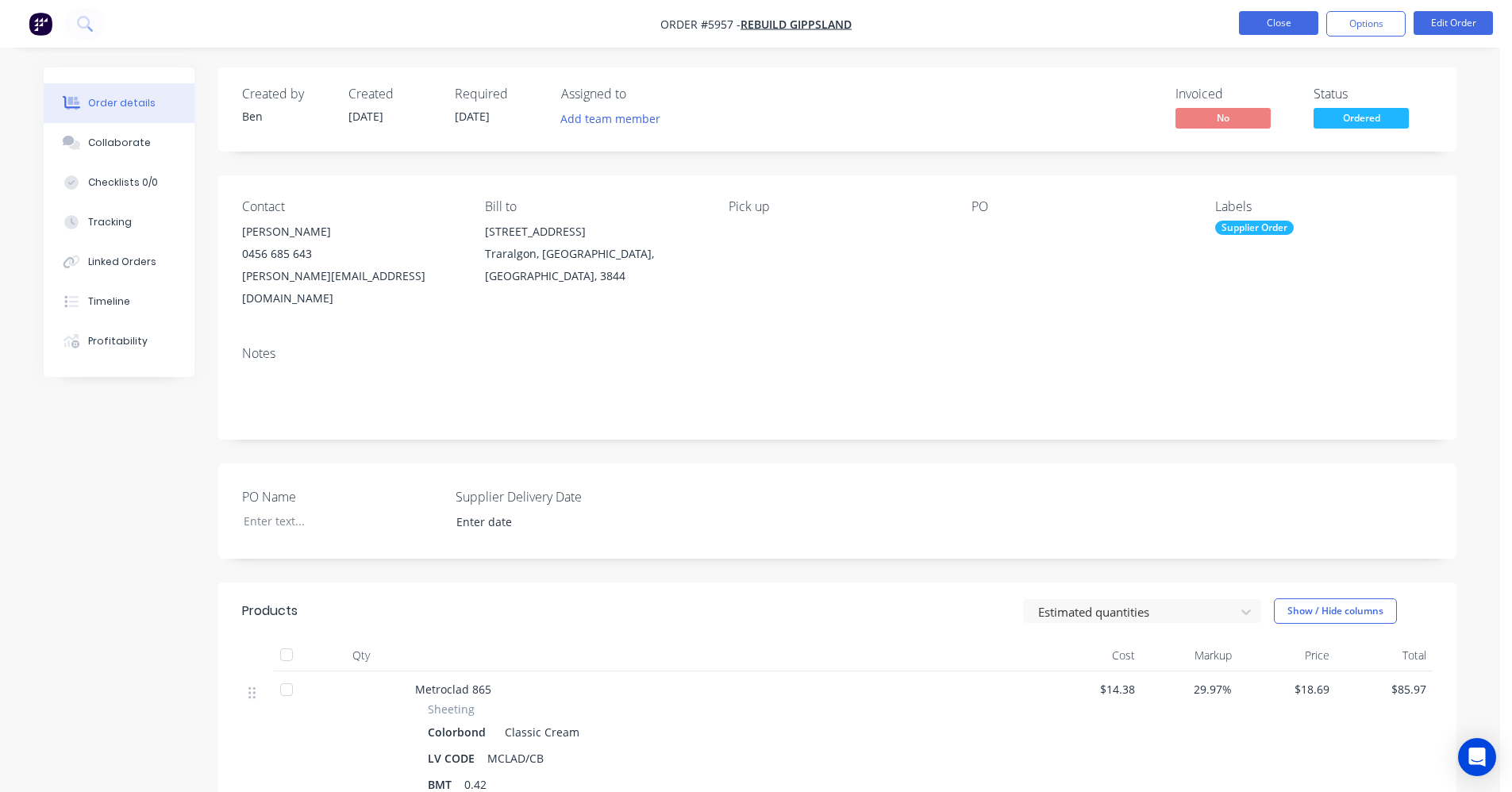
click at [1261, 23] on button "Close" at bounding box center [1278, 23] width 79 height 24
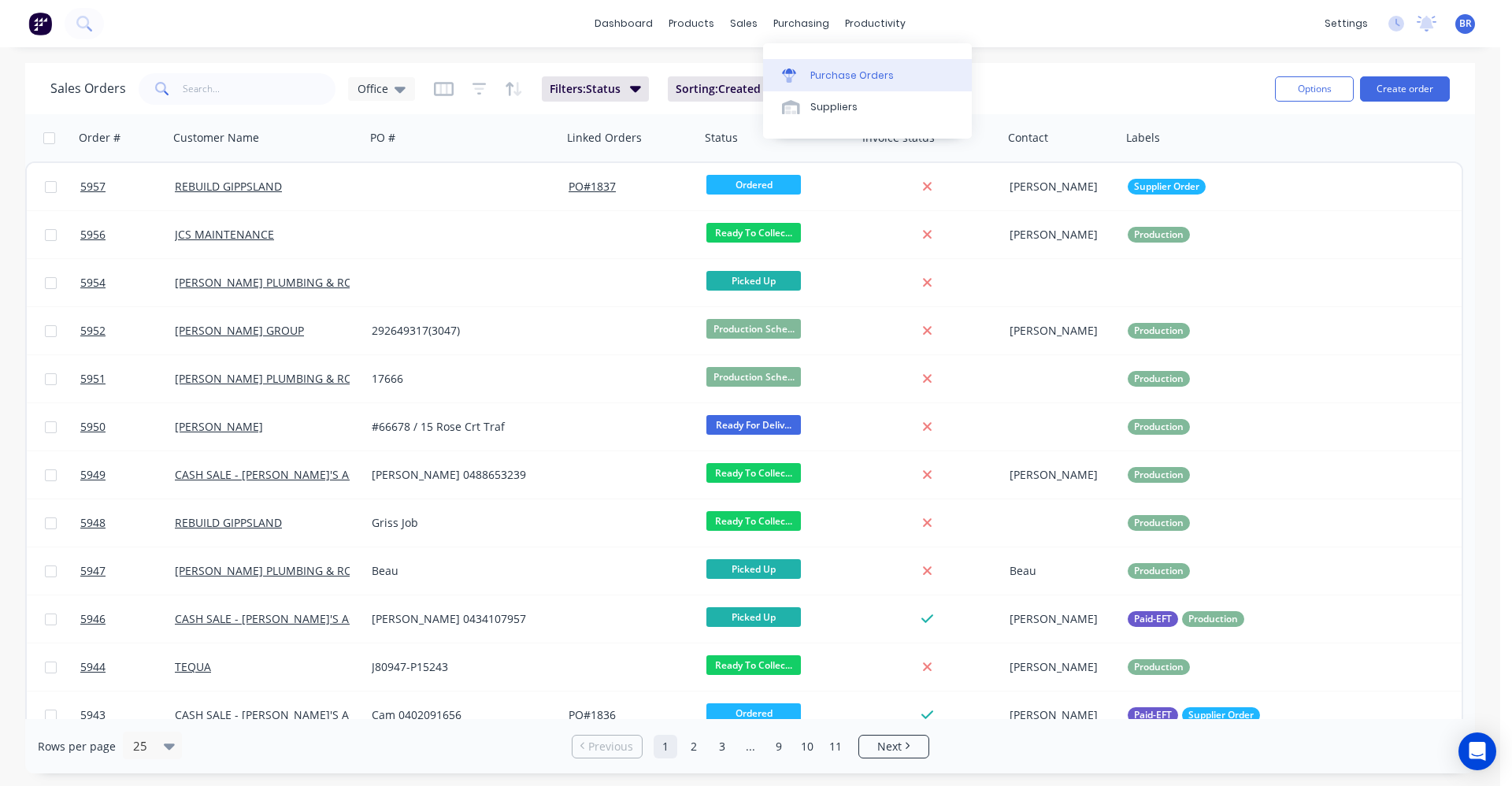
click at [837, 67] on link "Purchase Orders" at bounding box center [868, 74] width 209 height 32
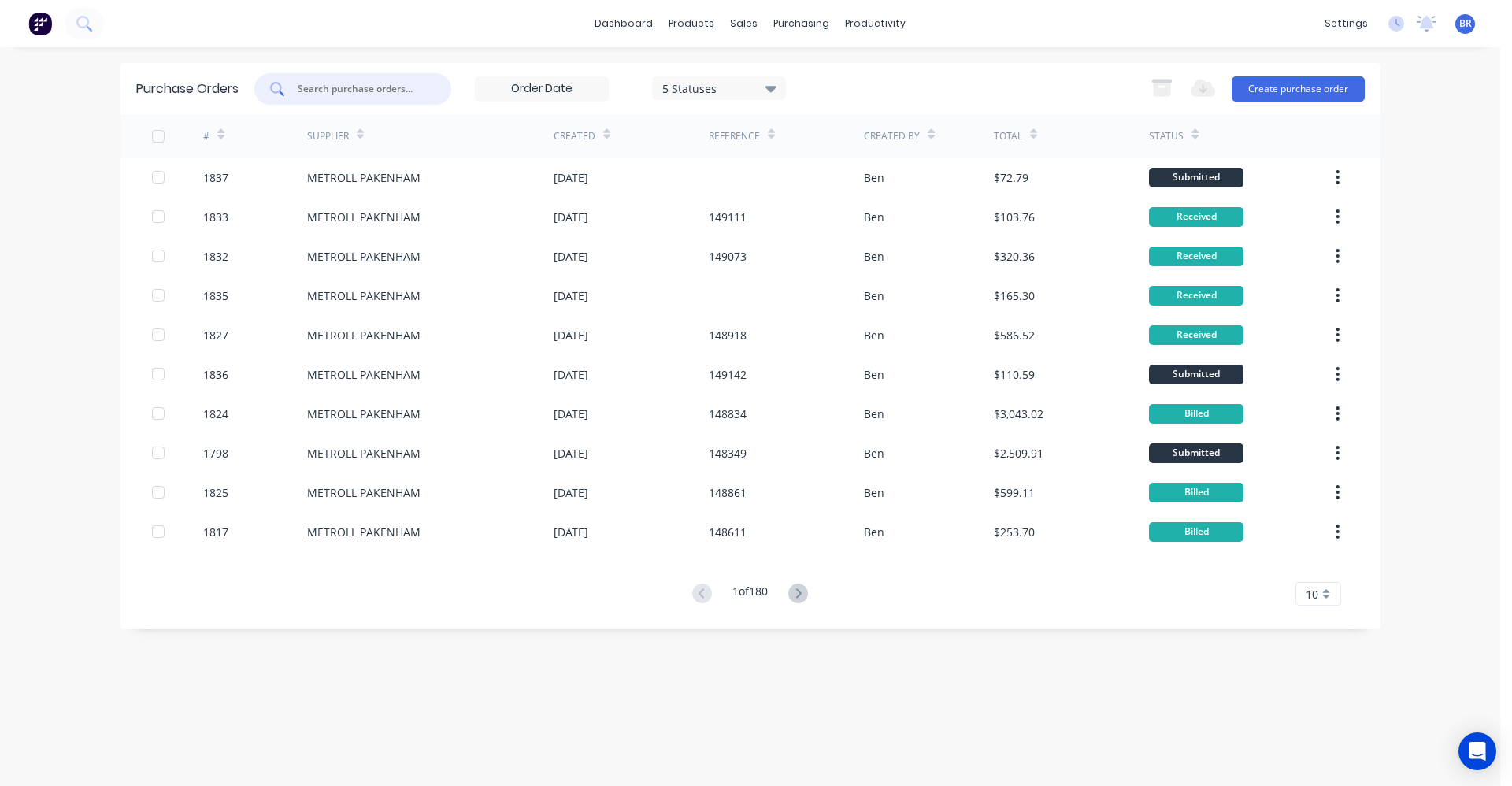
click at [347, 92] on input "text" at bounding box center [362, 88] width 131 height 16
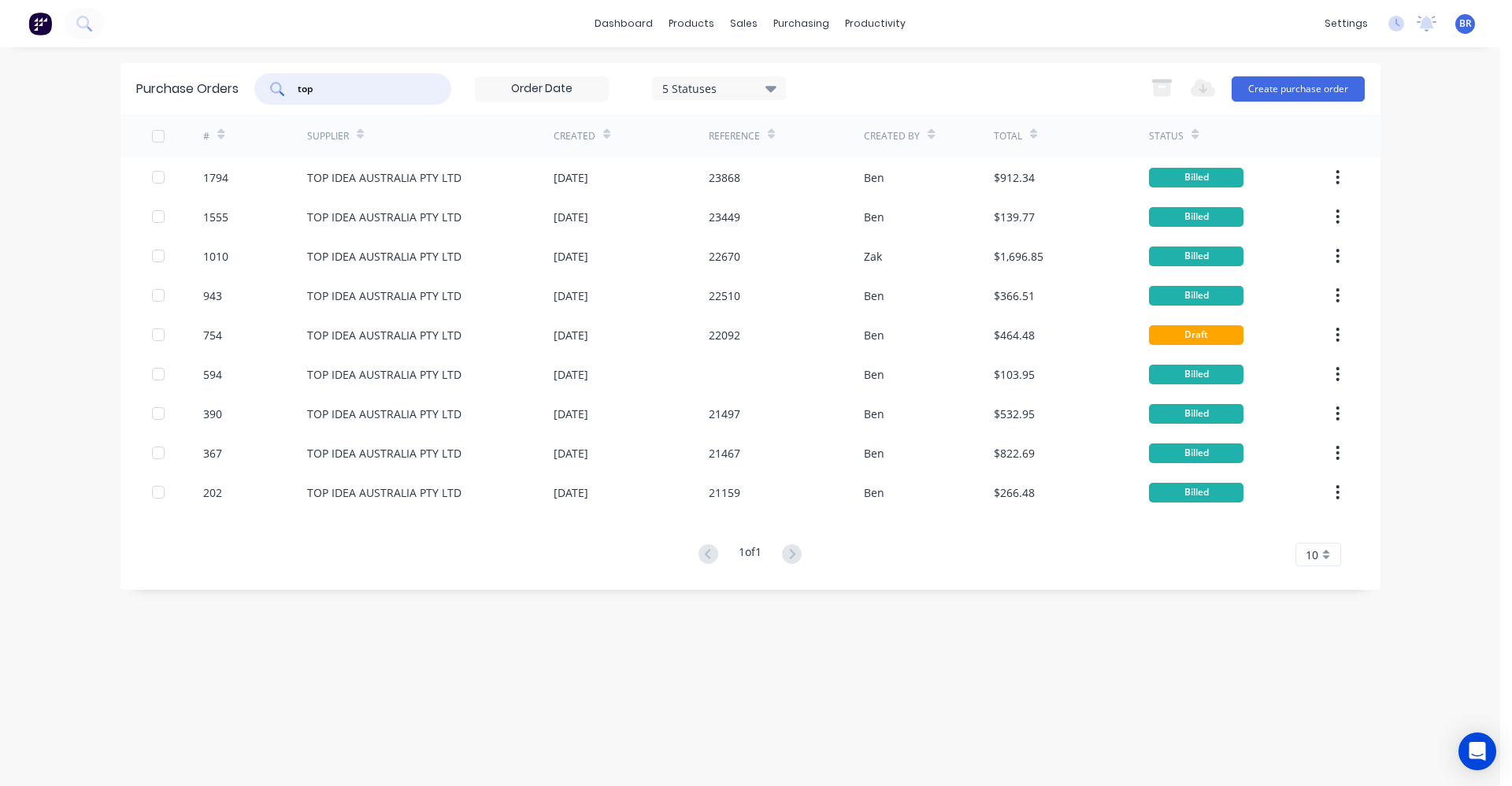
type input "top"
drag, startPoint x: 362, startPoint y: 88, endPoint x: 145, endPoint y: 56, distance: 219.3
click at [145, 56] on div "dashboard products sales purchasing productivity dashboard products Product Cat…" at bounding box center [750, 393] width 1501 height 786
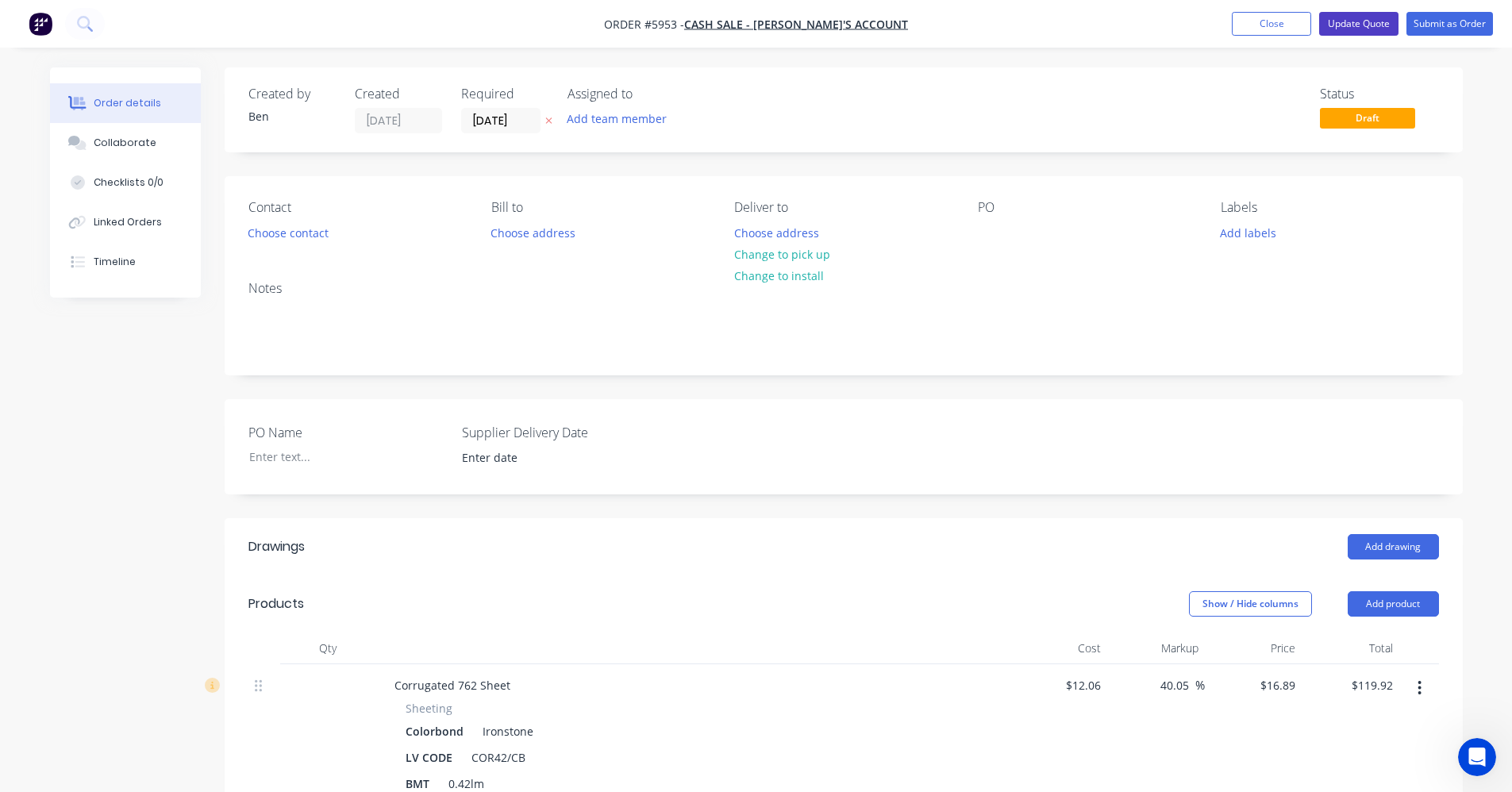
click at [1339, 22] on button "Update Quote" at bounding box center [1358, 23] width 79 height 24
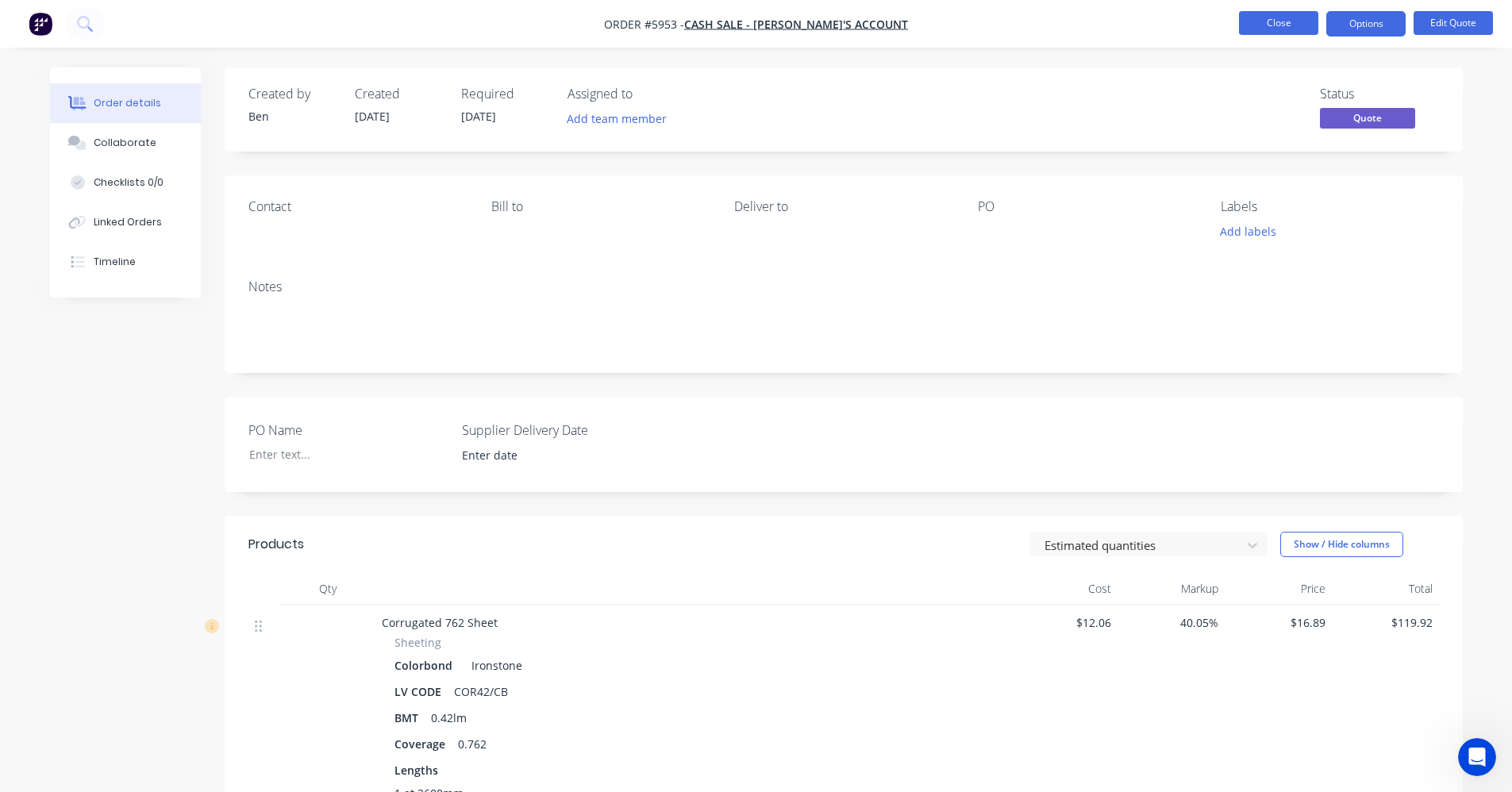
click at [1275, 24] on button "Close" at bounding box center [1278, 23] width 79 height 24
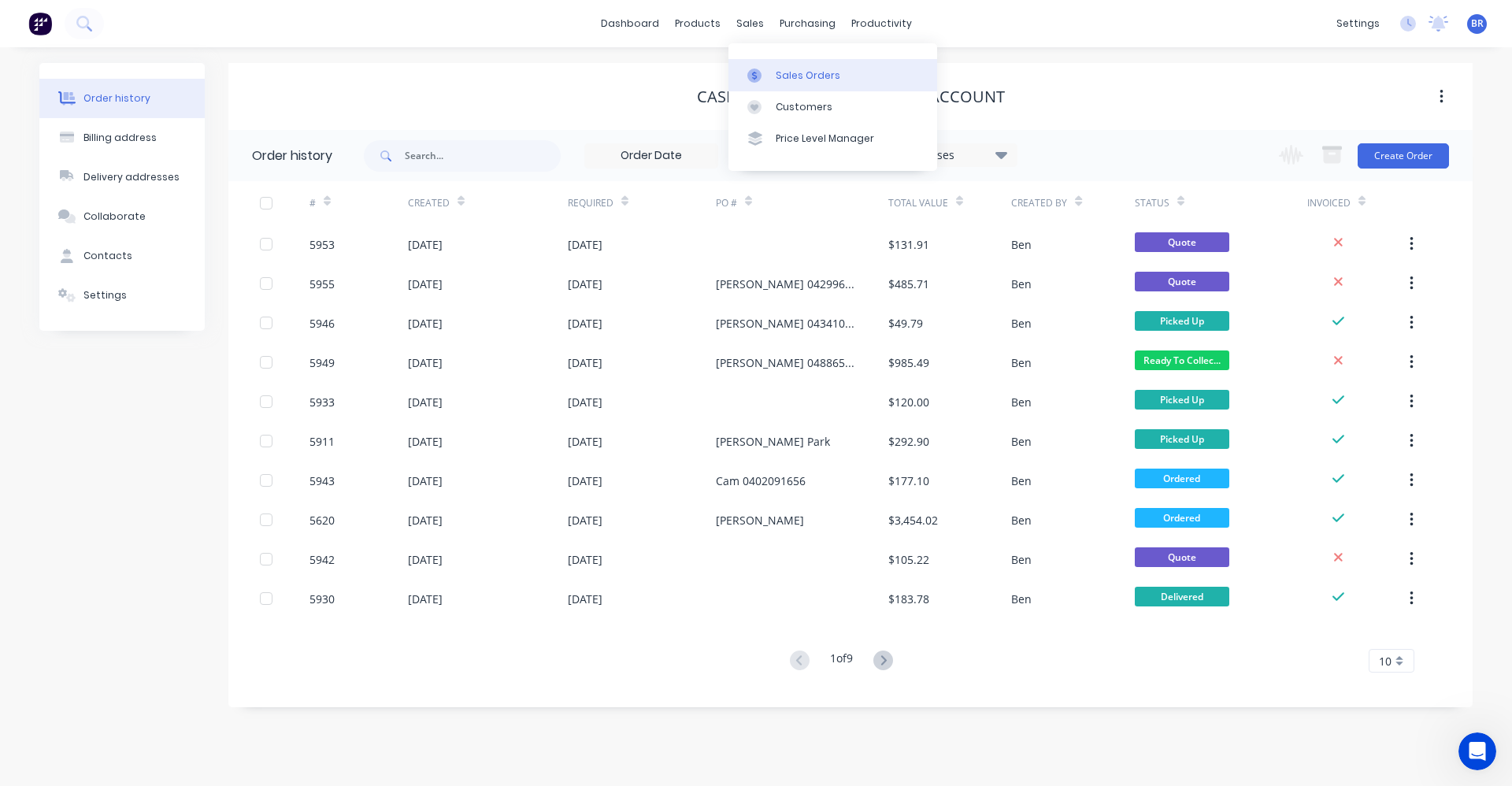
click at [786, 82] on link "Sales Orders" at bounding box center [833, 74] width 209 height 32
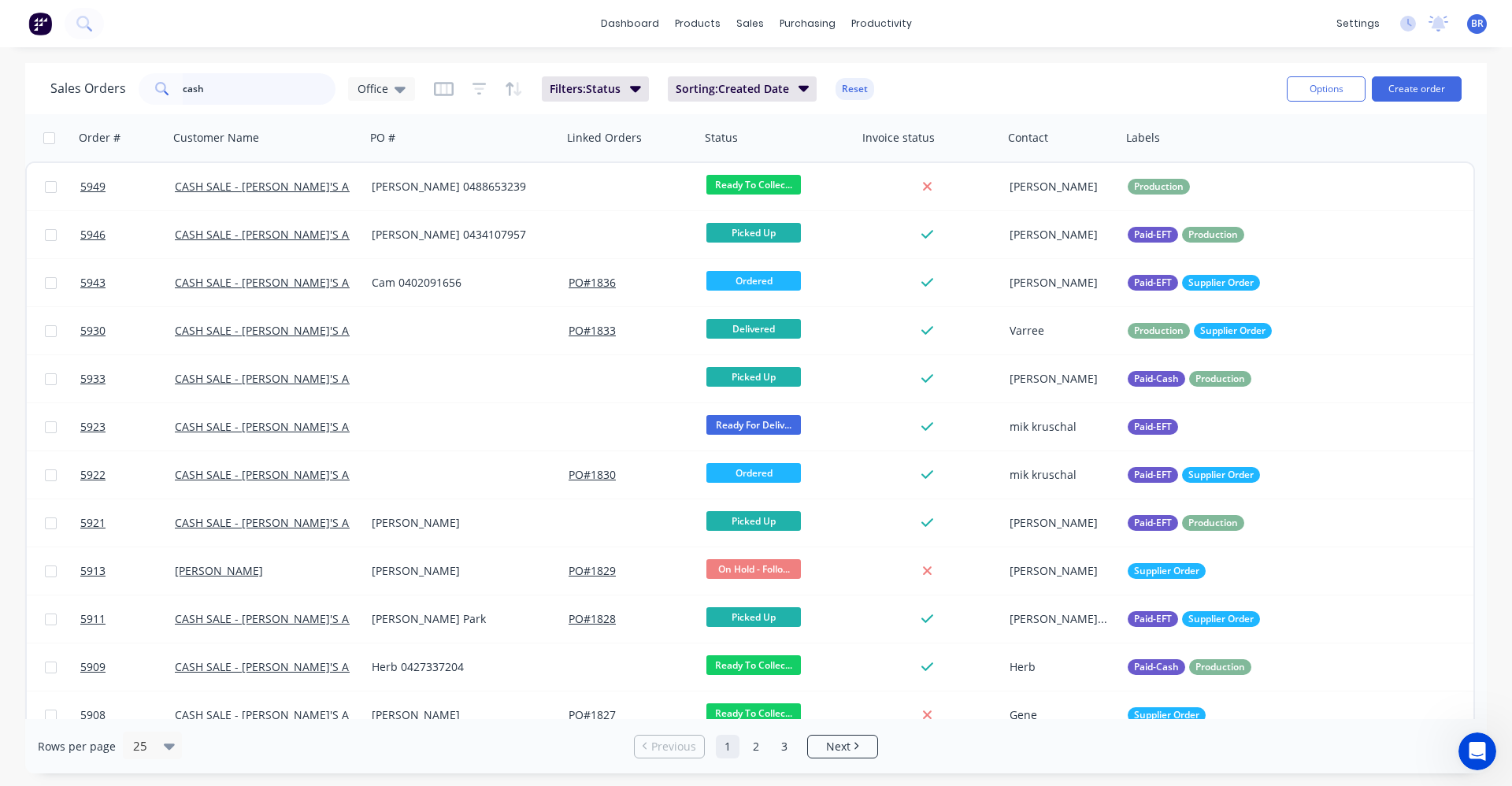
drag, startPoint x: 243, startPoint y: 93, endPoint x: 100, endPoint y: 85, distance: 143.2
click at [91, 93] on div "Sales Orders cash Office" at bounding box center [233, 89] width 365 height 32
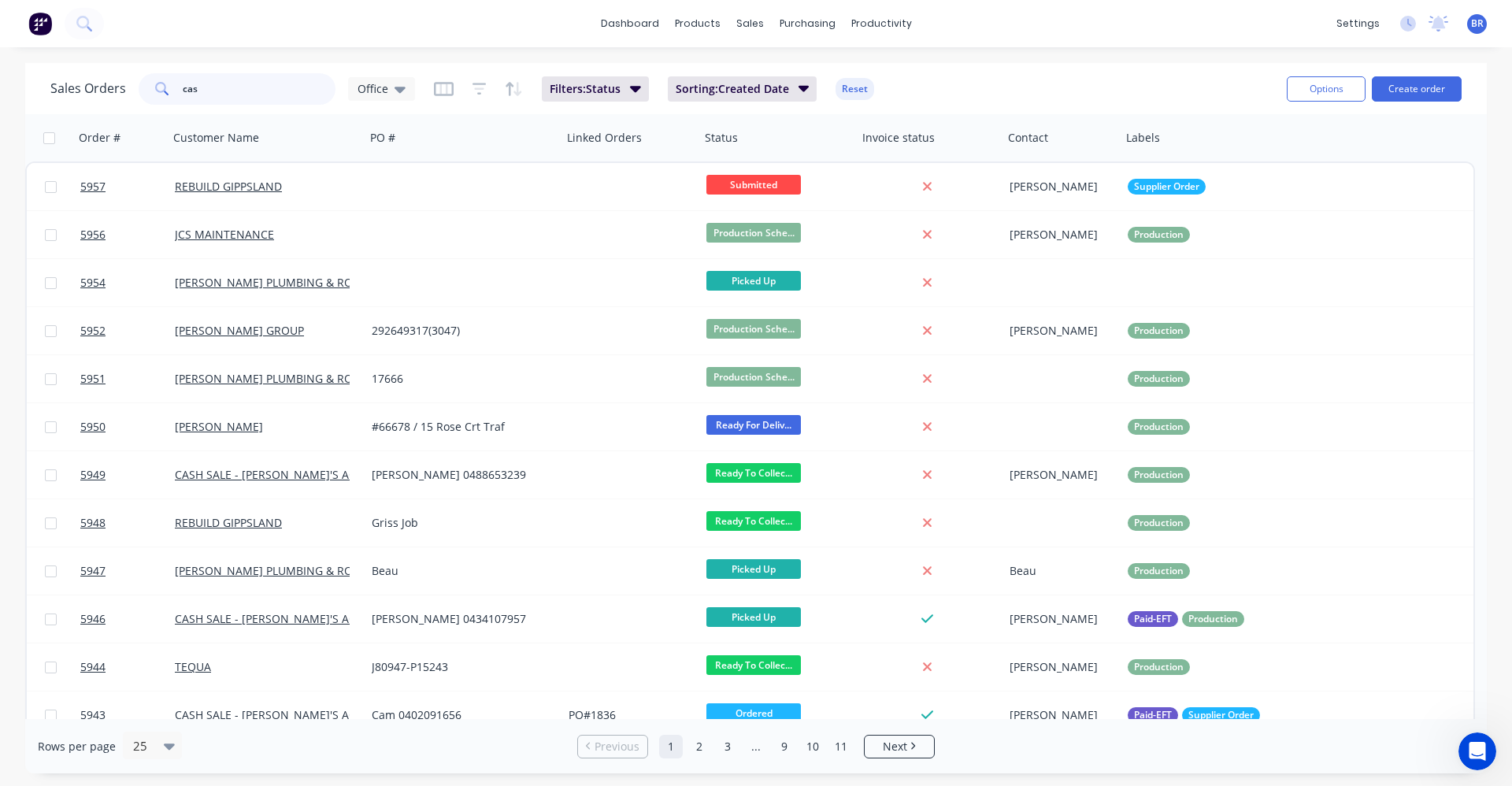
type input "cash"
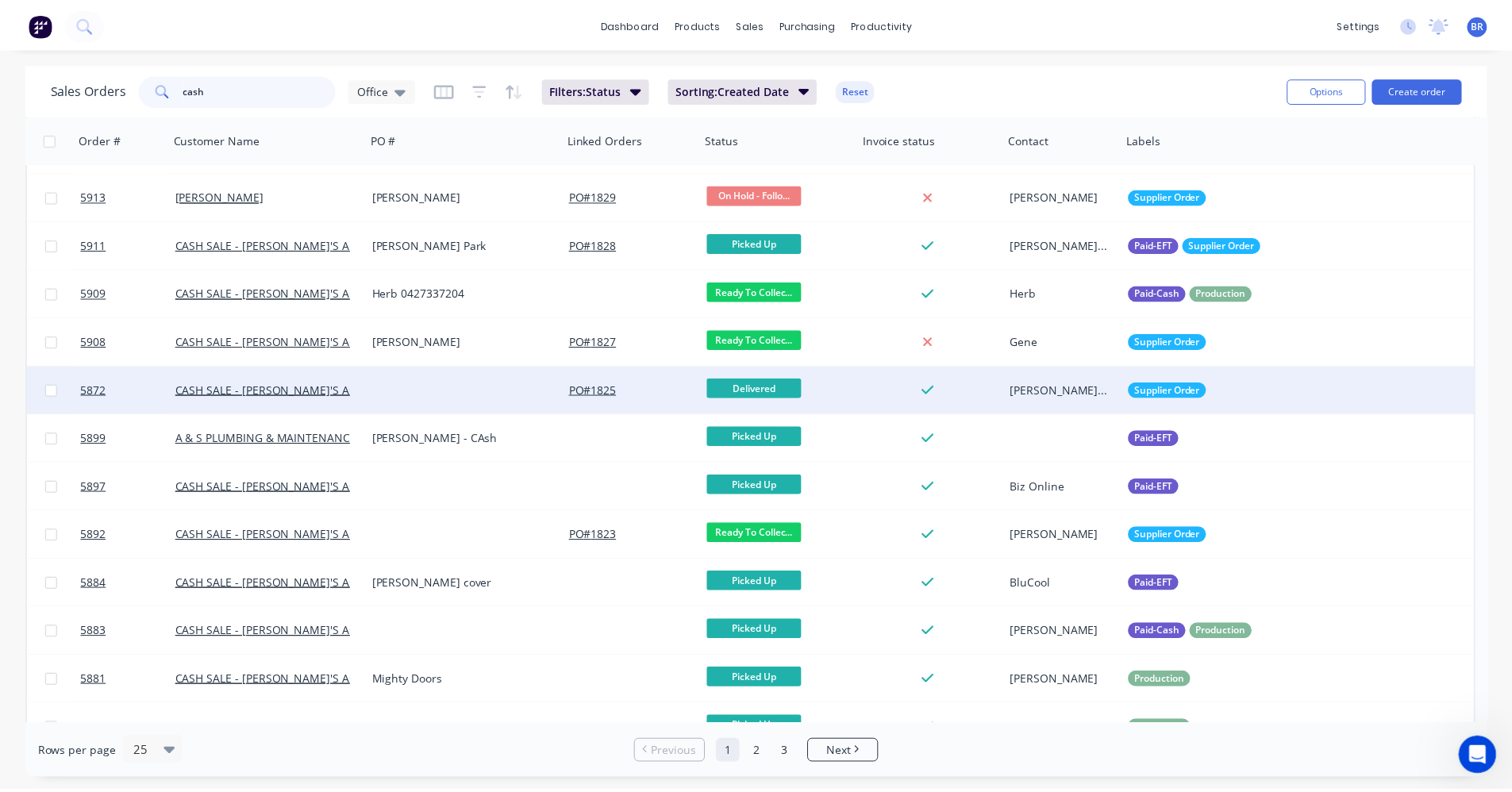
scroll to position [396, 0]
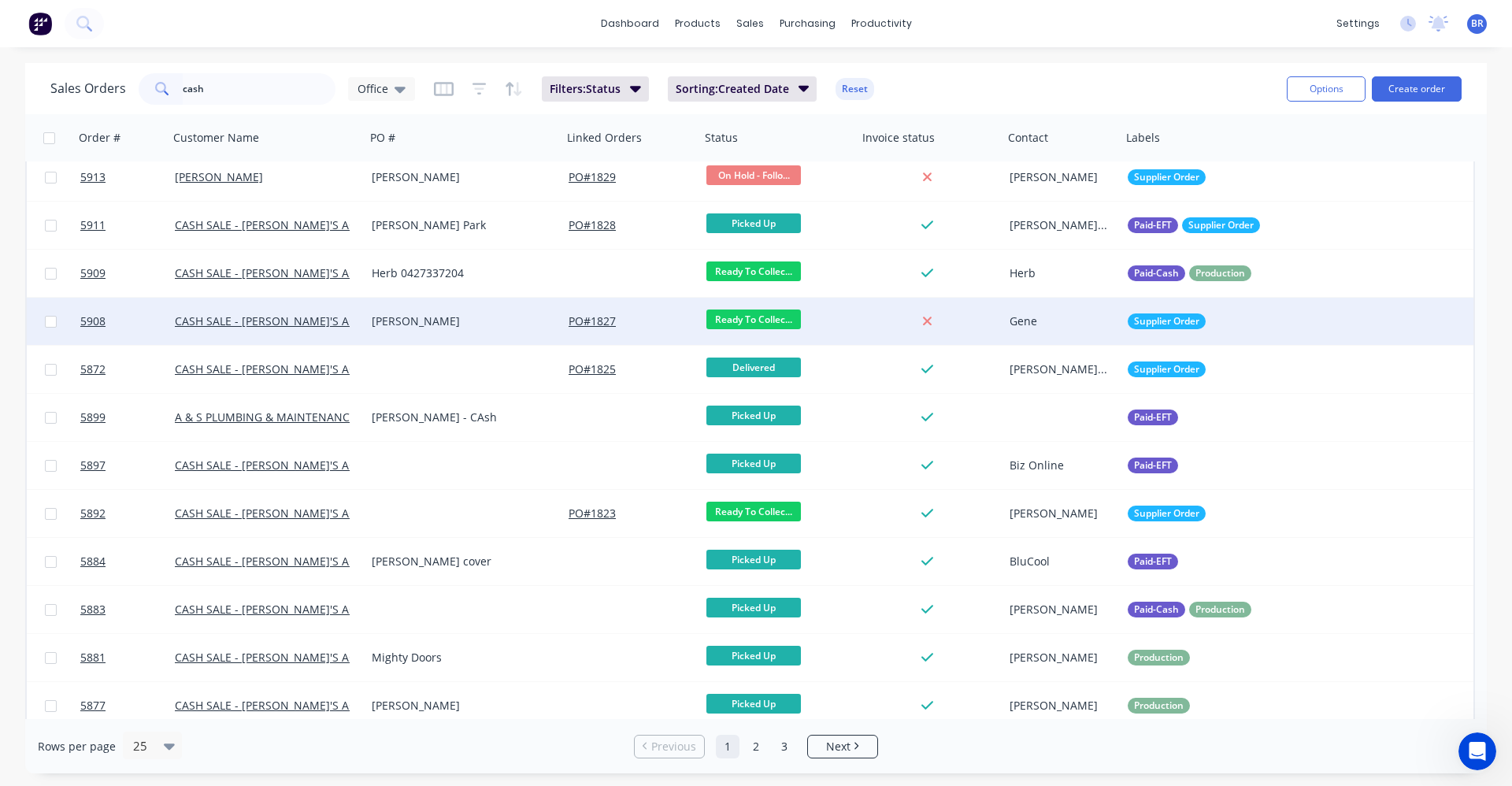
click at [459, 324] on div "Gene Purlins" at bounding box center [459, 321] width 175 height 16
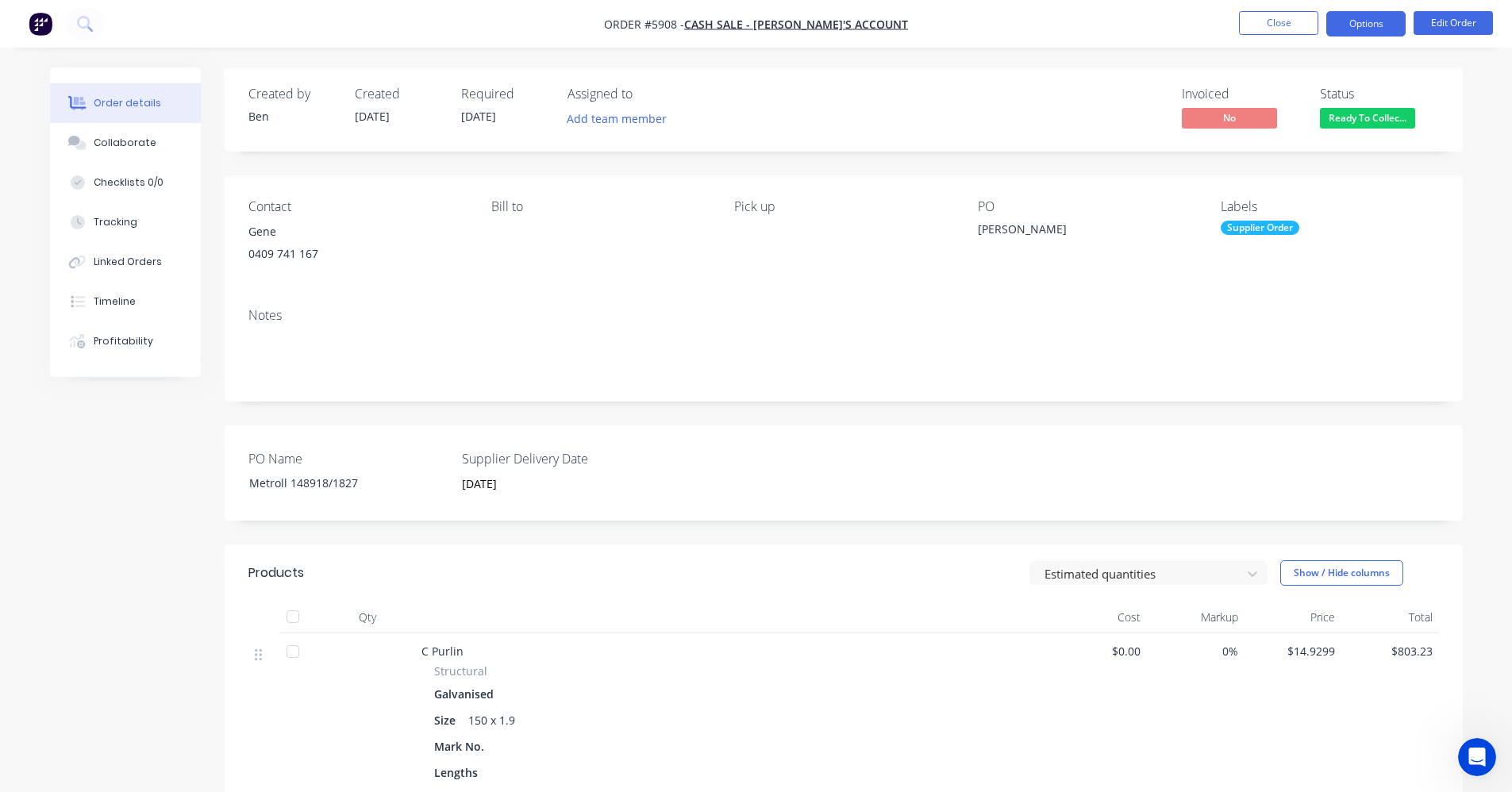
drag, startPoint x: 1357, startPoint y: 22, endPoint x: 1361, endPoint y: 39, distance: 17.5
click at [1357, 23] on button "Options" at bounding box center [1366, 24] width 79 height 25
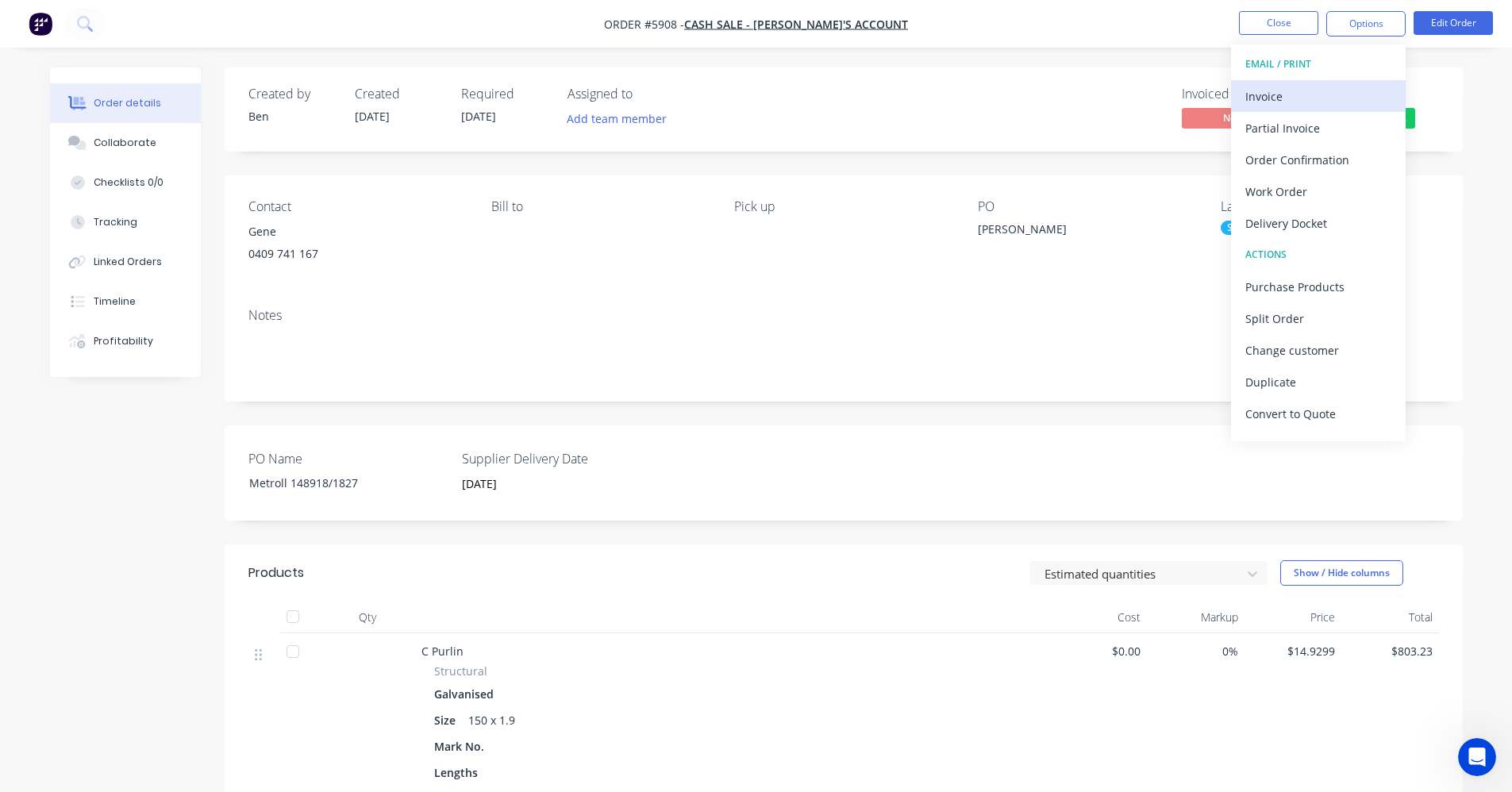
click at [1273, 99] on div "Invoice" at bounding box center [1319, 96] width 146 height 23
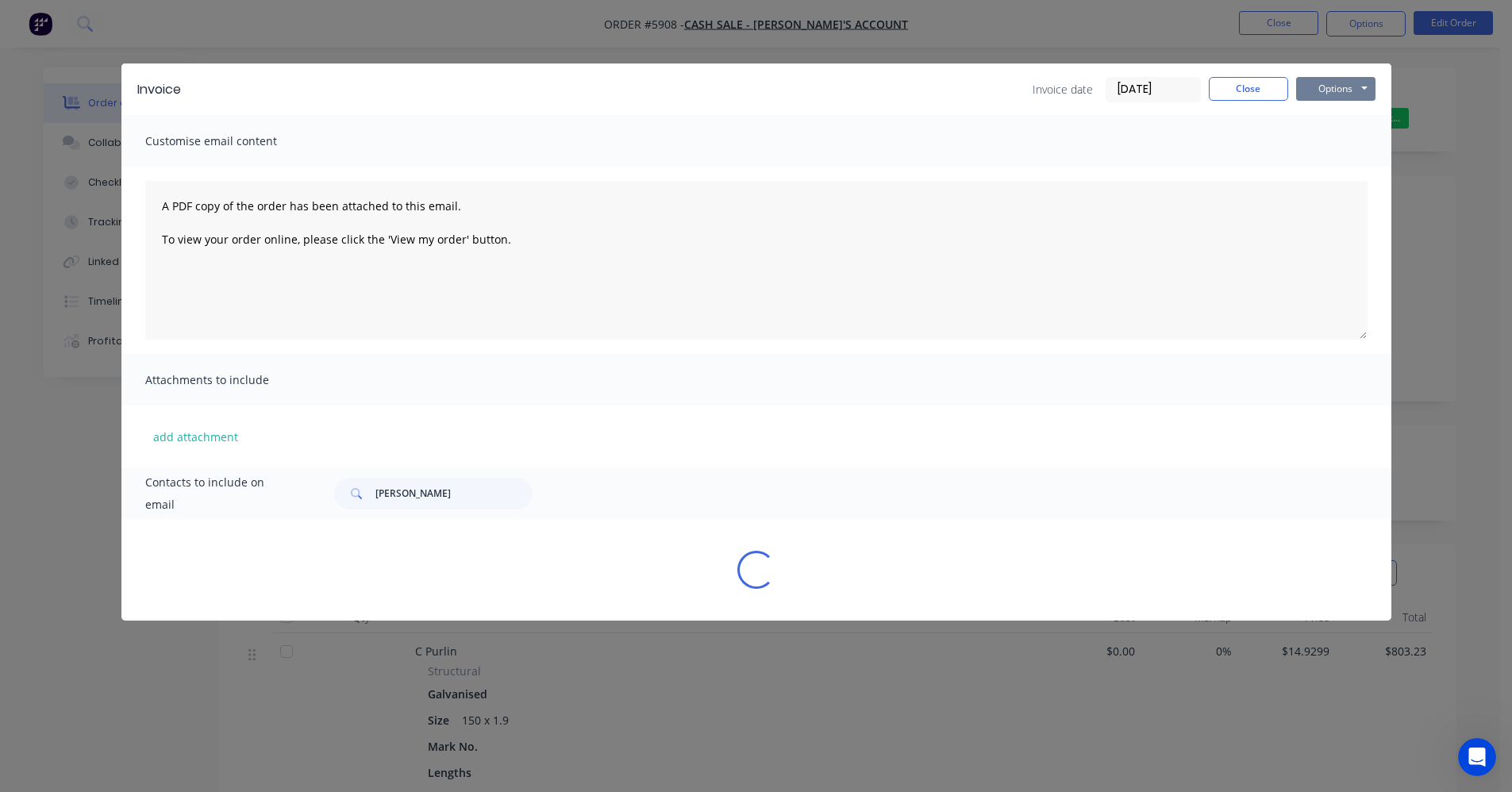
click at [1326, 92] on button "Options" at bounding box center [1335, 89] width 79 height 24
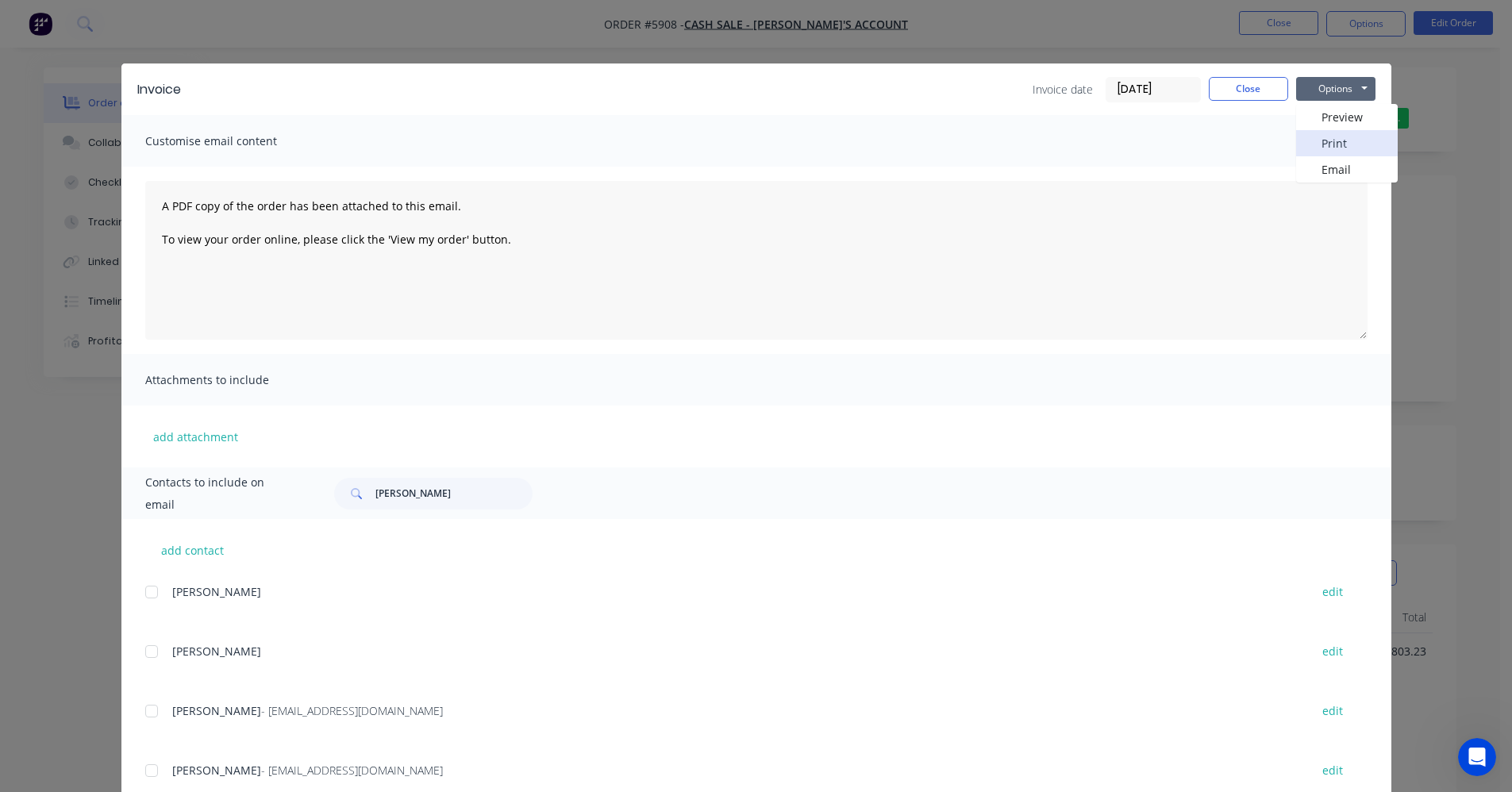
click at [1338, 147] on button "Print" at bounding box center [1346, 143] width 101 height 26
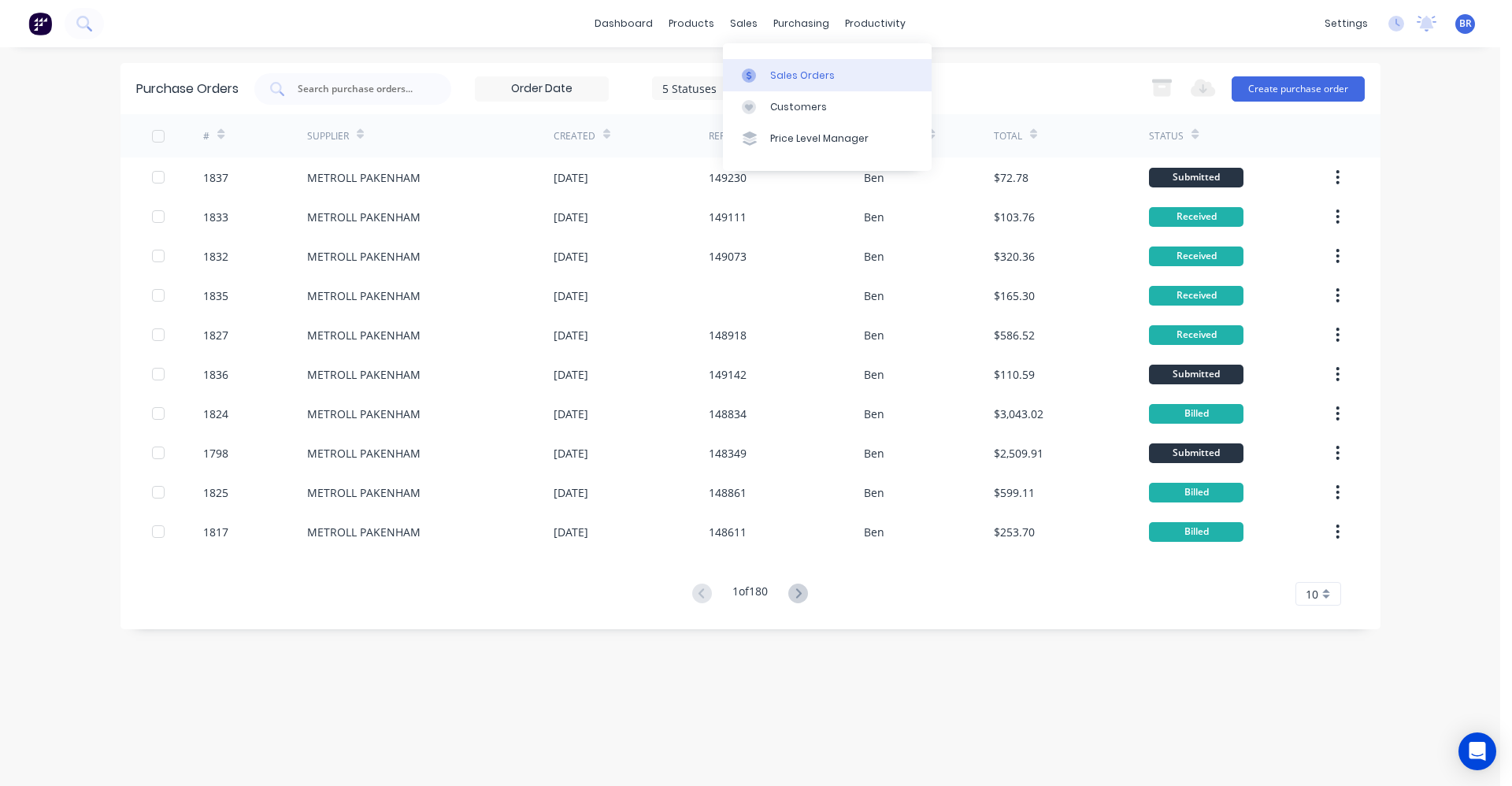
click at [770, 85] on link "Sales Orders" at bounding box center [828, 74] width 209 height 32
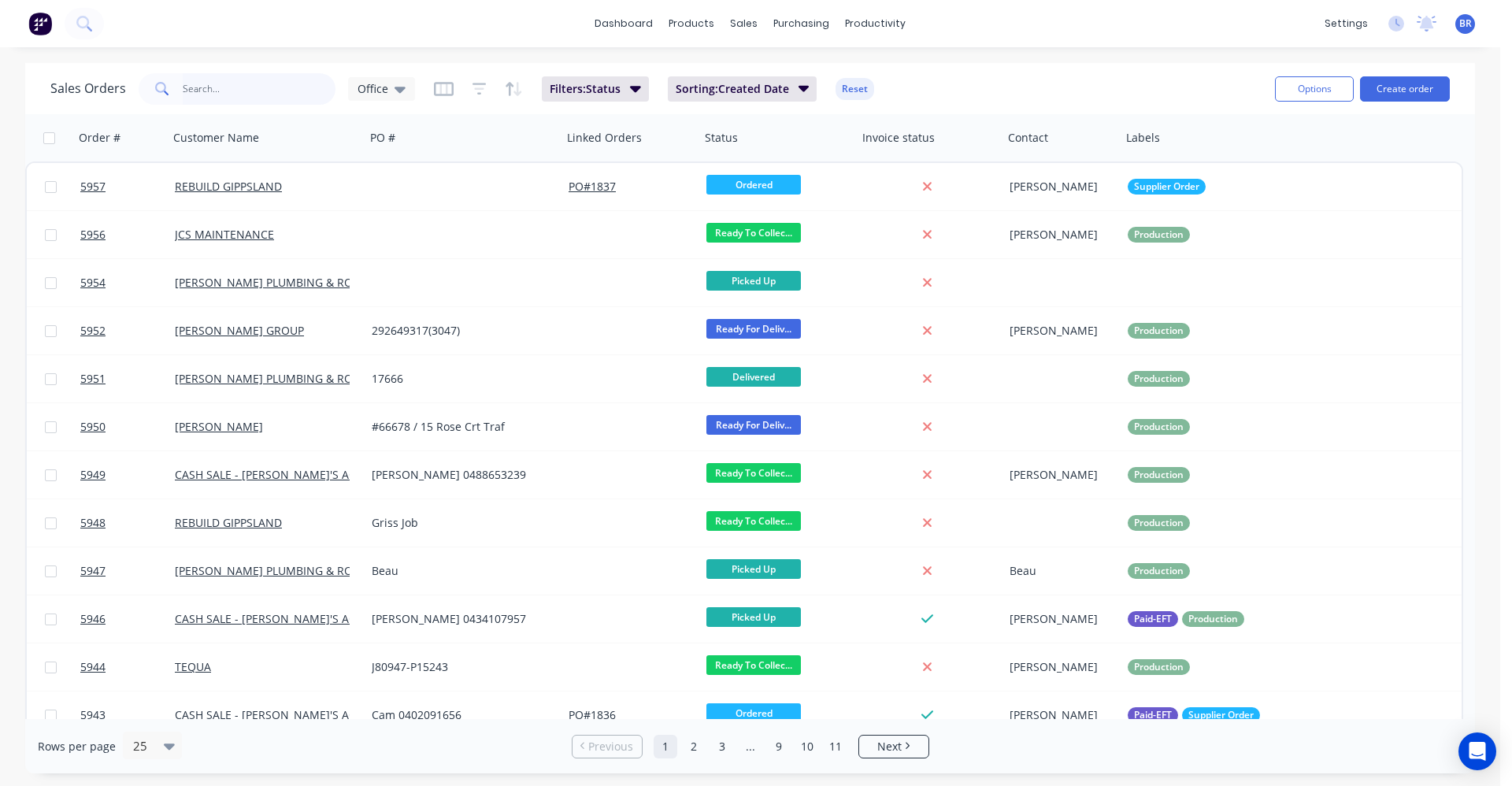
click at [249, 93] on input "text" at bounding box center [260, 89] width 153 height 32
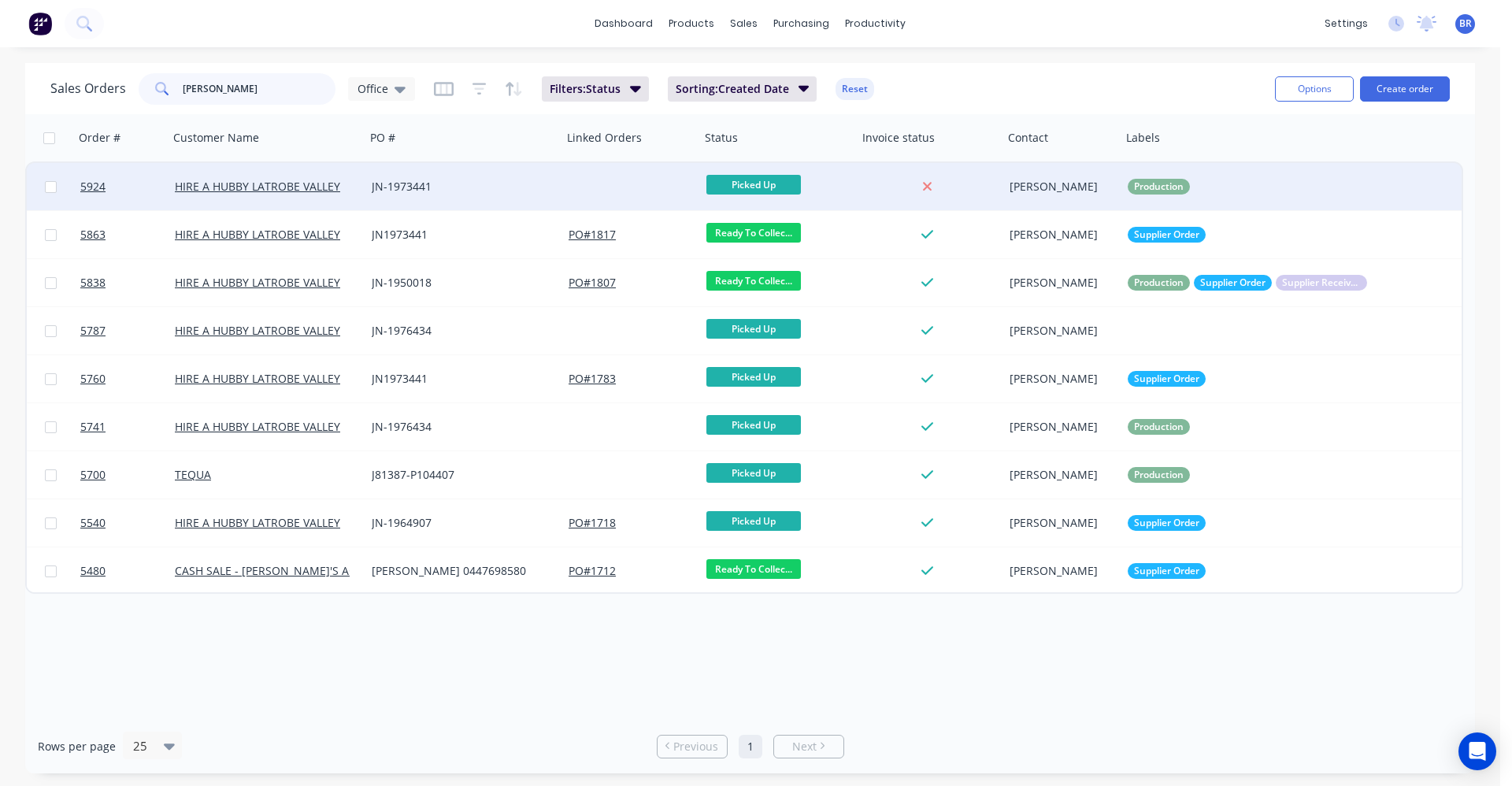
type input "[PERSON_NAME]"
click at [502, 196] on div "JN-1973441" at bounding box center [464, 187] width 197 height 47
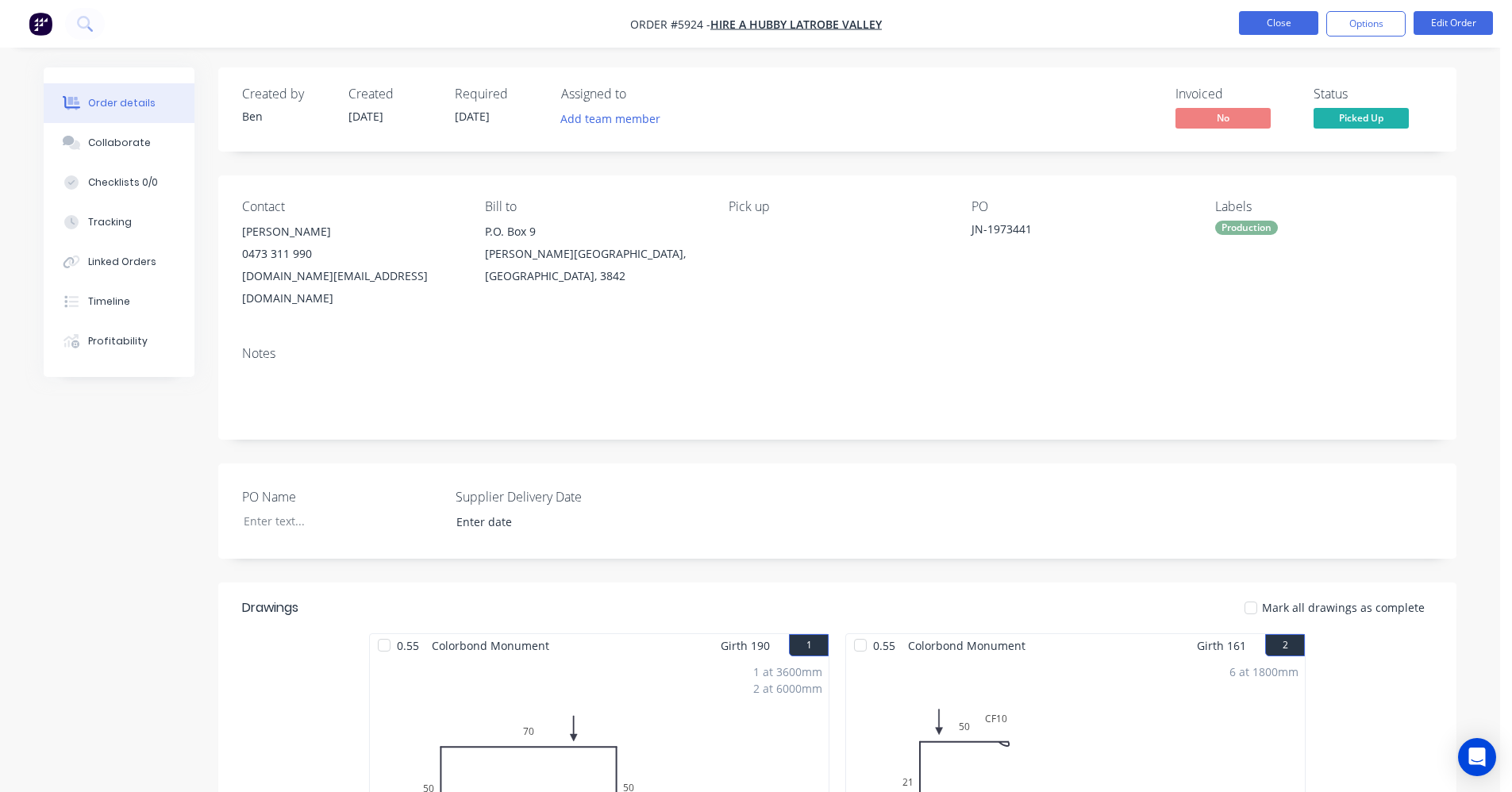
click at [1278, 29] on button "Close" at bounding box center [1278, 23] width 79 height 24
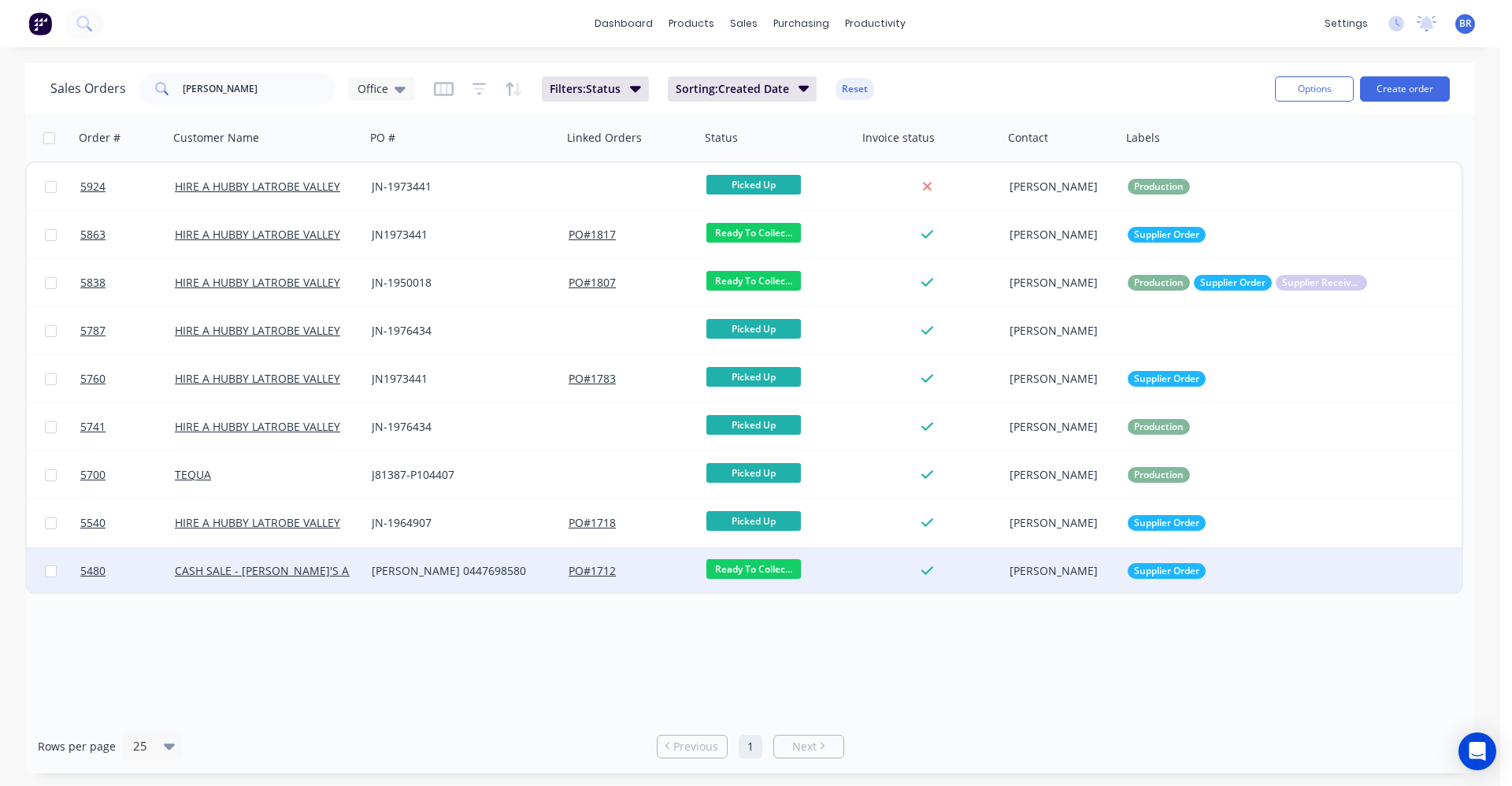
click at [487, 572] on div "[PERSON_NAME] 0447698580" at bounding box center [459, 571] width 175 height 16
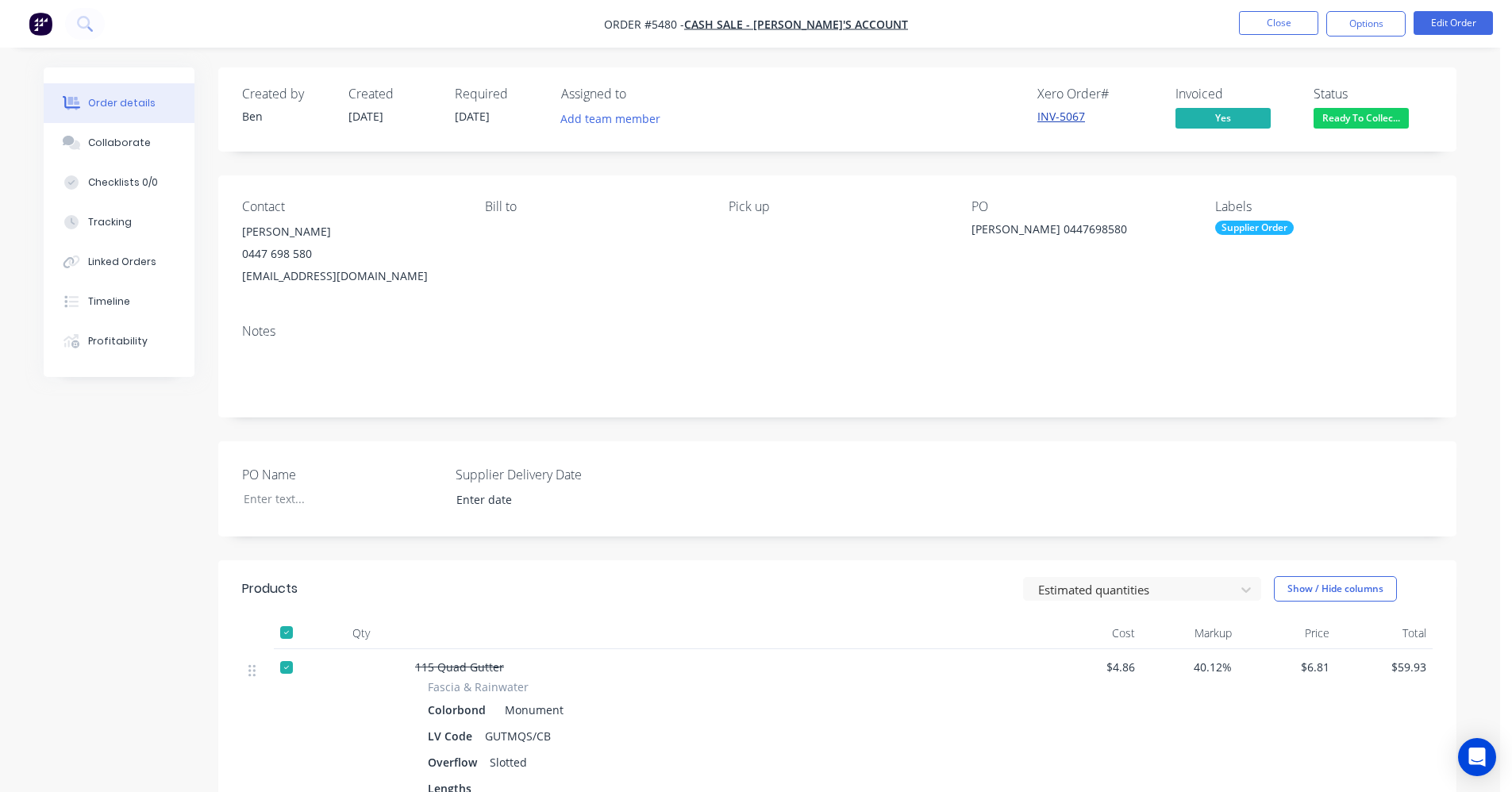
click at [1065, 115] on link "INV-5067" at bounding box center [1061, 116] width 48 height 15
drag, startPoint x: 1357, startPoint y: 25, endPoint x: 1358, endPoint y: 36, distance: 11.0
click at [1357, 25] on button "Options" at bounding box center [1366, 24] width 79 height 25
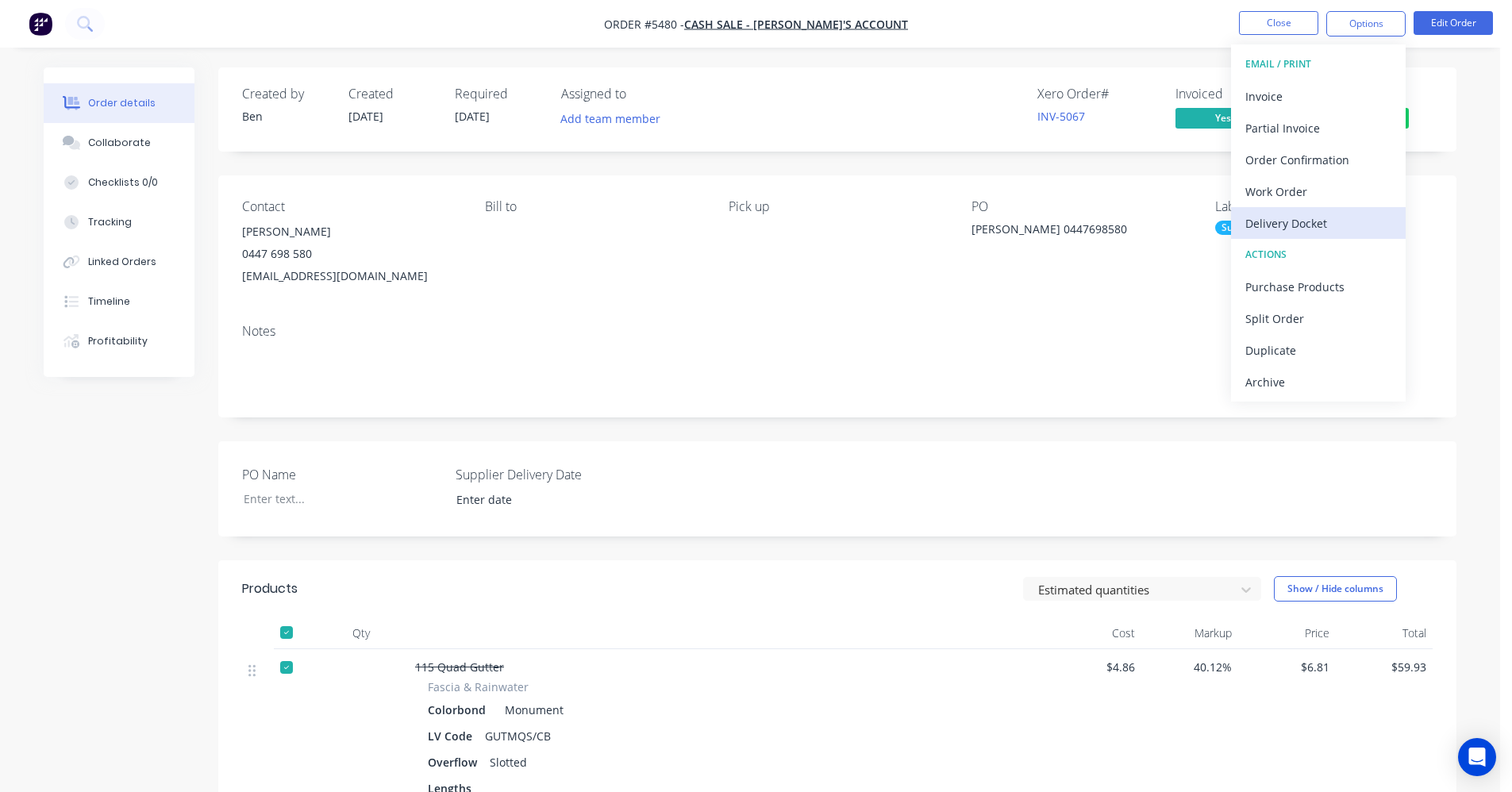
click at [1296, 224] on div "Delivery Docket" at bounding box center [1319, 224] width 146 height 23
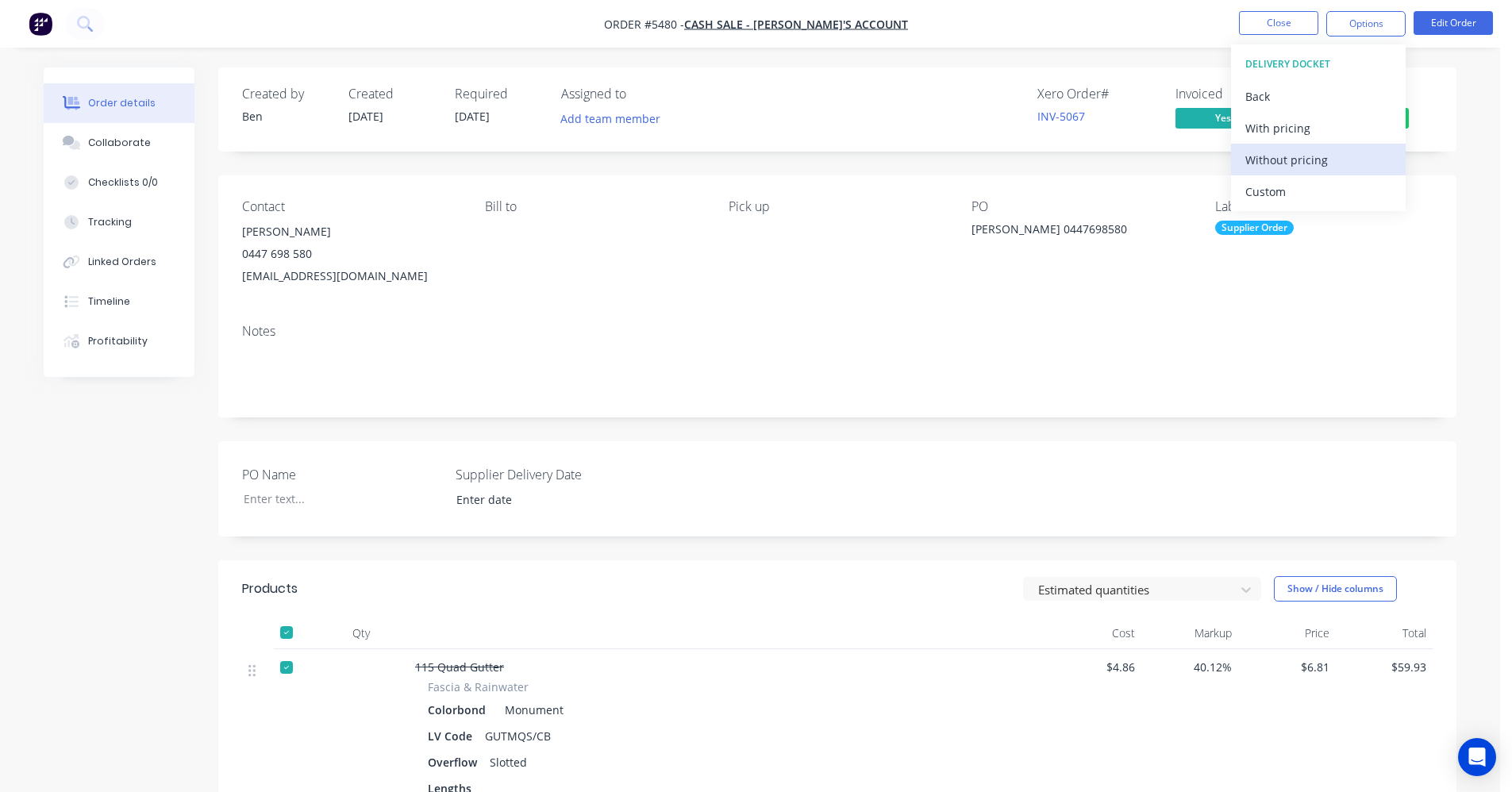
click at [1305, 160] on div "Without pricing" at bounding box center [1319, 160] width 146 height 23
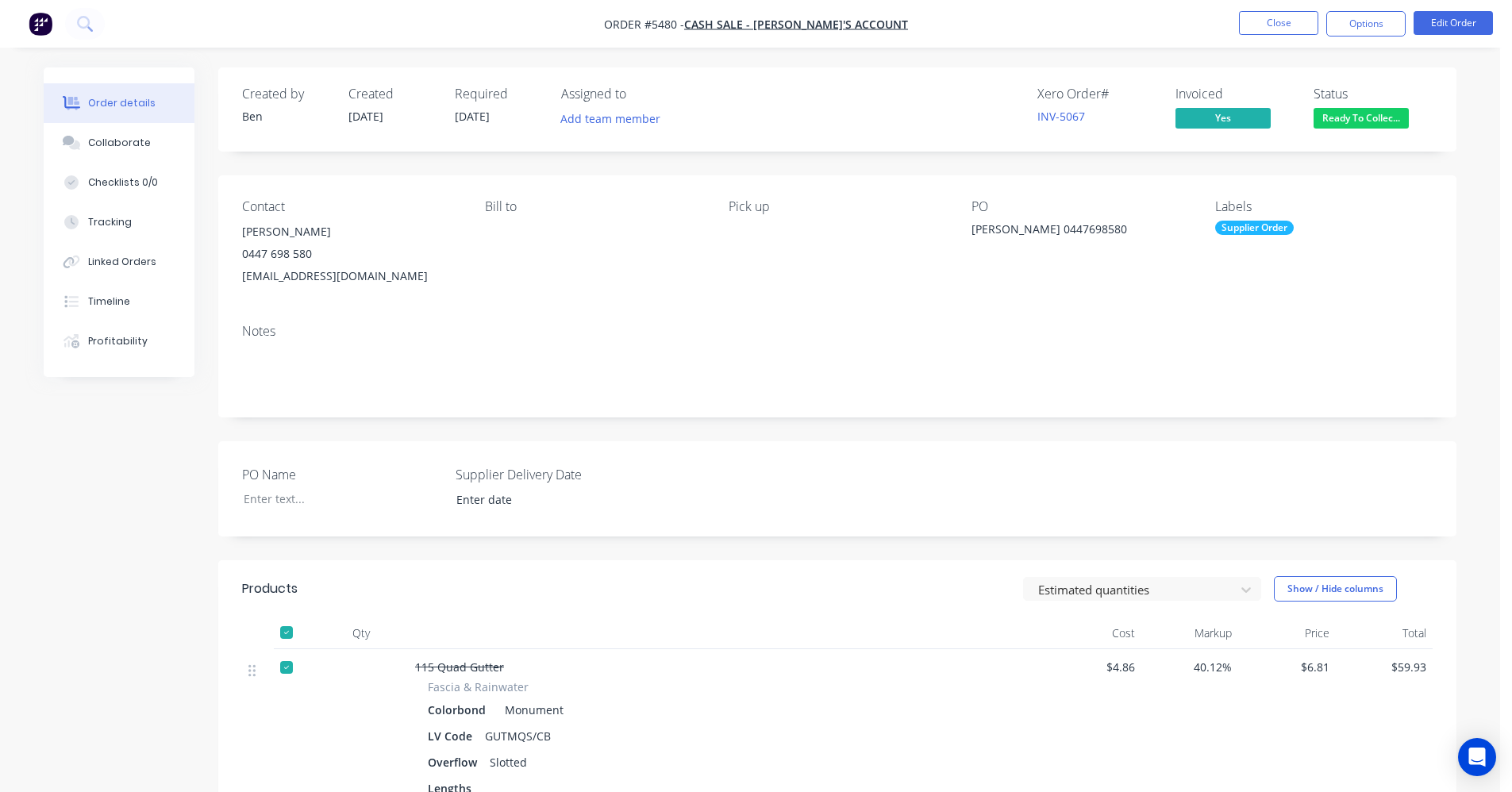
click at [1043, 303] on div "Contact [PERSON_NAME] [PHONE_NUMBER] [EMAIL_ADDRESS][DOMAIN_NAME] [PERSON_NAME]…" at bounding box center [837, 243] width 1238 height 136
click at [1375, 117] on span "Ready To Collec..." at bounding box center [1361, 118] width 95 height 20
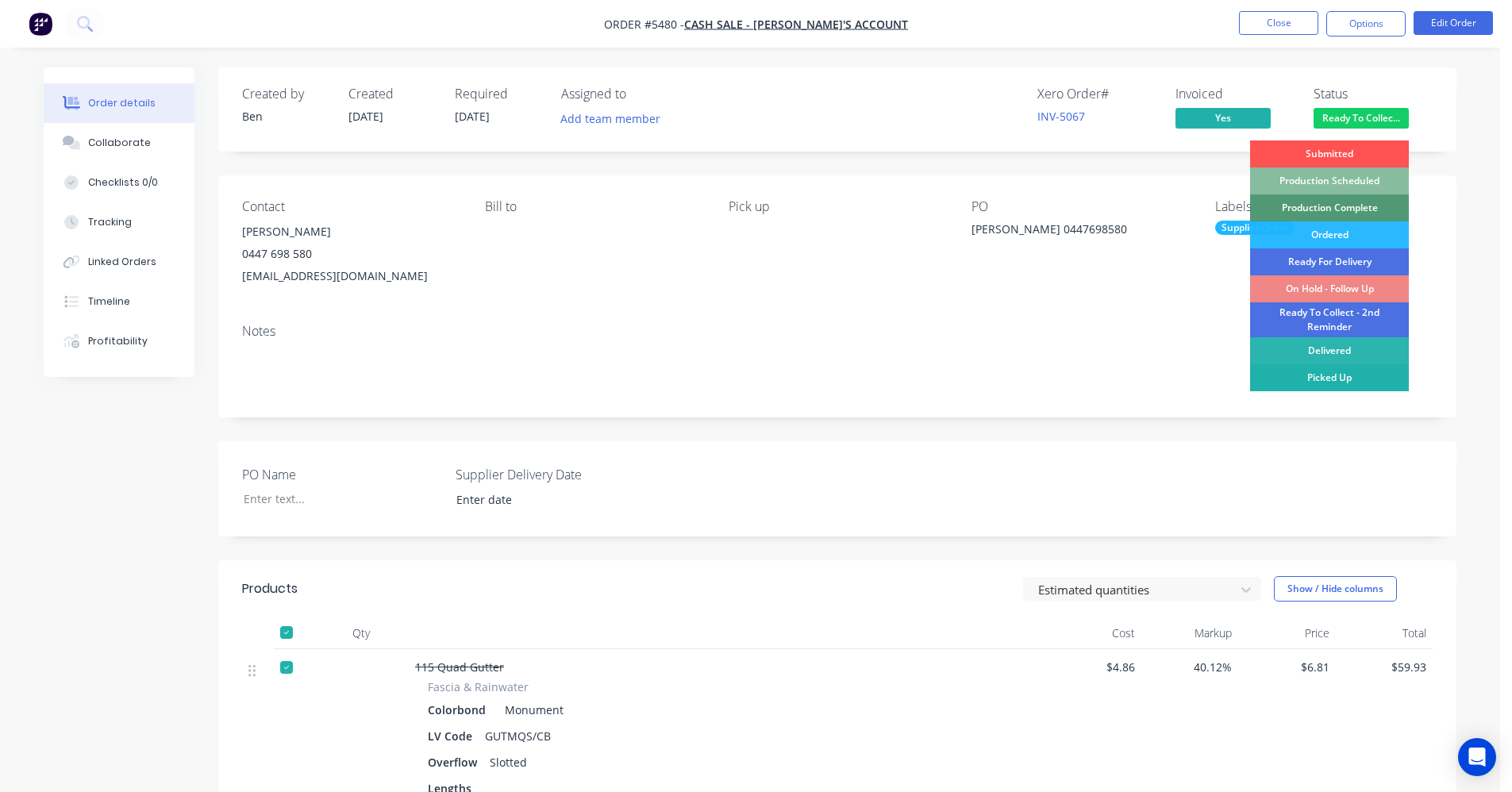
click at [1337, 377] on div "Picked Up" at bounding box center [1329, 377] width 159 height 27
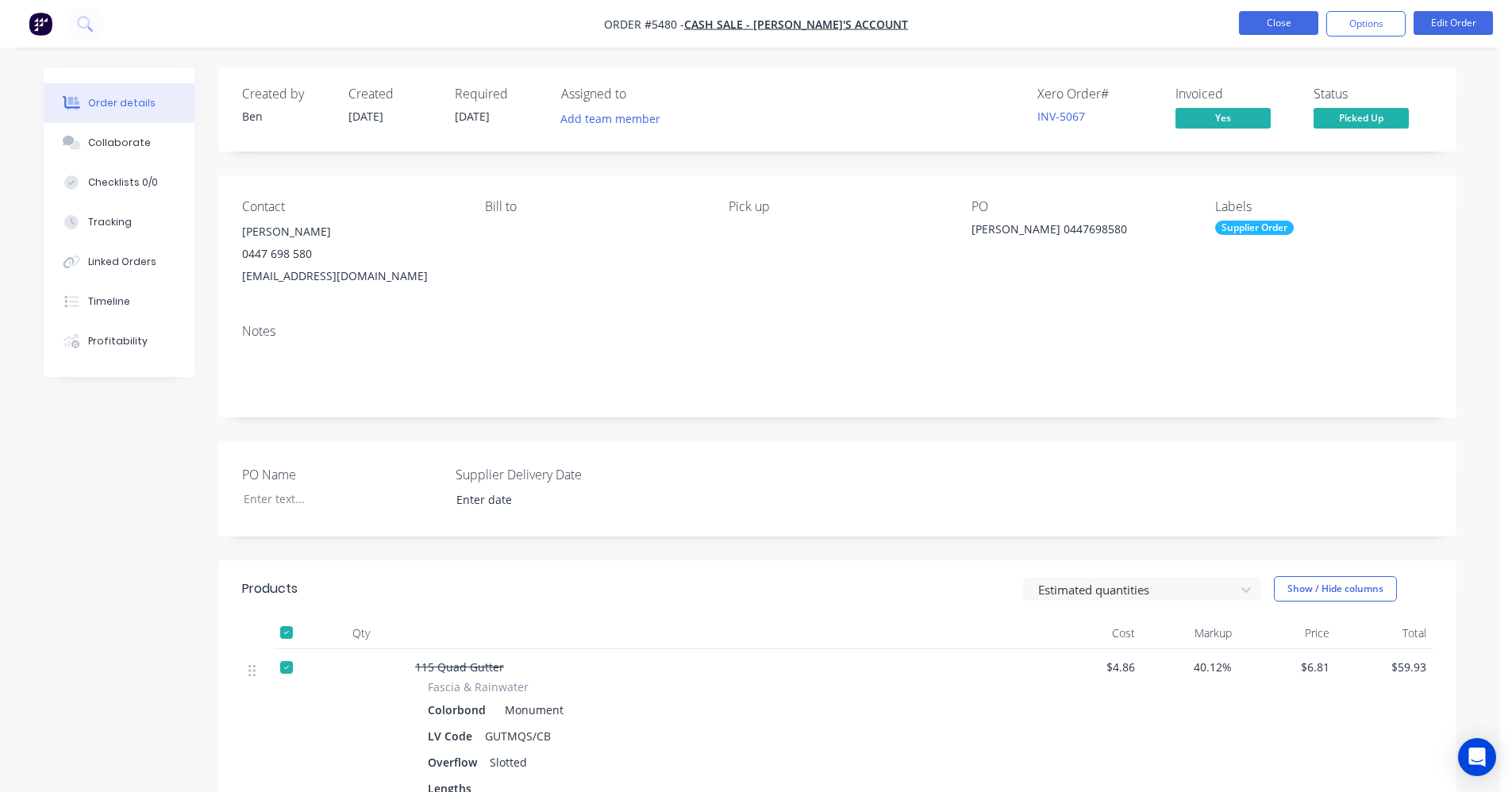
click at [1281, 22] on button "Close" at bounding box center [1278, 23] width 79 height 24
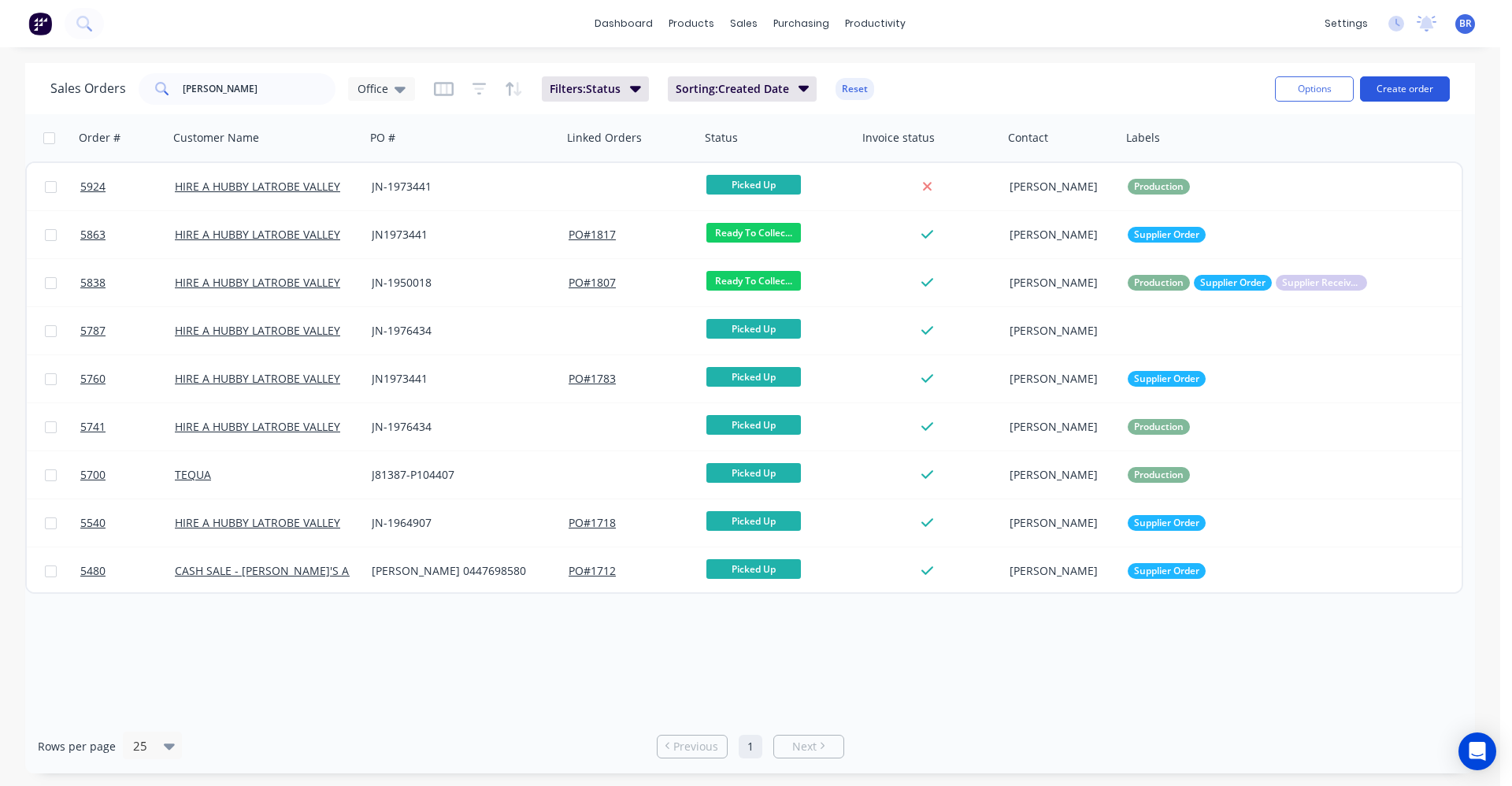
click at [1393, 91] on button "Create order" at bounding box center [1405, 89] width 90 height 25
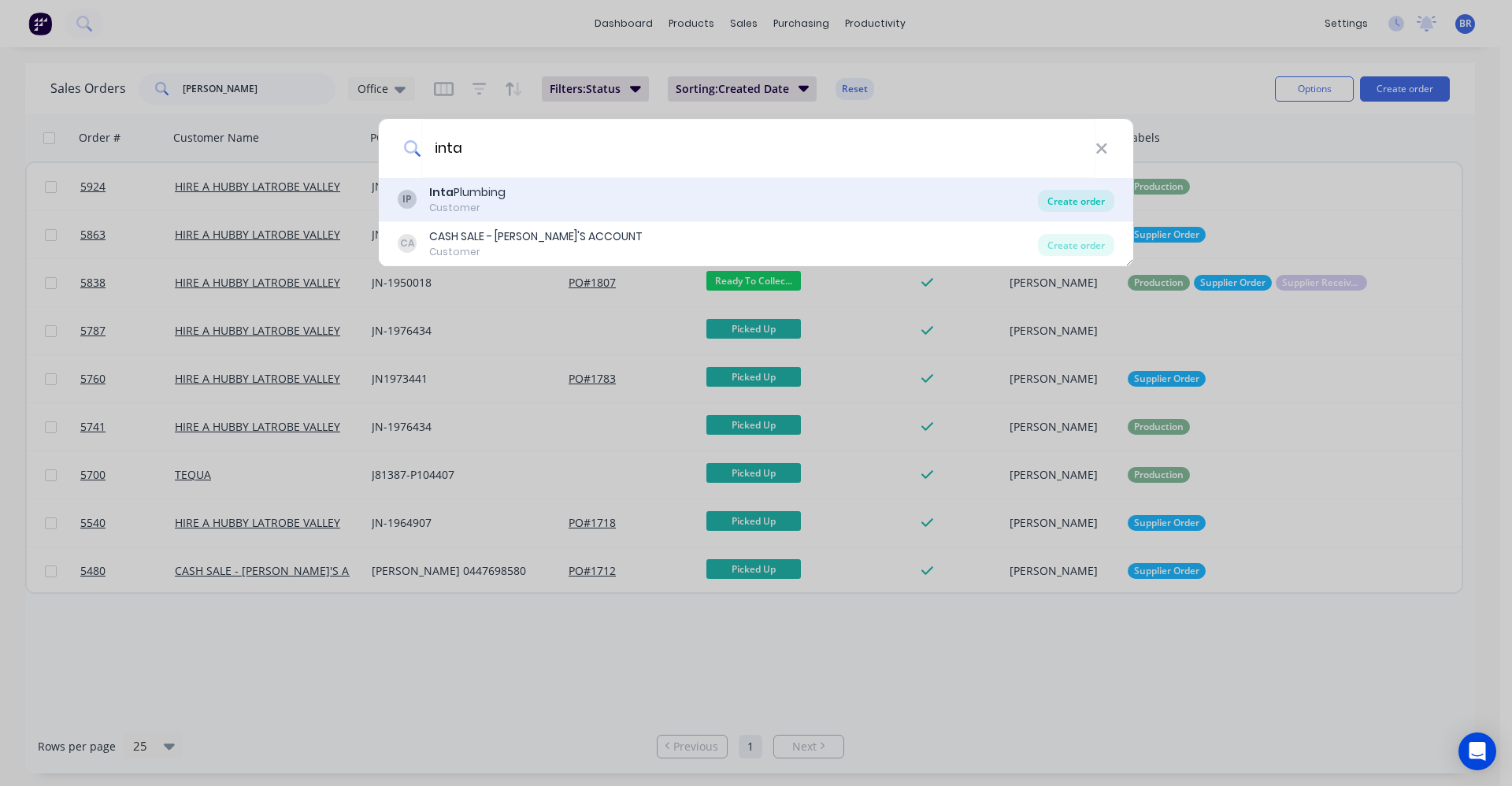
type input "inta"
click at [1069, 202] on div "Create order" at bounding box center [1077, 200] width 77 height 22
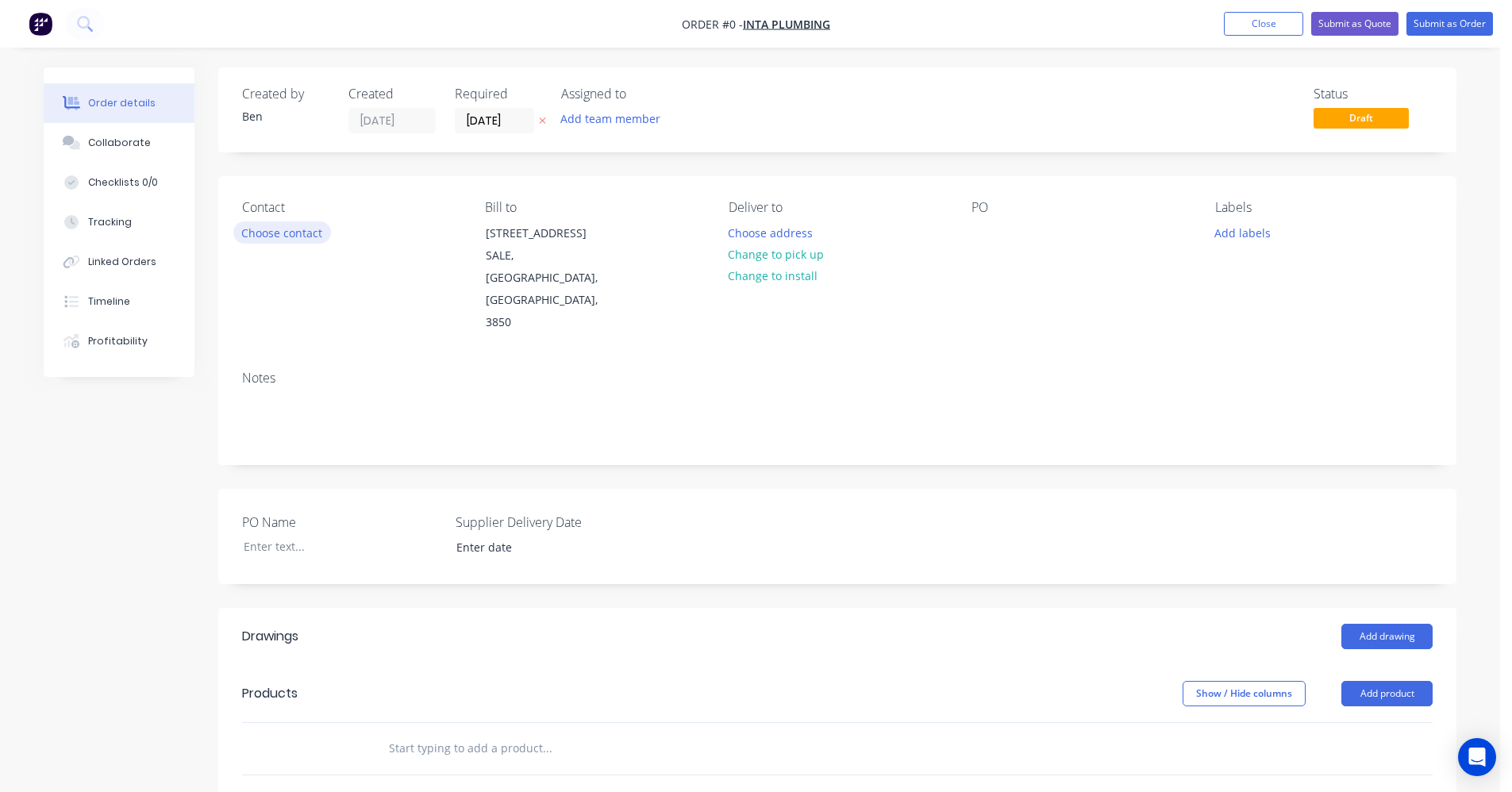
click at [266, 233] on button "Choose contact" at bounding box center [282, 232] width 98 height 21
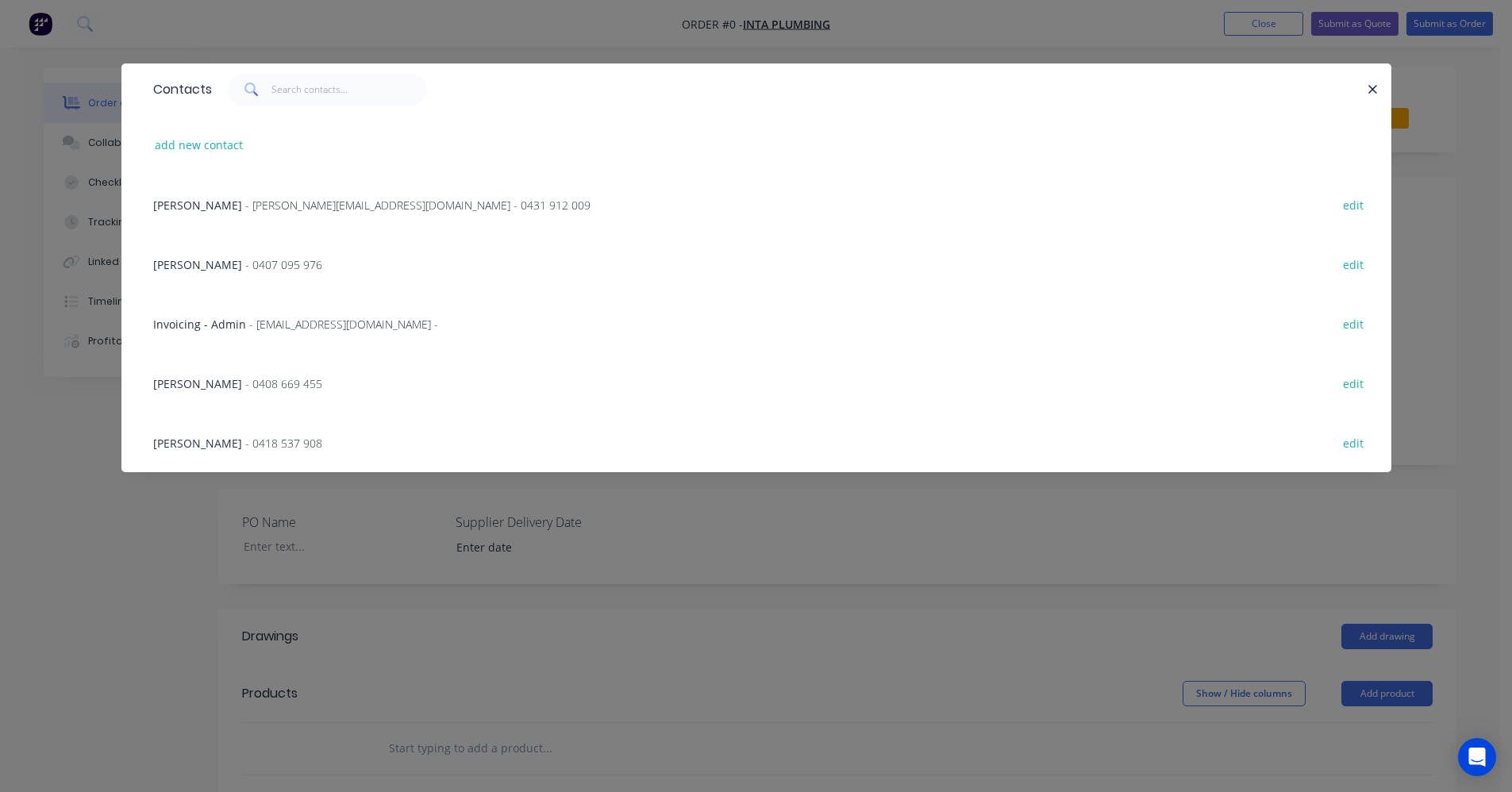
click at [245, 264] on span "- 0407 095 976" at bounding box center [284, 265] width 77 height 15
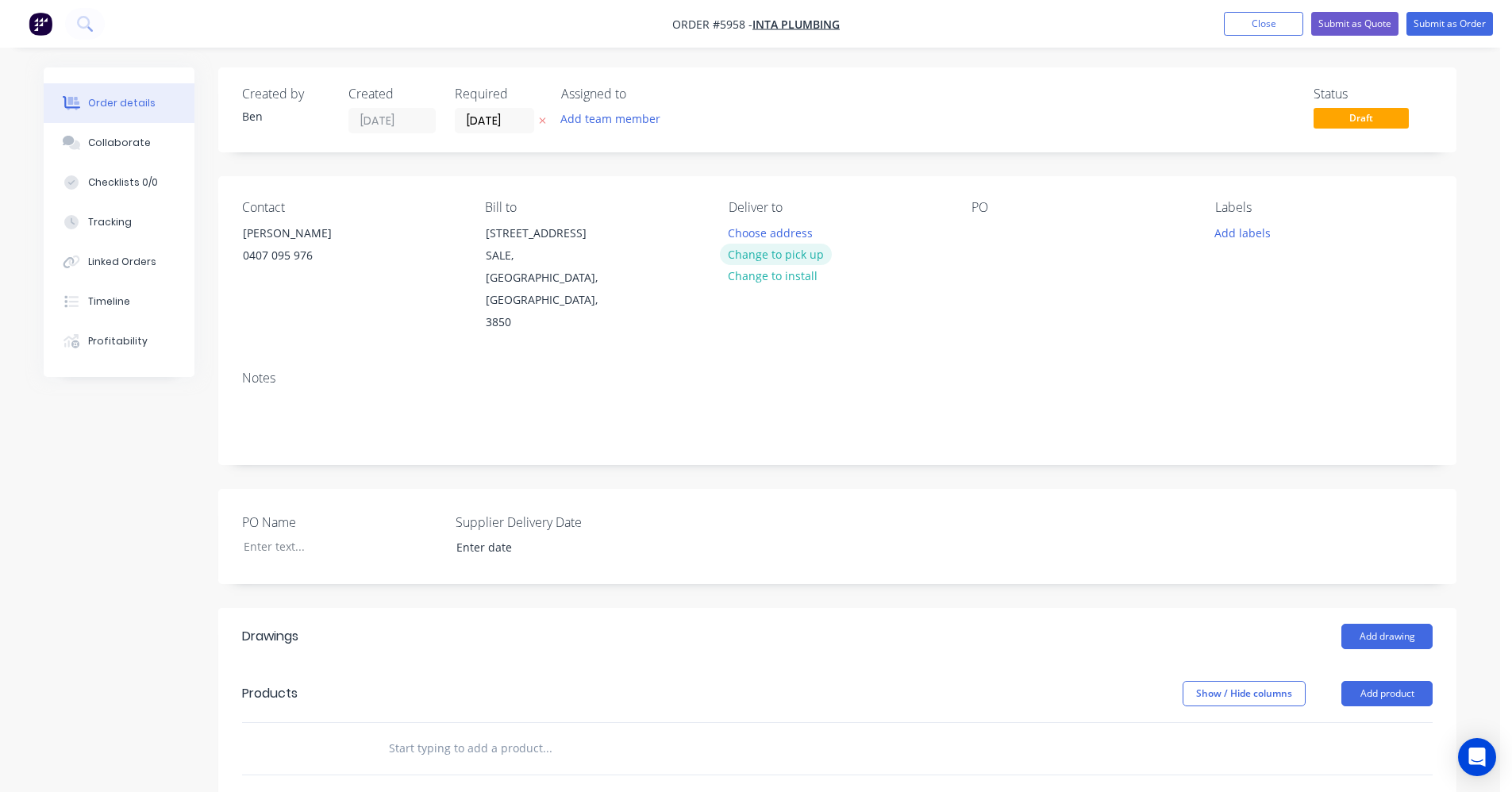
click at [778, 258] on button "Change to pick up" at bounding box center [776, 254] width 113 height 21
click at [1244, 237] on button "Add labels" at bounding box center [1241, 232] width 73 height 21
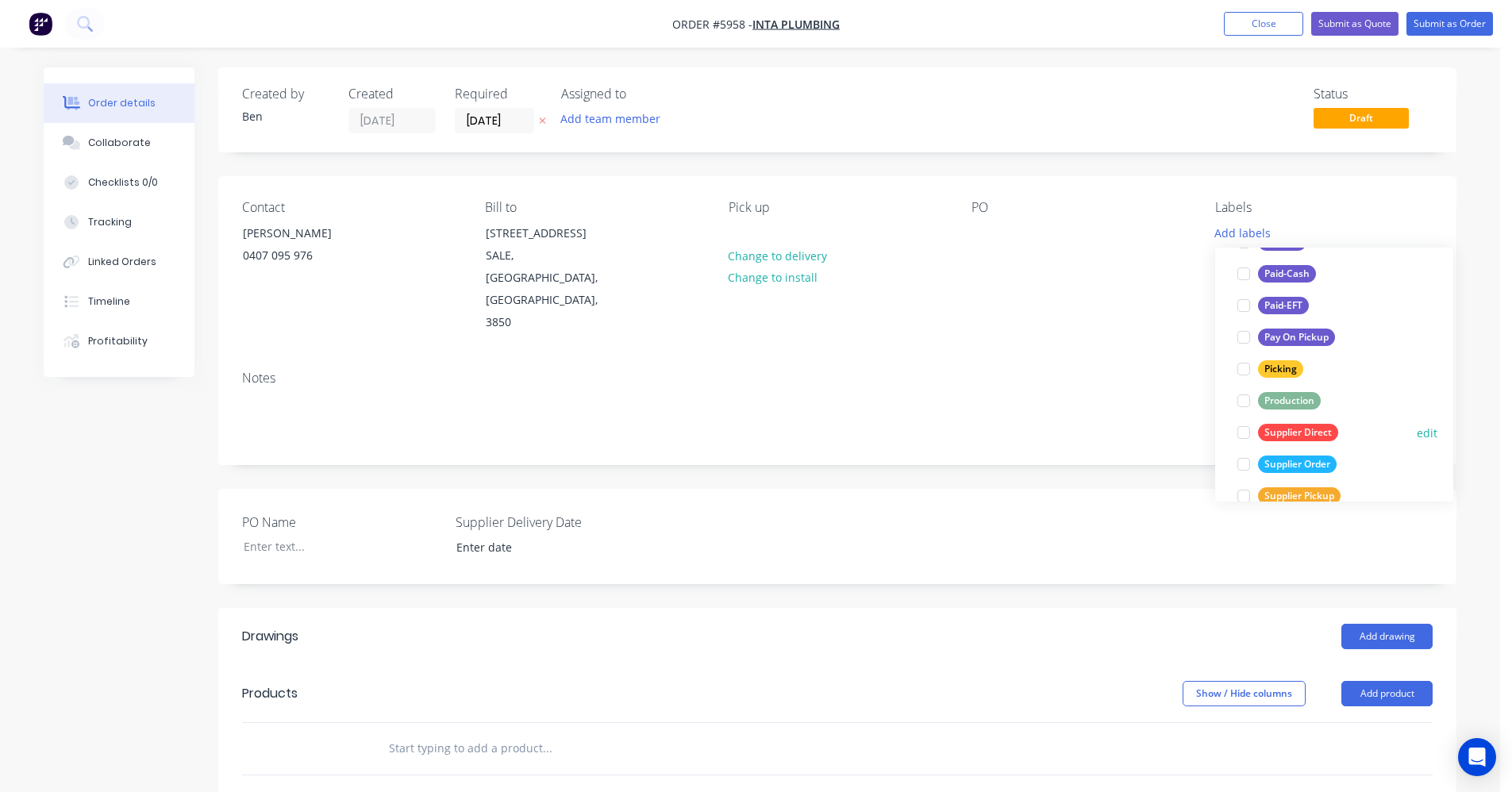
scroll to position [238, 0]
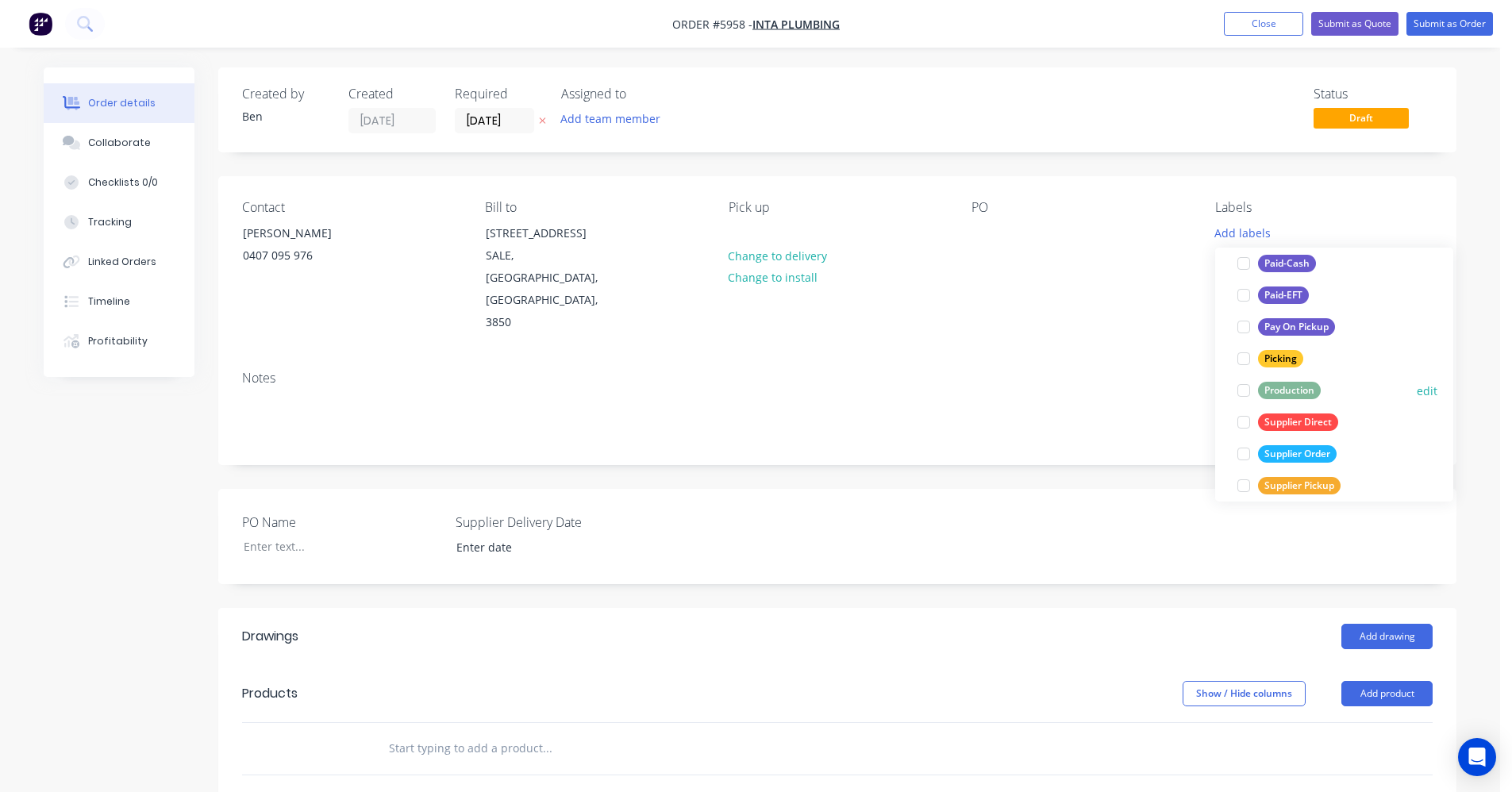
click at [1274, 389] on div "Production" at bounding box center [1289, 390] width 63 height 17
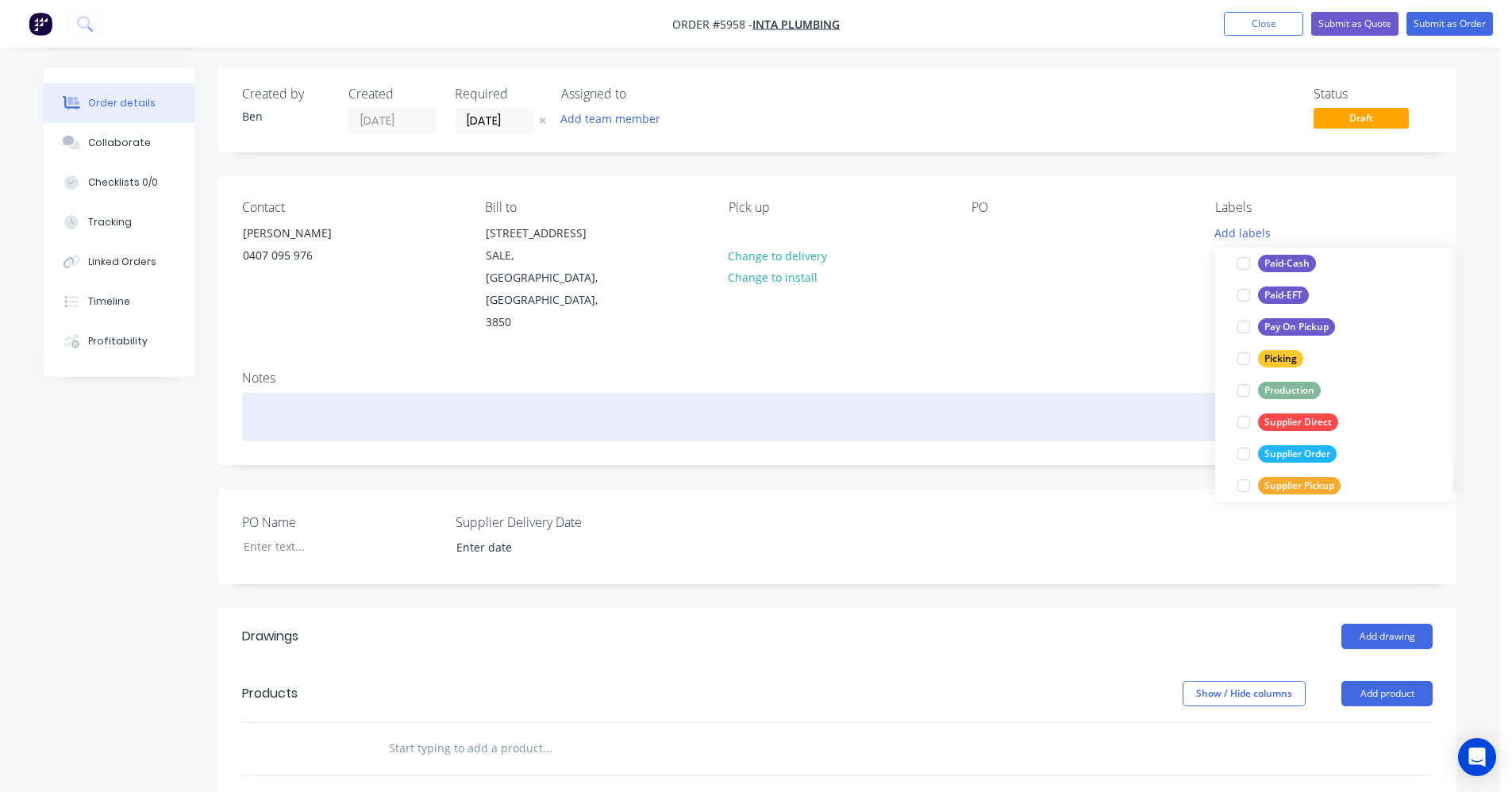
scroll to position [0, 0]
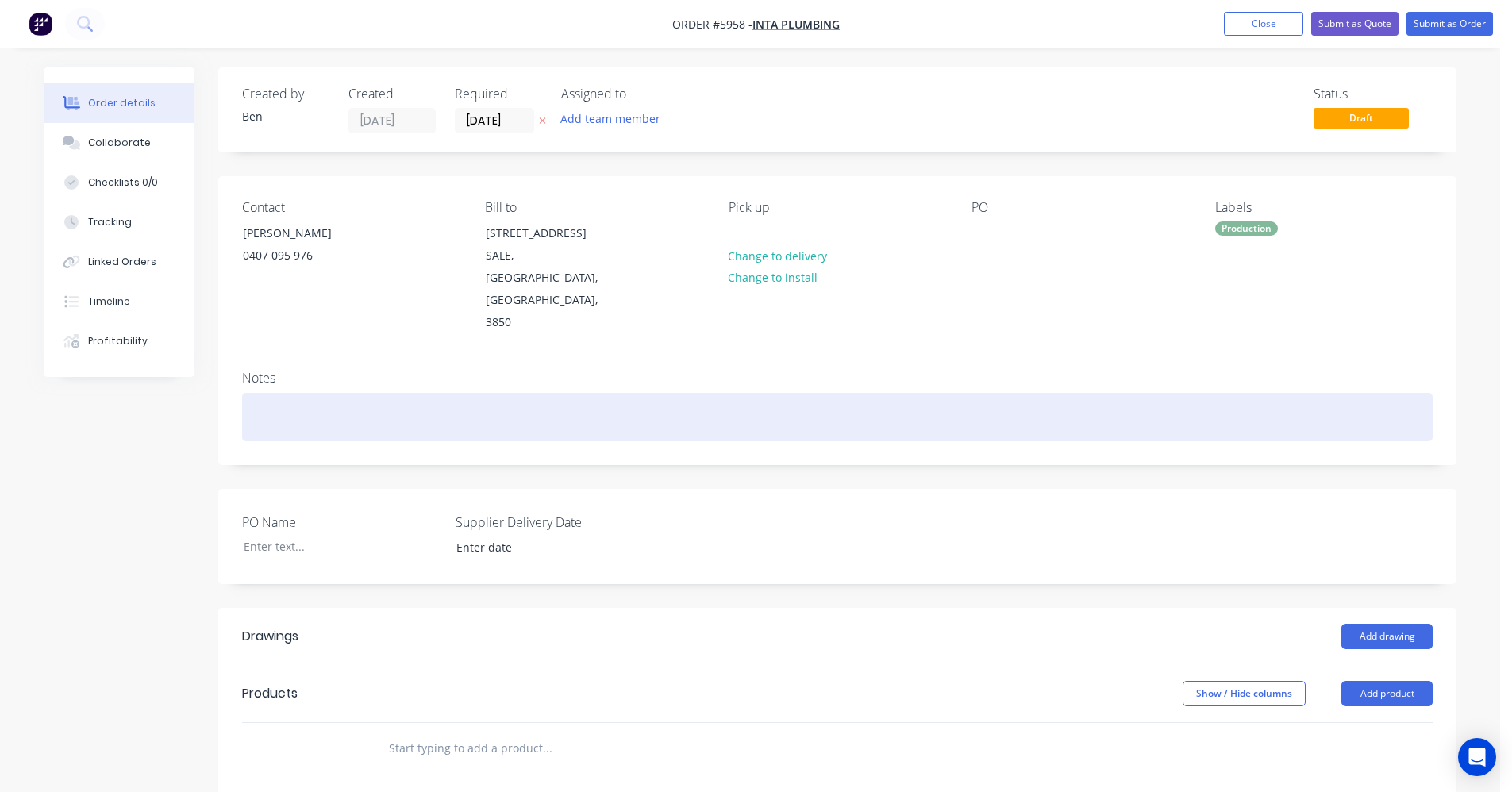
drag, startPoint x: 1073, startPoint y: 379, endPoint x: 1180, endPoint y: 407, distance: 110.6
click at [1074, 393] on div at bounding box center [837, 417] width 1190 height 49
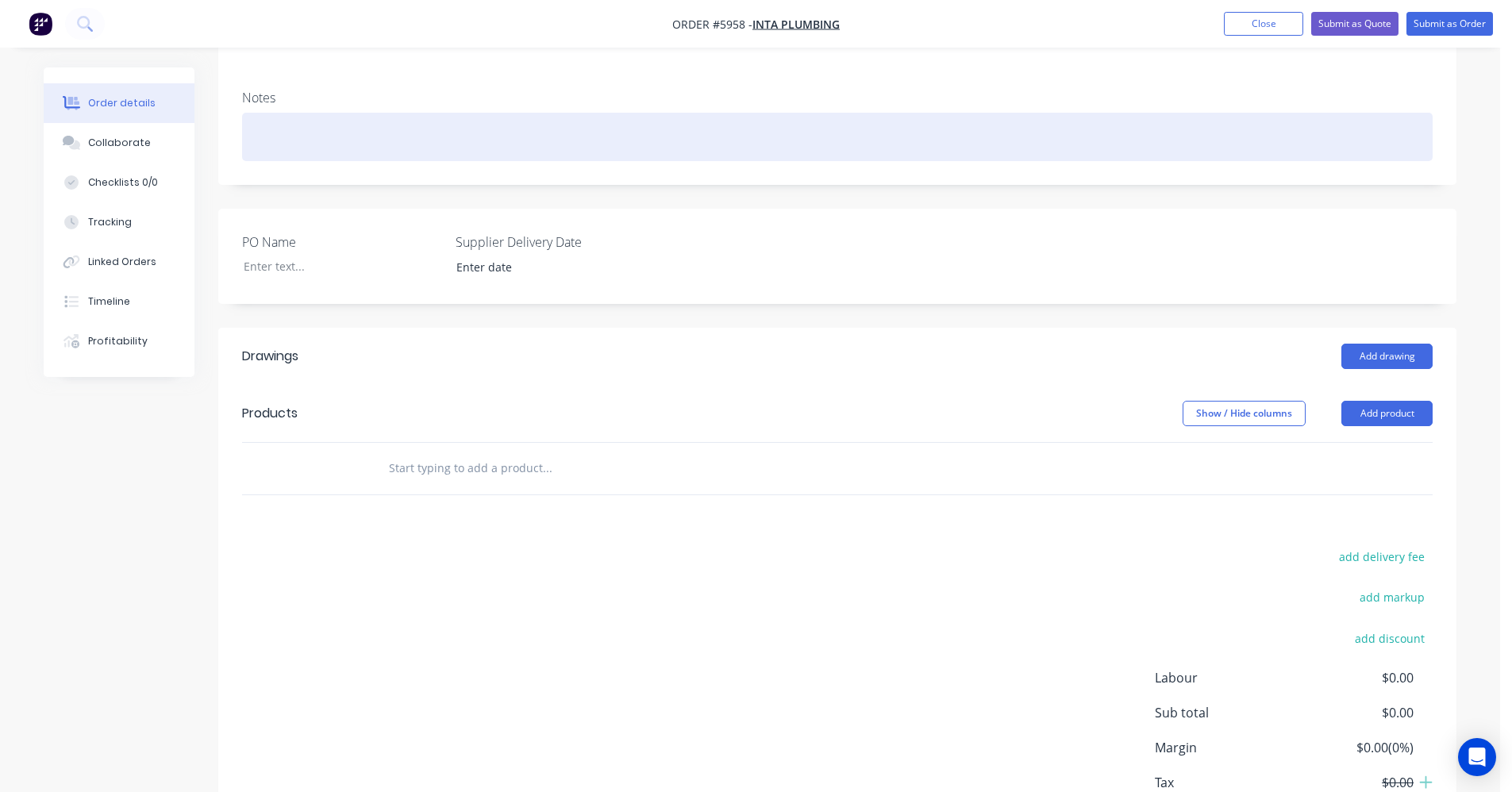
scroll to position [317, 0]
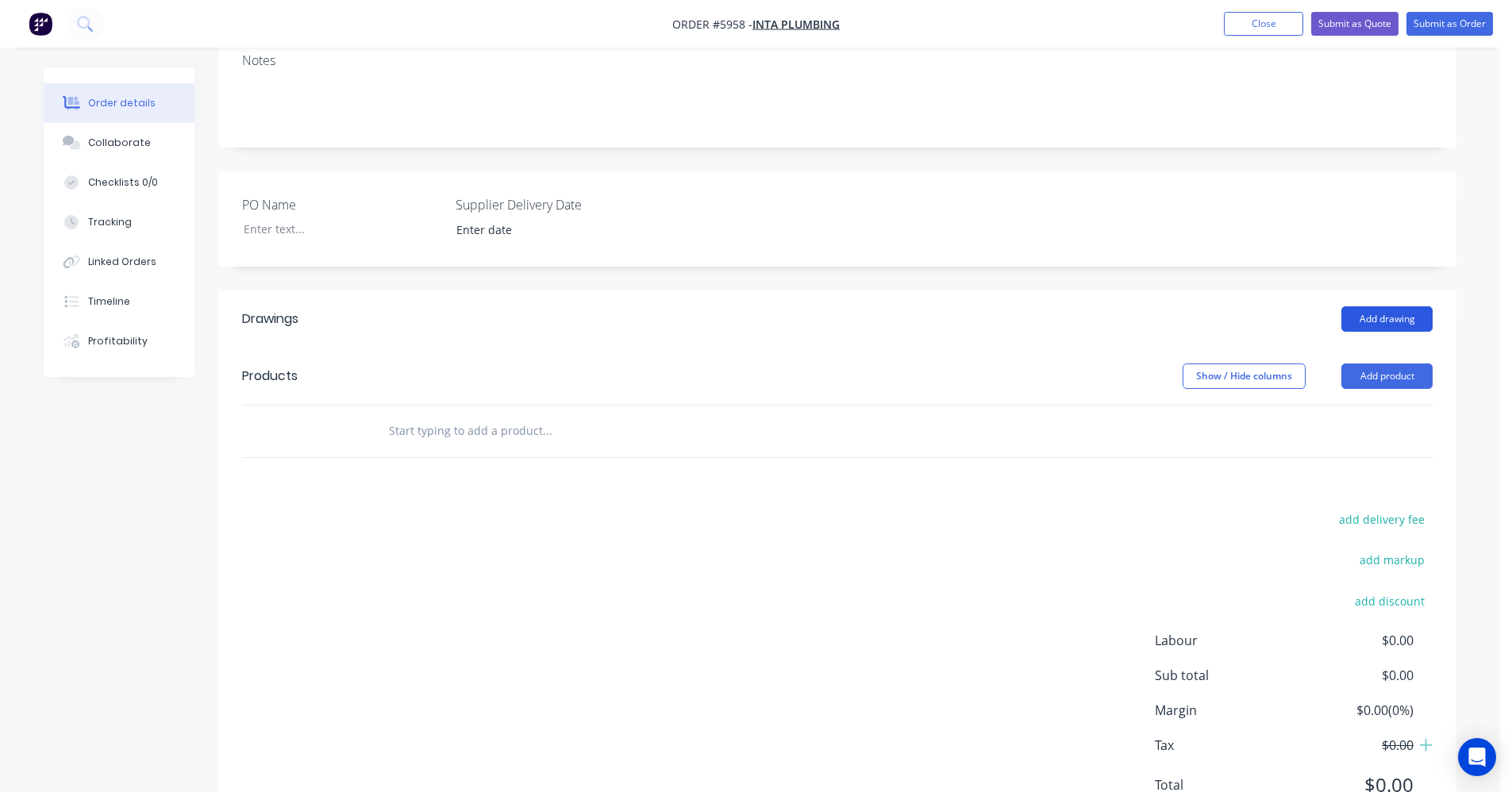
click at [1375, 306] on button "Add drawing" at bounding box center [1386, 318] width 91 height 25
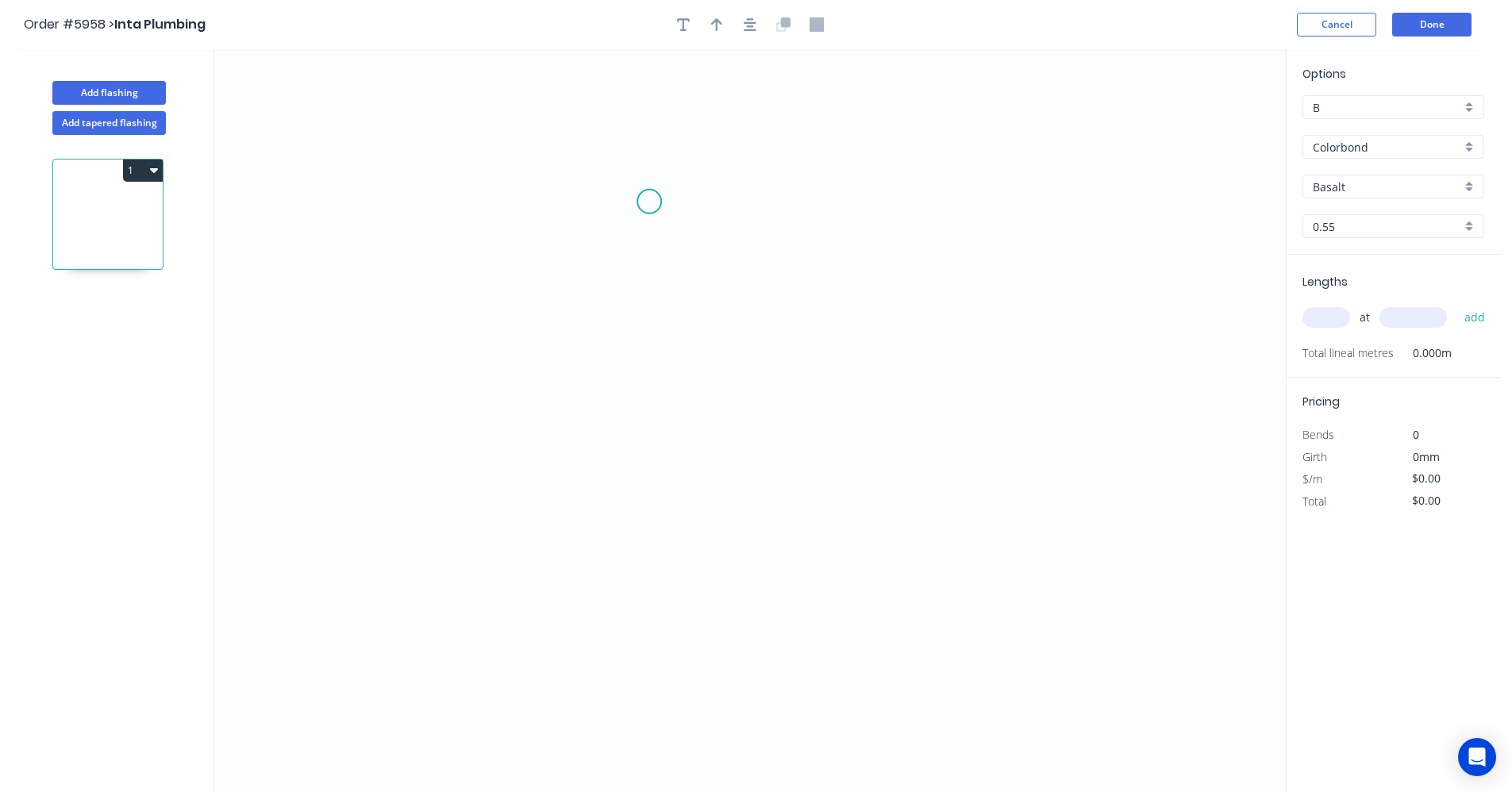
click at [650, 203] on icon "0" at bounding box center [749, 420] width 1071 height 743
click at [646, 430] on icon "0" at bounding box center [749, 420] width 1071 height 743
click at [889, 423] on icon "0 ?" at bounding box center [749, 420] width 1071 height 743
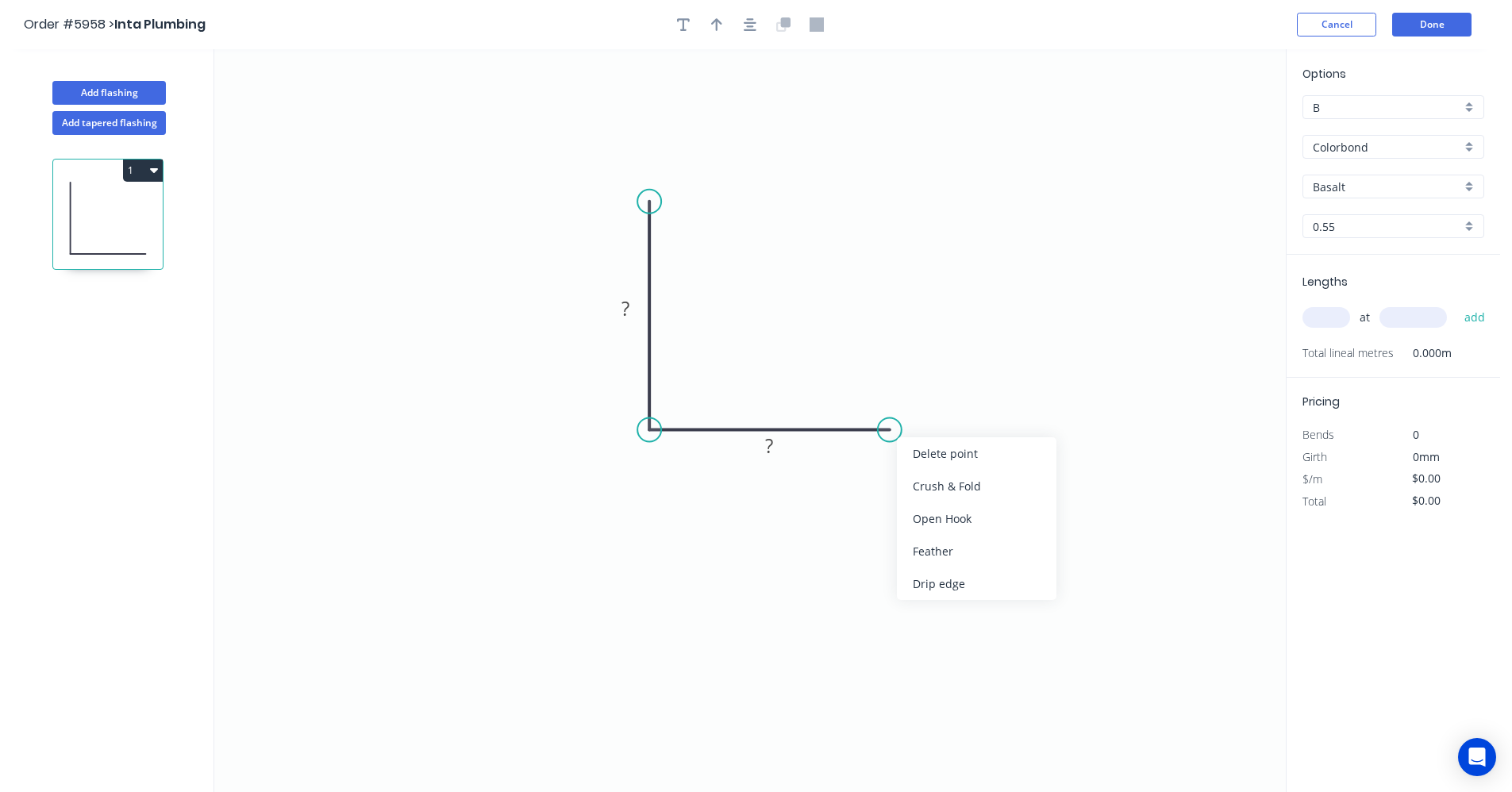
click at [959, 493] on div "Crush & Fold" at bounding box center [976, 486] width 160 height 33
click at [923, 483] on div "Flip bend" at bounding box center [967, 487] width 160 height 33
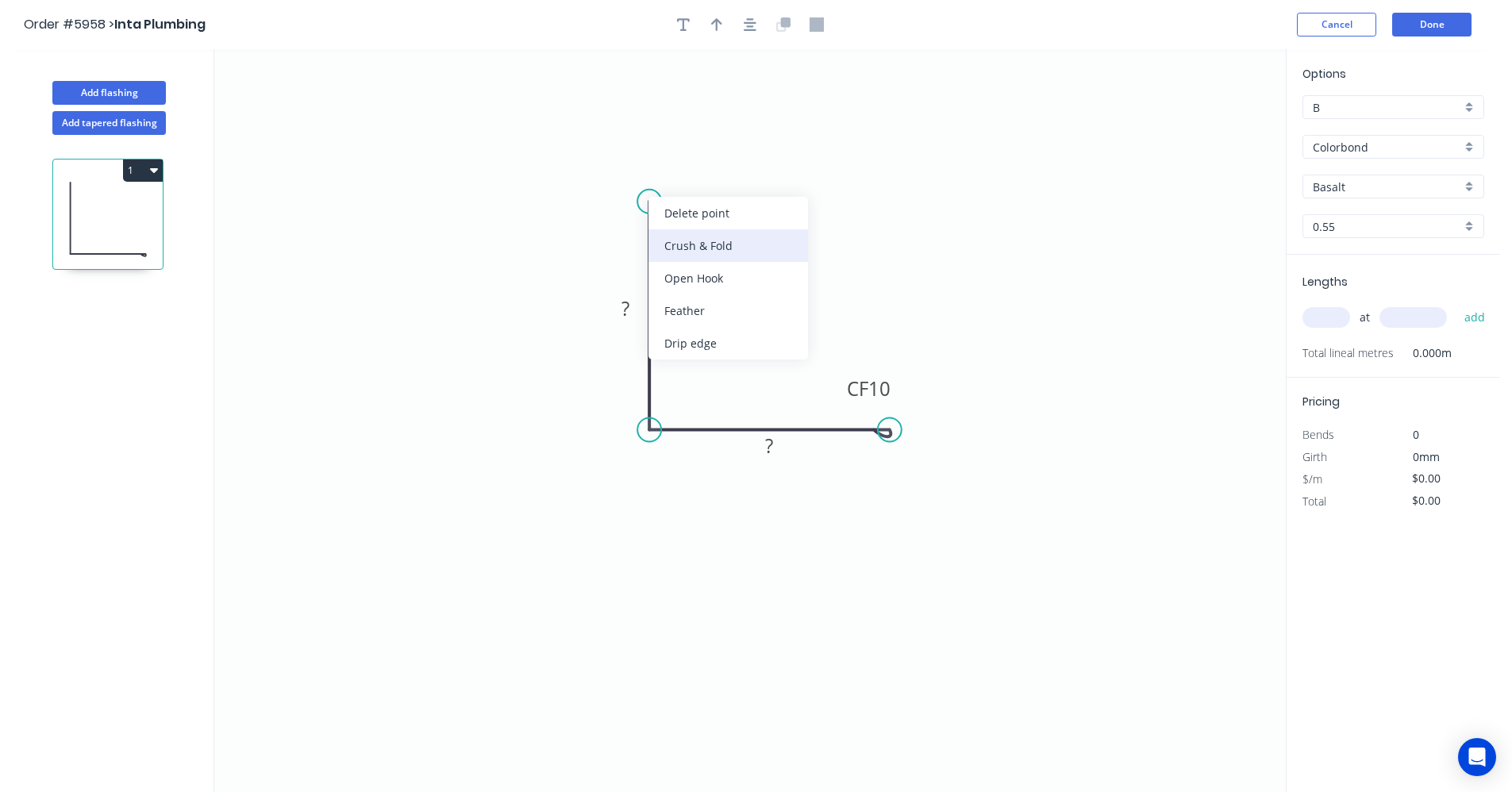
click at [694, 243] on div "Crush & Fold" at bounding box center [728, 246] width 160 height 33
click at [630, 308] on rect at bounding box center [625, 309] width 32 height 22
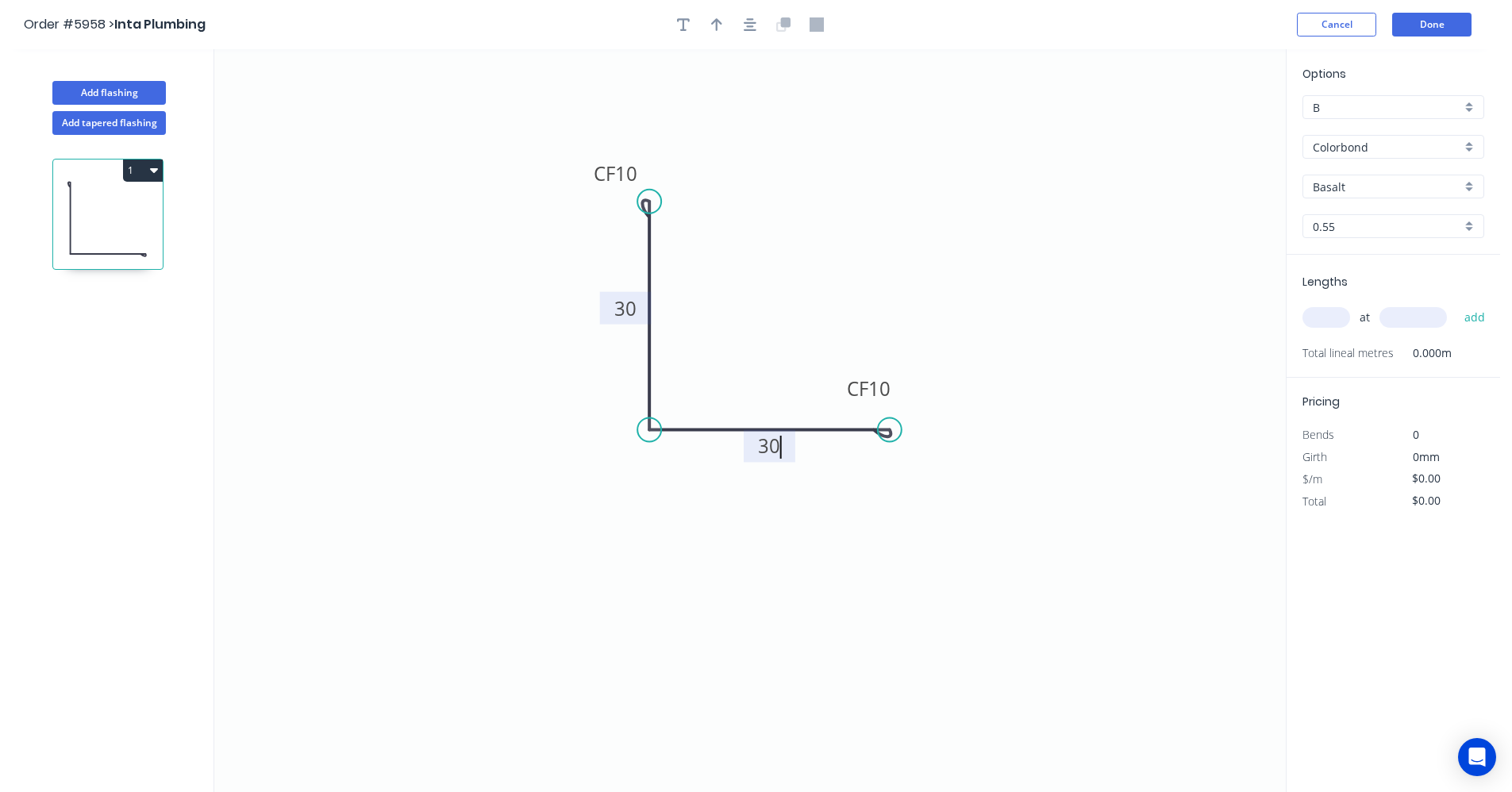
type input "$12.65"
click at [1318, 313] on input "text" at bounding box center [1326, 317] width 48 height 21
type input "2"
type input "2600"
click at [1456, 303] on button "add" at bounding box center [1474, 317] width 37 height 27
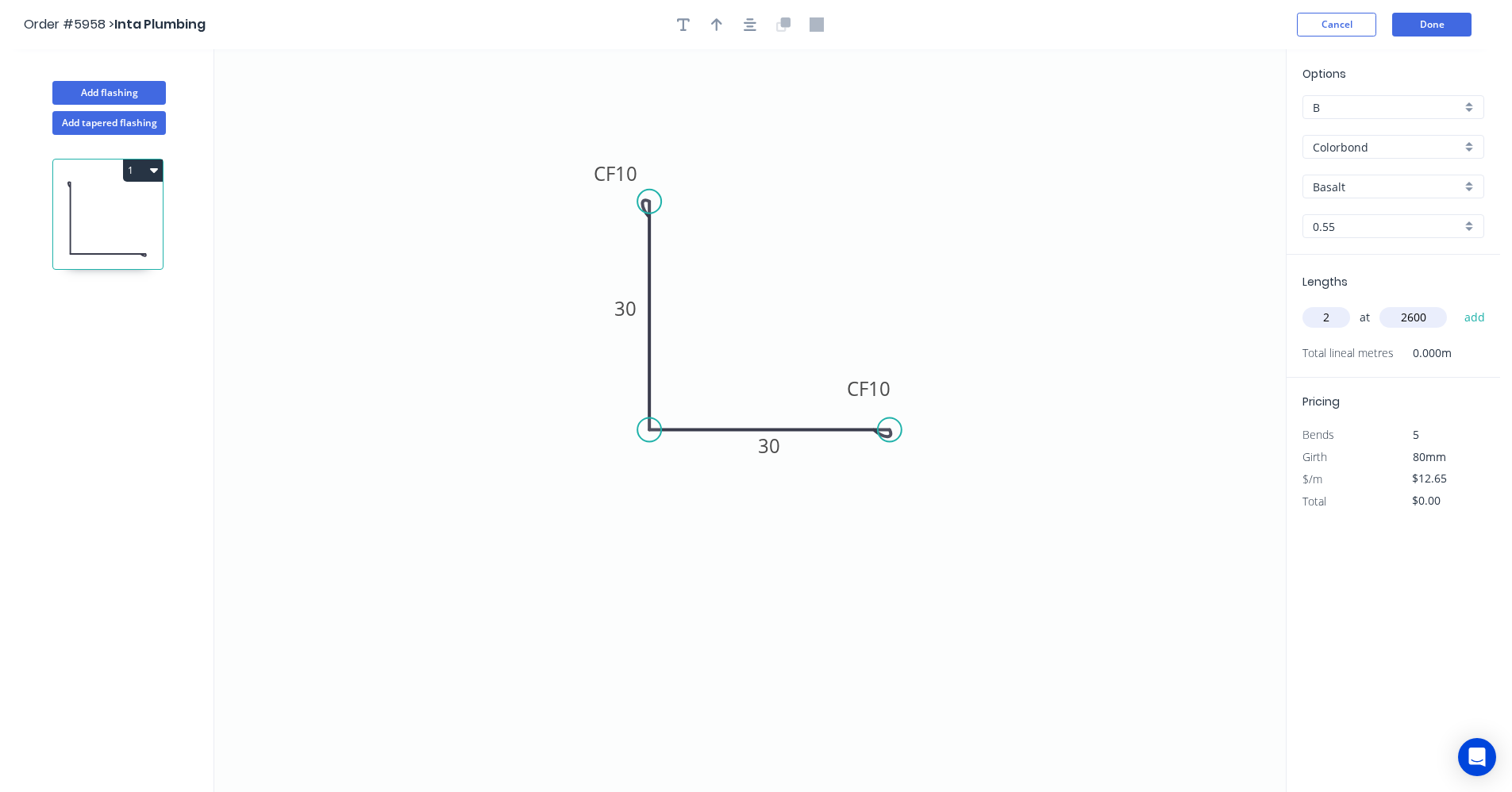
type input "$65.78"
click at [1468, 148] on div "Colorbond" at bounding box center [1393, 146] width 182 height 24
click at [1359, 205] on div "Colorbond Matt" at bounding box center [1393, 205] width 180 height 28
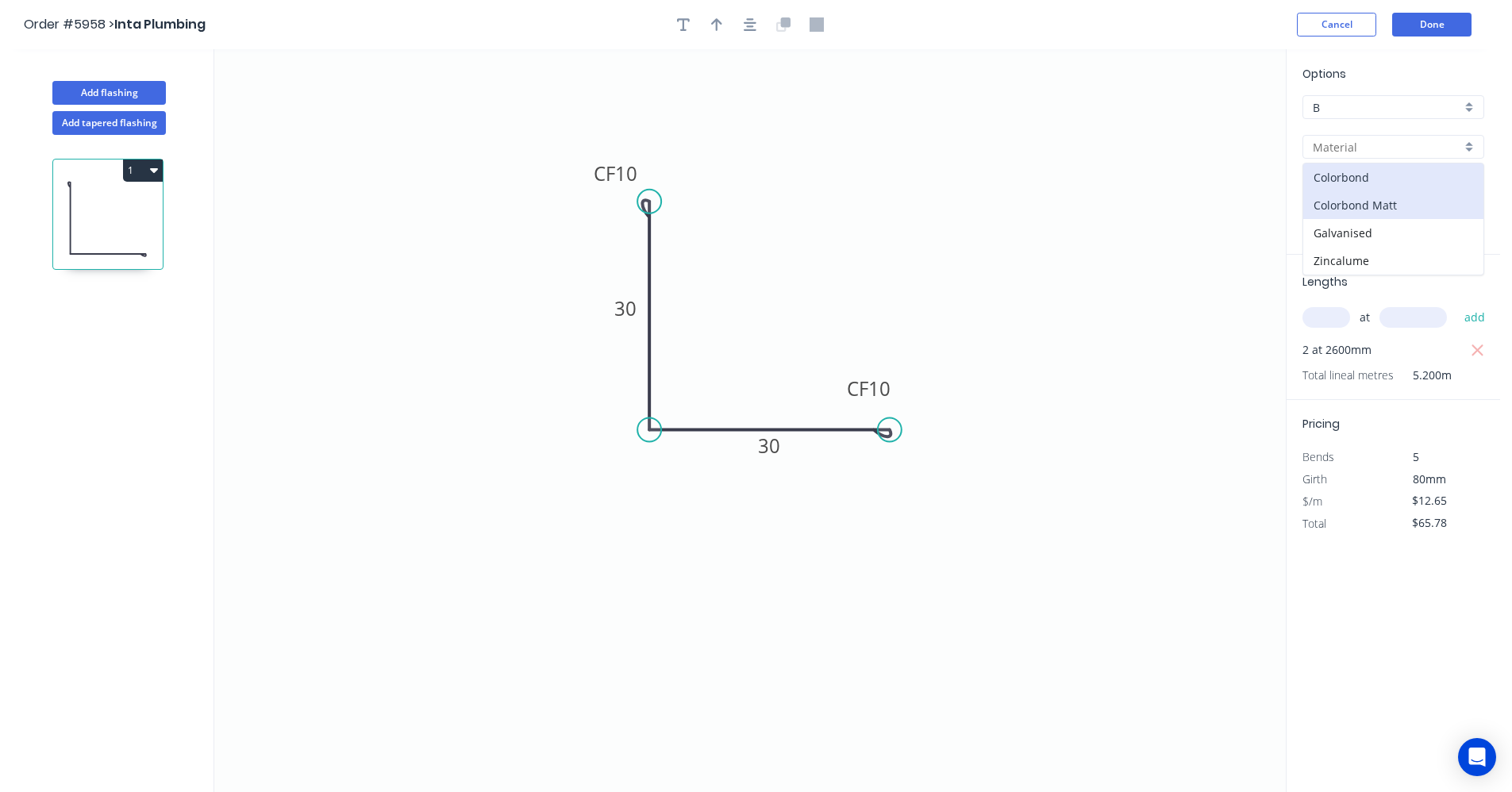
type input "Colorbond Matt"
type input "Bluegum Matt"
type input "$13.19"
type input "$68.59"
click at [1382, 191] on input "Bluegum Matt" at bounding box center [1387, 187] width 148 height 16
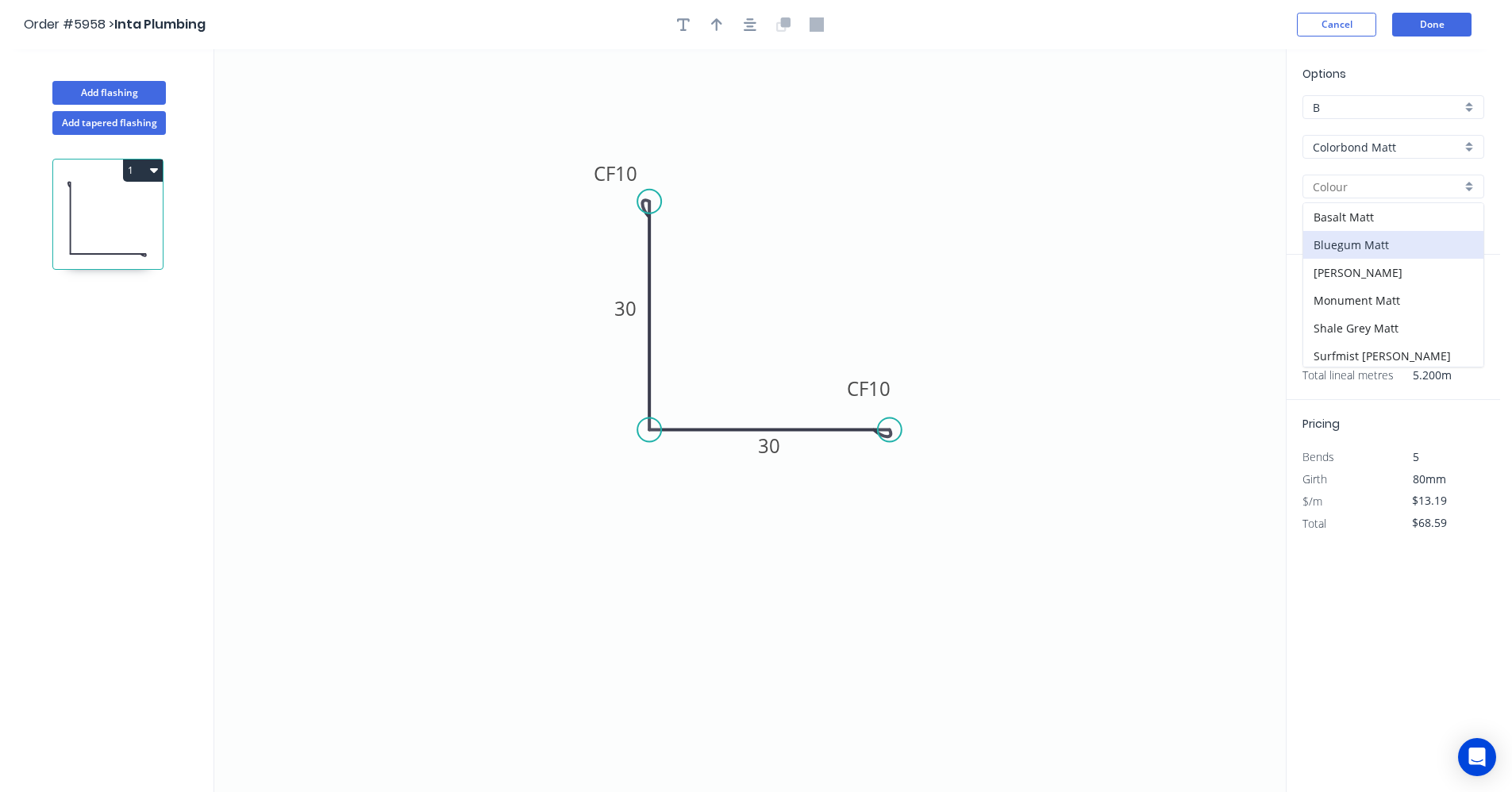
scroll to position [3, 0]
click at [1374, 294] on div "Monument Matt" at bounding box center [1393, 297] width 180 height 28
type input "Monument Matt"
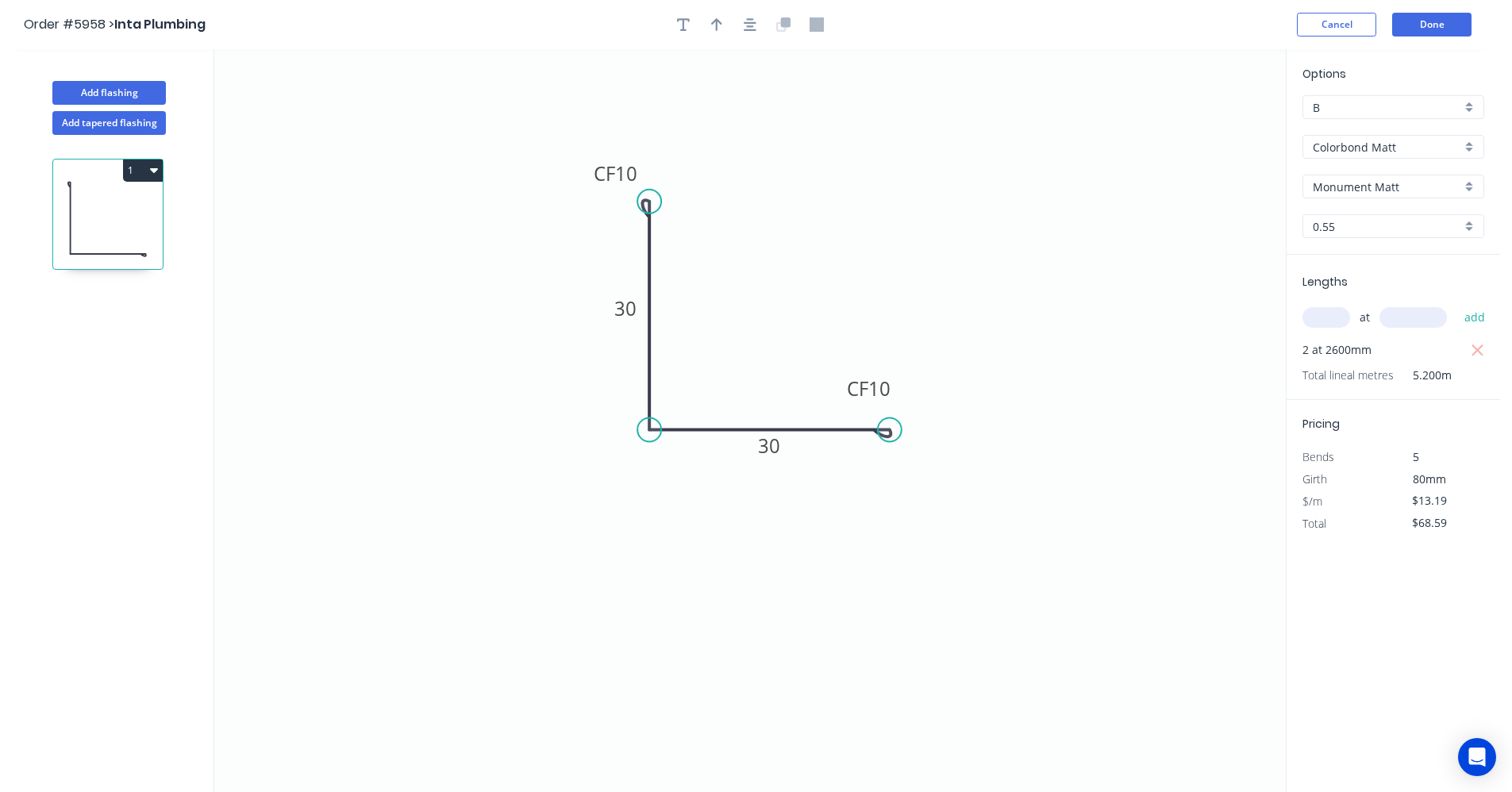
click at [1328, 322] on input "text" at bounding box center [1326, 317] width 48 height 21
drag, startPoint x: 750, startPoint y: 21, endPoint x: 714, endPoint y: 27, distance: 36.5
click at [746, 25] on icon "button" at bounding box center [749, 24] width 12 height 14
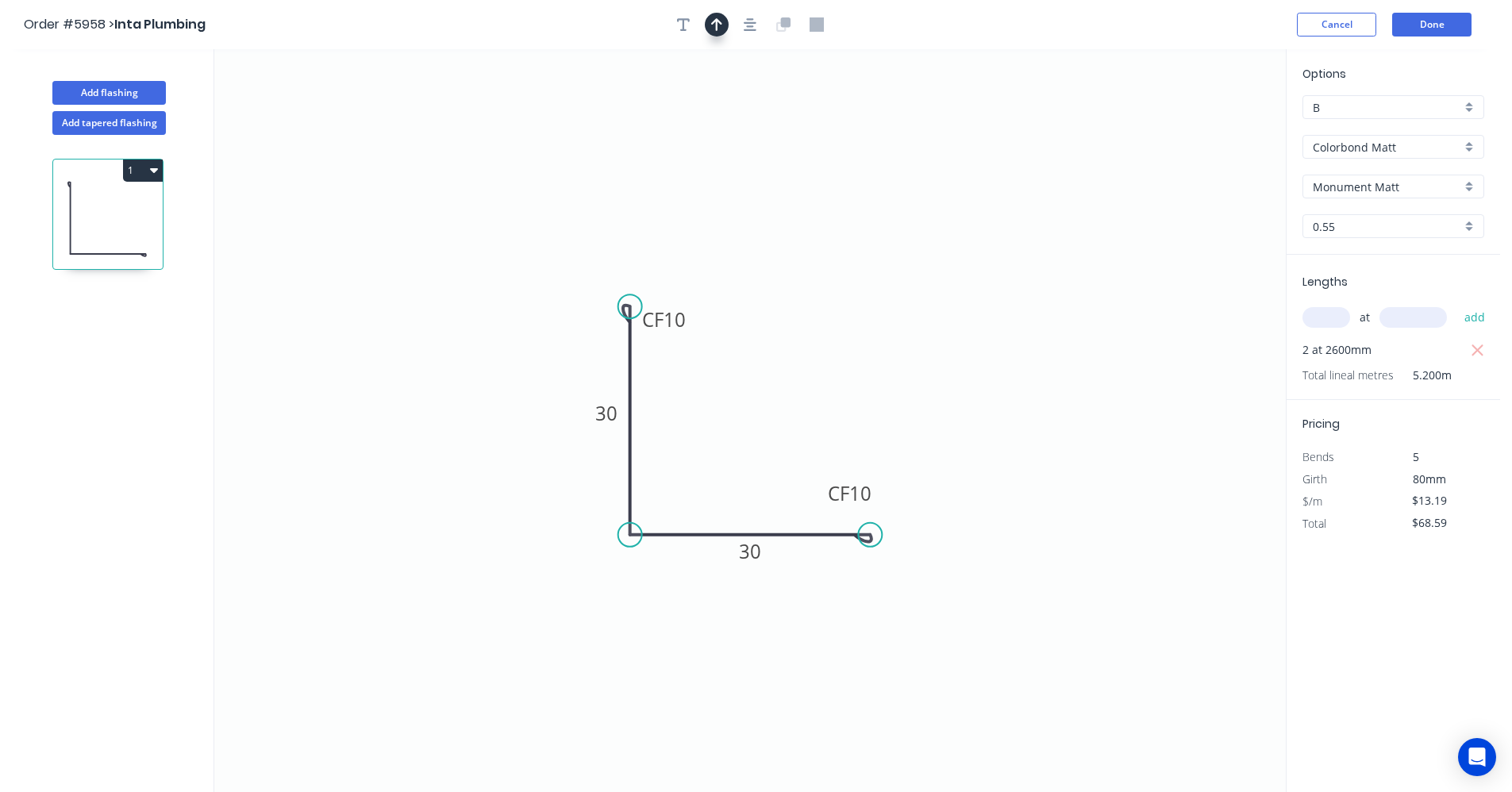
click at [714, 28] on icon "button" at bounding box center [717, 24] width 12 height 14
click at [1208, 129] on icon at bounding box center [1205, 110] width 14 height 51
drag, startPoint x: 1208, startPoint y: 127, endPoint x: 740, endPoint y: 518, distance: 609.8
click at [740, 518] on icon at bounding box center [753, 501] width 46 height 46
click at [123, 78] on div "Add flashing" at bounding box center [109, 81] width 209 height 48
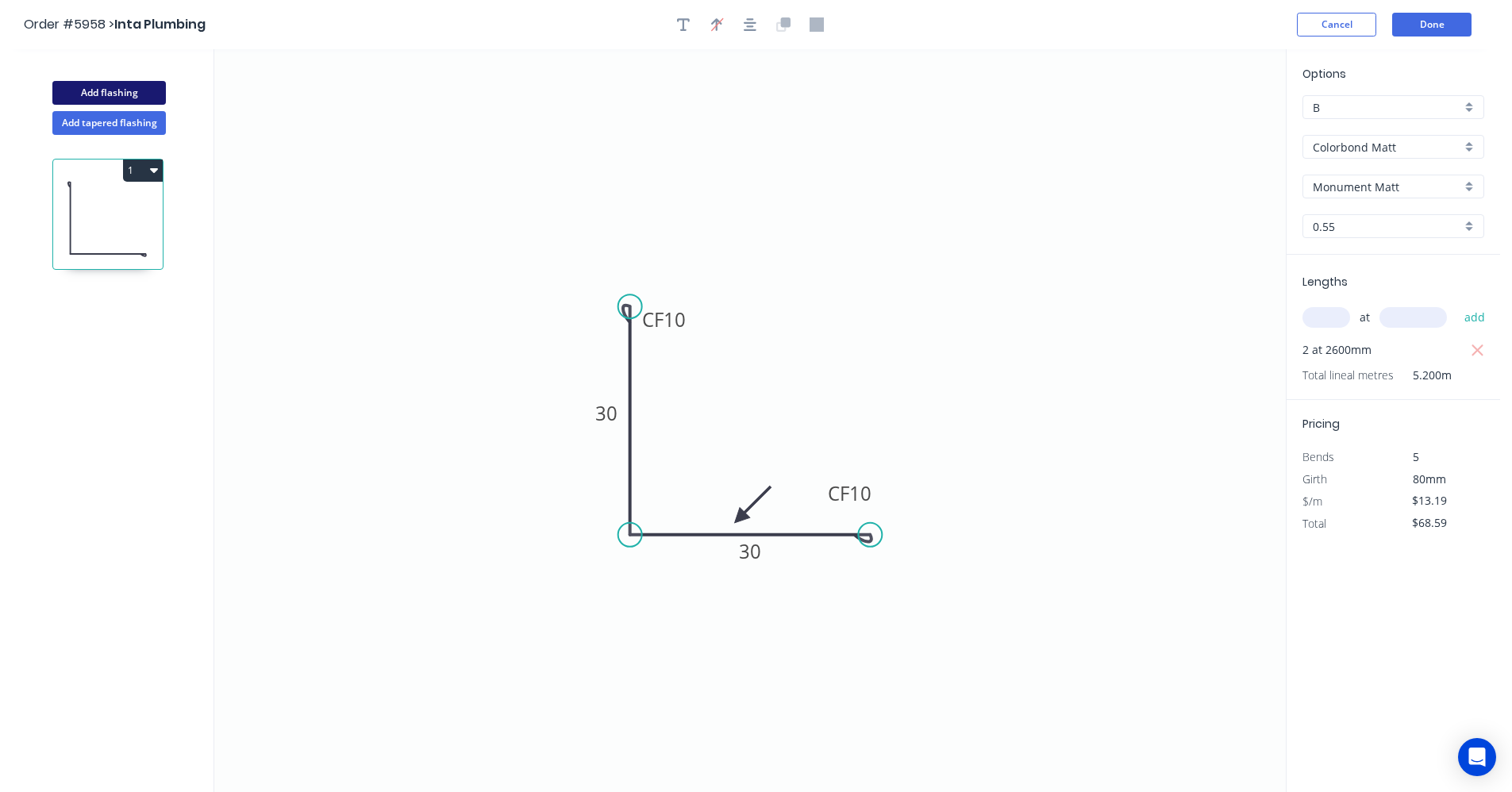
click at [112, 85] on button "Add flashing" at bounding box center [109, 92] width 114 height 24
type input "$0.00"
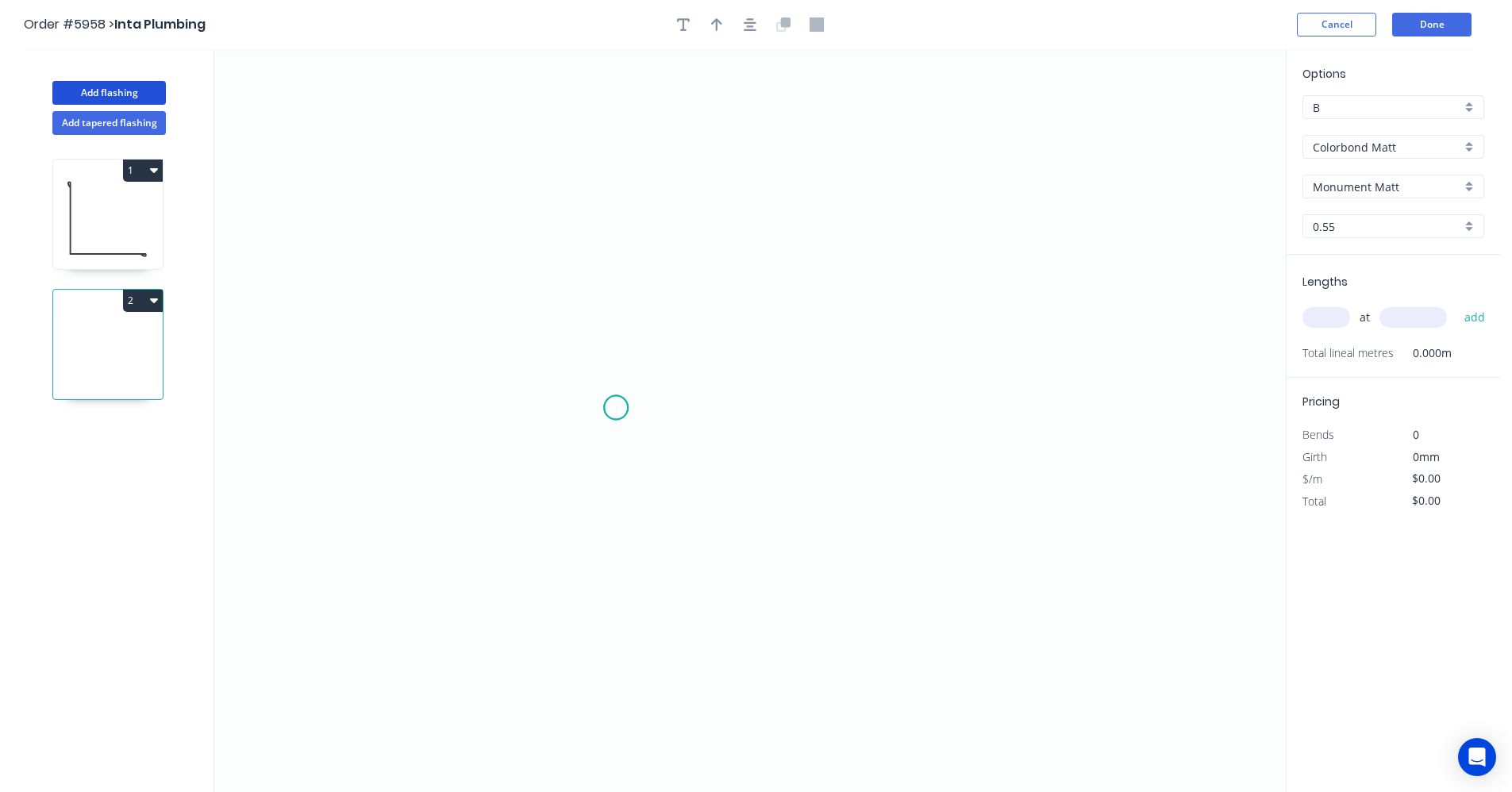
drag, startPoint x: 616, startPoint y: 408, endPoint x: 712, endPoint y: 409, distance: 96.0
click at [619, 408] on icon "0" at bounding box center [749, 420] width 1071 height 743
click at [754, 405] on icon "0" at bounding box center [749, 420] width 1071 height 743
click at [749, 316] on icon "0 ?" at bounding box center [749, 420] width 1071 height 743
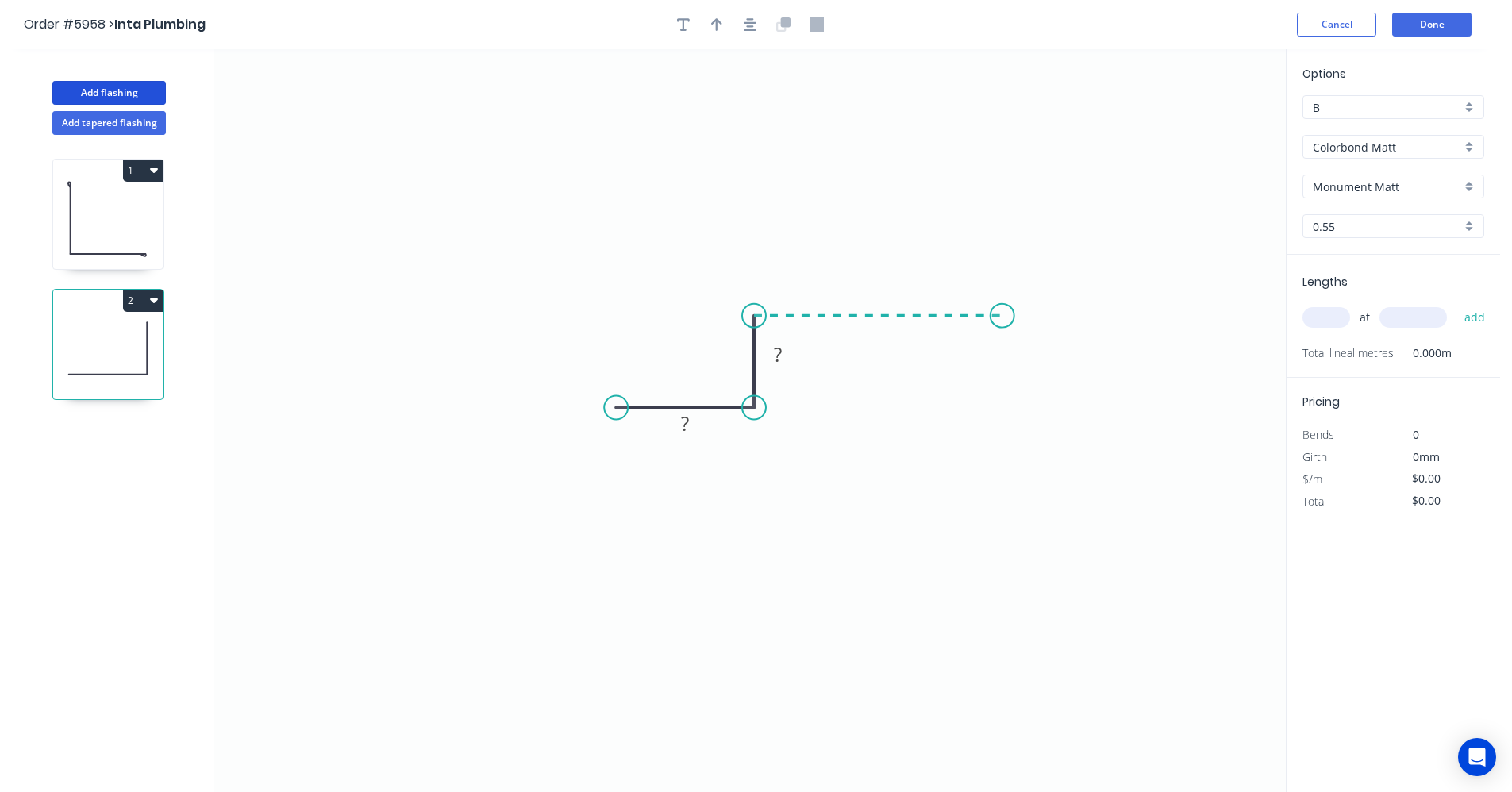
click at [1002, 315] on icon "0 ? ?" at bounding box center [749, 420] width 1071 height 743
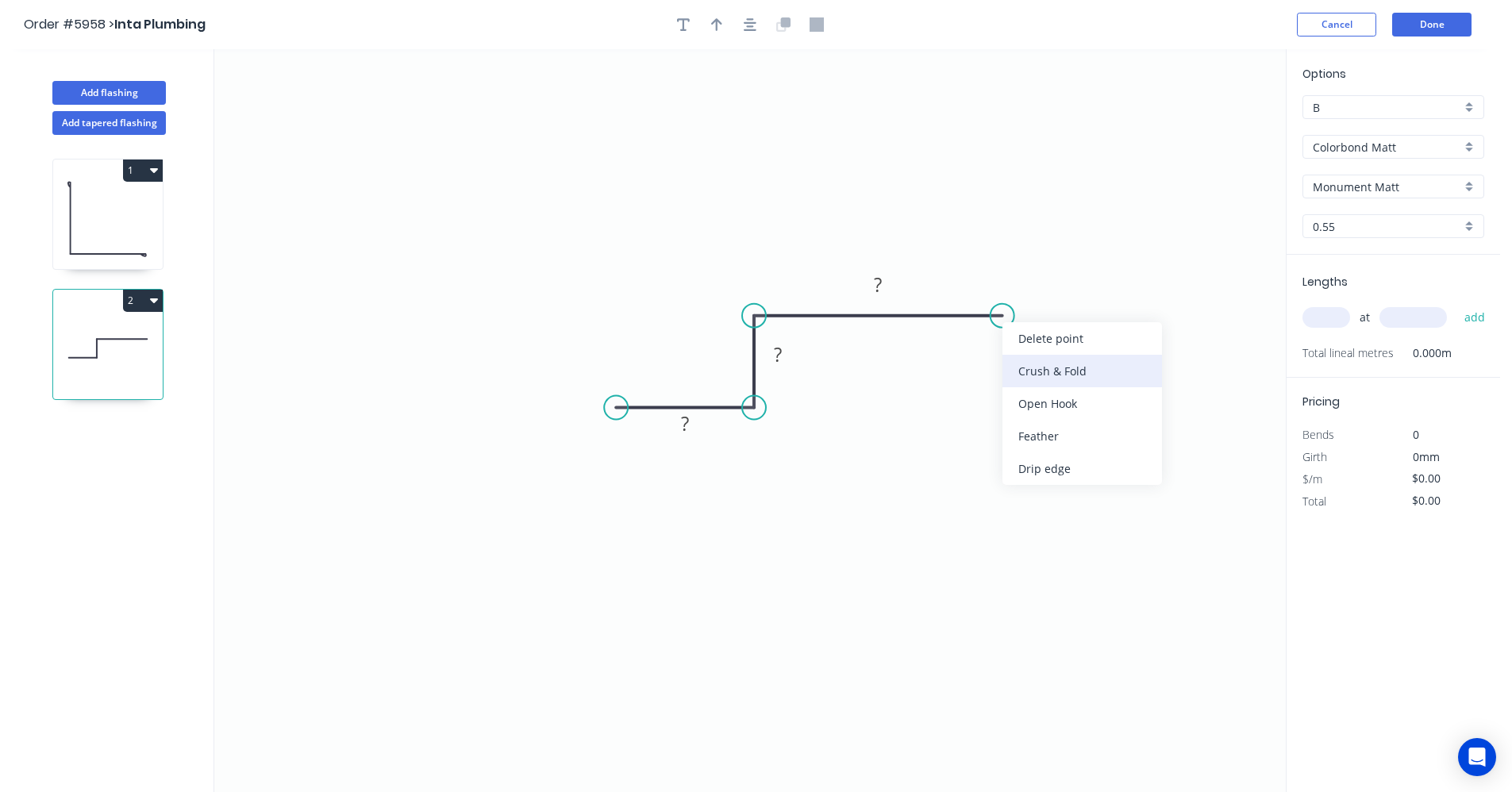
click at [1046, 369] on div "Crush & Fold" at bounding box center [1082, 371] width 160 height 33
drag, startPoint x: 1018, startPoint y: 360, endPoint x: 944, endPoint y: 367, distance: 74.3
click at [1019, 361] on div "Flip bend" at bounding box center [1081, 368] width 160 height 33
click at [690, 418] on rect at bounding box center [684, 425] width 32 height 22
type input "$11.29"
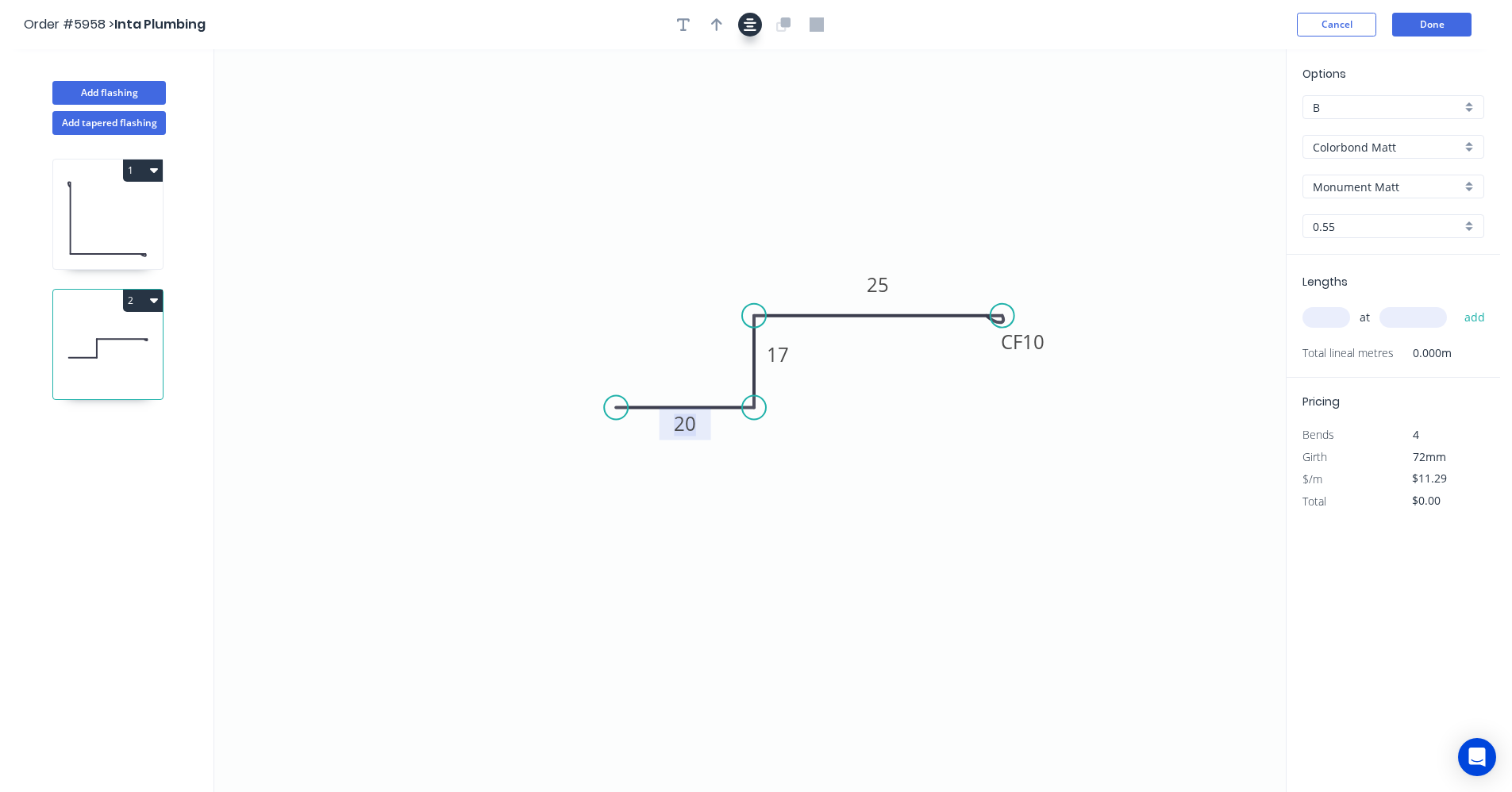
drag, startPoint x: 734, startPoint y: 12, endPoint x: 741, endPoint y: 16, distance: 8.1
click at [734, 12] on header "Order #5958 > Inta Plumbing Cancel Done" at bounding box center [749, 25] width 1500 height 49
click at [743, 19] on button "button" at bounding box center [749, 24] width 24 height 24
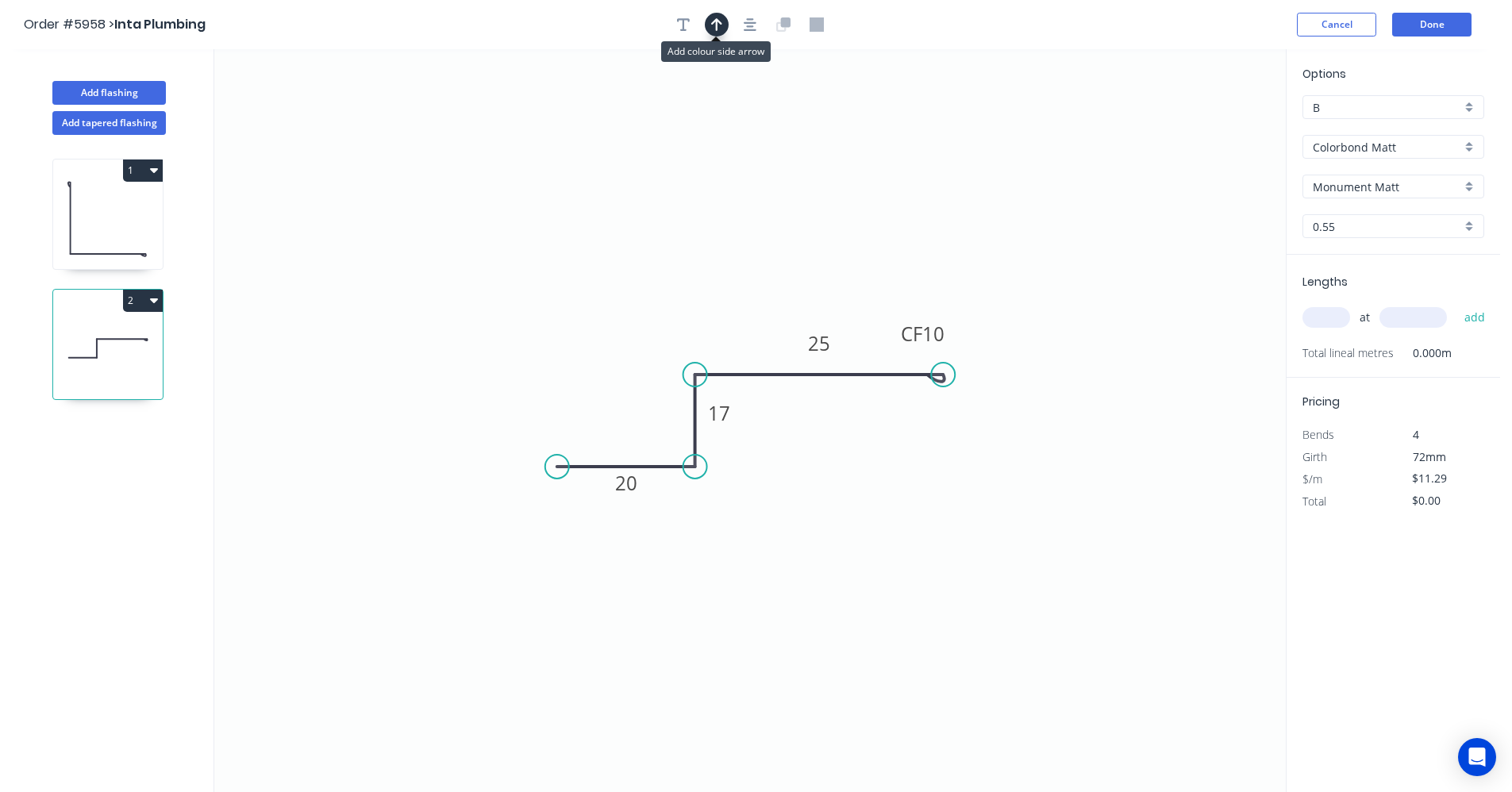
click at [717, 30] on icon "button" at bounding box center [717, 24] width 12 height 12
drag, startPoint x: 1204, startPoint y: 125, endPoint x: 759, endPoint y: 359, distance: 502.8
click at [759, 359] on icon at bounding box center [759, 341] width 14 height 51
click at [1323, 317] on input "text" at bounding box center [1326, 317] width 48 height 21
type input "1"
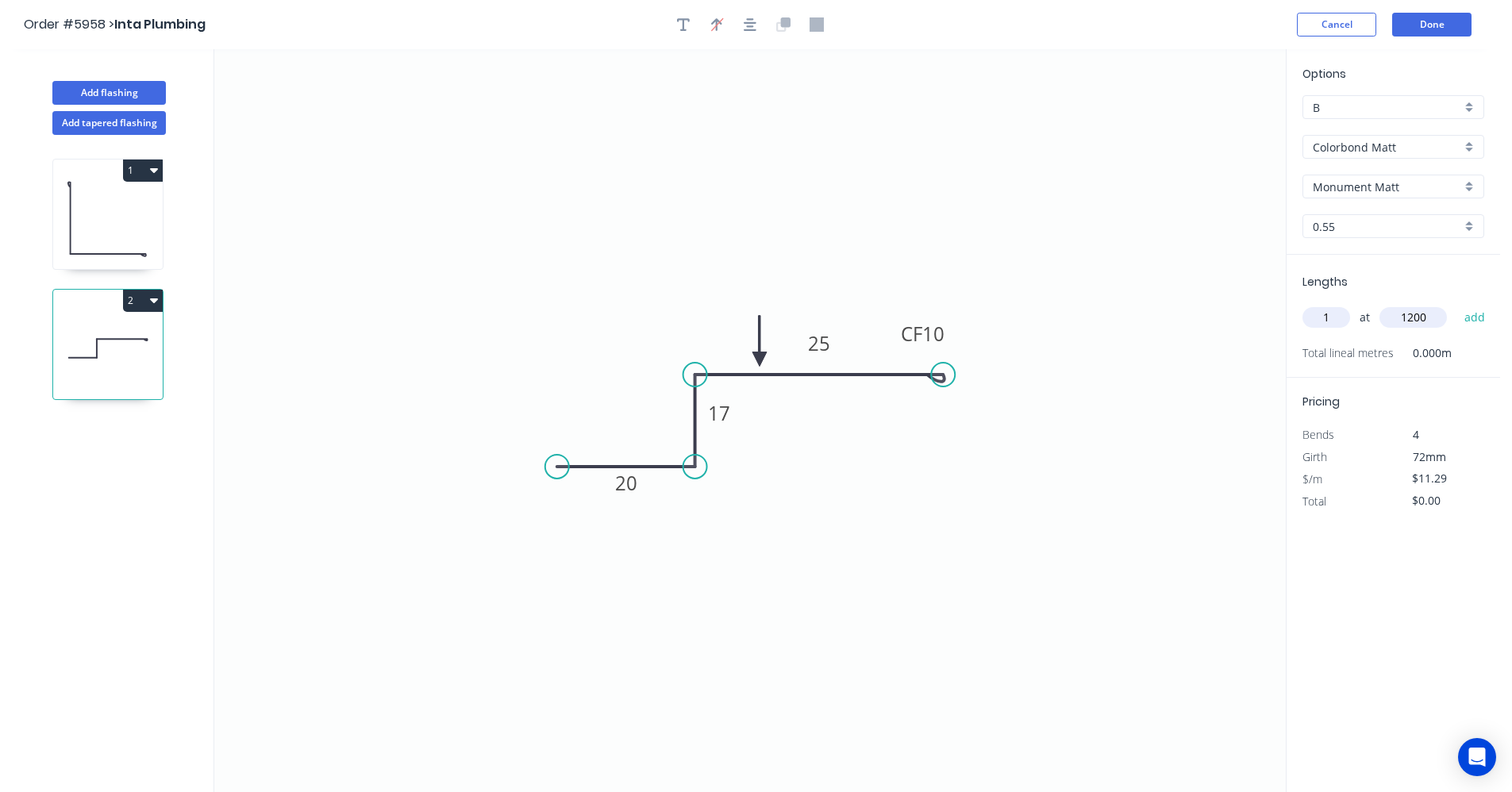
type input "1200"
click at [1456, 303] on button "add" at bounding box center [1474, 317] width 37 height 27
type input "$13.55"
click at [1440, 30] on button "Done" at bounding box center [1431, 24] width 79 height 24
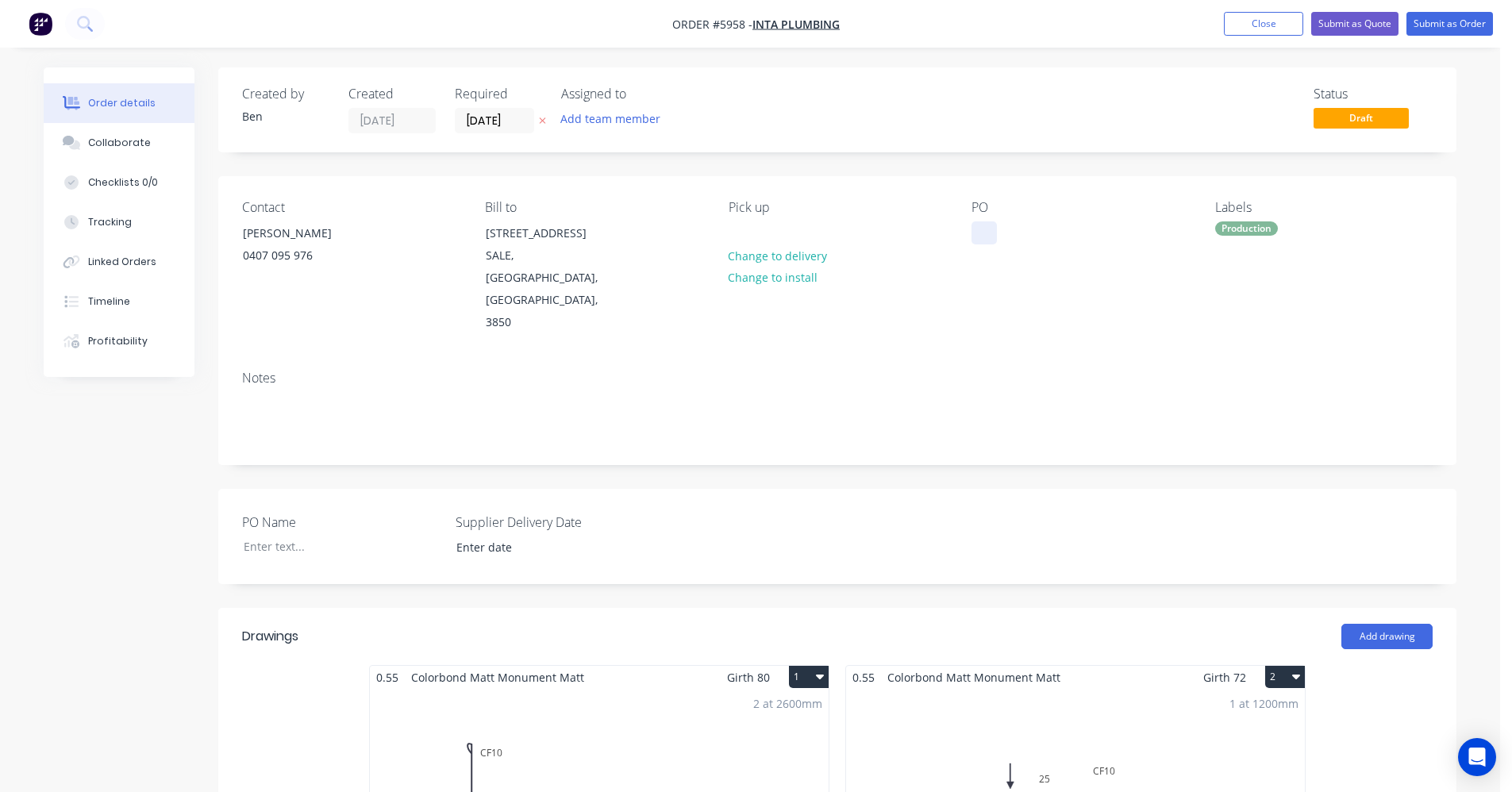
click at [986, 234] on div at bounding box center [984, 233] width 26 height 23
click at [477, 117] on input "[DATE]" at bounding box center [494, 120] width 78 height 24
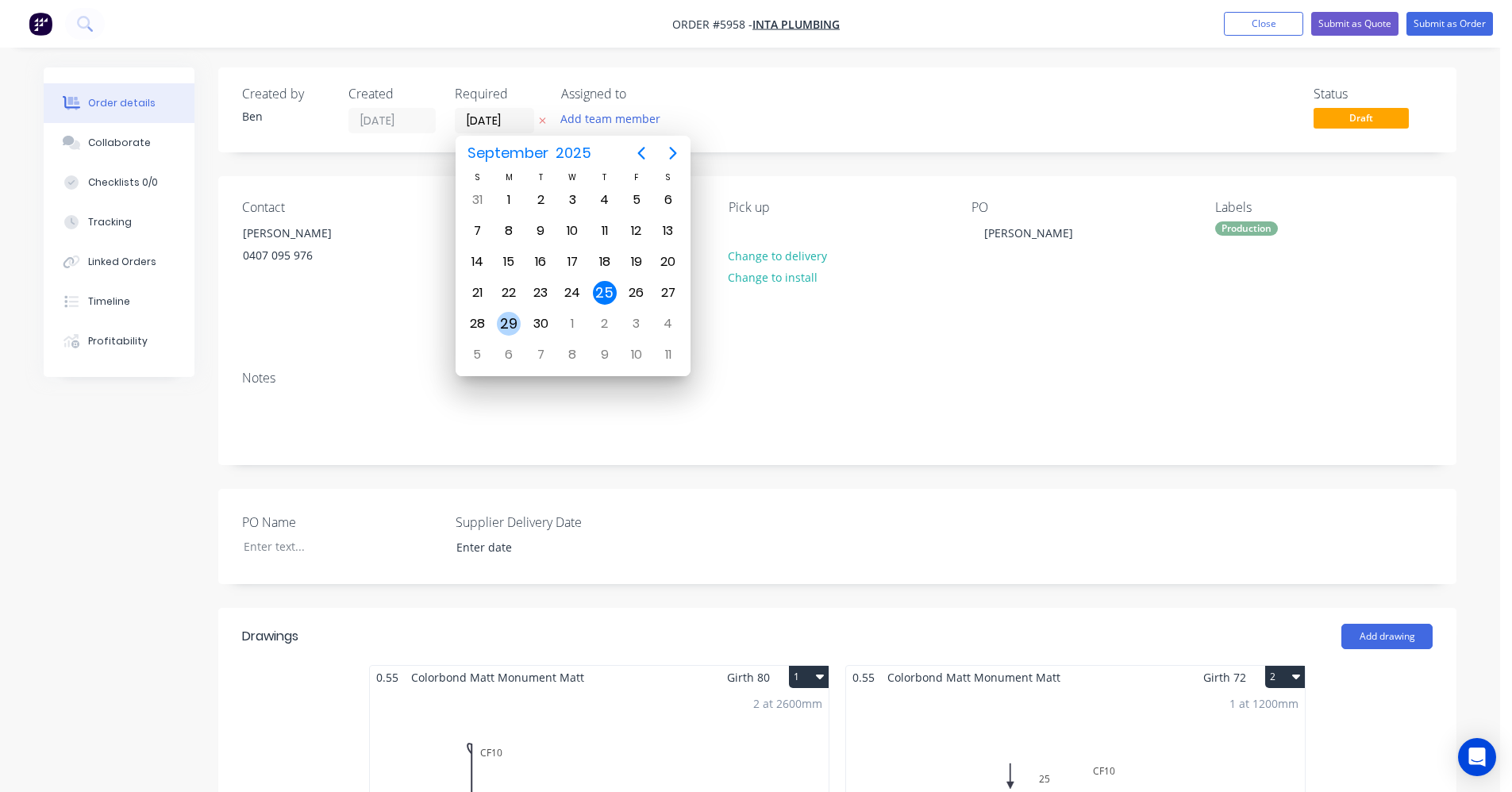
click at [512, 322] on div "29" at bounding box center [508, 323] width 24 height 24
type input "[DATE]"
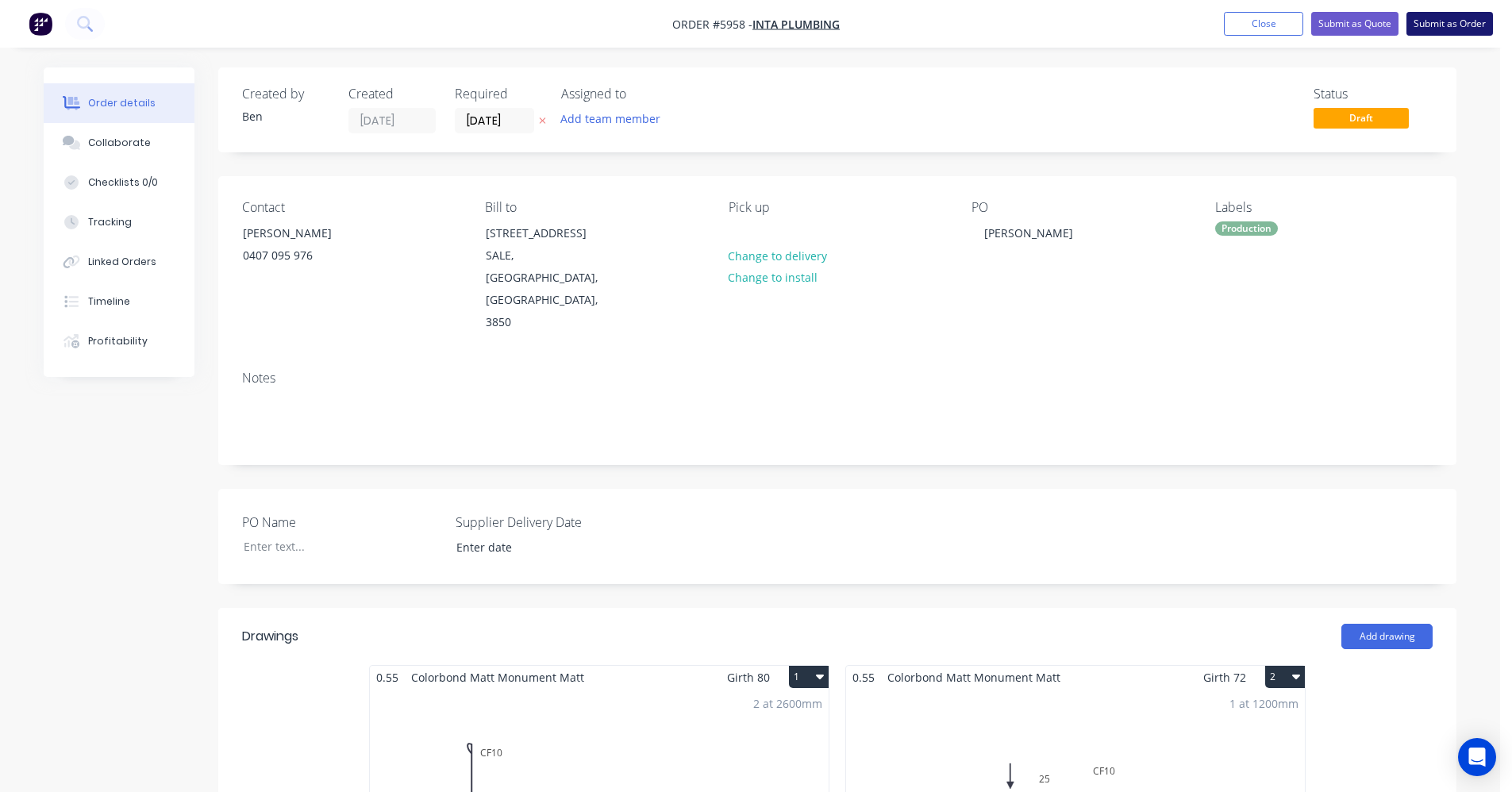
click at [1440, 23] on button "Submit as Order" at bounding box center [1449, 23] width 86 height 24
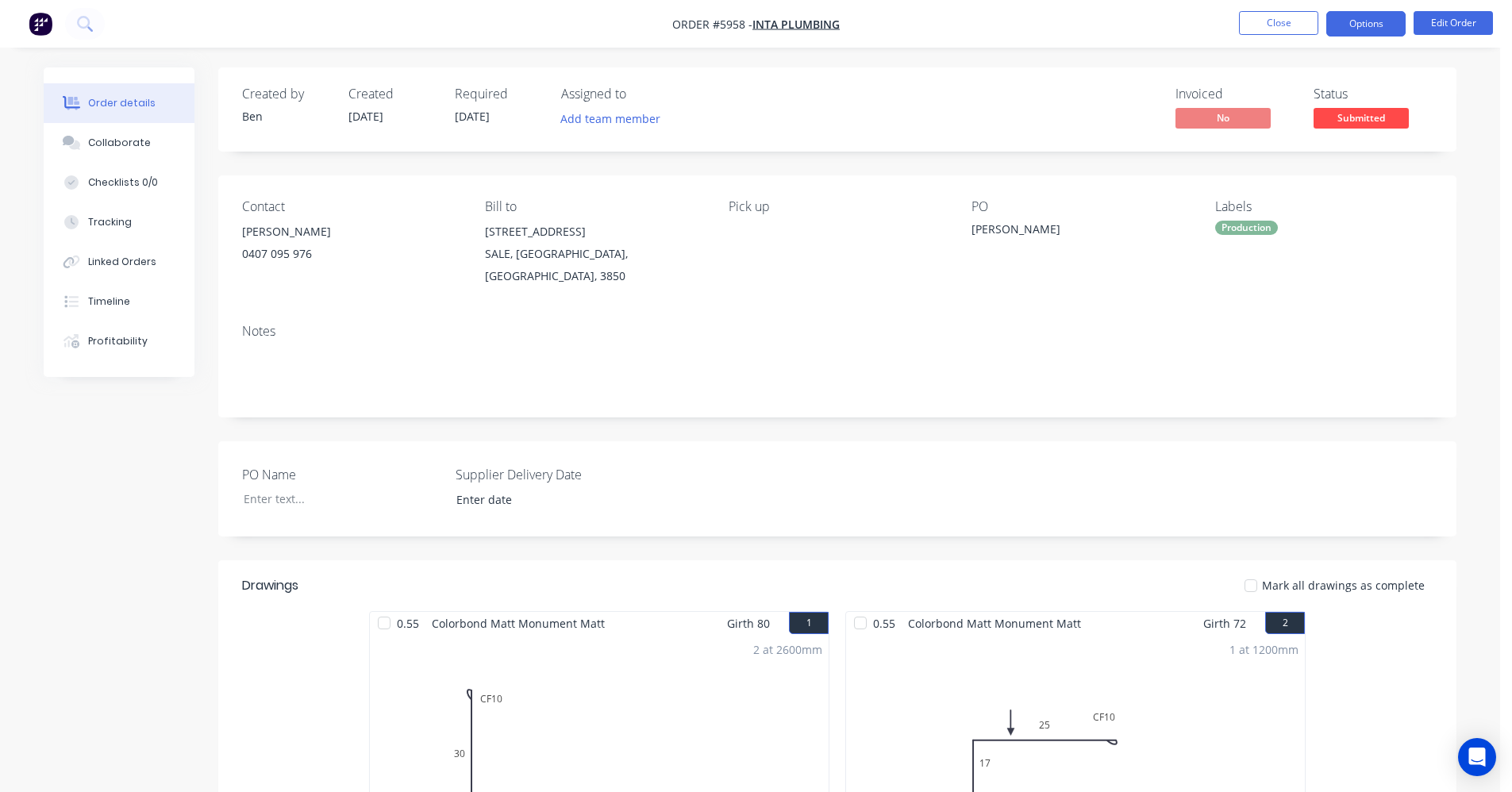
click at [1359, 31] on button "Options" at bounding box center [1366, 24] width 79 height 25
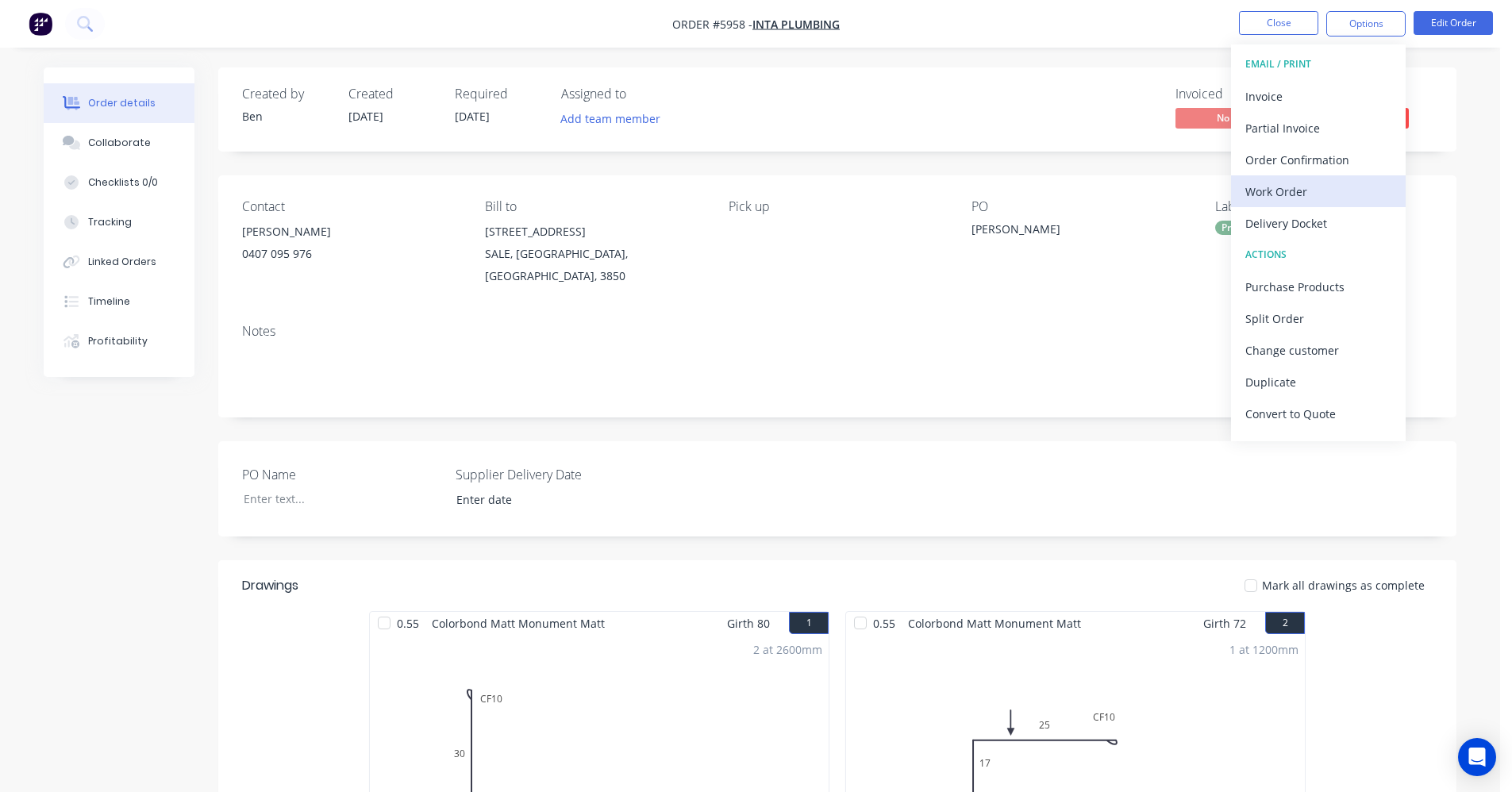
click at [1301, 193] on div "Work Order" at bounding box center [1319, 192] width 146 height 23
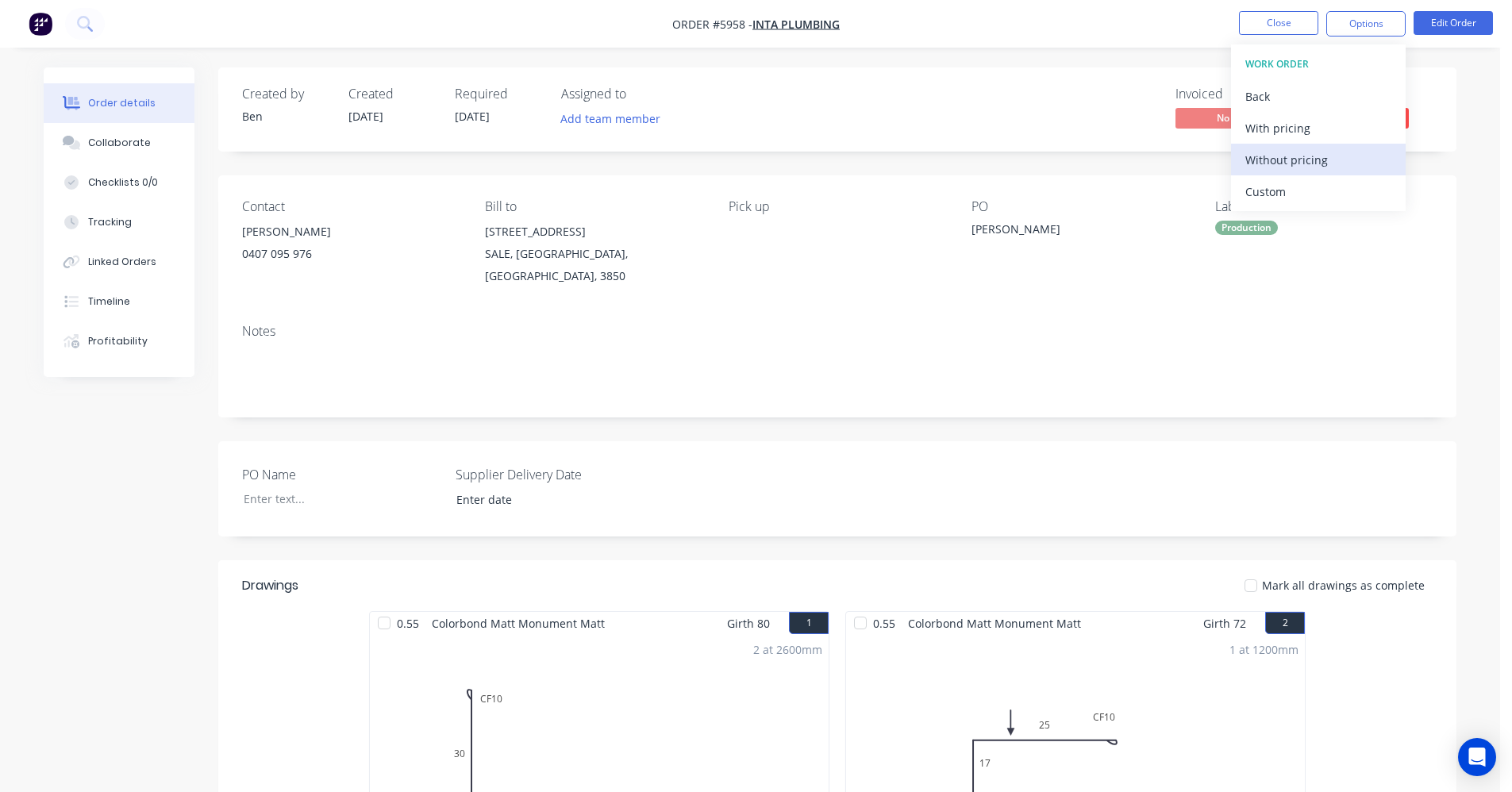
click at [1303, 160] on div "Without pricing" at bounding box center [1319, 160] width 146 height 23
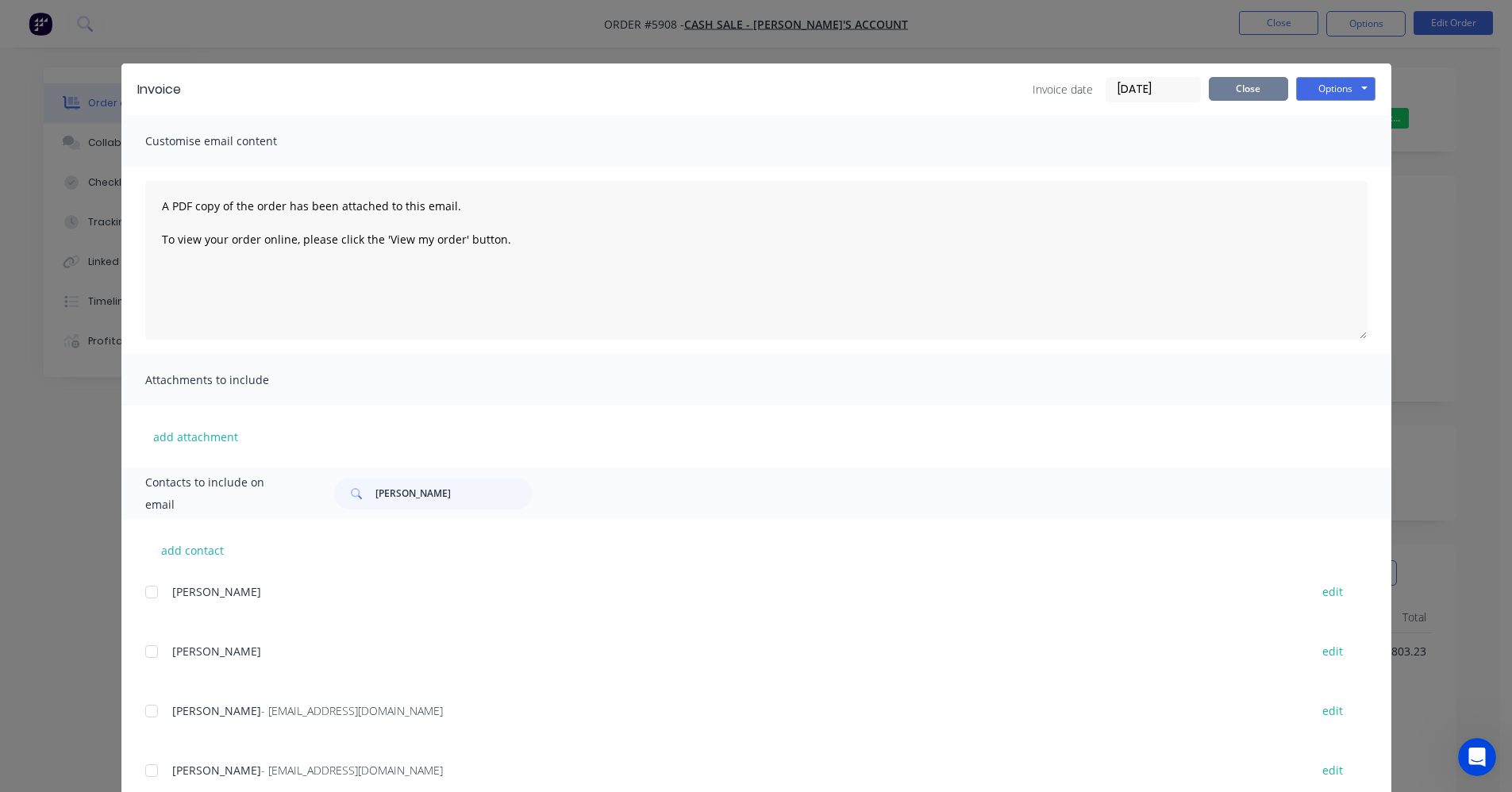
click at [1237, 89] on button "Close" at bounding box center [1248, 89] width 79 height 24
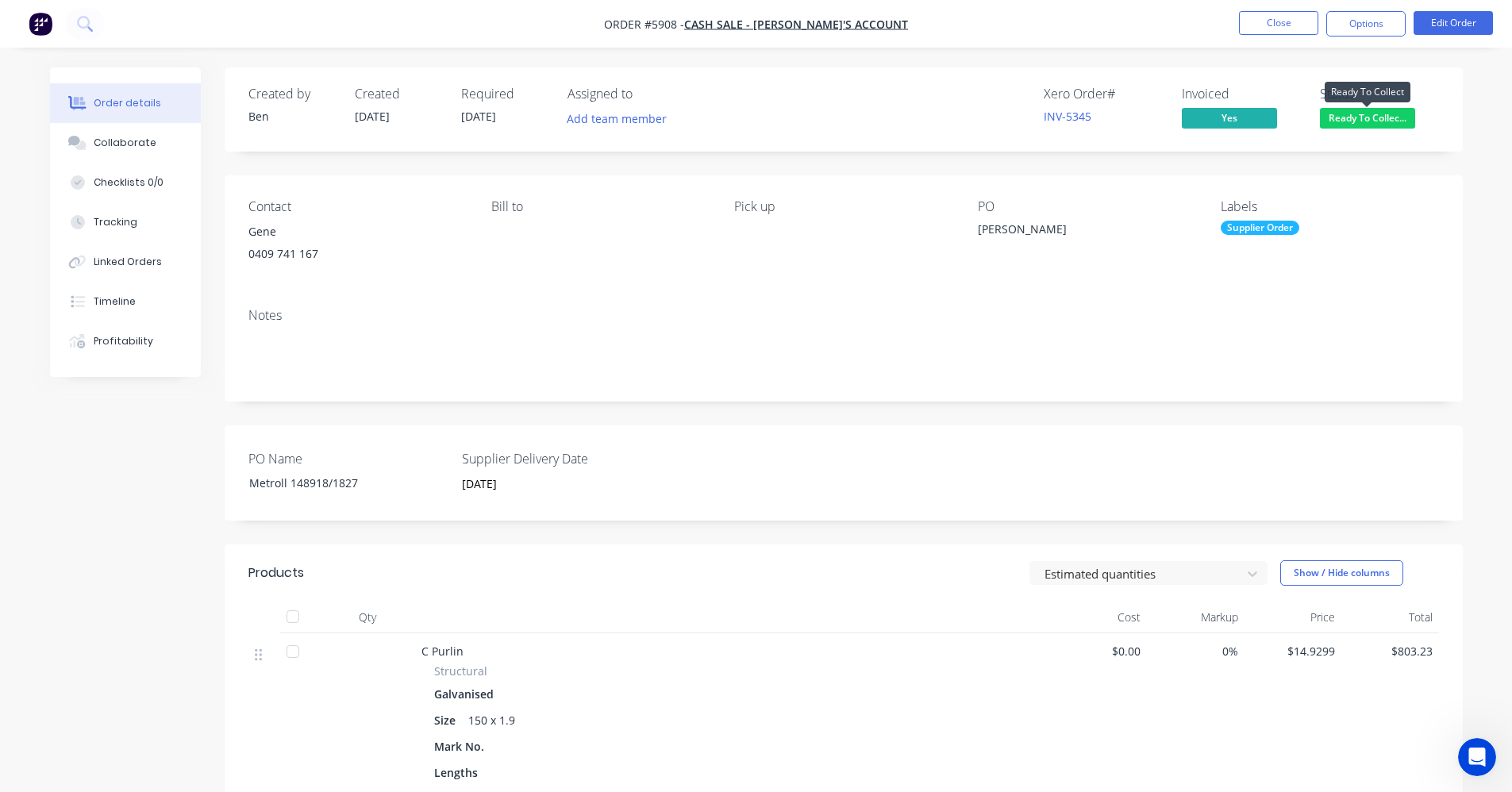
click at [1352, 118] on span "Ready To Collec..." at bounding box center [1367, 118] width 95 height 20
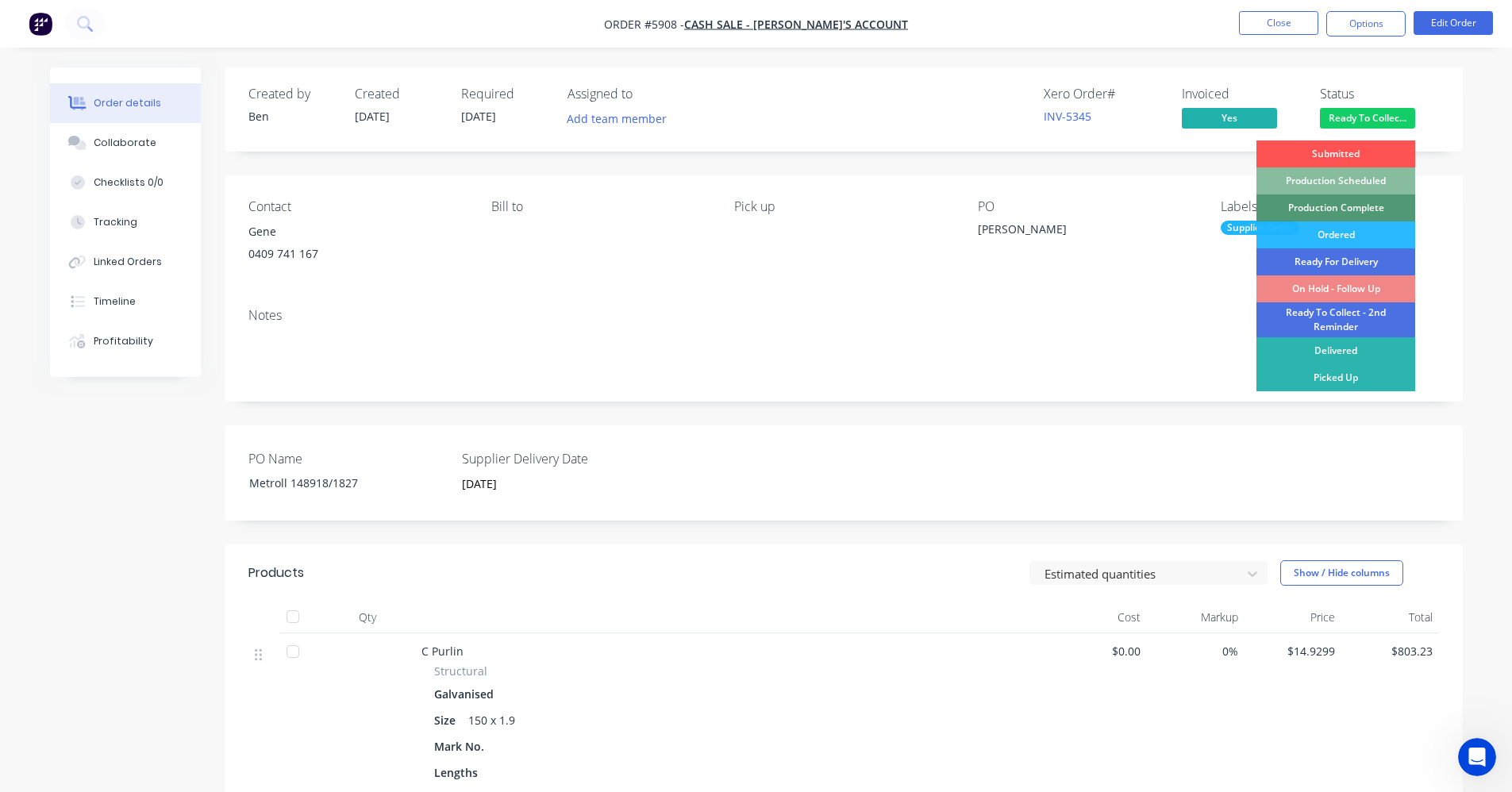
click at [1343, 378] on div "Picked Up" at bounding box center [1335, 377] width 159 height 27
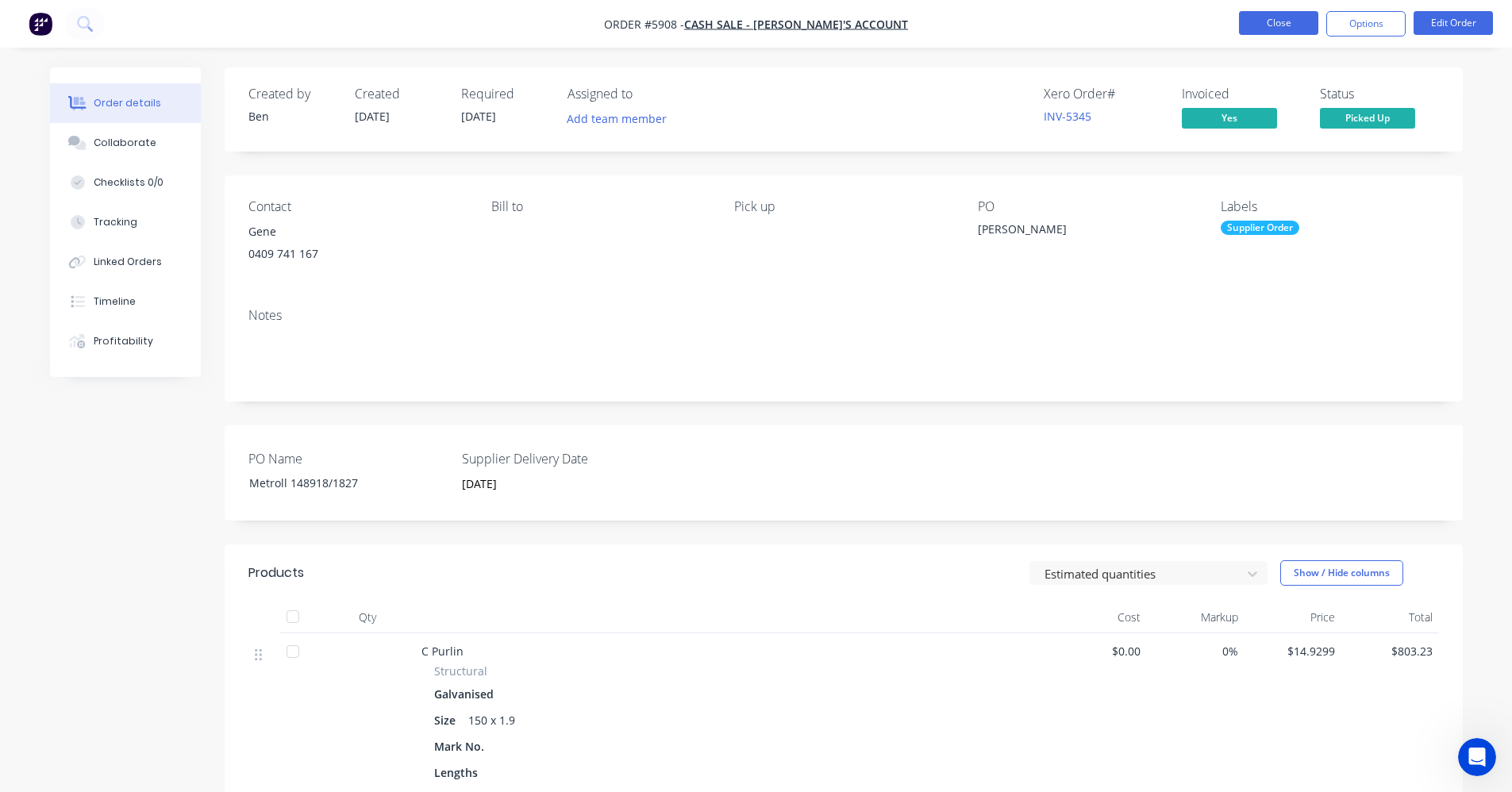
click at [1296, 28] on button "Close" at bounding box center [1278, 23] width 79 height 24
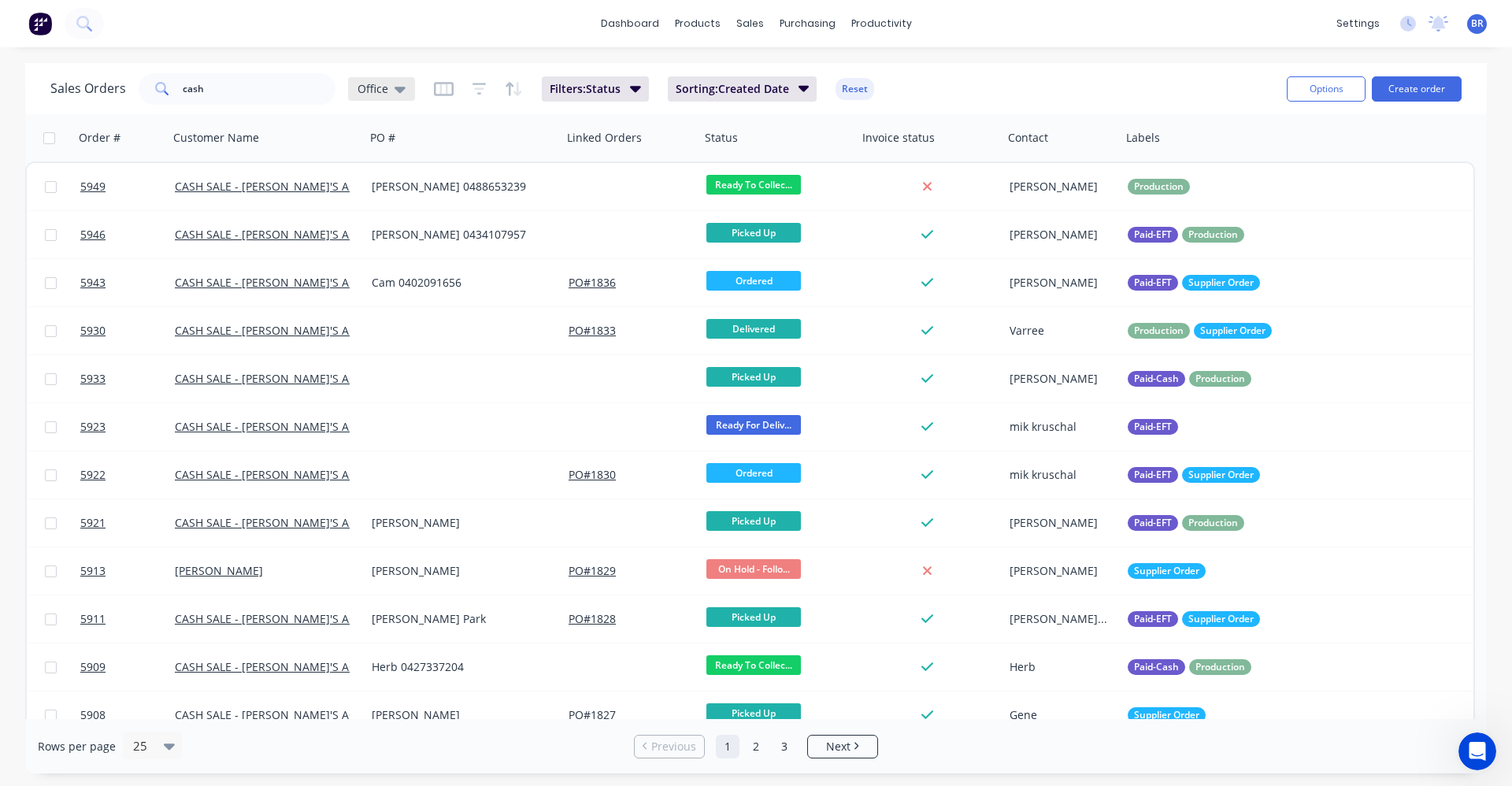
click at [394, 87] on icon at bounding box center [400, 90] width 11 height 7
drag, startPoint x: 252, startPoint y: 88, endPoint x: -37, endPoint y: 73, distance: 289.4
click at [0, 73] on html "dashboard products sales purchasing productivity dashboard products Product Cat…" at bounding box center [756, 393] width 1512 height 786
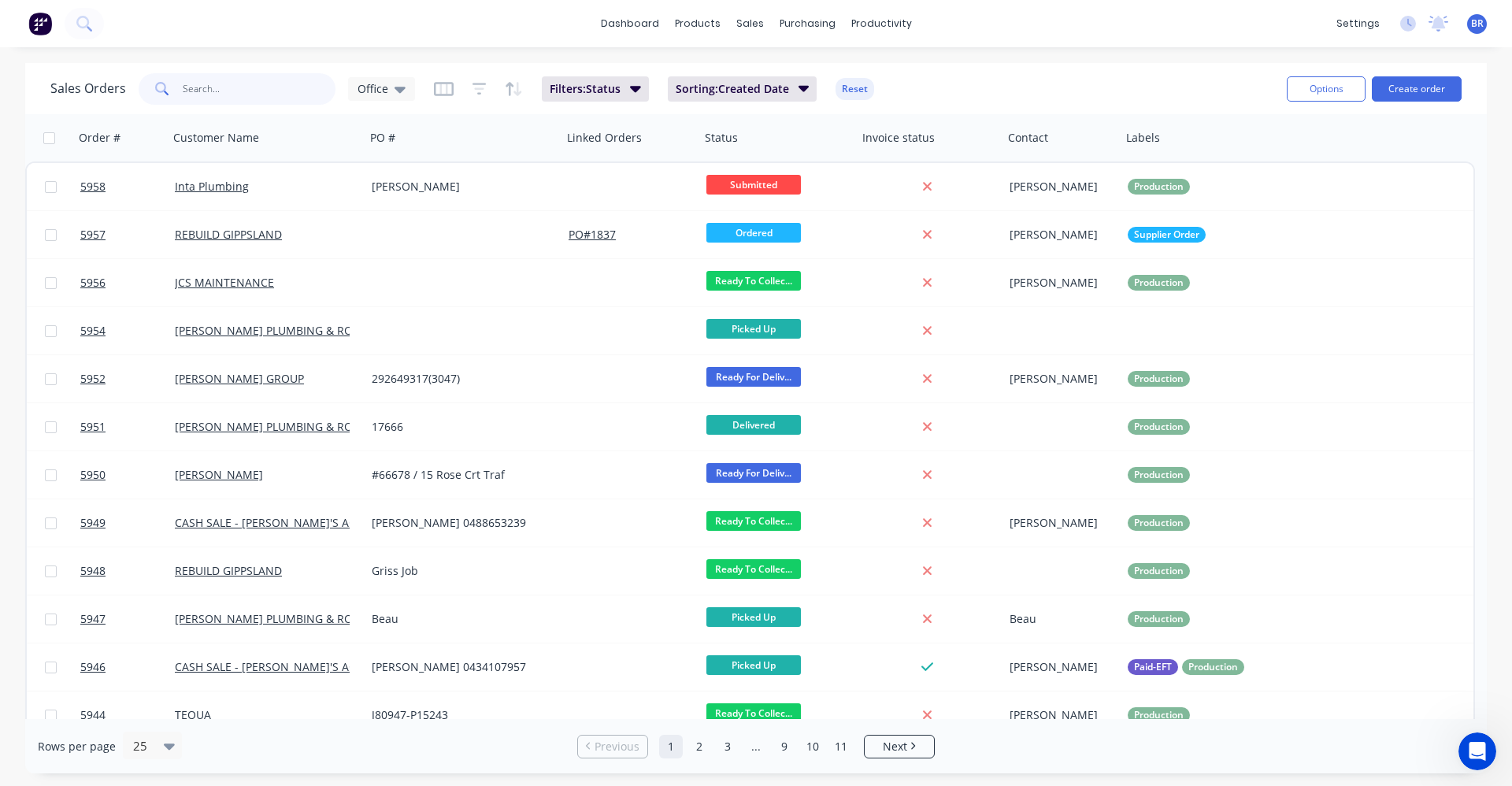
click at [228, 89] on input "text" at bounding box center [260, 89] width 153 height 32
type input "mib"
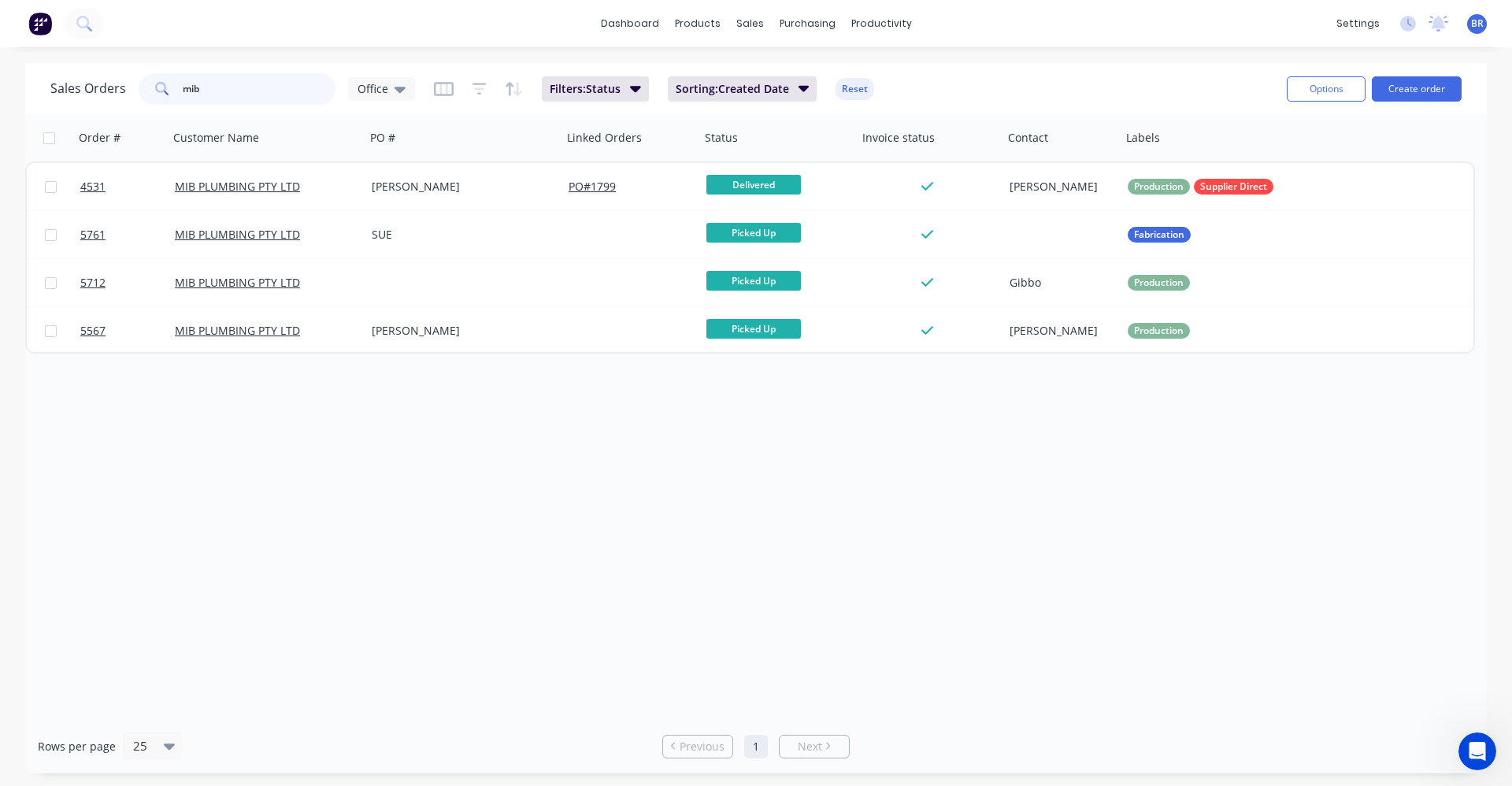
drag, startPoint x: 223, startPoint y: 82, endPoint x: 68, endPoint y: 83, distance: 155.0
click at [77, 82] on div "Sales Orders mib Office" at bounding box center [233, 89] width 365 height 32
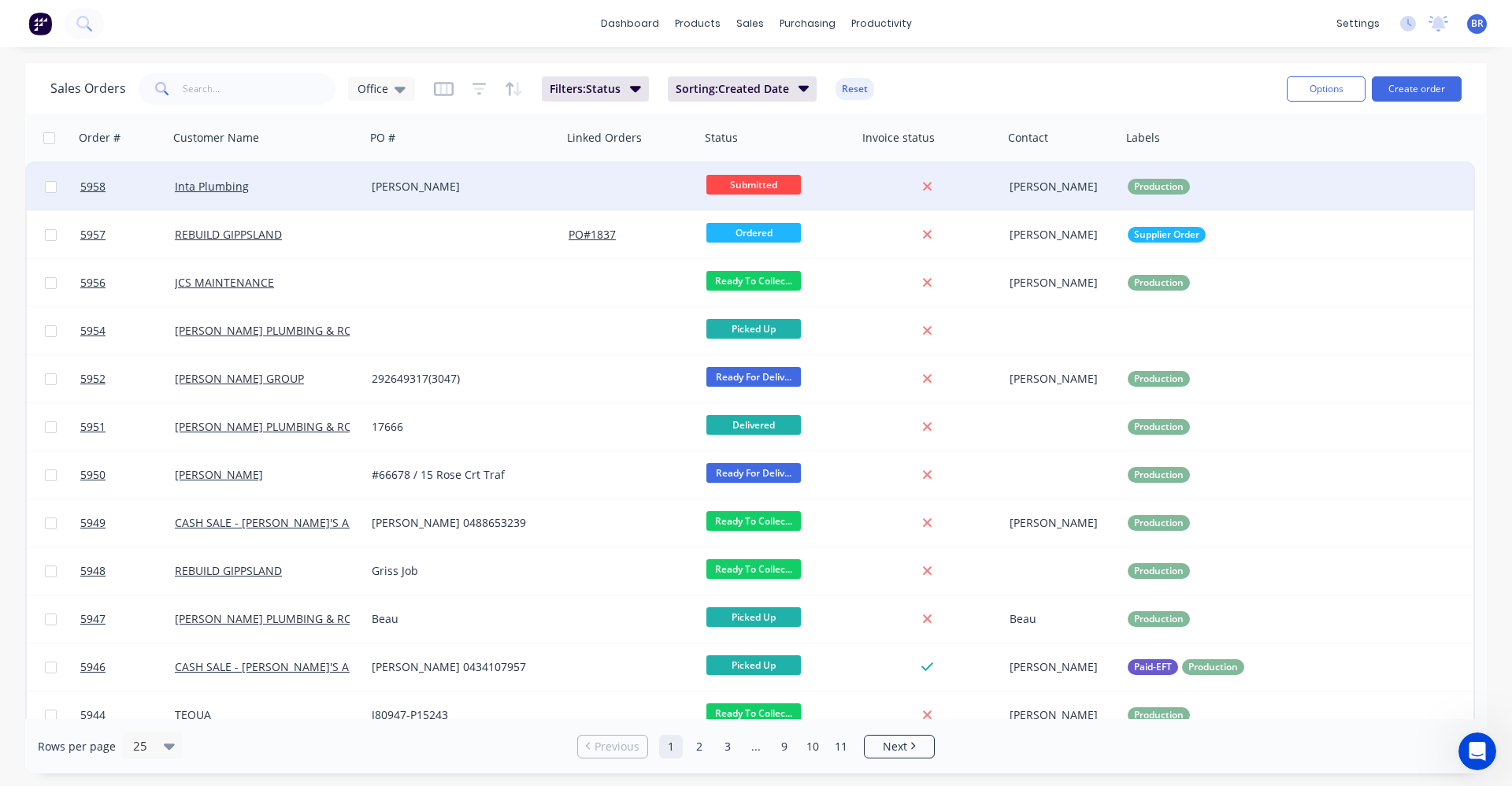
click at [488, 197] on div "[PERSON_NAME]" at bounding box center [464, 187] width 197 height 47
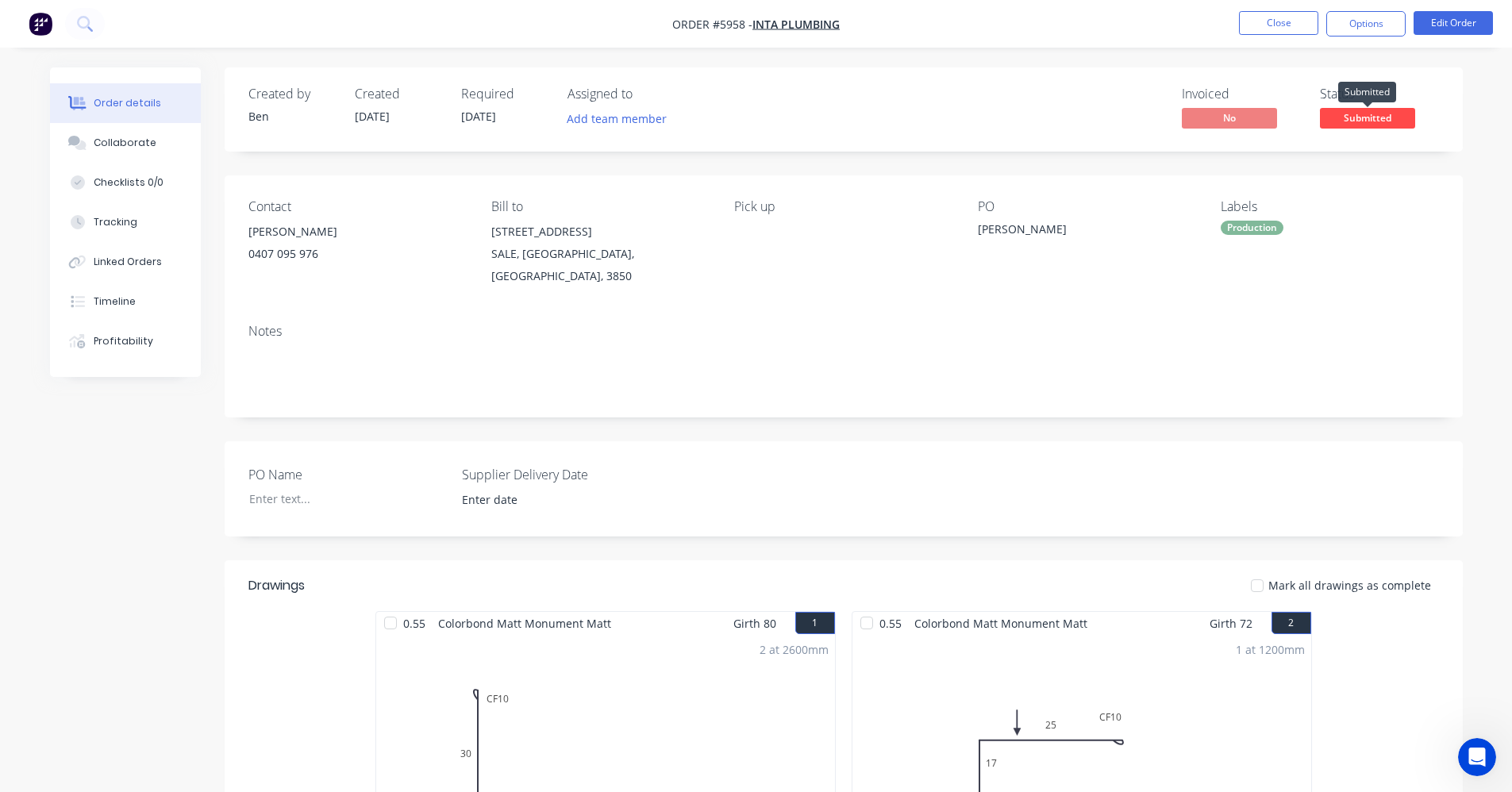
click at [1371, 115] on span "Submitted" at bounding box center [1367, 118] width 95 height 20
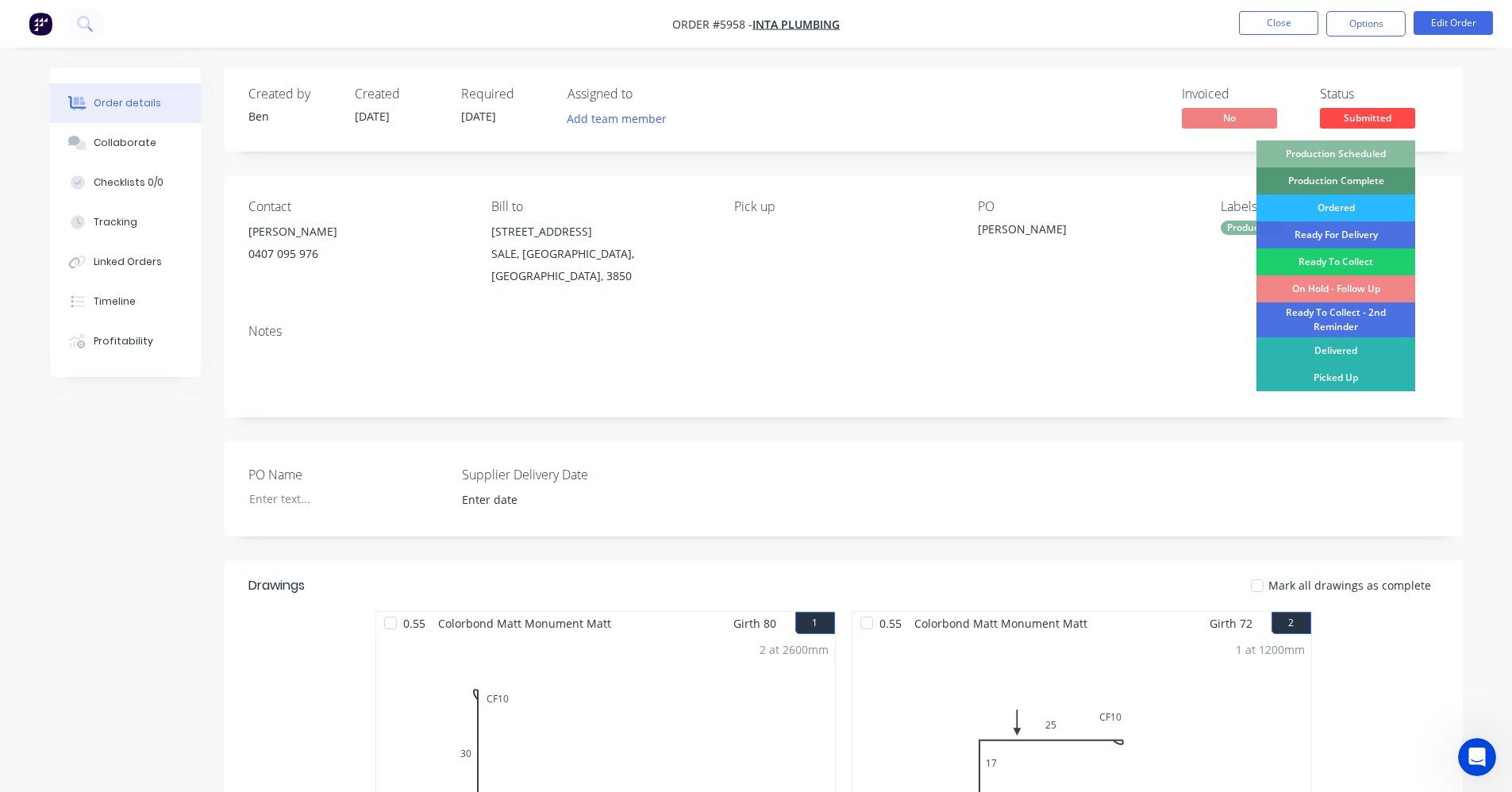
click at [1350, 146] on div "Production Scheduled" at bounding box center [1335, 154] width 159 height 27
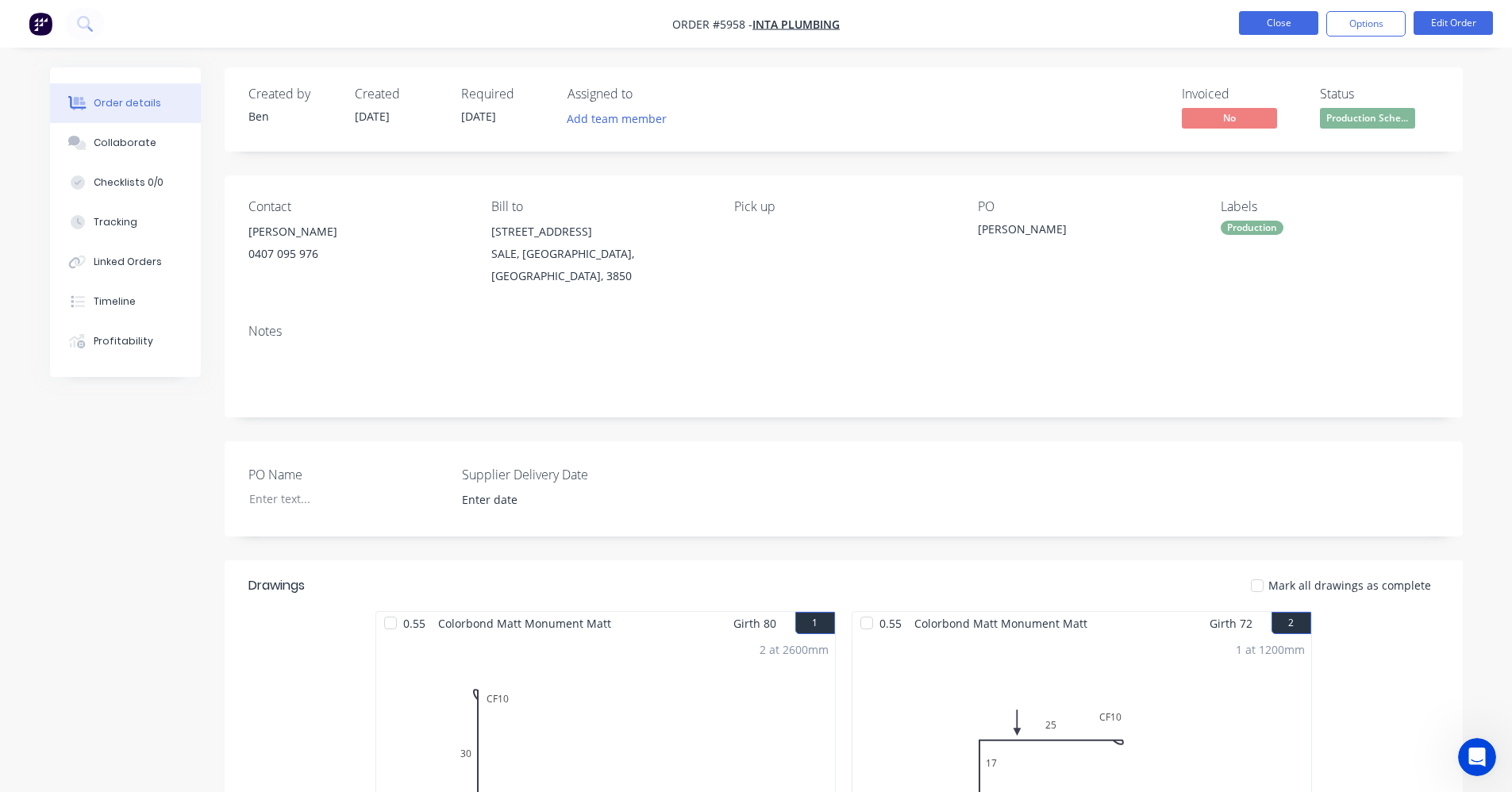
click at [1269, 27] on button "Close" at bounding box center [1278, 23] width 79 height 24
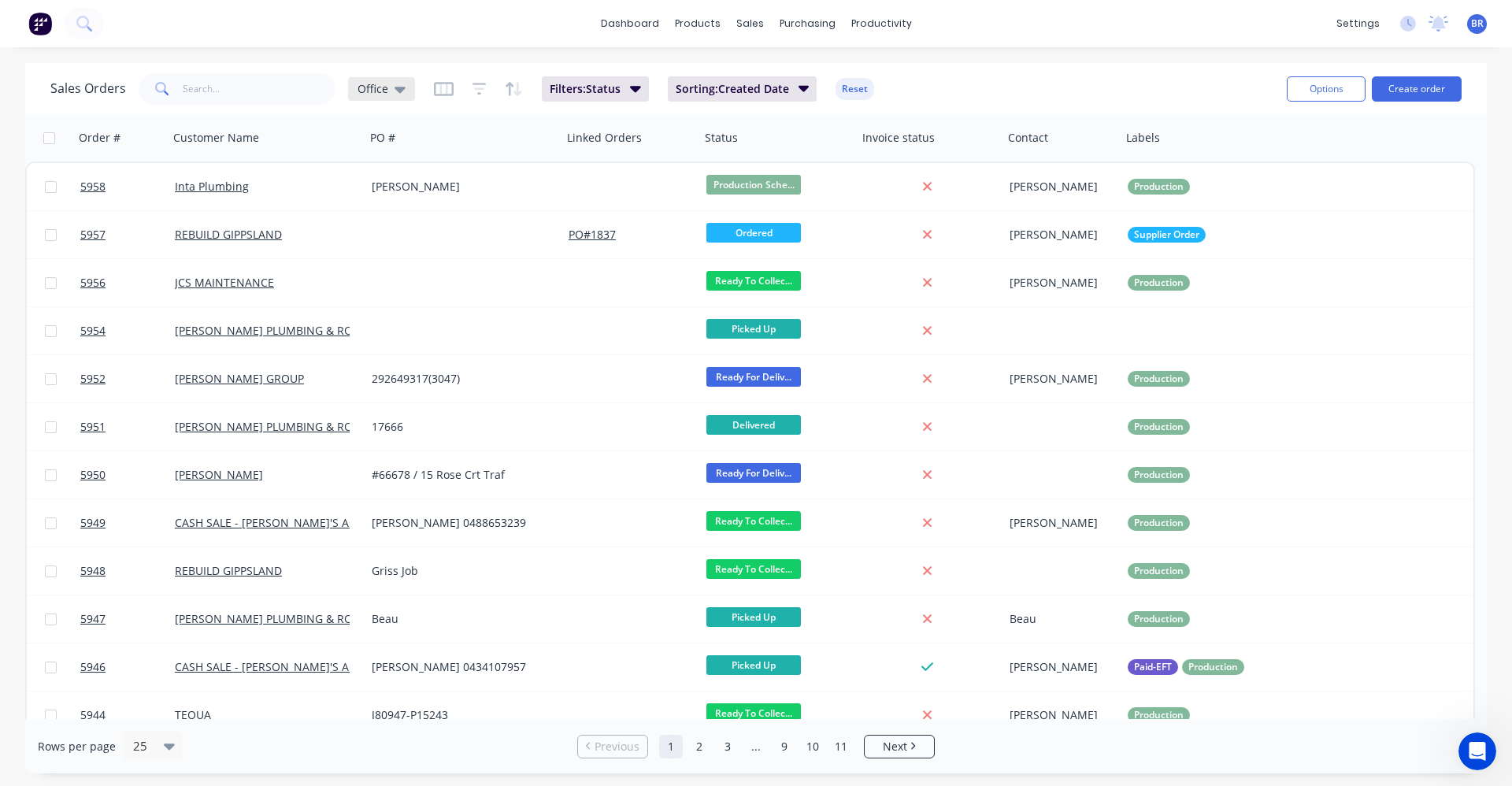
click at [395, 88] on icon at bounding box center [400, 90] width 11 height 7
click at [370, 356] on button "EOM" at bounding box center [442, 349] width 180 height 18
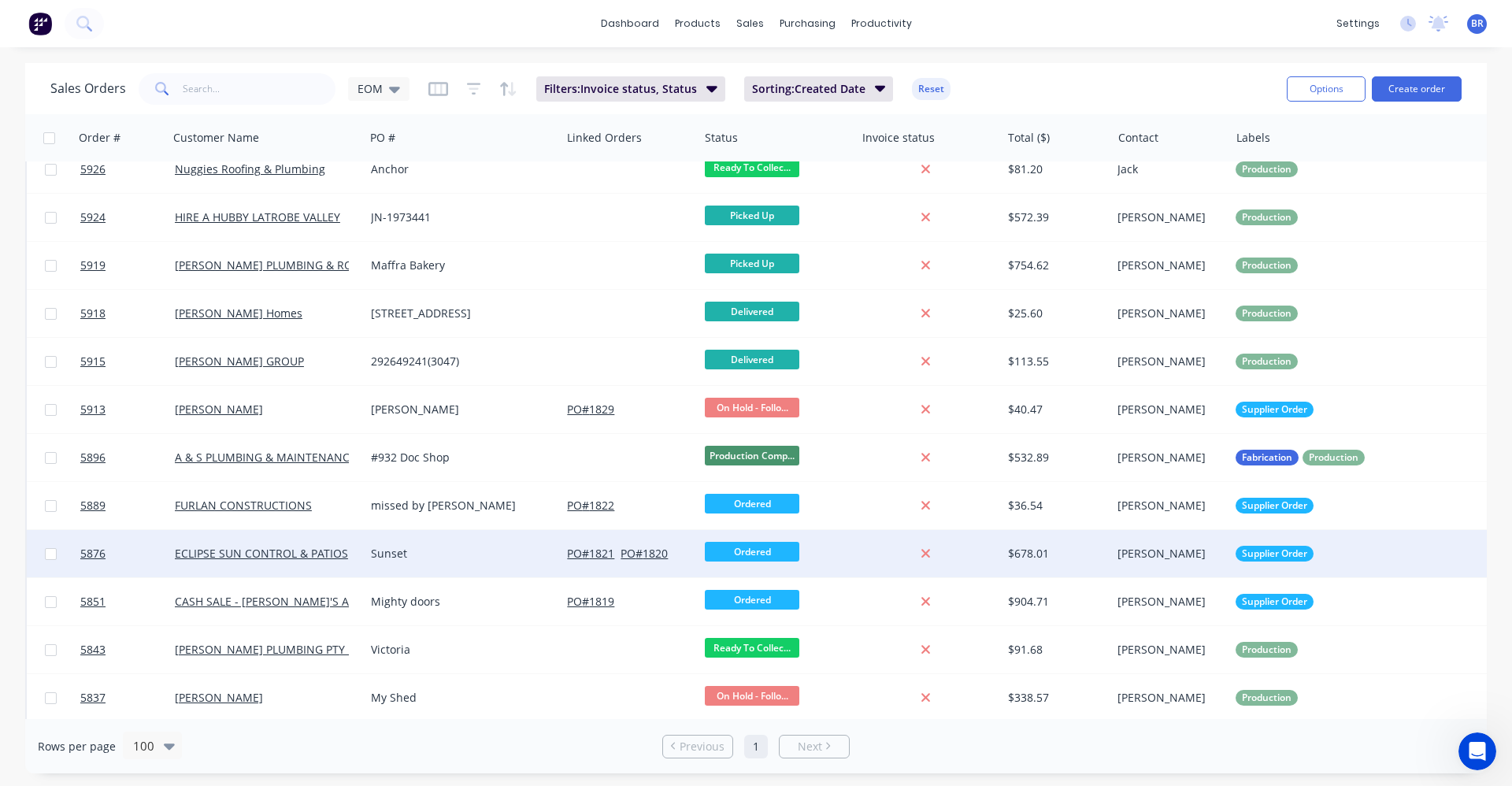
scroll to position [1053, 0]
